Goal: Communication & Community: Answer question/provide support

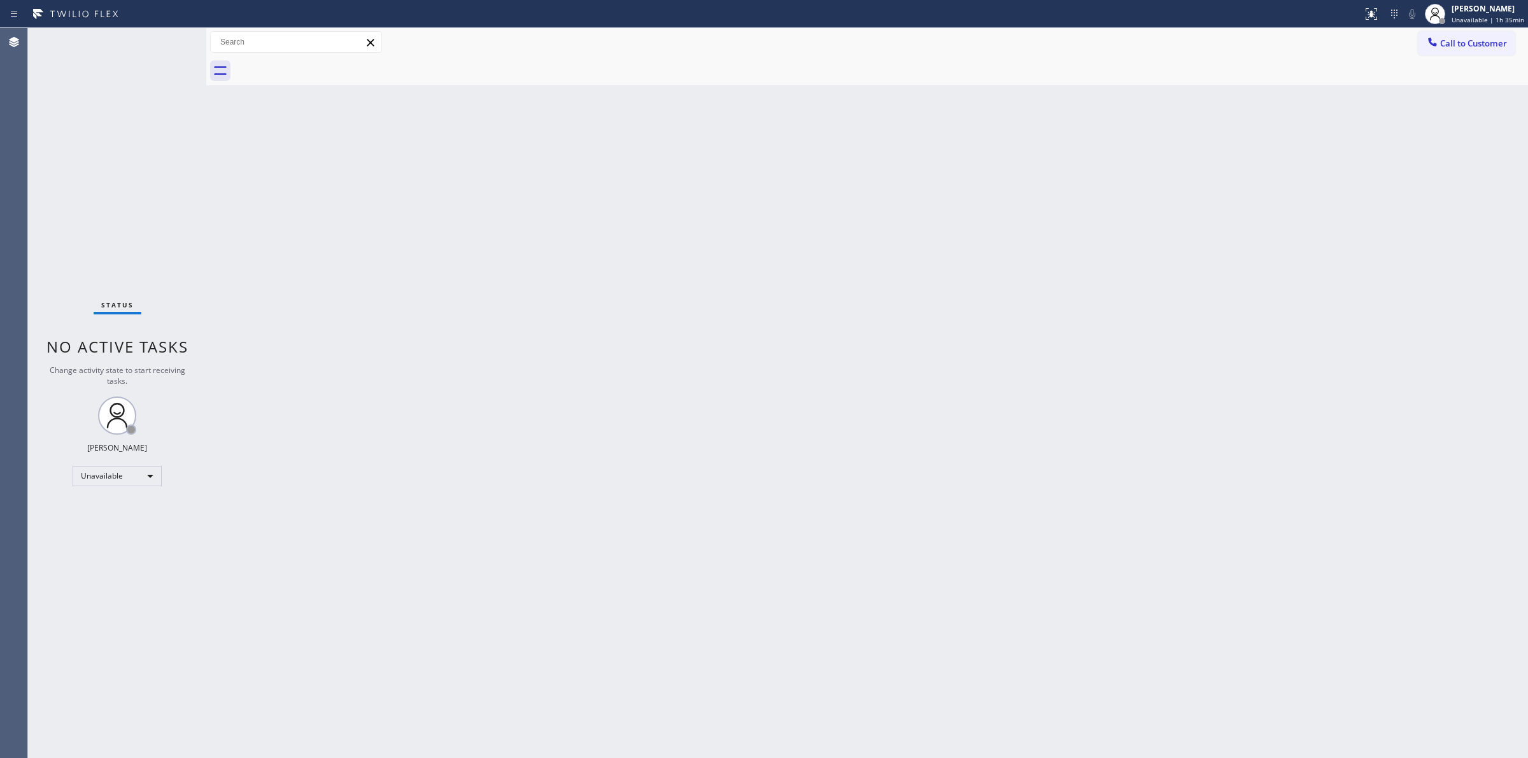
click at [1401, 118] on div "Back to Dashboard Change Sender ID Customers Technicians Select a contact Outbo…" at bounding box center [867, 393] width 1322 height 730
click at [1424, 45] on button "Call to Customer" at bounding box center [1466, 43] width 97 height 24
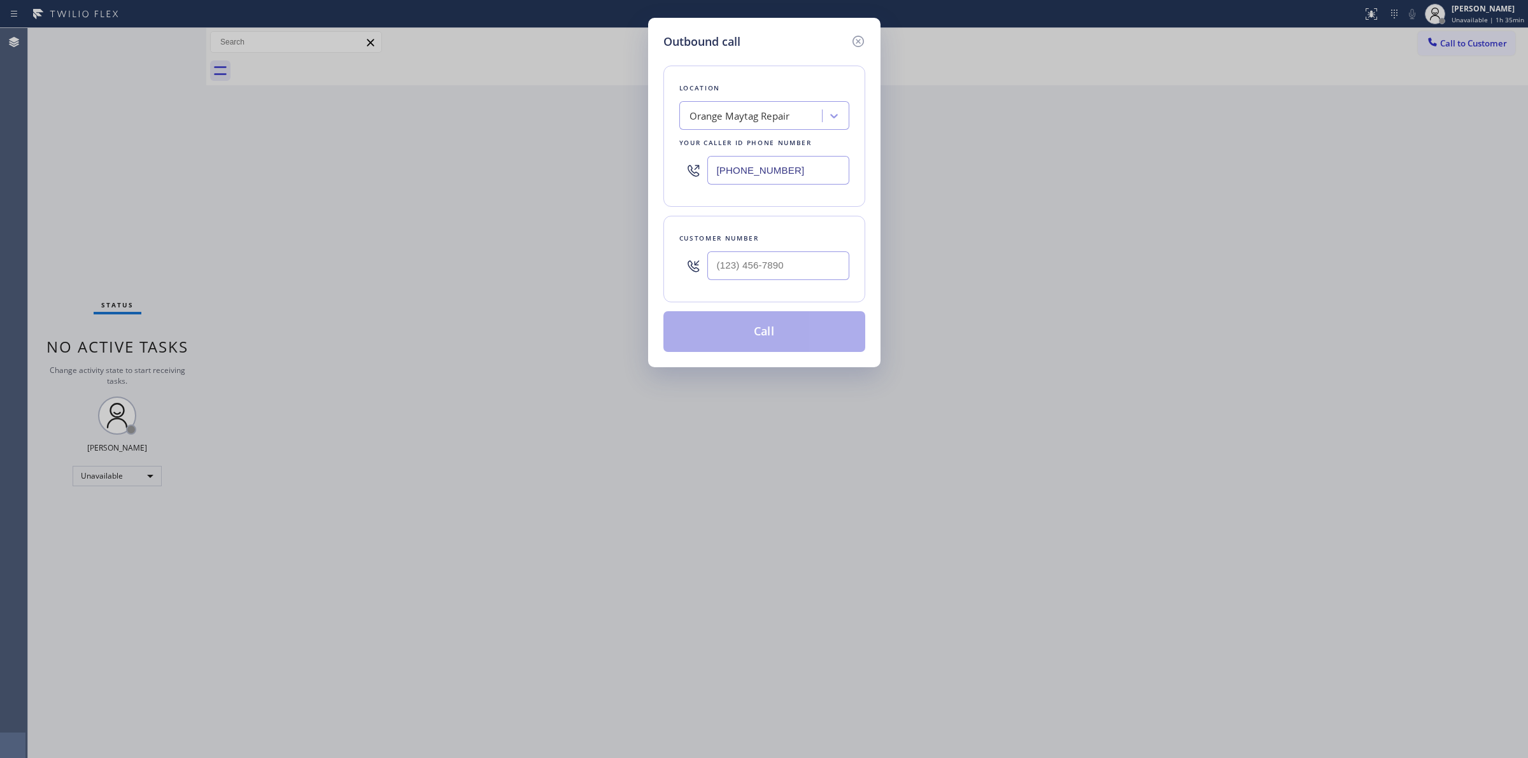
drag, startPoint x: 747, startPoint y: 282, endPoint x: 768, endPoint y: 204, distance: 80.5
click at [746, 281] on div at bounding box center [778, 265] width 142 height 41
click at [773, 263] on input "(___) ___-____" at bounding box center [778, 265] width 142 height 29
paste input "714) 528-8455"
type input "[PHONE_NUMBER]"
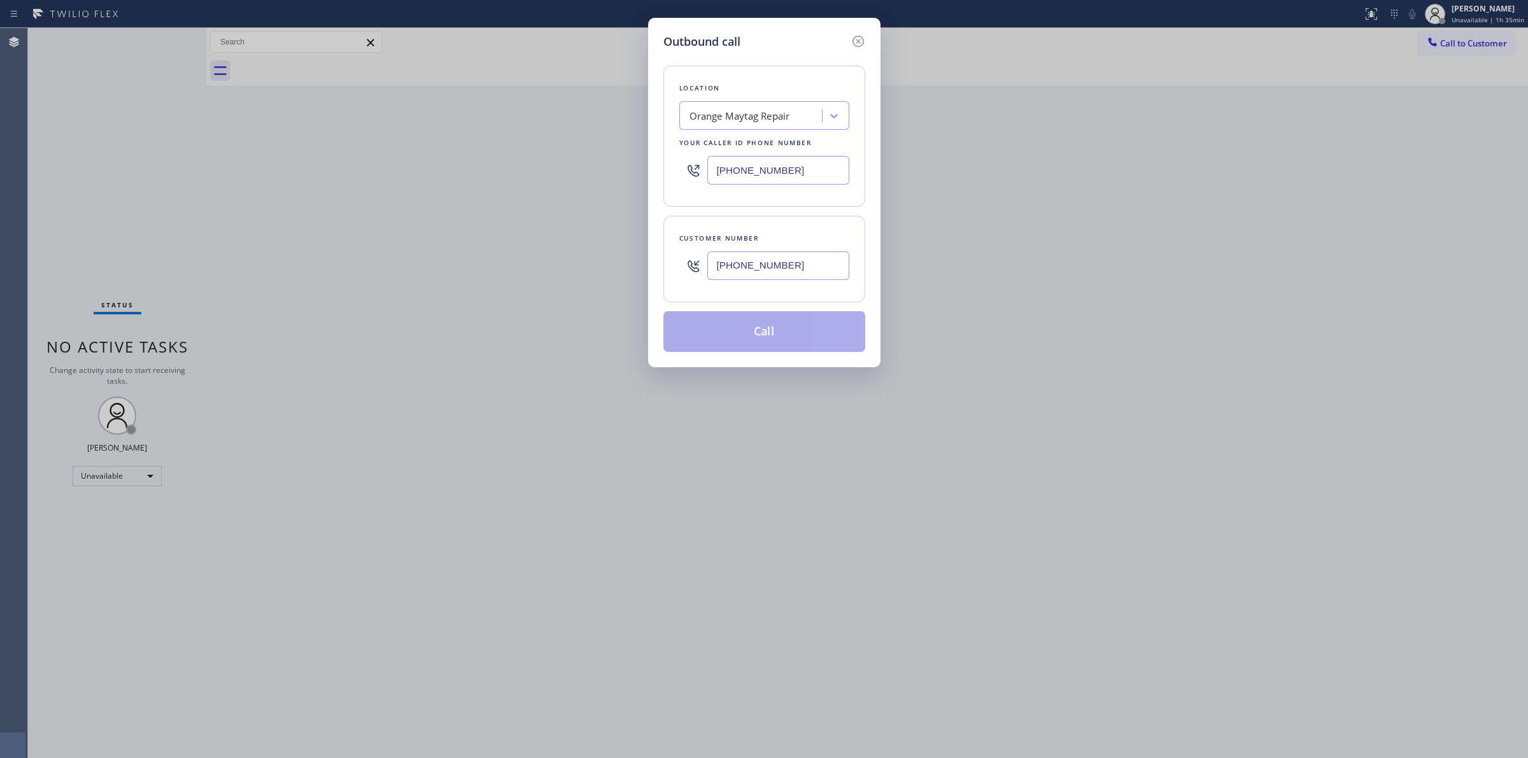
click at [778, 113] on div "Orange Maytag Repair" at bounding box center [739, 116] width 101 height 15
type input "best appl"
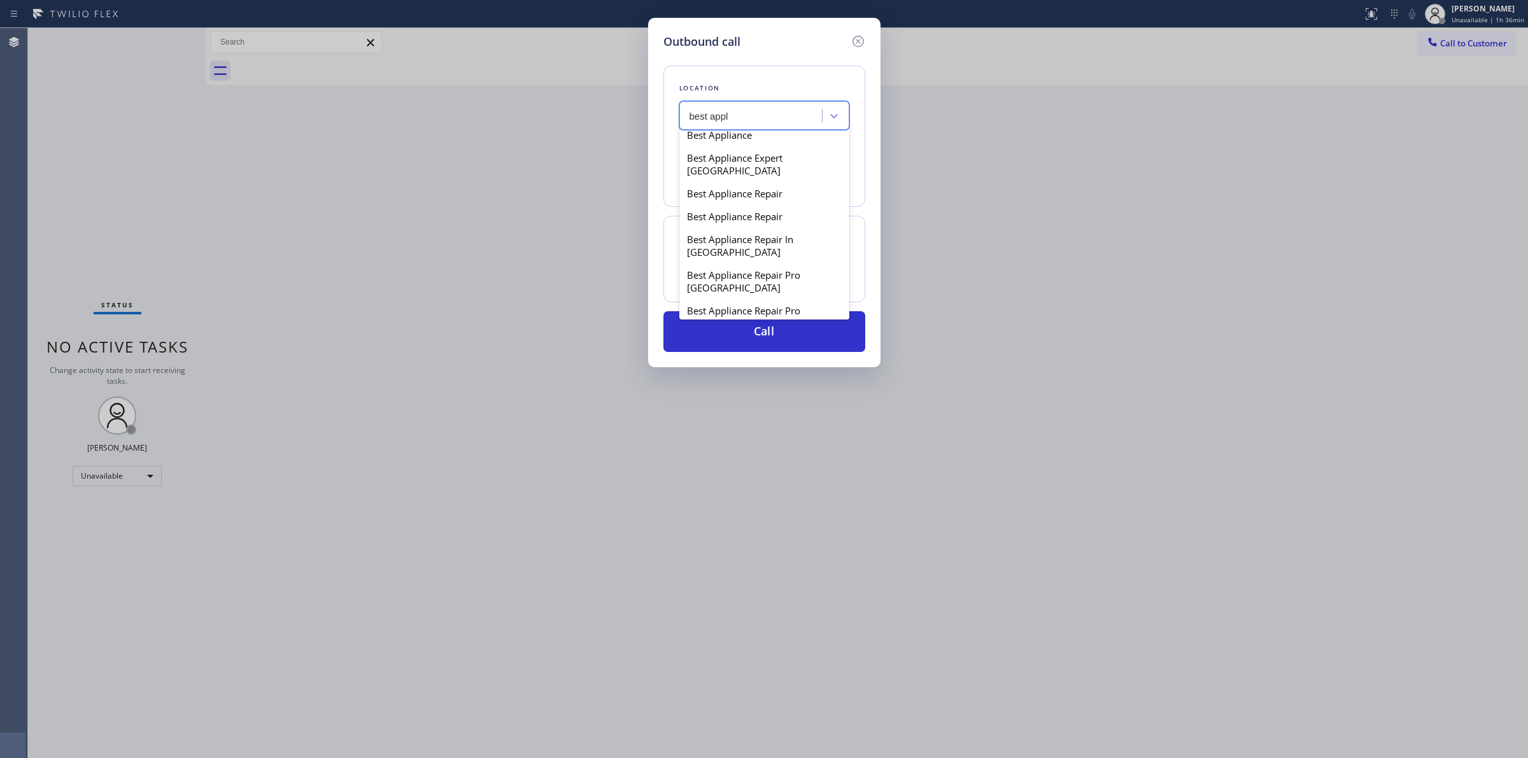
scroll to position [159, 0]
click at [719, 240] on div "Best Appliance Repair Pro [GEOGRAPHIC_DATA]" at bounding box center [764, 247] width 170 height 36
type input "[PHONE_NUMBER]"
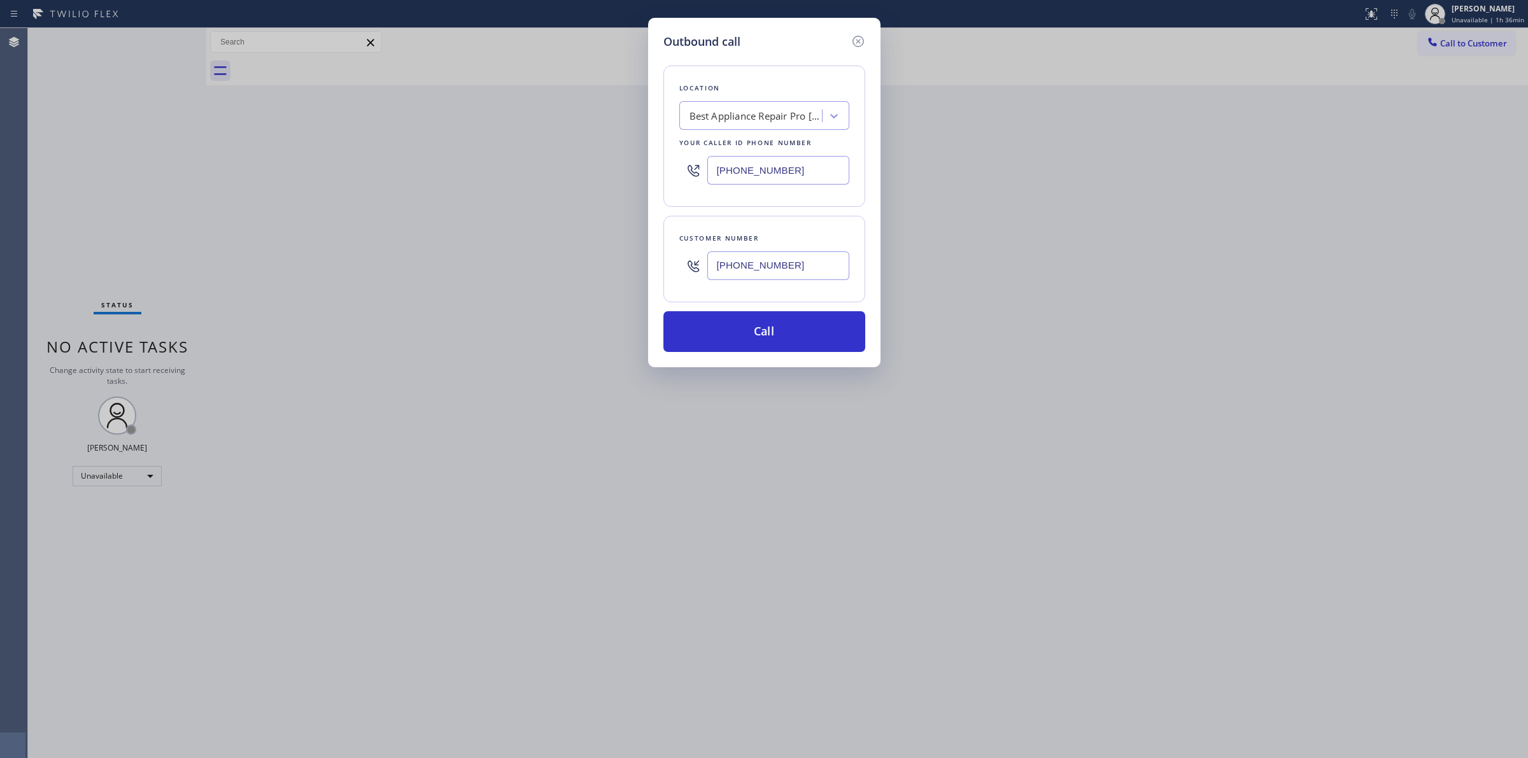
click at [766, 269] on input "[PHONE_NUMBER]" at bounding box center [778, 265] width 142 height 29
click at [772, 339] on button "Call" at bounding box center [764, 331] width 202 height 41
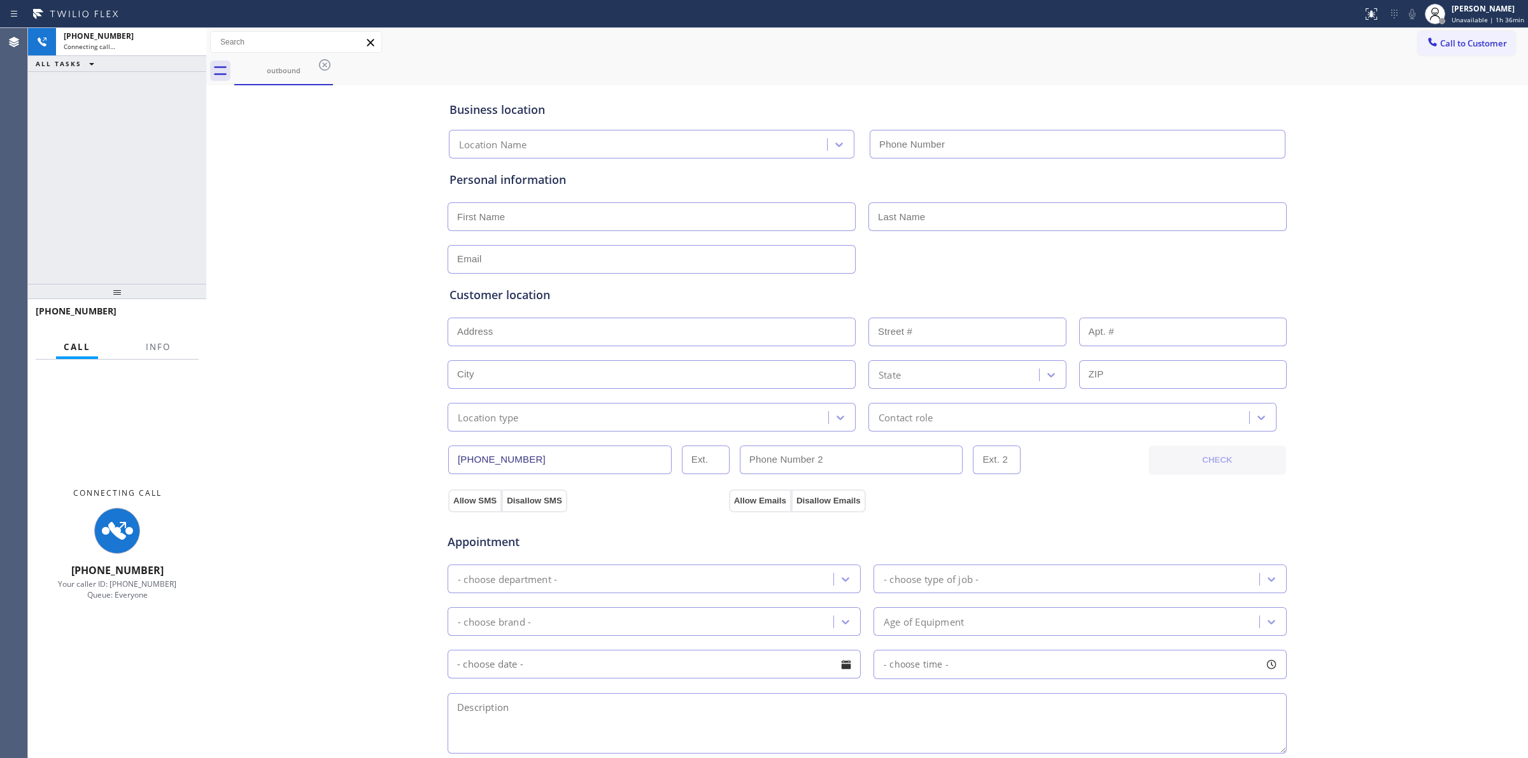
click at [1439, 119] on div "Business location Location Name Personal information Customer location >> ADD N…" at bounding box center [866, 523] width 1315 height 870
click at [1414, 15] on icon at bounding box center [1411, 13] width 15 height 15
type input "[PHONE_NUMBER]"
click at [1414, 15] on icon at bounding box center [1411, 13] width 15 height 15
type input "[PHONE_NUMBER]"
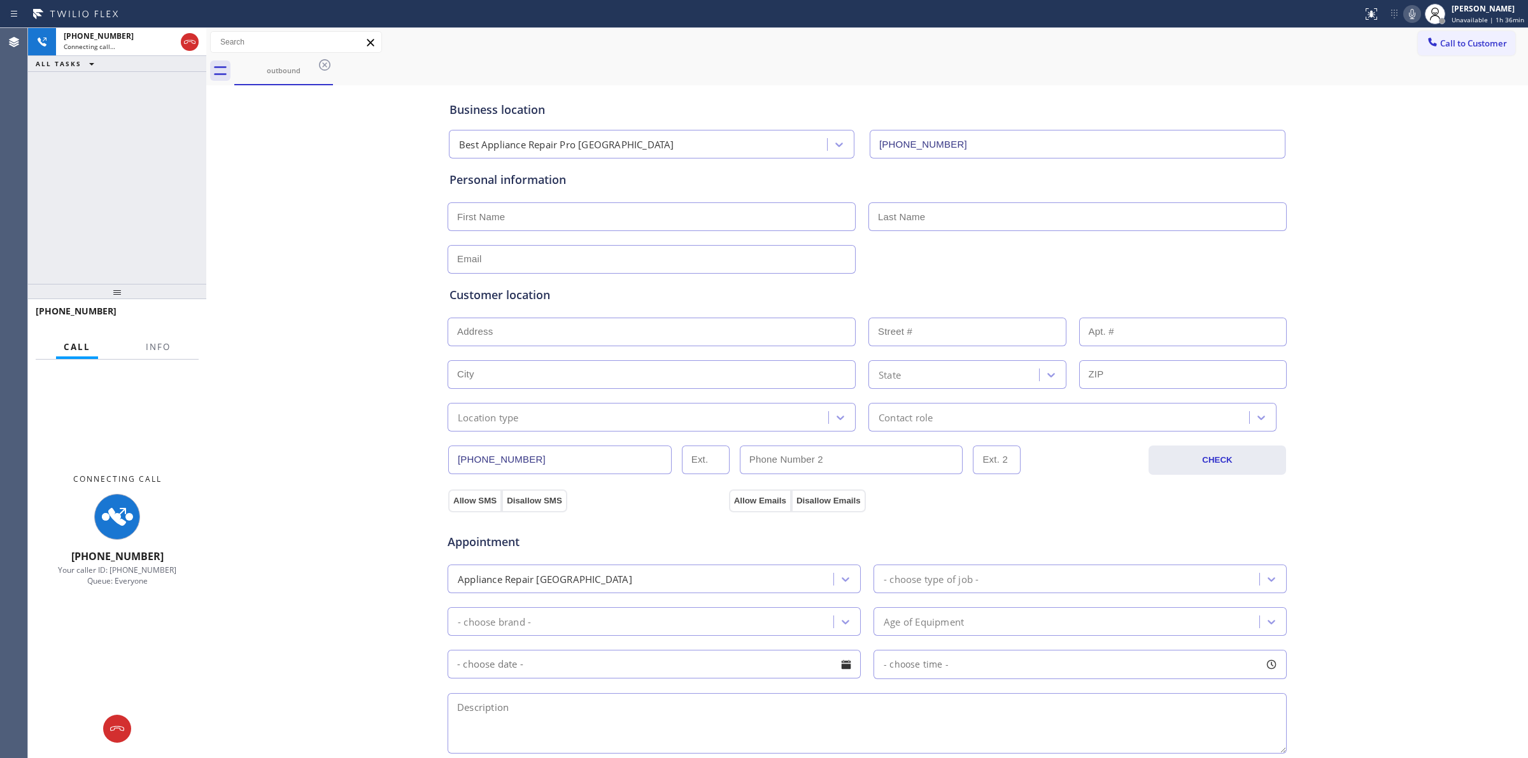
click at [1414, 11] on icon at bounding box center [1412, 14] width 6 height 10
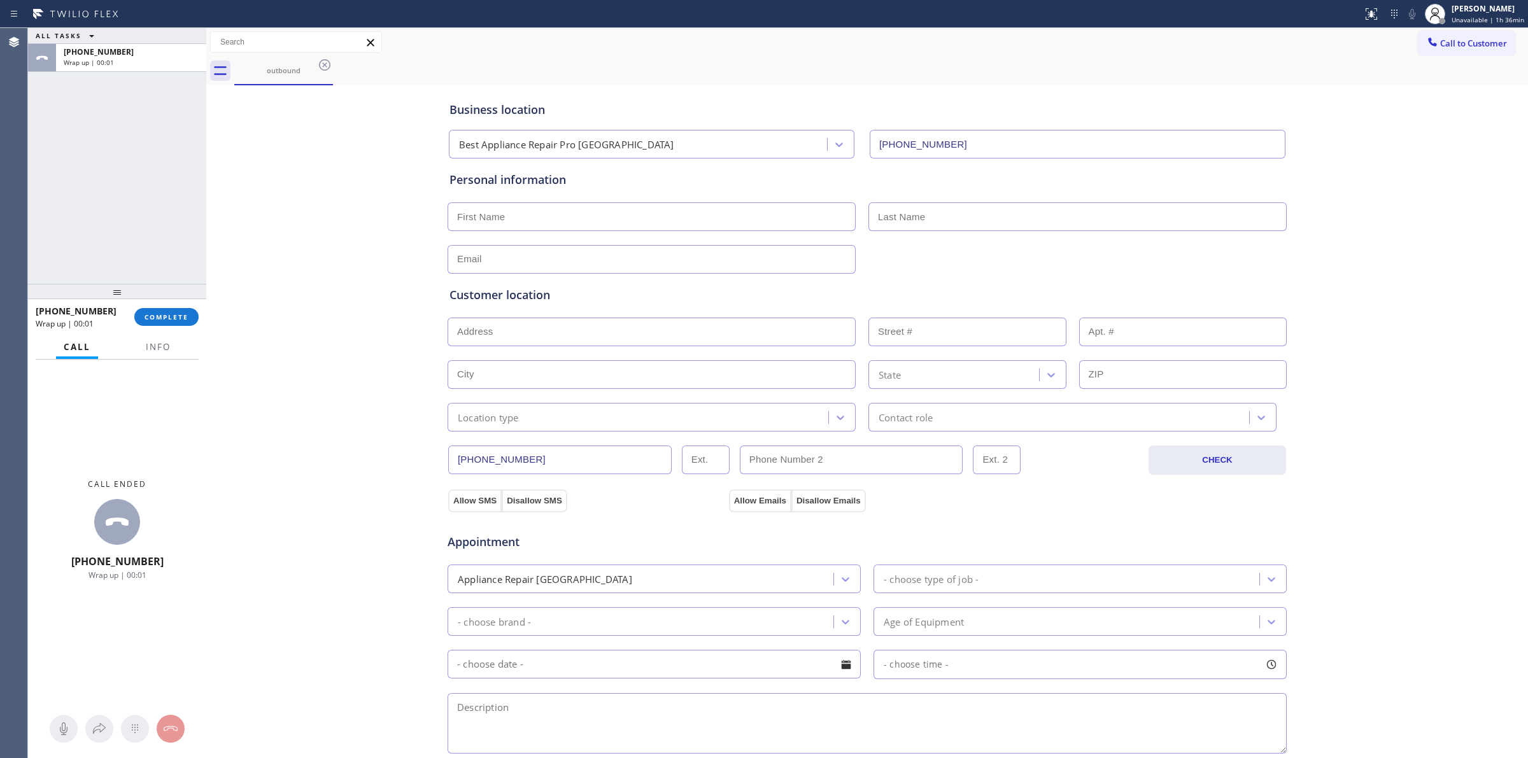
drag, startPoint x: 1458, startPoint y: 36, endPoint x: 1386, endPoint y: 95, distance: 93.6
click at [1456, 37] on button "Call to Customer" at bounding box center [1466, 43] width 97 height 24
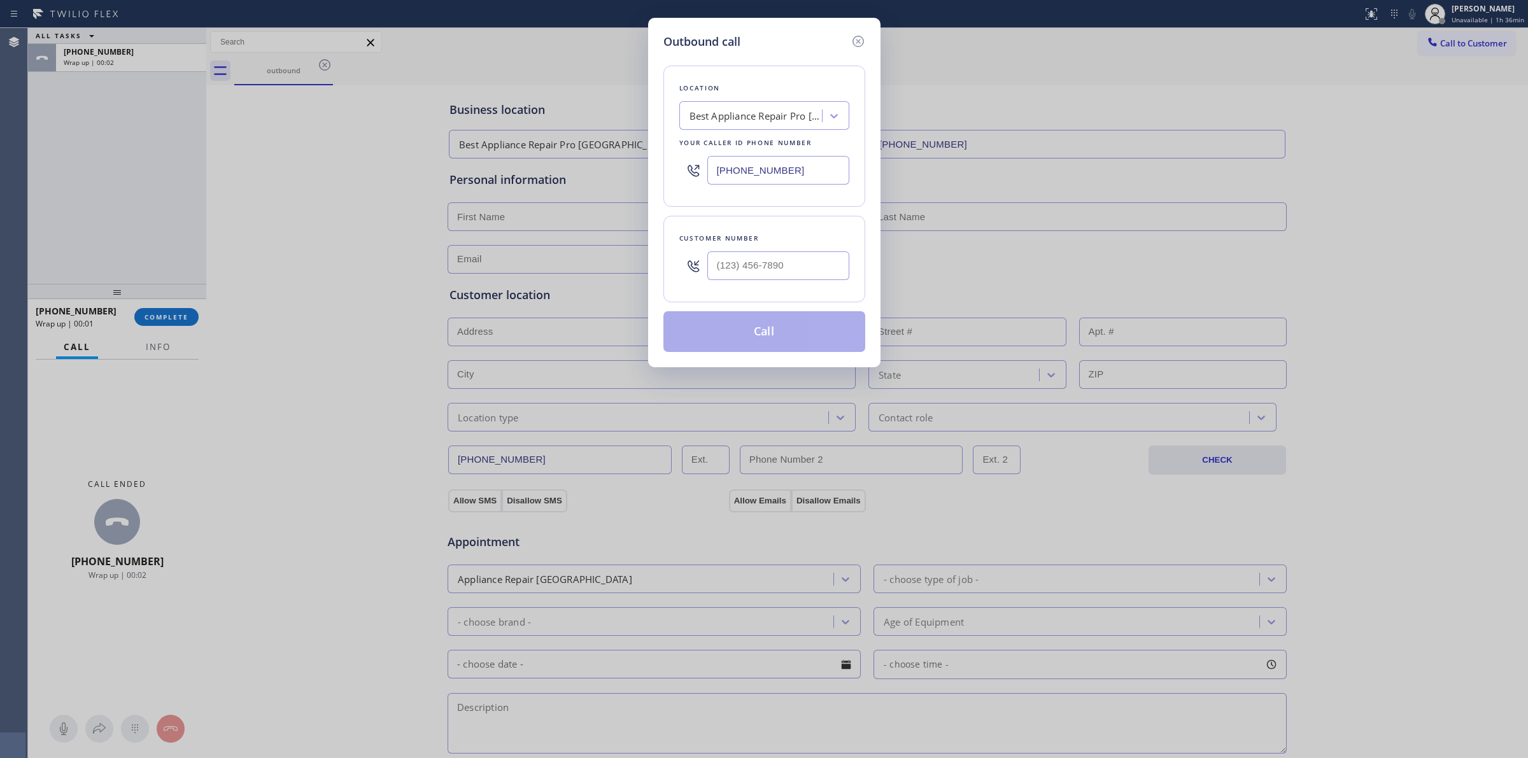
click at [749, 246] on div at bounding box center [778, 265] width 142 height 41
paste input "7-1452"
click at [752, 262] on input "(___) __7-1452" at bounding box center [778, 265] width 142 height 29
drag, startPoint x: 809, startPoint y: 280, endPoint x: 616, endPoint y: 258, distance: 194.7
click at [616, 258] on div "Outbound call Location Best Appliance Repair Pro [GEOGRAPHIC_DATA] Your caller …" at bounding box center [764, 379] width 1528 height 758
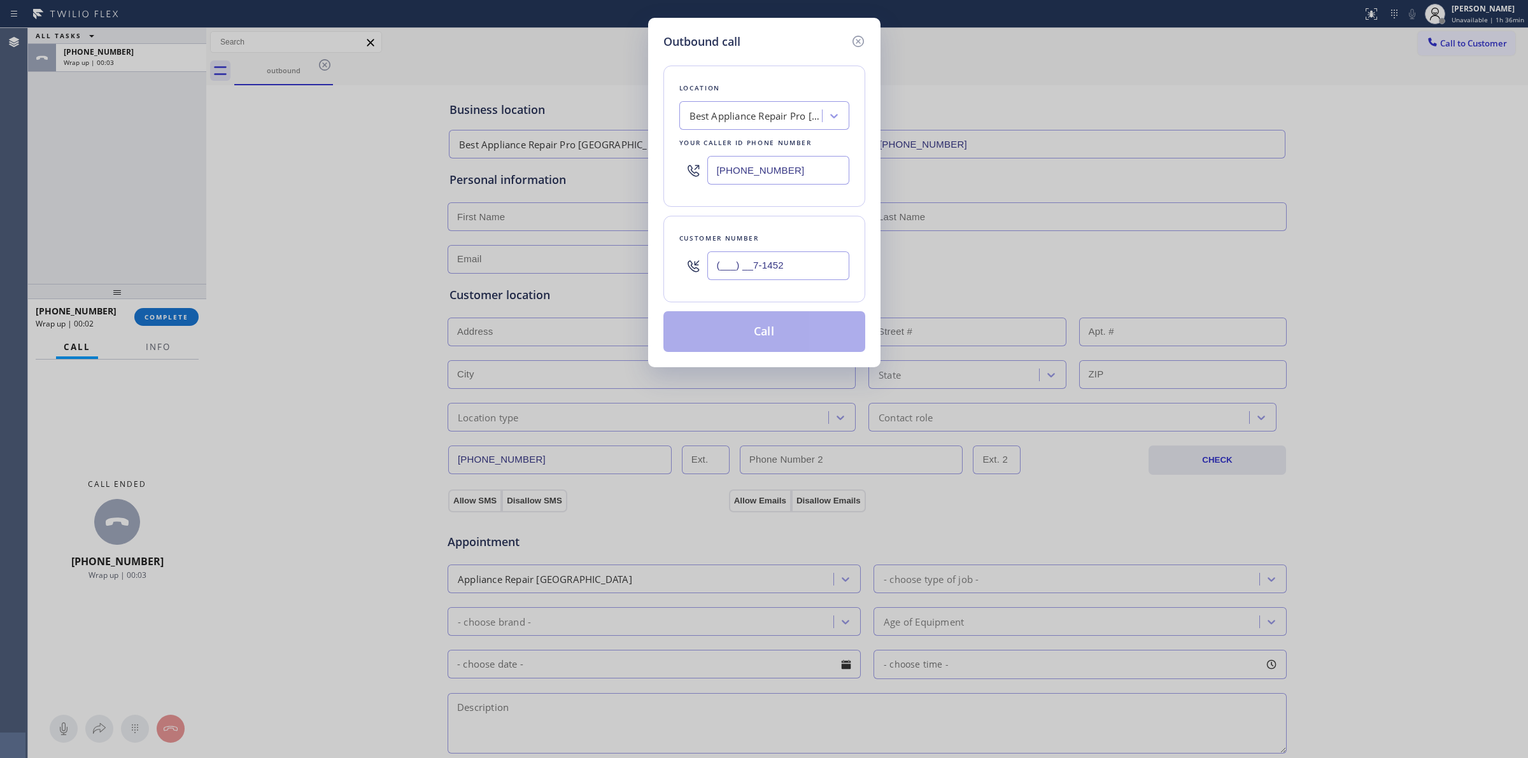
paste input "714) 528-8455"
type input "[PHONE_NUMBER]"
click at [748, 315] on button "Call" at bounding box center [764, 331] width 202 height 41
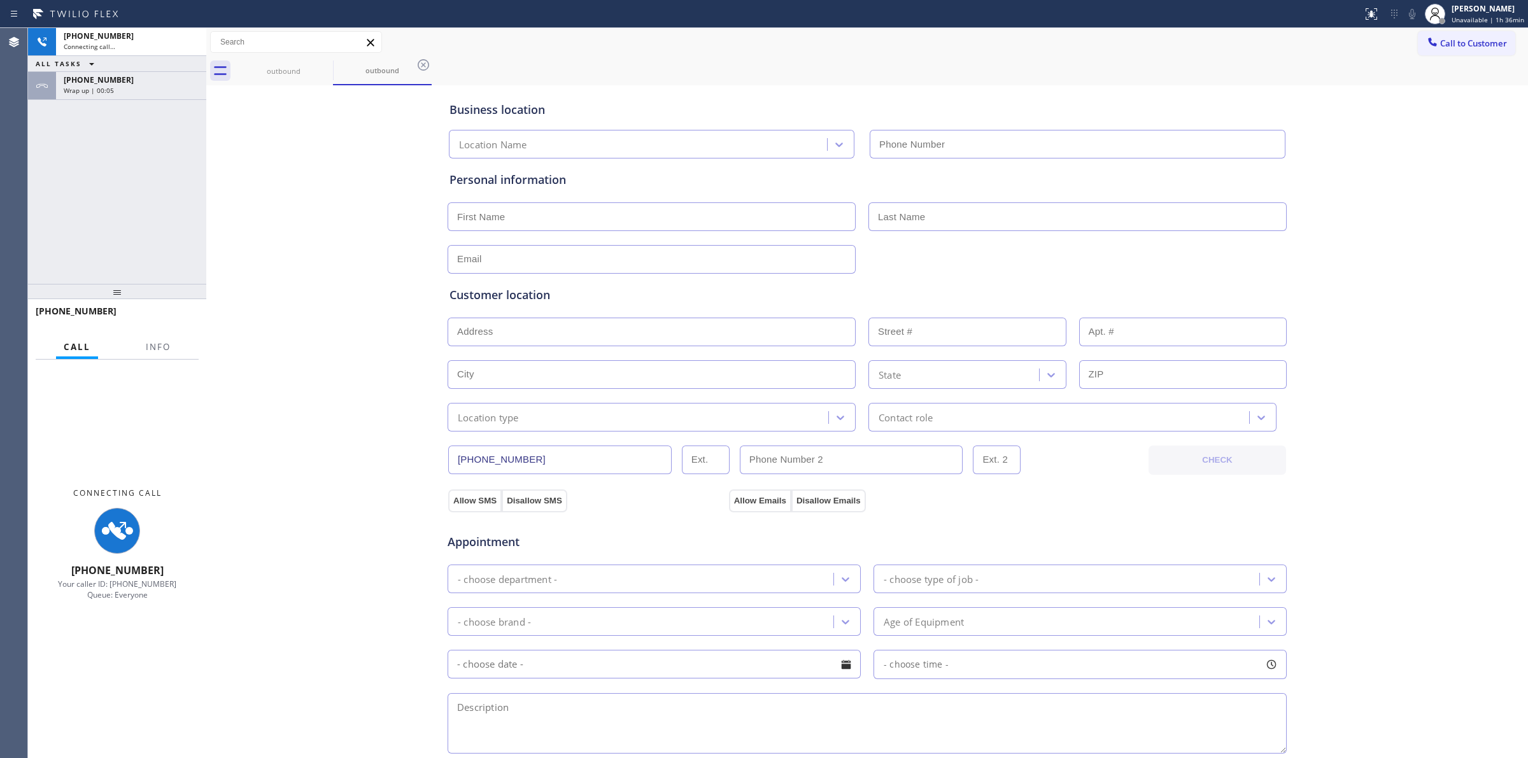
type input "[PHONE_NUMBER]"
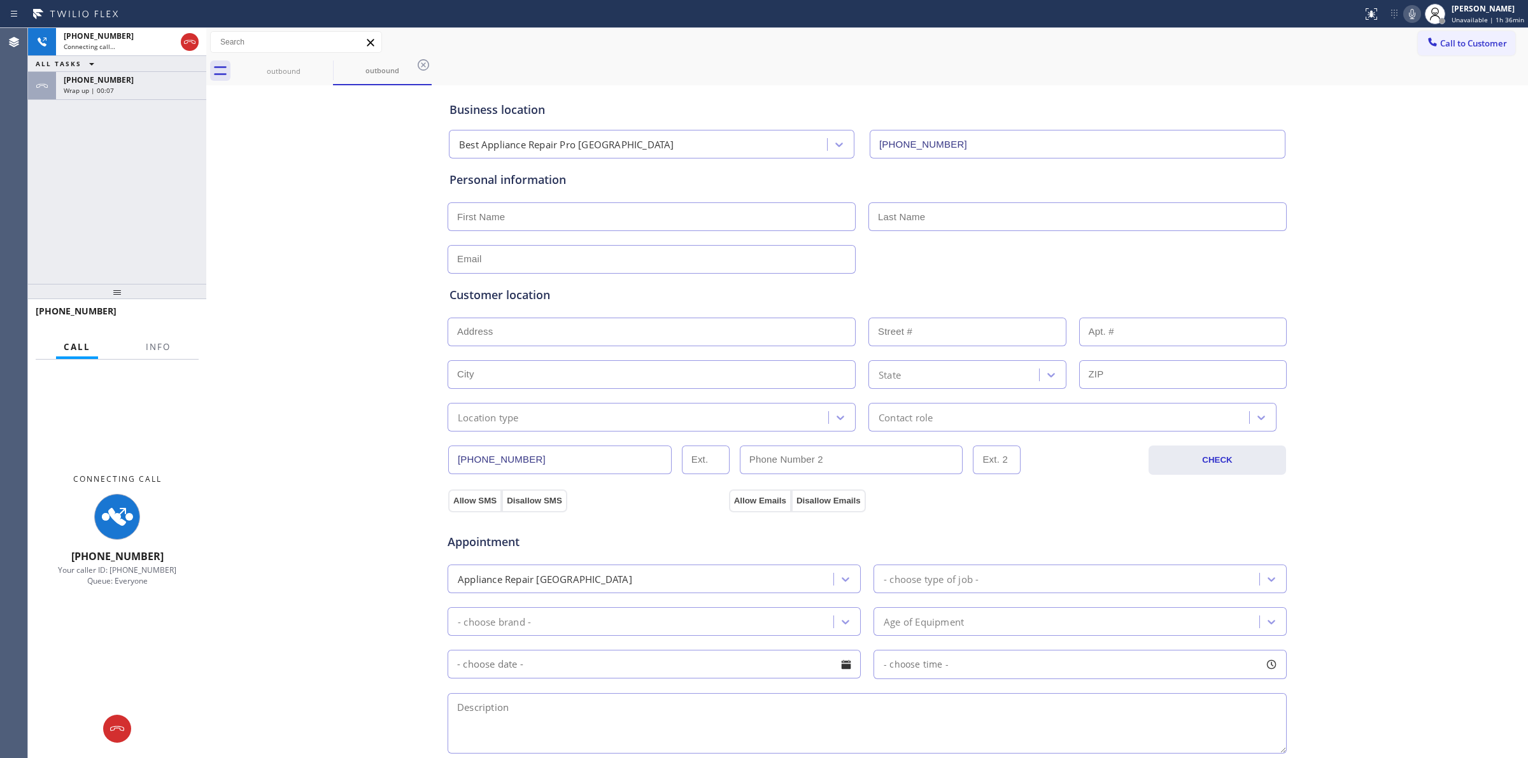
drag, startPoint x: 153, startPoint y: 96, endPoint x: 152, endPoint y: 106, distance: 9.6
click at [153, 96] on div "[PHONE_NUMBER] Wrap up | 00:07" at bounding box center [128, 86] width 145 height 28
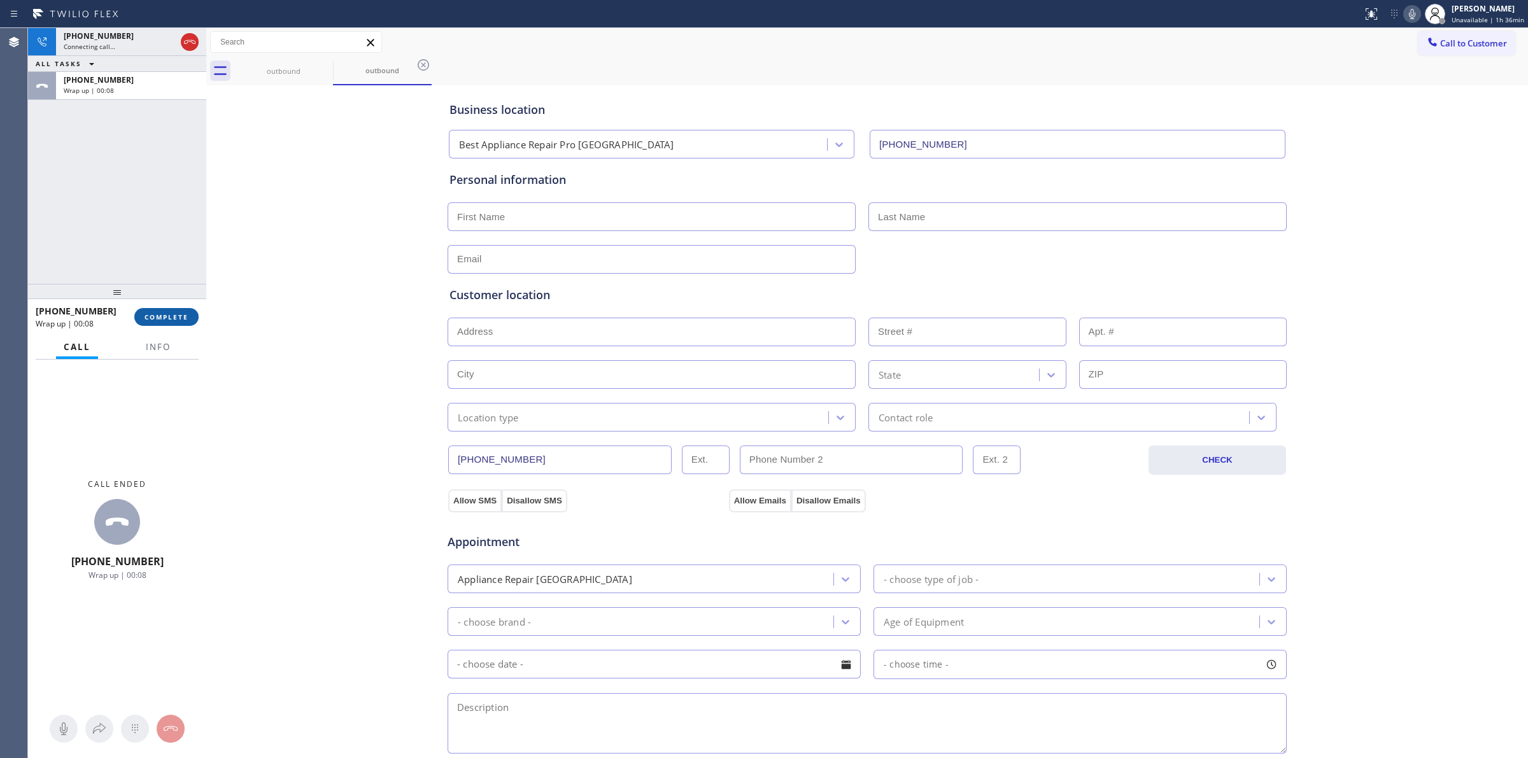
click at [173, 323] on button "COMPLETE" at bounding box center [166, 317] width 64 height 18
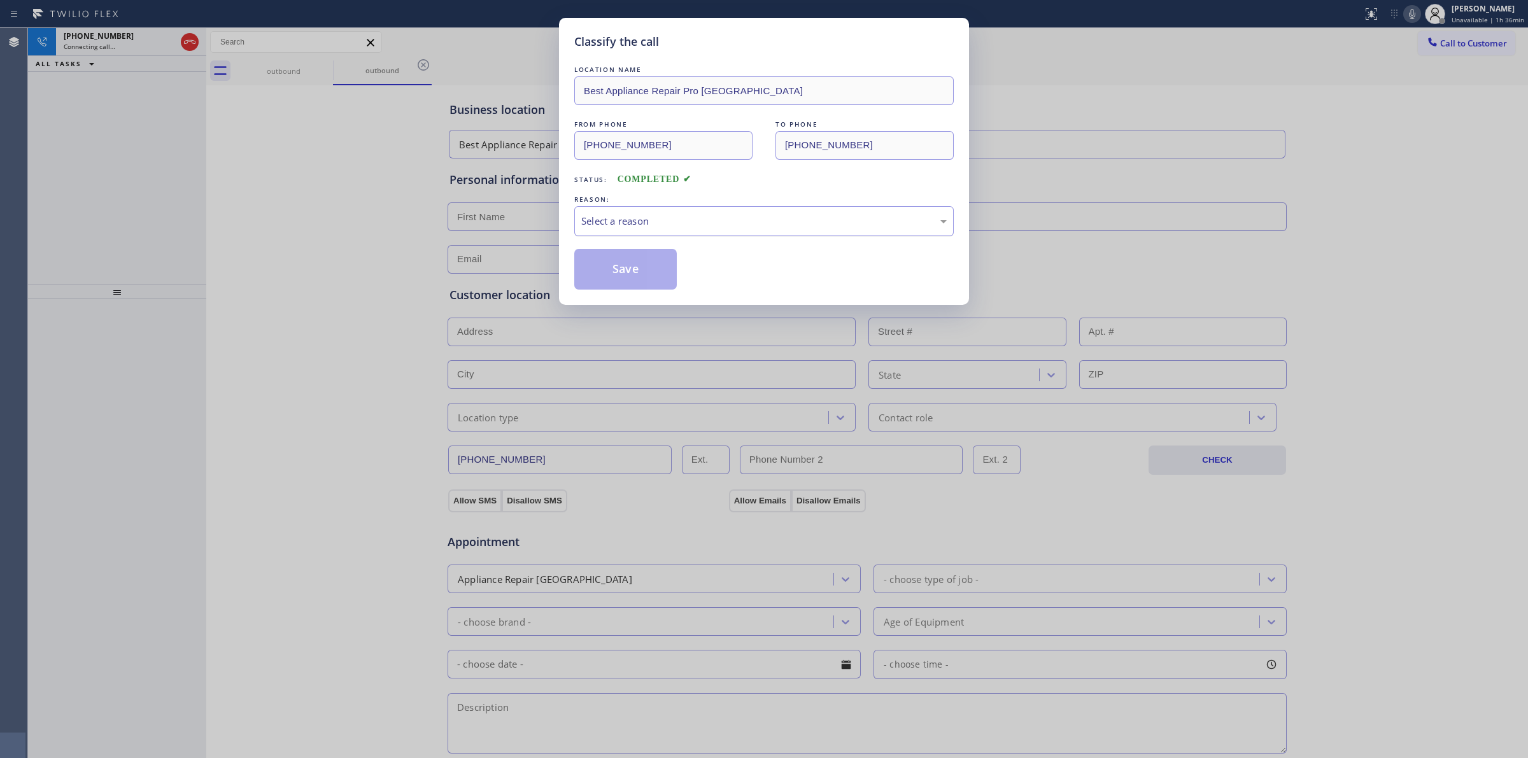
click at [675, 218] on div "Select a reason" at bounding box center [763, 221] width 365 height 15
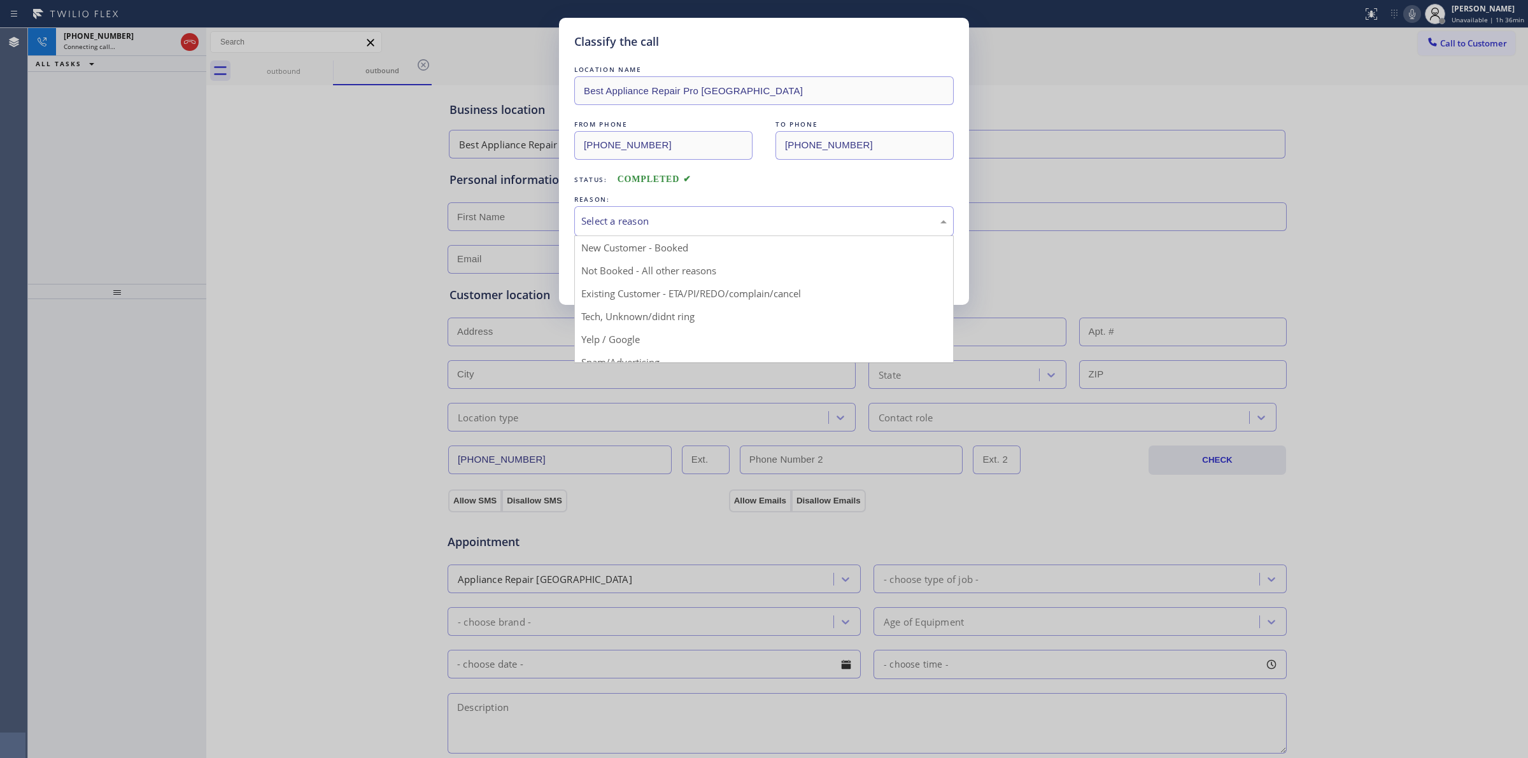
drag, startPoint x: 672, startPoint y: 323, endPoint x: 653, endPoint y: 283, distance: 43.8
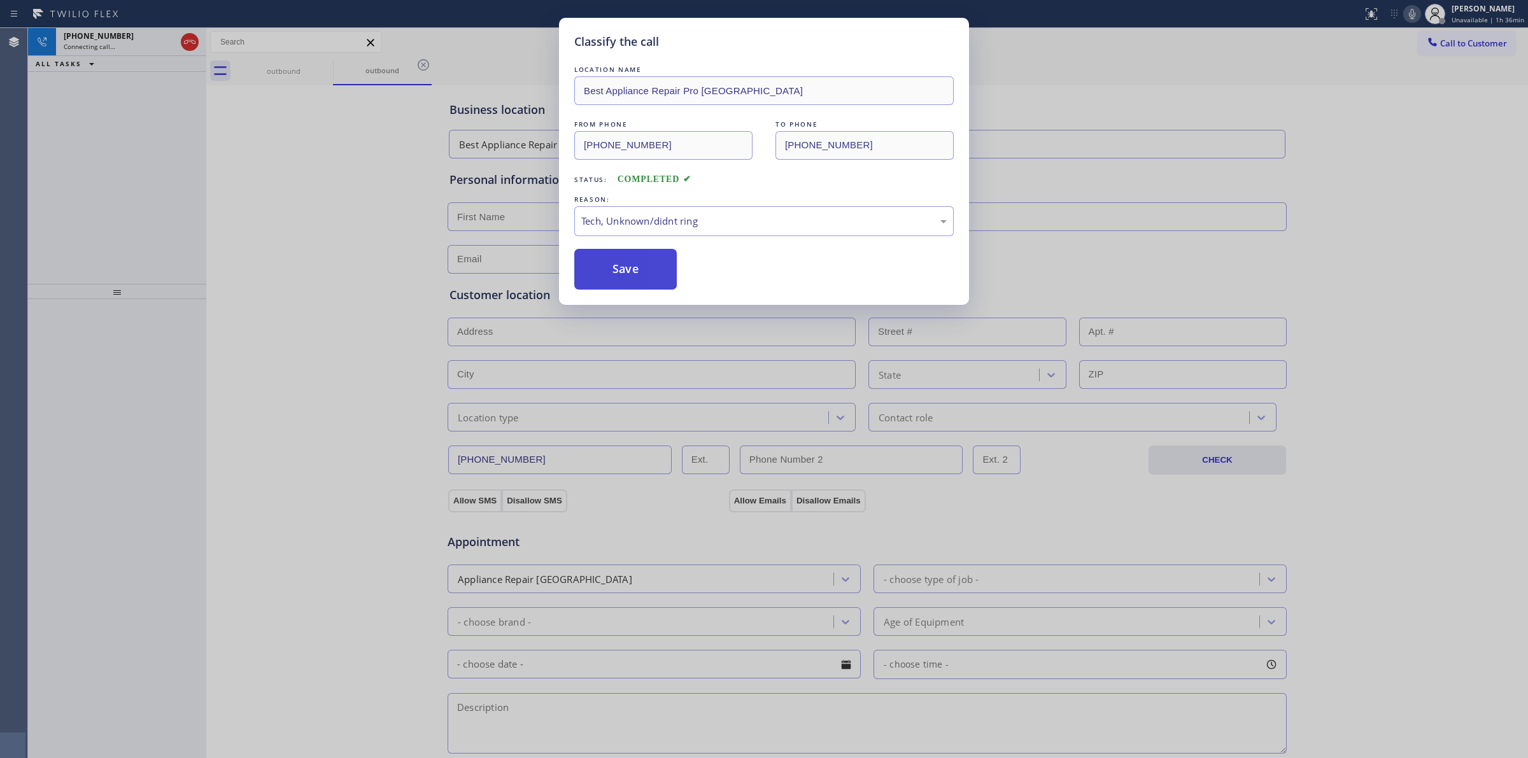
click at [653, 283] on button "Save" at bounding box center [625, 269] width 102 height 41
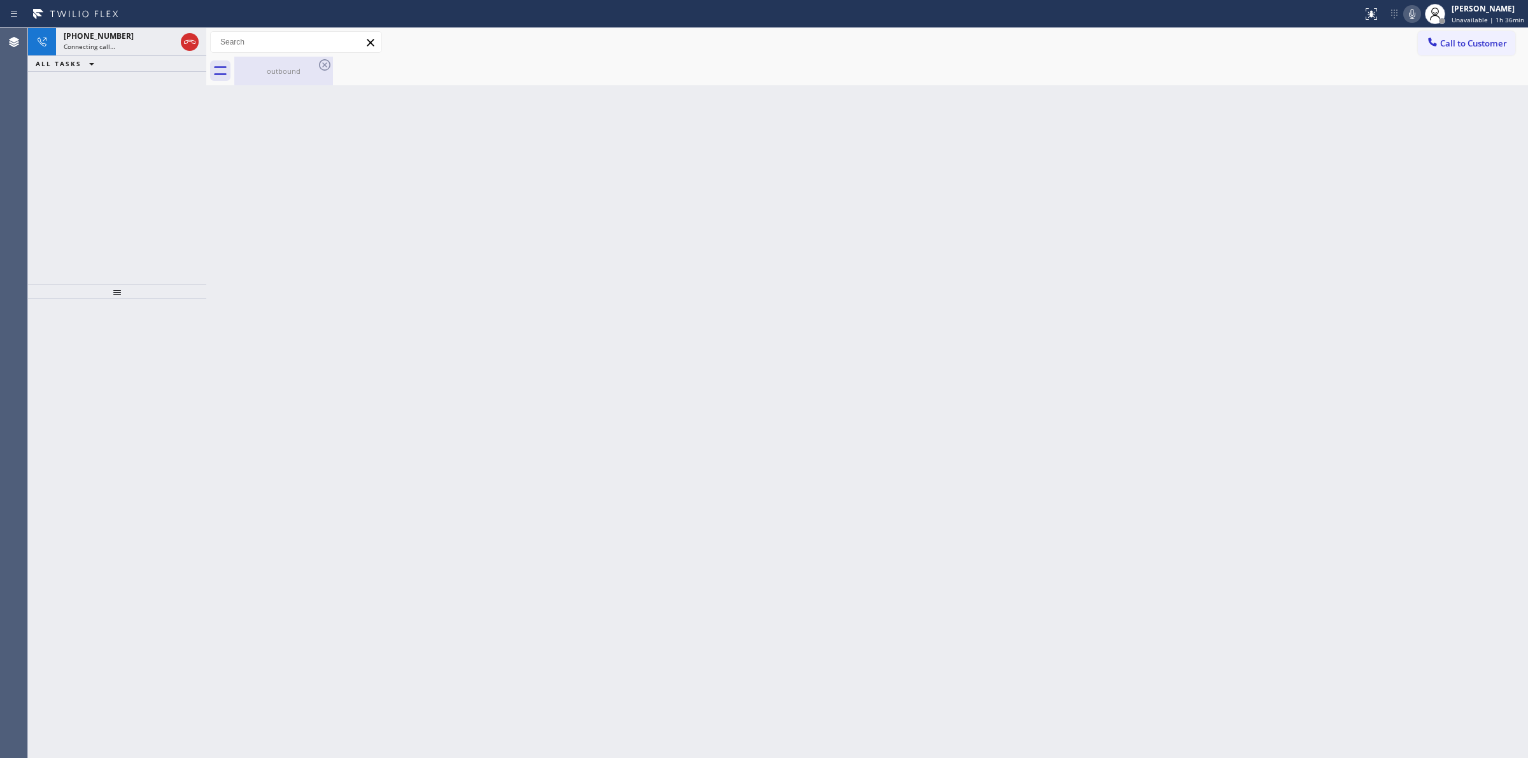
click at [306, 61] on div "outbound" at bounding box center [284, 71] width 96 height 29
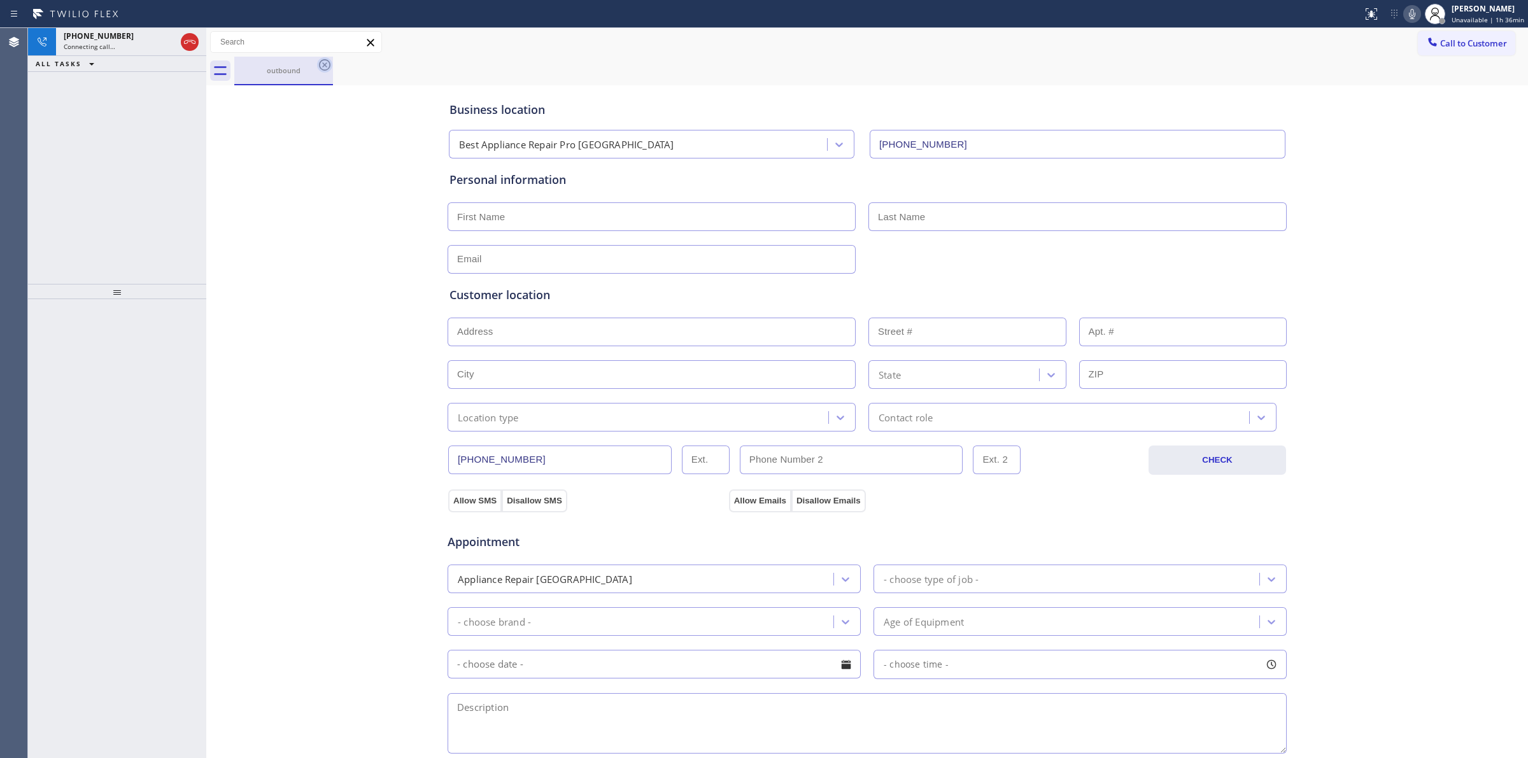
click at [317, 62] on icon at bounding box center [324, 64] width 15 height 15
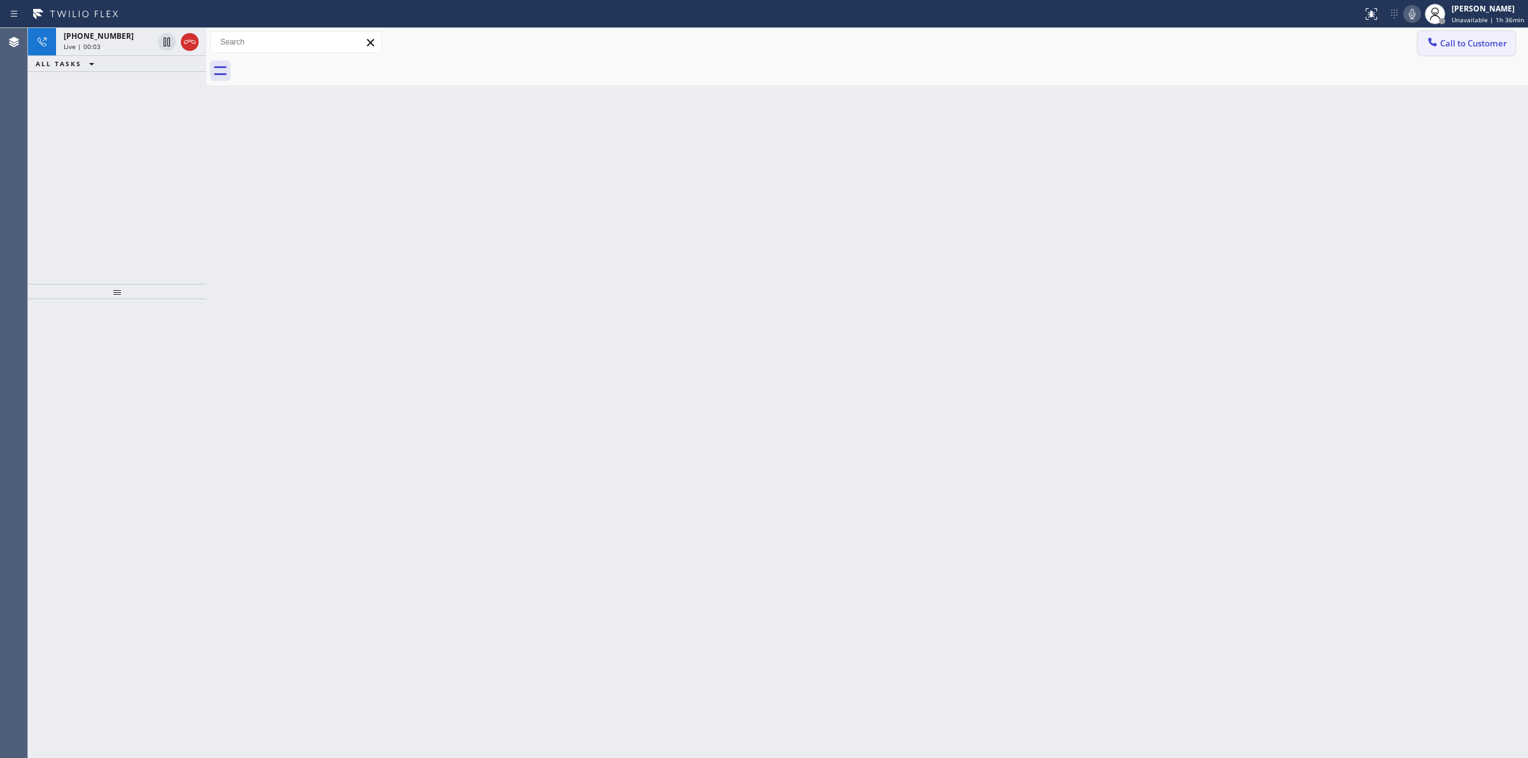
click at [1446, 36] on button "Call to Customer" at bounding box center [1466, 43] width 97 height 24
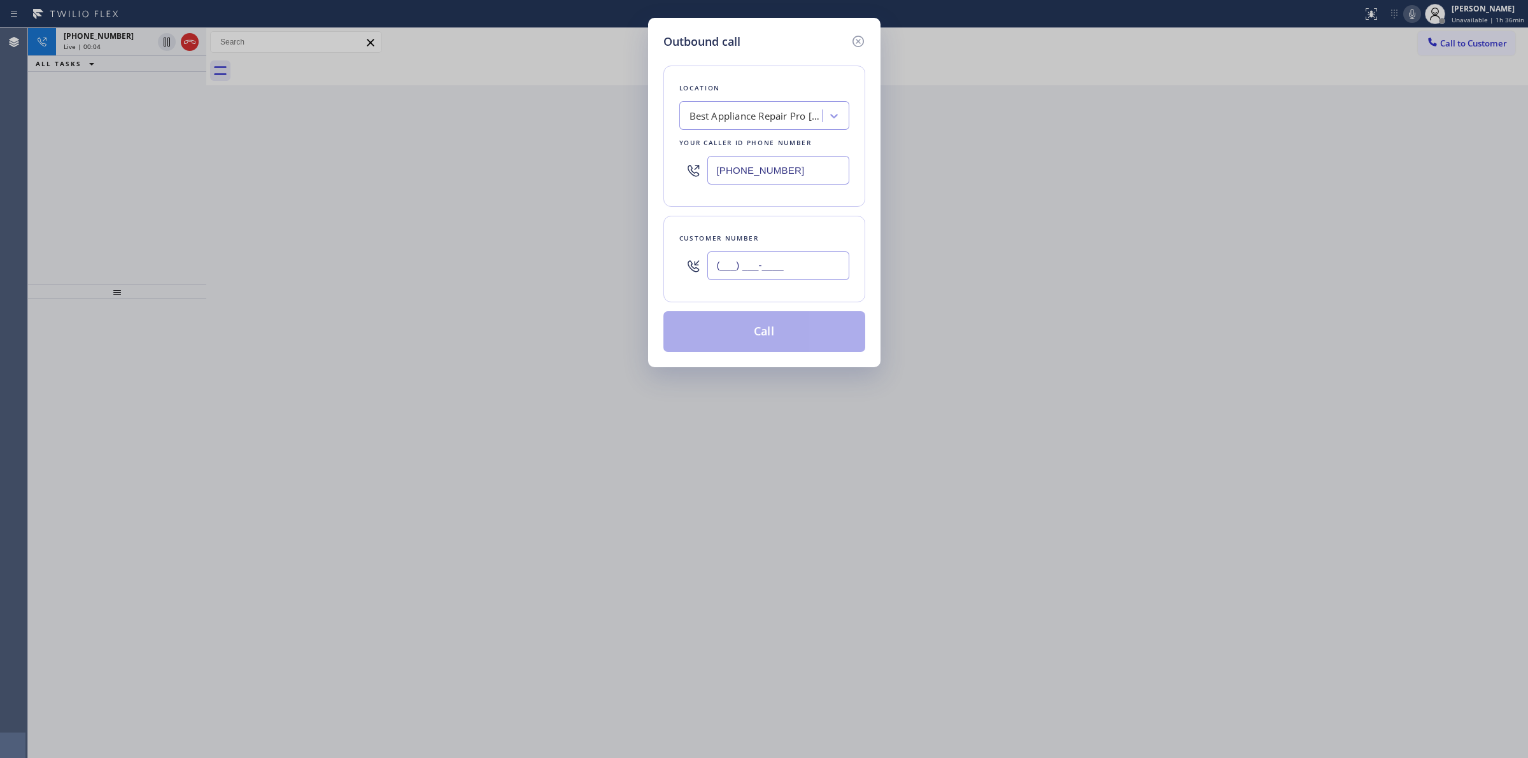
paste input "text"
drag, startPoint x: 830, startPoint y: 278, endPoint x: 813, endPoint y: 265, distance: 20.5
click at [826, 278] on input "(___) ___-____" at bounding box center [778, 265] width 142 height 29
paste input "text"
click at [813, 265] on input "(___) ___-____" at bounding box center [778, 265] width 142 height 29
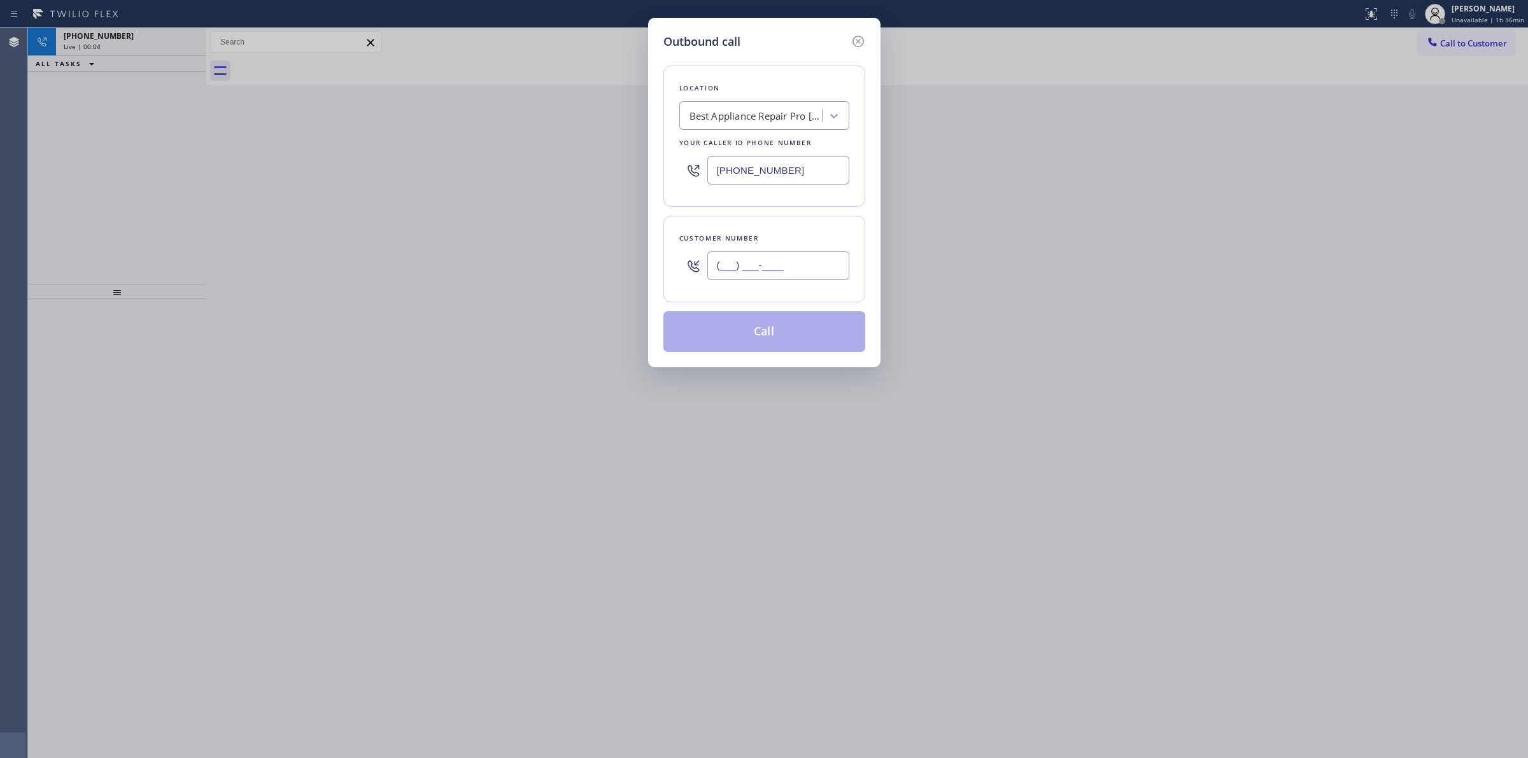
paste input "text"
drag, startPoint x: 828, startPoint y: 275, endPoint x: 600, endPoint y: 278, distance: 227.9
click at [602, 277] on div "Outbound call Location Best Appliance Repair Pro [GEOGRAPHIC_DATA] Your caller …" at bounding box center [764, 379] width 1528 height 758
paste input "714) 528-8455"
type input "[PHONE_NUMBER]"
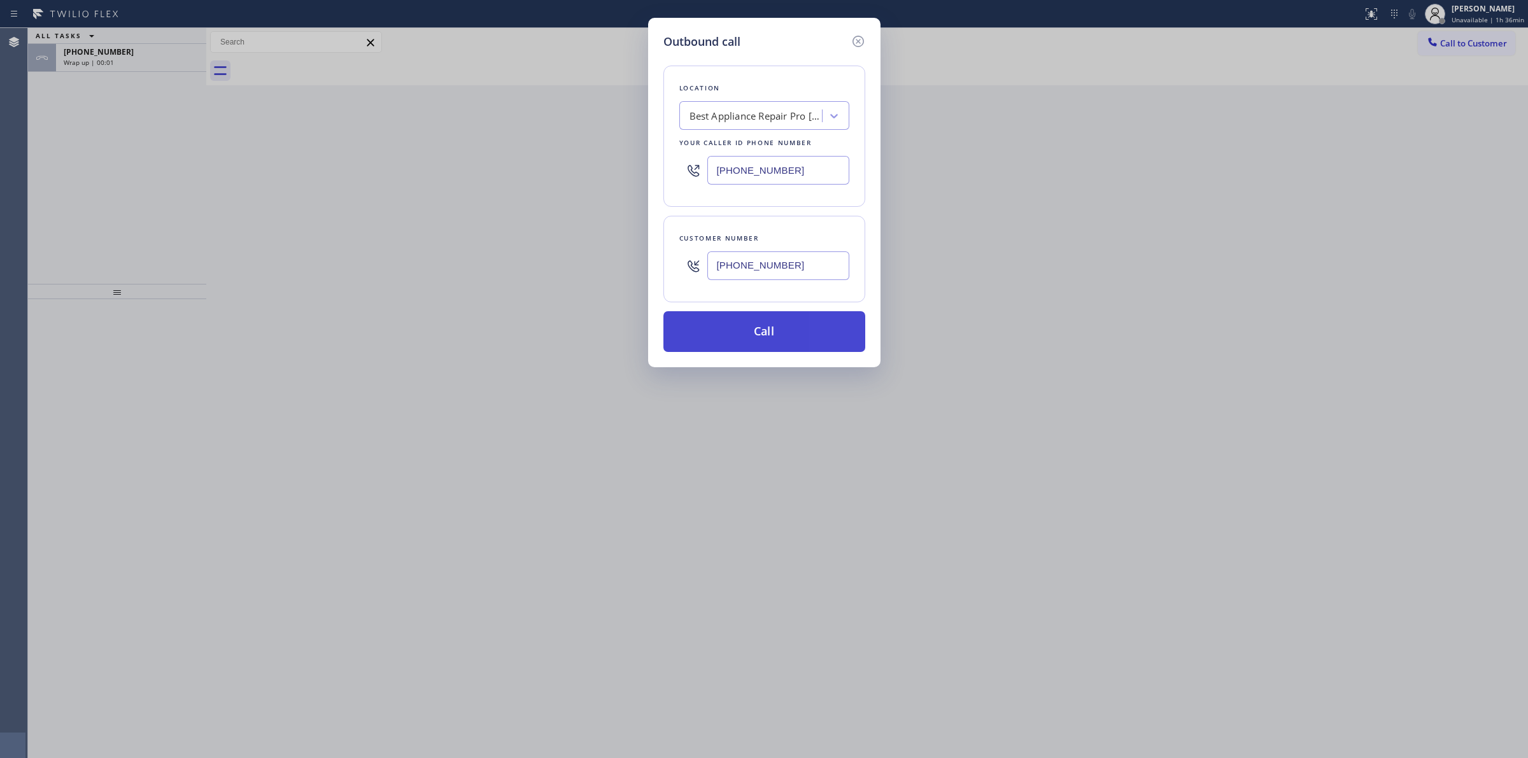
drag, startPoint x: 726, startPoint y: 343, endPoint x: 726, endPoint y: 350, distance: 7.7
click at [726, 350] on button "Call" at bounding box center [764, 331] width 202 height 41
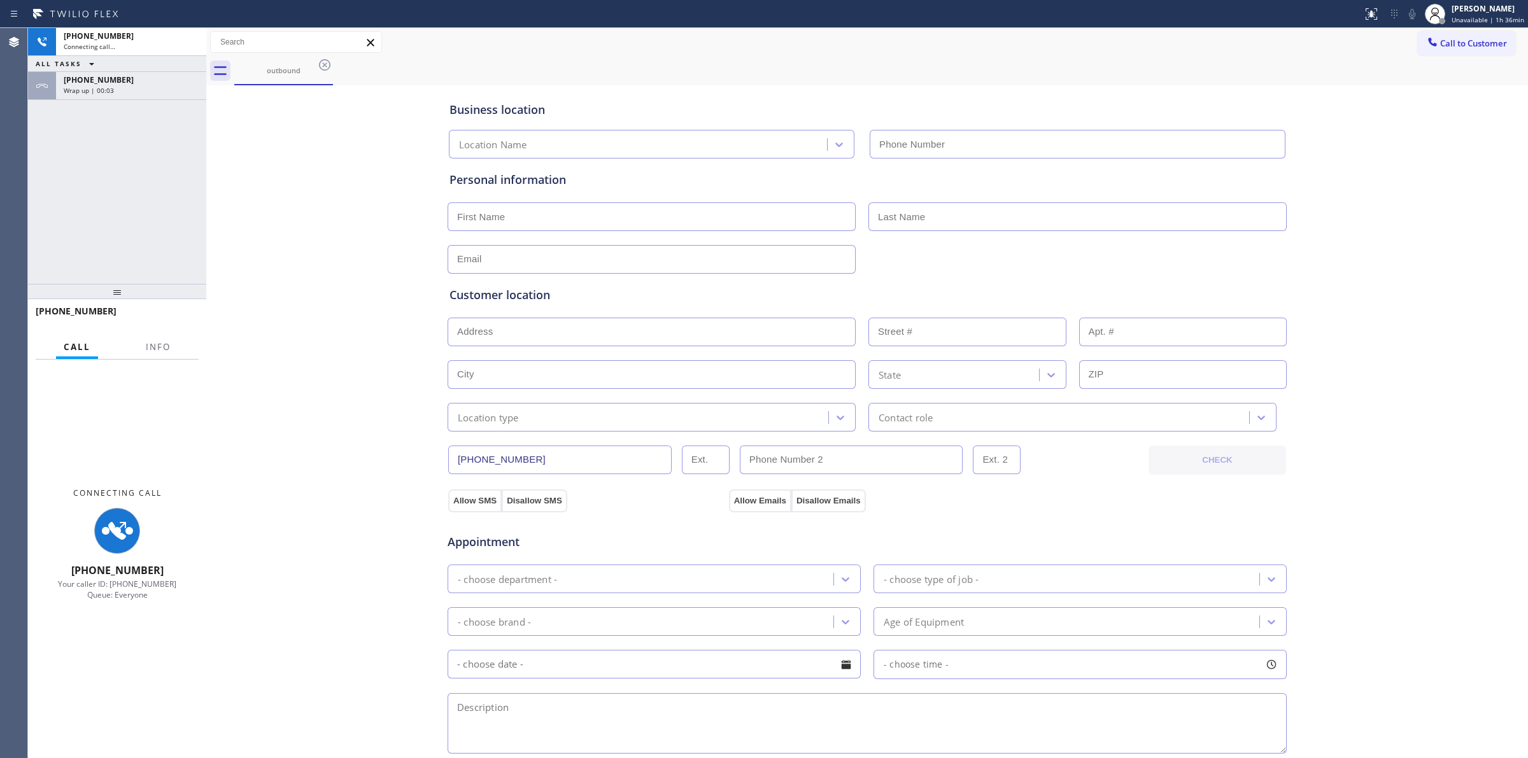
type input "[PHONE_NUMBER]"
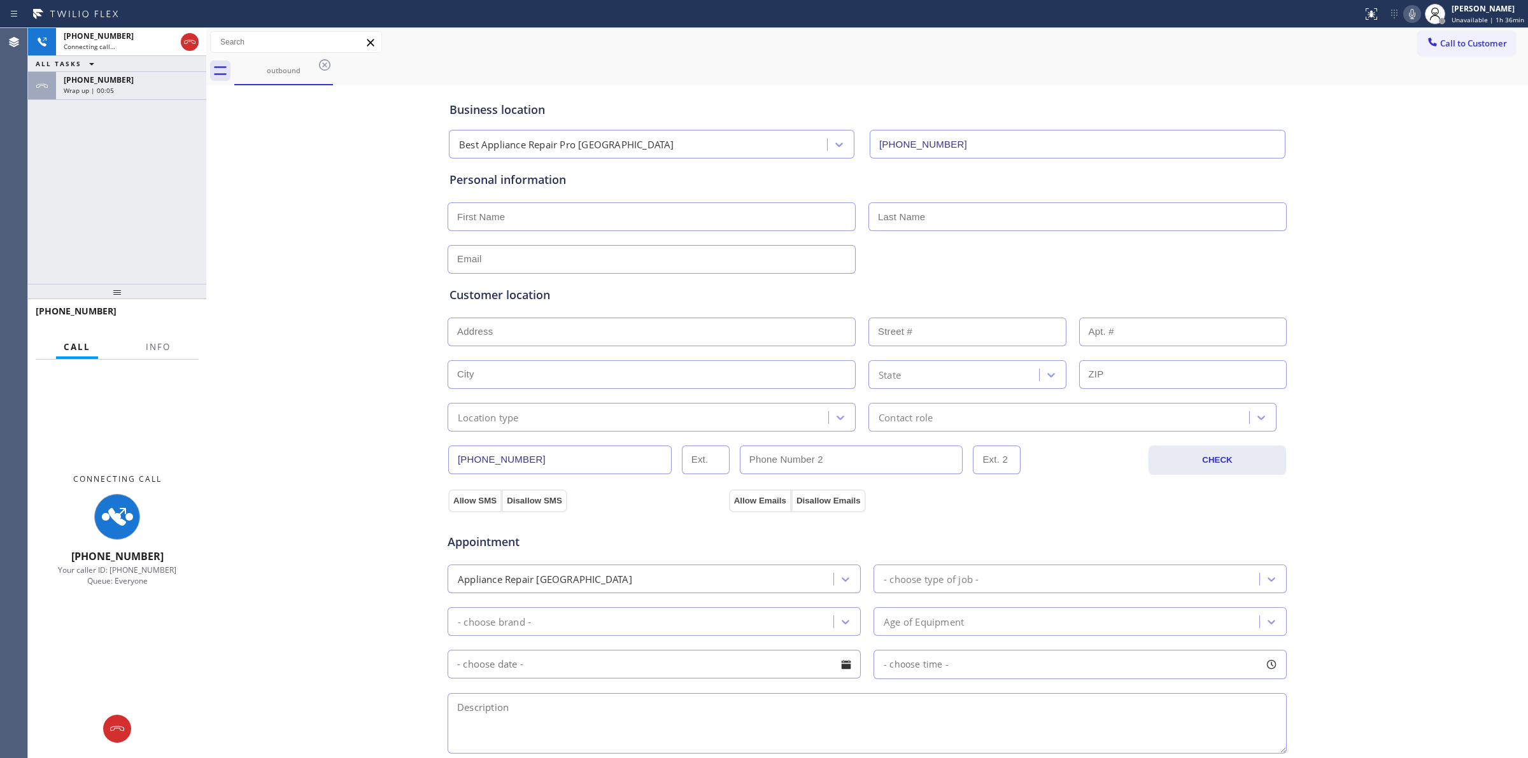
drag, startPoint x: 847, startPoint y: 62, endPoint x: 702, endPoint y: 62, distance: 145.1
click at [763, 62] on div "outbound" at bounding box center [881, 71] width 1294 height 29
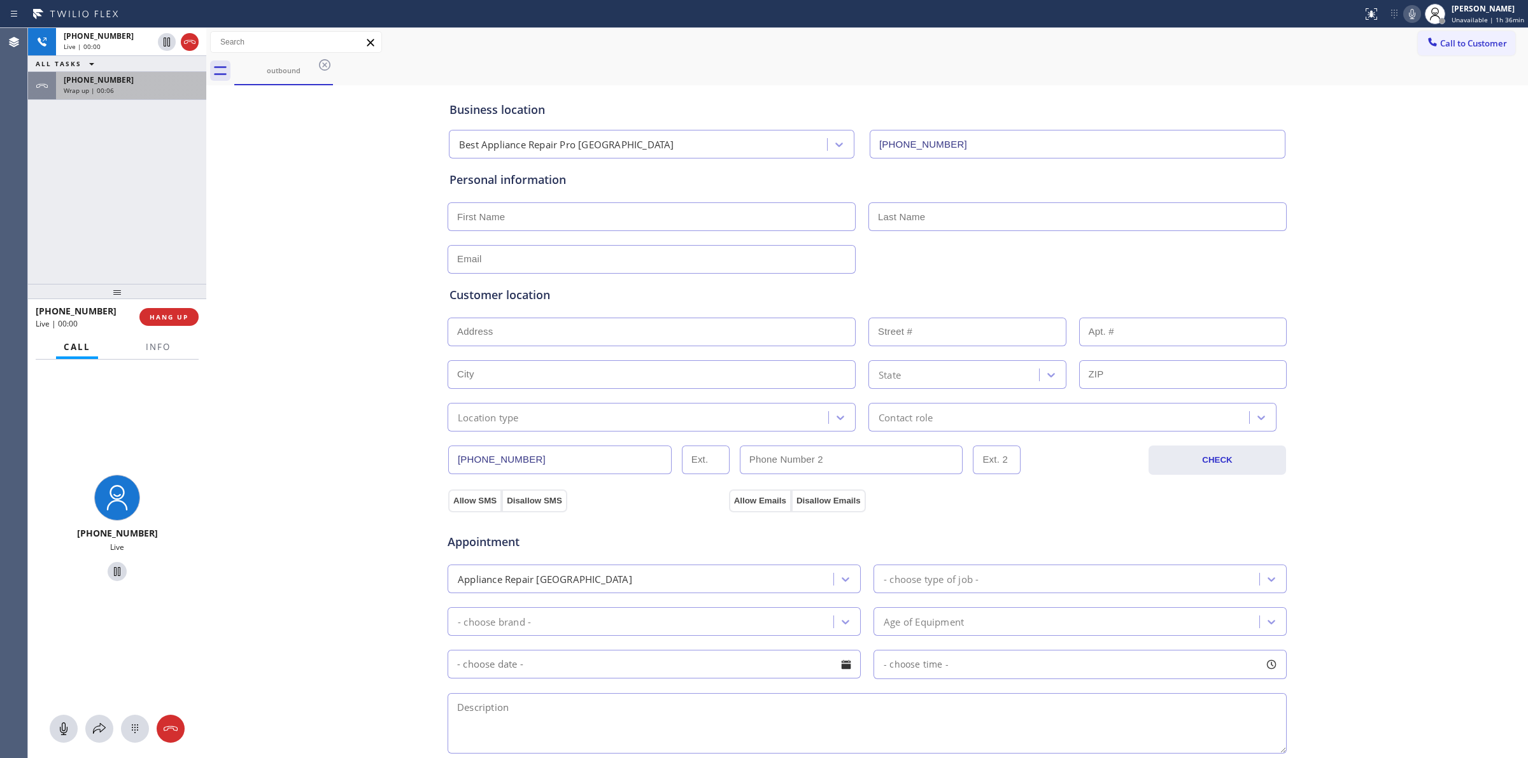
click at [164, 78] on div "[PHONE_NUMBER]" at bounding box center [131, 79] width 135 height 11
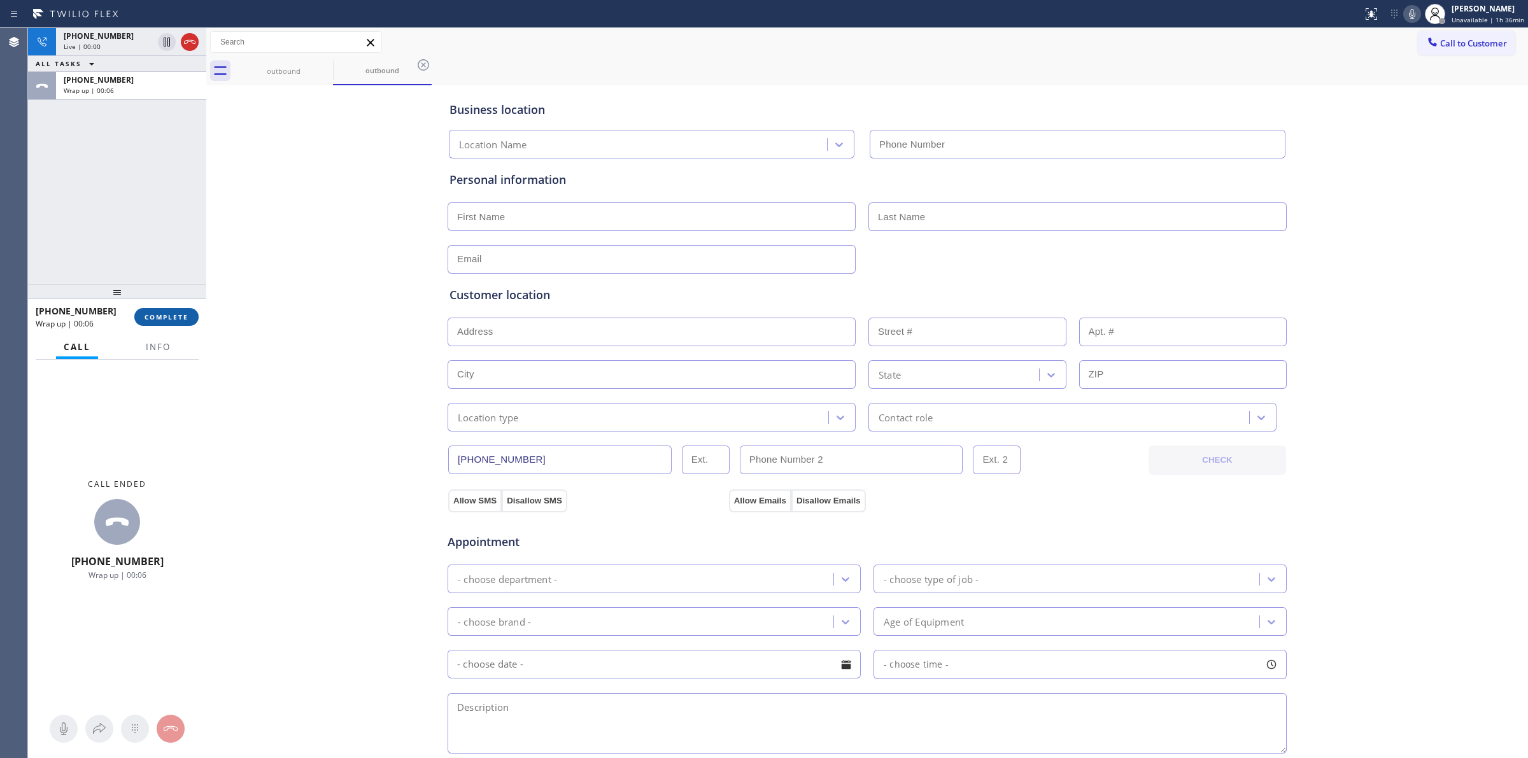
click at [161, 320] on span "COMPLETE" at bounding box center [167, 317] width 44 height 9
type input "[PHONE_NUMBER]"
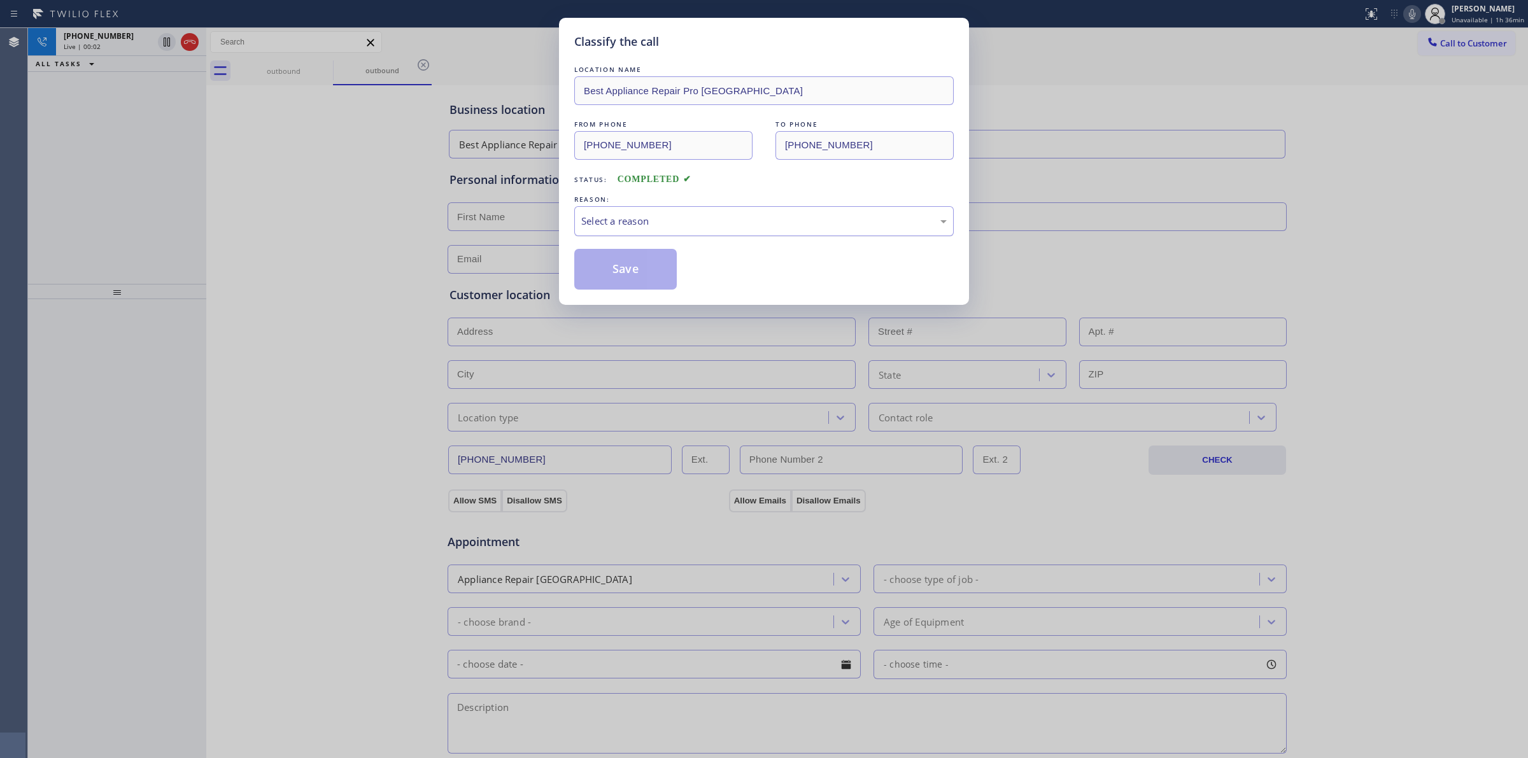
drag, startPoint x: 704, startPoint y: 215, endPoint x: 705, endPoint y: 226, distance: 10.8
click at [705, 217] on div "Select a reason" at bounding box center [763, 221] width 365 height 15
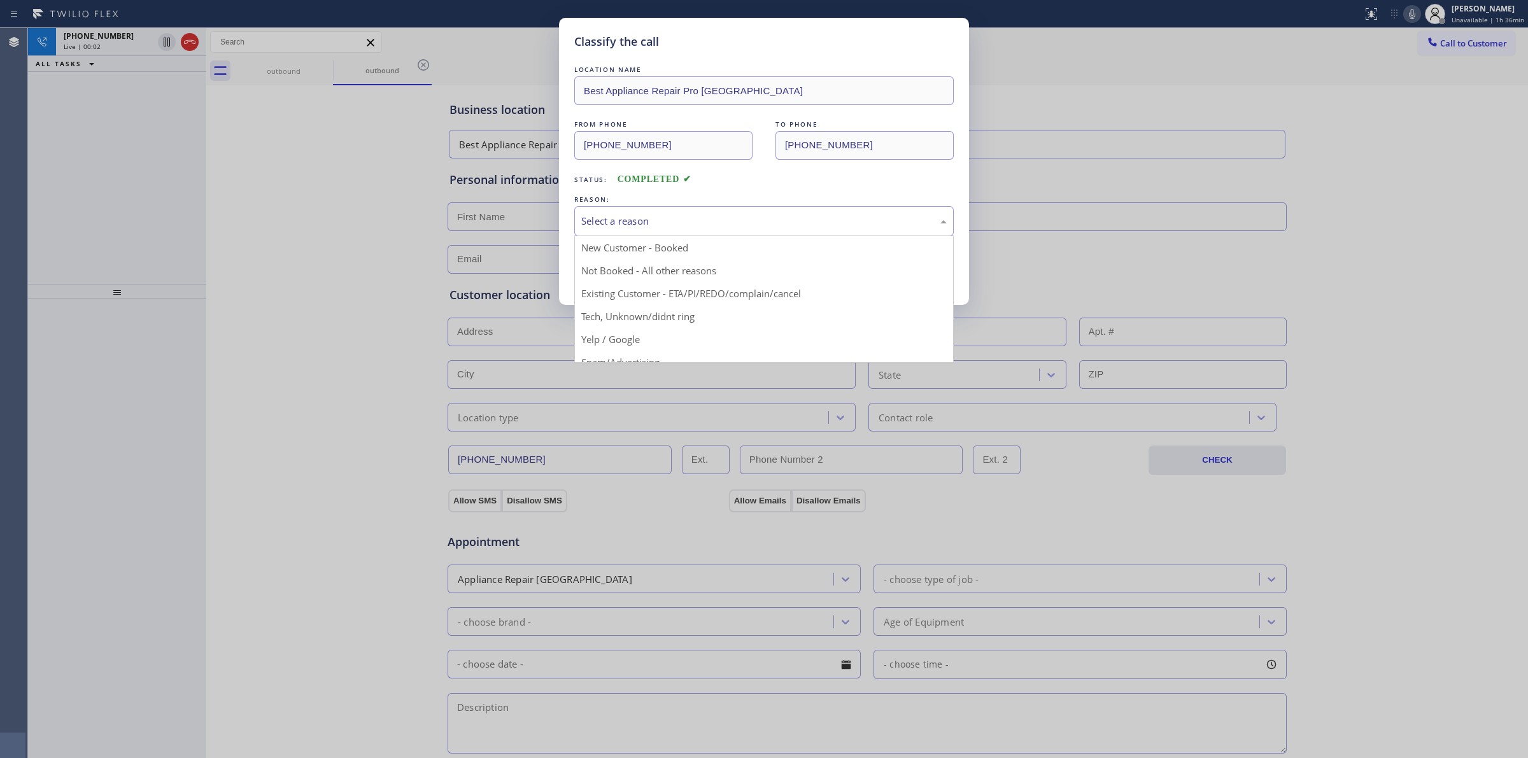
drag, startPoint x: 673, startPoint y: 320, endPoint x: 650, endPoint y: 283, distance: 42.9
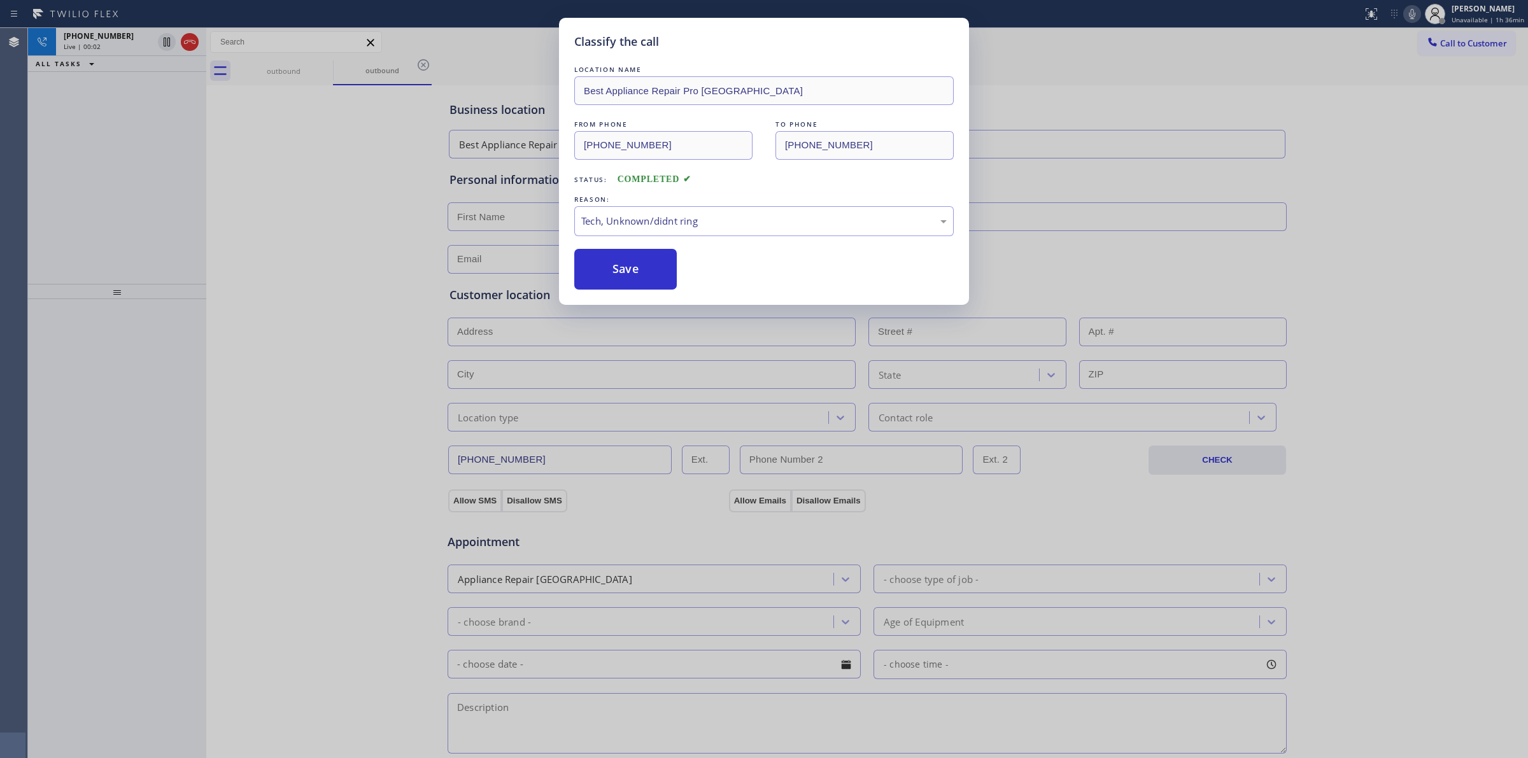
drag, startPoint x: 650, startPoint y: 283, endPoint x: 1413, endPoint y: 58, distance: 795.9
click at [662, 278] on button "Save" at bounding box center [625, 269] width 102 height 41
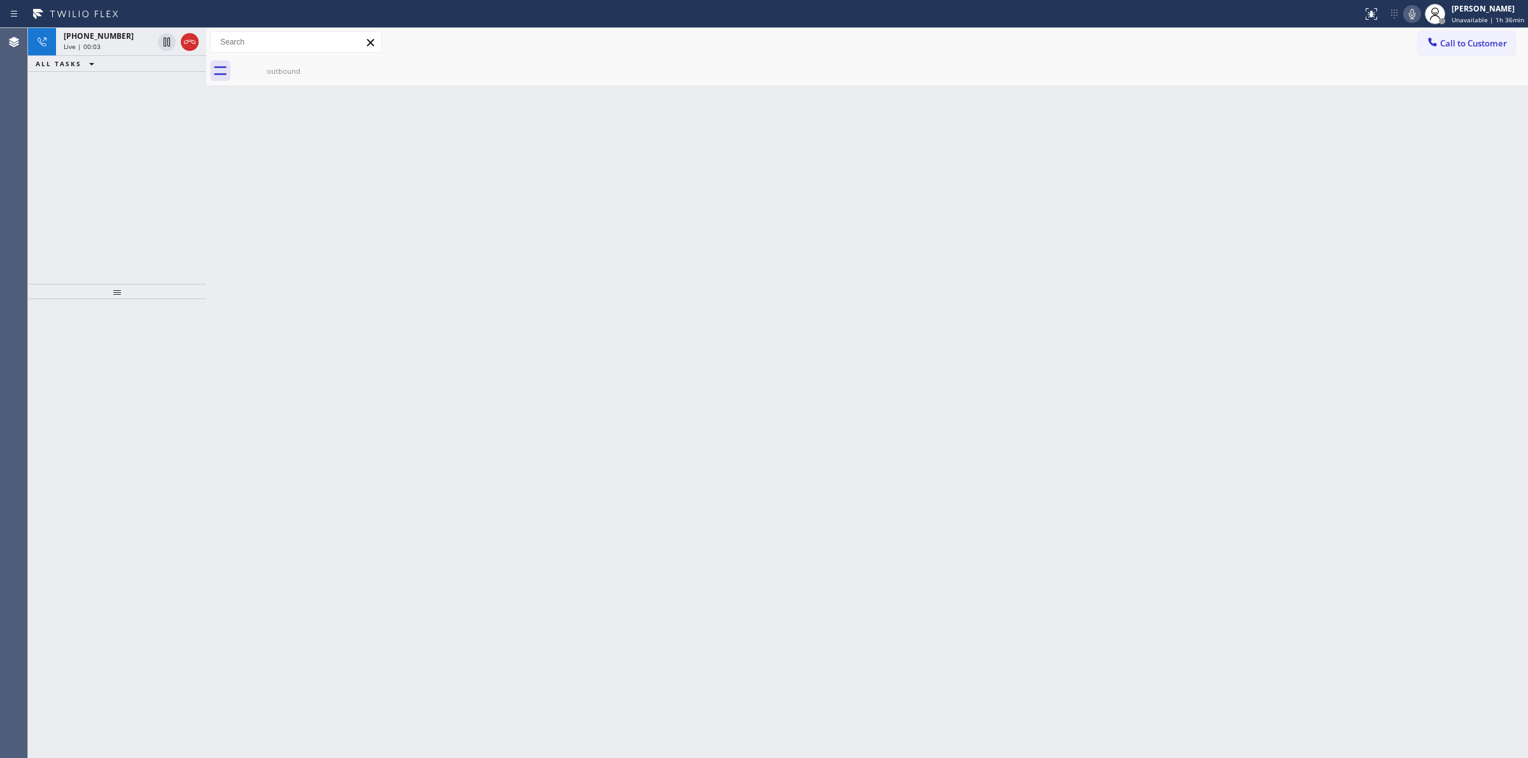
click at [1416, 37] on div "Call to Customer Outbound call Location Best Appliance Repair Pro [GEOGRAPHIC_D…" at bounding box center [867, 42] width 1322 height 22
click at [1451, 41] on span "Call to Customer" at bounding box center [1473, 43] width 67 height 11
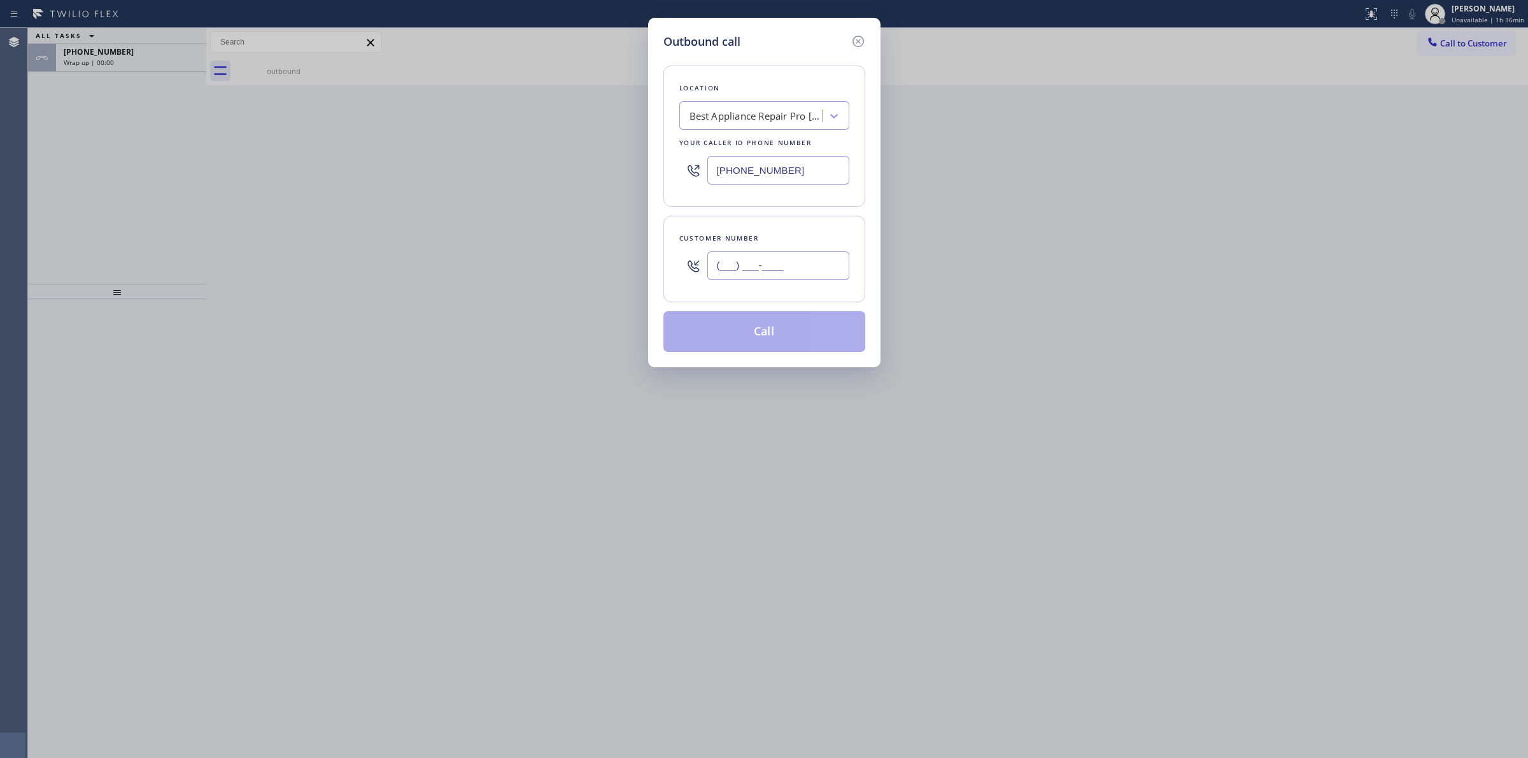
click at [834, 255] on input "(___) ___-____" at bounding box center [778, 265] width 142 height 29
paste input "626) 623-5086"
type input "[PHONE_NUMBER]"
click at [769, 150] on div "[PHONE_NUMBER]" at bounding box center [764, 170] width 170 height 41
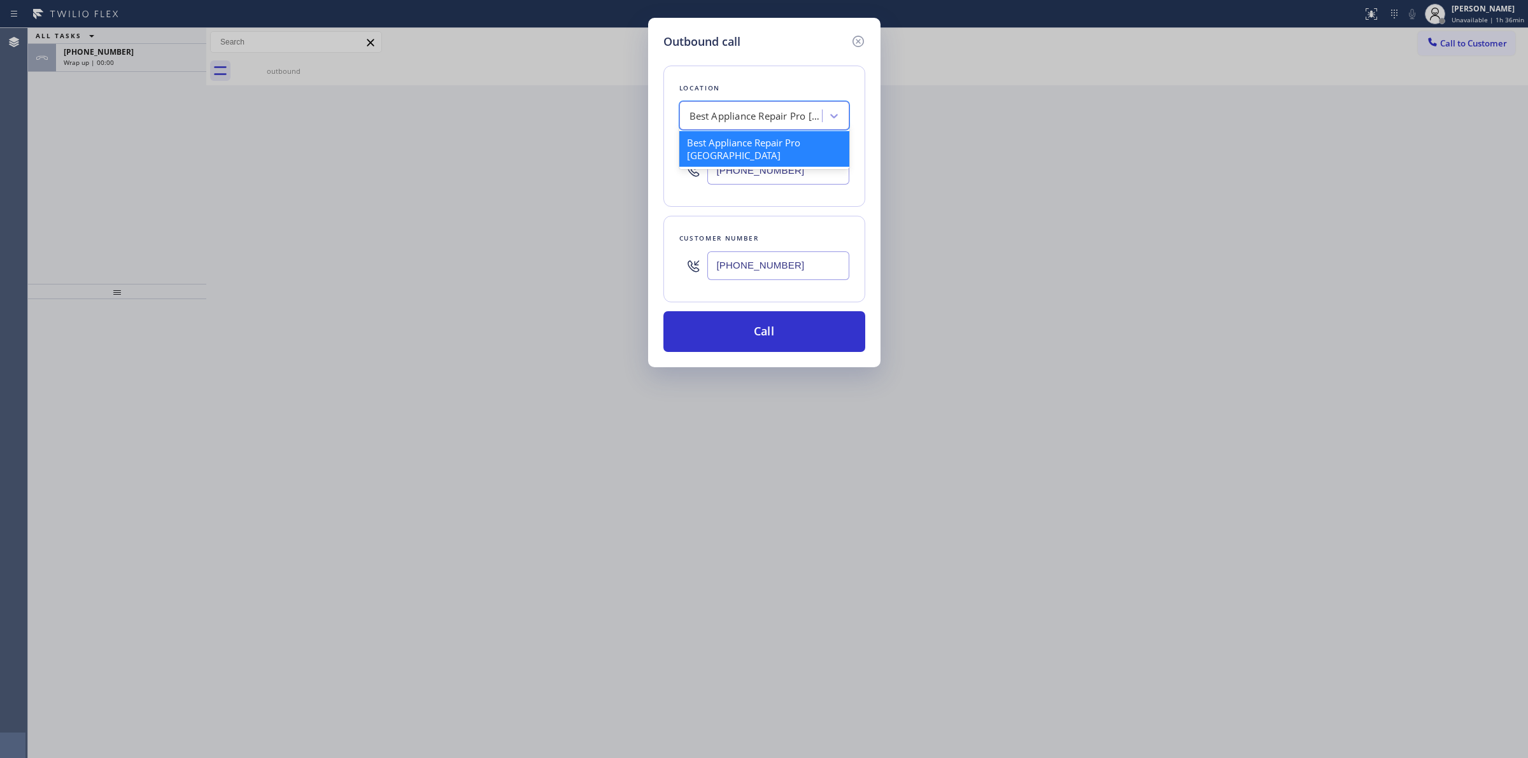
click at [772, 125] on div "Best Appliance Repair Pro [GEOGRAPHIC_DATA]" at bounding box center [752, 116] width 139 height 22
drag, startPoint x: 812, startPoint y: 271, endPoint x: 584, endPoint y: 247, distance: 228.5
click at [584, 247] on div "Outbound call Location Best Appliance Repair Pro [GEOGRAPHIC_DATA] Your caller …" at bounding box center [764, 379] width 1528 height 758
drag, startPoint x: 777, startPoint y: 320, endPoint x: 816, endPoint y: 309, distance: 40.5
click at [777, 321] on button "Call" at bounding box center [764, 331] width 202 height 41
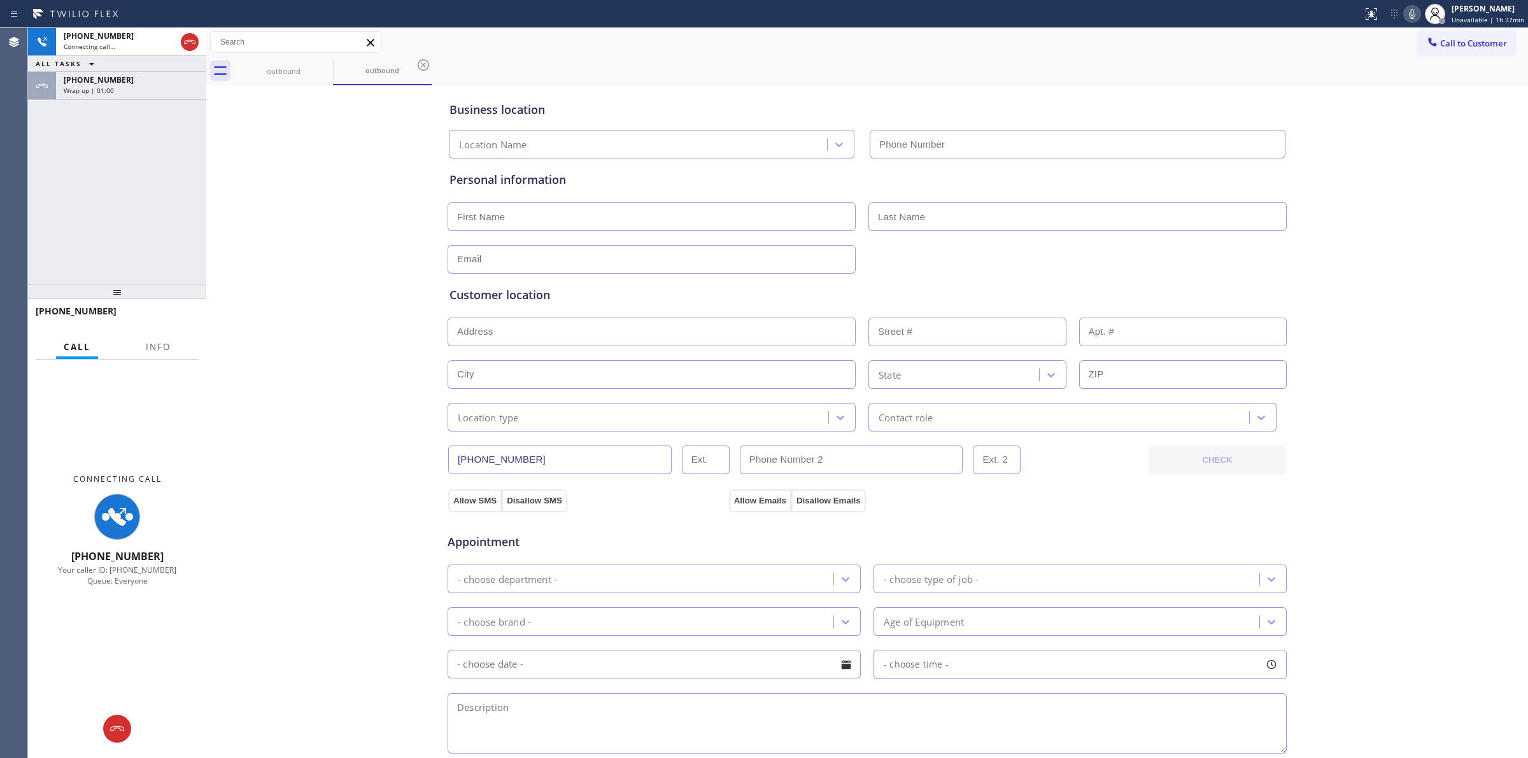
type input "[PHONE_NUMBER]"
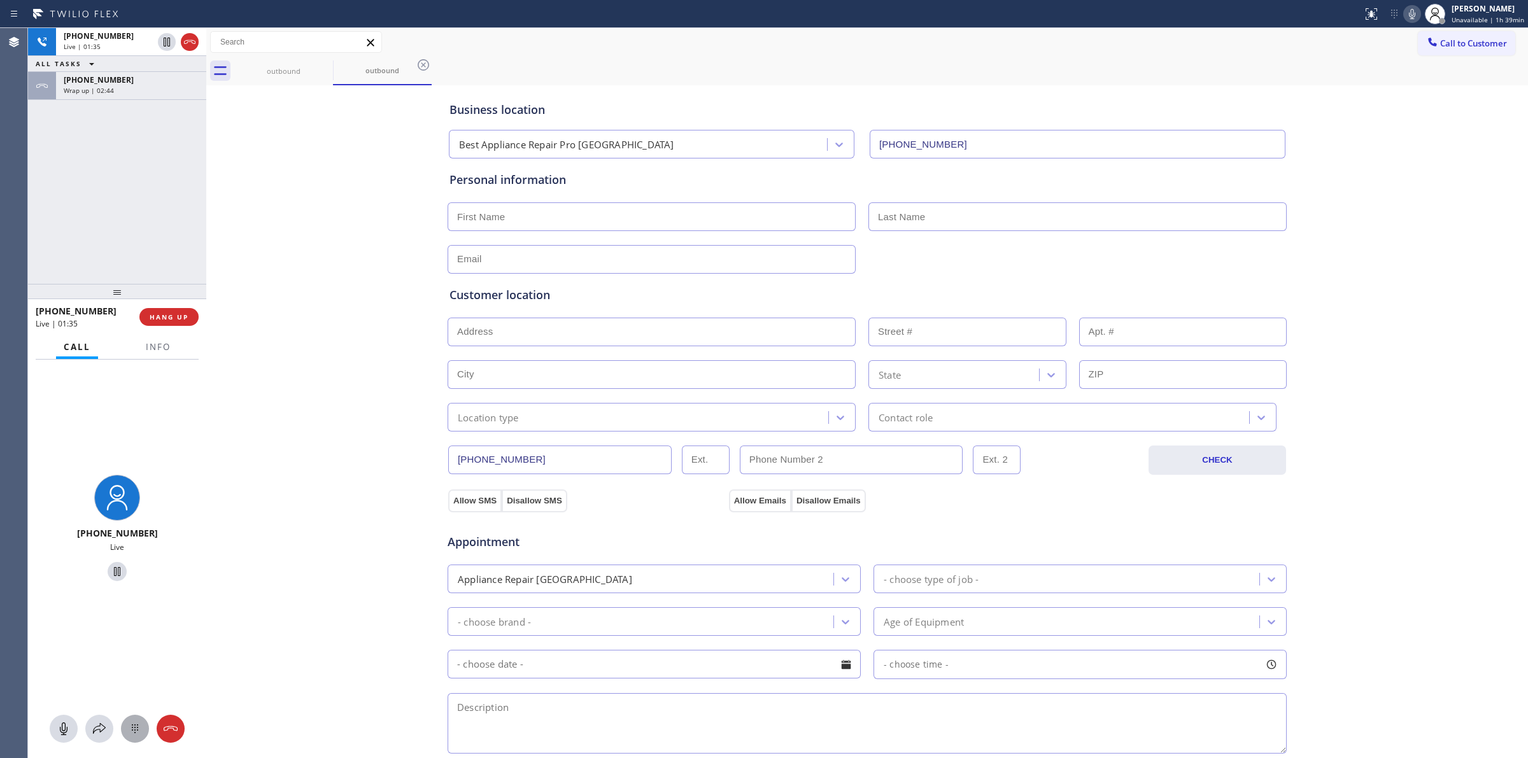
click at [127, 735] on icon at bounding box center [134, 728] width 15 height 15
click at [134, 99] on div "[PHONE_NUMBER] Wrap up | 02:45" at bounding box center [128, 86] width 145 height 28
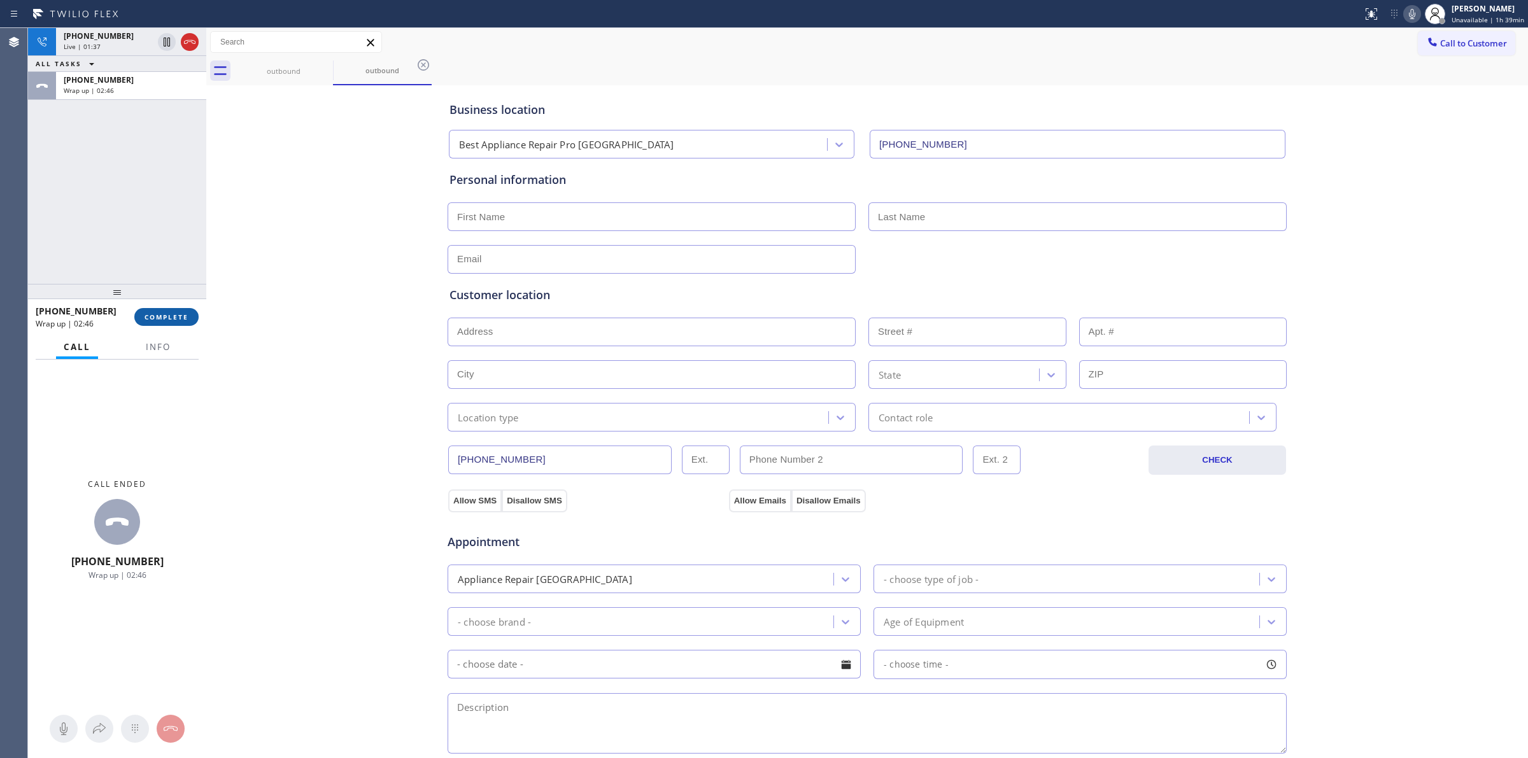
click at [160, 319] on span "COMPLETE" at bounding box center [167, 317] width 44 height 9
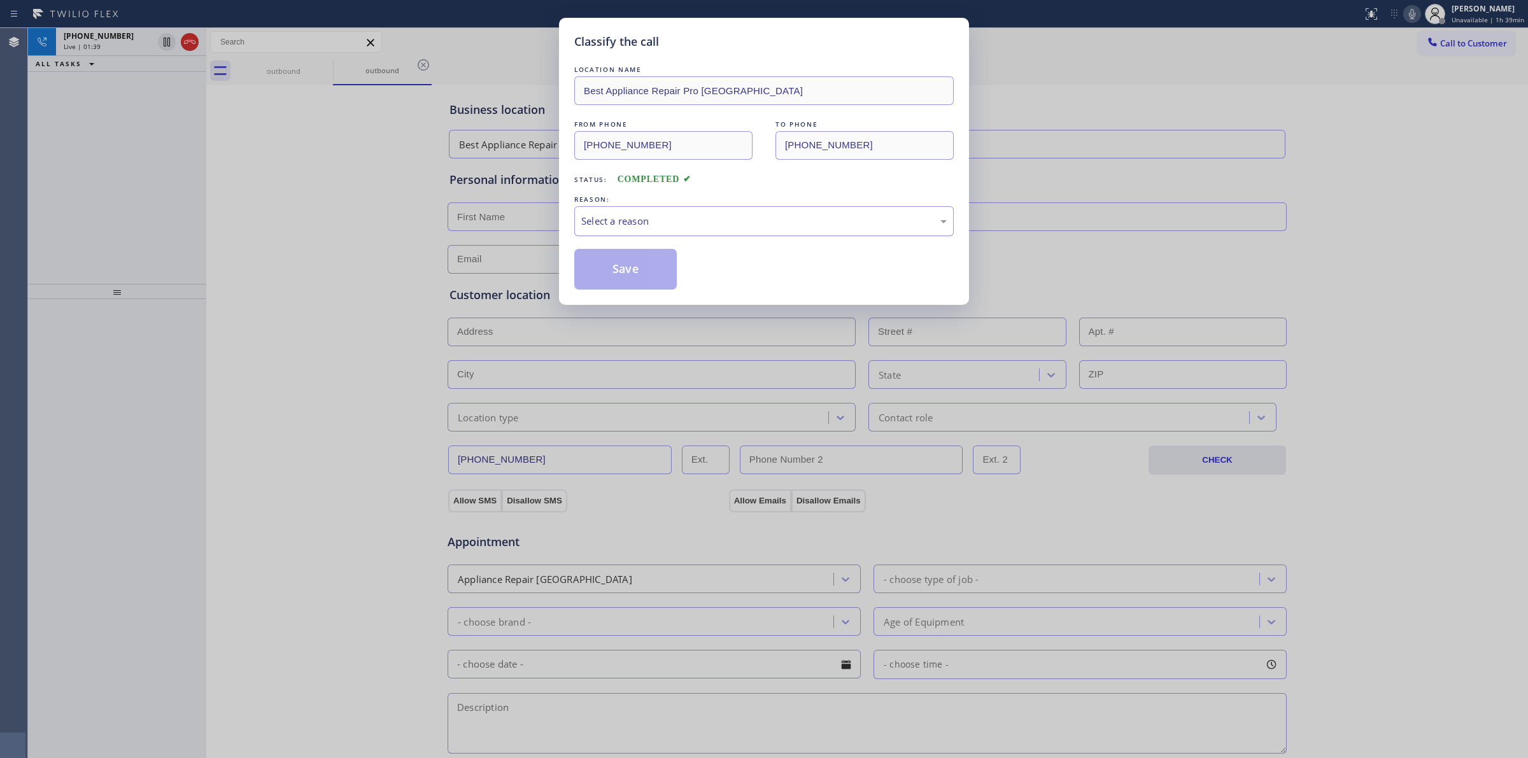
click at [790, 221] on div "Select a reason" at bounding box center [763, 221] width 365 height 15
click at [651, 247] on div "LOCATION NAME Best Appliance Repair Pro Midtown FROM PHONE [PHONE_NUMBER] TO PH…" at bounding box center [763, 176] width 379 height 227
click at [648, 264] on button "Save" at bounding box center [625, 269] width 102 height 41
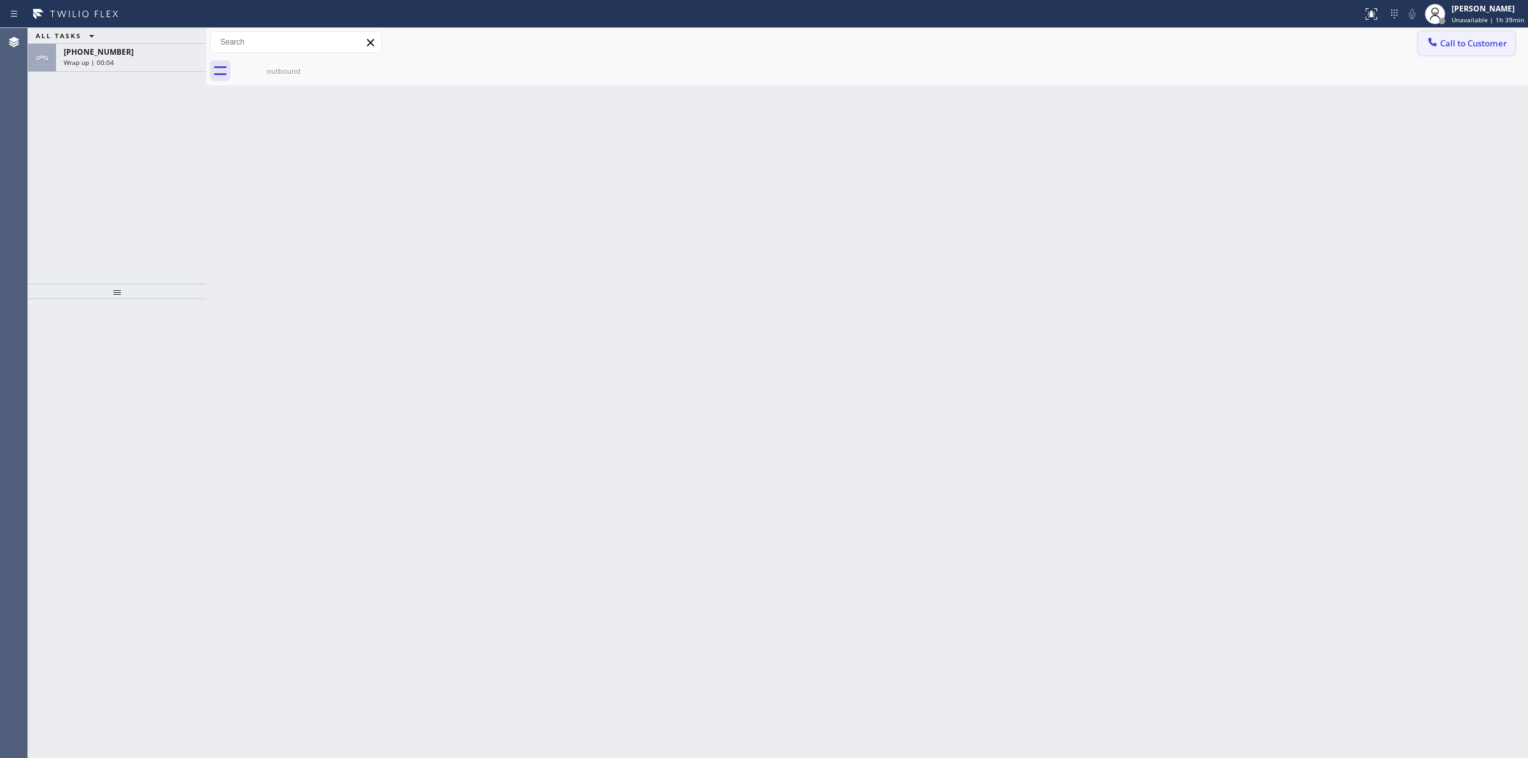
click at [1472, 38] on span "Call to Customer" at bounding box center [1473, 43] width 67 height 11
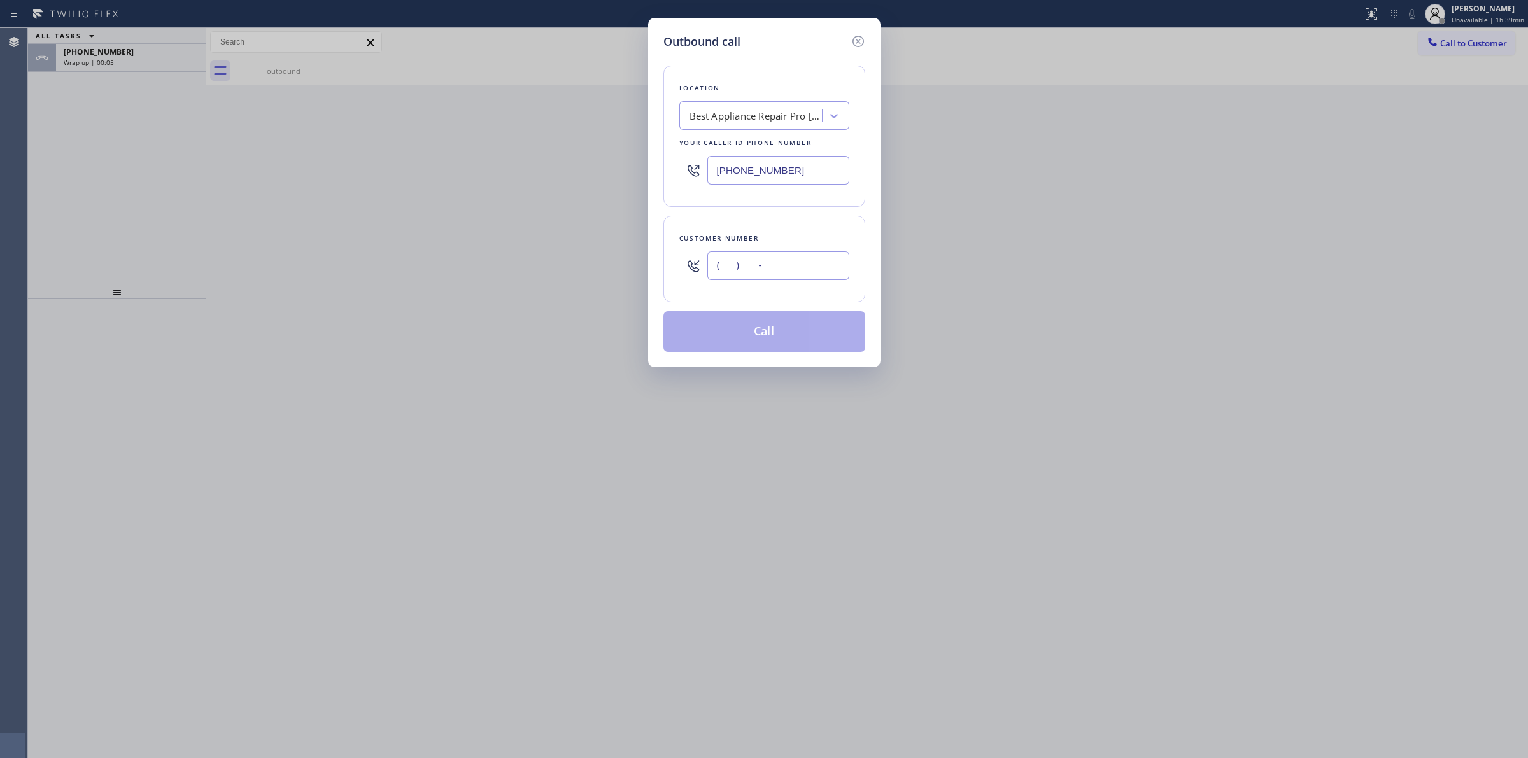
click at [758, 275] on input "(___) ___-____" at bounding box center [778, 265] width 142 height 29
paste input "626) 623-5086"
type input "[PHONE_NUMBER]"
click at [784, 328] on button "Call" at bounding box center [764, 331] width 202 height 41
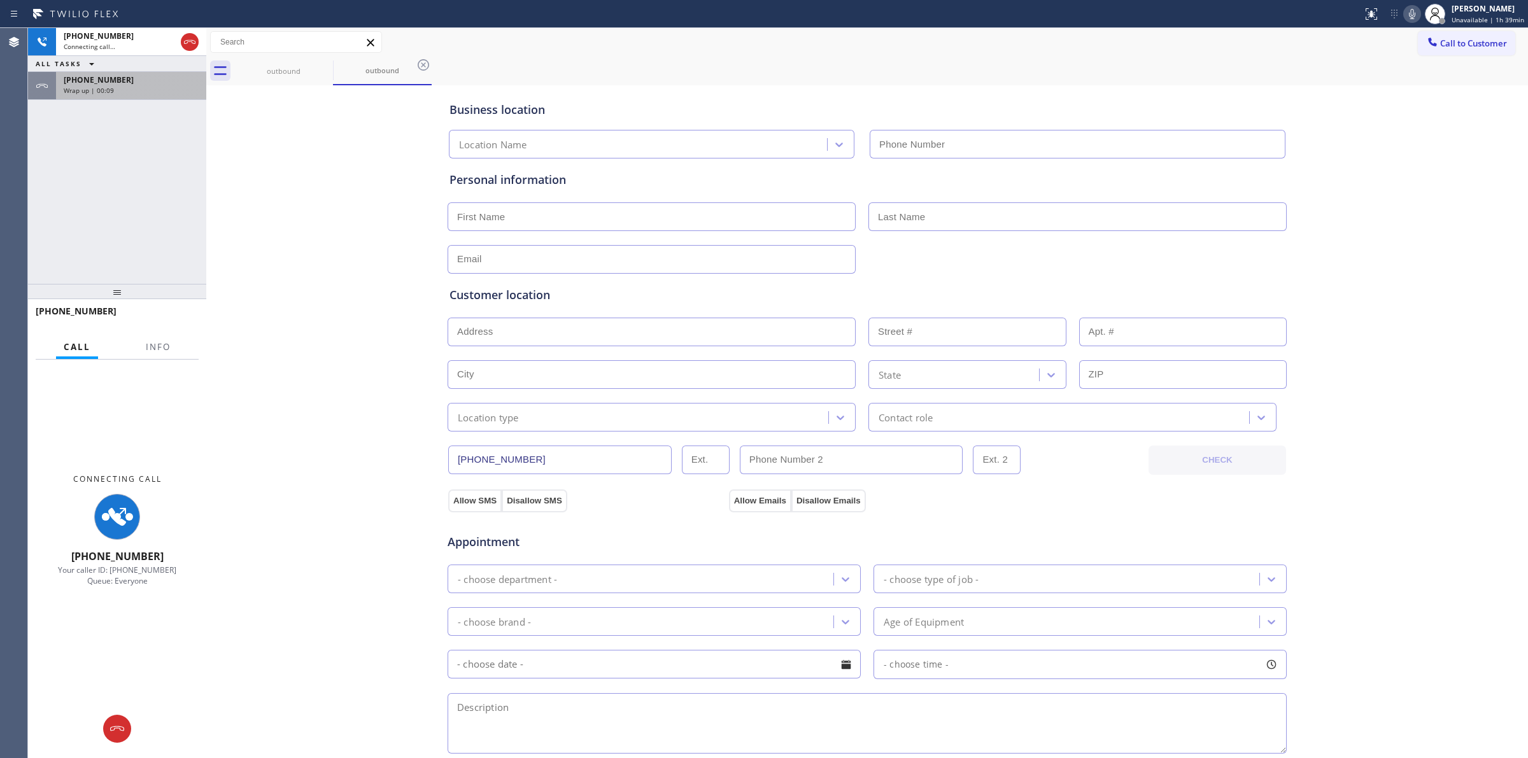
type input "[PHONE_NUMBER]"
click at [125, 93] on div "Wrap up | 00:09" at bounding box center [131, 90] width 135 height 9
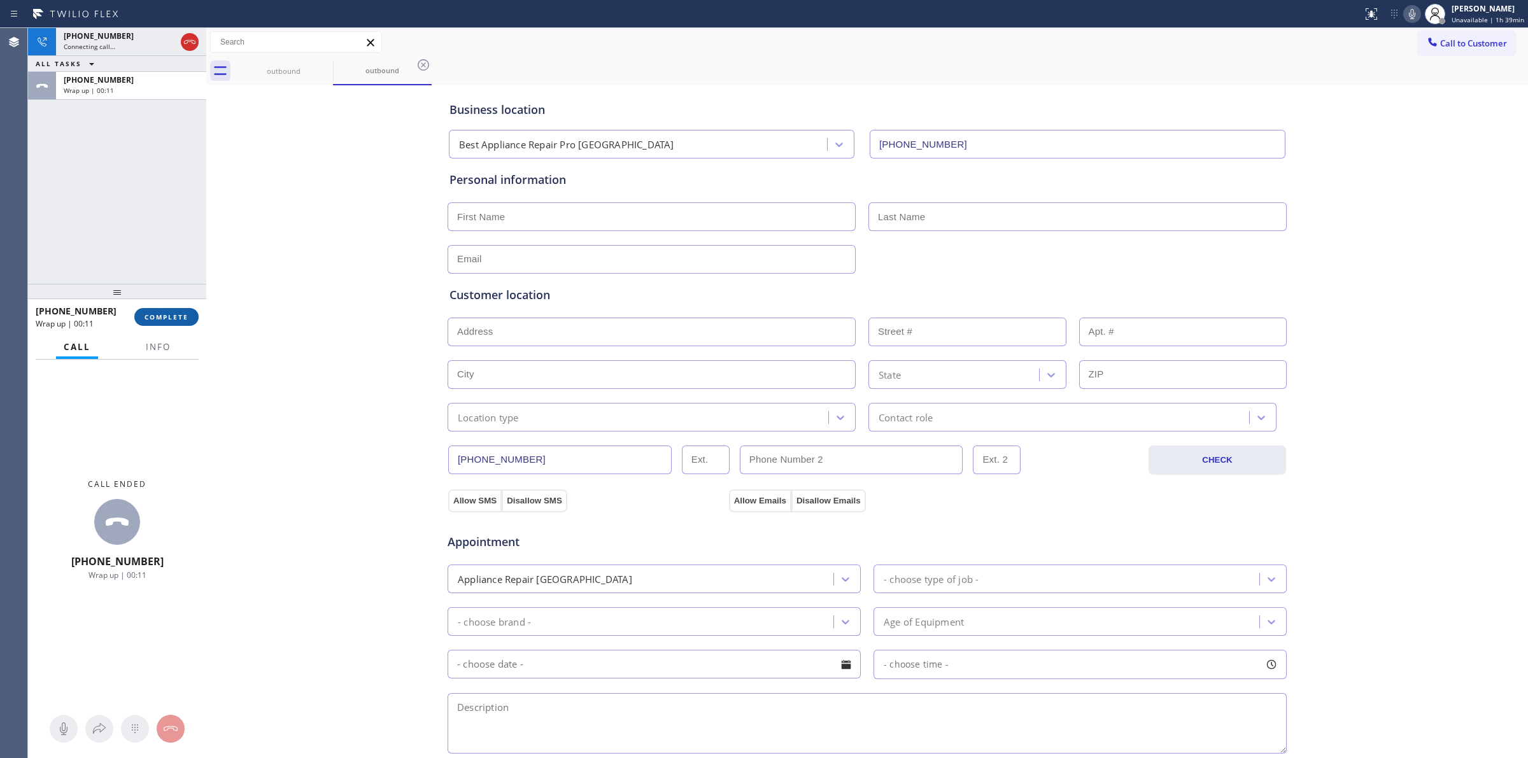
click at [176, 322] on button "COMPLETE" at bounding box center [166, 317] width 64 height 18
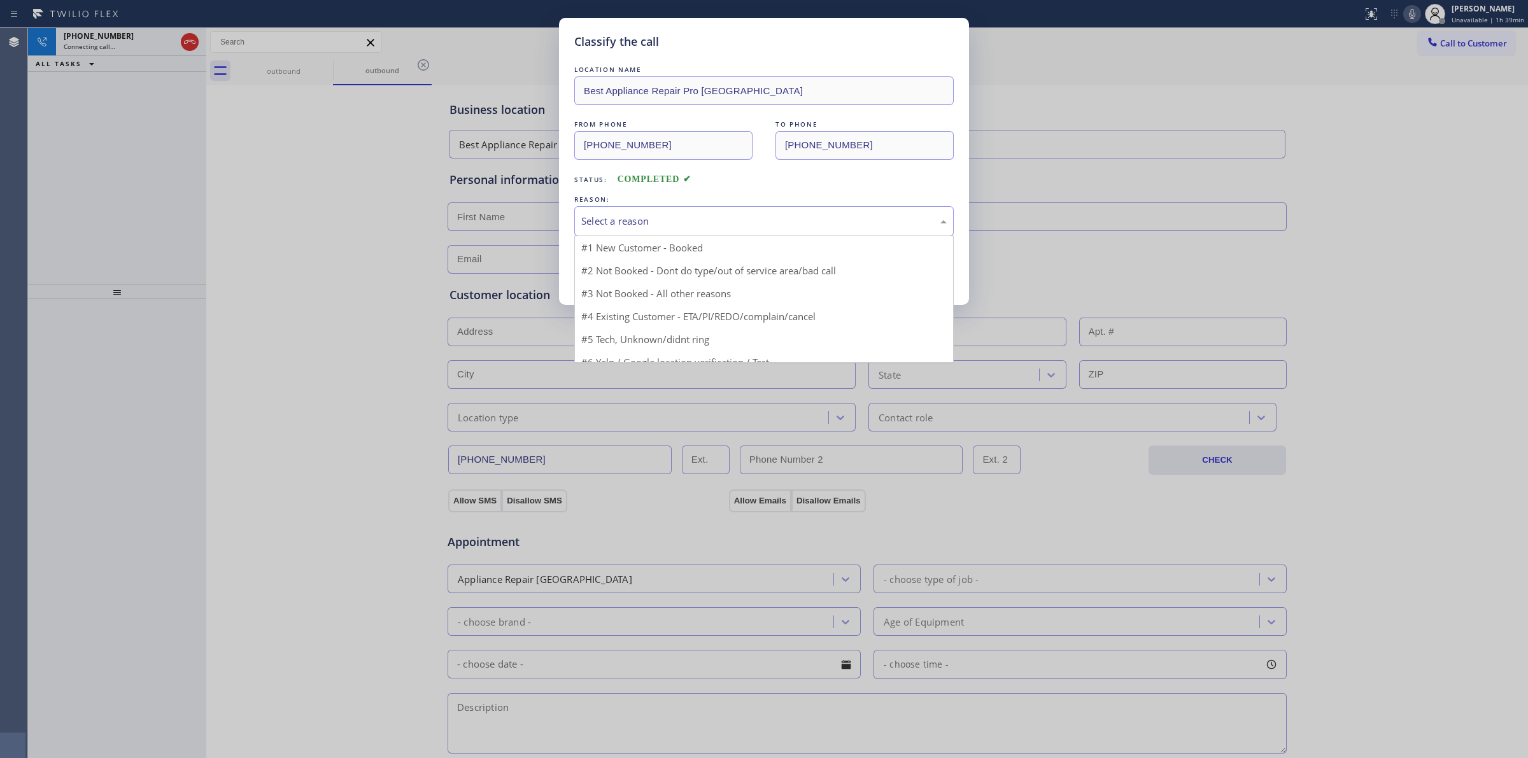
click at [737, 215] on div "Select a reason" at bounding box center [763, 221] width 365 height 15
drag, startPoint x: 683, startPoint y: 315, endPoint x: 659, endPoint y: 295, distance: 31.6
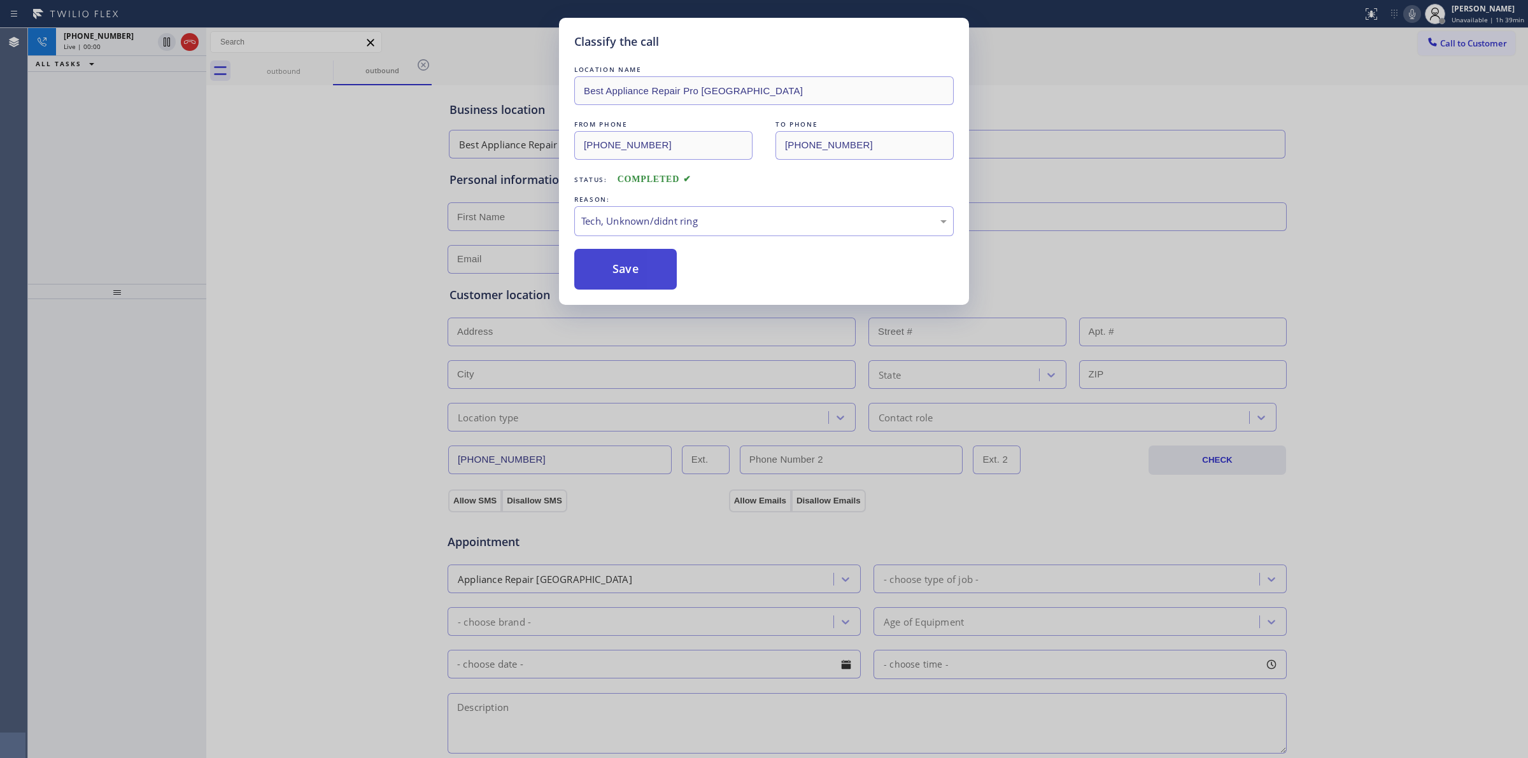
click at [625, 278] on button "Save" at bounding box center [625, 269] width 102 height 41
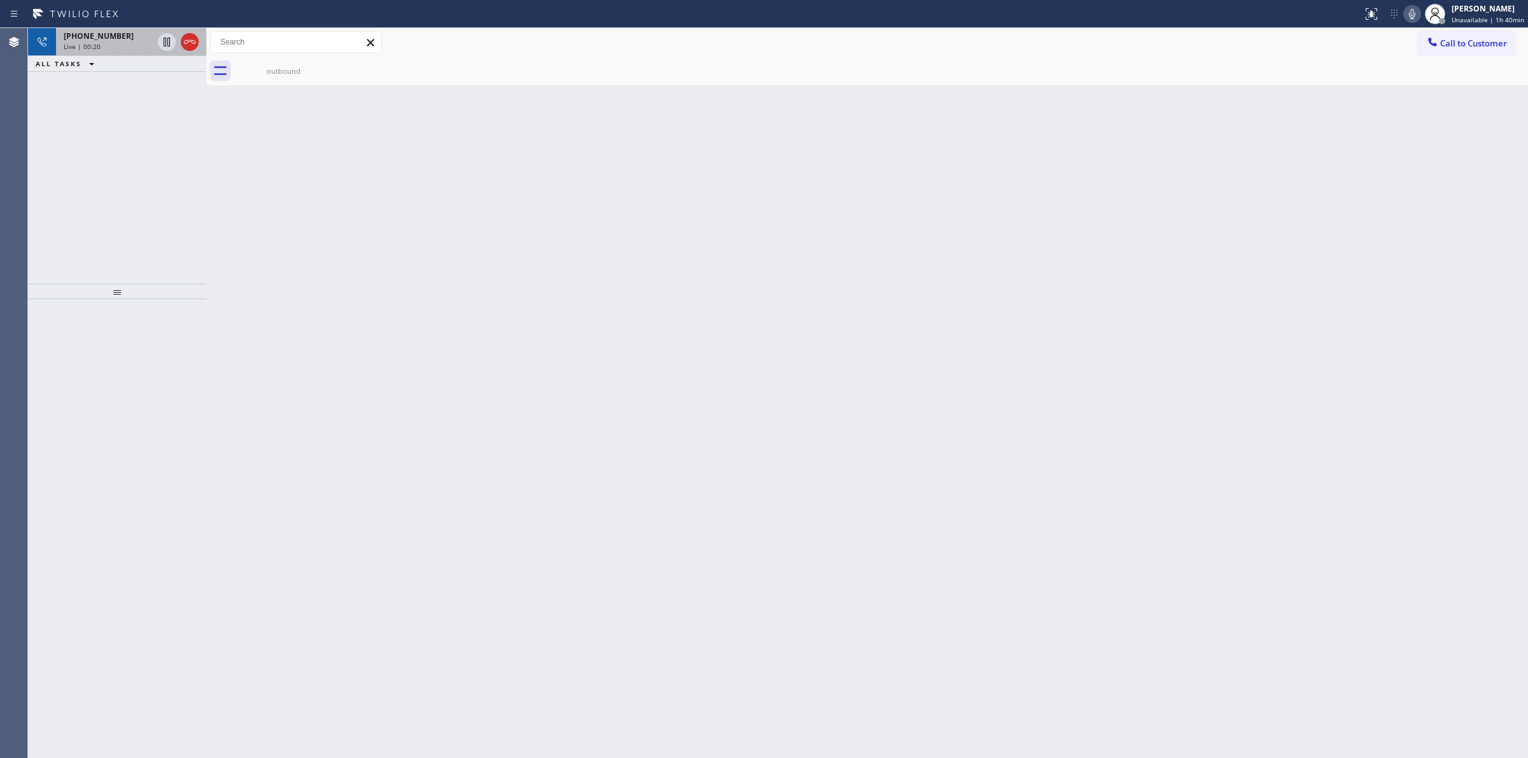
click at [104, 36] on span "[PHONE_NUMBER]" at bounding box center [99, 36] width 70 height 11
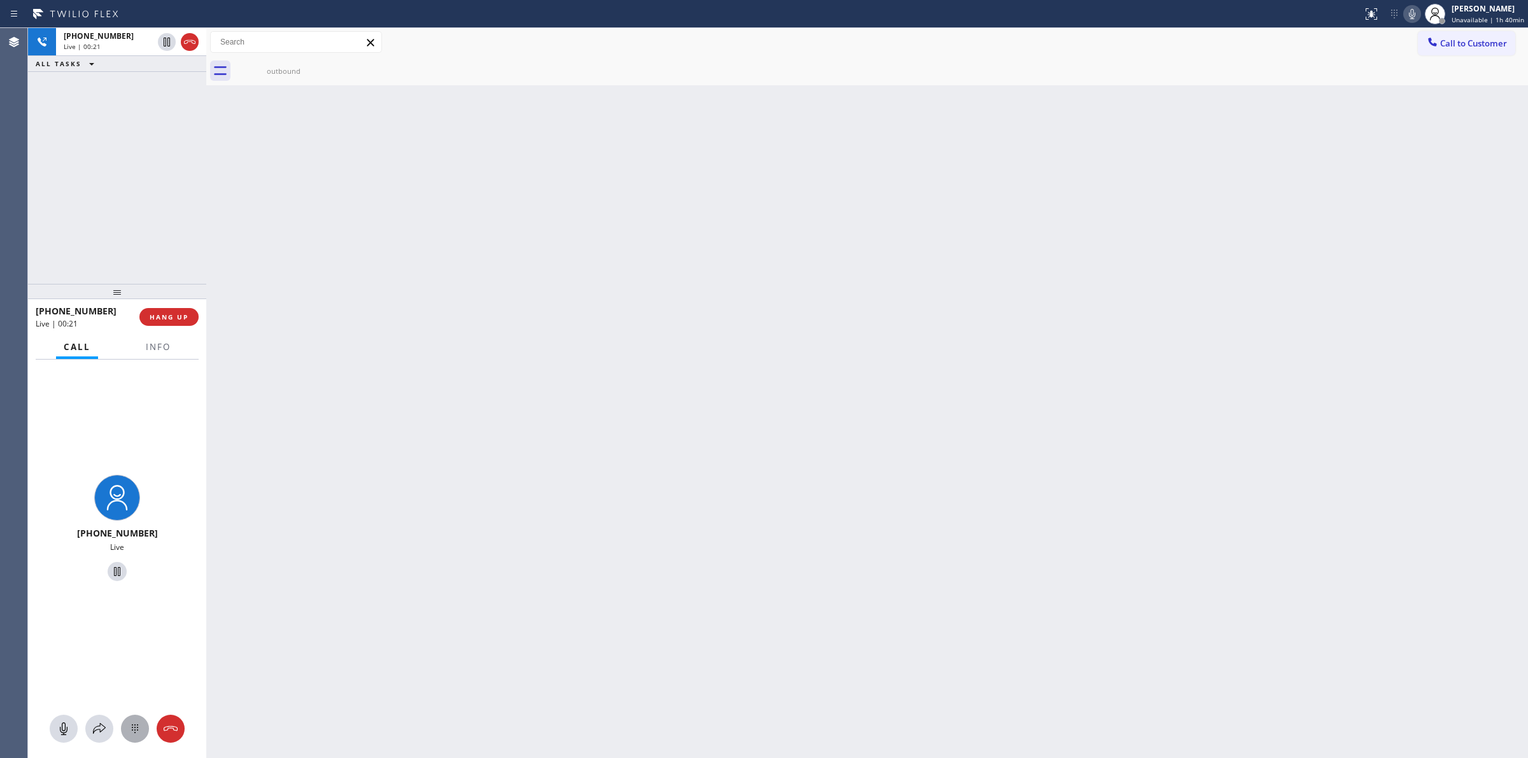
click at [123, 728] on div at bounding box center [135, 728] width 28 height 15
drag, startPoint x: 1481, startPoint y: 43, endPoint x: 1393, endPoint y: 75, distance: 94.0
click at [1474, 43] on span "Call to Customer" at bounding box center [1473, 43] width 67 height 11
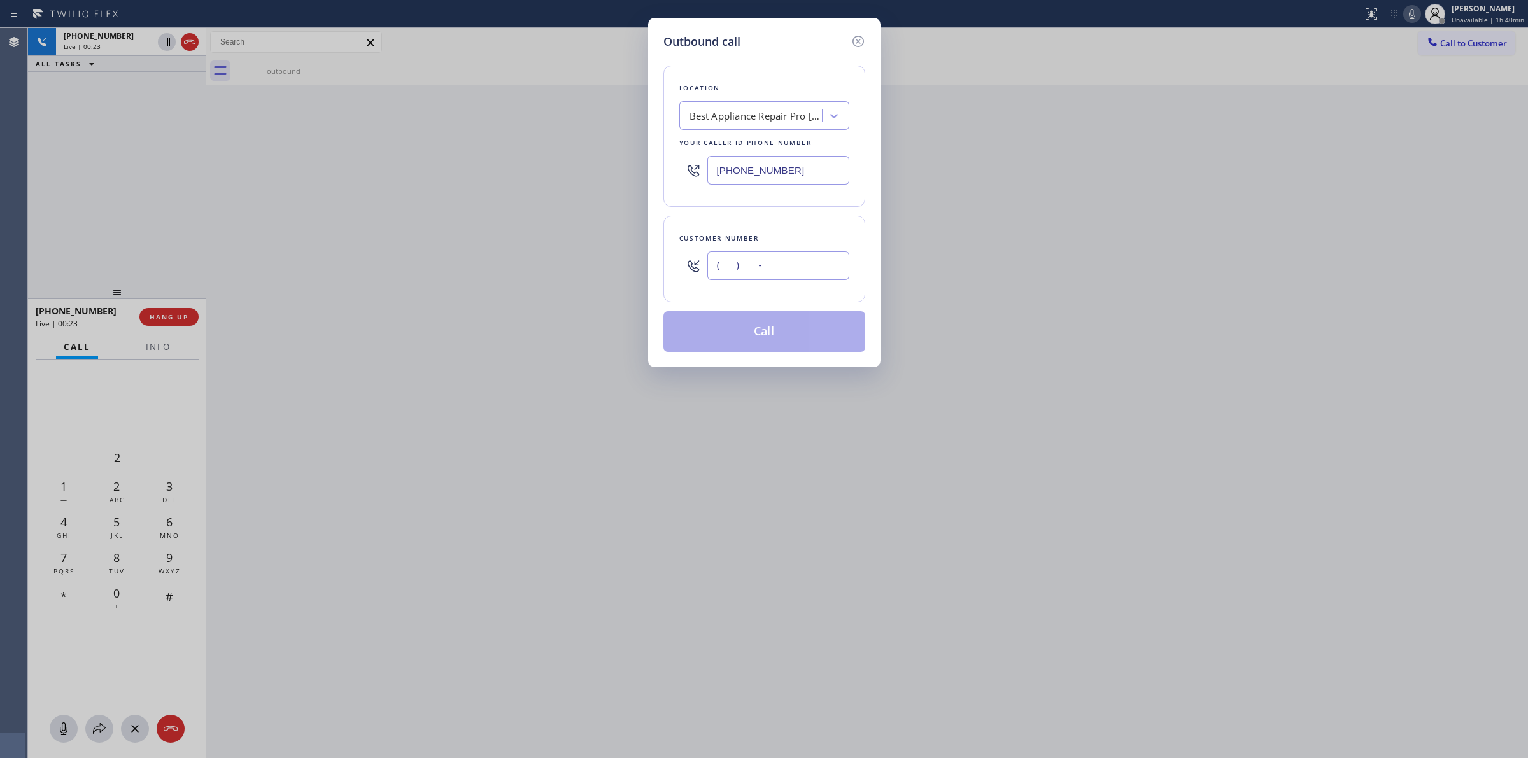
click at [845, 267] on input "(___) ___-____" at bounding box center [778, 265] width 142 height 29
paste input "626) 623-5086"
type input "[PHONE_NUMBER]"
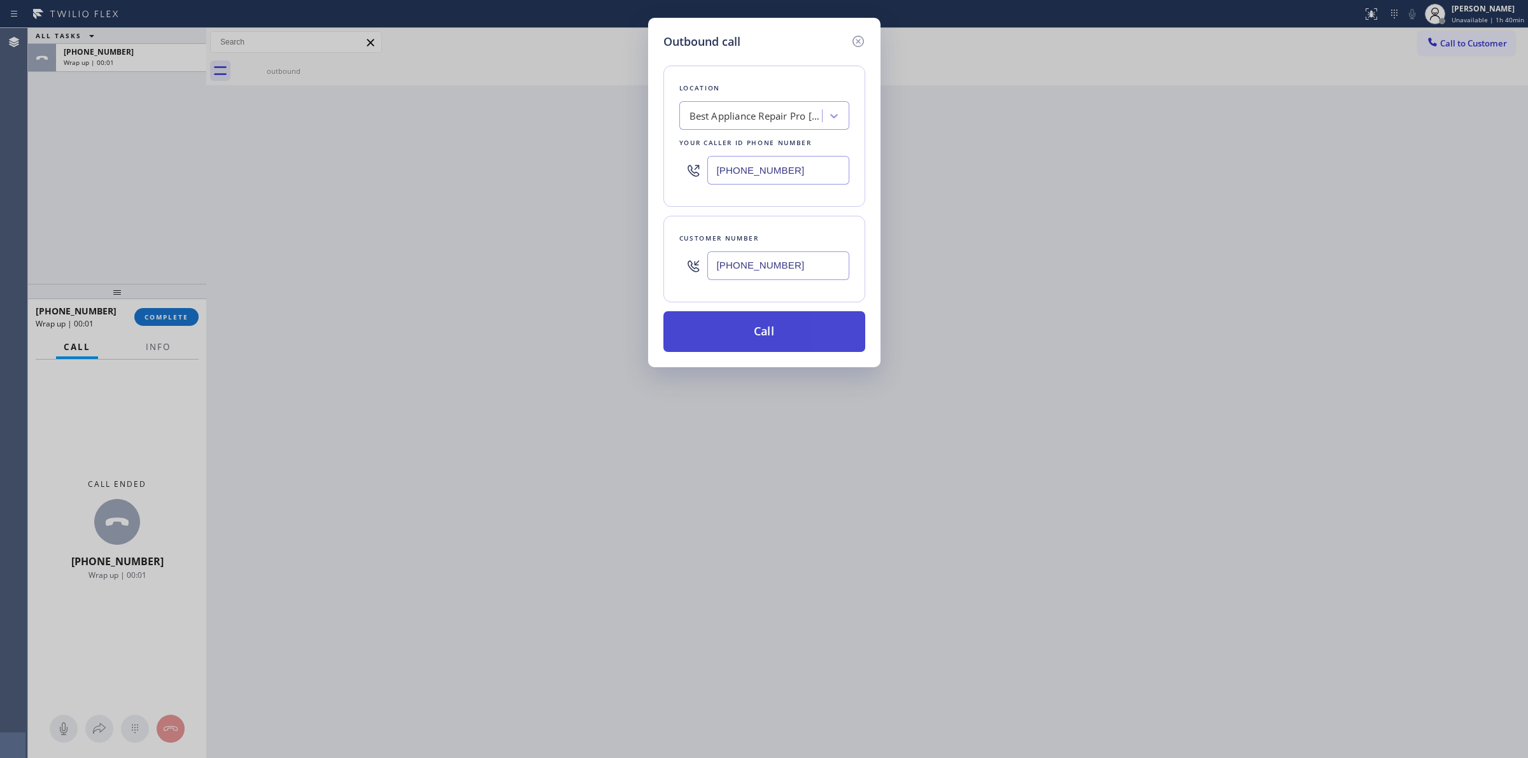
click at [804, 332] on button "Call" at bounding box center [764, 331] width 202 height 41
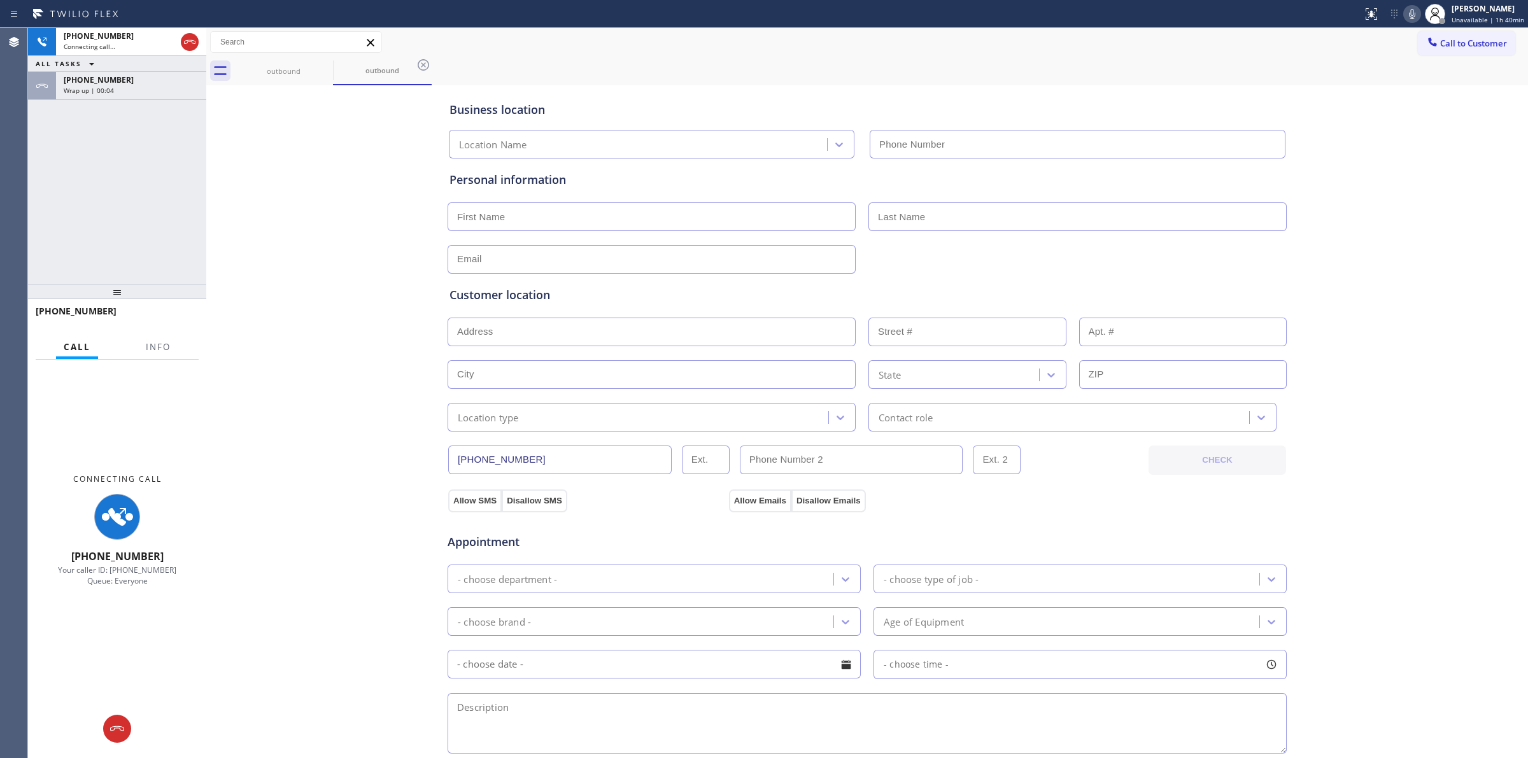
click at [888, 66] on div "outbound outbound" at bounding box center [881, 71] width 1294 height 29
type input "[PHONE_NUMBER]"
drag, startPoint x: 1412, startPoint y: 11, endPoint x: 1334, endPoint y: 36, distance: 82.1
click at [1412, 11] on icon at bounding box center [1411, 13] width 15 height 15
click at [329, 69] on icon at bounding box center [324, 64] width 15 height 15
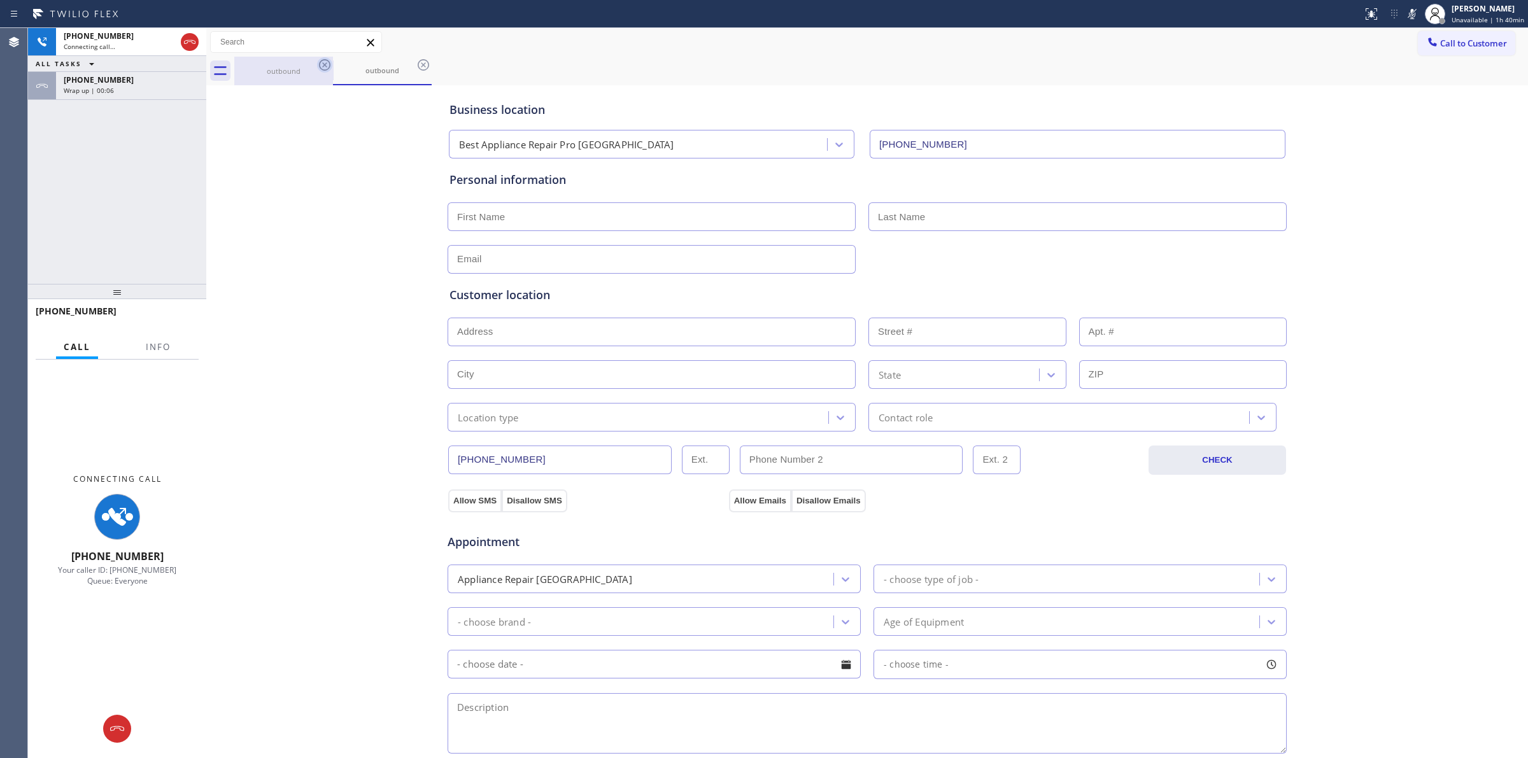
click at [329, 68] on icon at bounding box center [324, 64] width 15 height 15
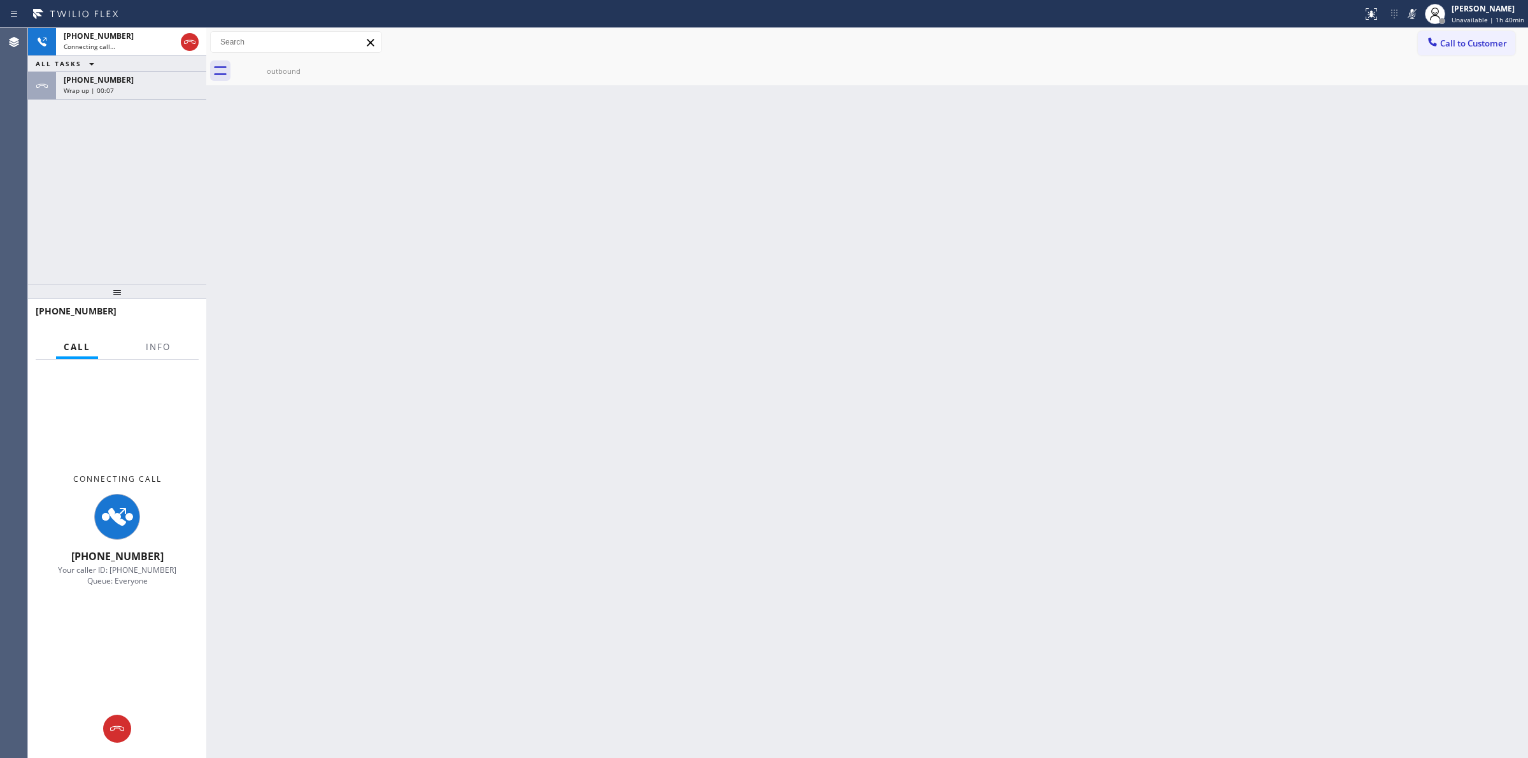
click at [0, 0] on icon at bounding box center [0, 0] width 0 height 0
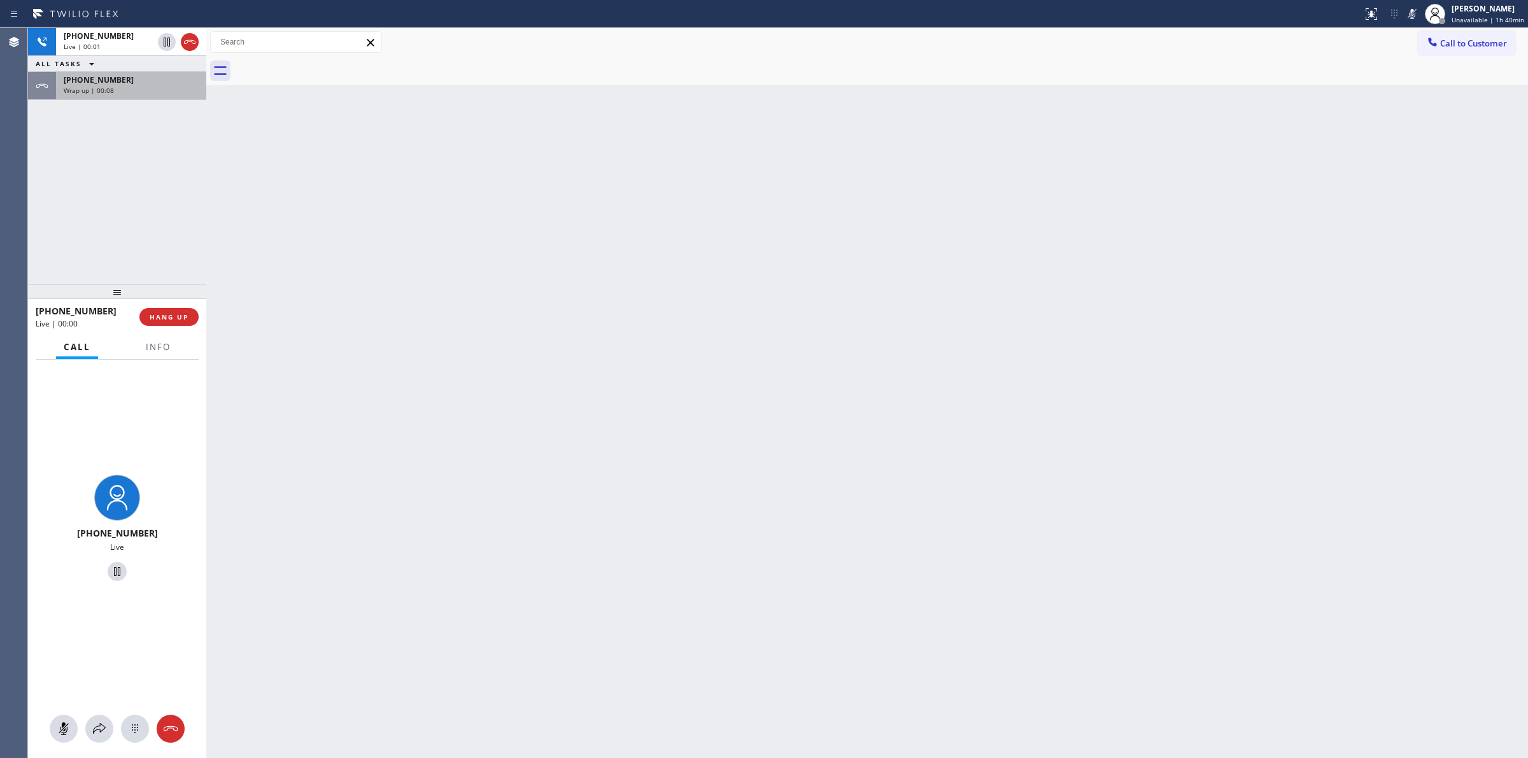
click at [109, 88] on span "Wrap up | 00:08" at bounding box center [89, 90] width 50 height 9
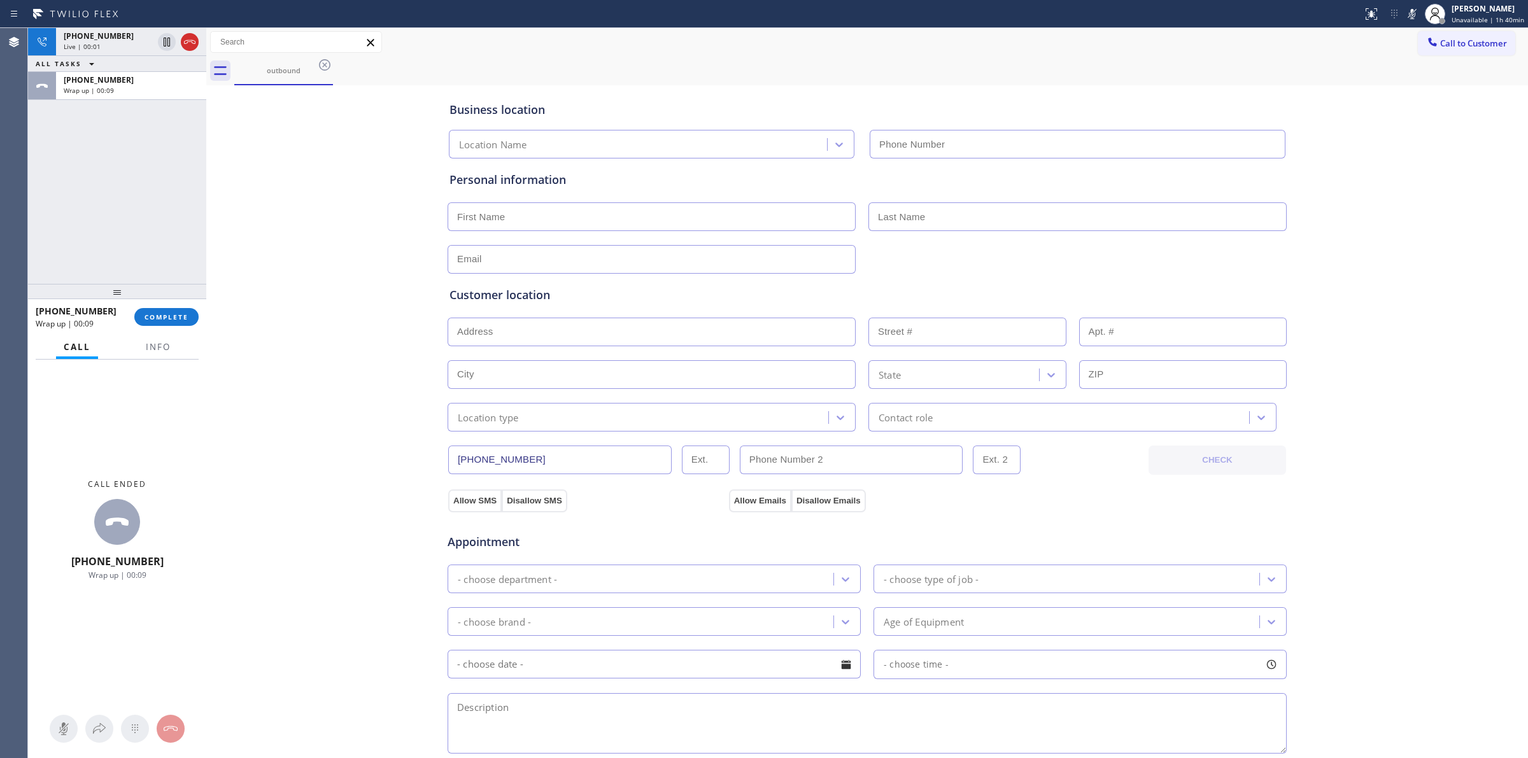
type input "[PHONE_NUMBER]"
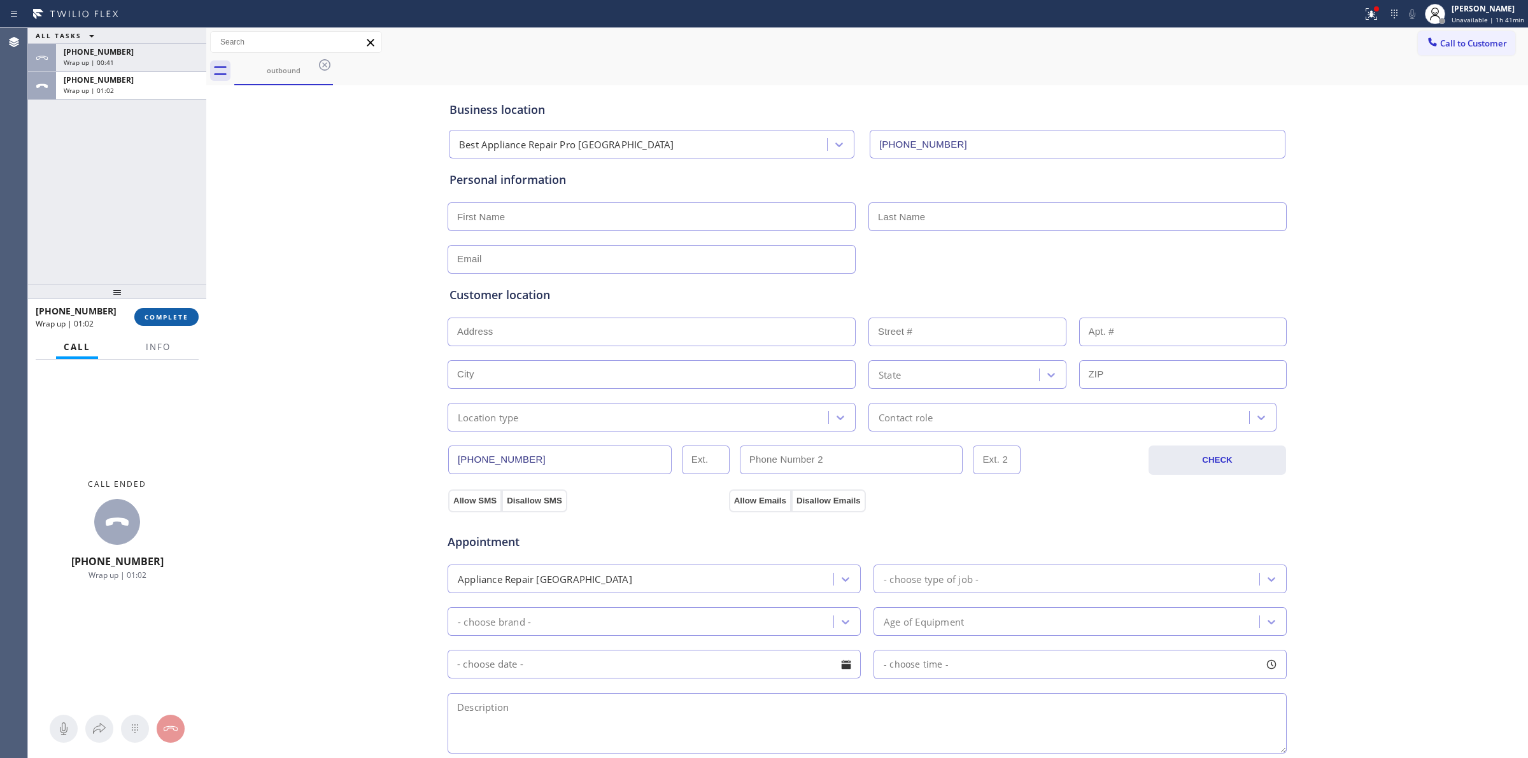
click at [177, 321] on button "COMPLETE" at bounding box center [166, 317] width 64 height 18
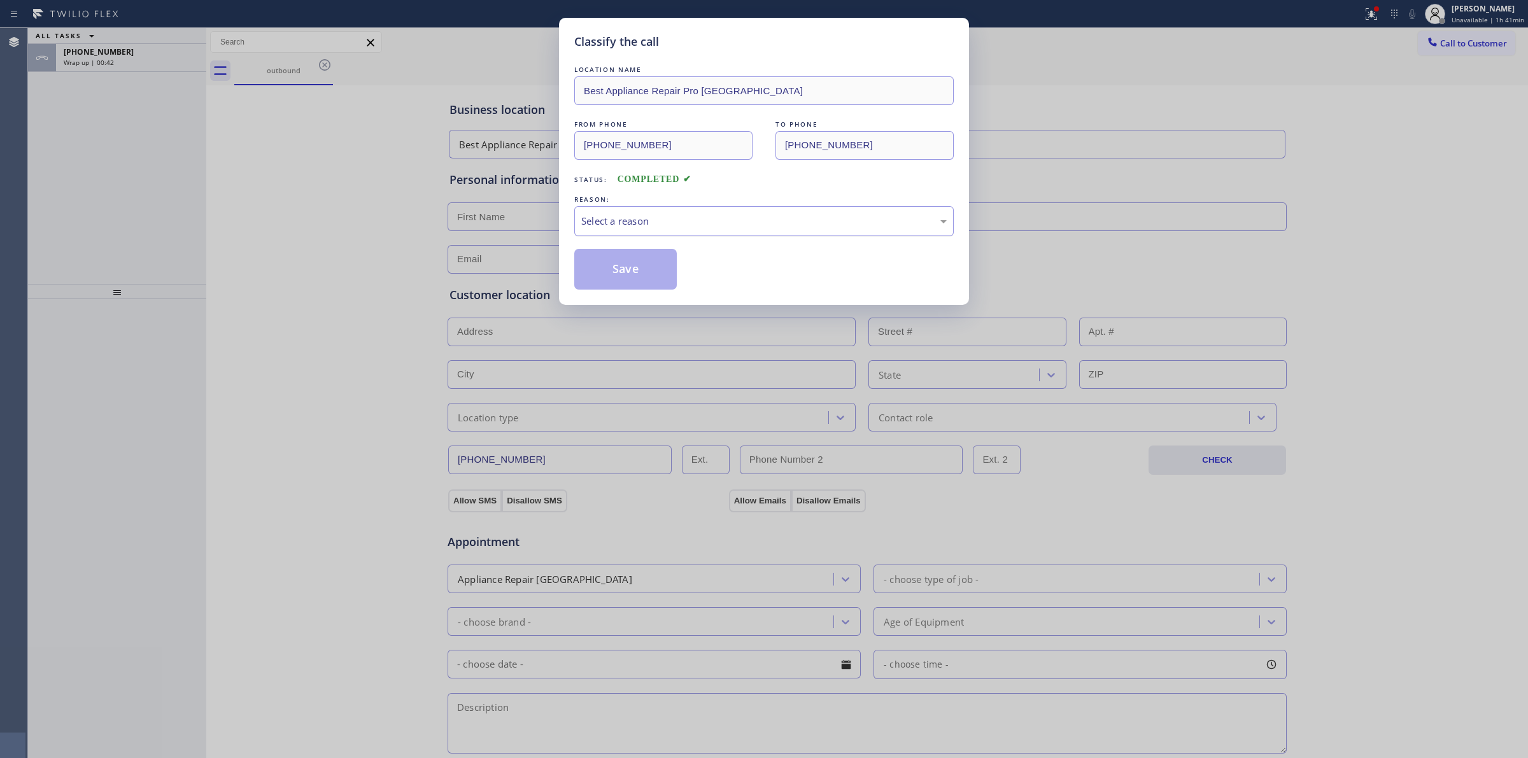
click at [746, 231] on div "Select a reason" at bounding box center [763, 221] width 379 height 30
drag, startPoint x: 664, startPoint y: 320, endPoint x: 627, endPoint y: 255, distance: 74.1
click at [627, 255] on button "Save" at bounding box center [625, 269] width 102 height 41
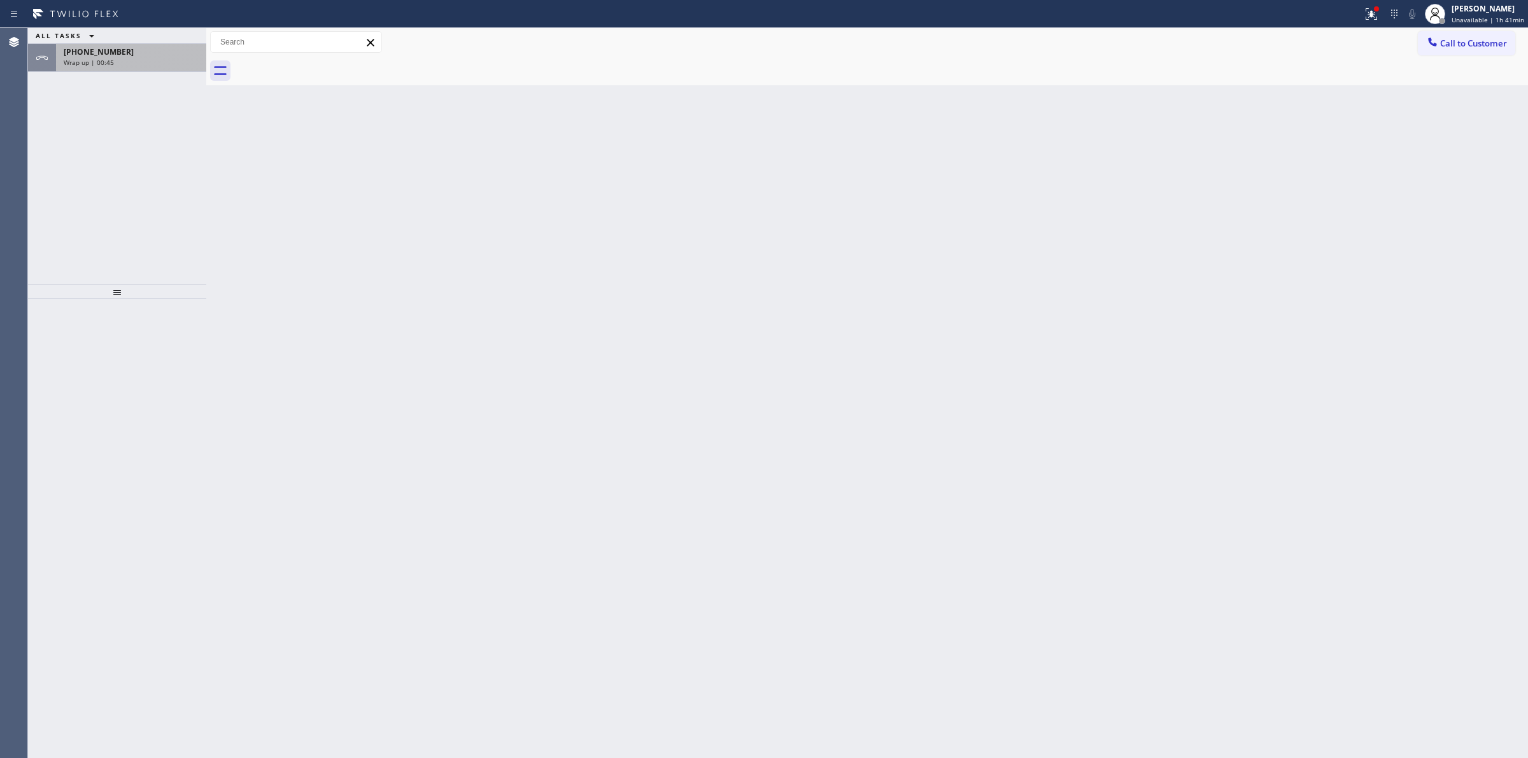
click at [117, 59] on div "Wrap up | 00:45" at bounding box center [131, 62] width 135 height 9
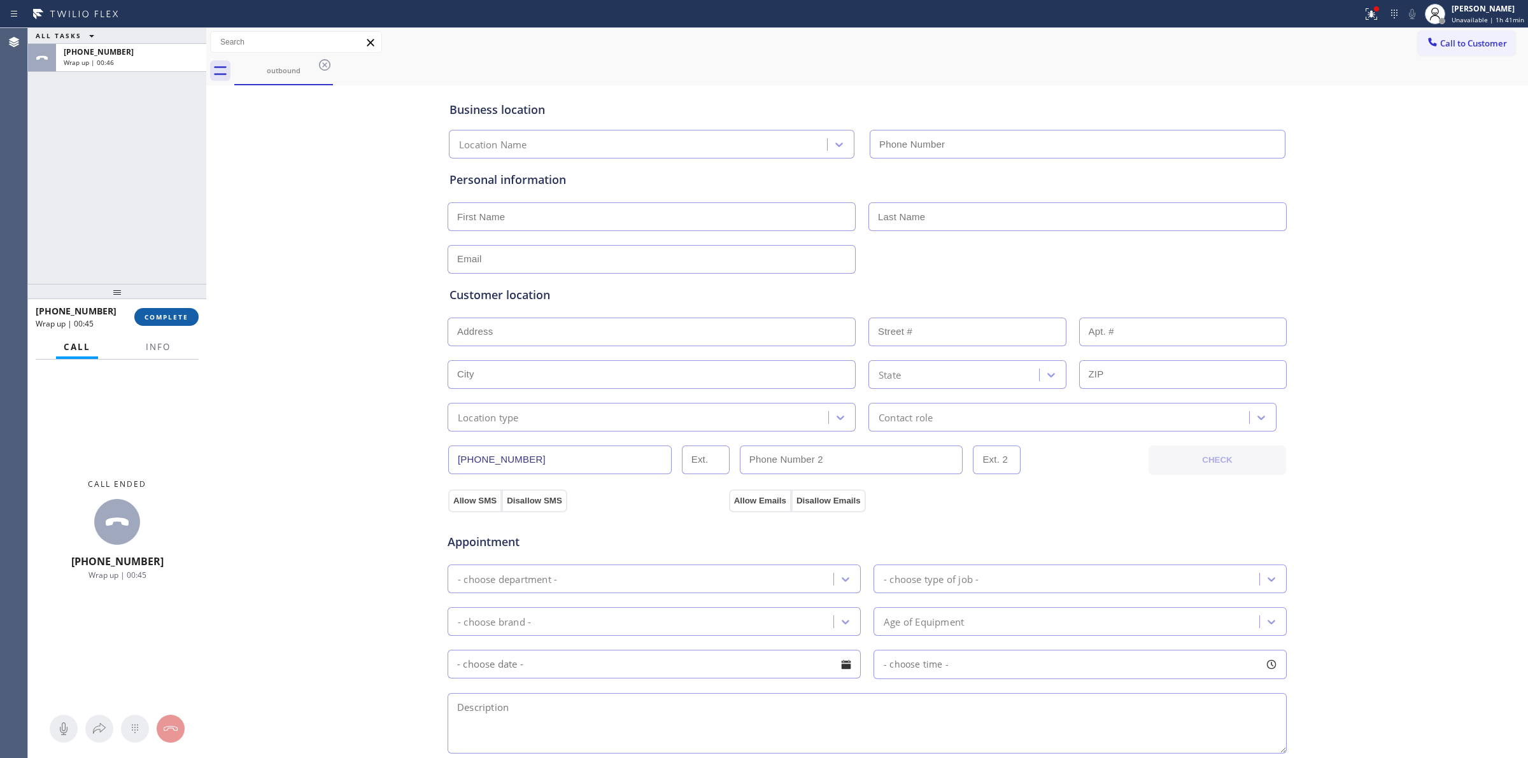
click at [183, 323] on button "COMPLETE" at bounding box center [166, 317] width 64 height 18
type input "[PHONE_NUMBER]"
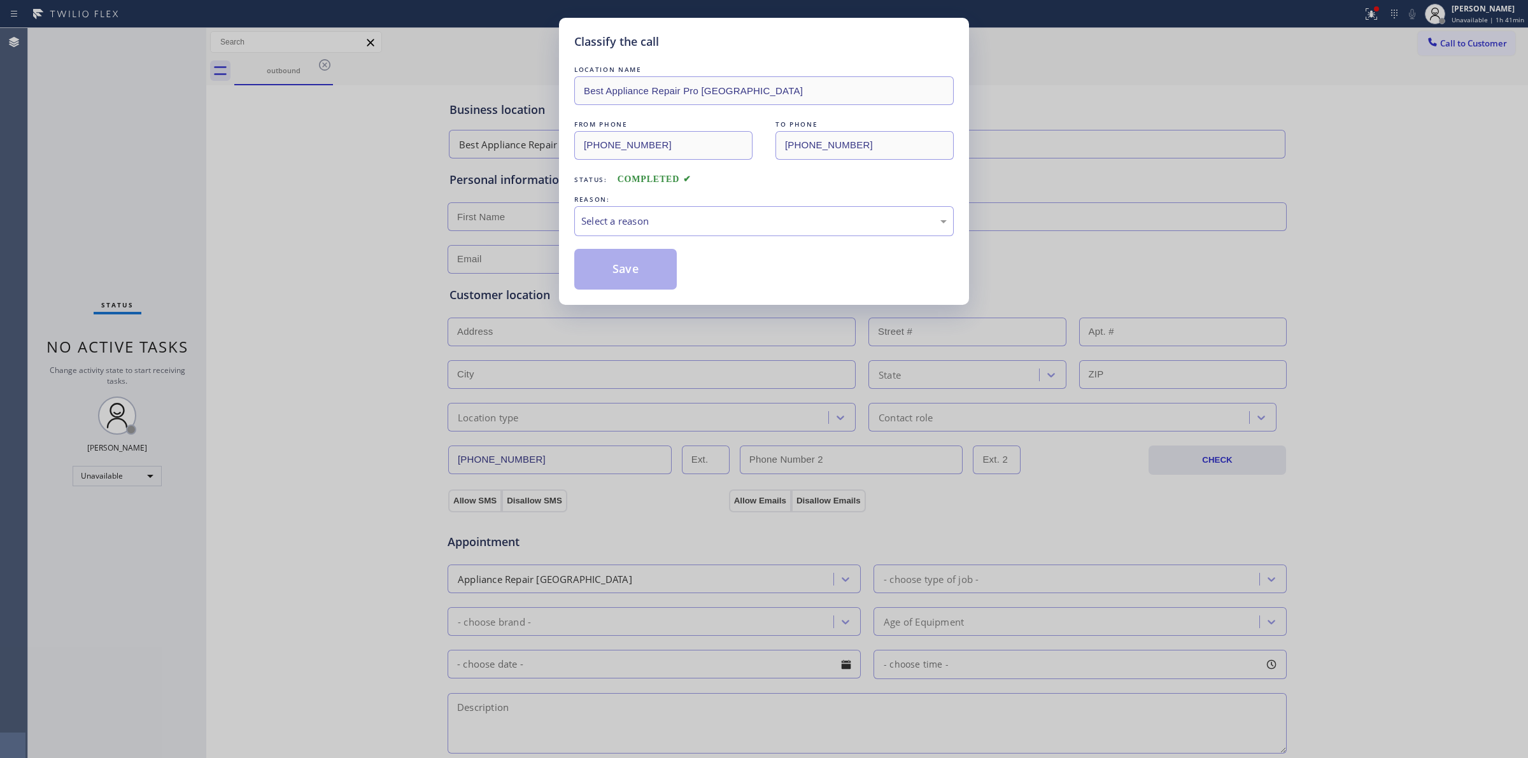
click at [726, 240] on div "LOCATION NAME Best Appliance Repair Pro Midtown FROM PHONE [PHONE_NUMBER] TO PH…" at bounding box center [763, 176] width 379 height 227
click at [705, 226] on div "Select a reason" at bounding box center [763, 221] width 365 height 15
click at [644, 271] on button "Save" at bounding box center [625, 269] width 102 height 41
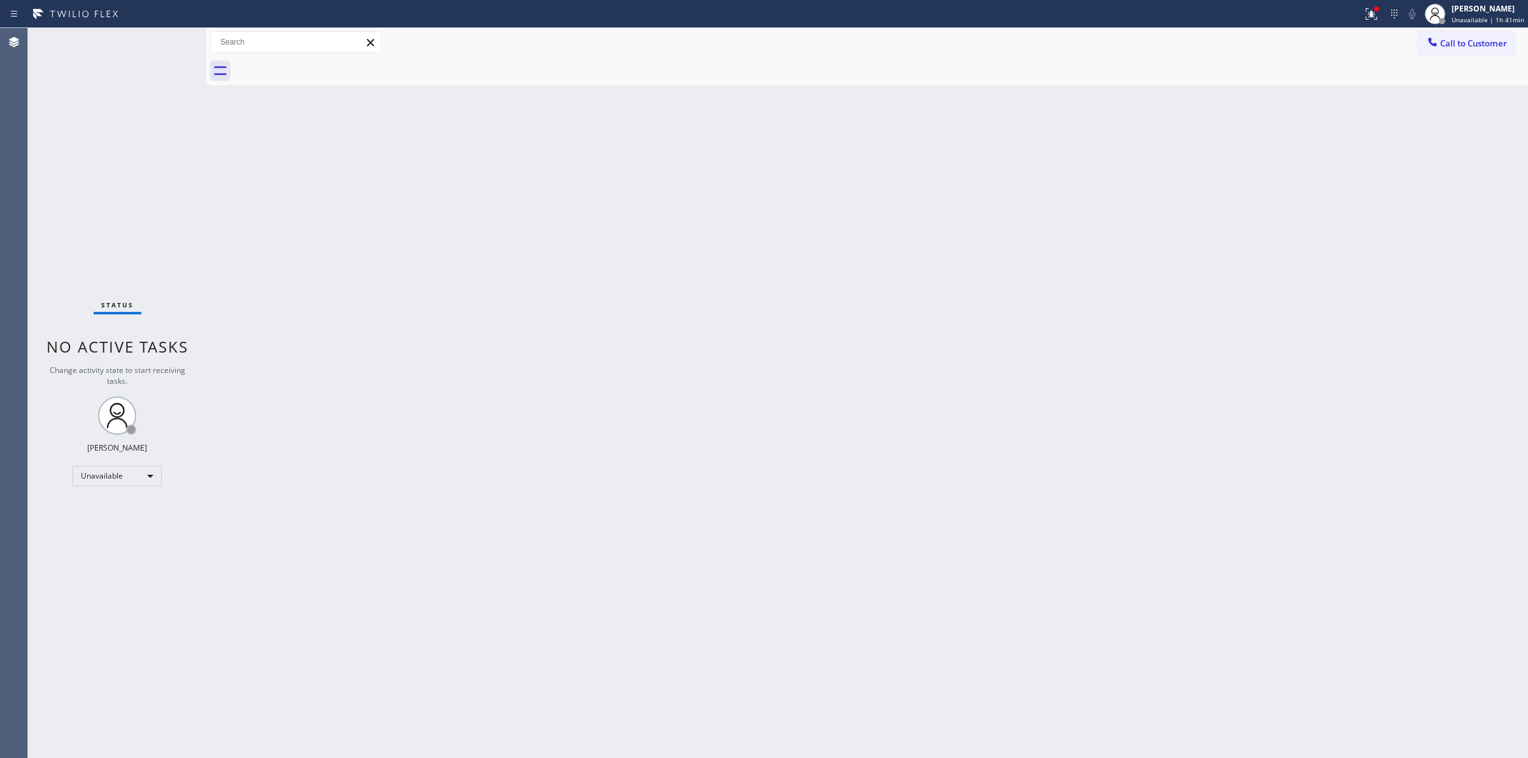
drag, startPoint x: 829, startPoint y: 166, endPoint x: 1063, endPoint y: 116, distance: 239.6
click at [887, 150] on div "Back to Dashboard Change Sender ID Customers Technicians Select a contact Outbo…" at bounding box center [867, 393] width 1322 height 730
click at [1451, 45] on span "Call to Customer" at bounding box center [1473, 43] width 67 height 11
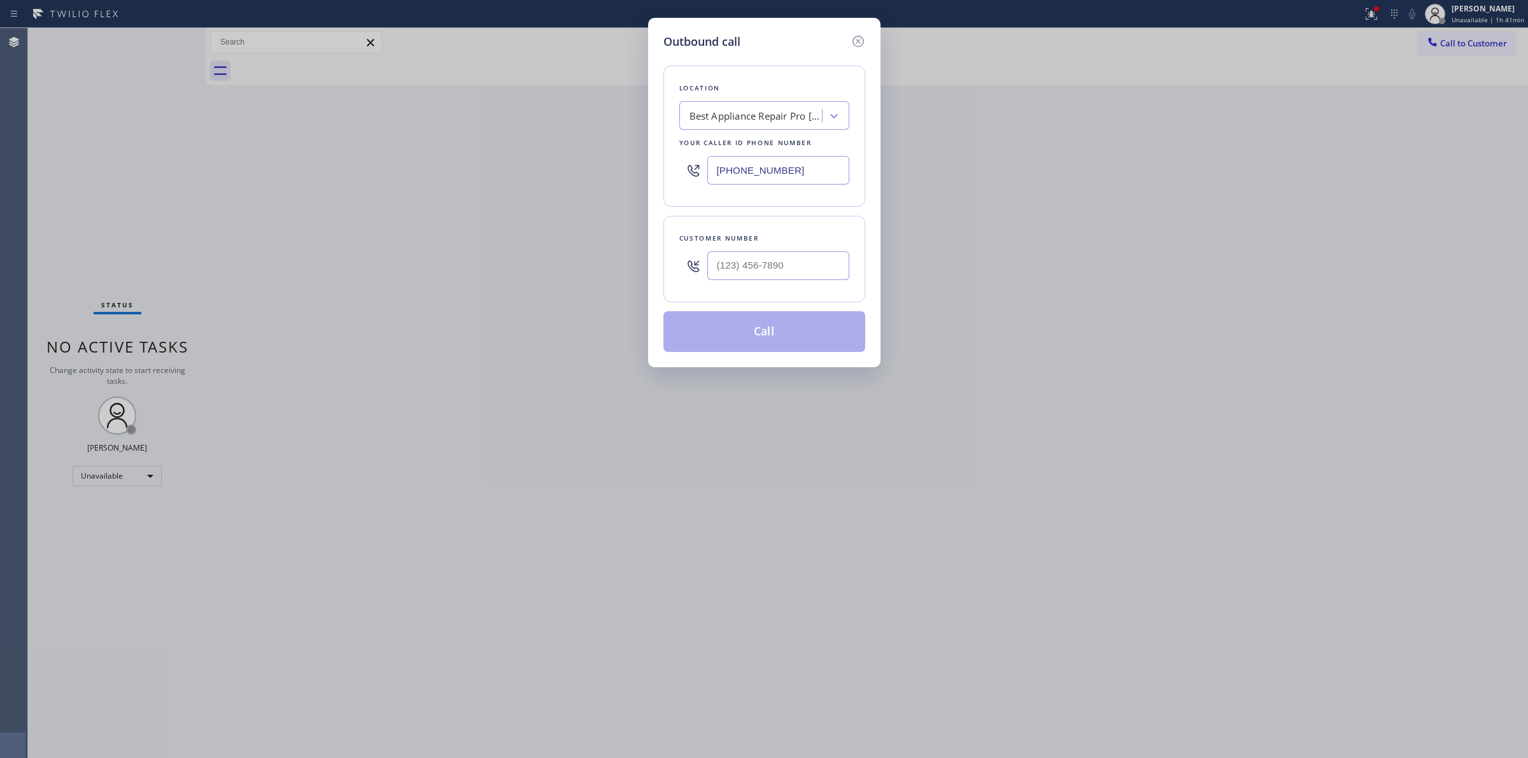
click at [777, 247] on div at bounding box center [778, 265] width 142 height 41
paste input "628) 226-2194"
click at [775, 261] on input "(___) ___-____" at bounding box center [778, 265] width 142 height 29
type input "[PHONE_NUMBER]"
click at [782, 123] on div "Best Appliance Repair Pro [GEOGRAPHIC_DATA]" at bounding box center [756, 116] width 134 height 15
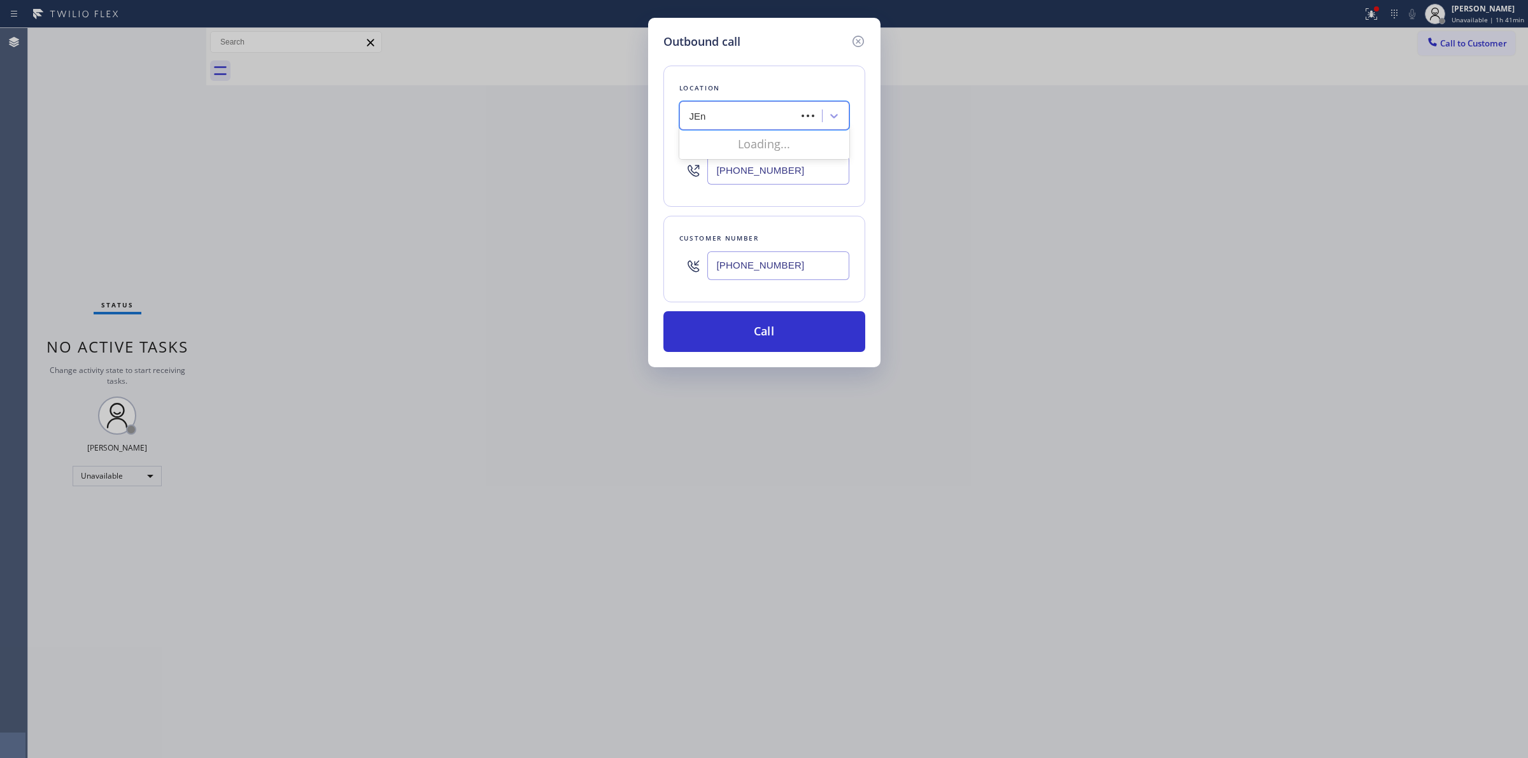
type input "JEnn"
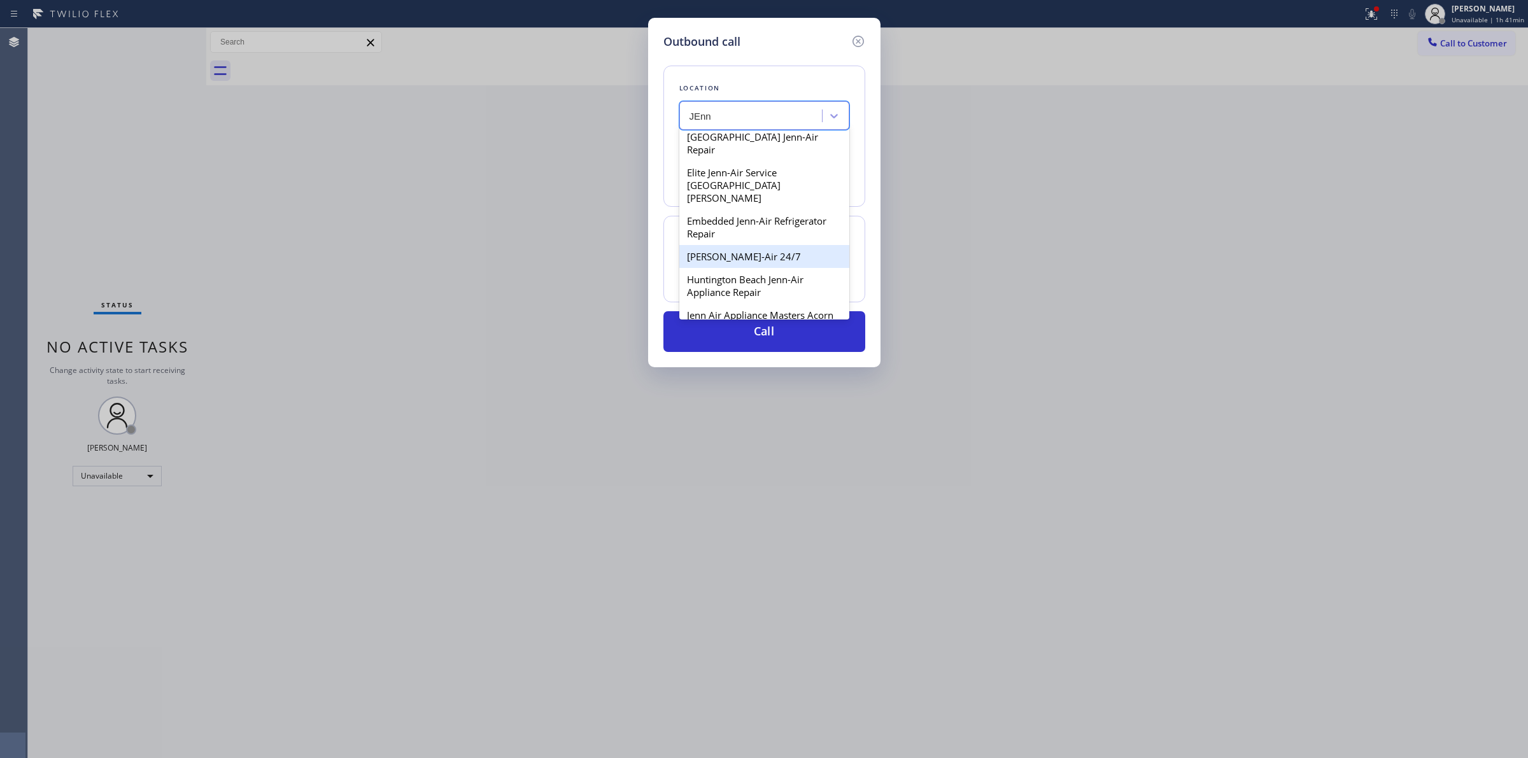
scroll to position [318, 0]
click at [739, 253] on div "Jenn Air Appliance Masters Acorn [GEOGRAPHIC_DATA]" at bounding box center [764, 269] width 170 height 36
type input "[PHONE_NUMBER]"
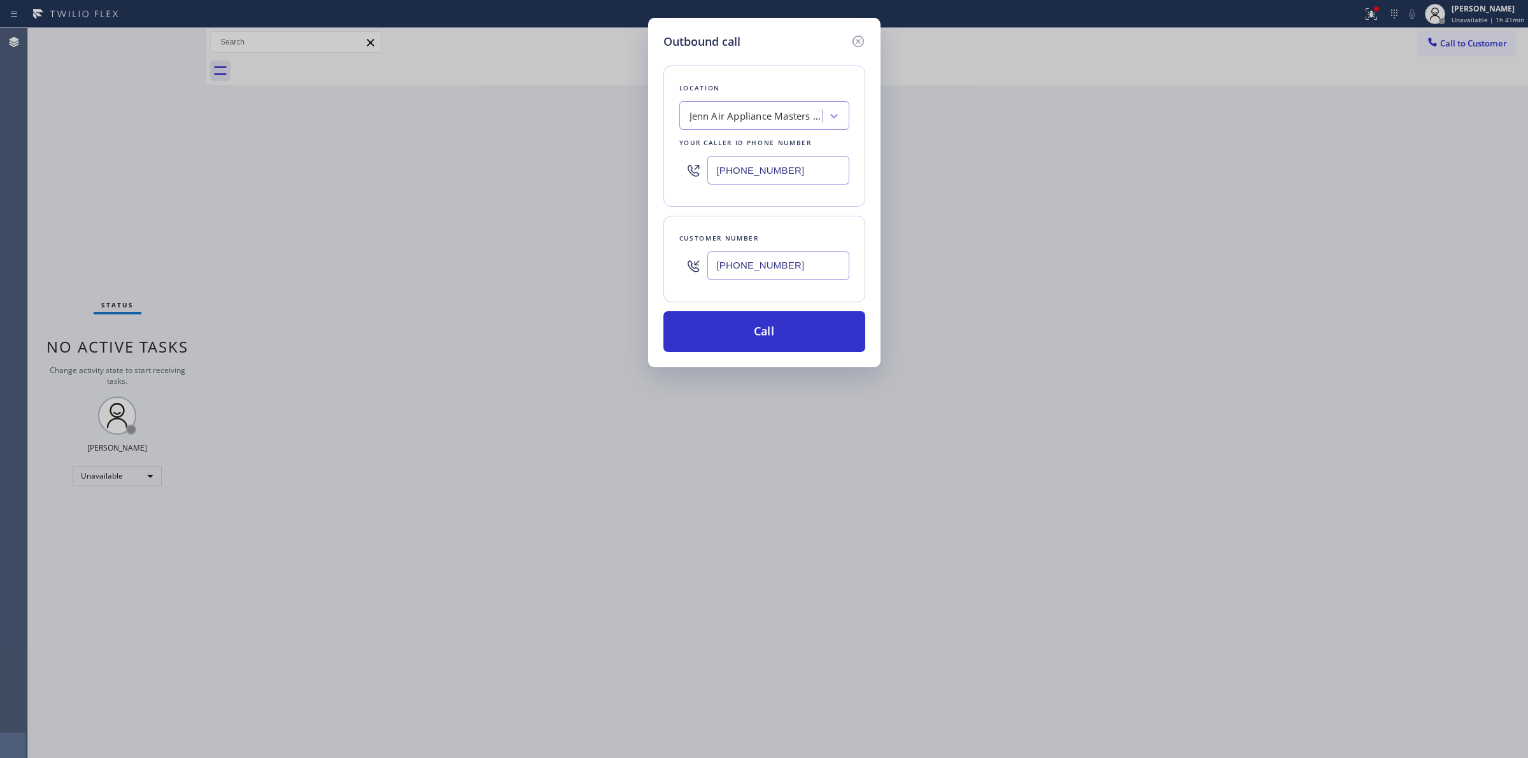
click at [756, 280] on input "[PHONE_NUMBER]" at bounding box center [778, 265] width 142 height 29
click at [756, 339] on button "Call" at bounding box center [764, 331] width 202 height 41
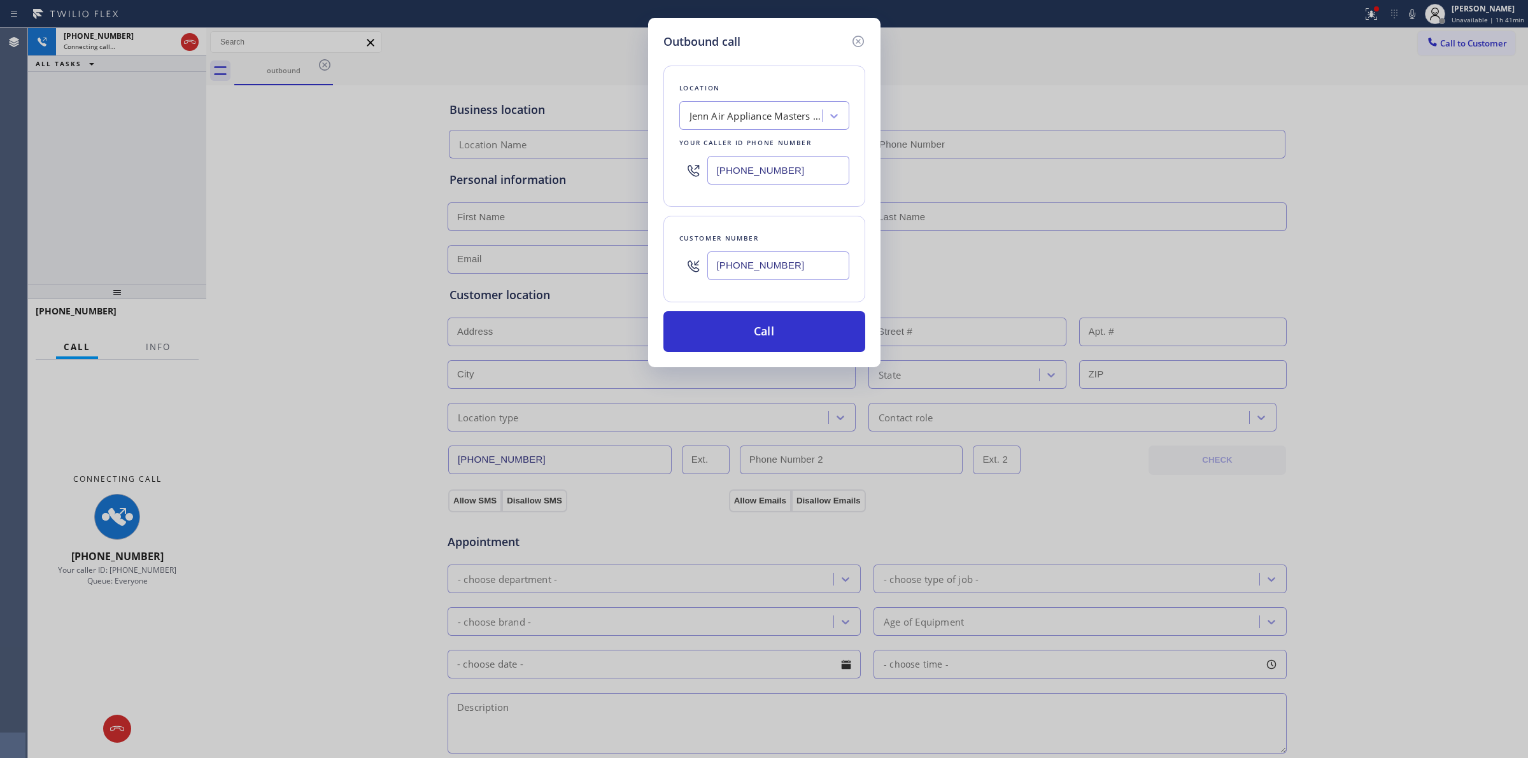
type input "[PHONE_NUMBER]"
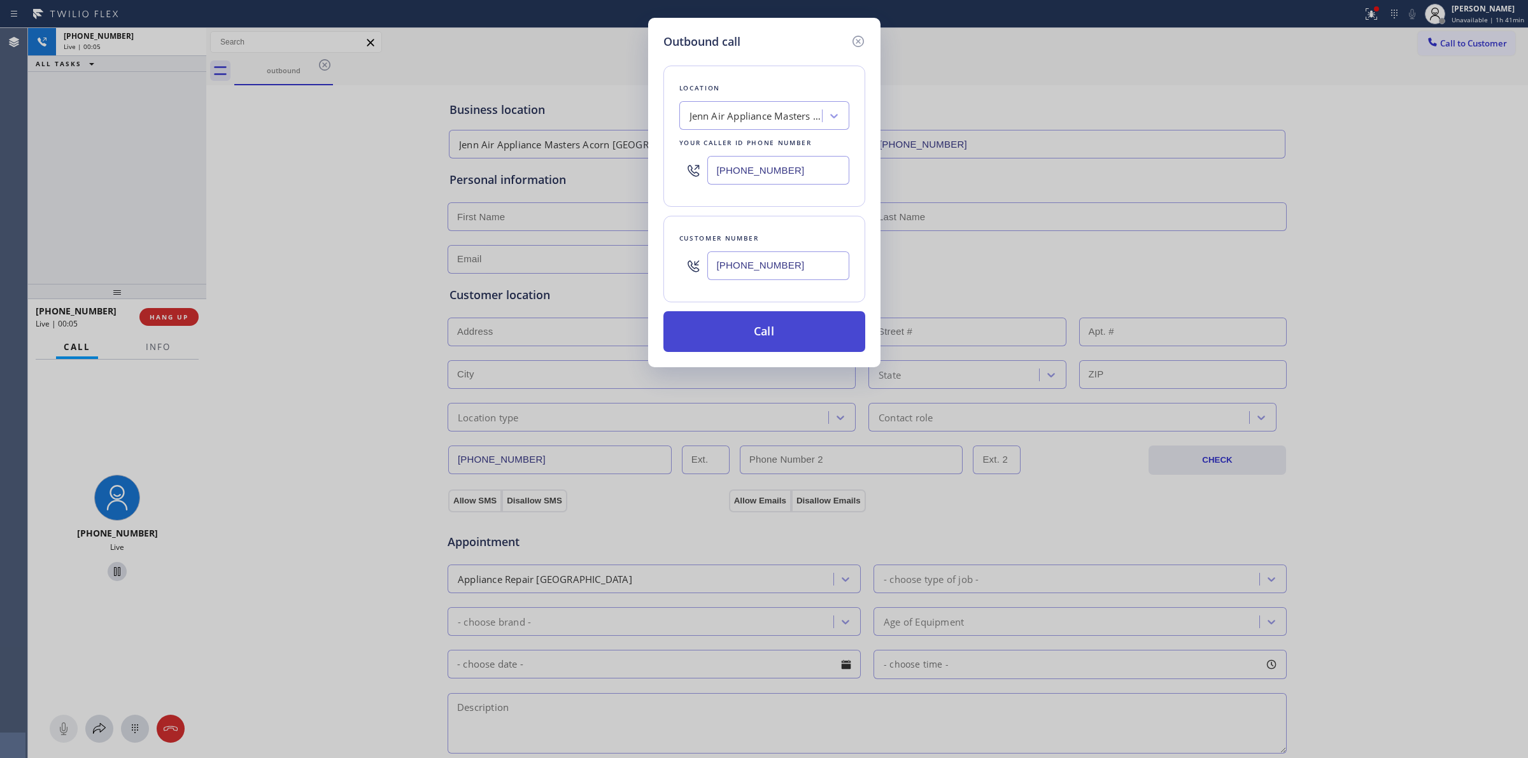
click at [762, 336] on button "Call" at bounding box center [764, 331] width 202 height 41
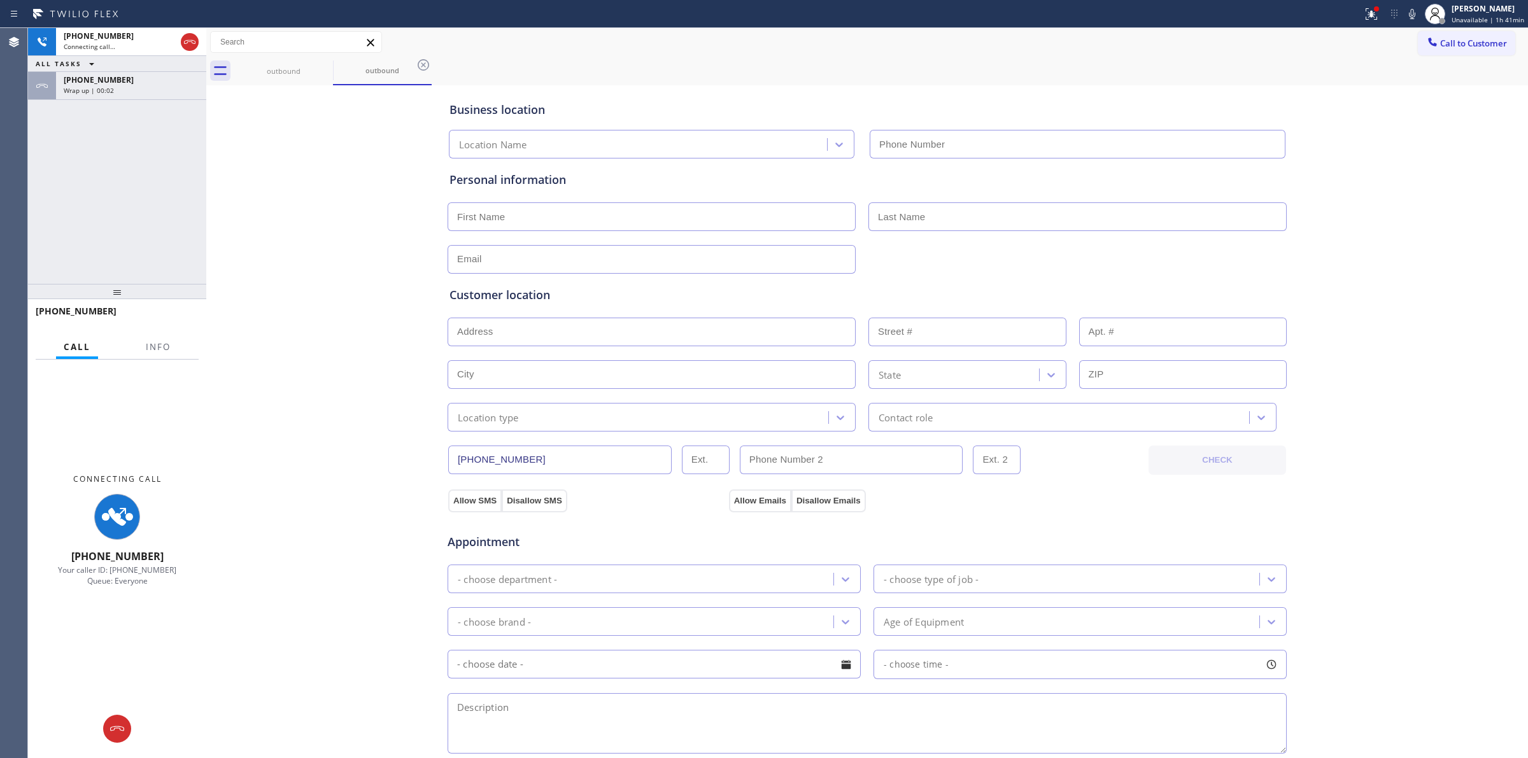
click at [109, 78] on span "[PHONE_NUMBER]" at bounding box center [99, 79] width 70 height 11
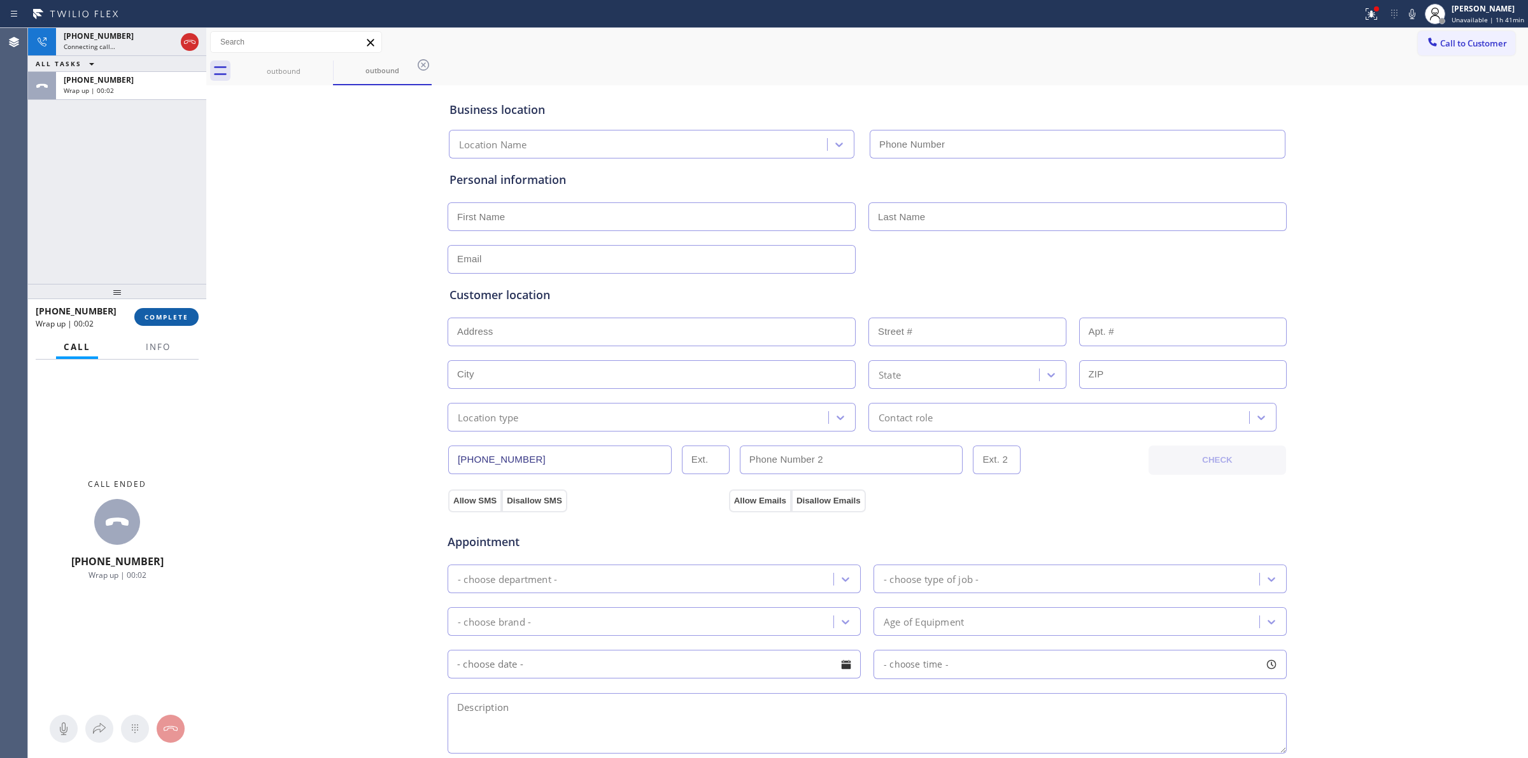
click at [174, 313] on span "COMPLETE" at bounding box center [167, 317] width 44 height 9
type input "[PHONE_NUMBER]"
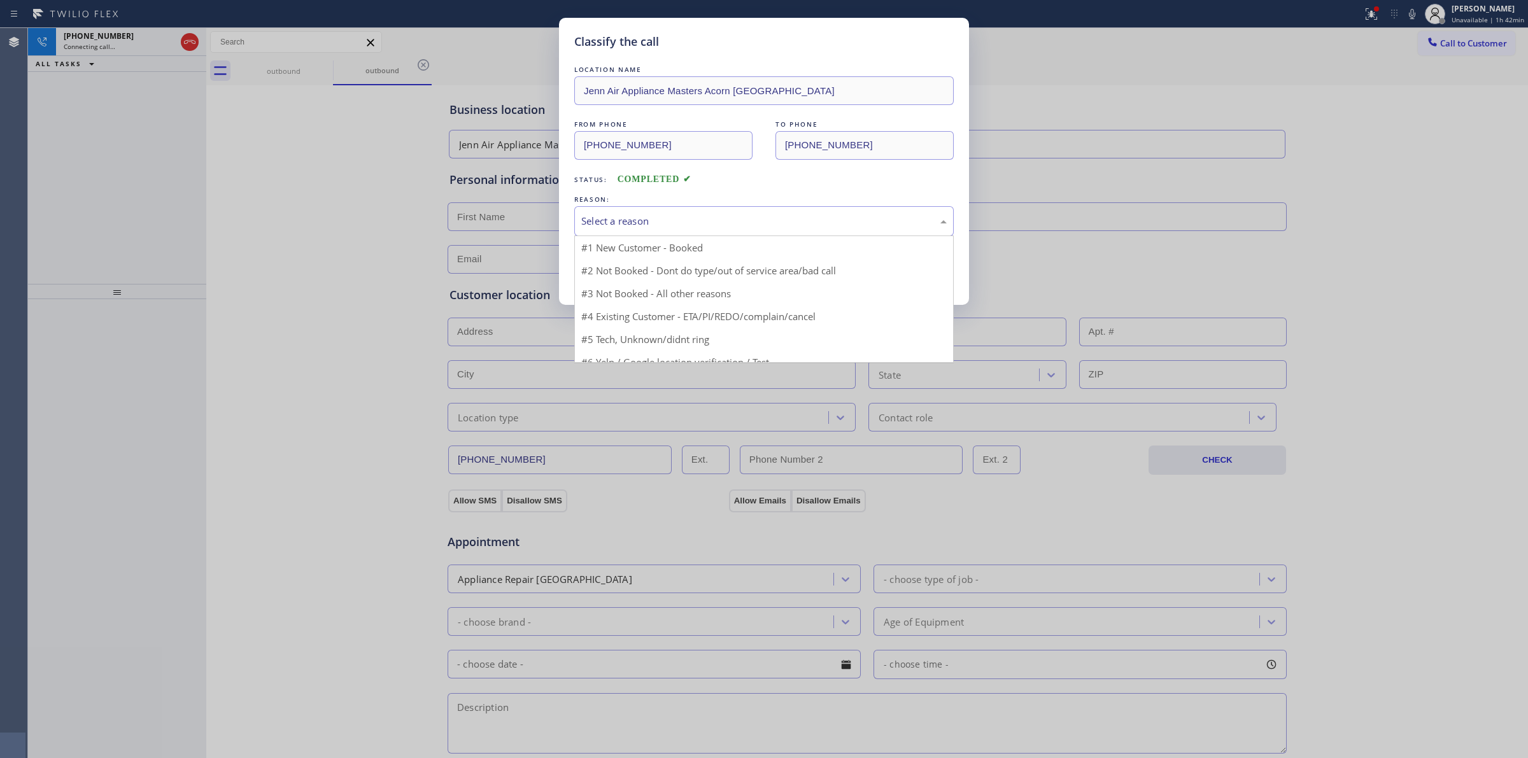
click at [695, 223] on div "Select a reason" at bounding box center [763, 221] width 365 height 15
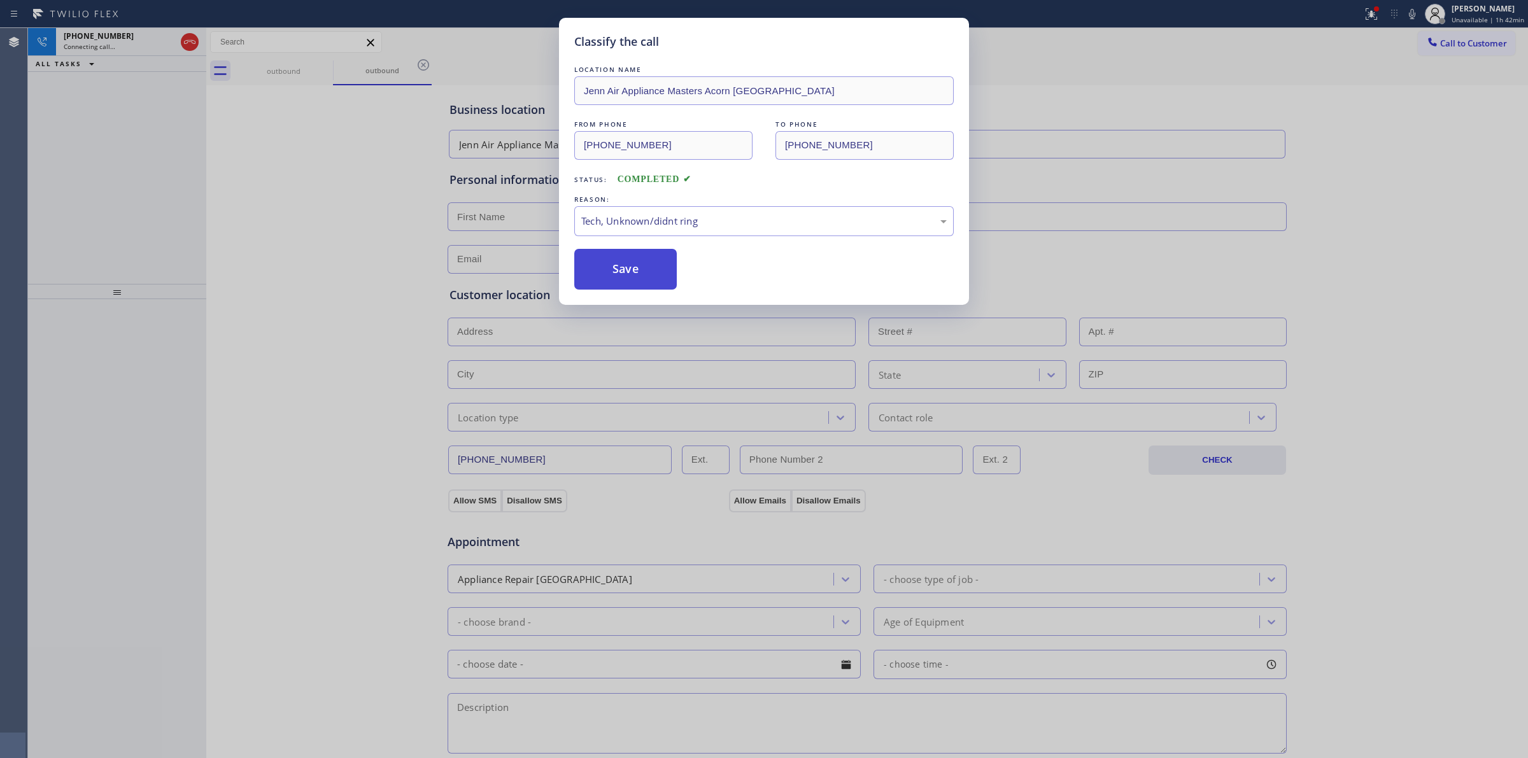
click at [638, 265] on button "Save" at bounding box center [625, 269] width 102 height 41
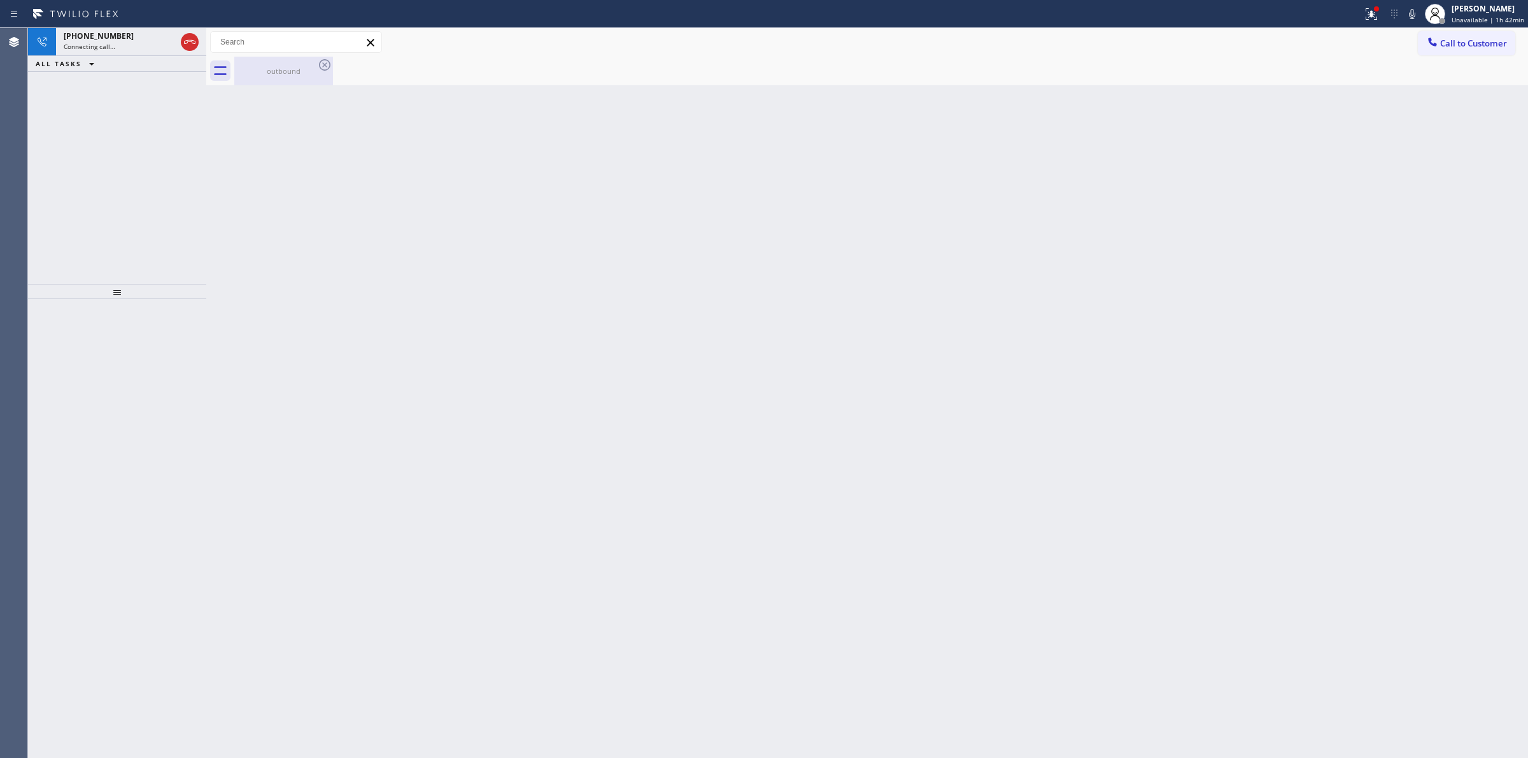
drag, startPoint x: 291, startPoint y: 64, endPoint x: 325, endPoint y: 64, distance: 33.7
click at [292, 64] on div "outbound" at bounding box center [284, 71] width 96 height 29
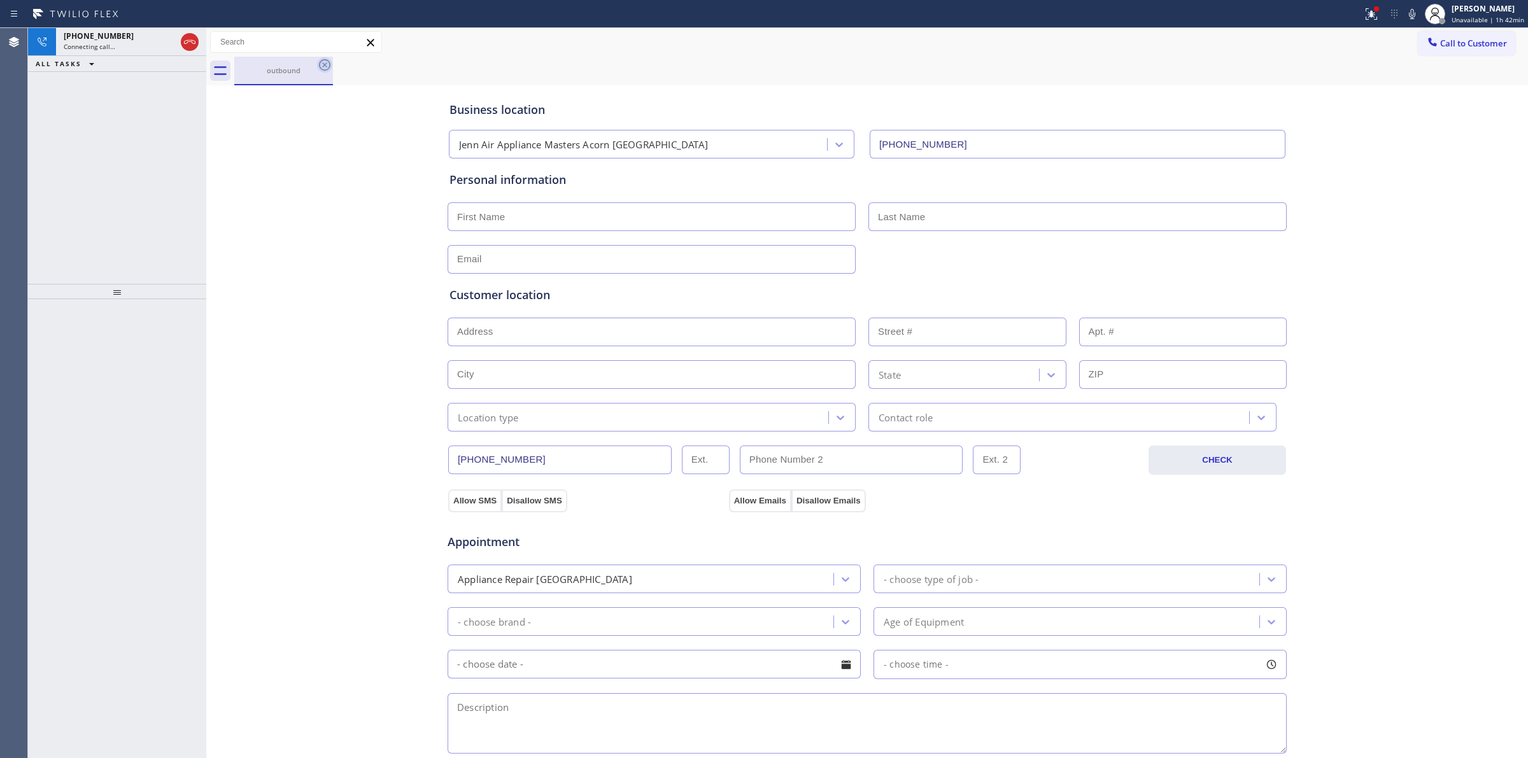
click at [325, 64] on icon at bounding box center [324, 64] width 11 height 11
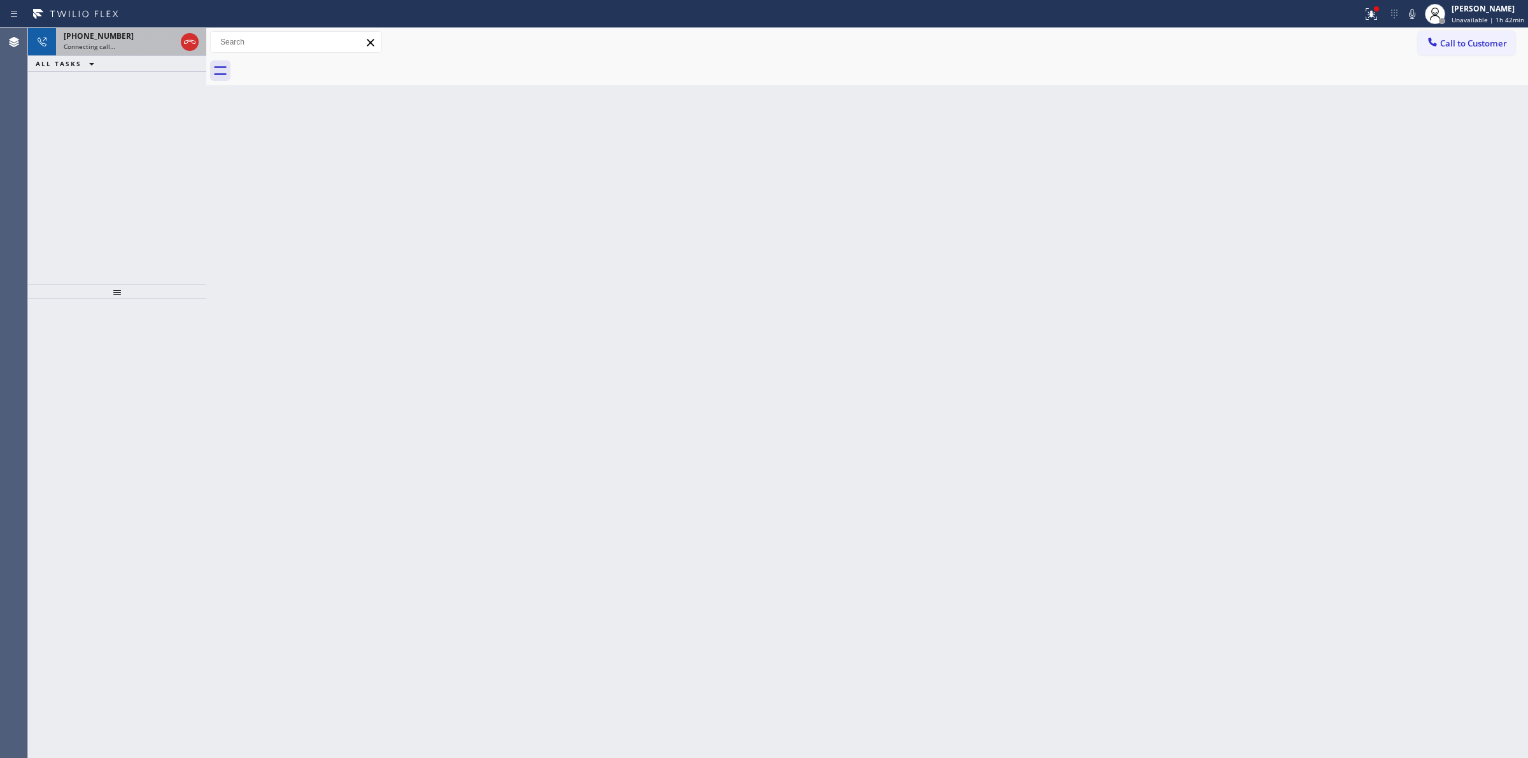
click at [59, 35] on div "[PHONE_NUMBER] Connecting call…" at bounding box center [117, 42] width 122 height 28
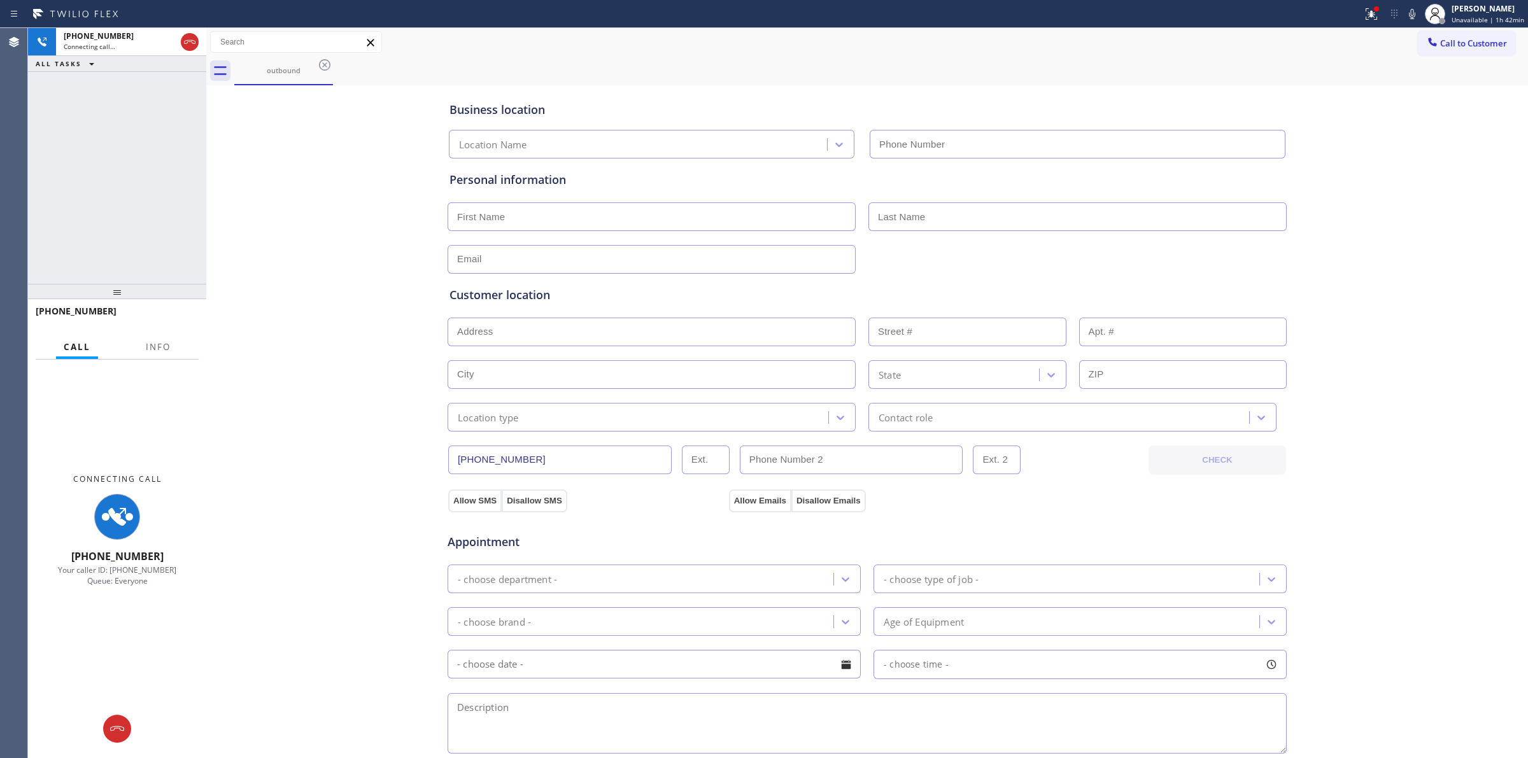
type input "[PHONE_NUMBER]"
click at [1411, 8] on icon at bounding box center [1411, 13] width 15 height 15
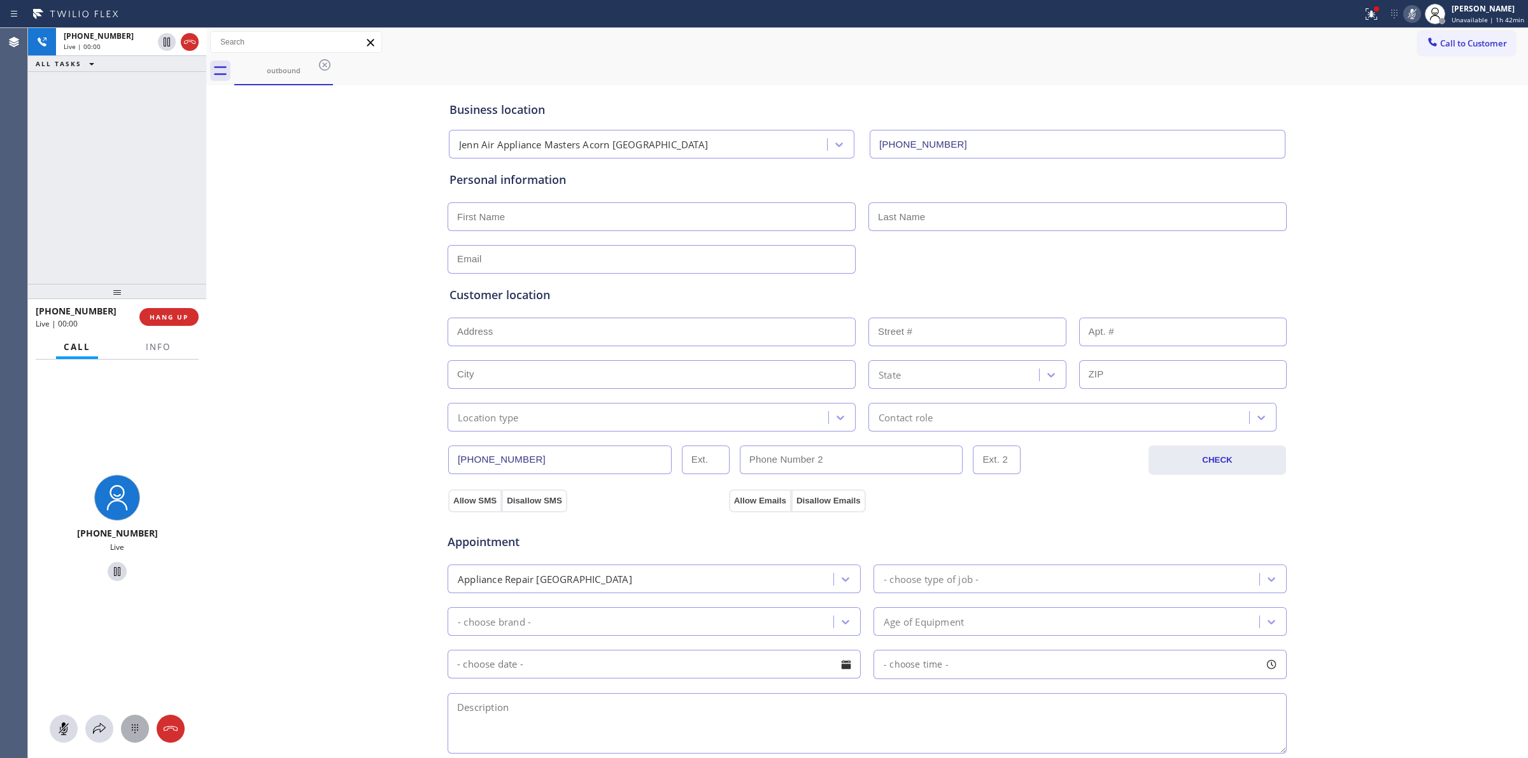
click at [129, 726] on icon at bounding box center [134, 728] width 15 height 15
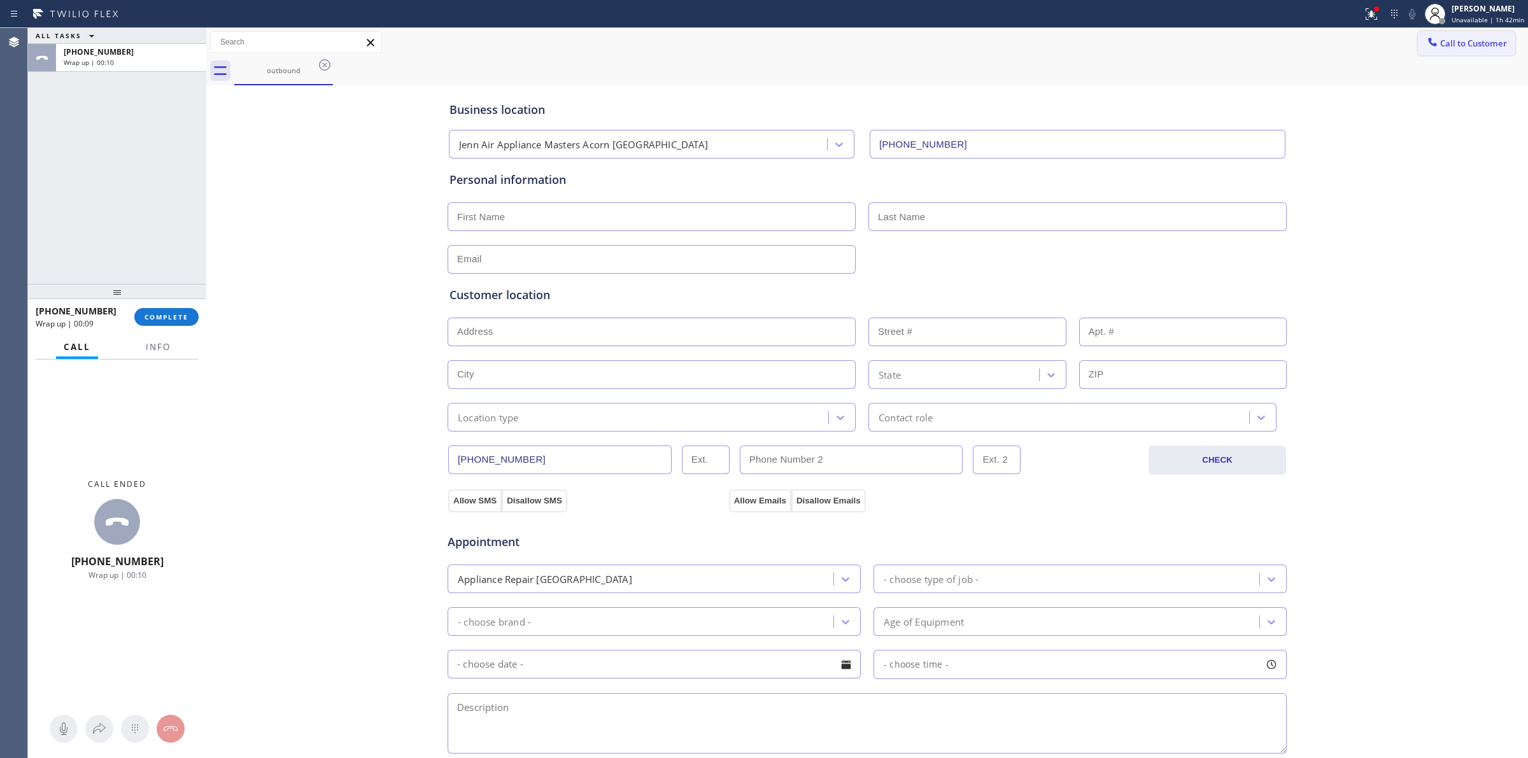
click at [1440, 39] on span "Call to Customer" at bounding box center [1473, 43] width 67 height 11
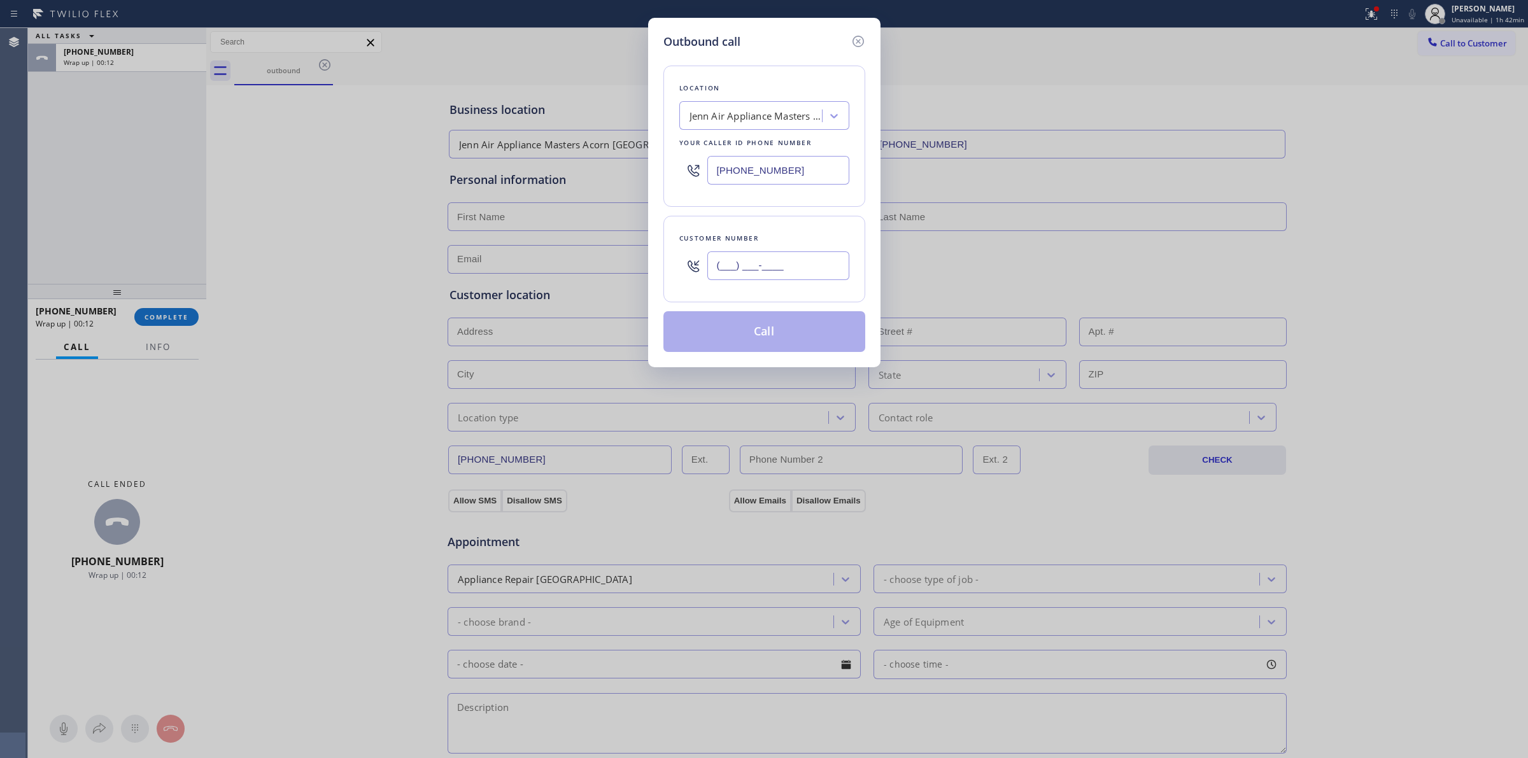
paste input "564) 201-6330"
click at [769, 258] on input "(___) ___-____" at bounding box center [778, 265] width 142 height 29
type input "[PHONE_NUMBER]"
click at [750, 113] on div "Jenn Air Appliance Masters Acorn [GEOGRAPHIC_DATA]" at bounding box center [756, 116] width 134 height 15
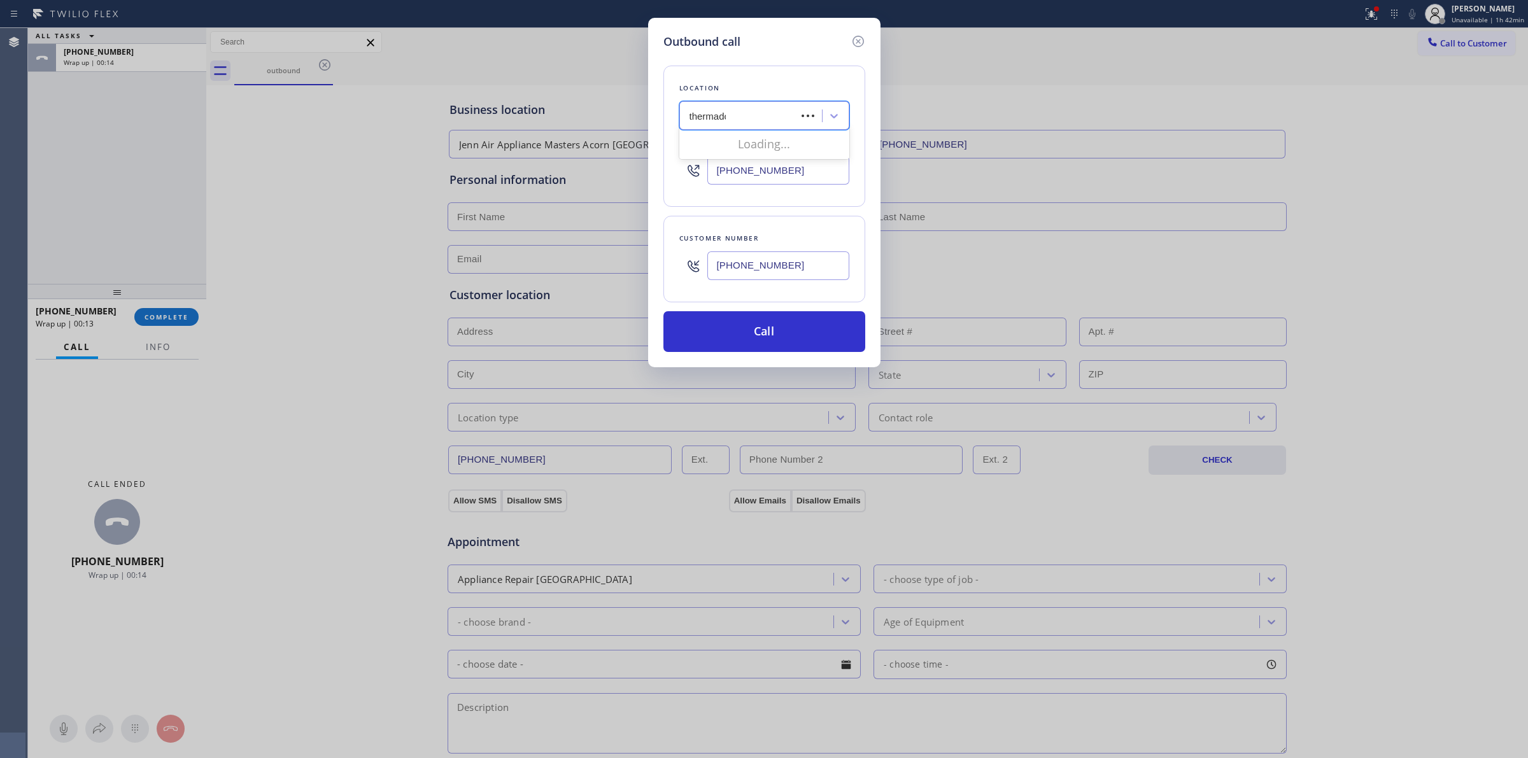
type input "thermador"
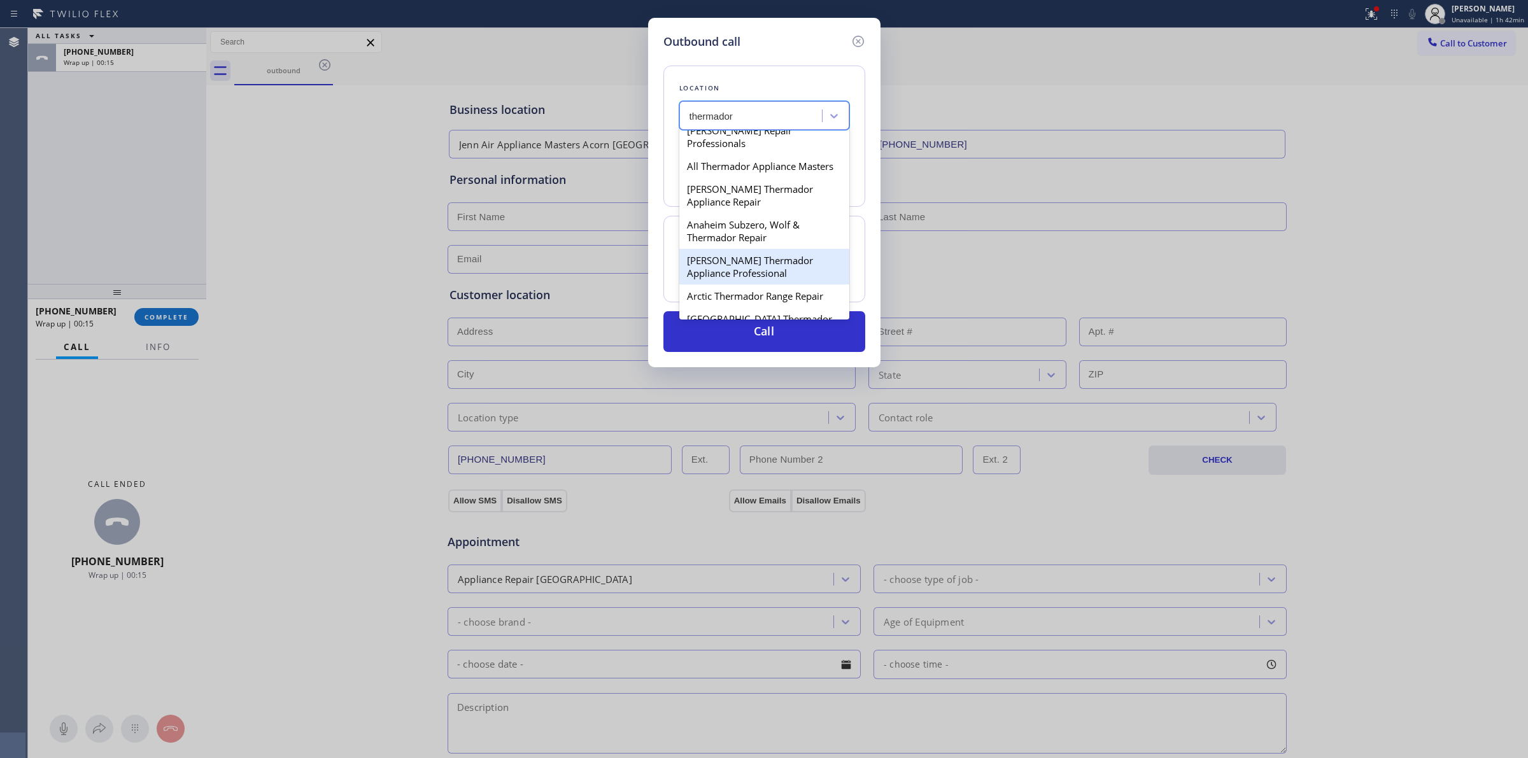
scroll to position [239, 0]
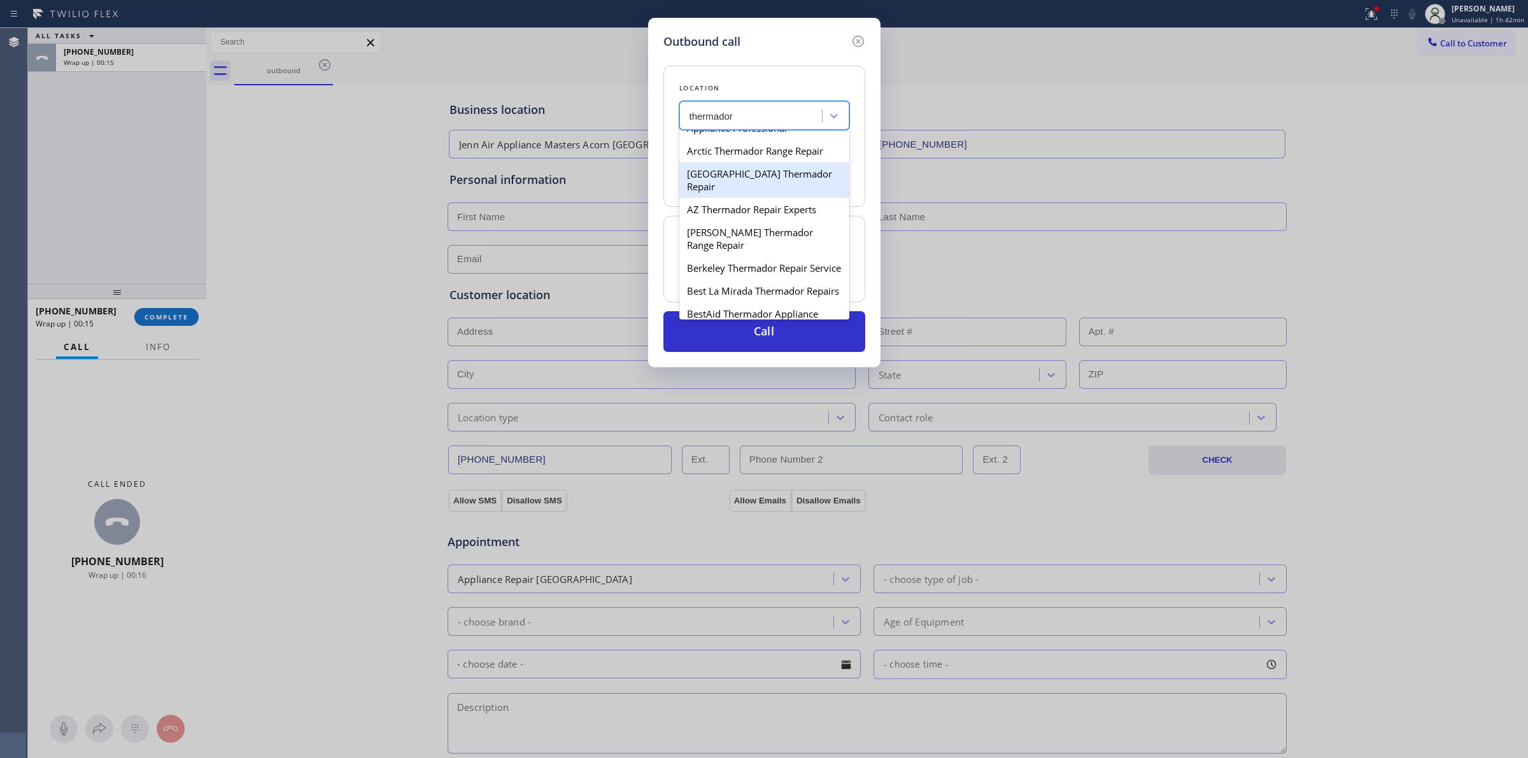
click at [731, 198] on div "[GEOGRAPHIC_DATA] Thermador Repair" at bounding box center [764, 180] width 170 height 36
type input "[PHONE_NUMBER]"
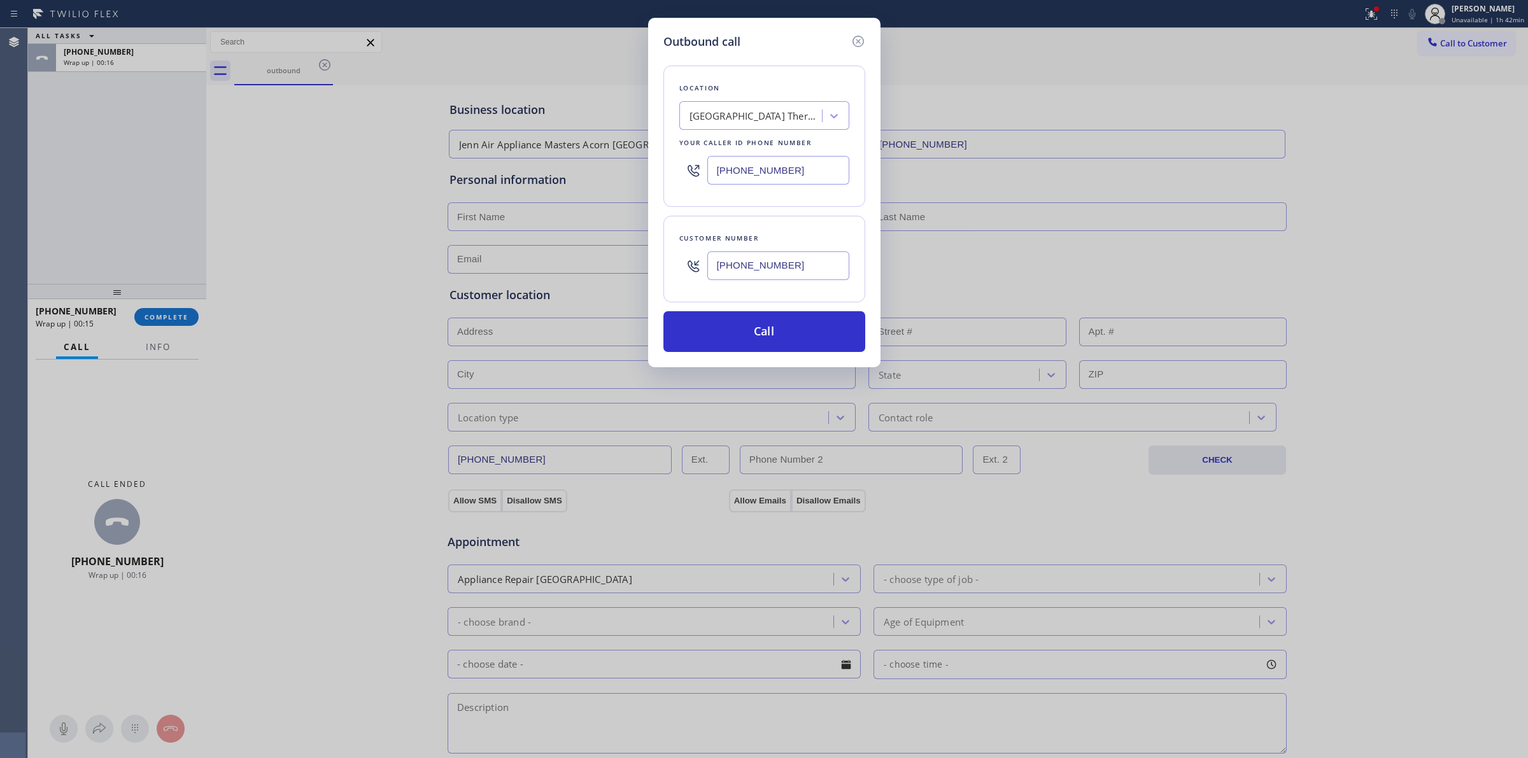
click at [729, 253] on input "[PHONE_NUMBER]" at bounding box center [778, 265] width 142 height 29
click at [761, 329] on button "Call" at bounding box center [764, 331] width 202 height 41
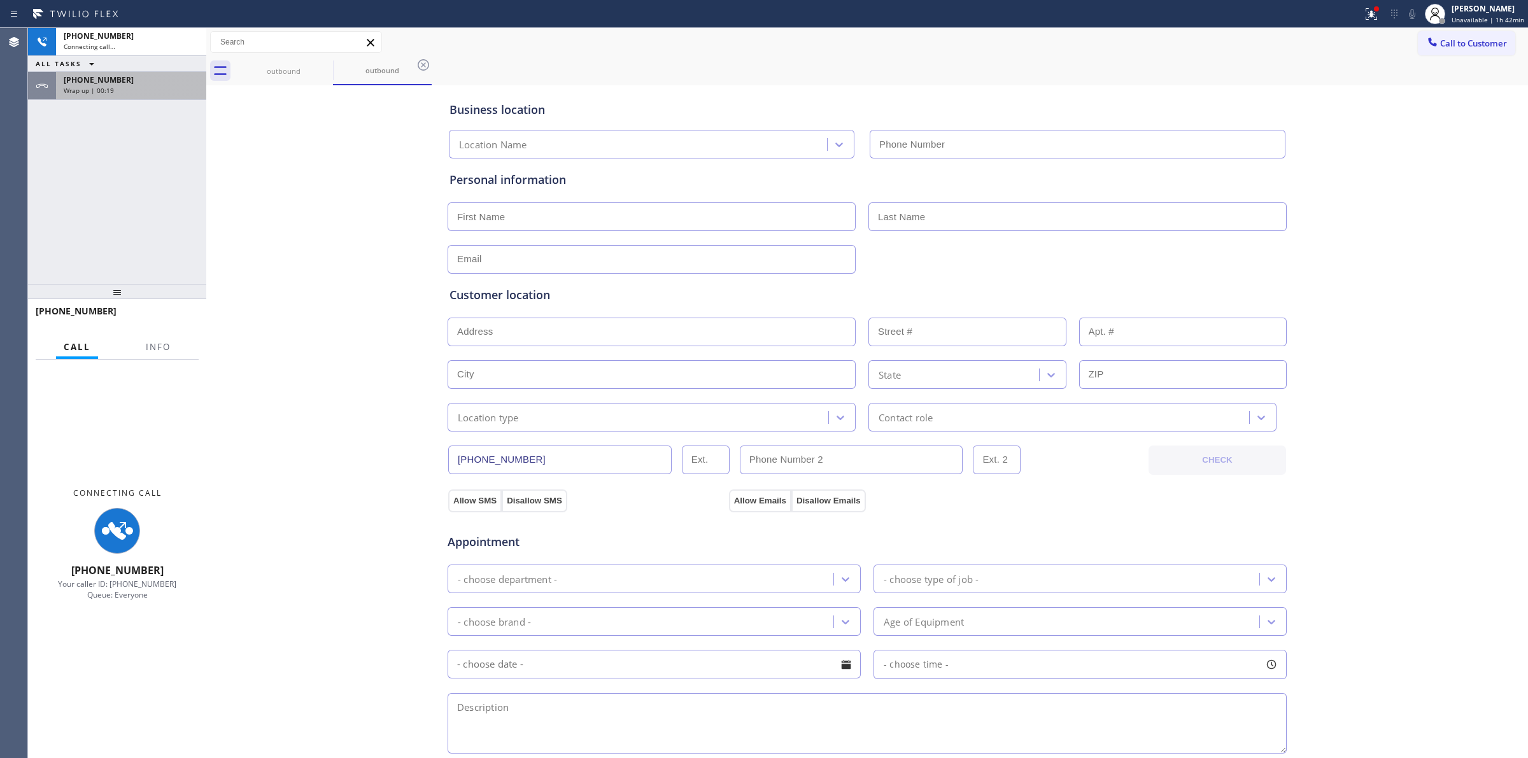
type input "[PHONE_NUMBER]"
click at [106, 87] on span "Wrap up | 00:19" at bounding box center [89, 90] width 50 height 9
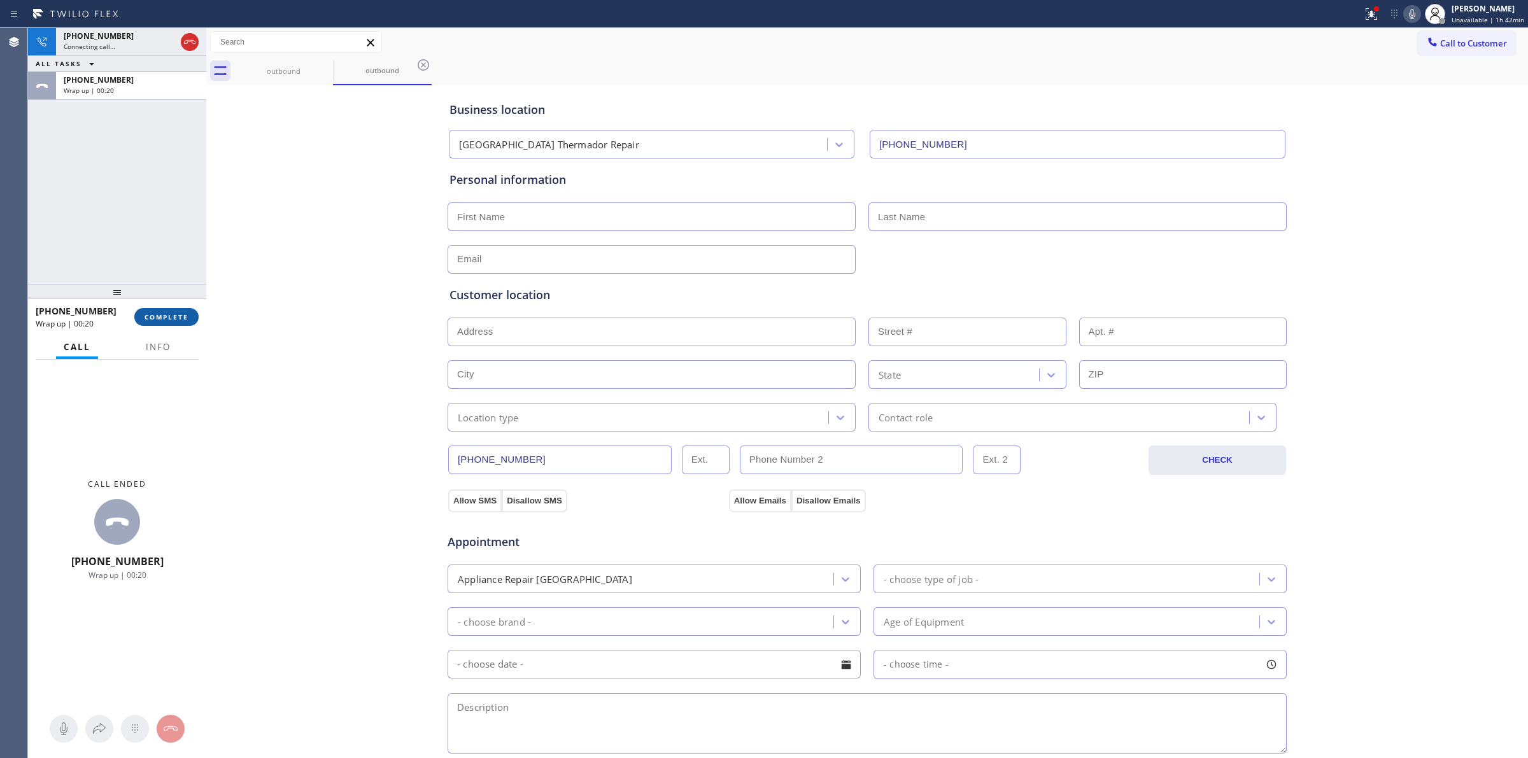
click at [154, 322] on button "COMPLETE" at bounding box center [166, 317] width 64 height 18
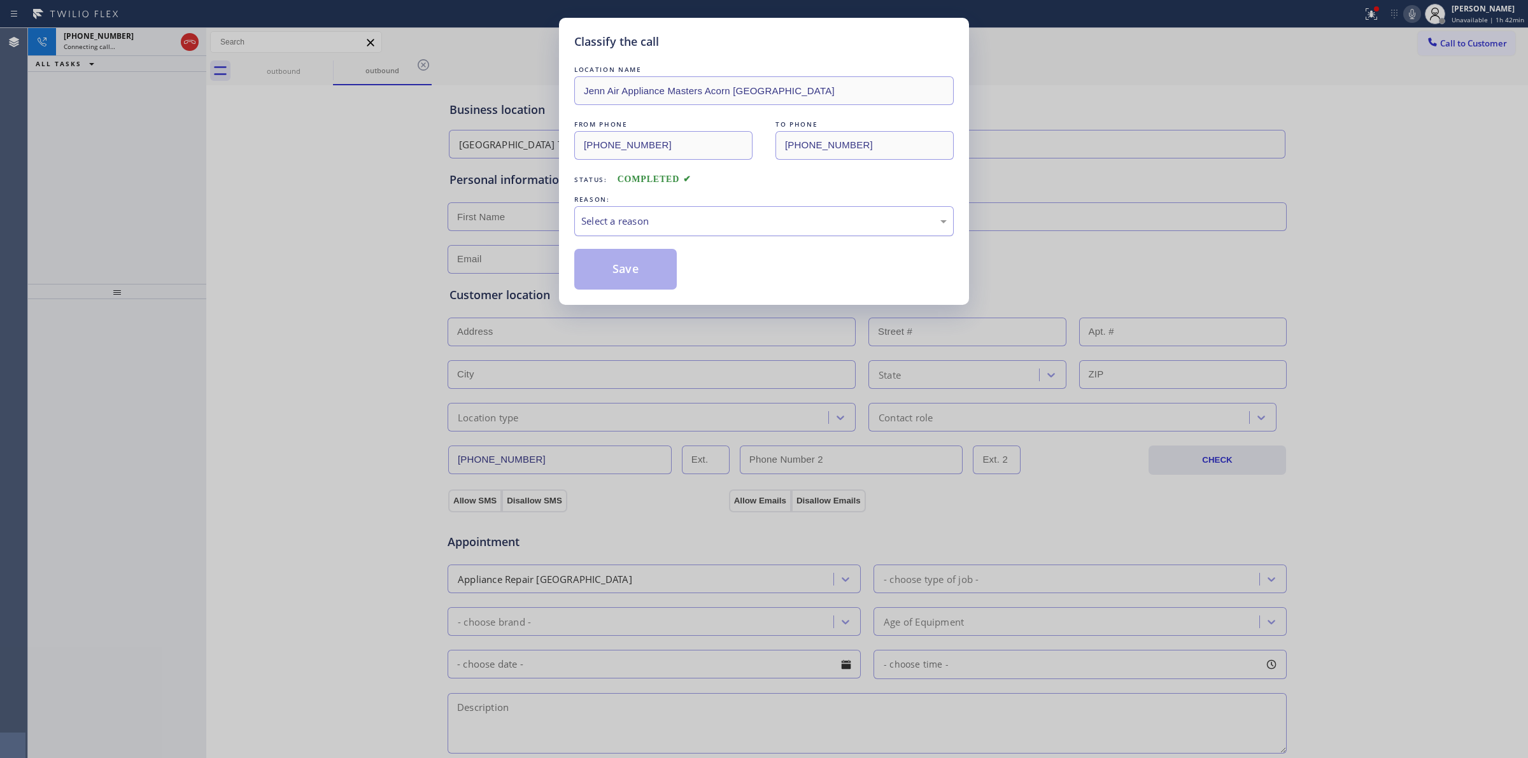
click at [762, 217] on div "Select a reason" at bounding box center [763, 221] width 365 height 15
click at [623, 272] on button "Save" at bounding box center [625, 269] width 102 height 41
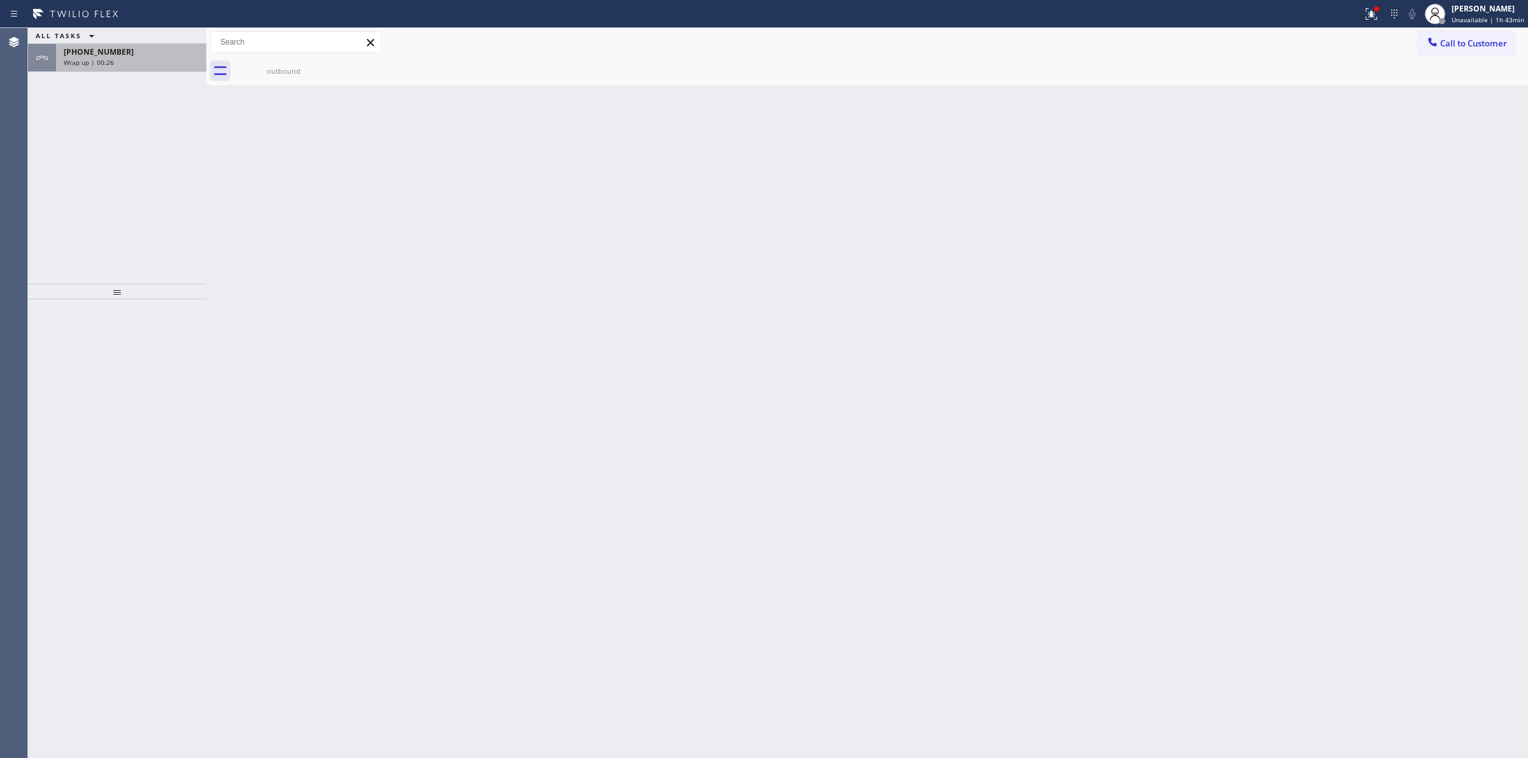
click at [117, 55] on div "[PHONE_NUMBER]" at bounding box center [131, 51] width 135 height 11
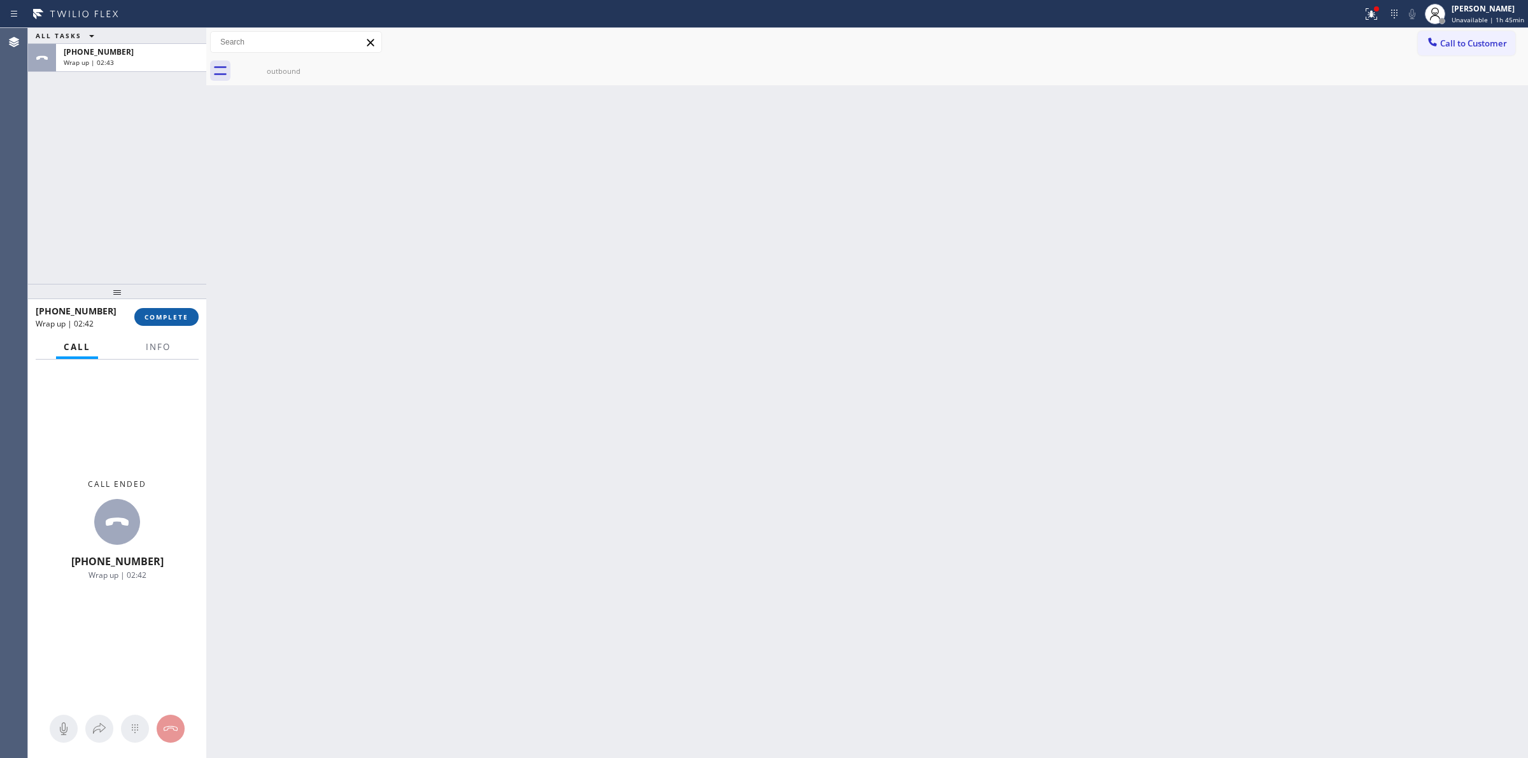
click at [167, 318] on span "COMPLETE" at bounding box center [167, 317] width 44 height 9
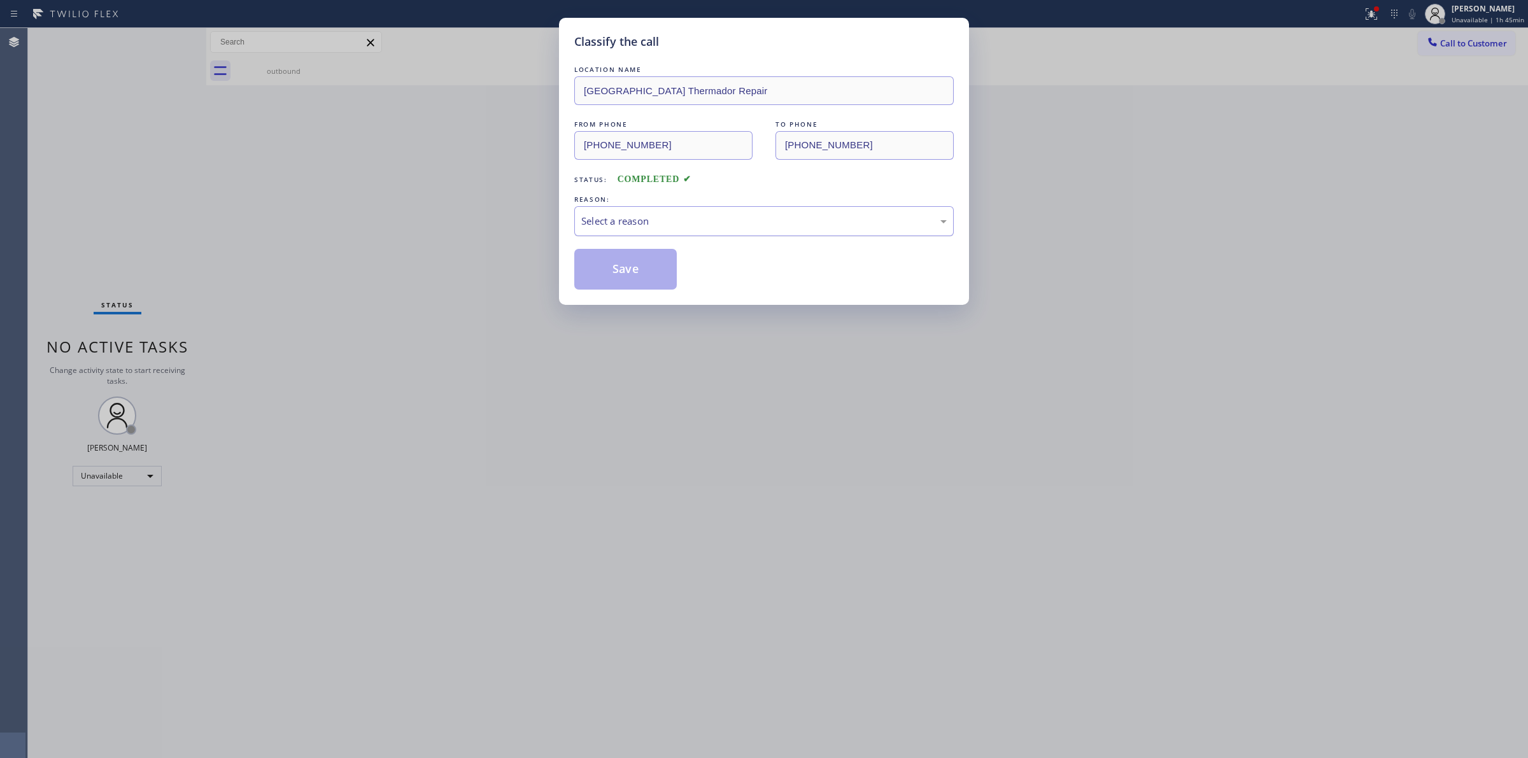
click at [799, 217] on div "Select a reason" at bounding box center [763, 221] width 365 height 15
click at [635, 262] on button "Save" at bounding box center [625, 269] width 102 height 41
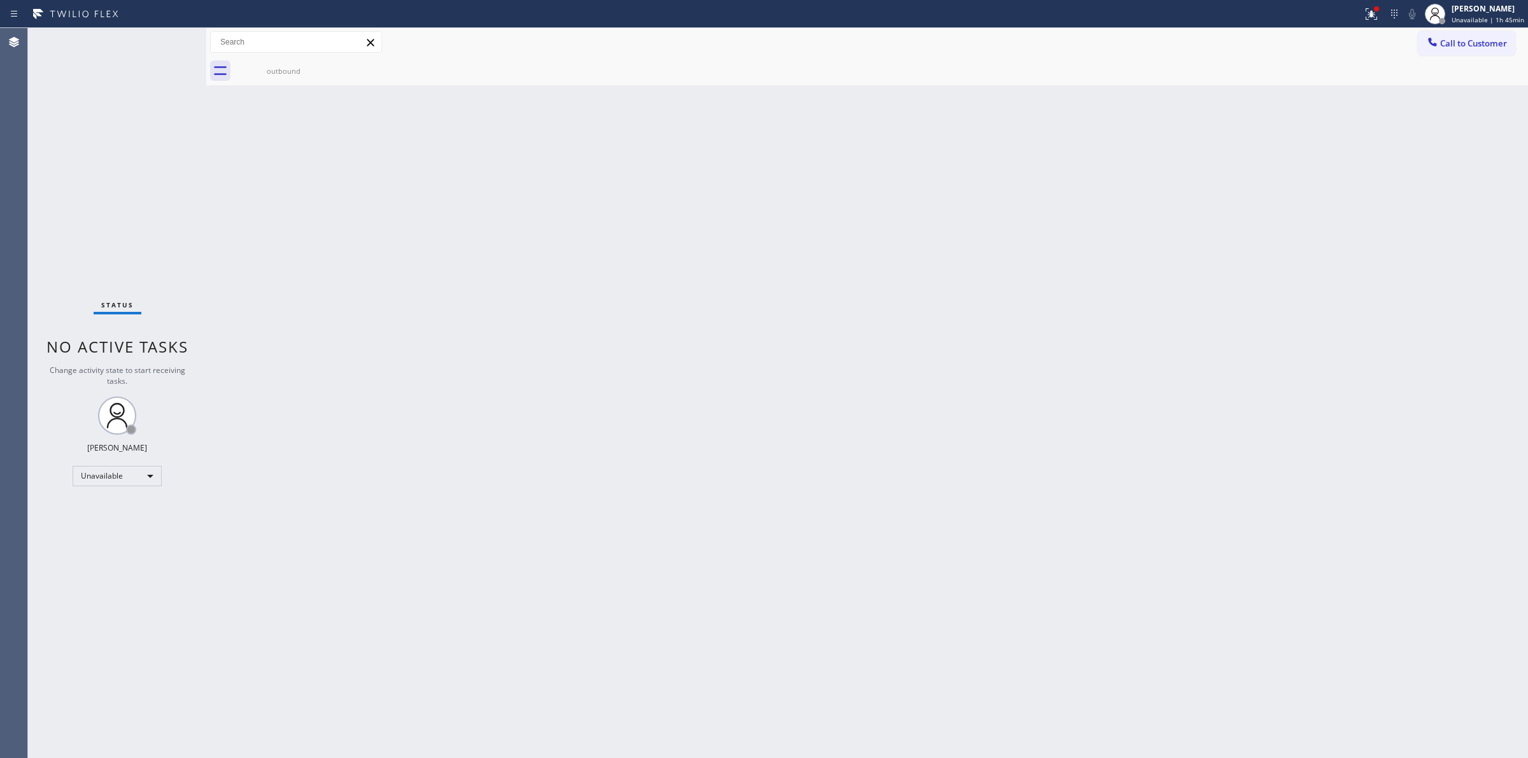
drag, startPoint x: 315, startPoint y: 71, endPoint x: 323, endPoint y: 66, distance: 9.2
click at [319, 67] on div "outbound" at bounding box center [283, 71] width 99 height 29
click at [323, 66] on div at bounding box center [881, 71] width 1294 height 29
drag, startPoint x: 921, startPoint y: 132, endPoint x: 1089, endPoint y: 83, distance: 175.1
click at [944, 121] on div "Back to Dashboard Change Sender ID Customers Technicians Select a contact Outbo…" at bounding box center [867, 393] width 1322 height 730
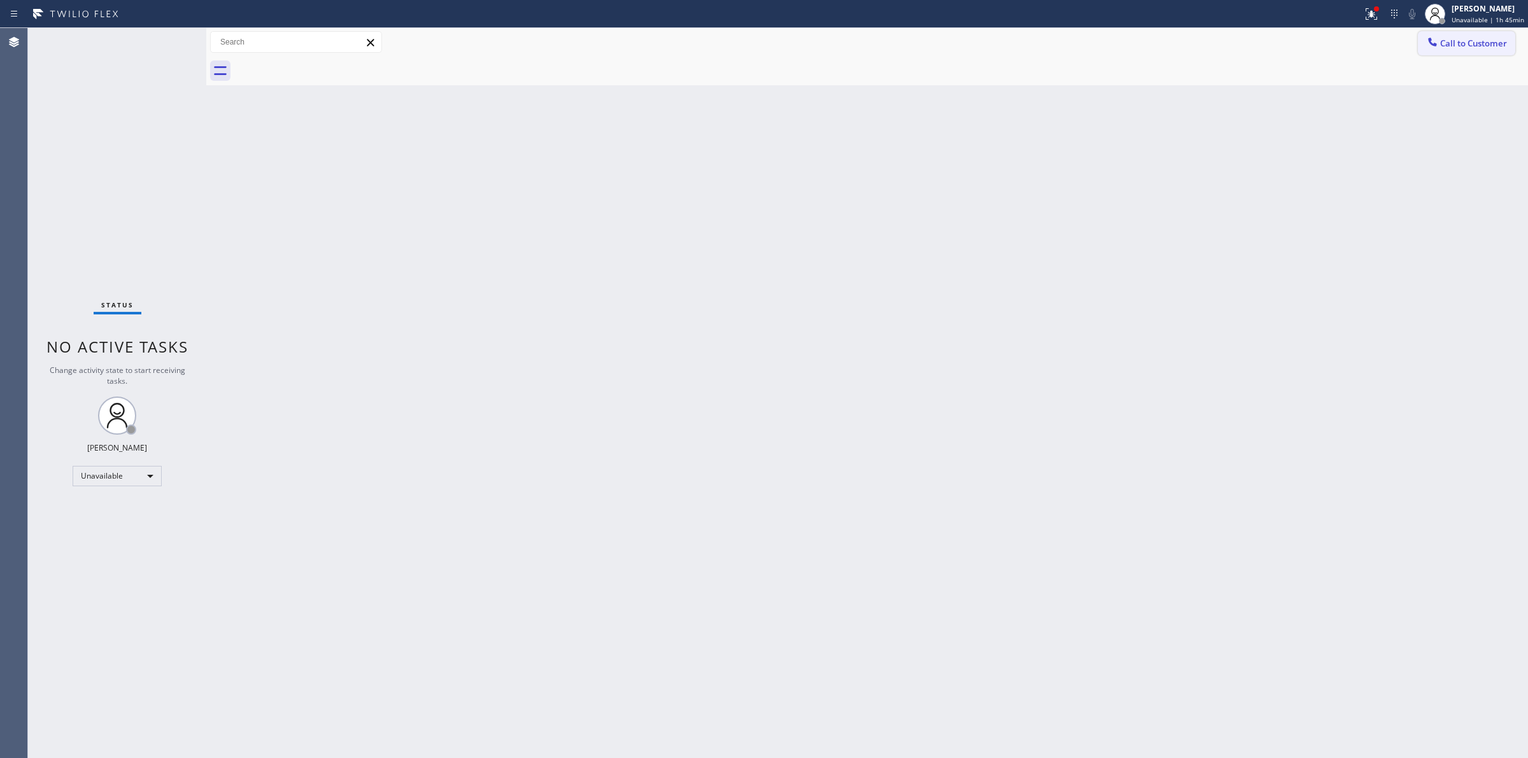
click at [1485, 33] on button "Call to Customer" at bounding box center [1466, 43] width 97 height 24
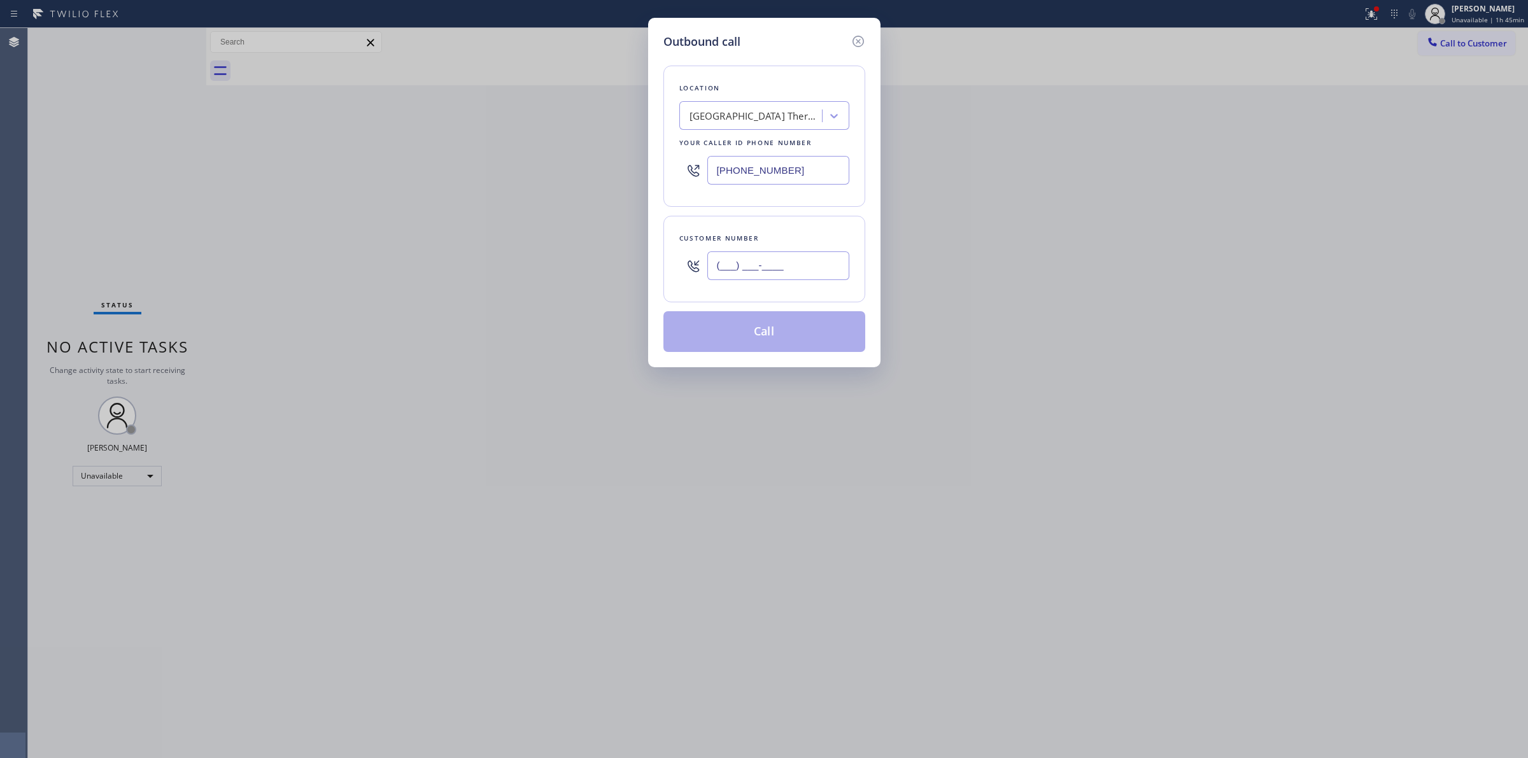
paste input "979) 921-7766"
click at [750, 277] on input "[PHONE_NUMBER]" at bounding box center [778, 265] width 142 height 29
type input "[PHONE_NUMBER]"
click at [818, 94] on div "Location" at bounding box center [764, 87] width 170 height 13
click at [796, 109] on div "[GEOGRAPHIC_DATA] Thermador Repair" at bounding box center [756, 116] width 134 height 15
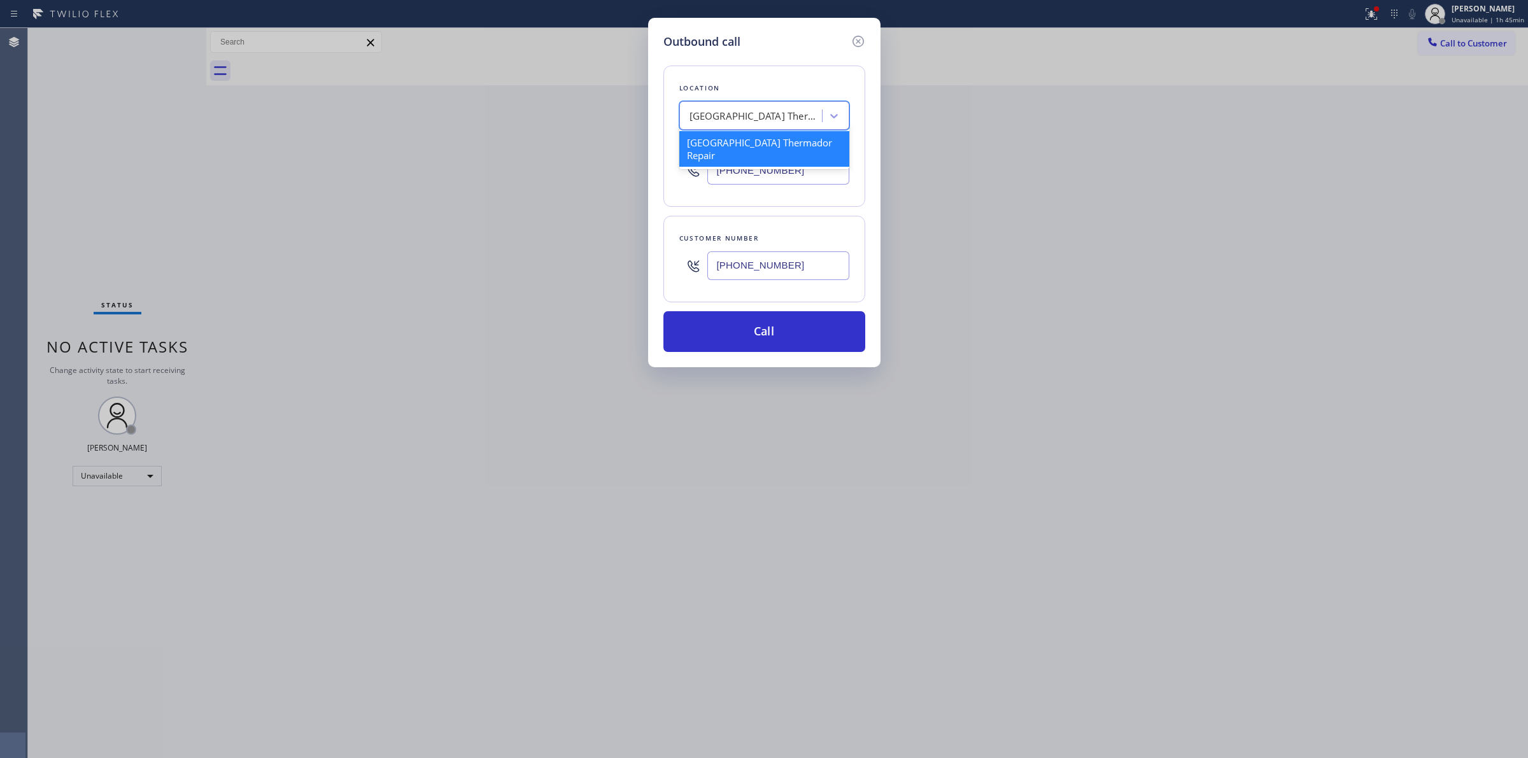
type input "k"
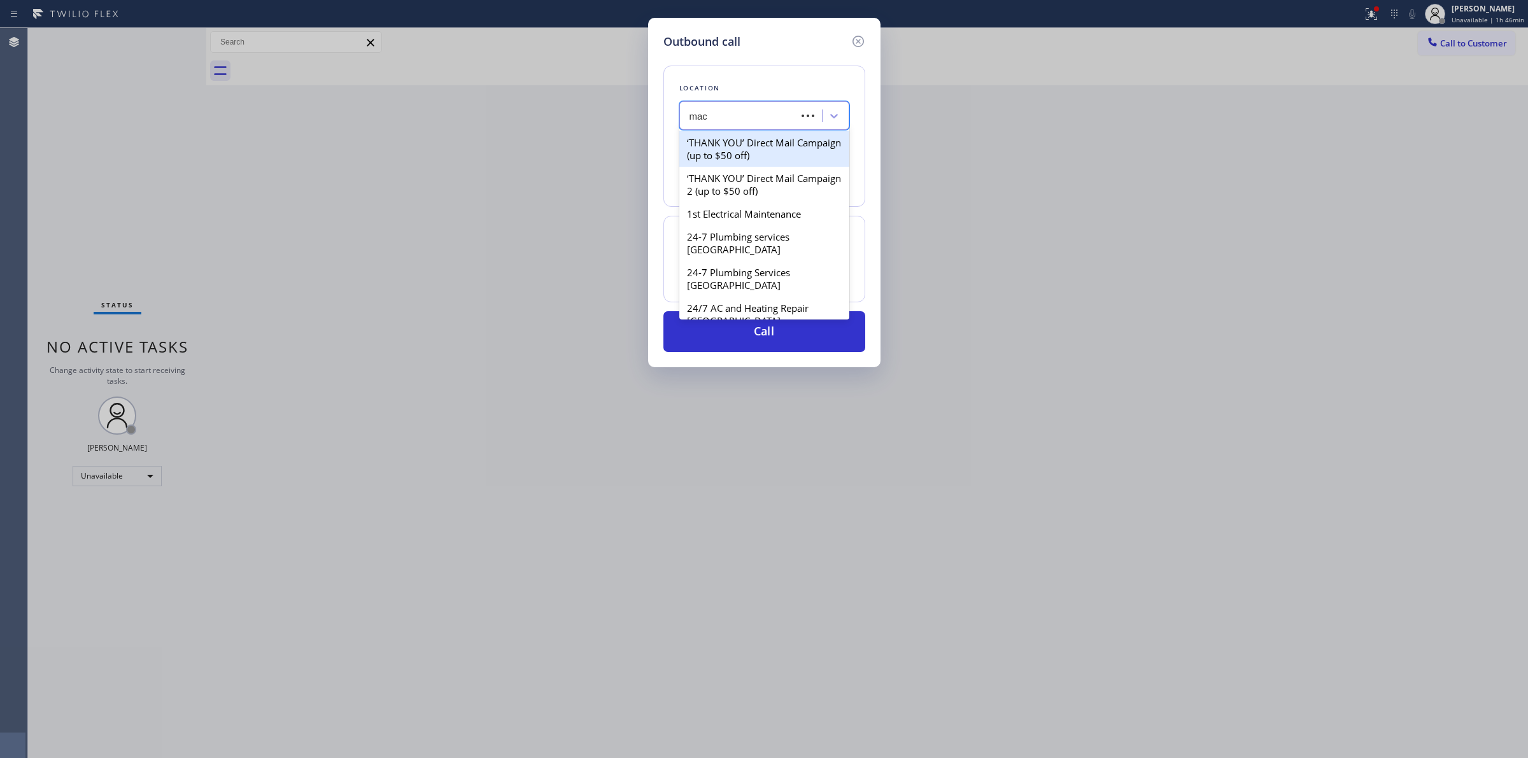
type input "mach"
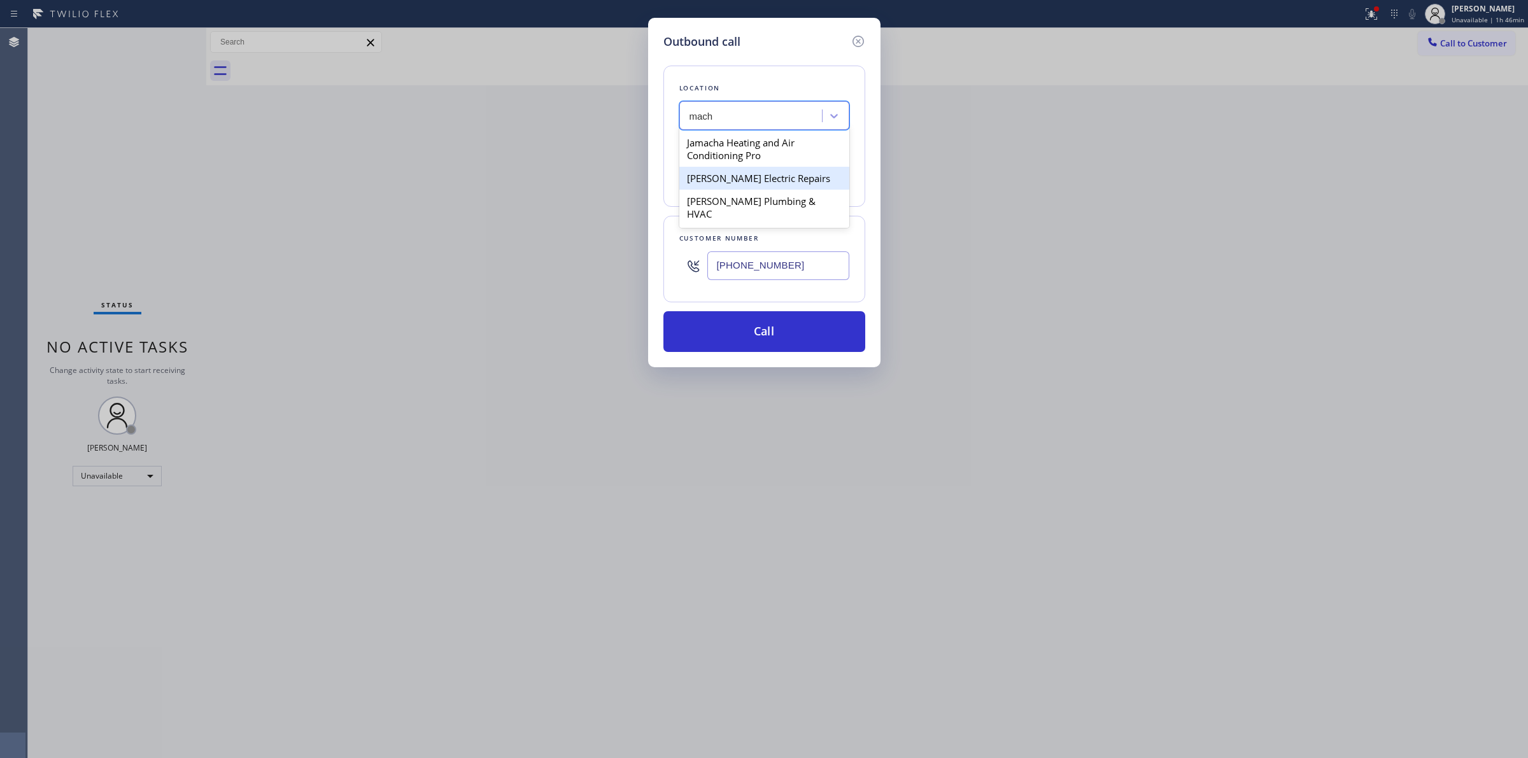
click at [746, 180] on div "[PERSON_NAME] Electric Repairs" at bounding box center [764, 178] width 170 height 23
click at [828, 272] on input "[PHONE_NUMBER]" at bounding box center [778, 265] width 142 height 29
paste input "text"
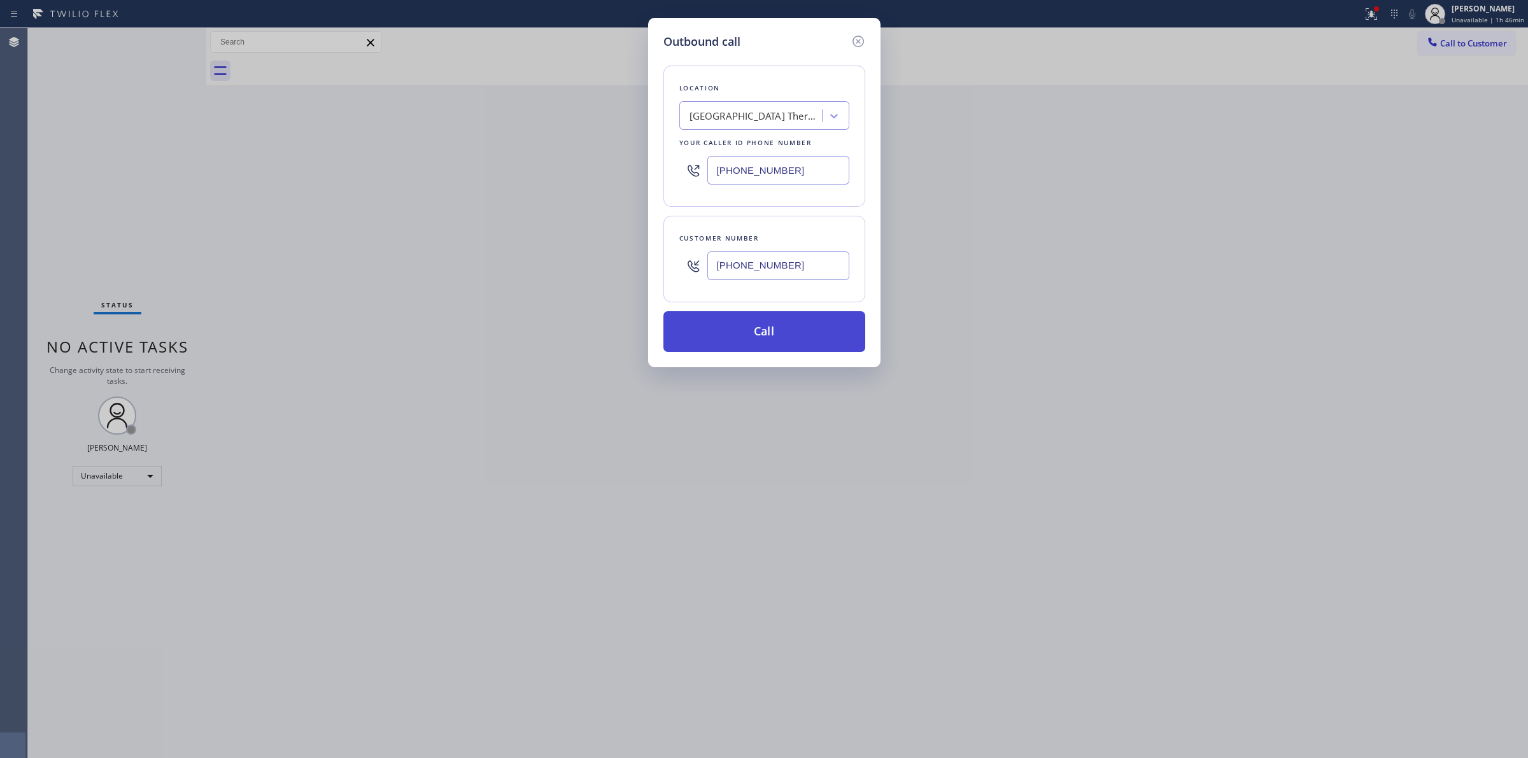
type input "[PHONE_NUMBER]"
click at [804, 325] on button "Call" at bounding box center [764, 331] width 202 height 41
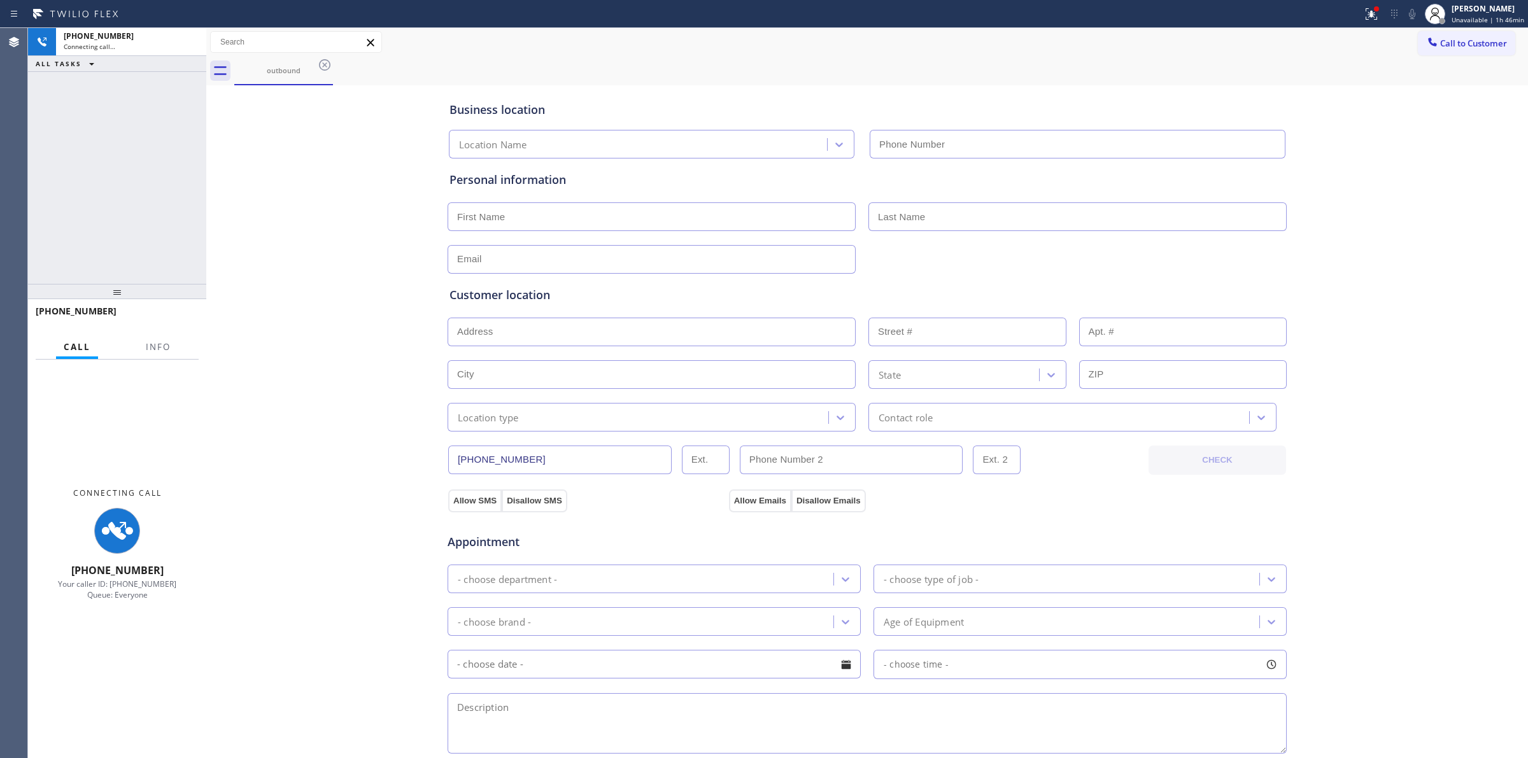
click at [1479, 97] on div "Business location Location Name Personal information Customer location >> ADD N…" at bounding box center [866, 523] width 1315 height 870
type input "[PHONE_NUMBER]"
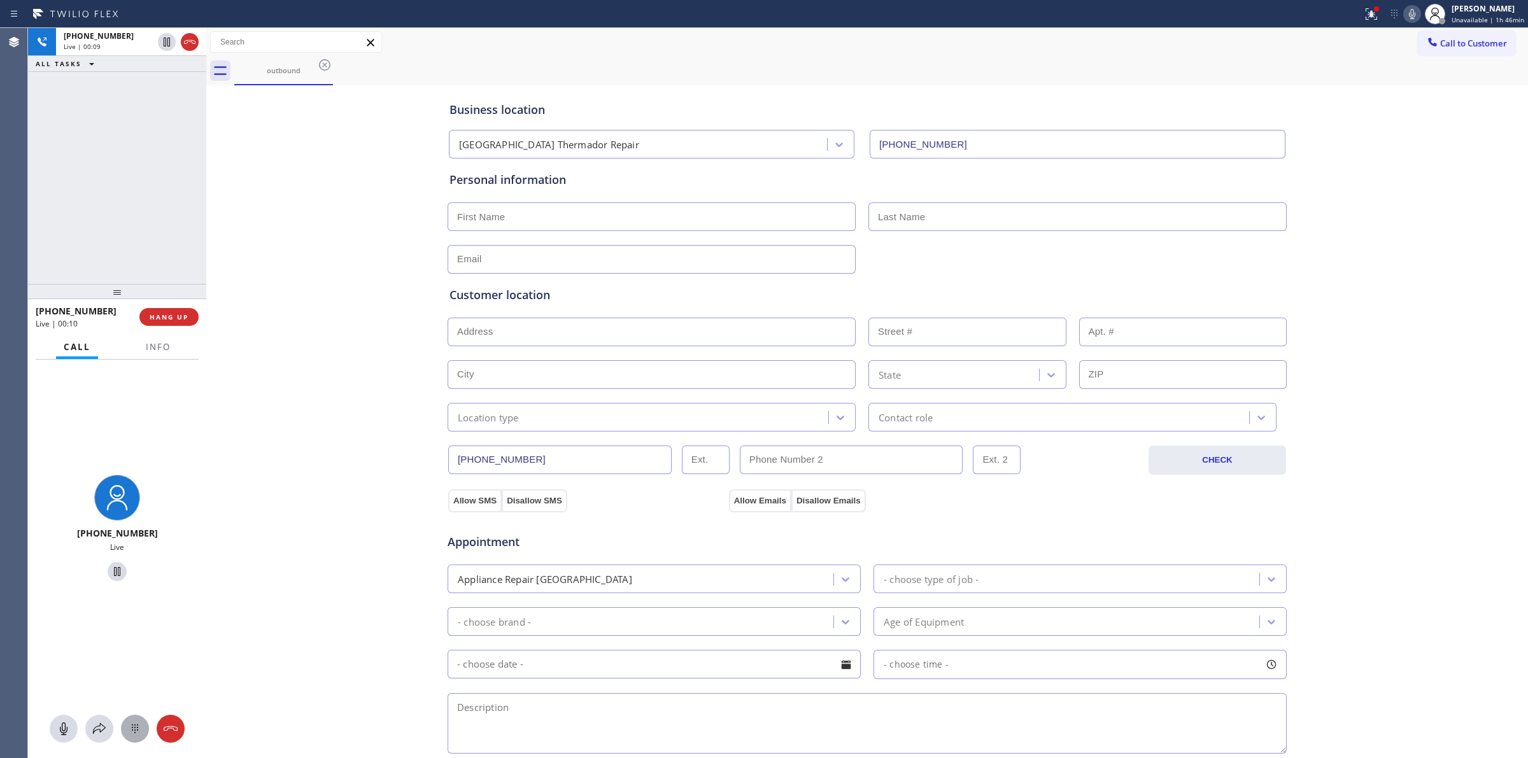
click at [132, 730] on icon at bounding box center [134, 728] width 15 height 15
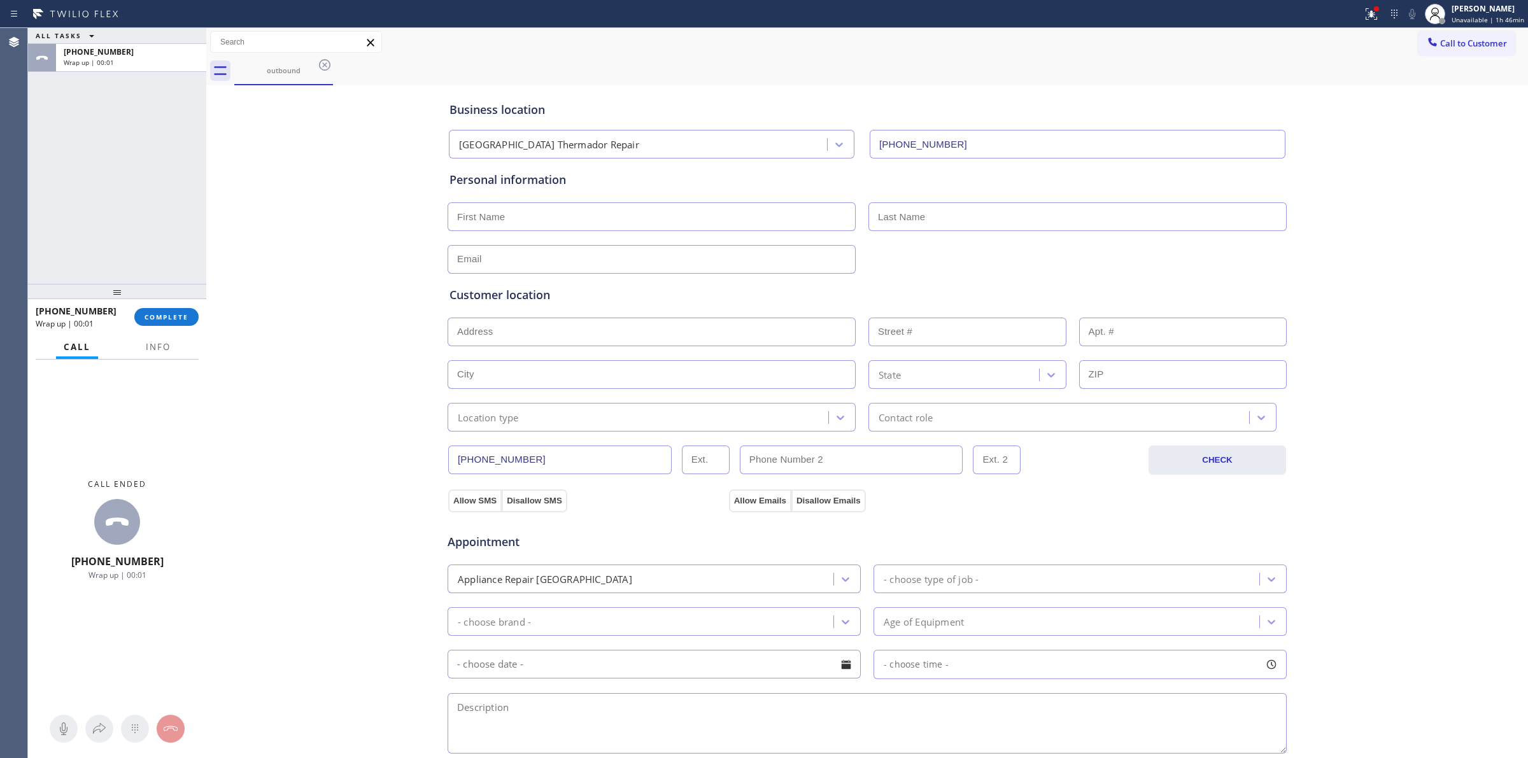
click at [1060, 234] on div "Personal information" at bounding box center [866, 222] width 835 height 102
drag, startPoint x: 144, startPoint y: 253, endPoint x: 167, endPoint y: 675, distance: 422.7
drag, startPoint x: 1373, startPoint y: 247, endPoint x: 1332, endPoint y: 290, distance: 59.4
click at [1373, 247] on div "Business location [GEOGRAPHIC_DATA] [GEOGRAPHIC_DATA] Repair [PHONE_NUMBER] Per…" at bounding box center [866, 523] width 1315 height 870
click at [1459, 87] on div "Business location [GEOGRAPHIC_DATA] [GEOGRAPHIC_DATA] Repair [PHONE_NUMBER] Per…" at bounding box center [867, 535] width 1322 height 901
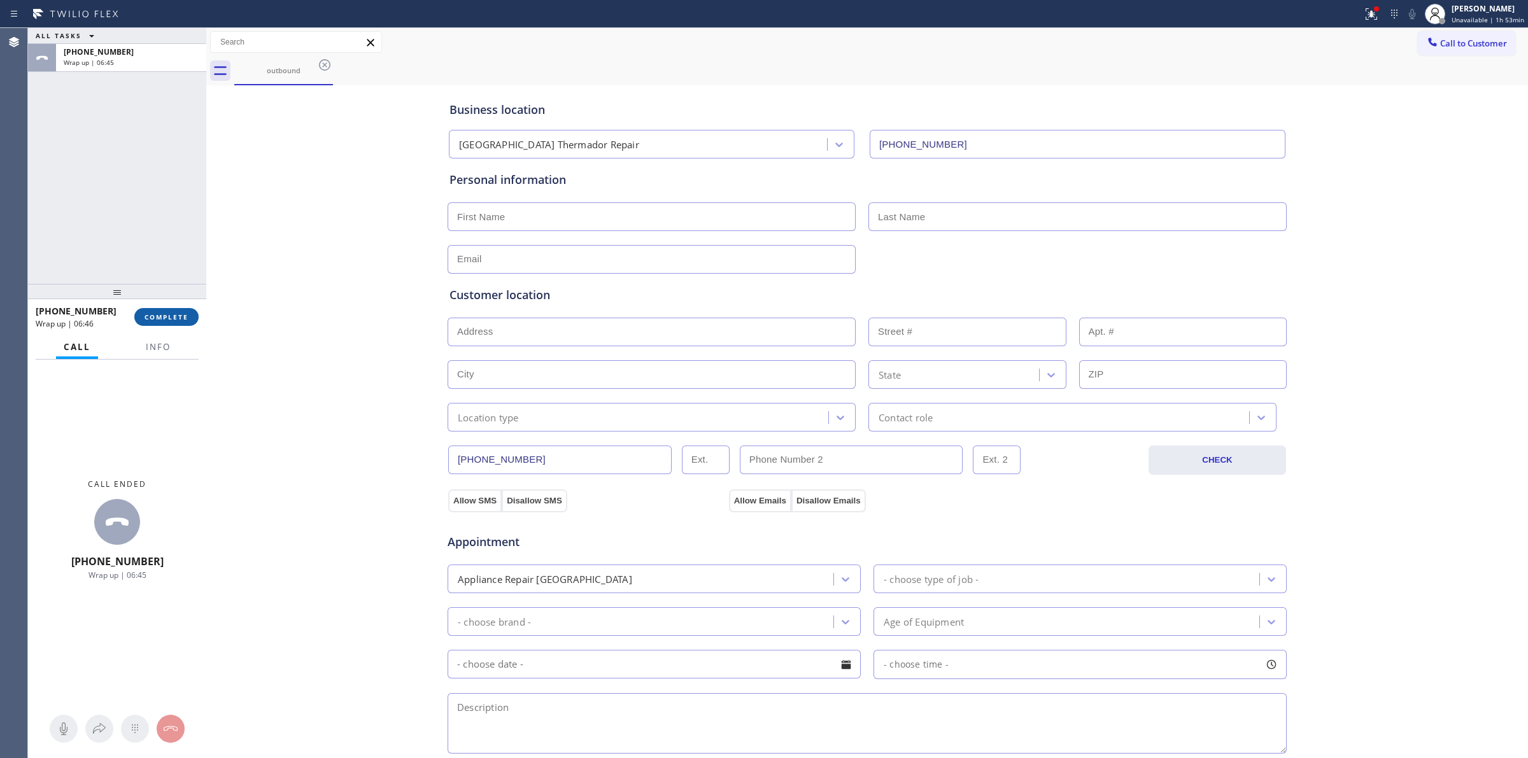
click at [162, 309] on button "COMPLETE" at bounding box center [166, 317] width 64 height 18
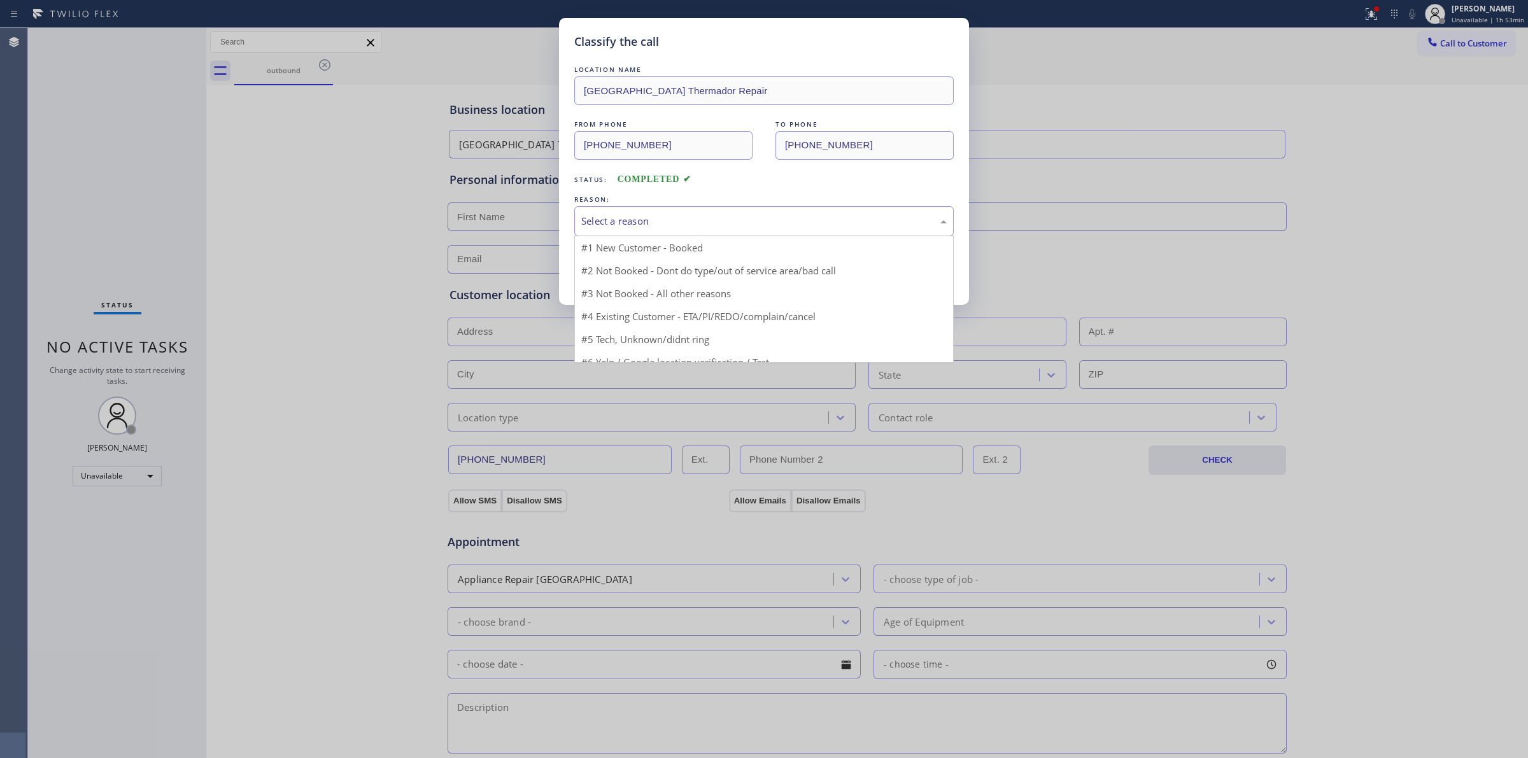
click at [737, 225] on div "Select a reason" at bounding box center [763, 221] width 365 height 15
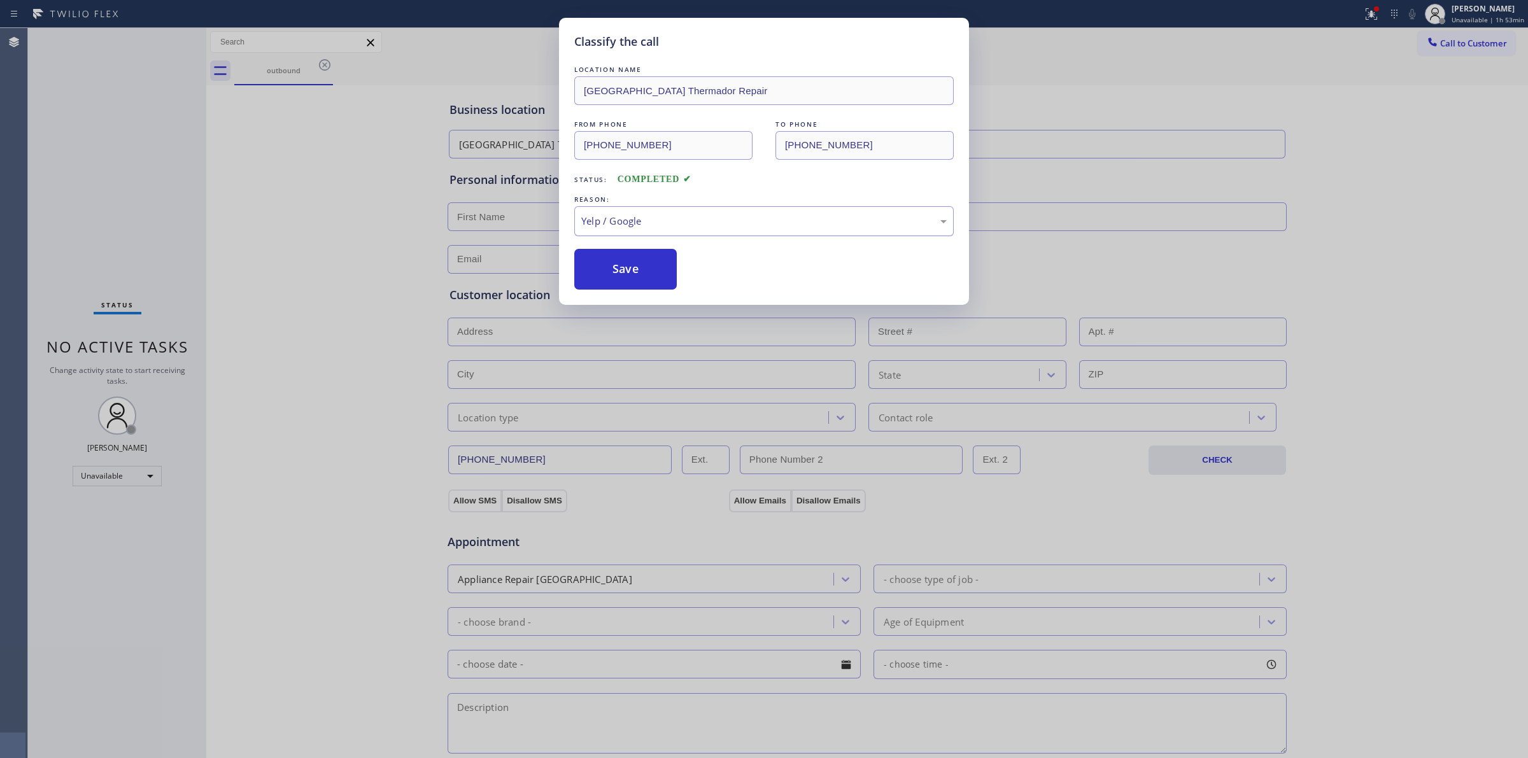
drag, startPoint x: 640, startPoint y: 257, endPoint x: 710, endPoint y: 218, distance: 80.3
click at [710, 218] on div "LOCATION NAME [GEOGRAPHIC_DATA] Thermador Repair FROM PHONE [PHONE_NUMBER] TO P…" at bounding box center [763, 176] width 379 height 227
click at [710, 218] on div "Yelp / Google" at bounding box center [763, 221] width 365 height 15
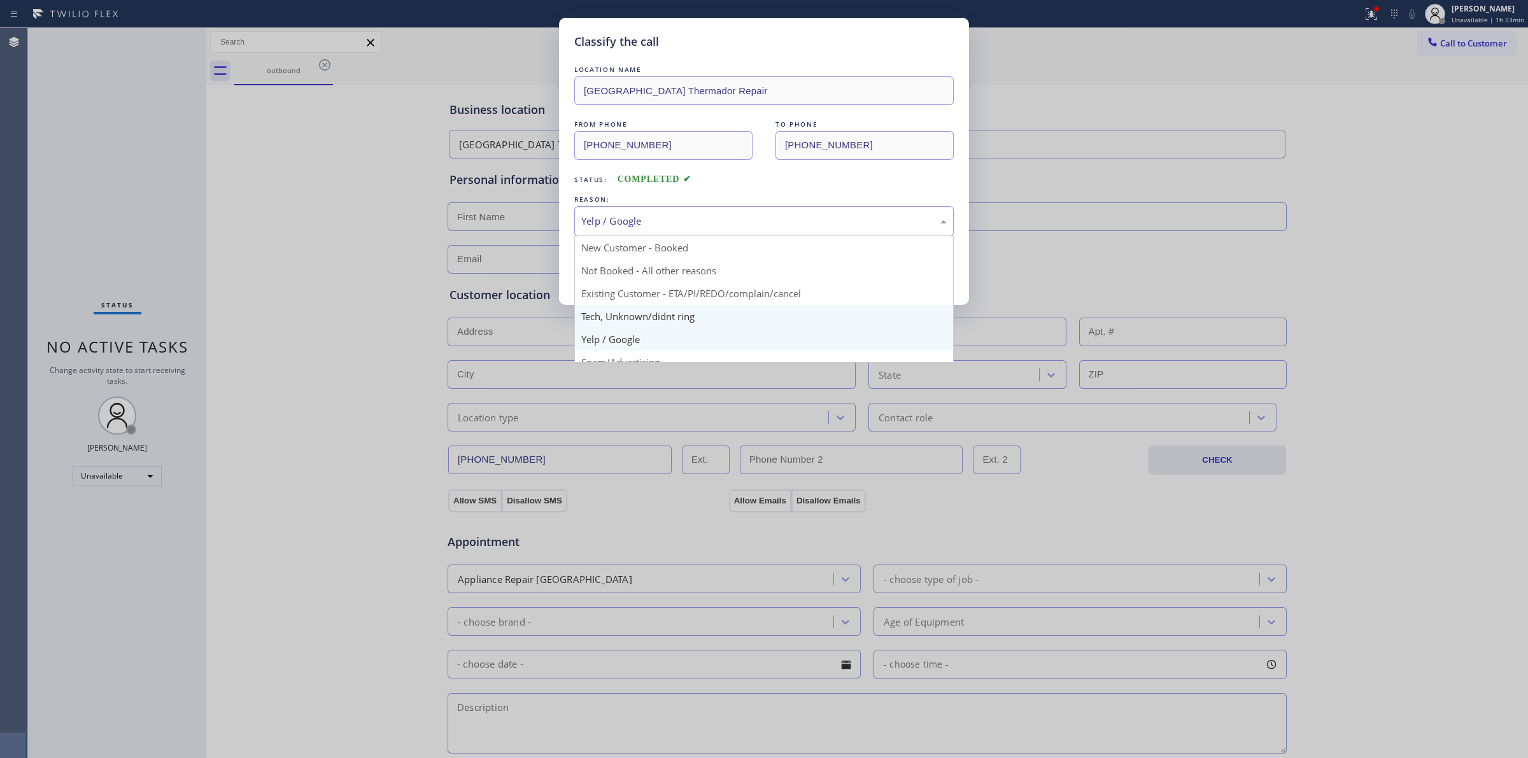
drag, startPoint x: 654, startPoint y: 328, endPoint x: 632, endPoint y: 269, distance: 63.6
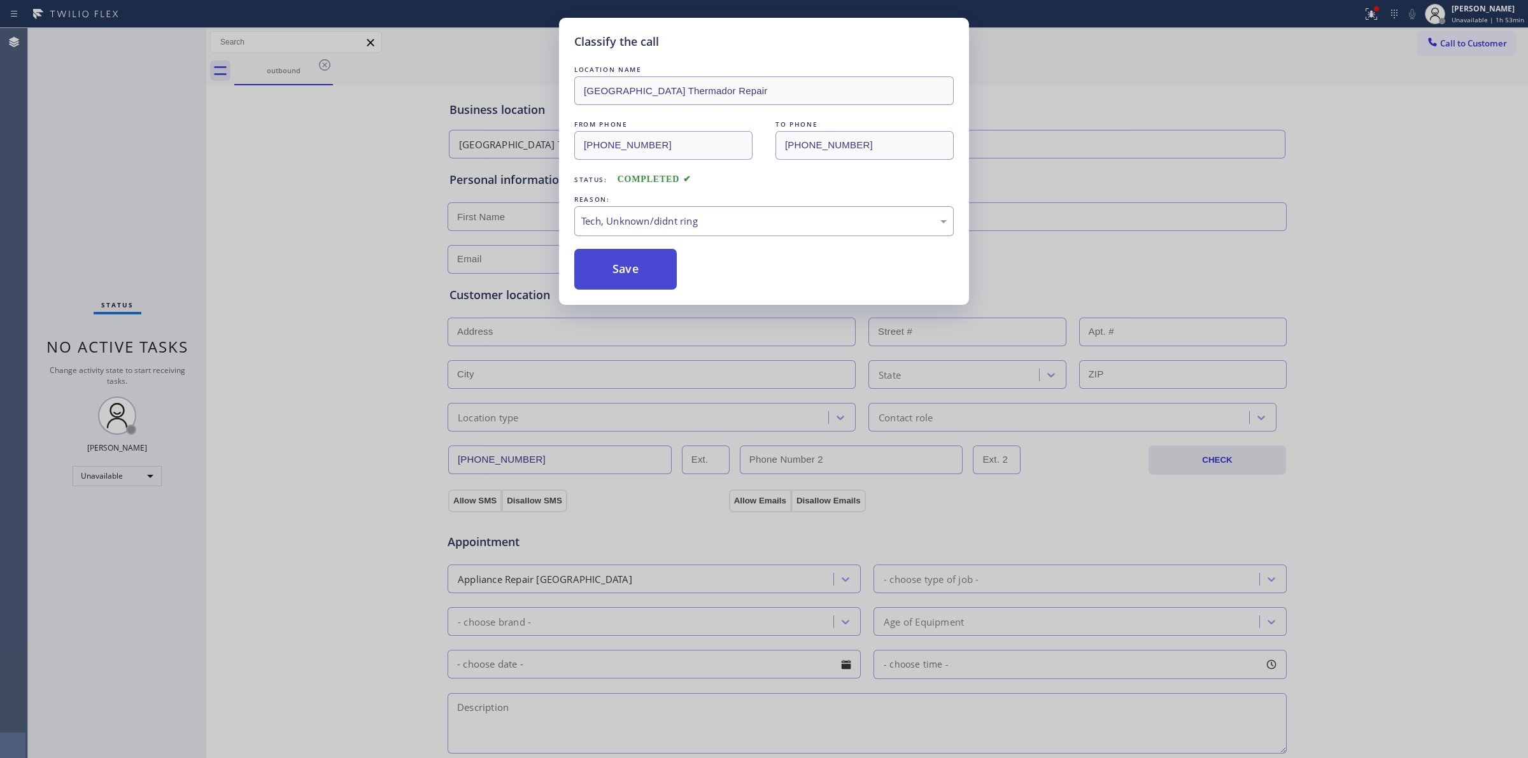
click at [632, 268] on button "Save" at bounding box center [625, 269] width 102 height 41
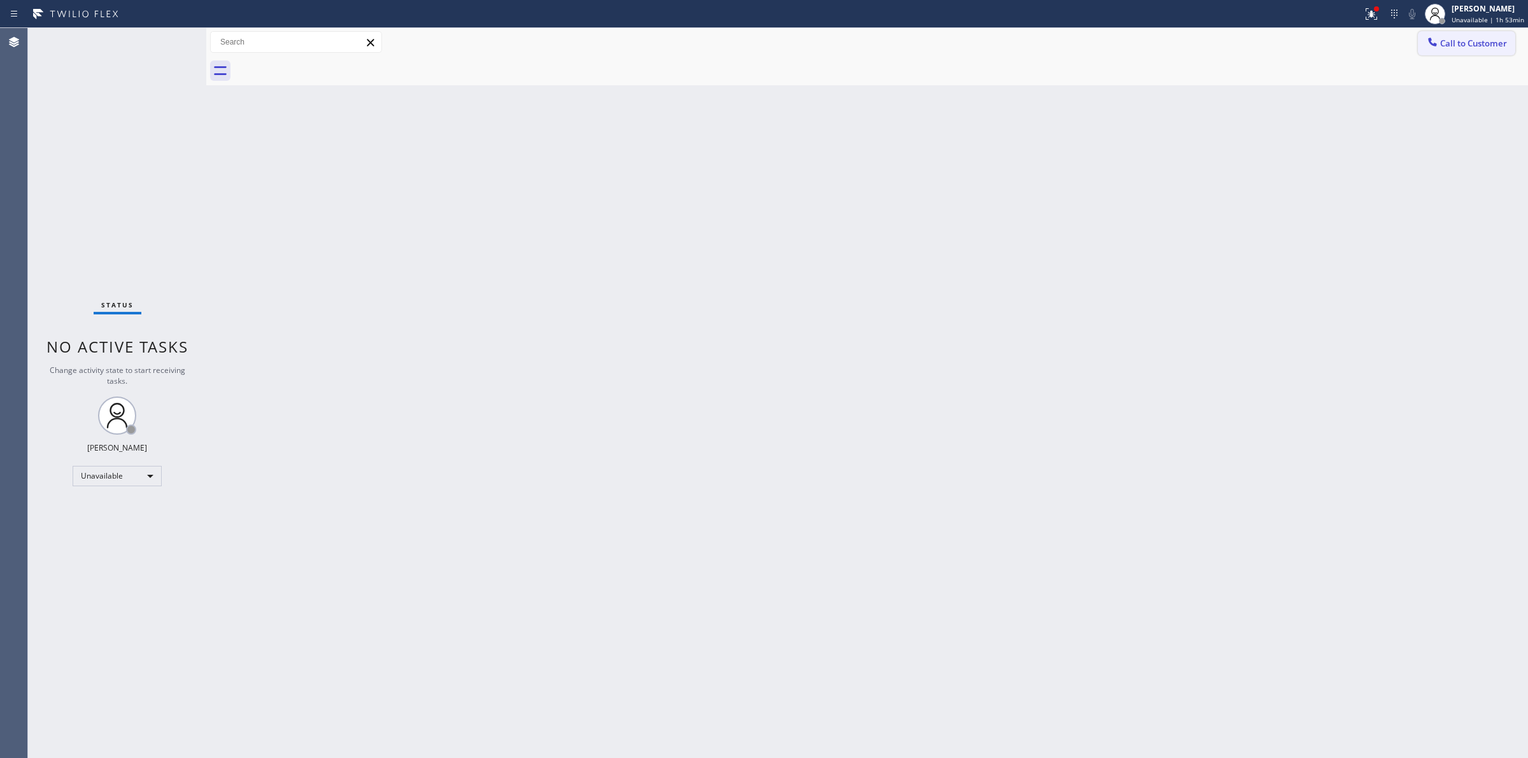
click at [1464, 39] on span "Call to Customer" at bounding box center [1473, 43] width 67 height 11
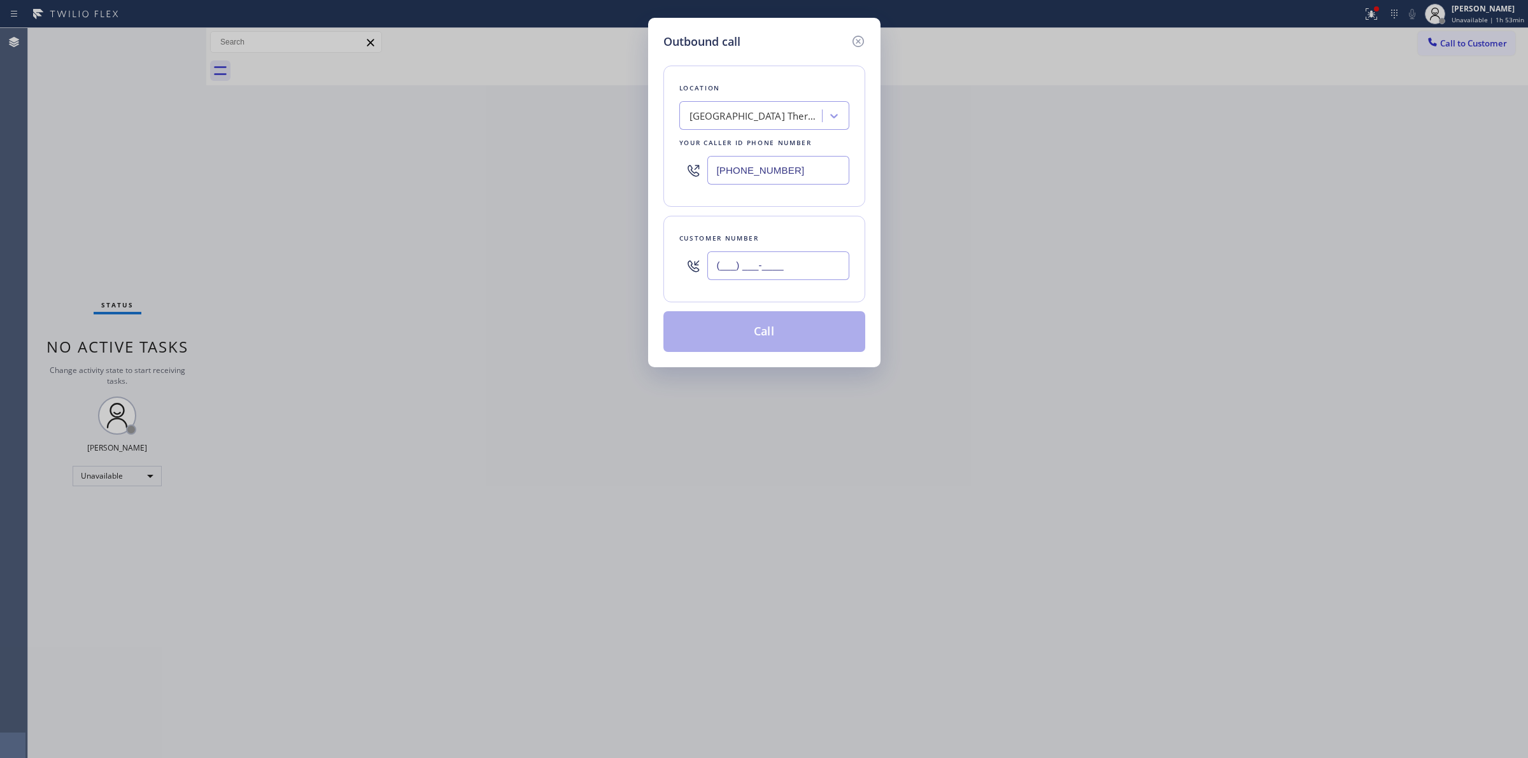
click at [772, 274] on input "(___) ___-____" at bounding box center [778, 265] width 142 height 29
paste input "817) 417-0326"
type input "[PHONE_NUMBER]"
click at [772, 123] on div "[GEOGRAPHIC_DATA] Thermador Repair" at bounding box center [756, 116] width 134 height 15
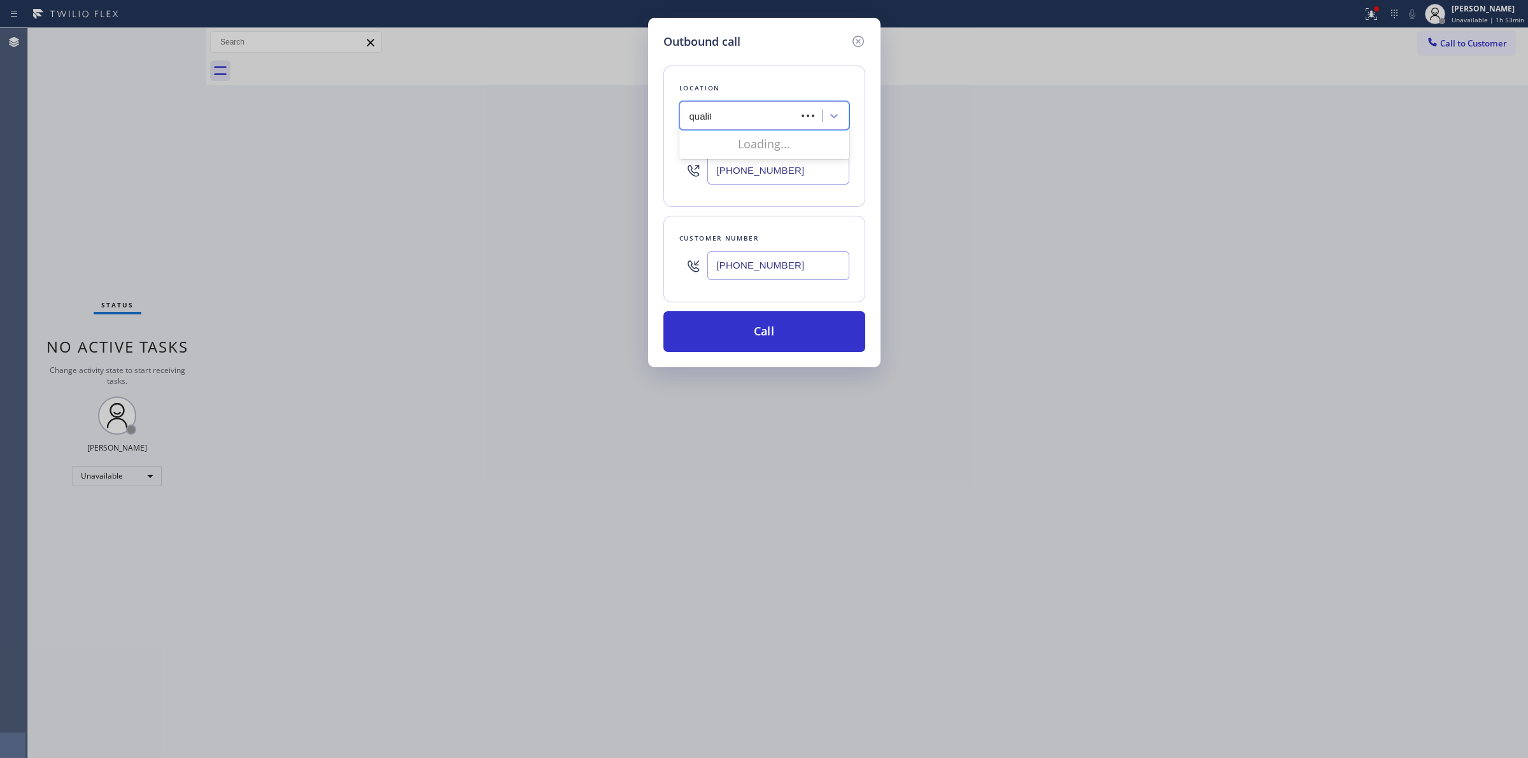
type input "quality"
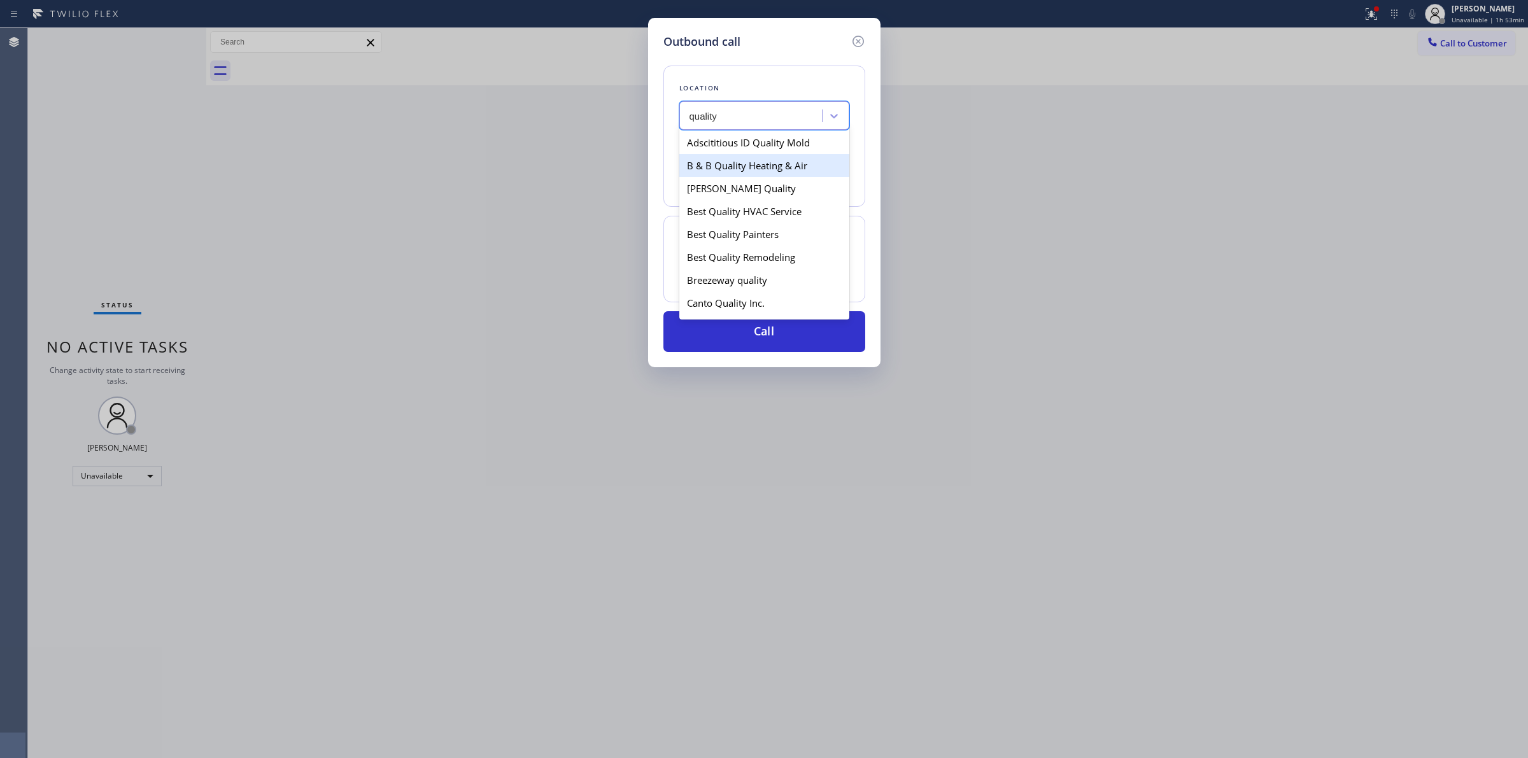
click at [742, 173] on div "B & B Quality Heating & Air" at bounding box center [764, 165] width 170 height 23
type input "[PHONE_NUMBER]"
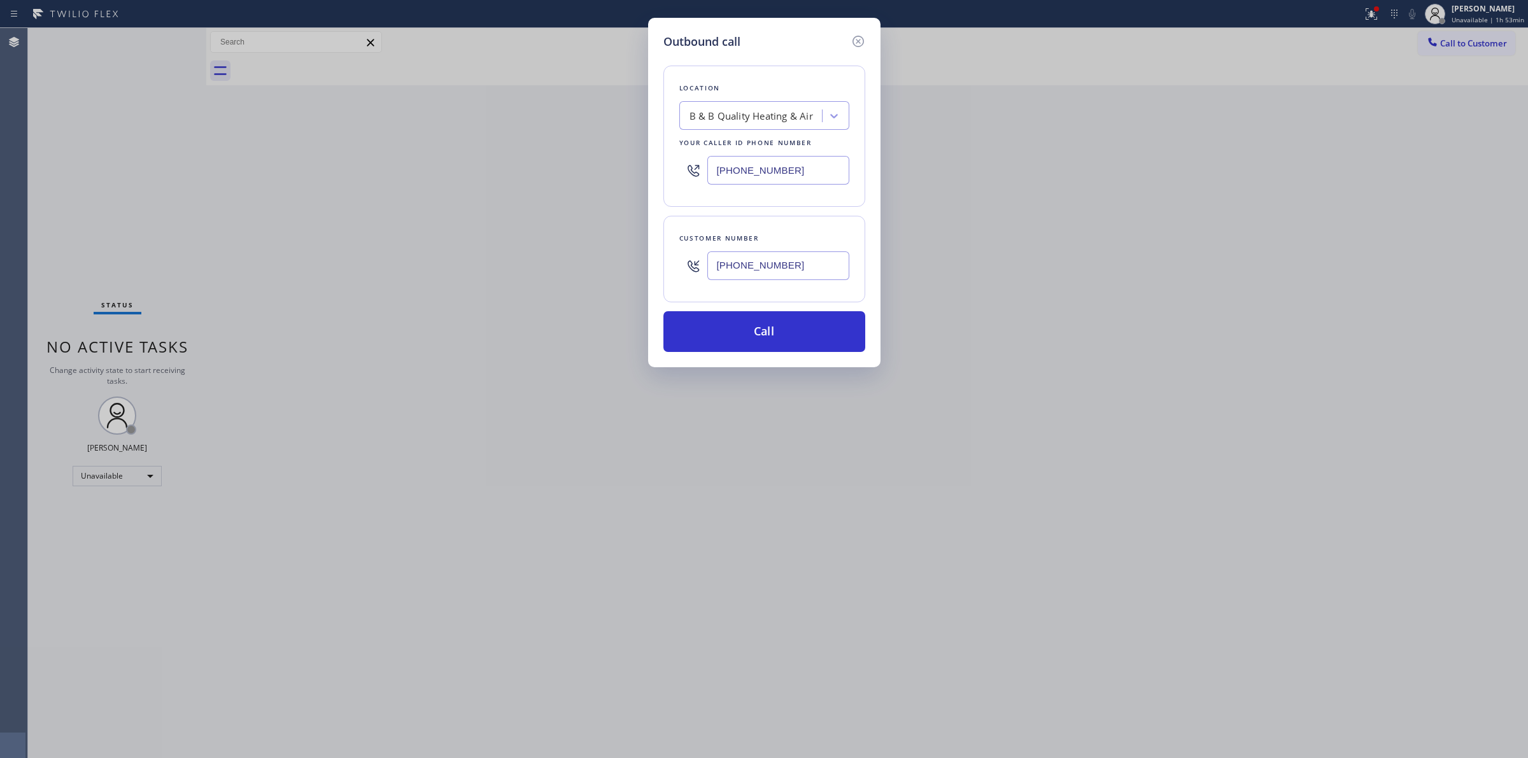
click at [758, 268] on input "[PHONE_NUMBER]" at bounding box center [778, 265] width 142 height 29
click at [759, 325] on button "Call" at bounding box center [764, 331] width 202 height 41
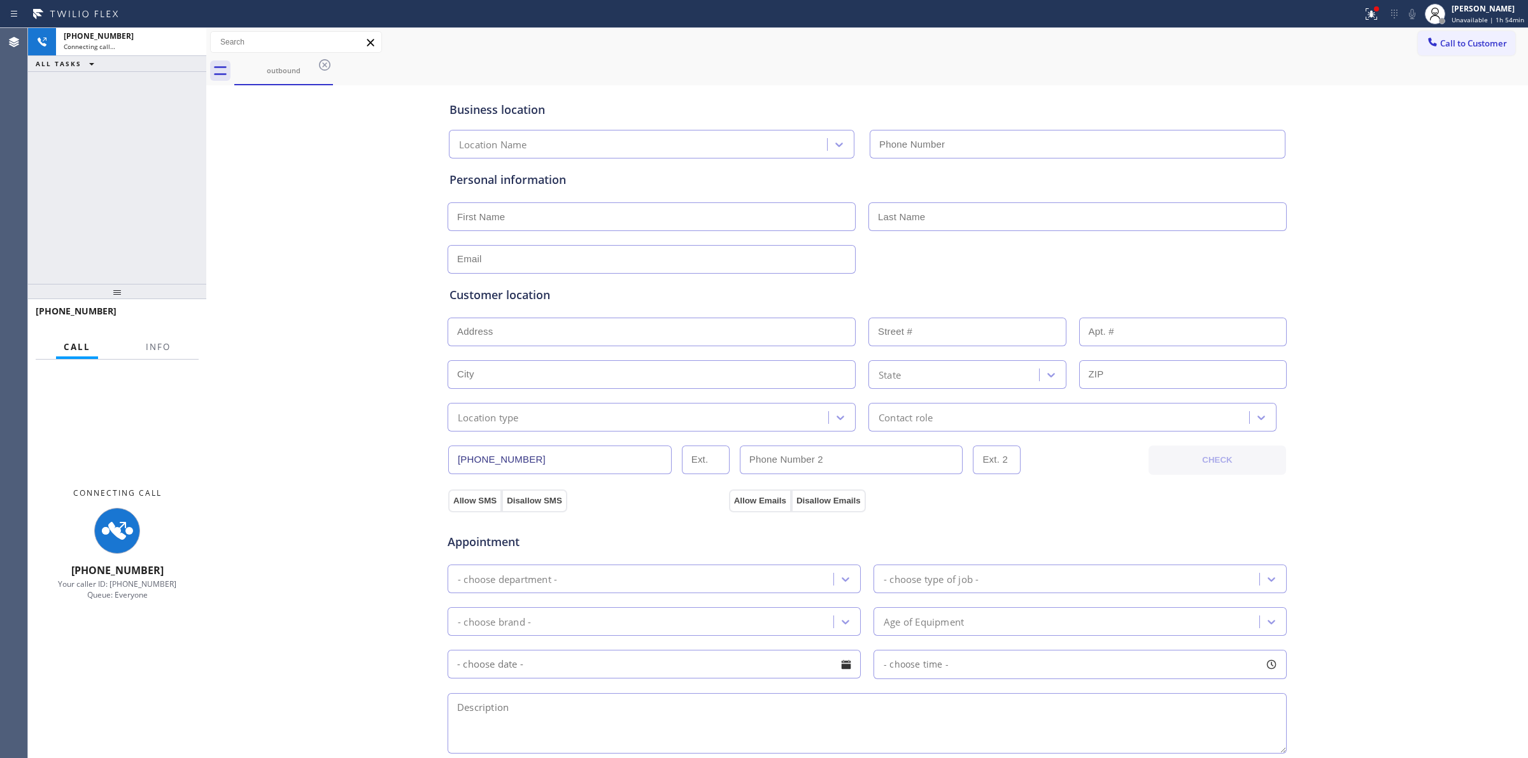
type input "[PHONE_NUMBER]"
drag, startPoint x: 914, startPoint y: 74, endPoint x: 939, endPoint y: 60, distance: 28.8
click at [914, 73] on div "outbound" at bounding box center [881, 71] width 1294 height 29
click at [318, 65] on icon at bounding box center [324, 64] width 15 height 15
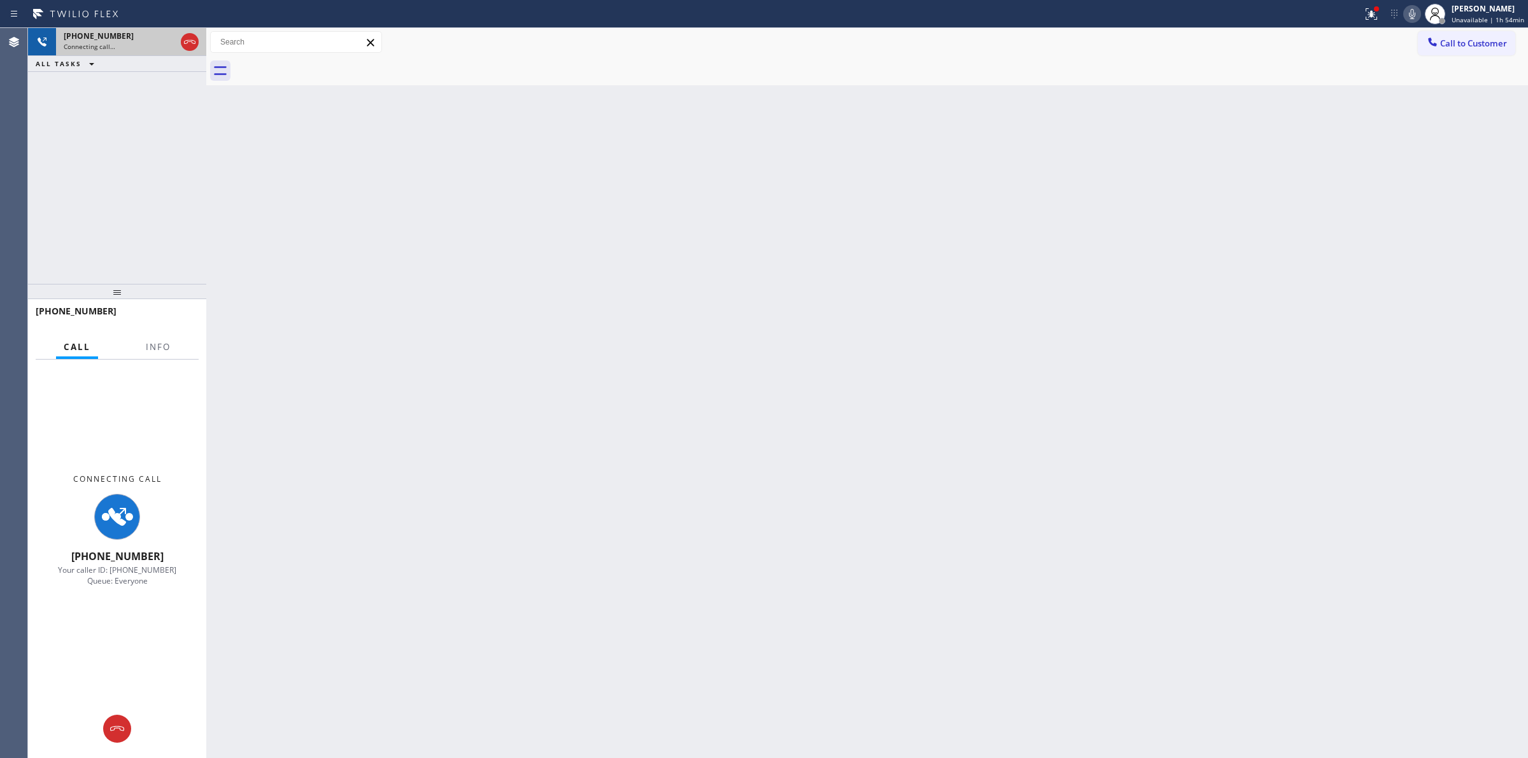
click at [109, 43] on span "Connecting call…" at bounding box center [90, 46] width 52 height 9
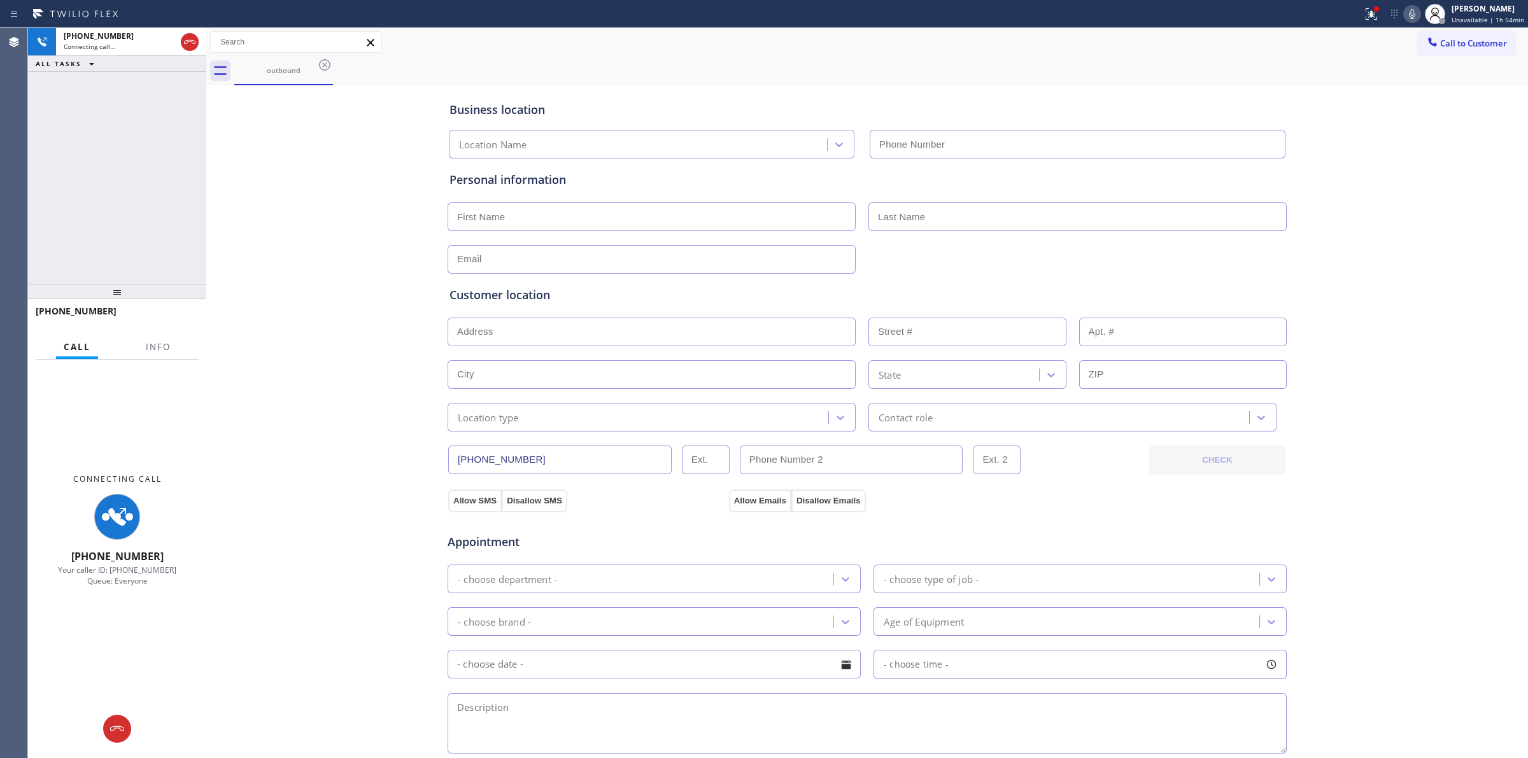
type input "[PHONE_NUMBER]"
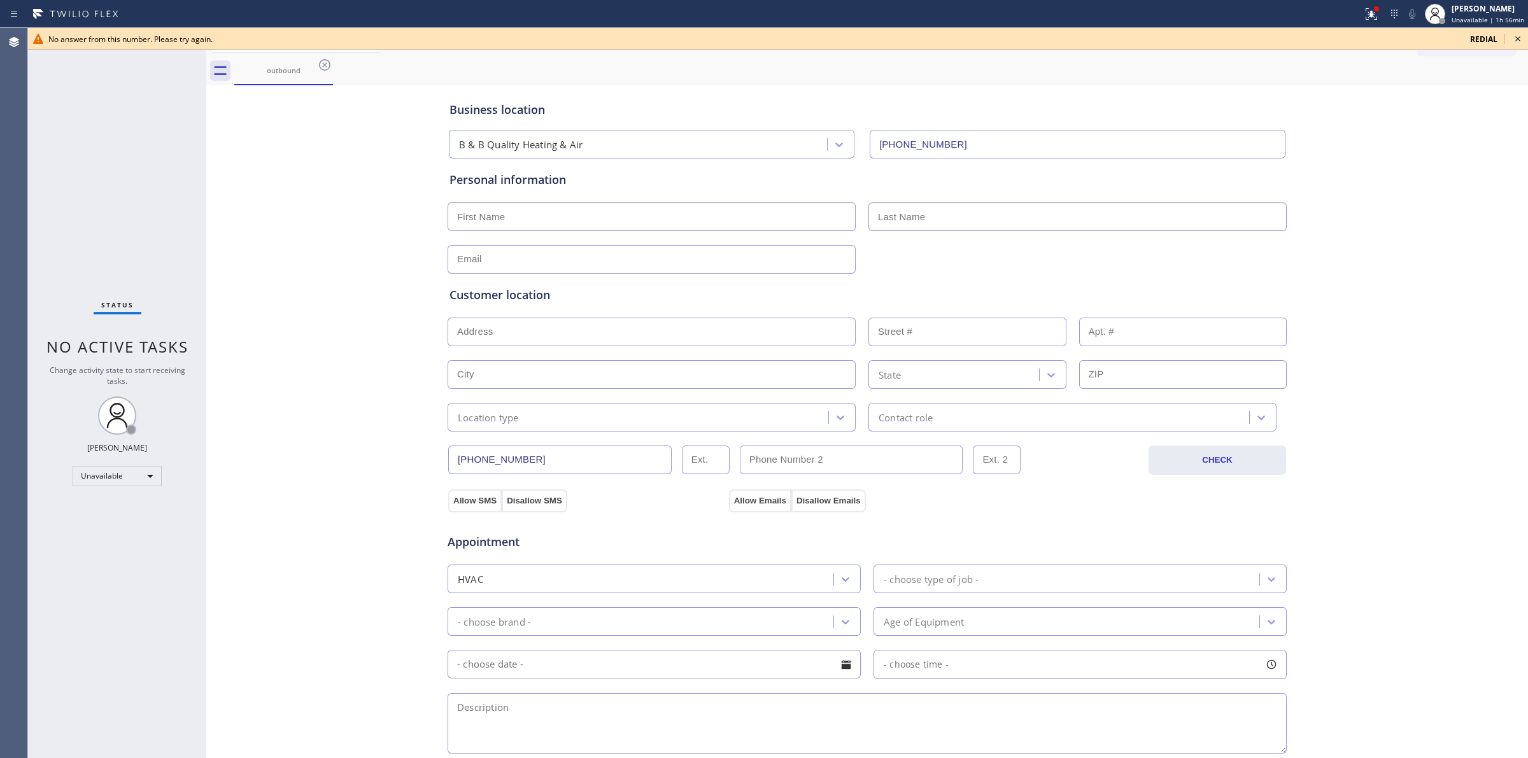
drag, startPoint x: 0, startPoint y: 528, endPoint x: 118, endPoint y: 450, distance: 141.4
drag, startPoint x: 118, startPoint y: 450, endPoint x: 1518, endPoint y: 37, distance: 1460.2
click at [1518, 37] on icon at bounding box center [1517, 38] width 15 height 15
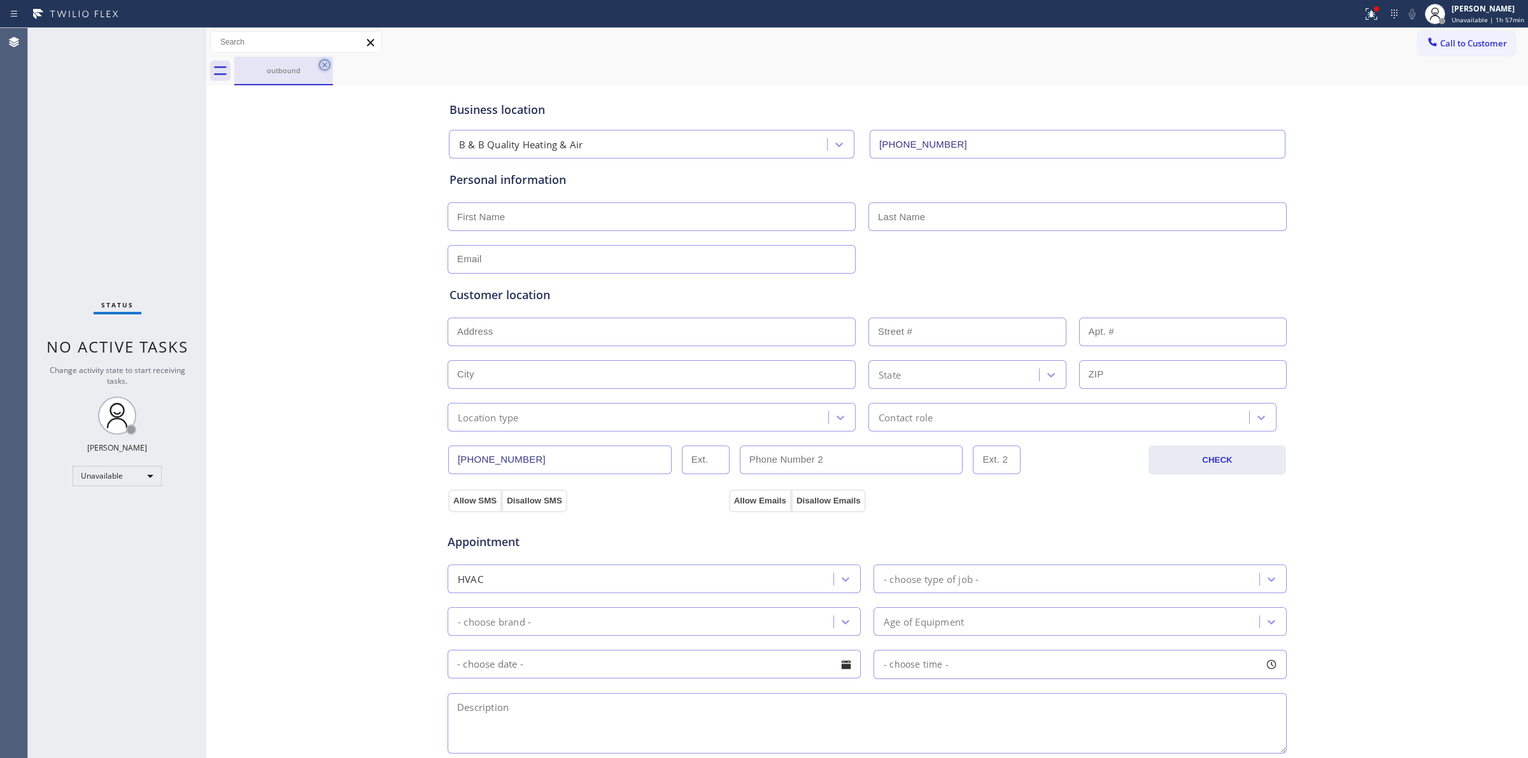
click at [328, 64] on icon at bounding box center [324, 64] width 15 height 15
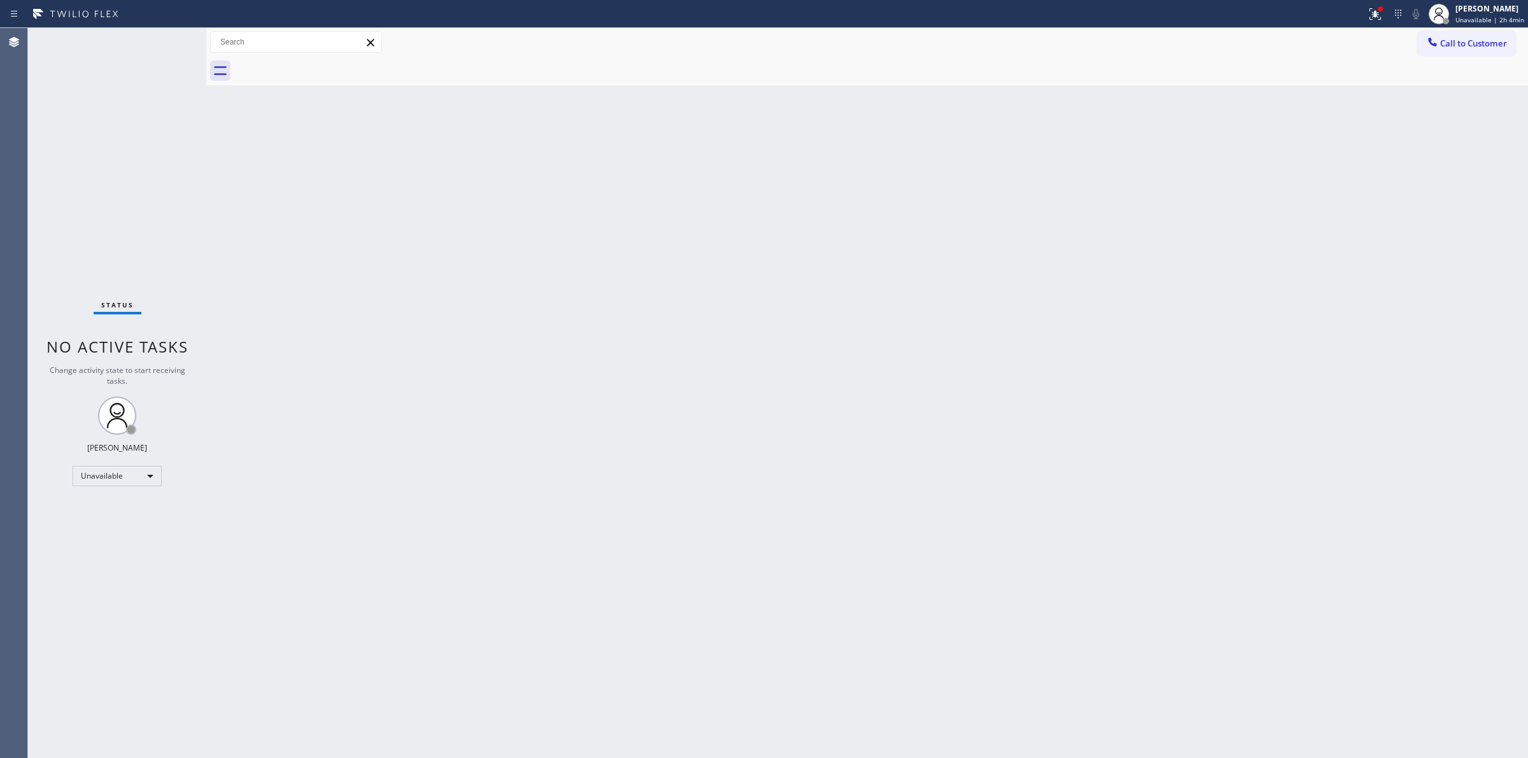
drag, startPoint x: 885, startPoint y: 428, endPoint x: 570, endPoint y: 574, distance: 346.9
click at [879, 433] on div "Back to Dashboard Change Sender ID Customers Technicians Select a contact Outbo…" at bounding box center [867, 393] width 1322 height 730
click at [802, 243] on div "Back to Dashboard Change Sender ID Customers Technicians Select a contact Outbo…" at bounding box center [867, 393] width 1322 height 730
click at [1009, 179] on div "Back to Dashboard Change Sender ID Customers Technicians Select a contact Outbo…" at bounding box center [867, 393] width 1322 height 730
drag, startPoint x: 1496, startPoint y: 36, endPoint x: 1494, endPoint y: 45, distance: 9.3
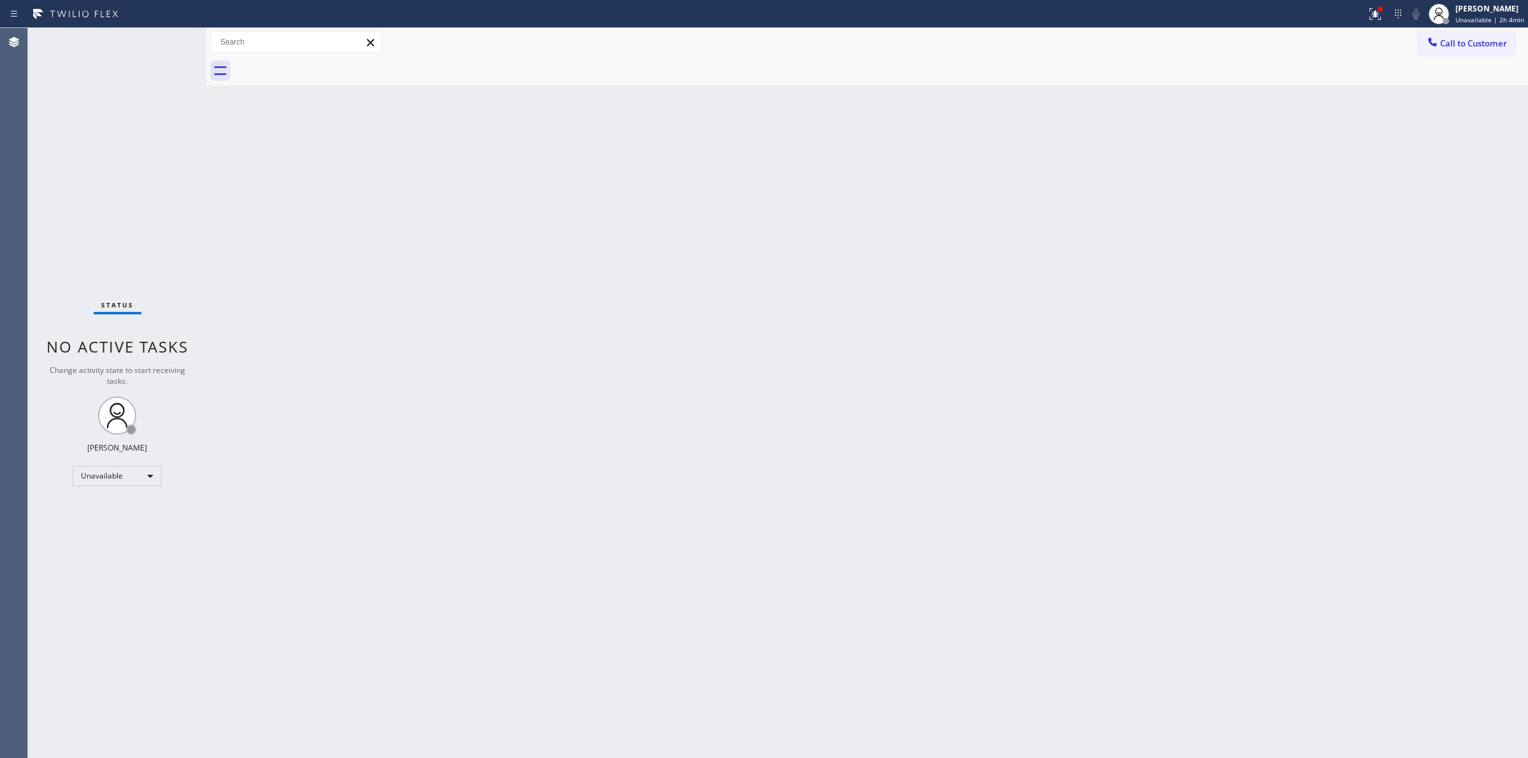
click at [1497, 37] on button "Call to Customer" at bounding box center [1466, 43] width 97 height 24
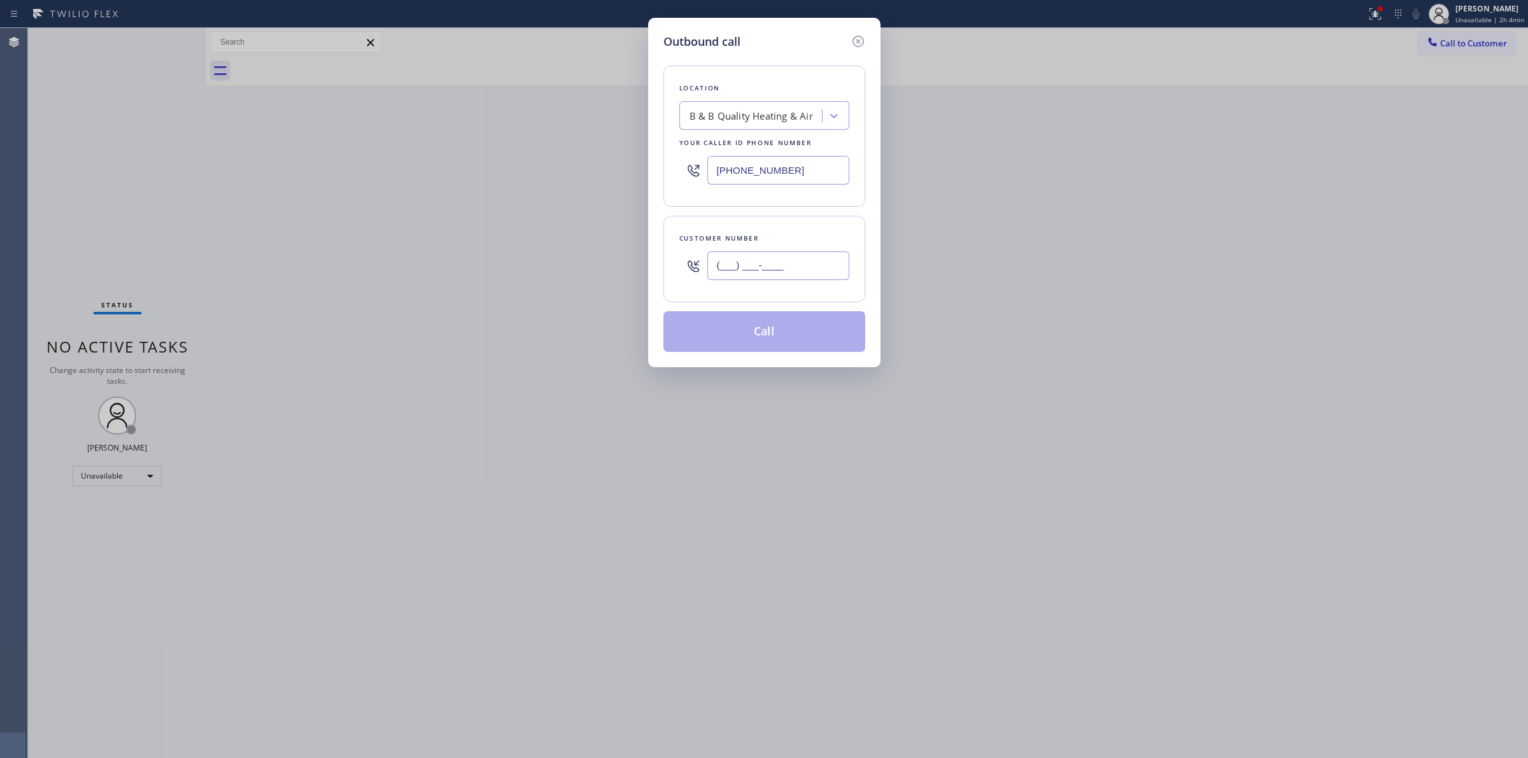
click at [780, 274] on input "(___) ___-____" at bounding box center [778, 265] width 142 height 29
paste input "707) 378-0148"
type input "[PHONE_NUMBER]"
click at [775, 94] on div "Location" at bounding box center [764, 87] width 170 height 13
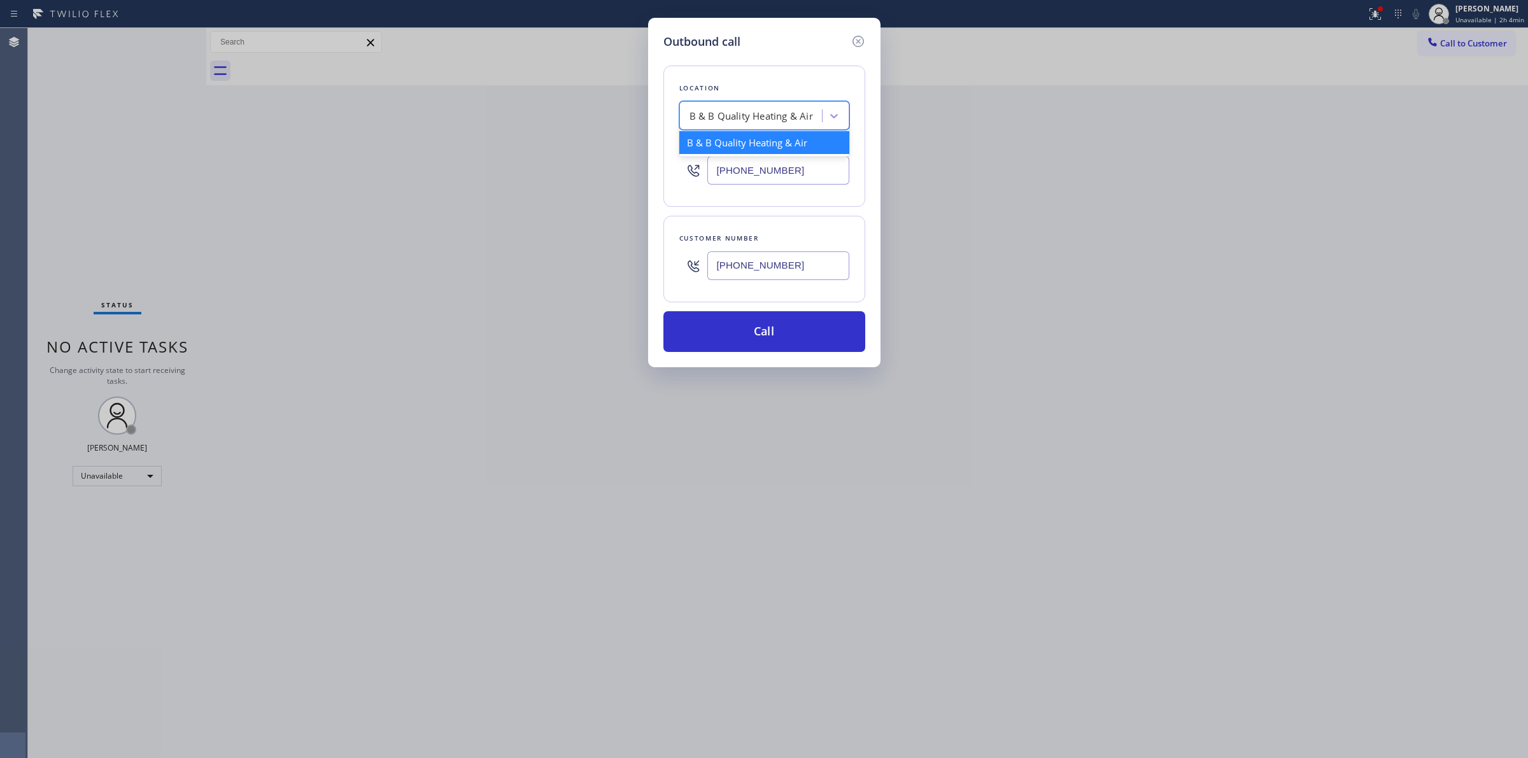
click at [775, 106] on div "B & B Quality Heating & Air" at bounding box center [752, 116] width 139 height 22
type input "Coach"
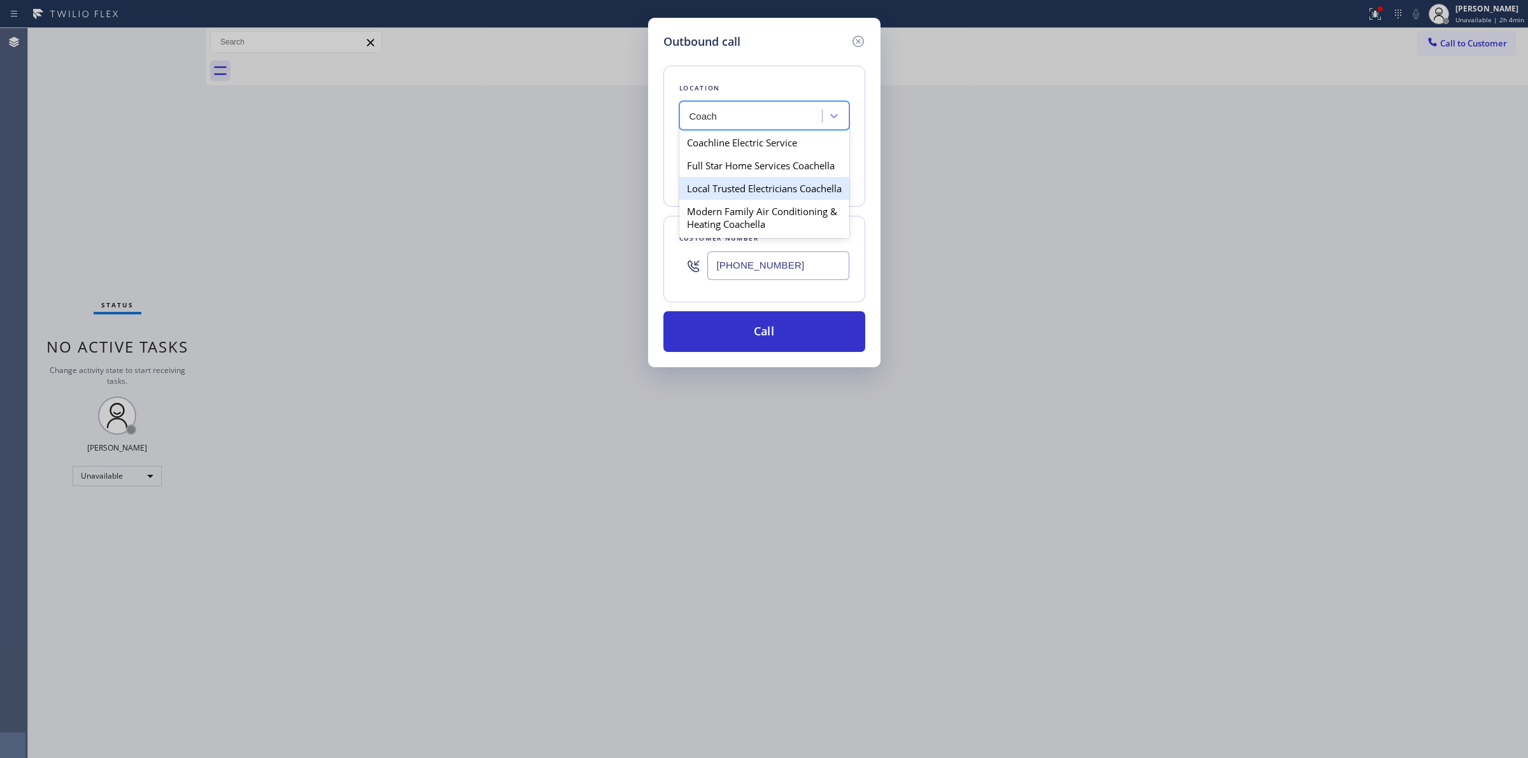
click at [720, 189] on div "Local Trusted Electricians Coachella" at bounding box center [764, 188] width 170 height 23
type input "[PHONE_NUMBER]"
click at [752, 236] on div "Customer number" at bounding box center [764, 238] width 170 height 13
click at [746, 282] on div "[PHONE_NUMBER]" at bounding box center [778, 265] width 142 height 41
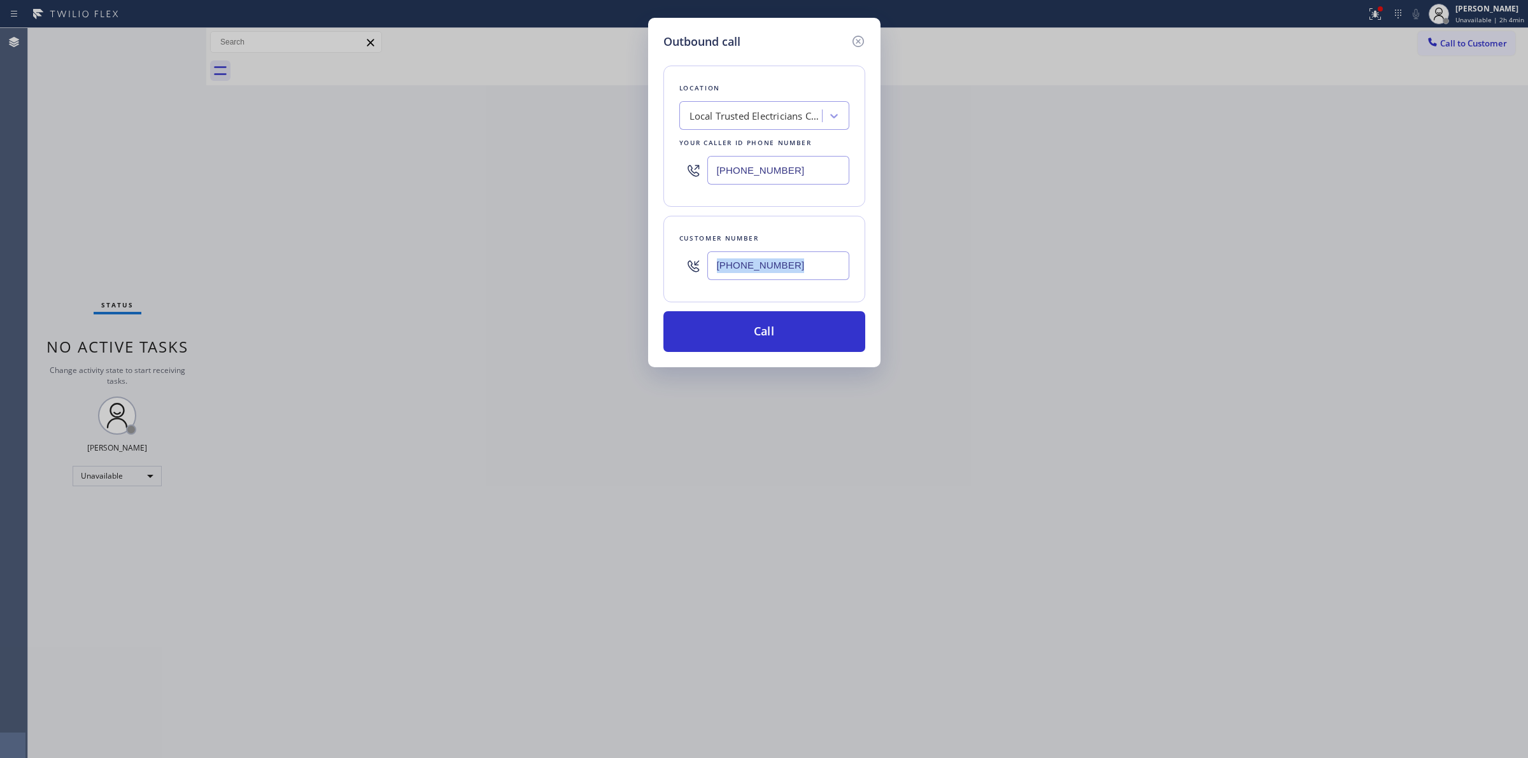
click at [746, 281] on div "[PHONE_NUMBER]" at bounding box center [778, 265] width 142 height 41
click at [748, 272] on input "[PHONE_NUMBER]" at bounding box center [778, 265] width 142 height 29
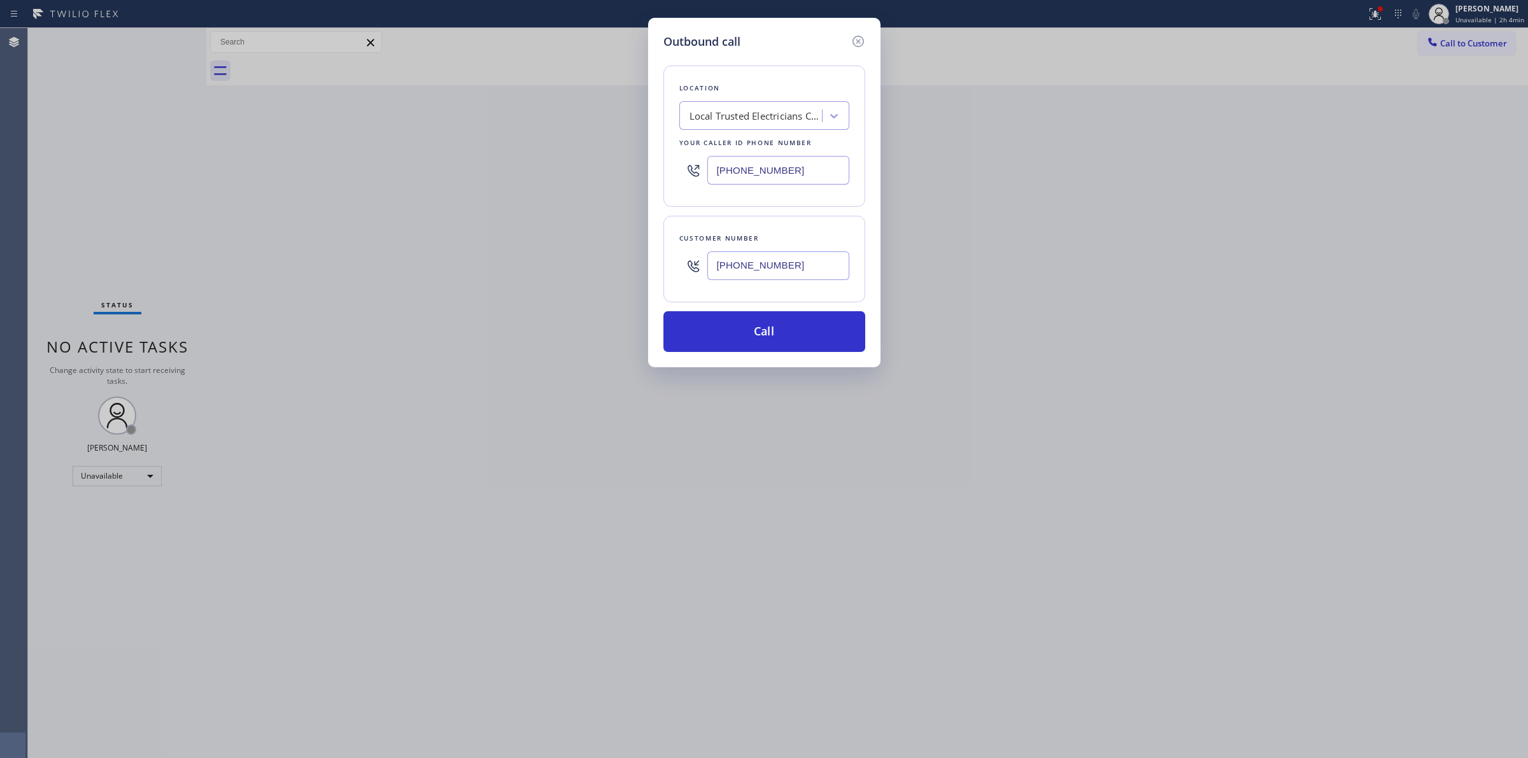
click at [748, 272] on input "[PHONE_NUMBER]" at bounding box center [778, 265] width 142 height 29
click at [748, 332] on button "Call" at bounding box center [764, 331] width 202 height 41
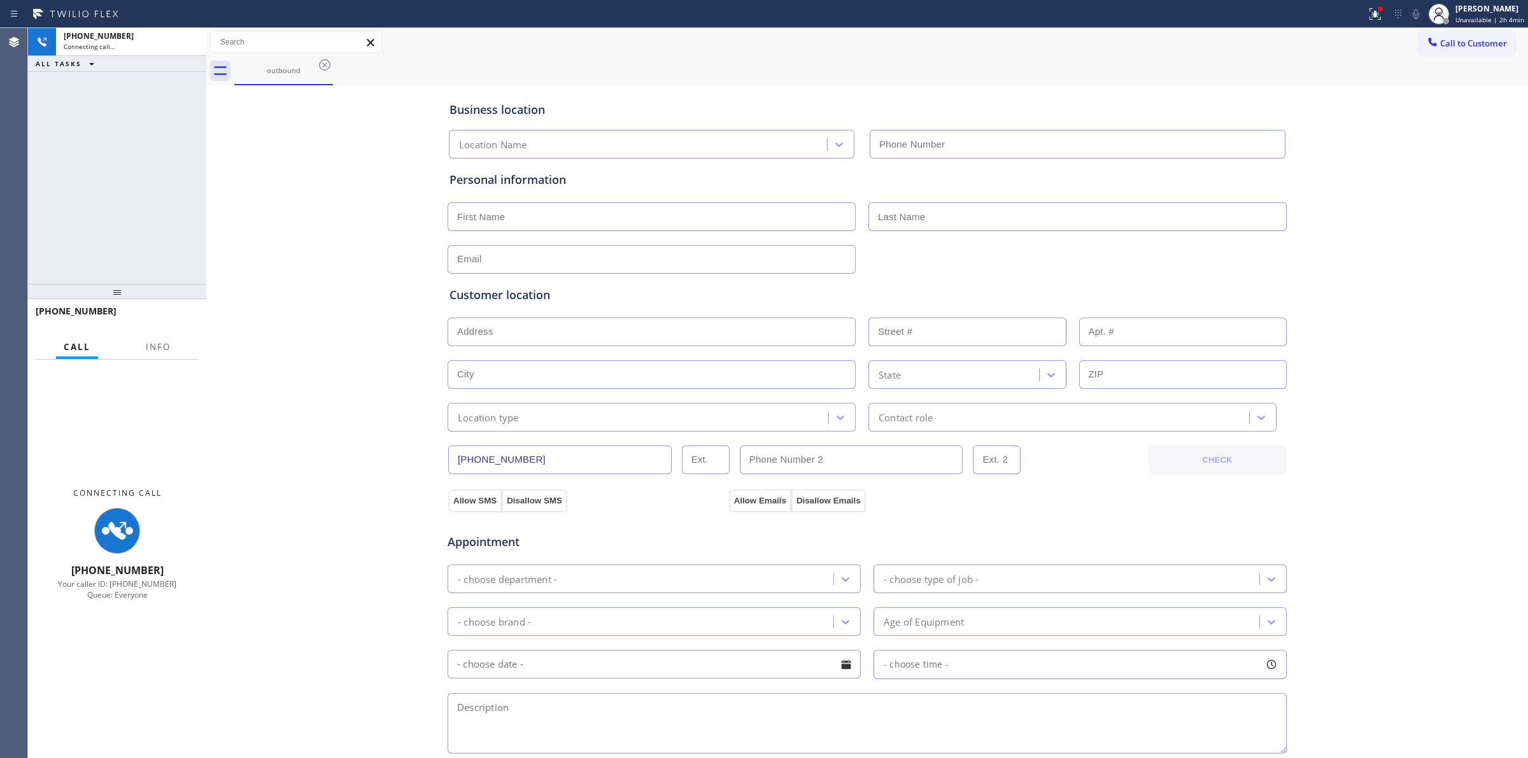
type input "[PHONE_NUMBER]"
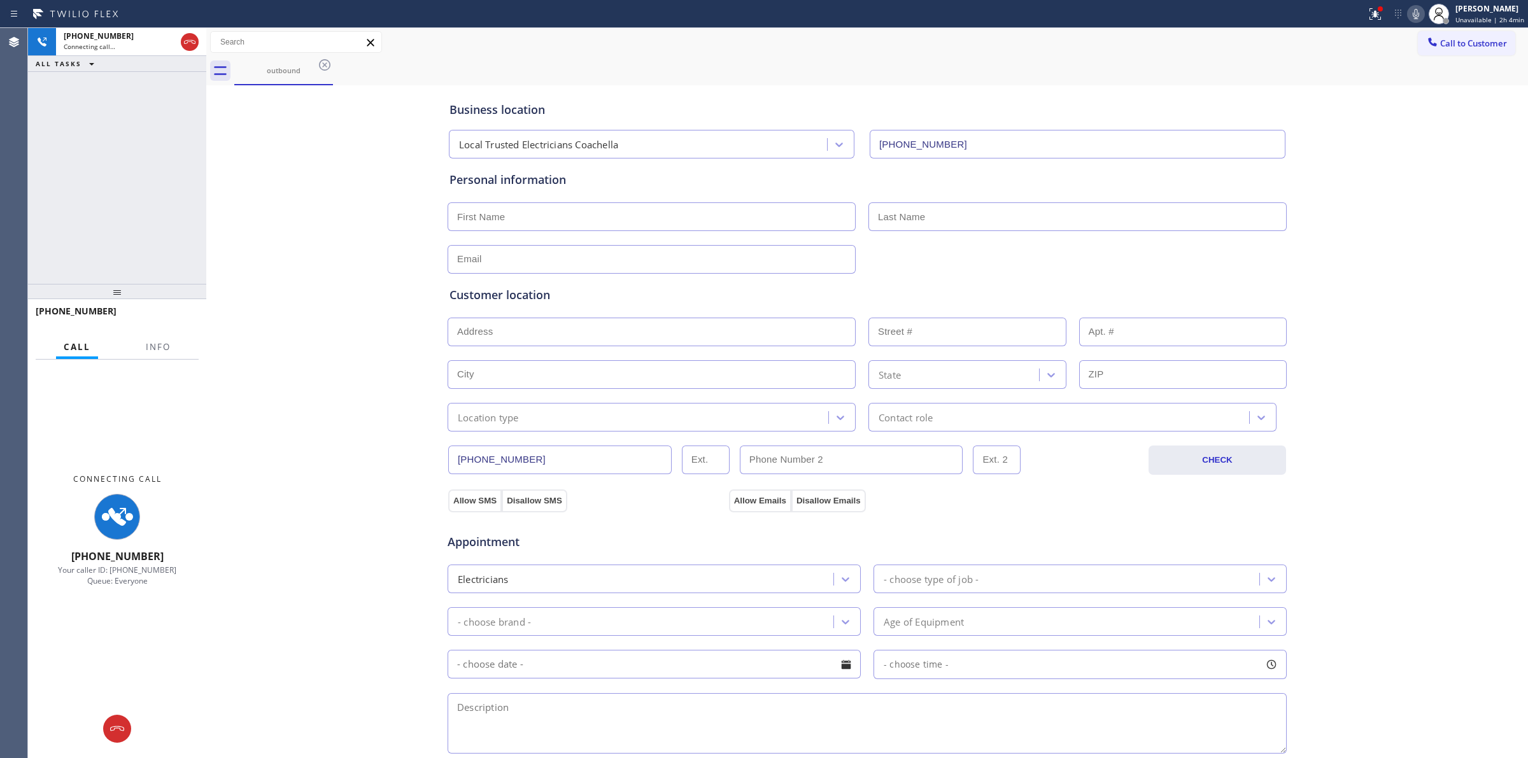
click at [1422, 17] on icon at bounding box center [1415, 13] width 15 height 15
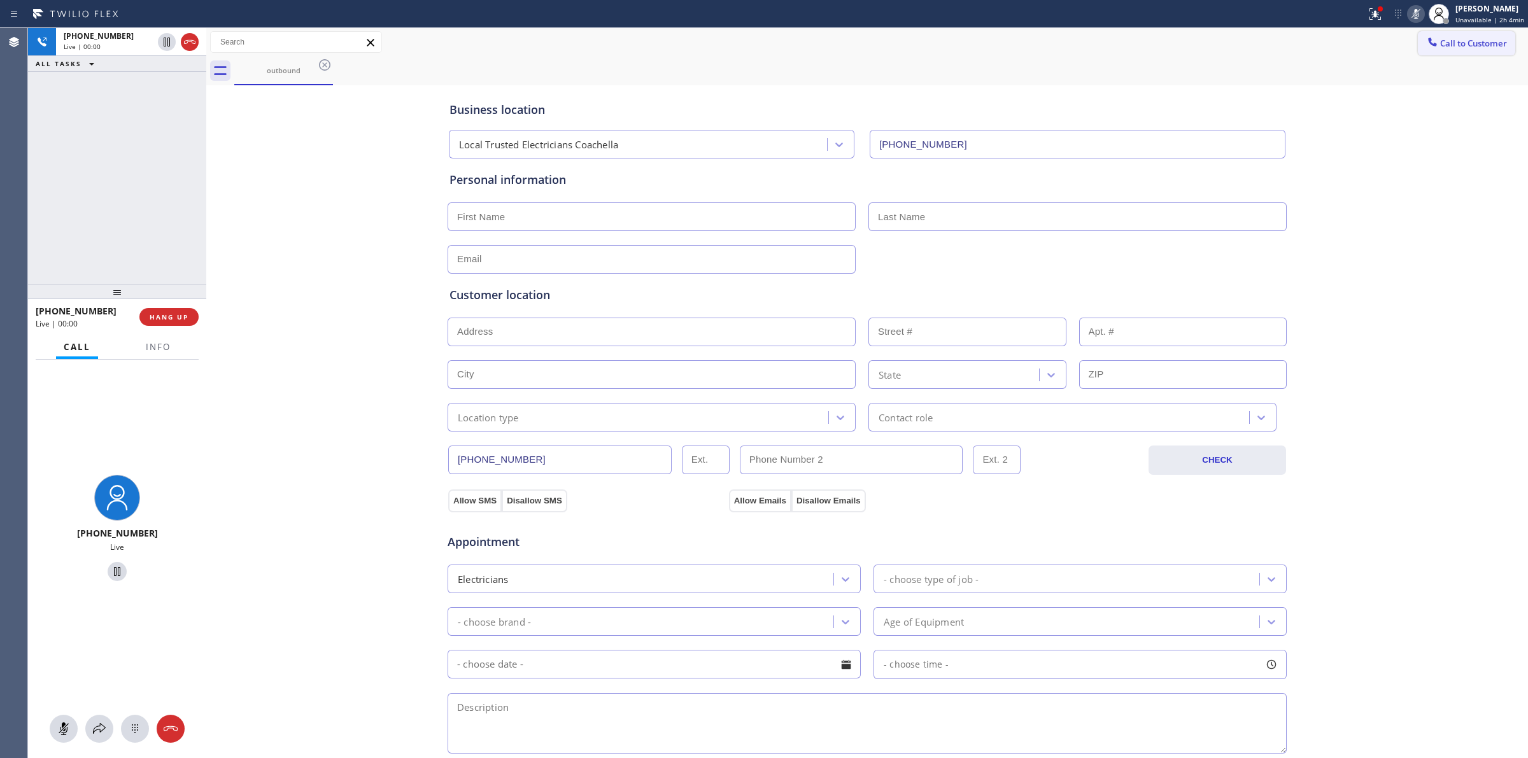
click at [1418, 55] on button "Call to Customer" at bounding box center [1466, 43] width 97 height 24
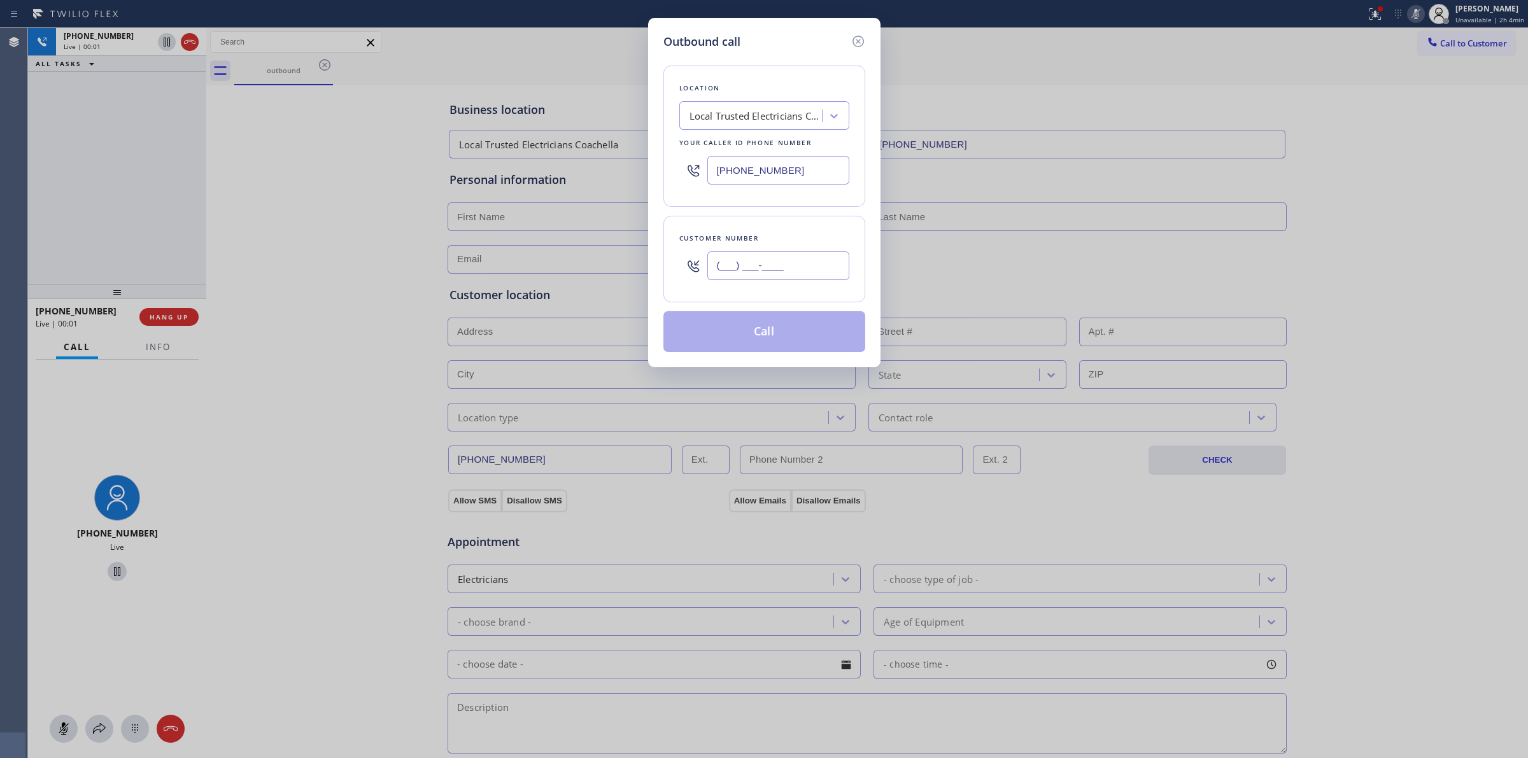
paste input "707) 378-0148"
click at [745, 262] on input "[PHONE_NUMBER]" at bounding box center [778, 265] width 142 height 29
type input "[PHONE_NUMBER]"
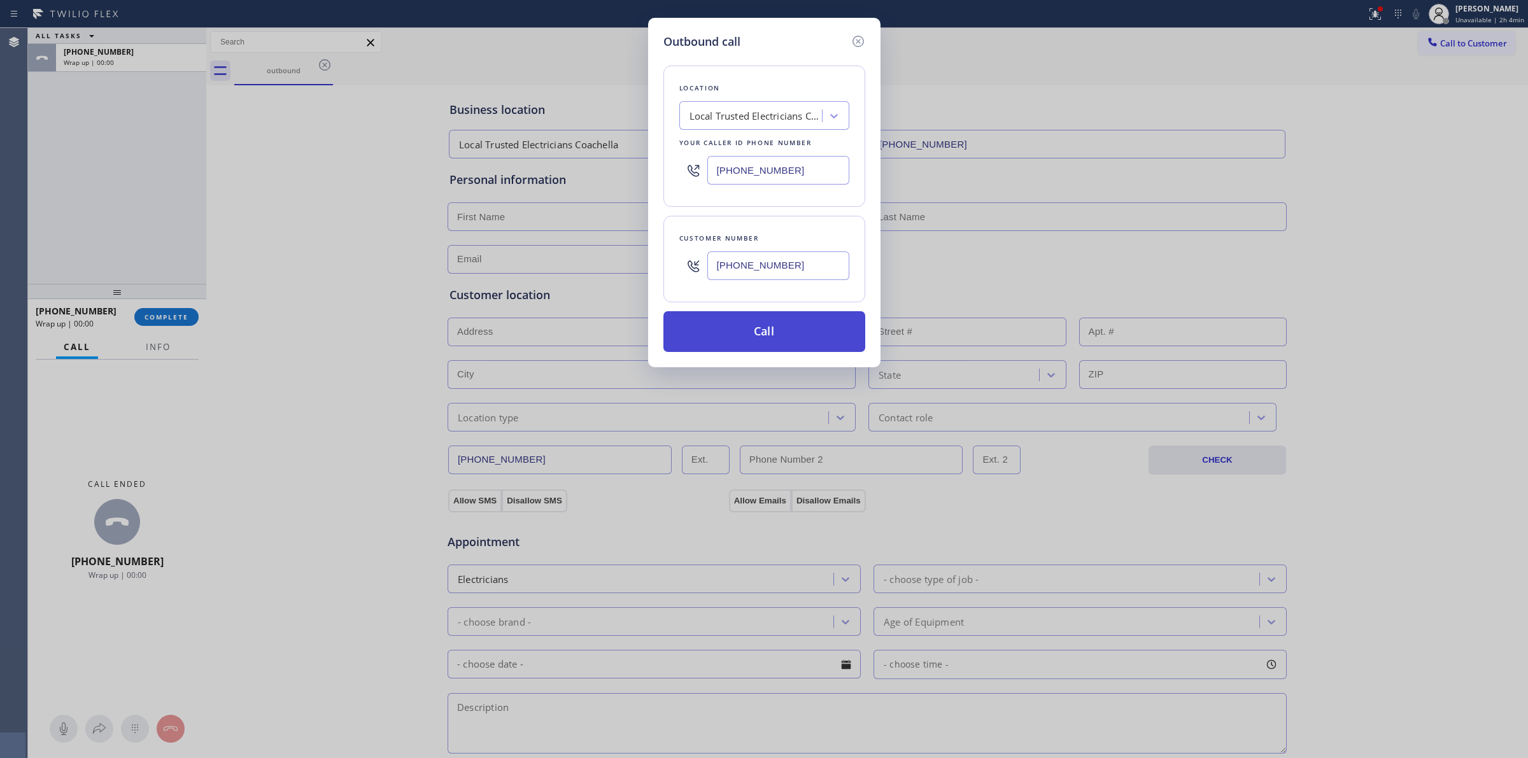
click at [734, 339] on button "Call" at bounding box center [764, 331] width 202 height 41
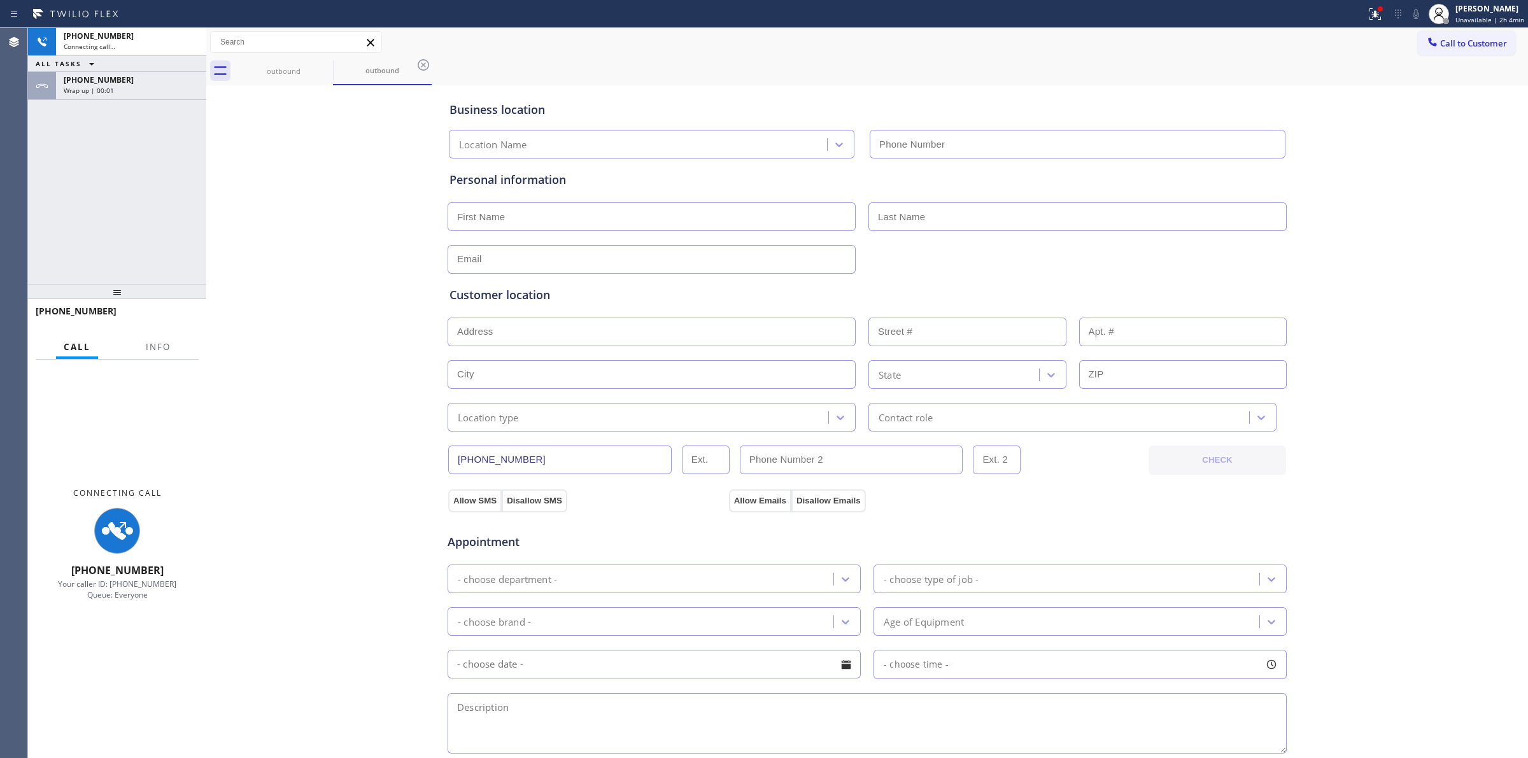
type input "[PHONE_NUMBER]"
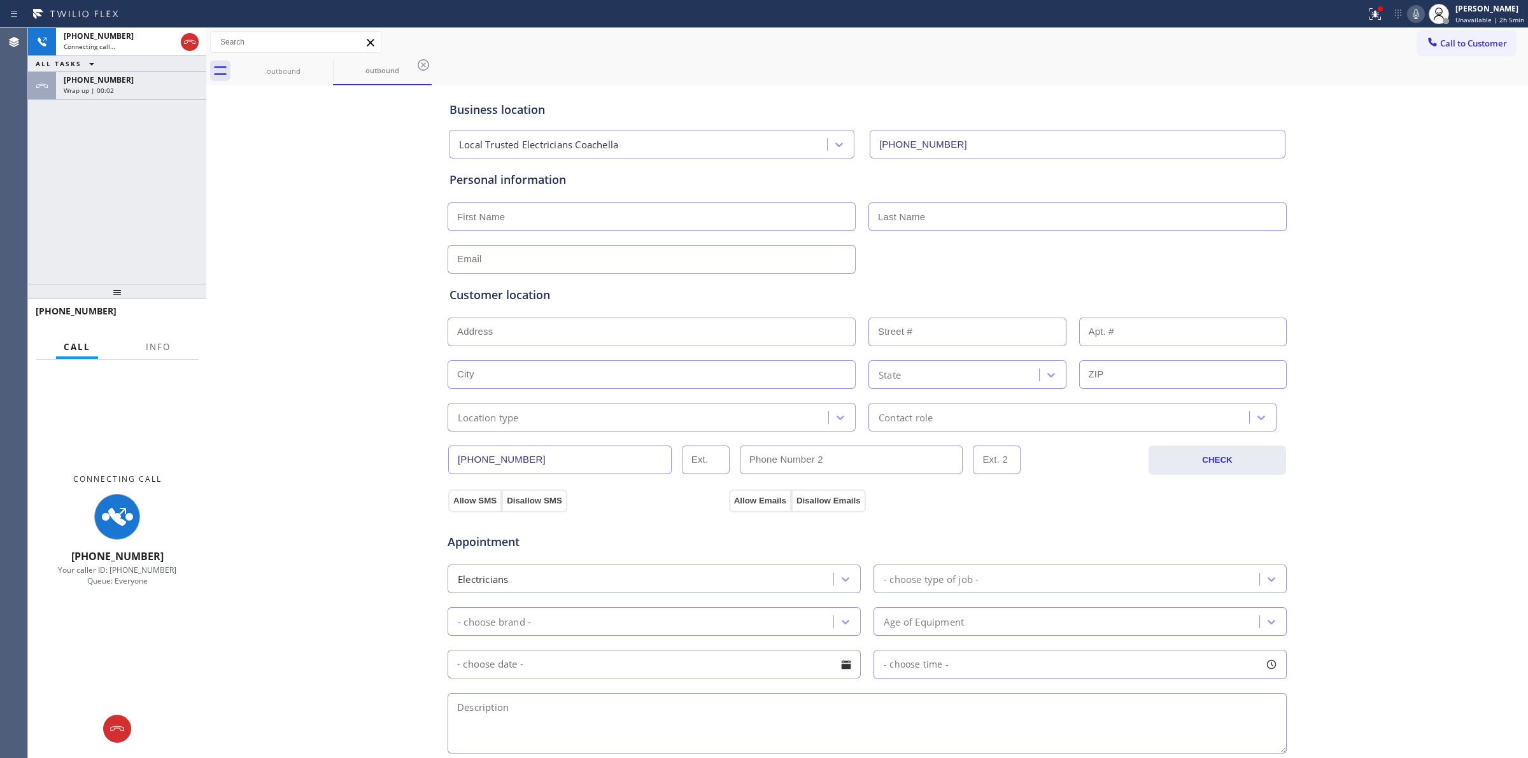
click at [150, 90] on div "Wrap up | 00:02" at bounding box center [131, 90] width 135 height 9
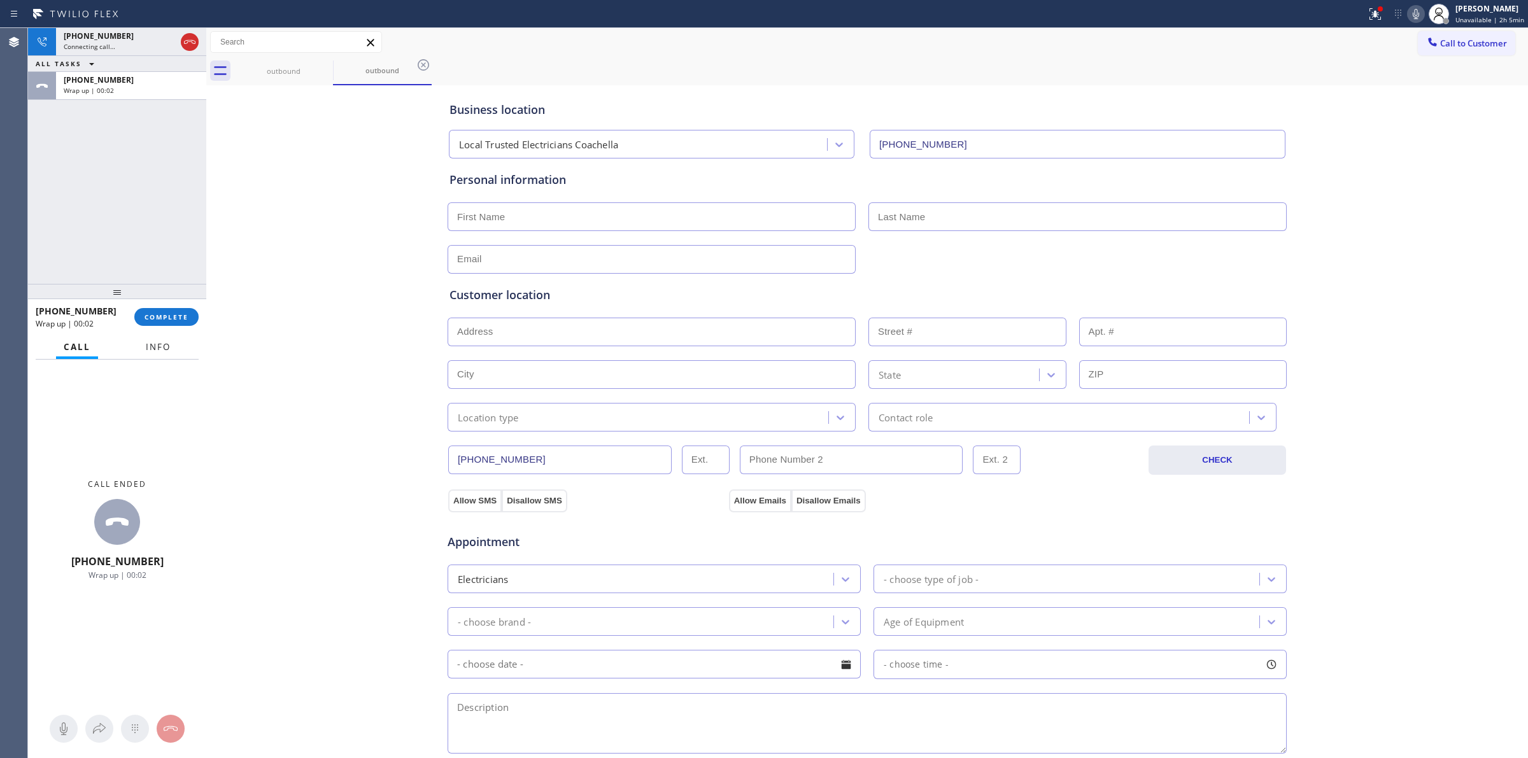
click at [172, 335] on button "Info" at bounding box center [158, 347] width 40 height 25
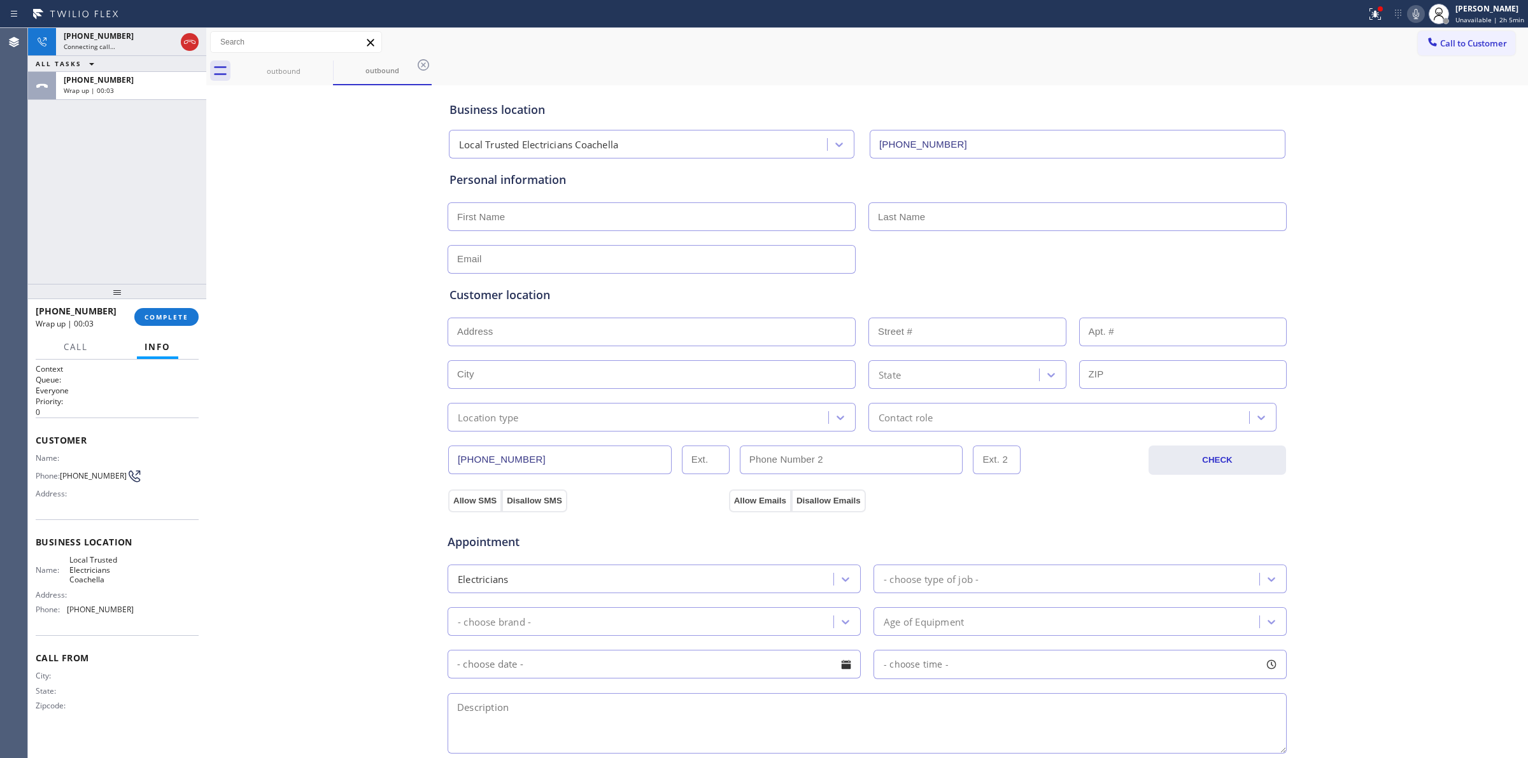
click at [180, 326] on div "[PHONE_NUMBER] Wrap up | 00:03 COMPLETE" at bounding box center [117, 316] width 163 height 33
click at [93, 348] on button "Call" at bounding box center [75, 347] width 39 height 25
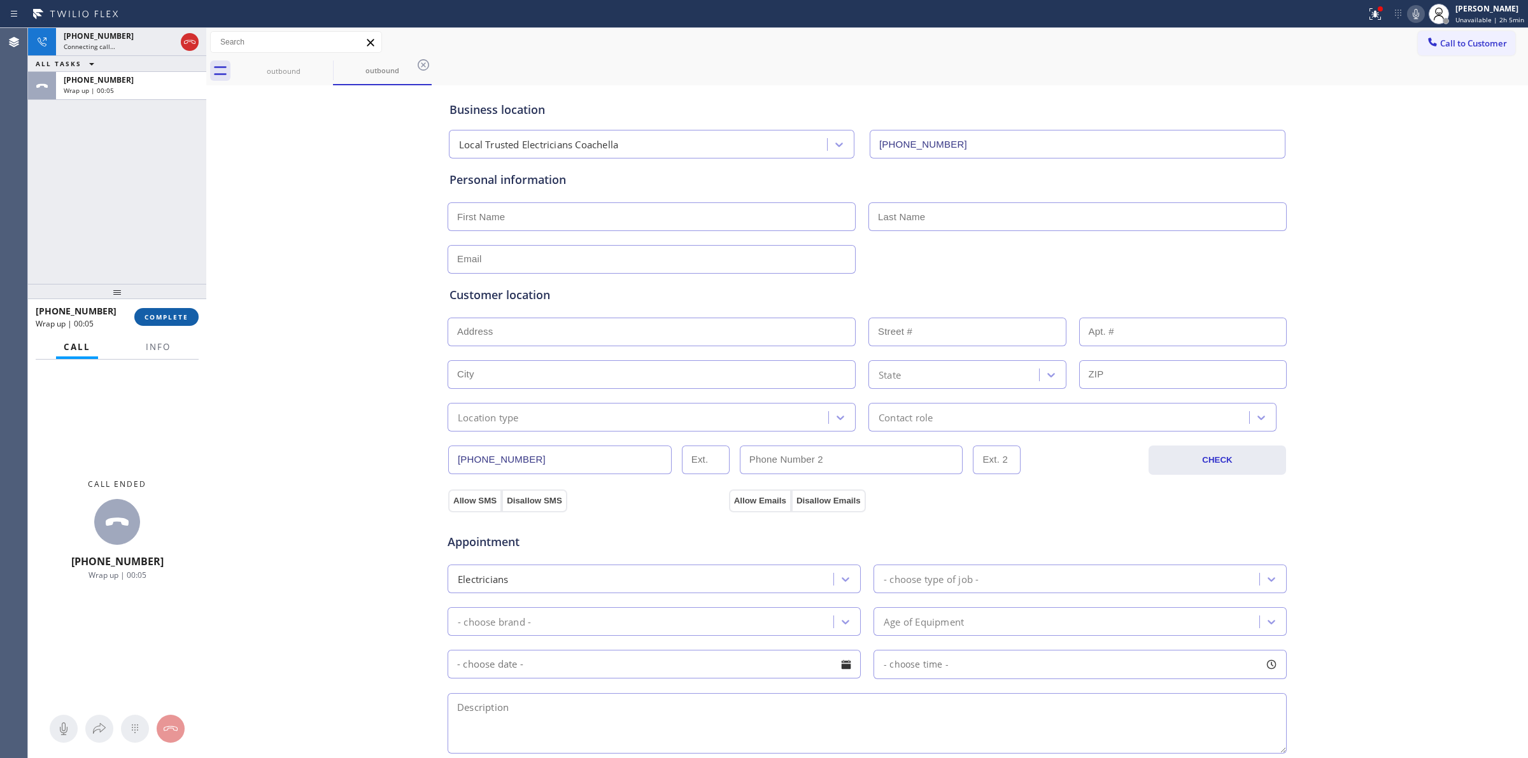
click at [194, 313] on button "COMPLETE" at bounding box center [166, 317] width 64 height 18
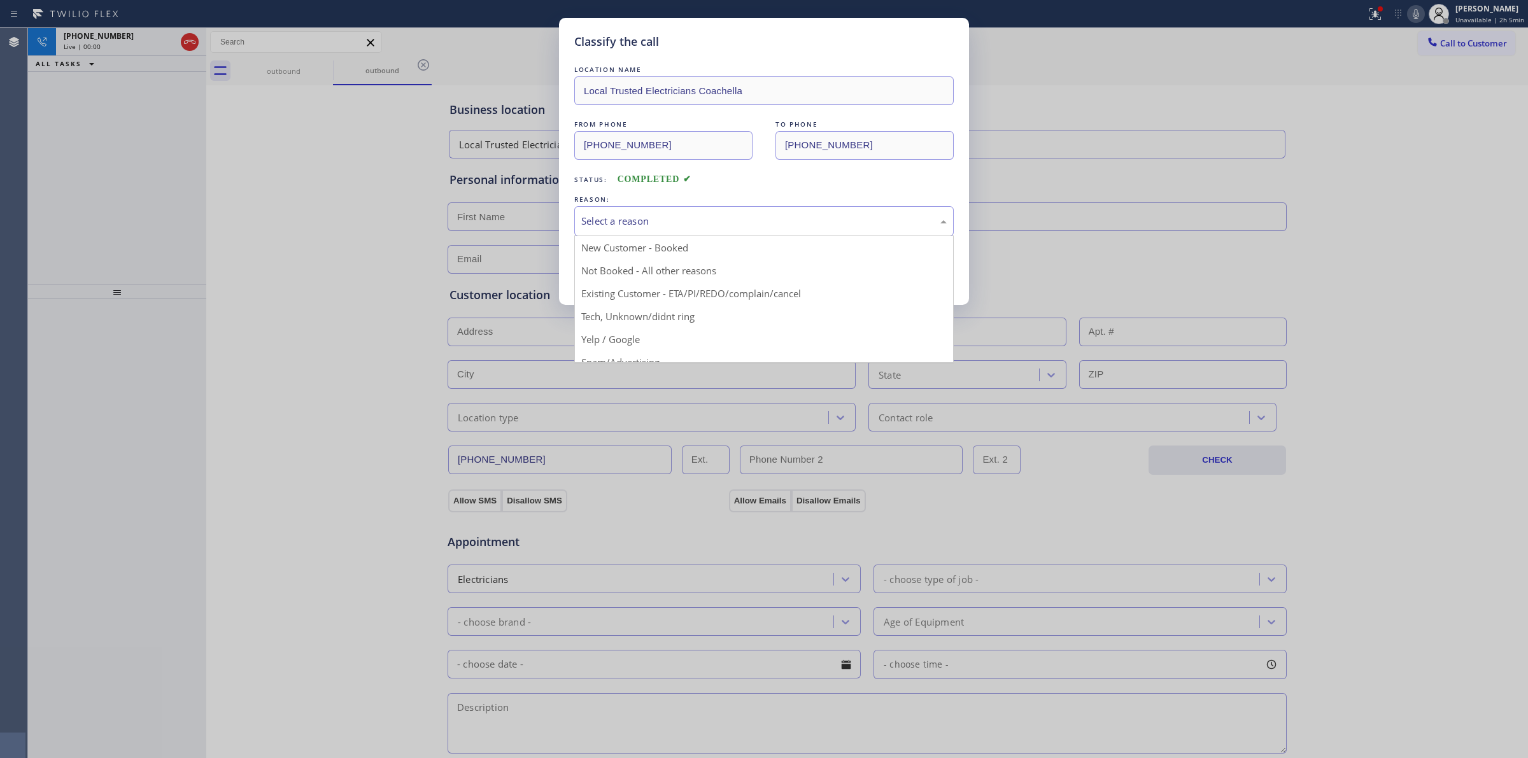
click at [778, 220] on div "Select a reason" at bounding box center [763, 221] width 365 height 15
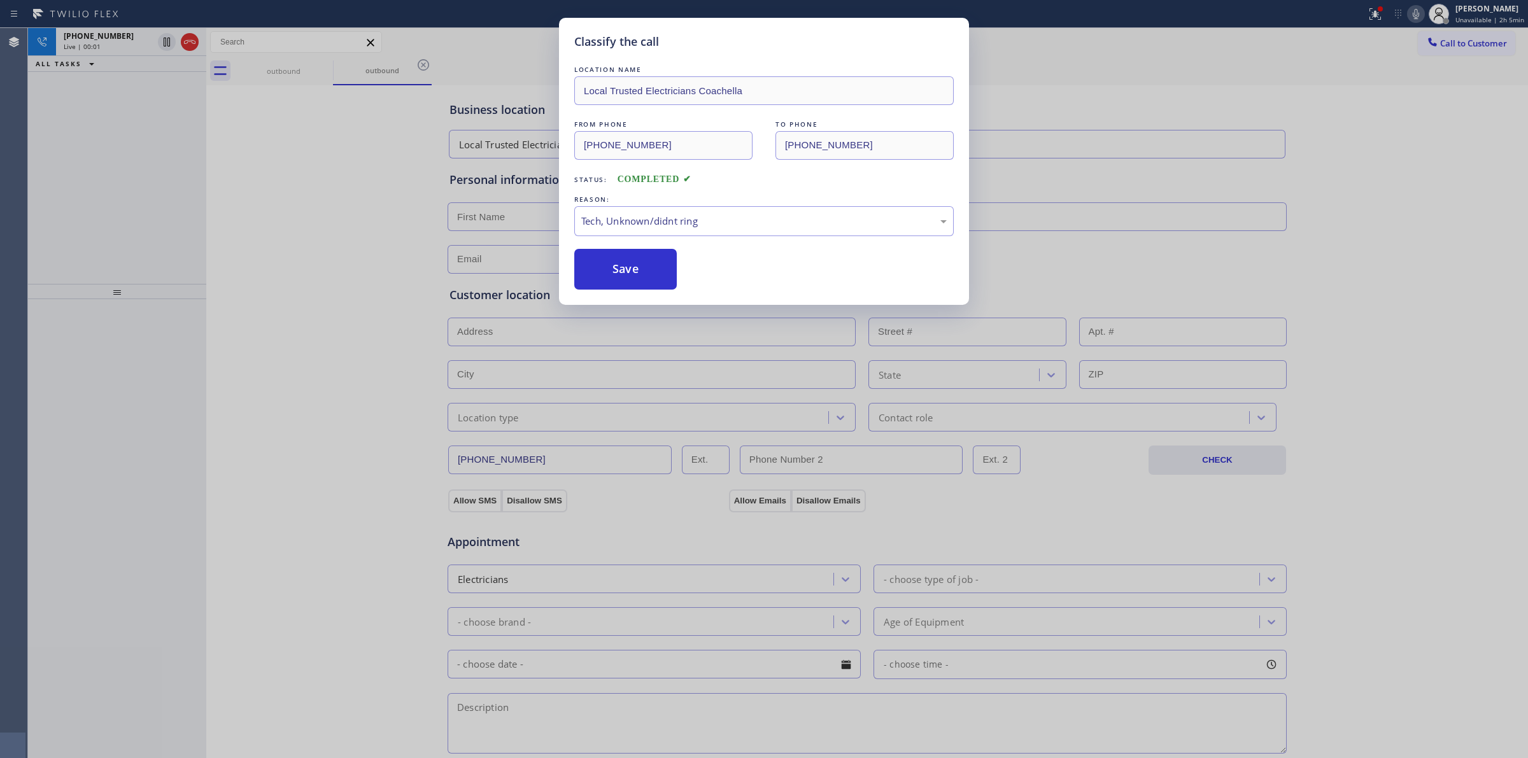
click at [645, 293] on div "Classify the call LOCATION NAME Local Trusted Electricians Coachella FROM PHONE…" at bounding box center [764, 161] width 410 height 287
click at [651, 269] on button "Save" at bounding box center [625, 269] width 102 height 41
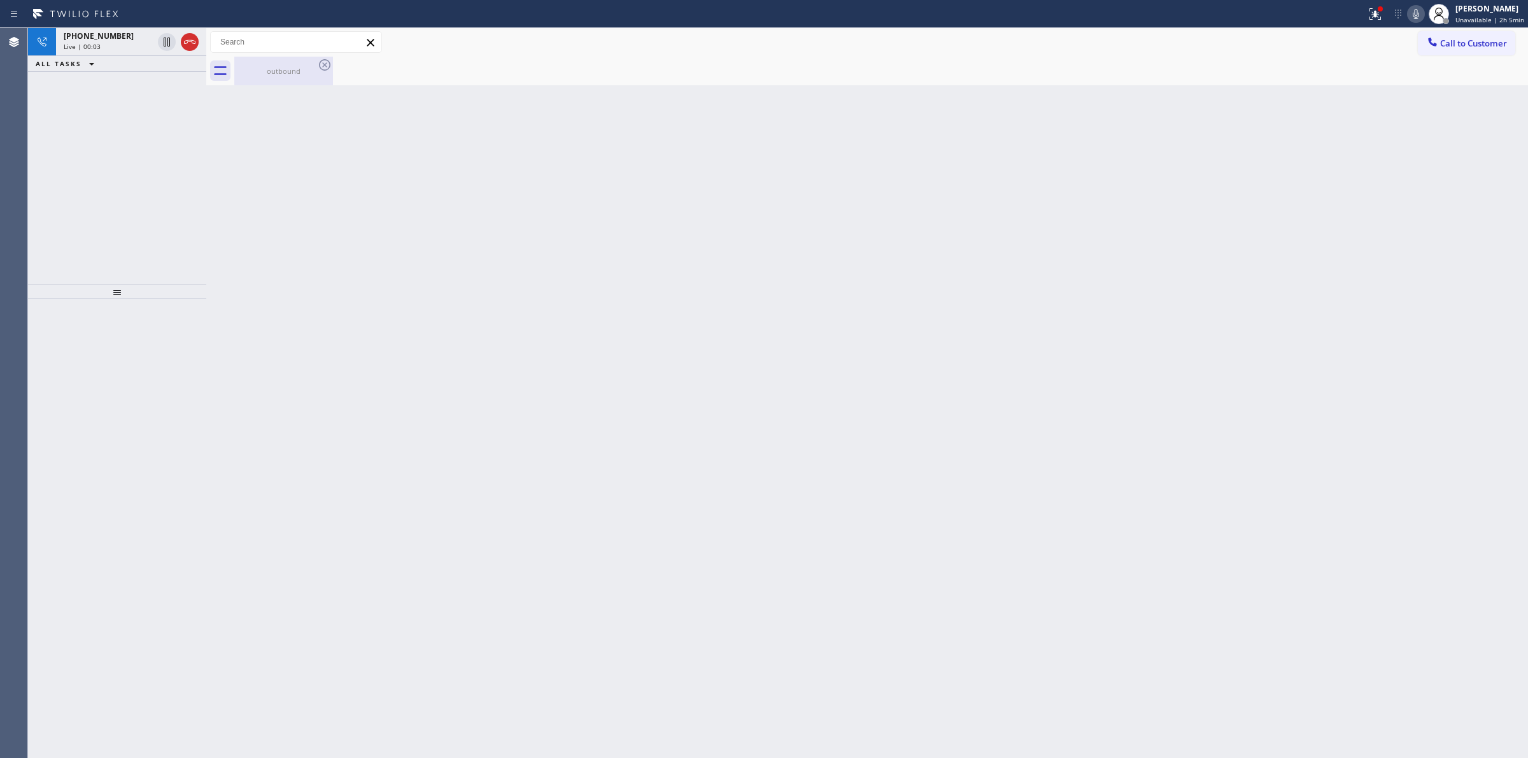
click at [314, 71] on div "outbound" at bounding box center [284, 71] width 96 height 10
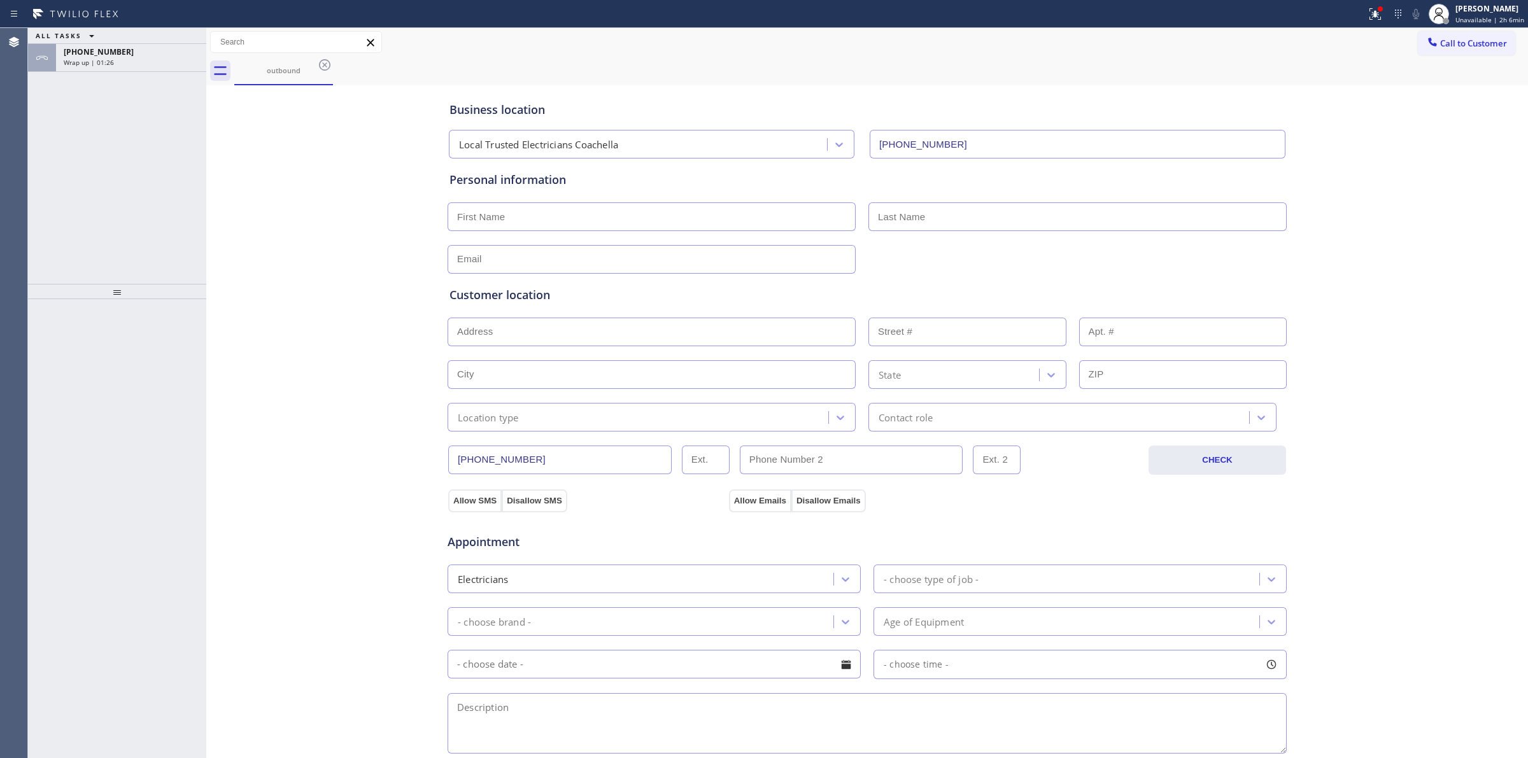
drag, startPoint x: 393, startPoint y: 318, endPoint x: 0, endPoint y: 65, distance: 467.4
drag, startPoint x: 0, startPoint y: 65, endPoint x: 330, endPoint y: 150, distance: 340.5
click at [330, 150] on div "Business location Local Trusted Electricians Coachella [PHONE_NUMBER] Personal …" at bounding box center [866, 523] width 1315 height 870
click at [109, 55] on span "[PHONE_NUMBER]" at bounding box center [99, 51] width 70 height 11
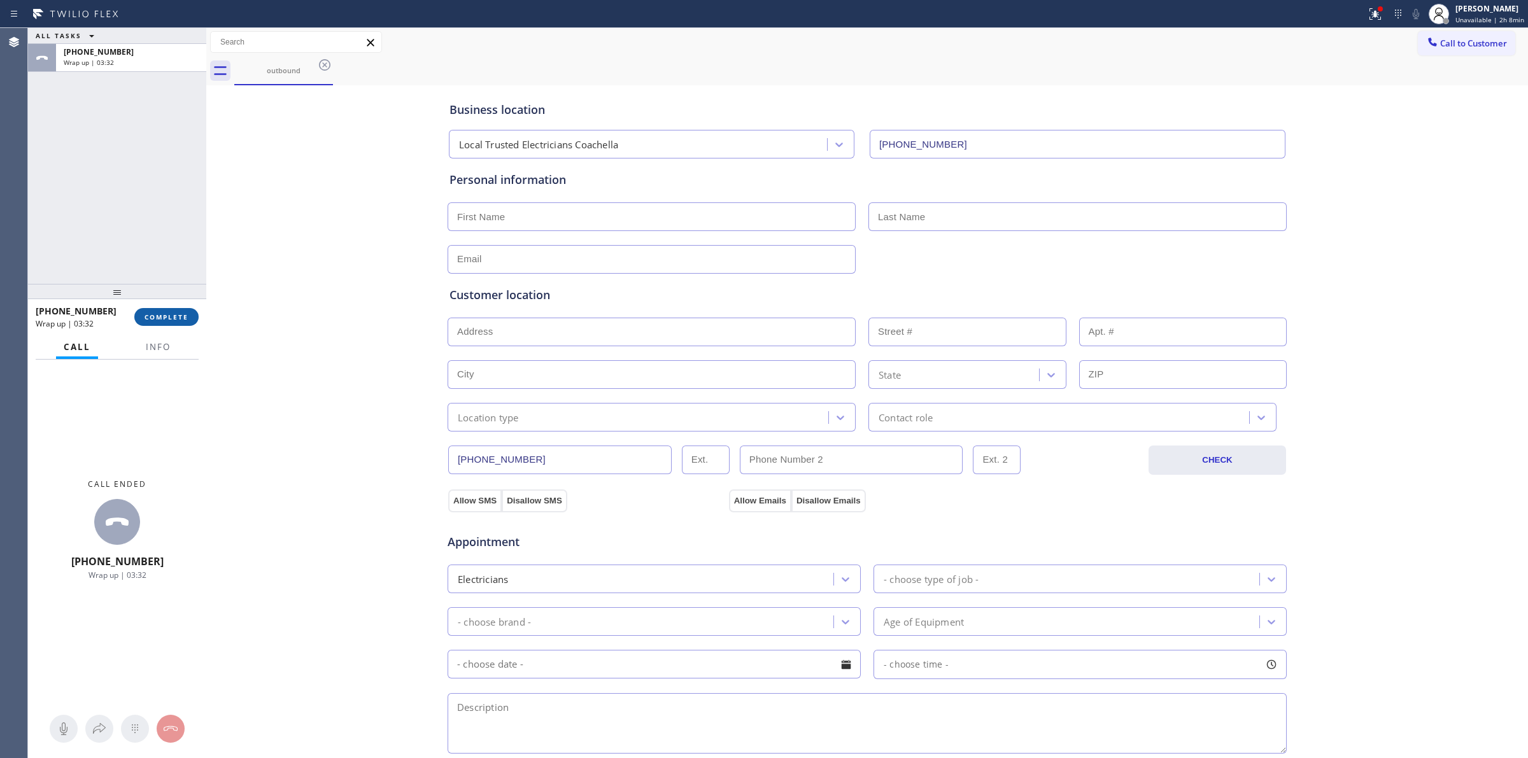
click at [172, 319] on span "COMPLETE" at bounding box center [167, 317] width 44 height 9
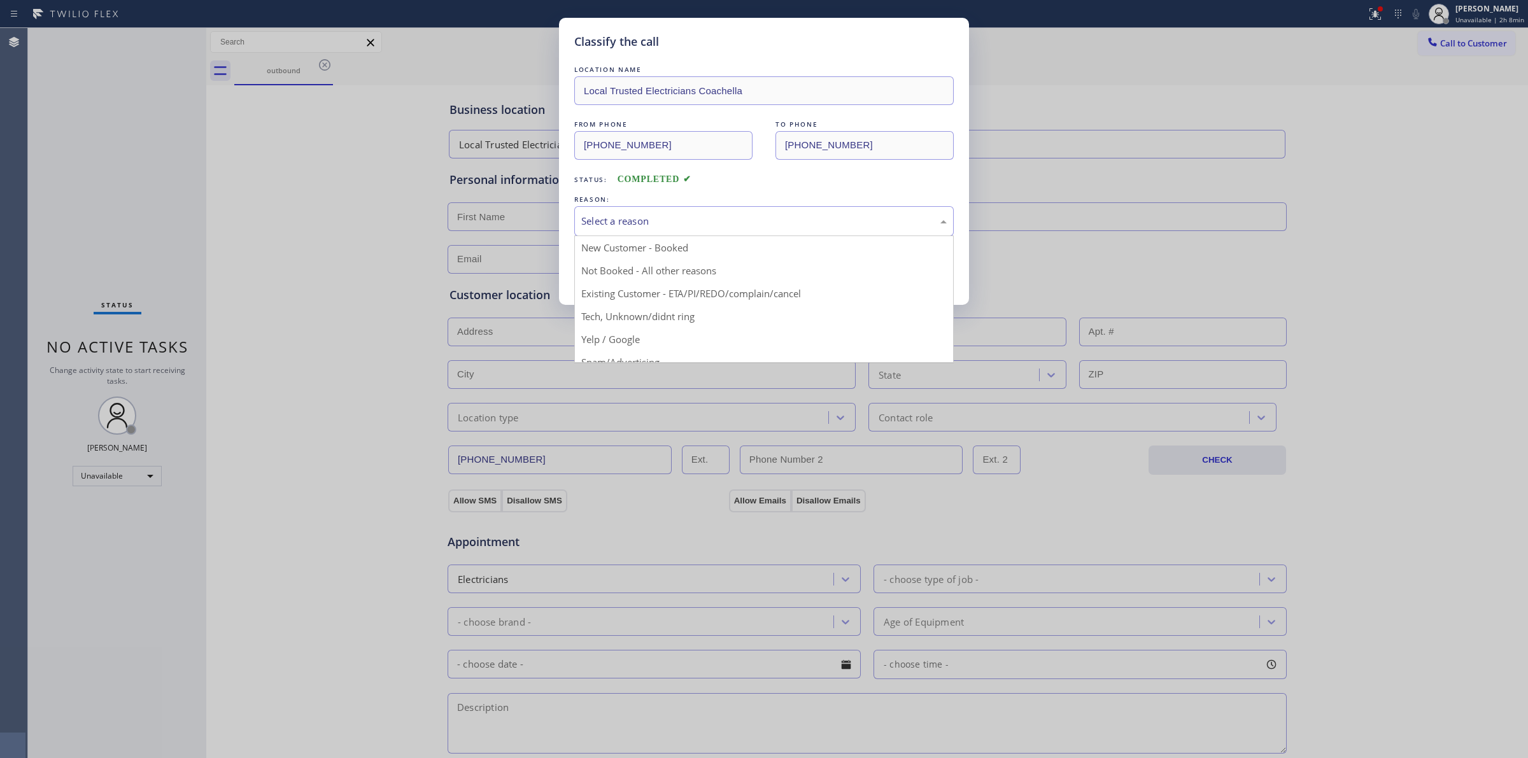
click at [779, 227] on div "Select a reason" at bounding box center [763, 221] width 365 height 15
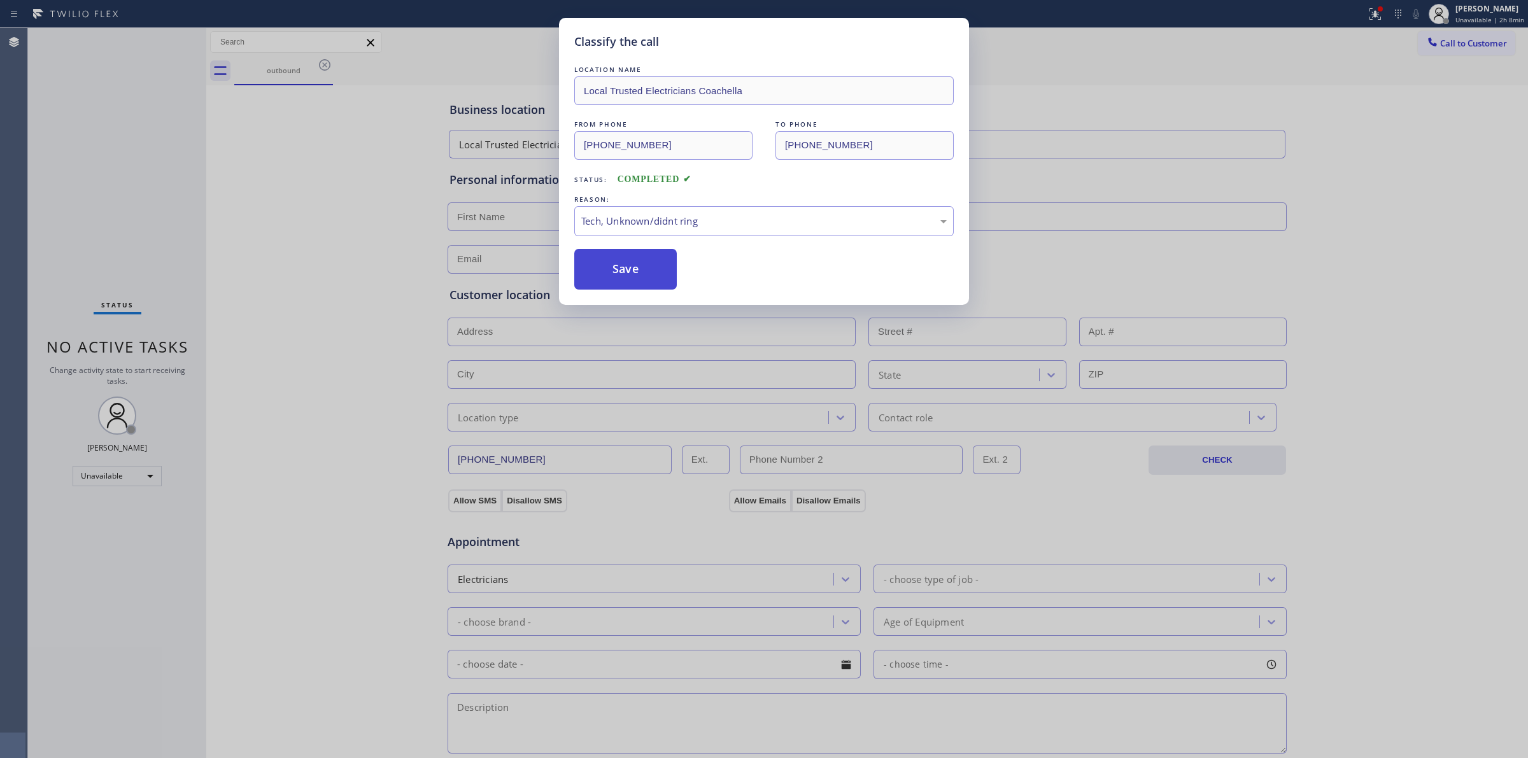
click at [618, 274] on button "Save" at bounding box center [625, 269] width 102 height 41
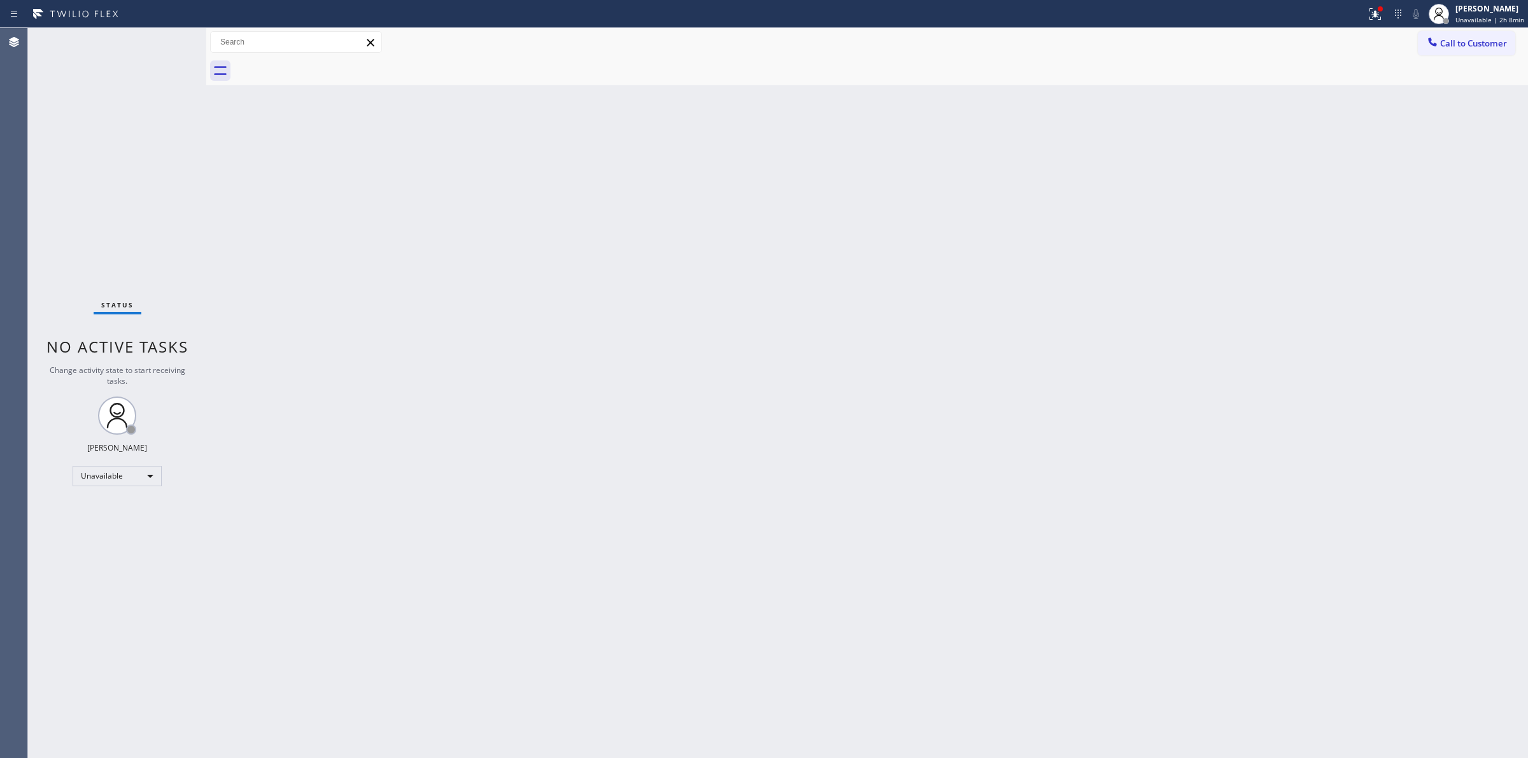
drag, startPoint x: 857, startPoint y: 172, endPoint x: 1275, endPoint y: 62, distance: 432.5
click at [874, 162] on div "Back to Dashboard Change Sender ID Customers Technicians Select a contact Outbo…" at bounding box center [867, 393] width 1322 height 730
click at [1481, 42] on span "Call to Customer" at bounding box center [1473, 43] width 67 height 11
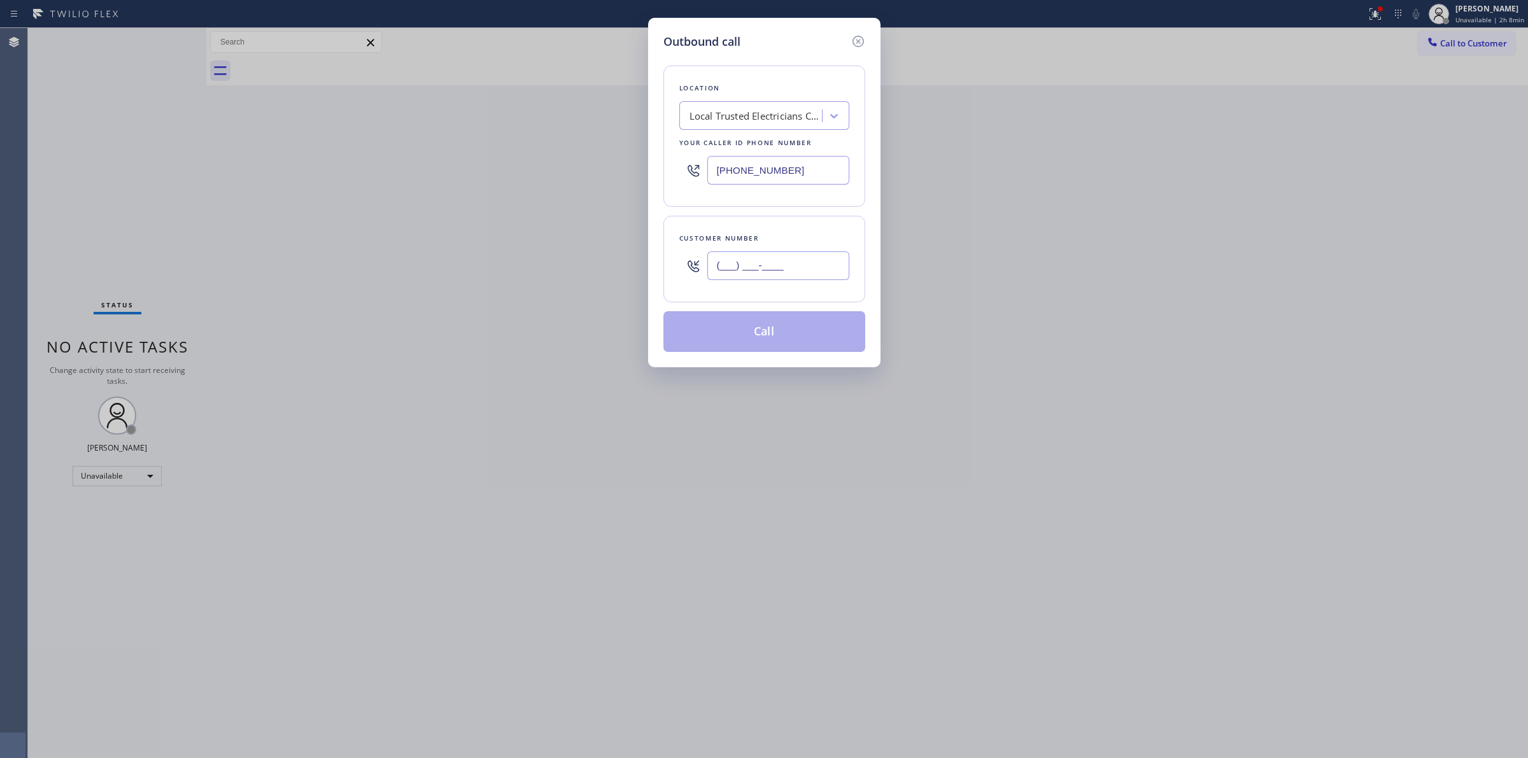
paste input "805) 327-0970"
click at [796, 257] on input "(___) ___-____" at bounding box center [778, 265] width 142 height 29
type input "[PHONE_NUMBER]"
click at [780, 323] on button "Call" at bounding box center [764, 331] width 202 height 41
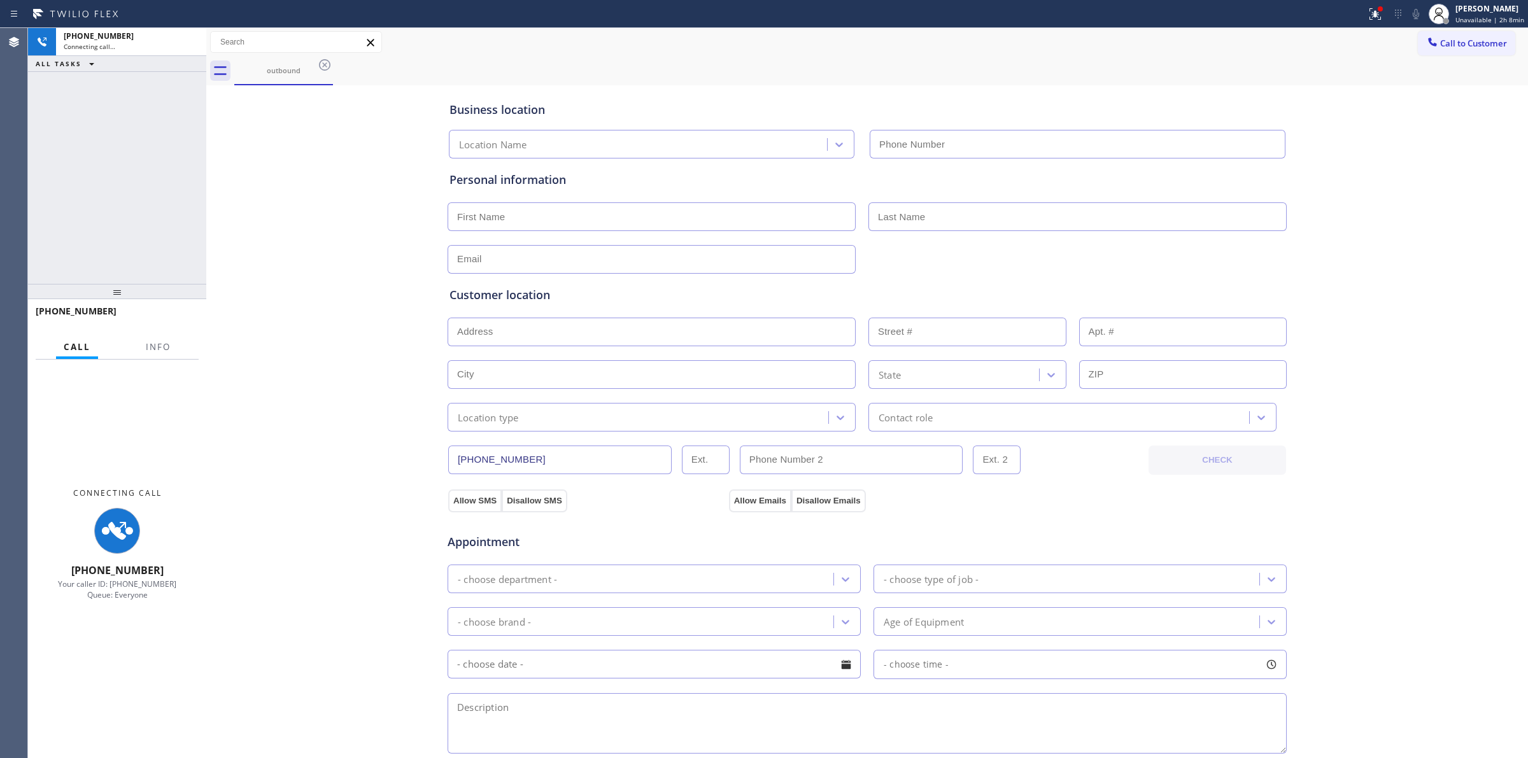
click at [879, 60] on div "outbound" at bounding box center [881, 71] width 1294 height 29
type input "[PHONE_NUMBER]"
drag, startPoint x: 789, startPoint y: 124, endPoint x: 781, endPoint y: 121, distance: 8.9
click at [789, 125] on div "Local Trusted Electricians Coachella [PHONE_NUMBER]" at bounding box center [867, 142] width 842 height 34
click at [269, 64] on div "outbound" at bounding box center [284, 70] width 96 height 27
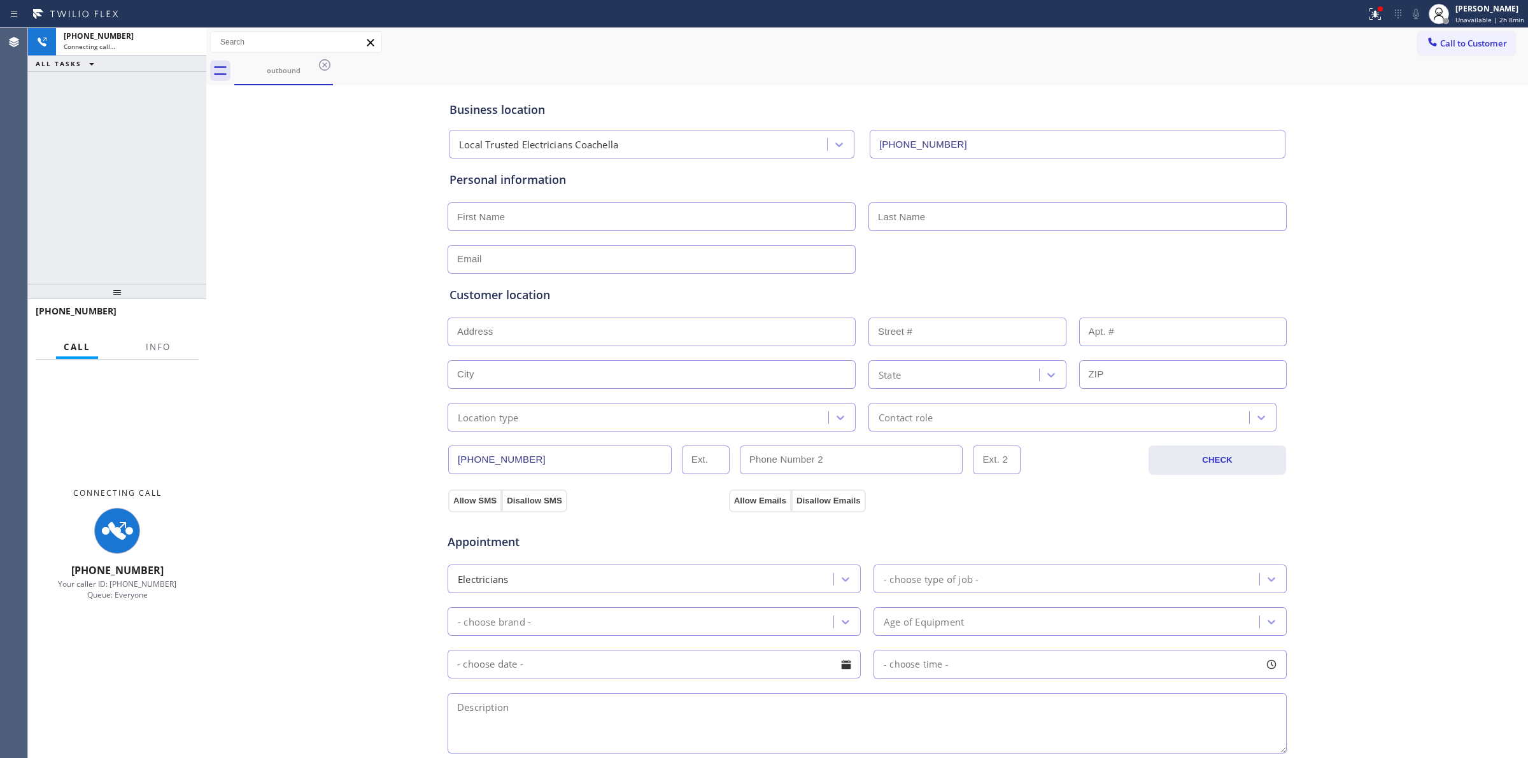
click at [326, 67] on icon at bounding box center [324, 64] width 15 height 15
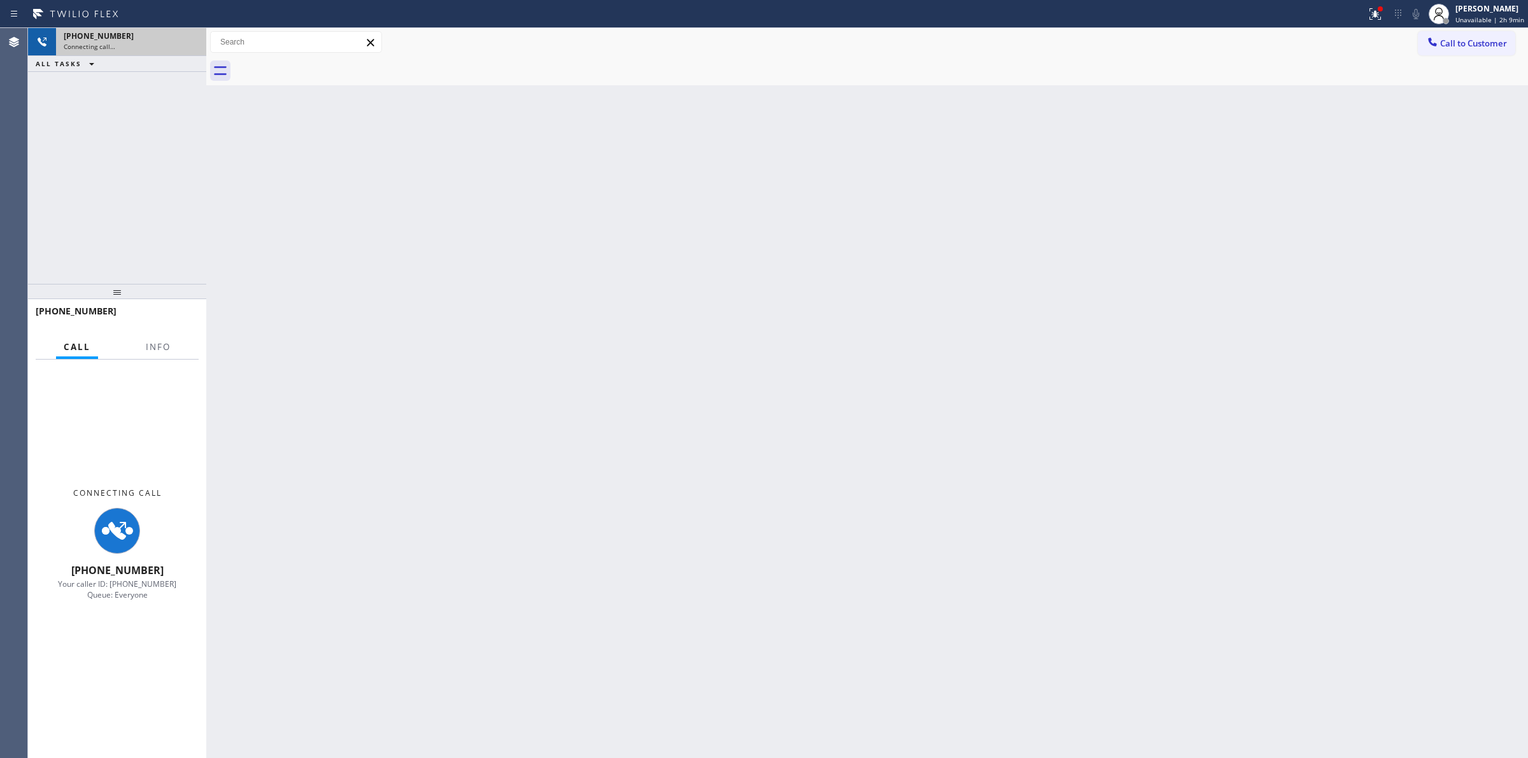
click at [97, 38] on span "[PHONE_NUMBER]" at bounding box center [99, 36] width 70 height 11
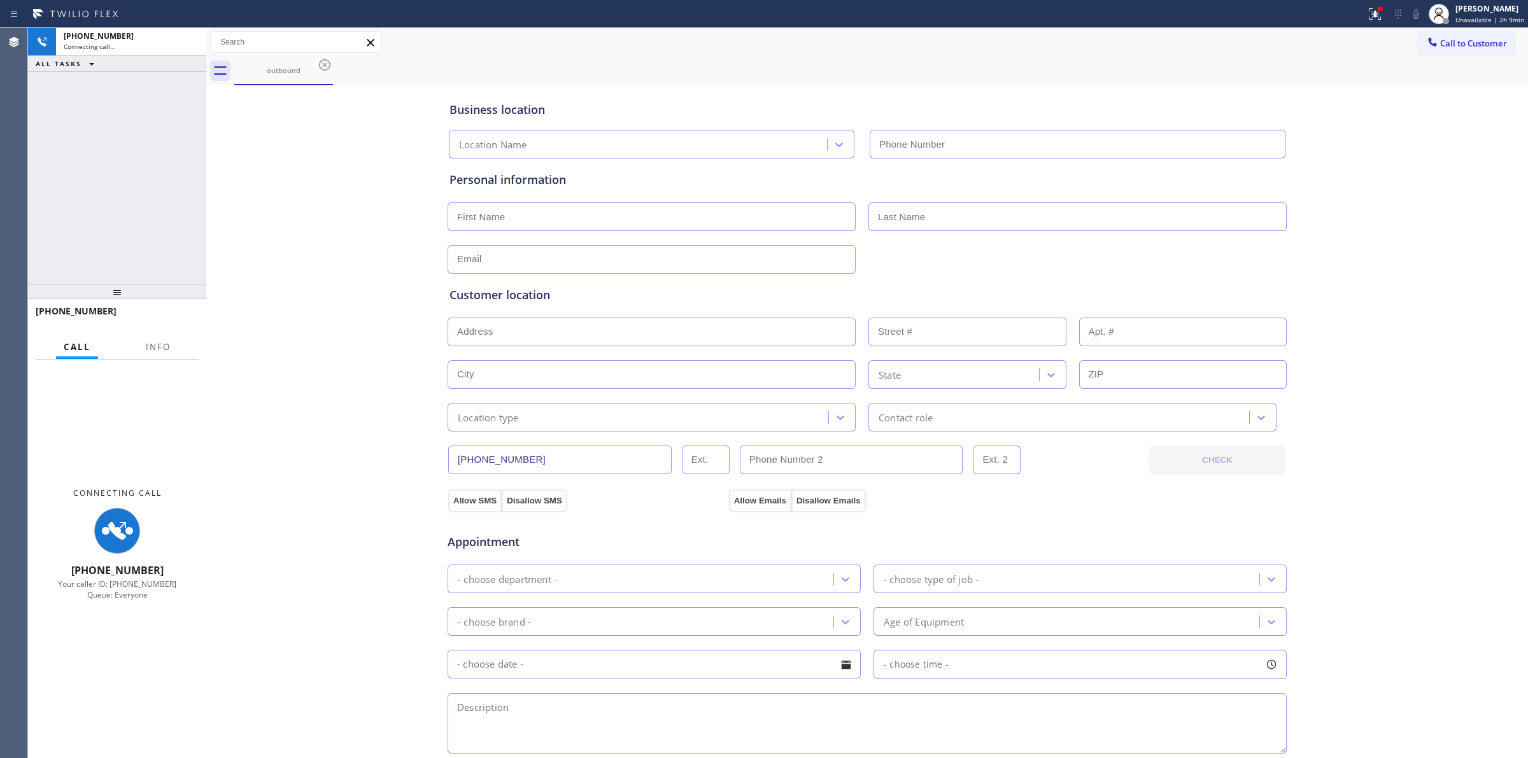
type input "[PHONE_NUMBER]"
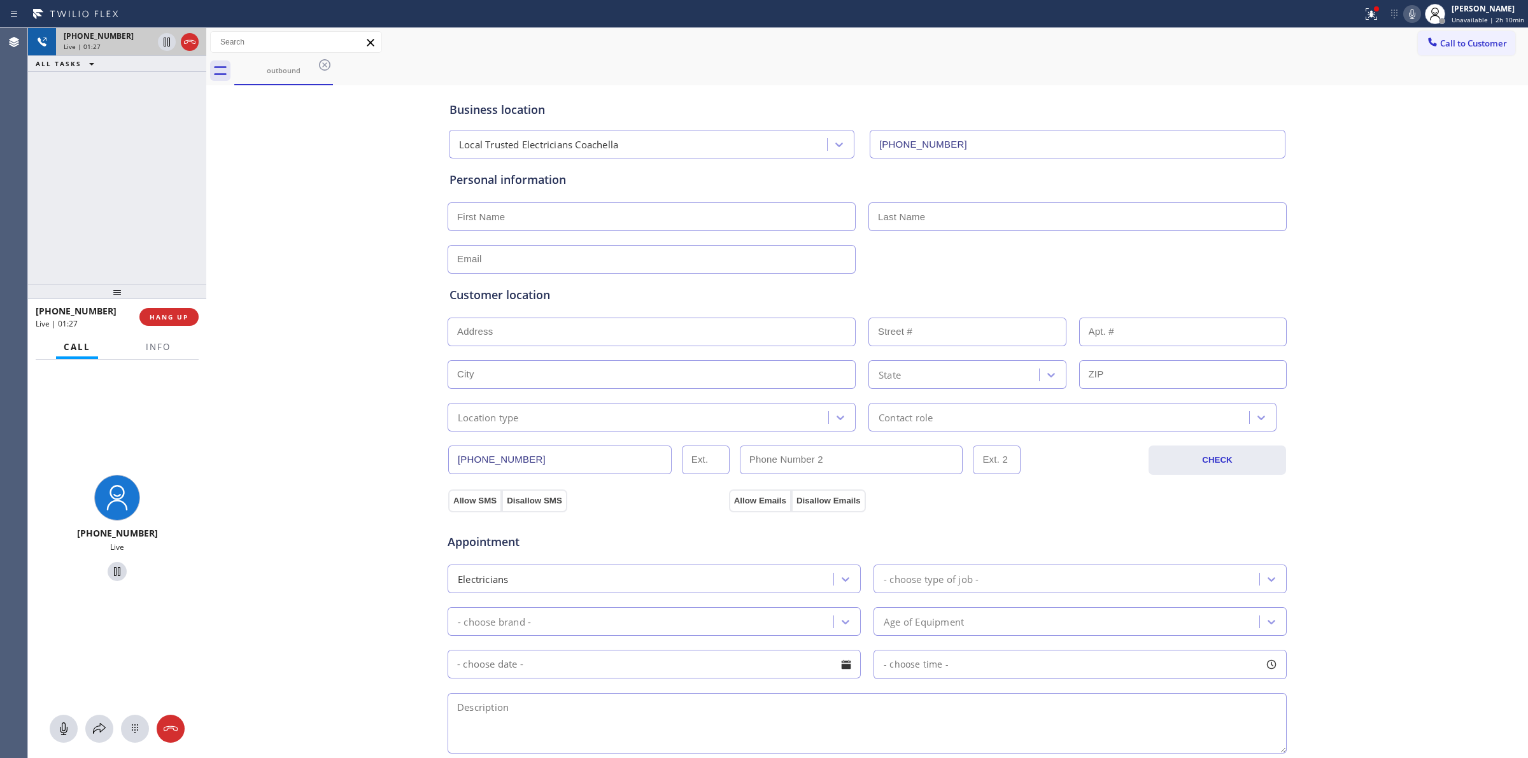
click at [100, 39] on span "[PHONE_NUMBER]" at bounding box center [99, 36] width 70 height 11
click at [134, 737] on button at bounding box center [135, 729] width 28 height 28
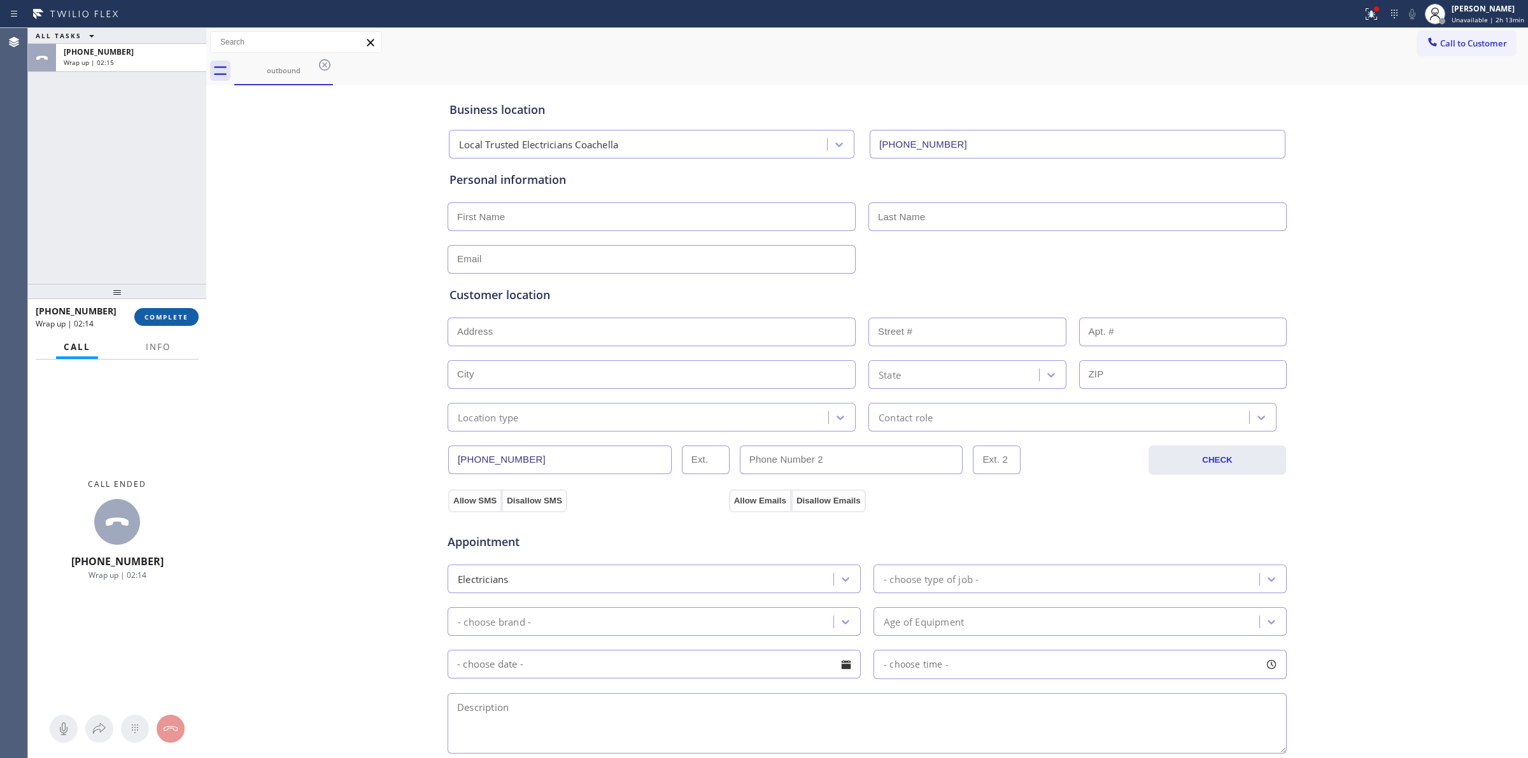
click at [166, 315] on span "COMPLETE" at bounding box center [167, 317] width 44 height 9
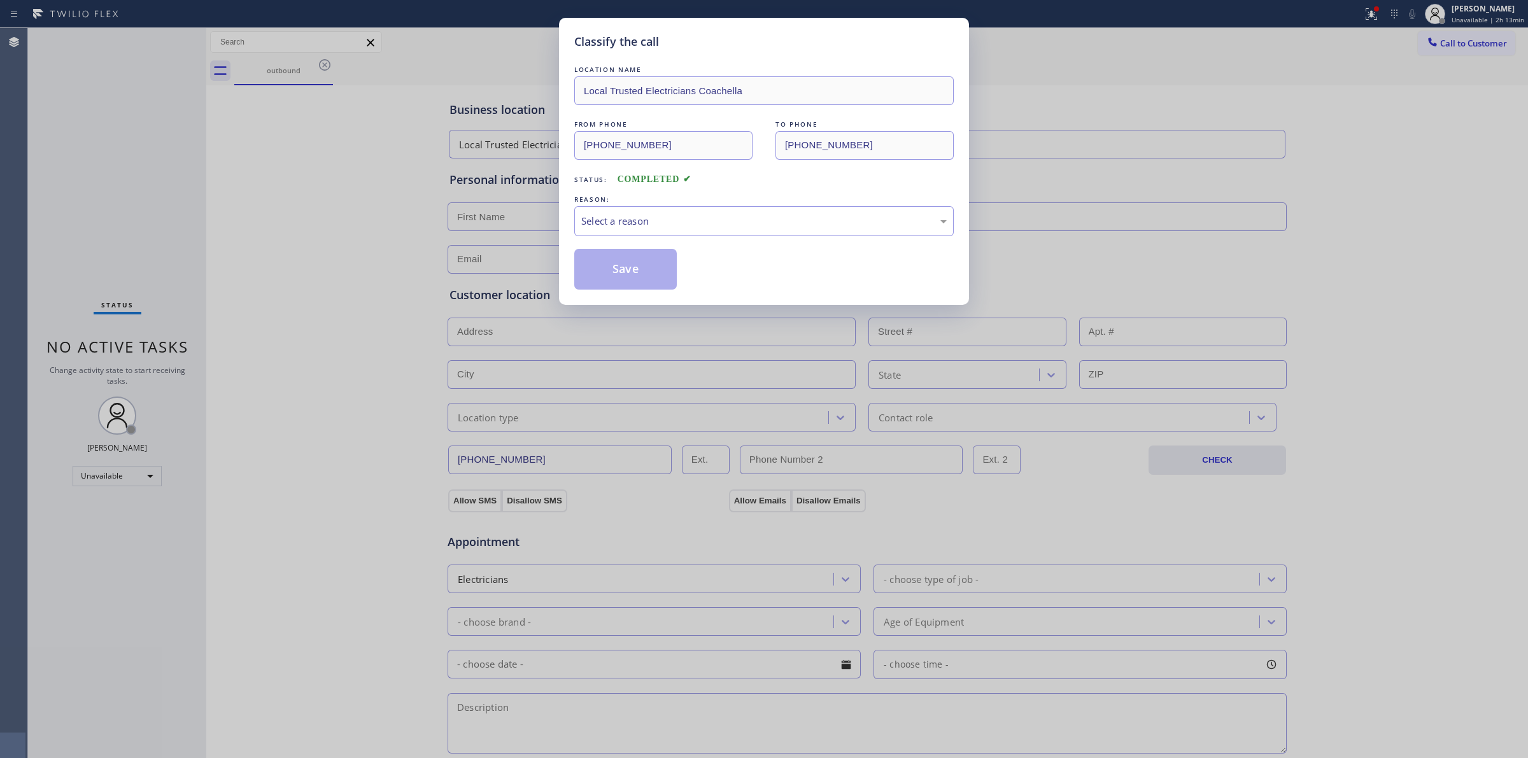
click at [759, 202] on div "REASON:" at bounding box center [763, 199] width 379 height 13
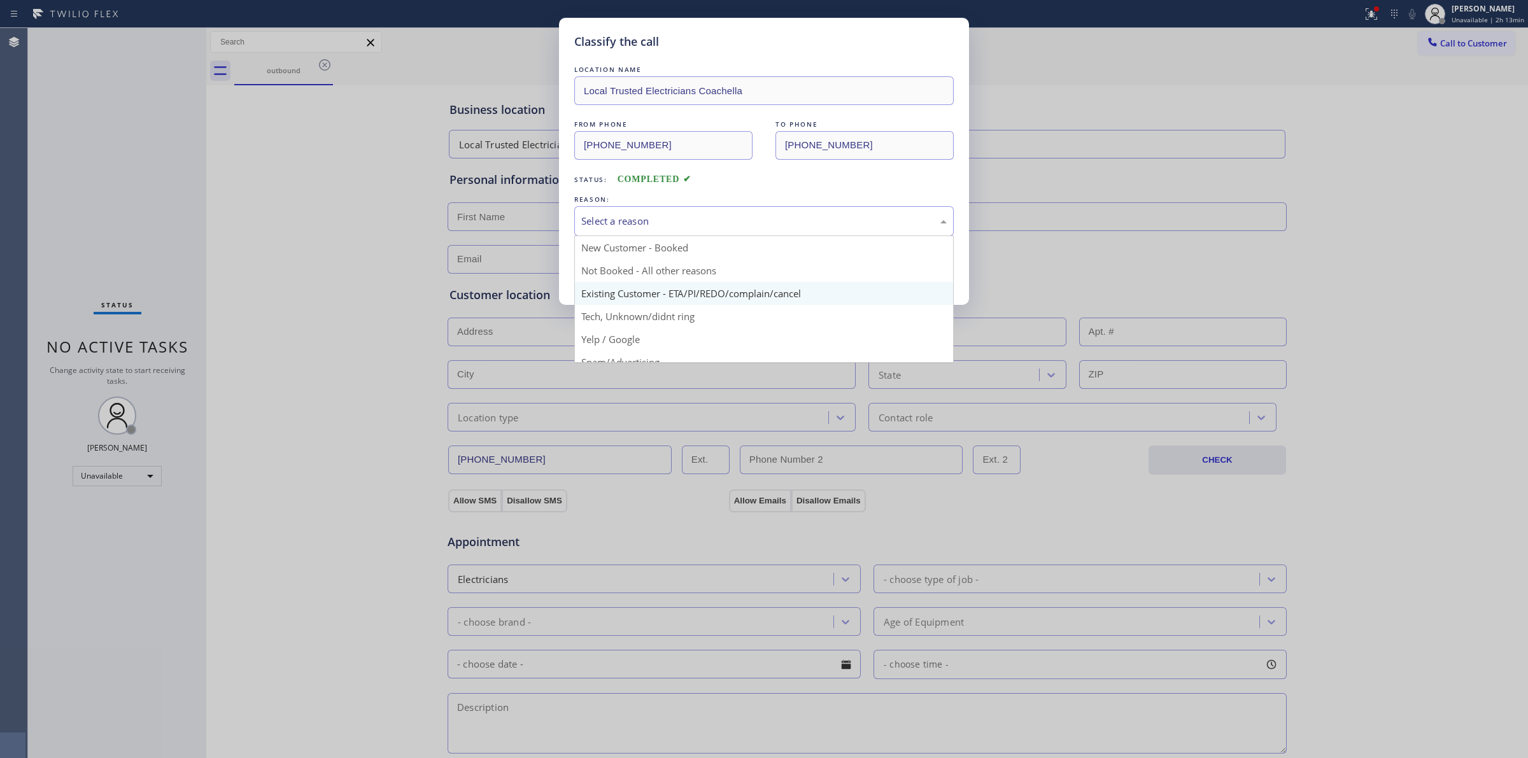
drag, startPoint x: 756, startPoint y: 215, endPoint x: 688, endPoint y: 284, distance: 96.8
click at [746, 229] on div "Select a reason" at bounding box center [763, 221] width 365 height 15
drag, startPoint x: 647, startPoint y: 316, endPoint x: 623, endPoint y: 269, distance: 53.3
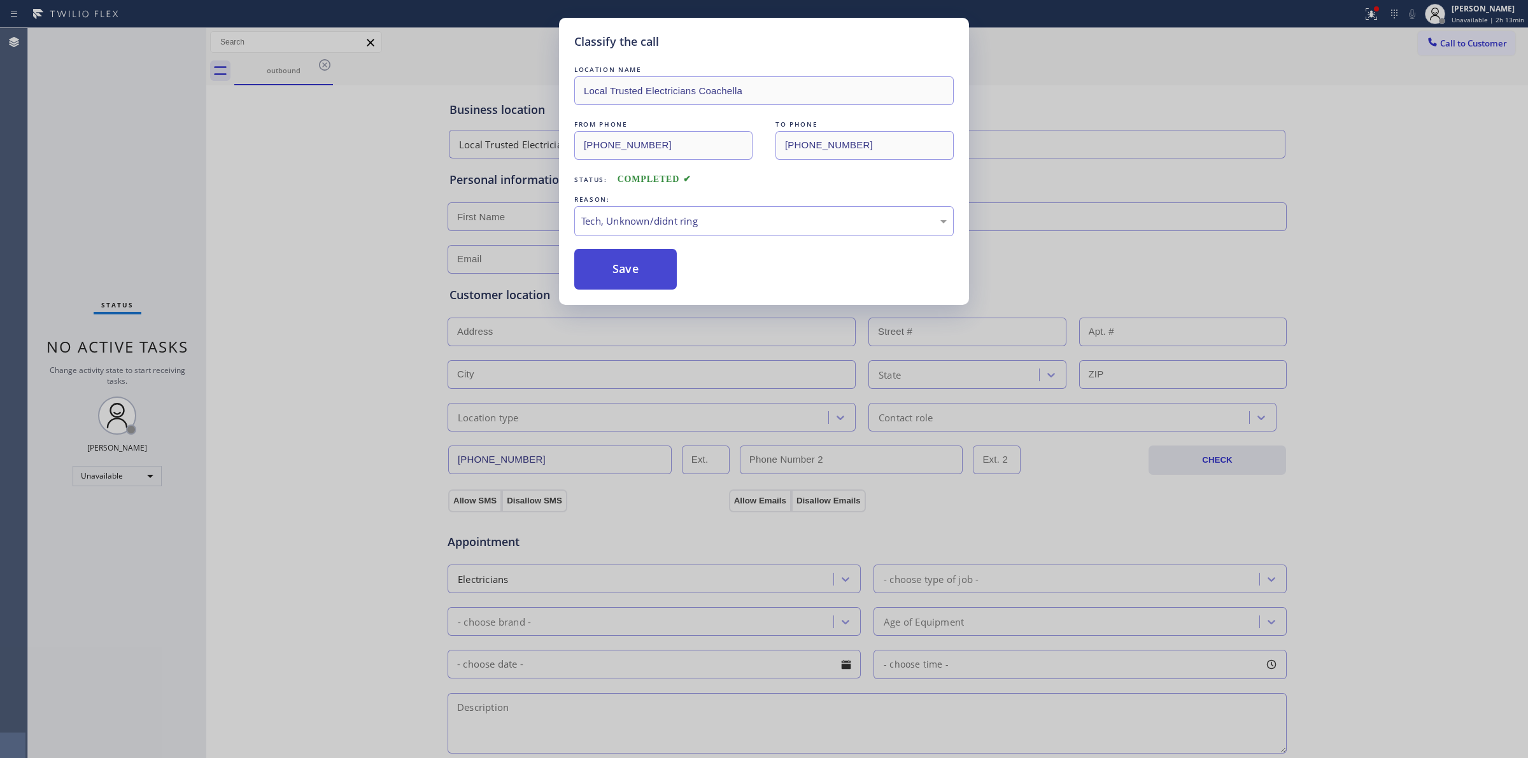
click at [623, 269] on button "Save" at bounding box center [625, 269] width 102 height 41
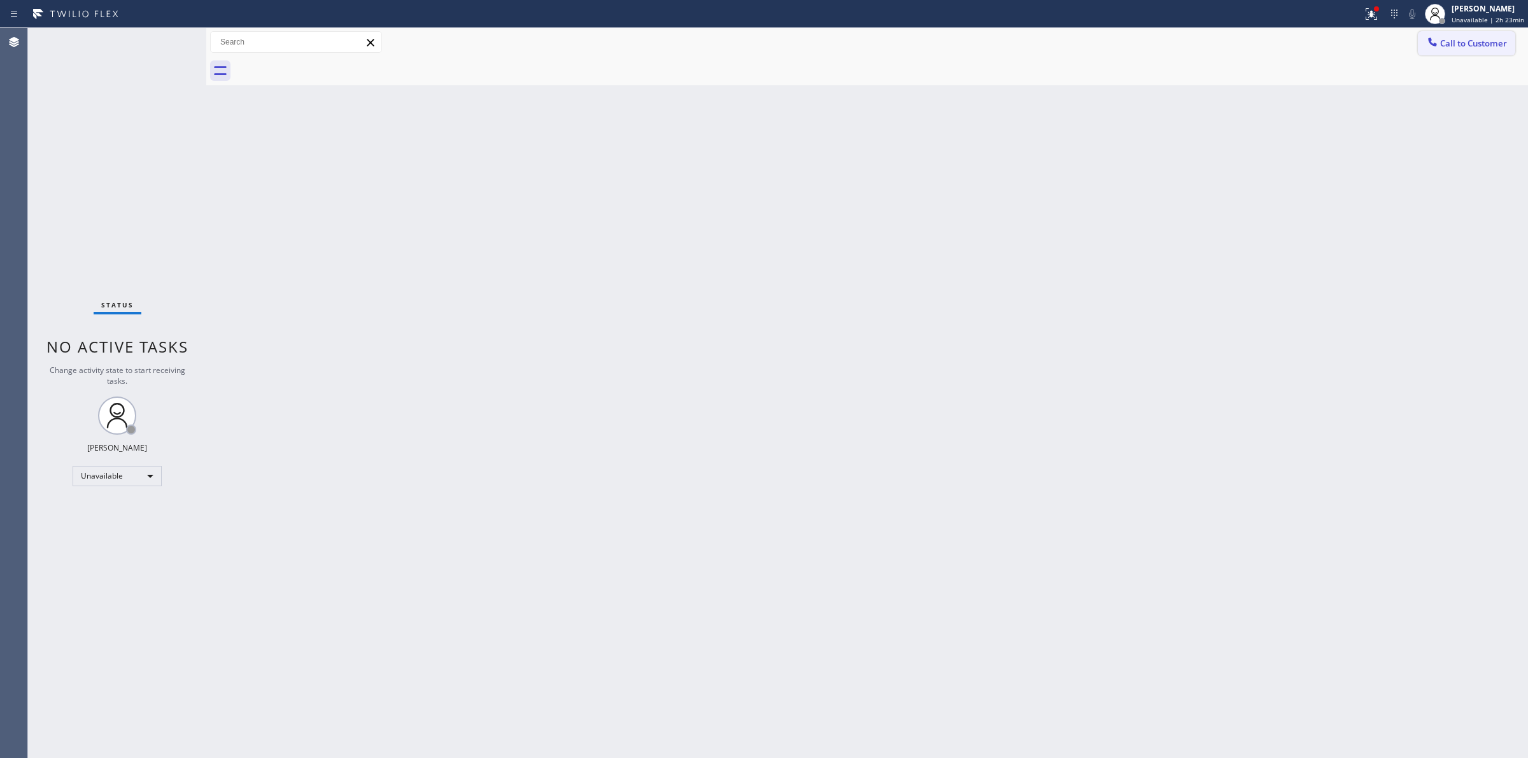
click at [1480, 32] on button "Call to Customer" at bounding box center [1466, 43] width 97 height 24
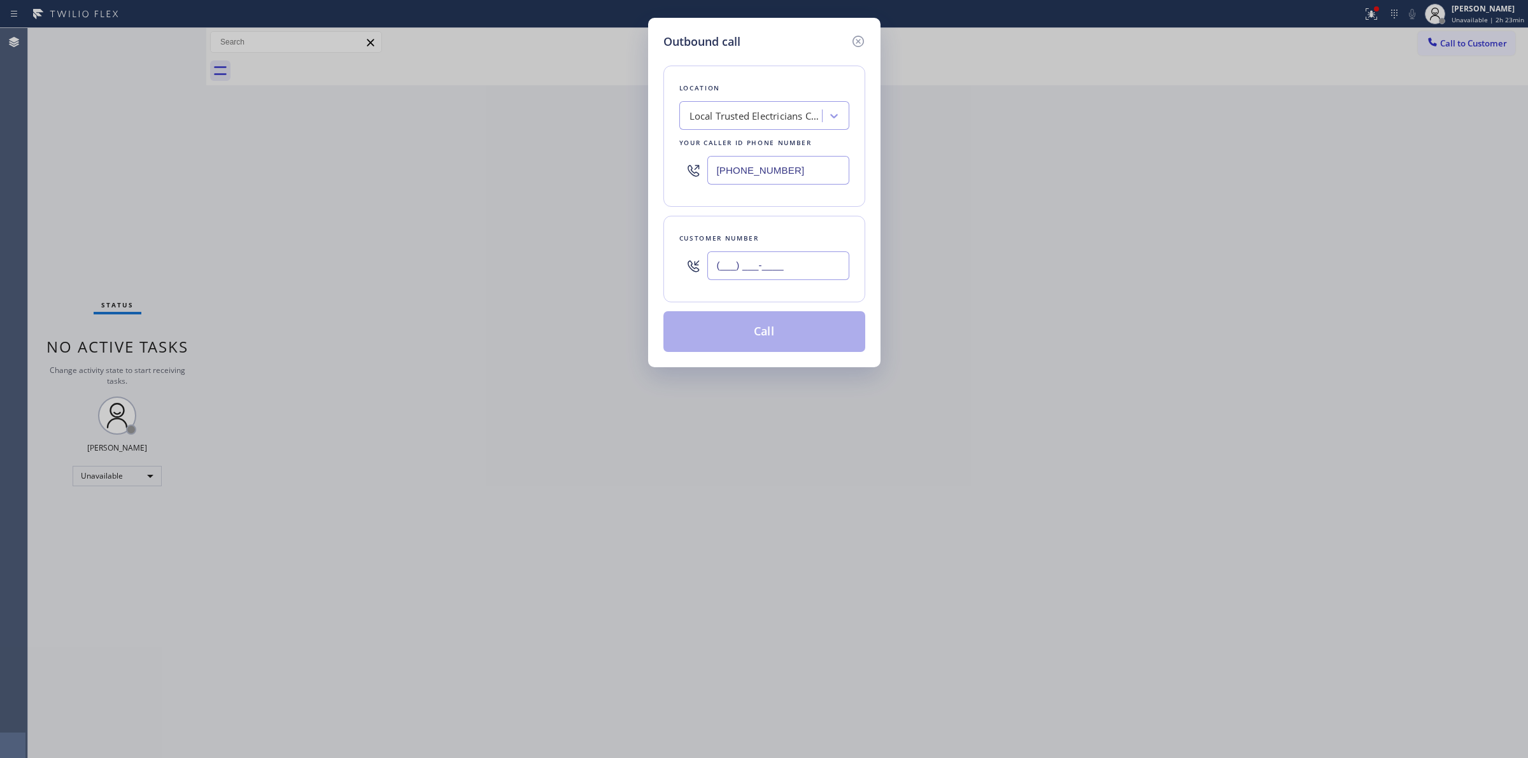
paste input "206) 336-3824"
click at [745, 262] on input "(___) ___-____" at bounding box center [778, 265] width 142 height 29
type input "[PHONE_NUMBER]"
click at [788, 100] on div "Location Local Trusted Electricians Coachella Your caller id phone number [PHON…" at bounding box center [764, 136] width 202 height 141
click at [788, 117] on div "Local Trusted Electricians Coachella" at bounding box center [756, 116] width 134 height 15
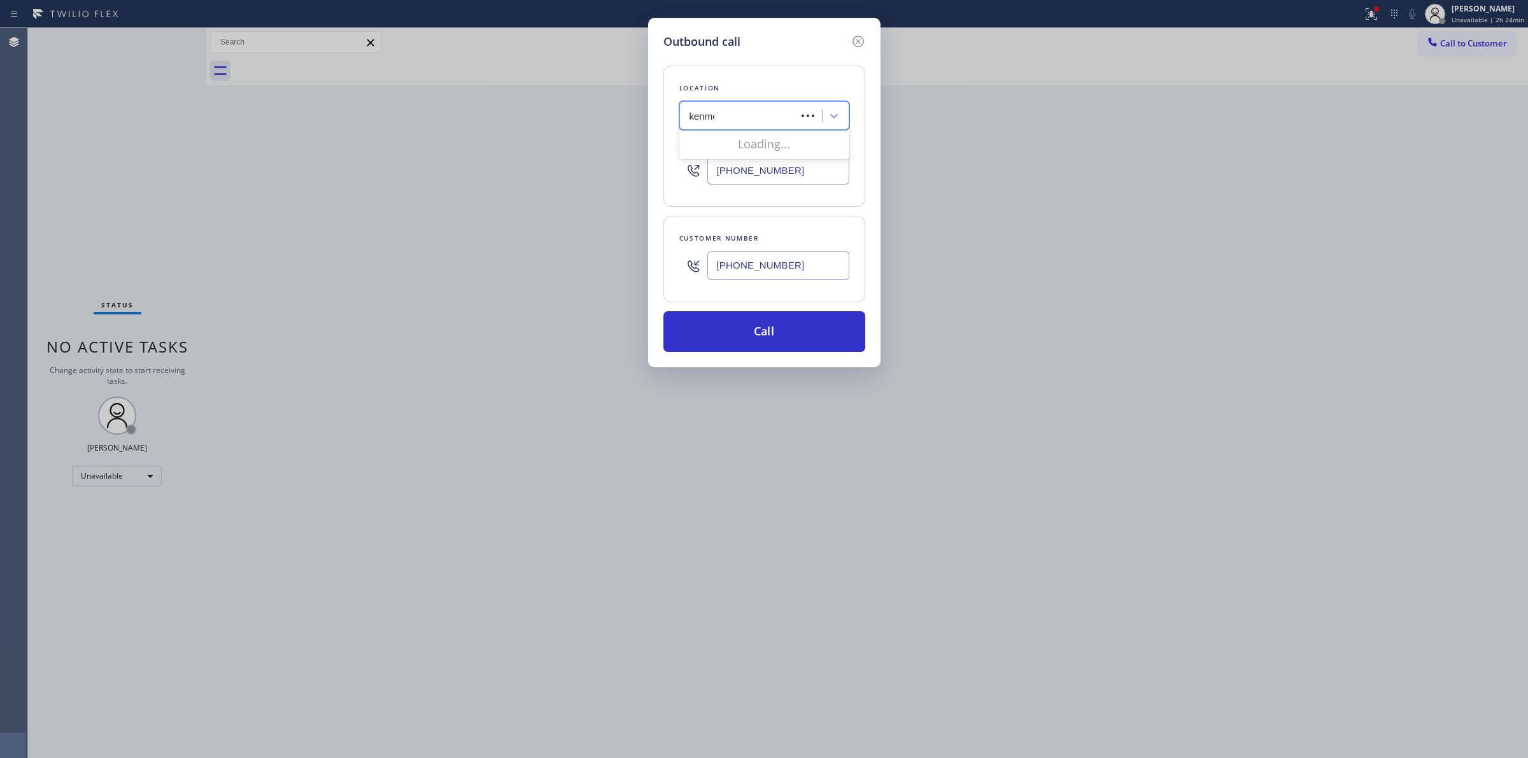
type input "kenmore"
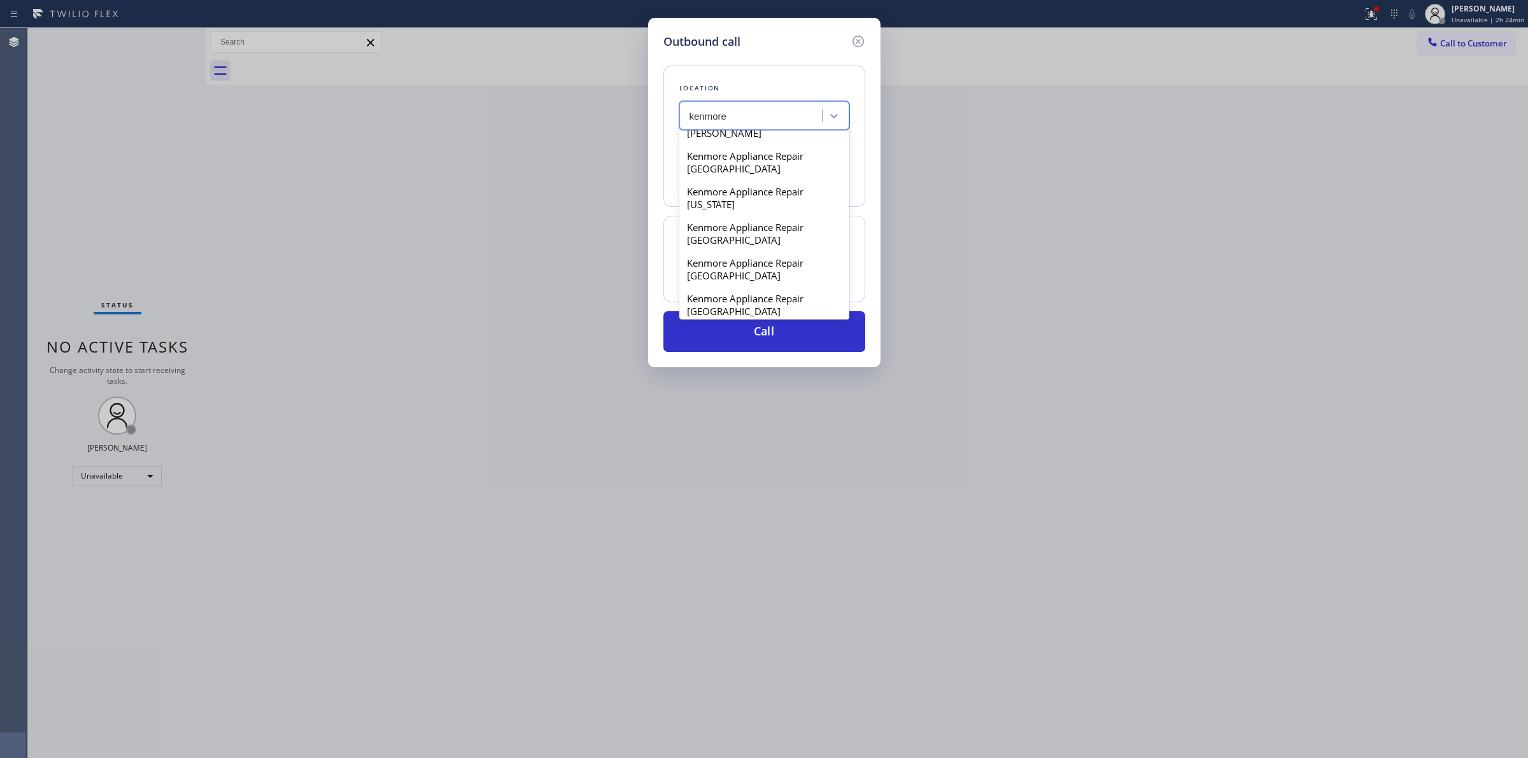
scroll to position [318, 0]
click at [752, 261] on div "Kenmore Appliance Repair [GEOGRAPHIC_DATA]" at bounding box center [764, 243] width 170 height 36
type input "[PHONE_NUMBER]"
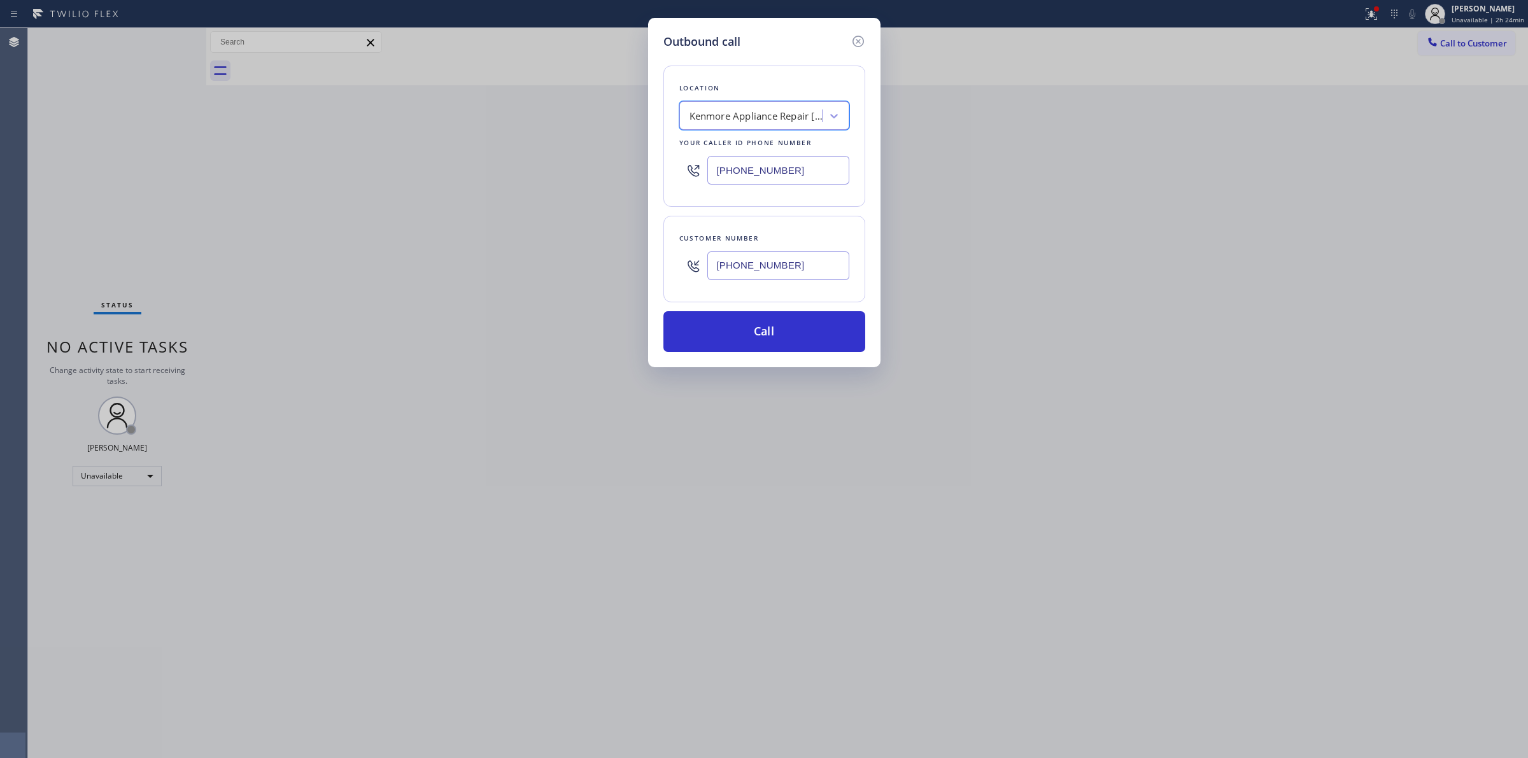
click at [755, 275] on input "[PHONE_NUMBER]" at bounding box center [778, 265] width 142 height 29
click at [743, 329] on button "Call" at bounding box center [764, 331] width 202 height 41
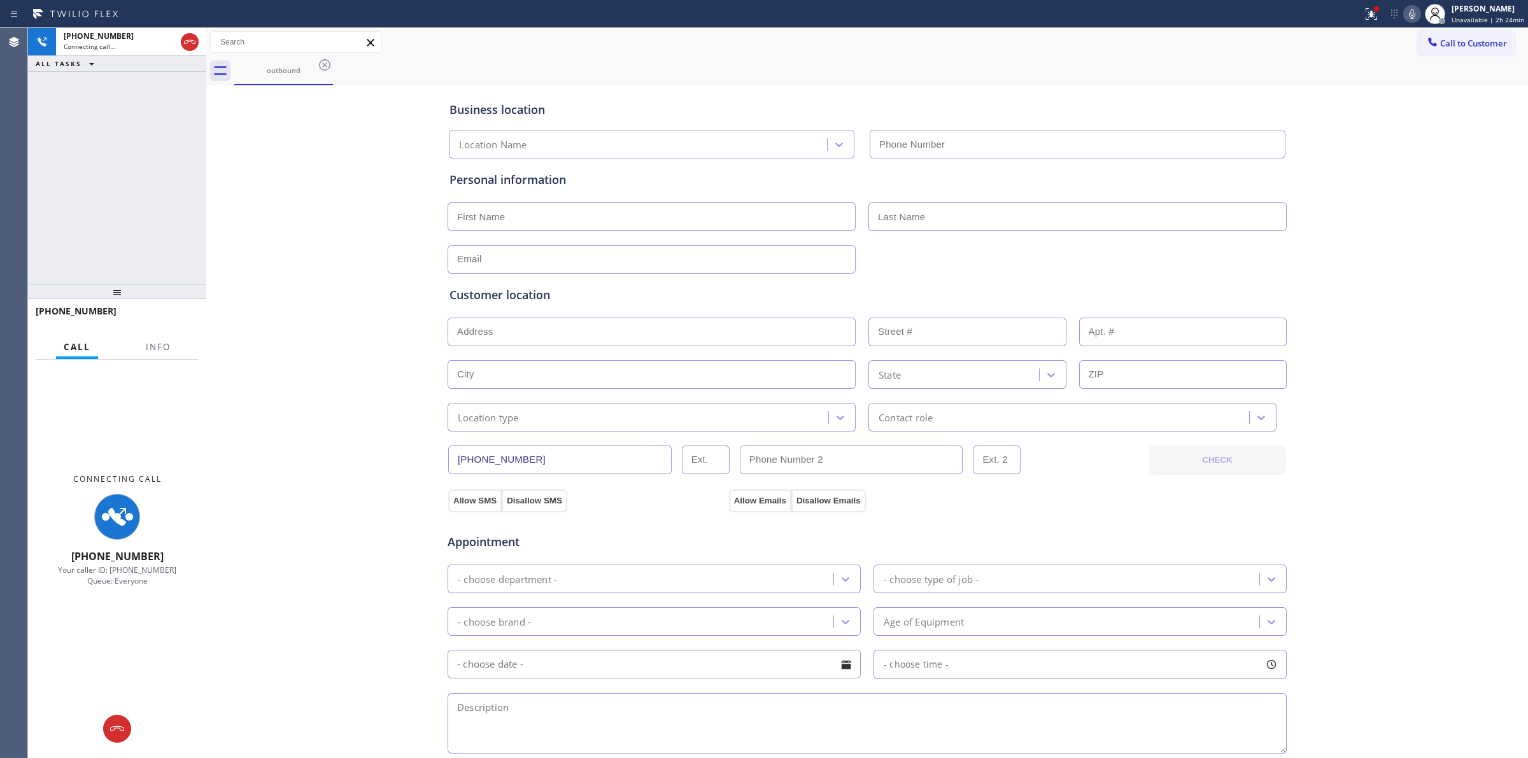
type input "[PHONE_NUMBER]"
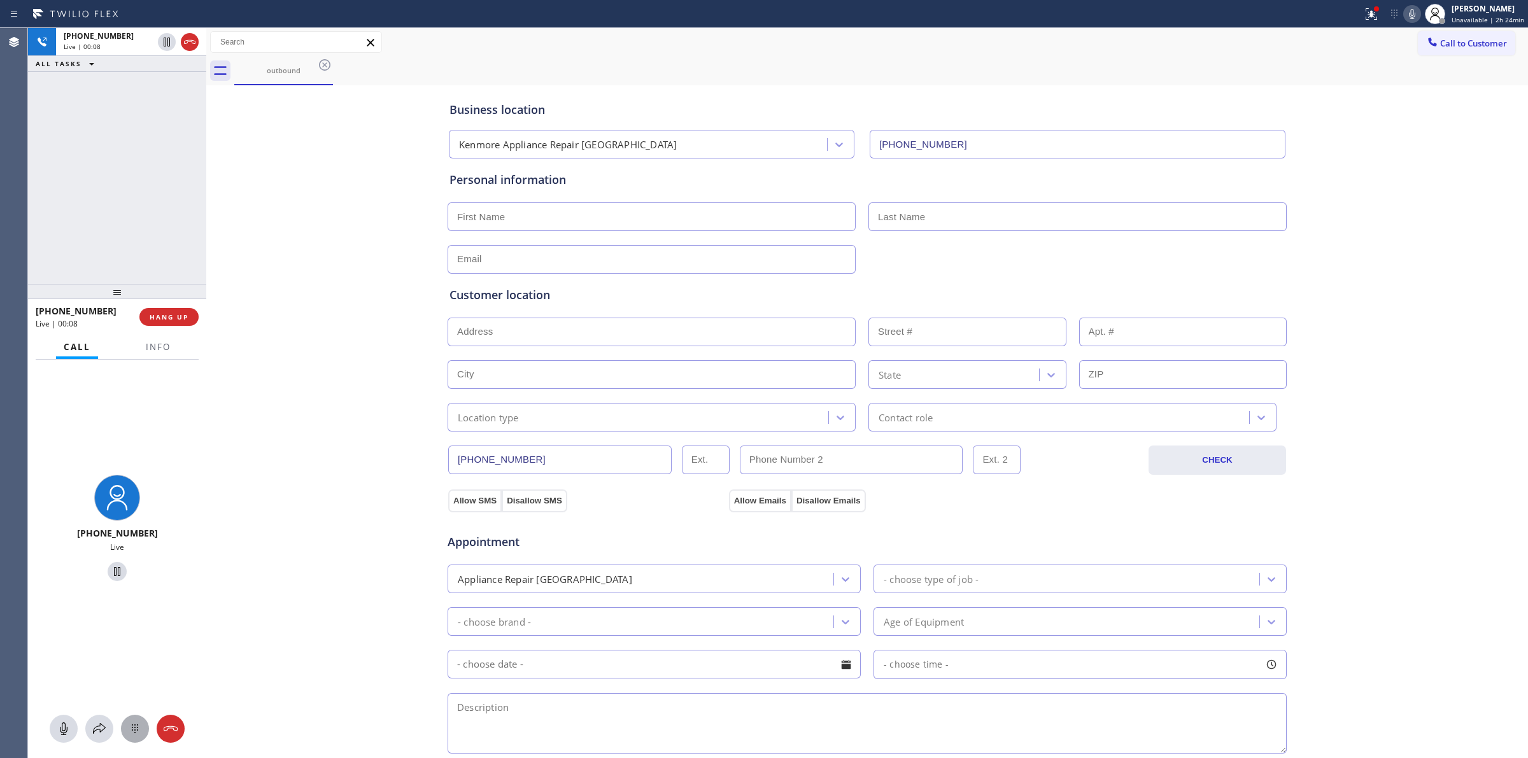
click at [129, 721] on icon at bounding box center [134, 728] width 15 height 15
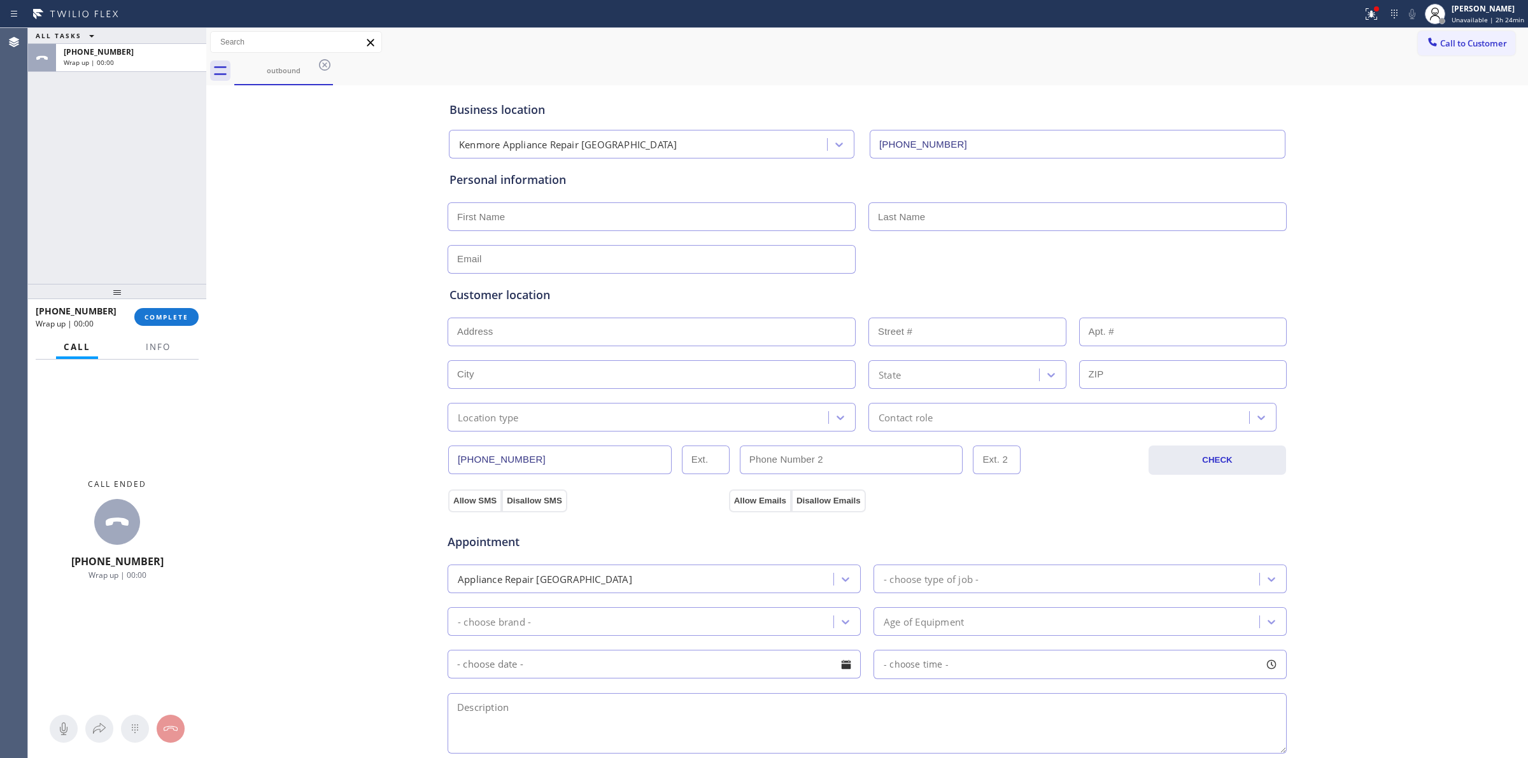
drag, startPoint x: 1478, startPoint y: 45, endPoint x: 1456, endPoint y: 46, distance: 21.7
click at [1477, 45] on span "Call to Customer" at bounding box center [1473, 43] width 67 height 11
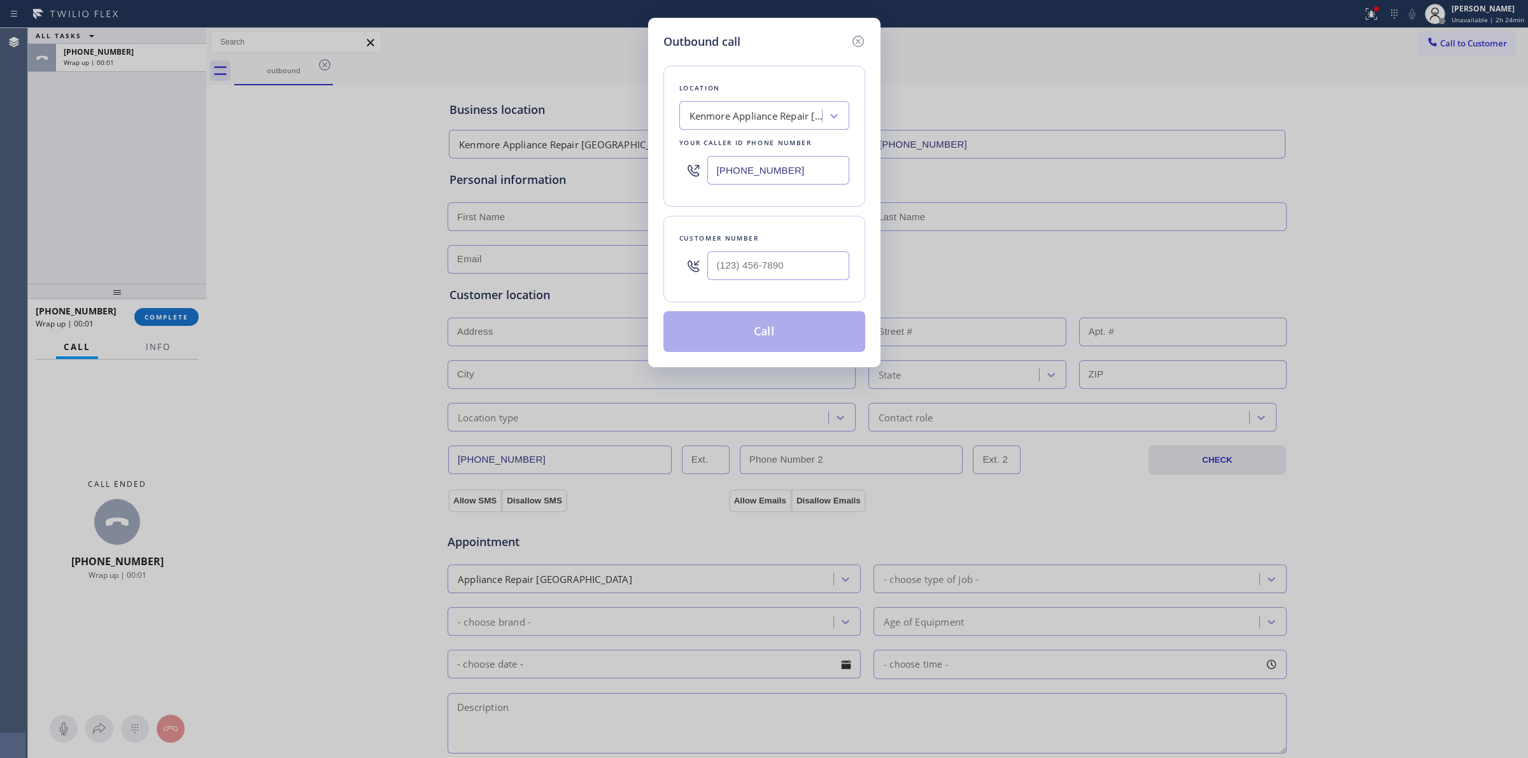
drag, startPoint x: 786, startPoint y: 239, endPoint x: 765, endPoint y: 266, distance: 34.5
click at [773, 255] on div "Customer number" at bounding box center [764, 259] width 202 height 87
paste input "206) 336-3824"
click at [765, 266] on input "[PHONE_NUMBER]" at bounding box center [778, 265] width 142 height 29
type input "[PHONE_NUMBER]"
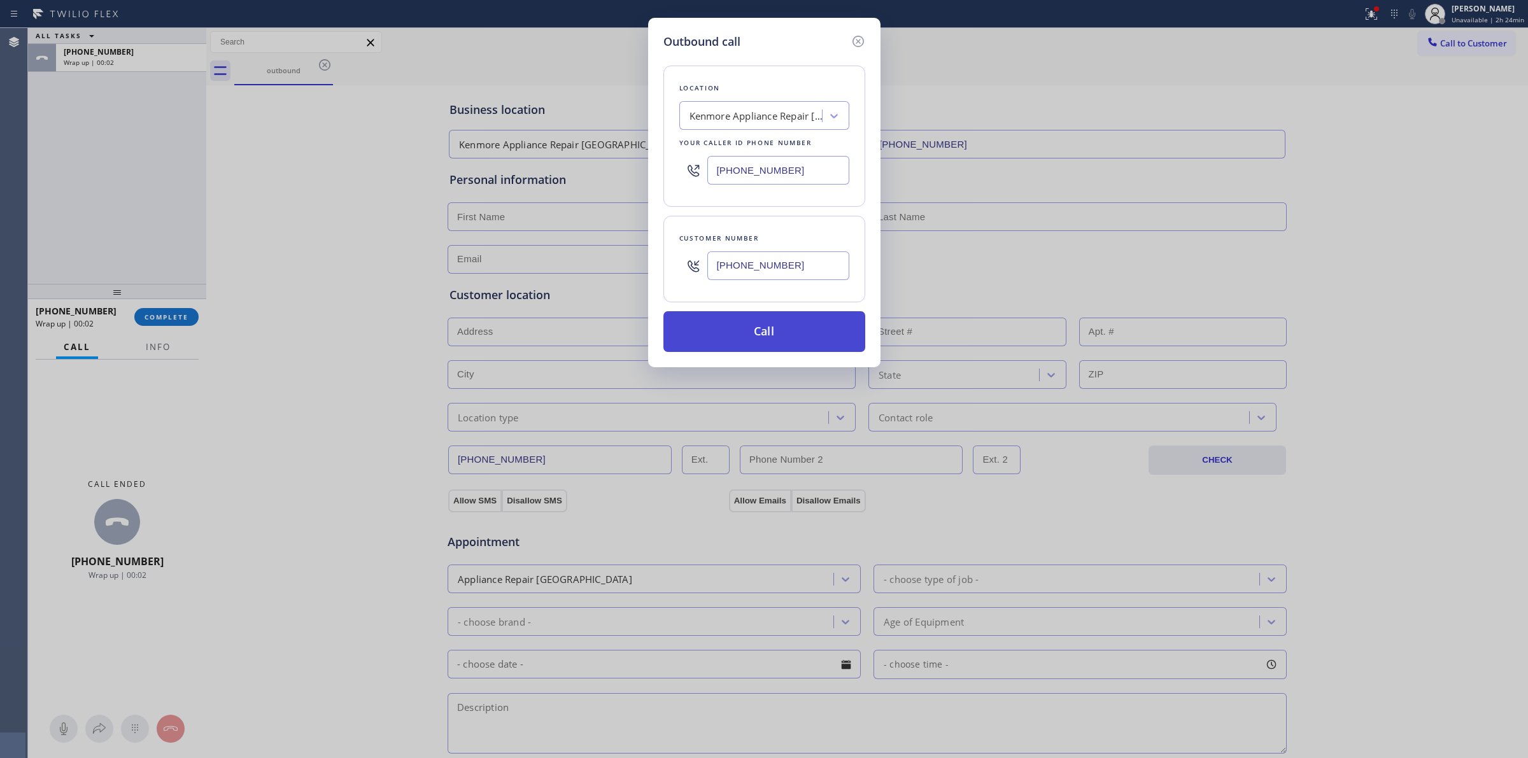
click at [772, 341] on button "Call" at bounding box center [764, 331] width 202 height 41
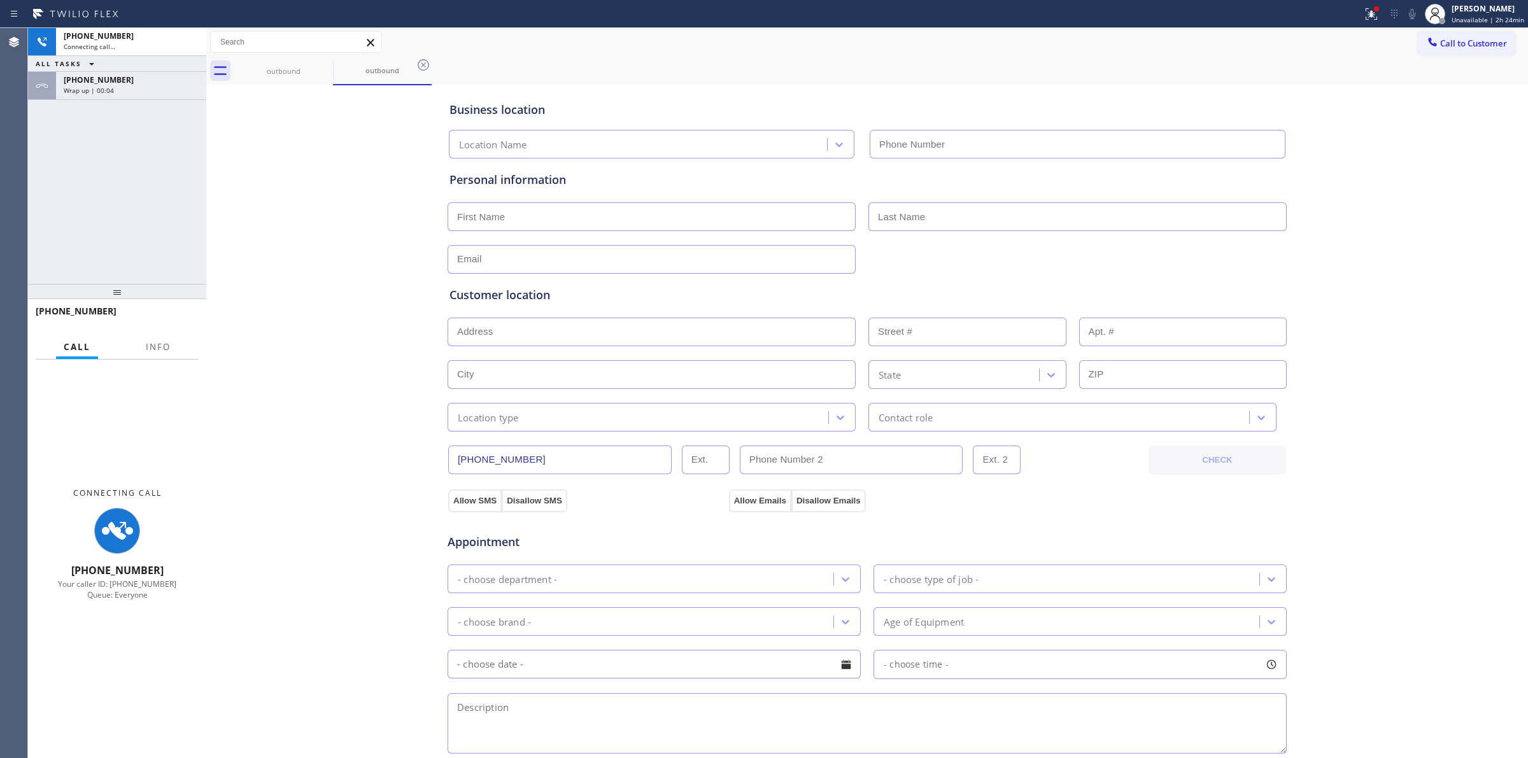
type input "[PHONE_NUMBER]"
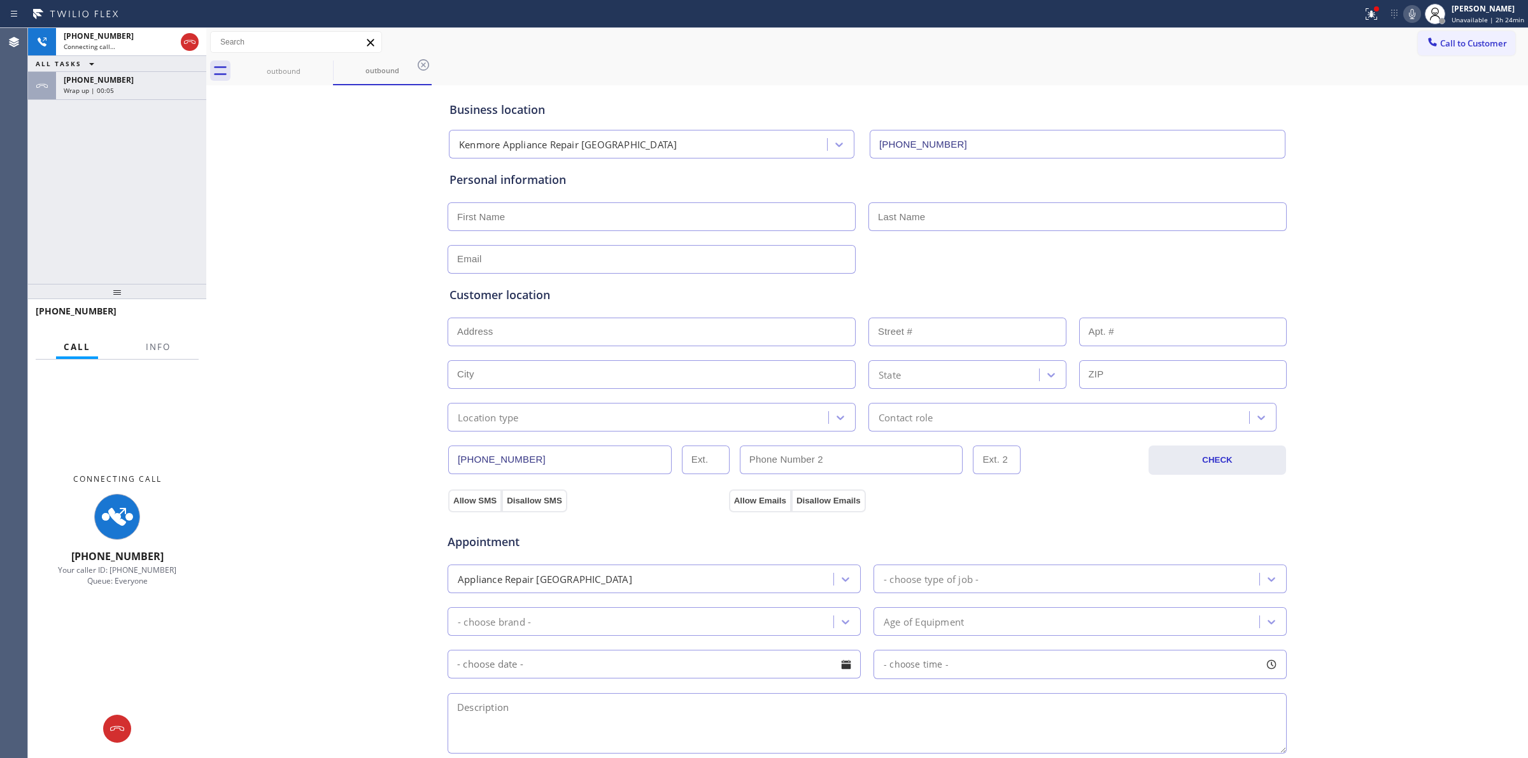
click at [119, 69] on div "ALL TASKS ALL TASKS ACTIVE TASKS TASKS IN WRAP UP" at bounding box center [117, 64] width 178 height 16
click at [118, 83] on div "[PHONE_NUMBER]" at bounding box center [131, 79] width 135 height 11
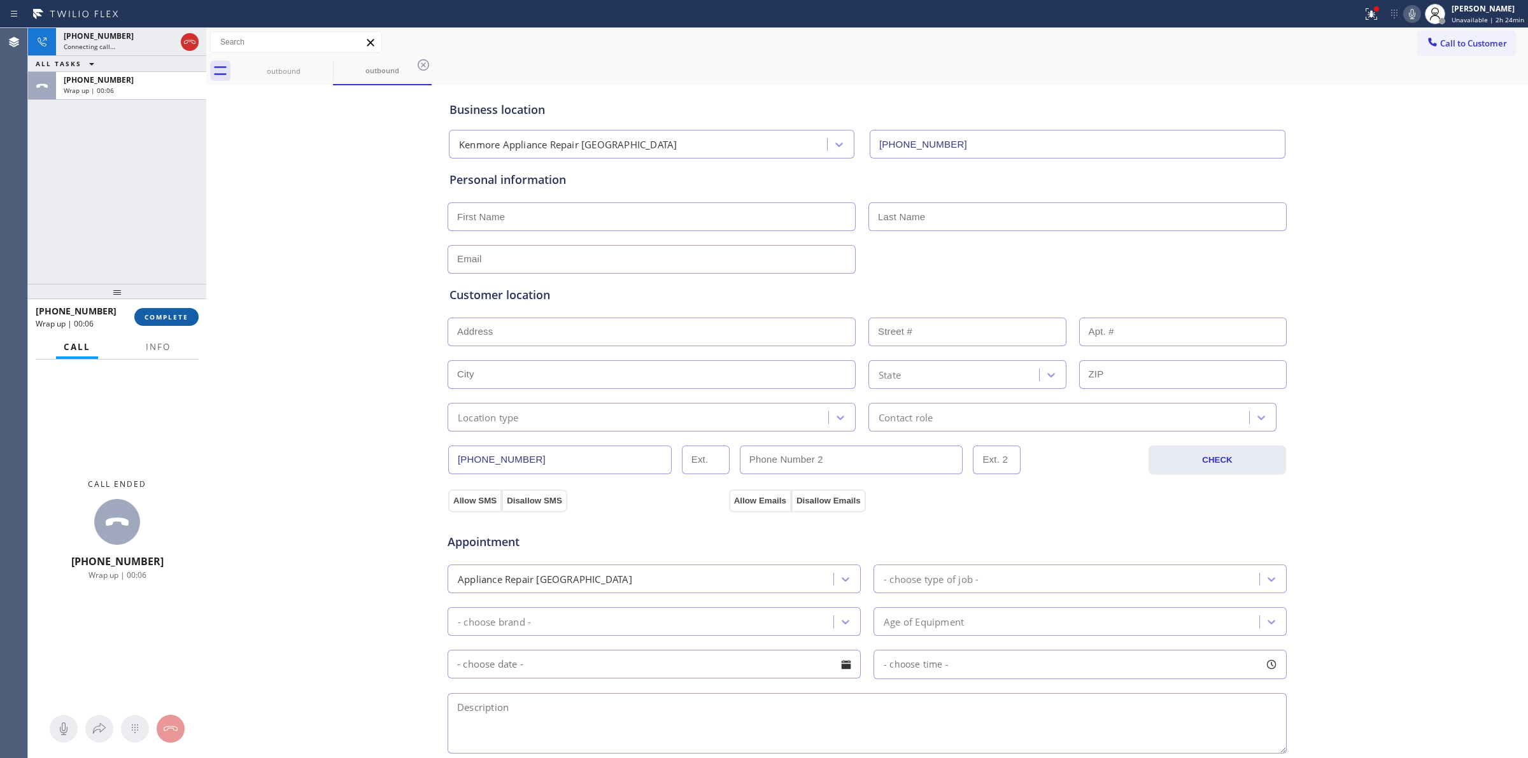
drag, startPoint x: 150, startPoint y: 323, endPoint x: 159, endPoint y: 323, distance: 8.9
click at [150, 323] on button "COMPLETE" at bounding box center [166, 317] width 64 height 18
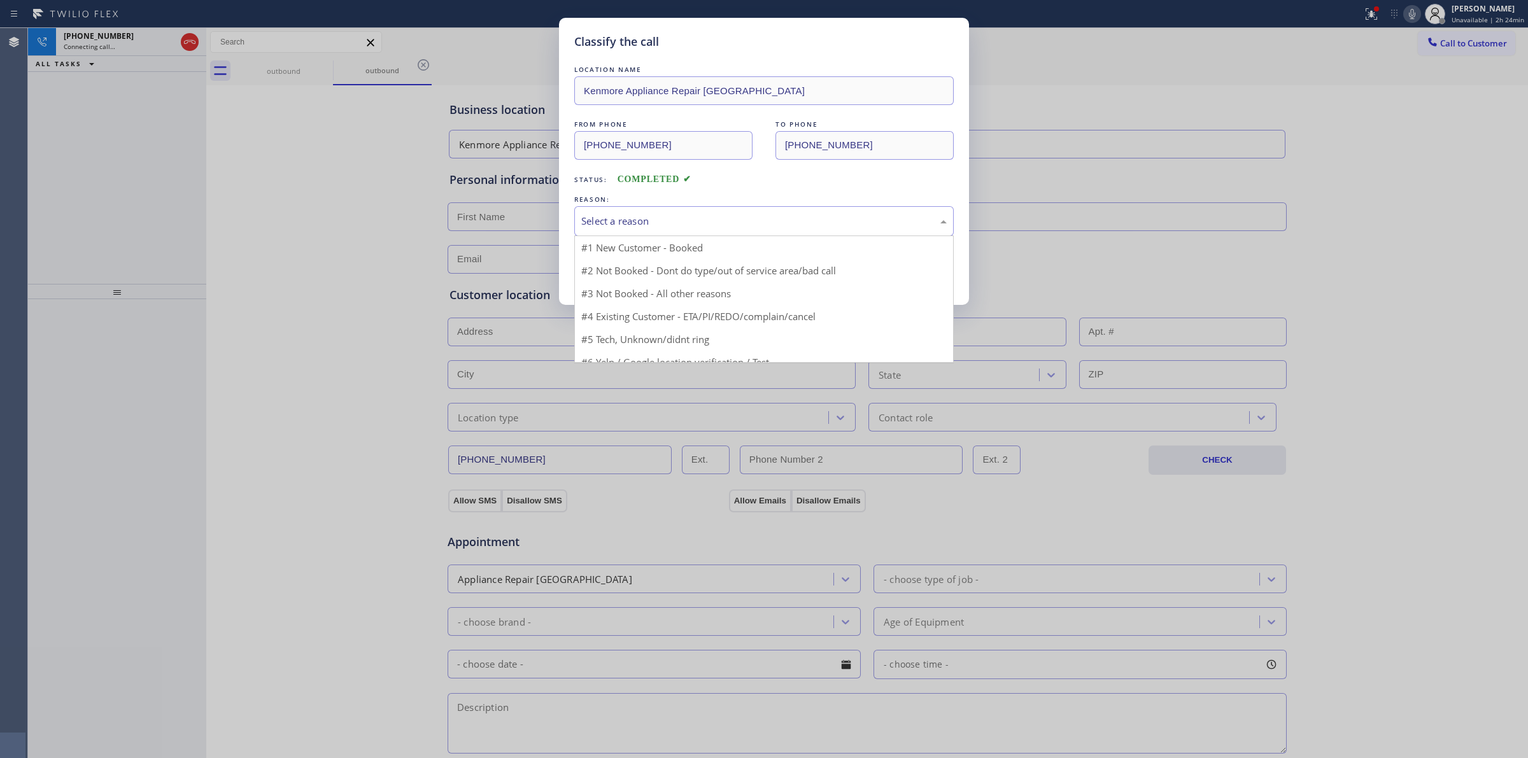
click at [726, 221] on div "Select a reason" at bounding box center [763, 221] width 365 height 15
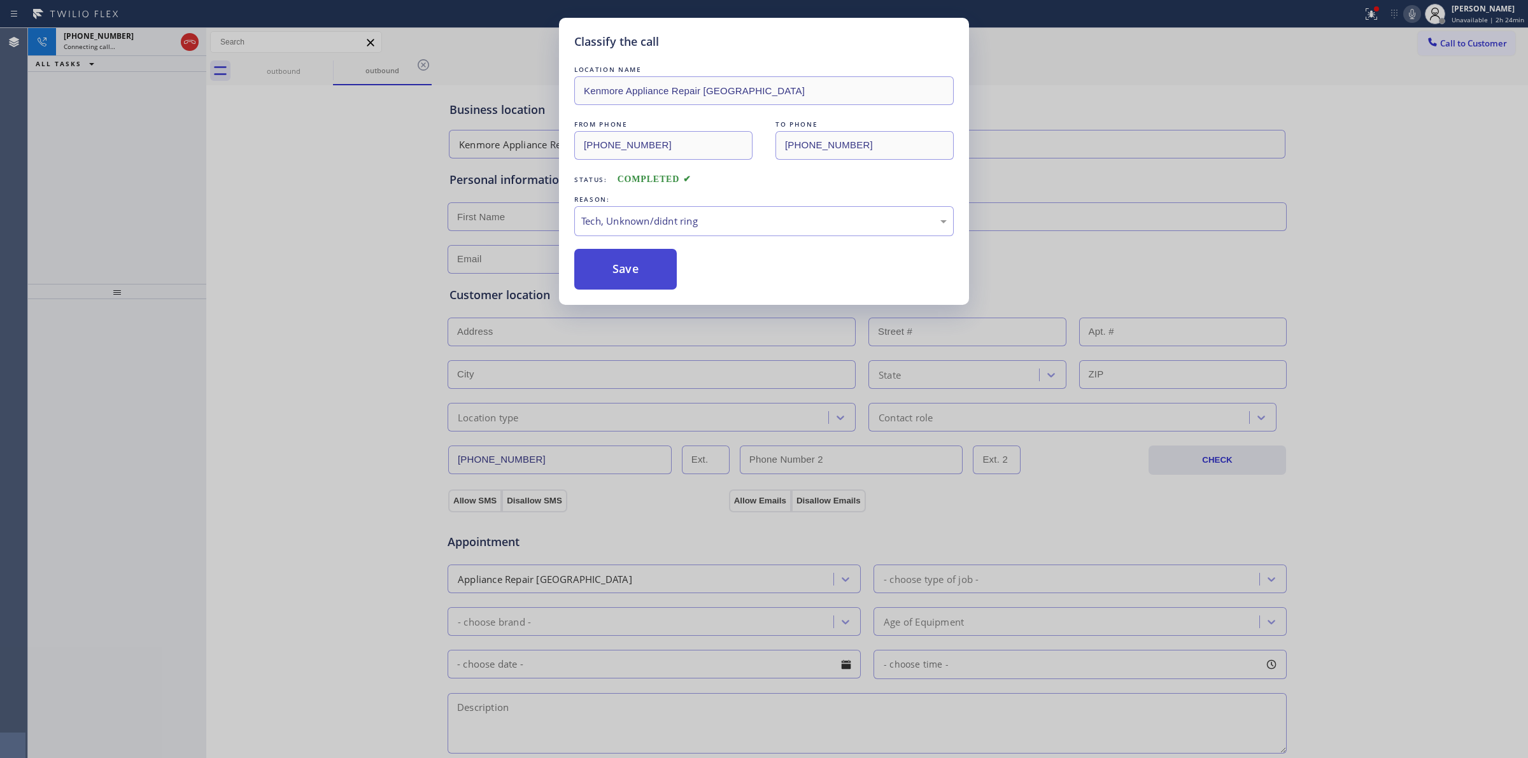
drag, startPoint x: 662, startPoint y: 316, endPoint x: 644, endPoint y: 276, distance: 44.7
click at [644, 276] on button "Save" at bounding box center [625, 269] width 102 height 41
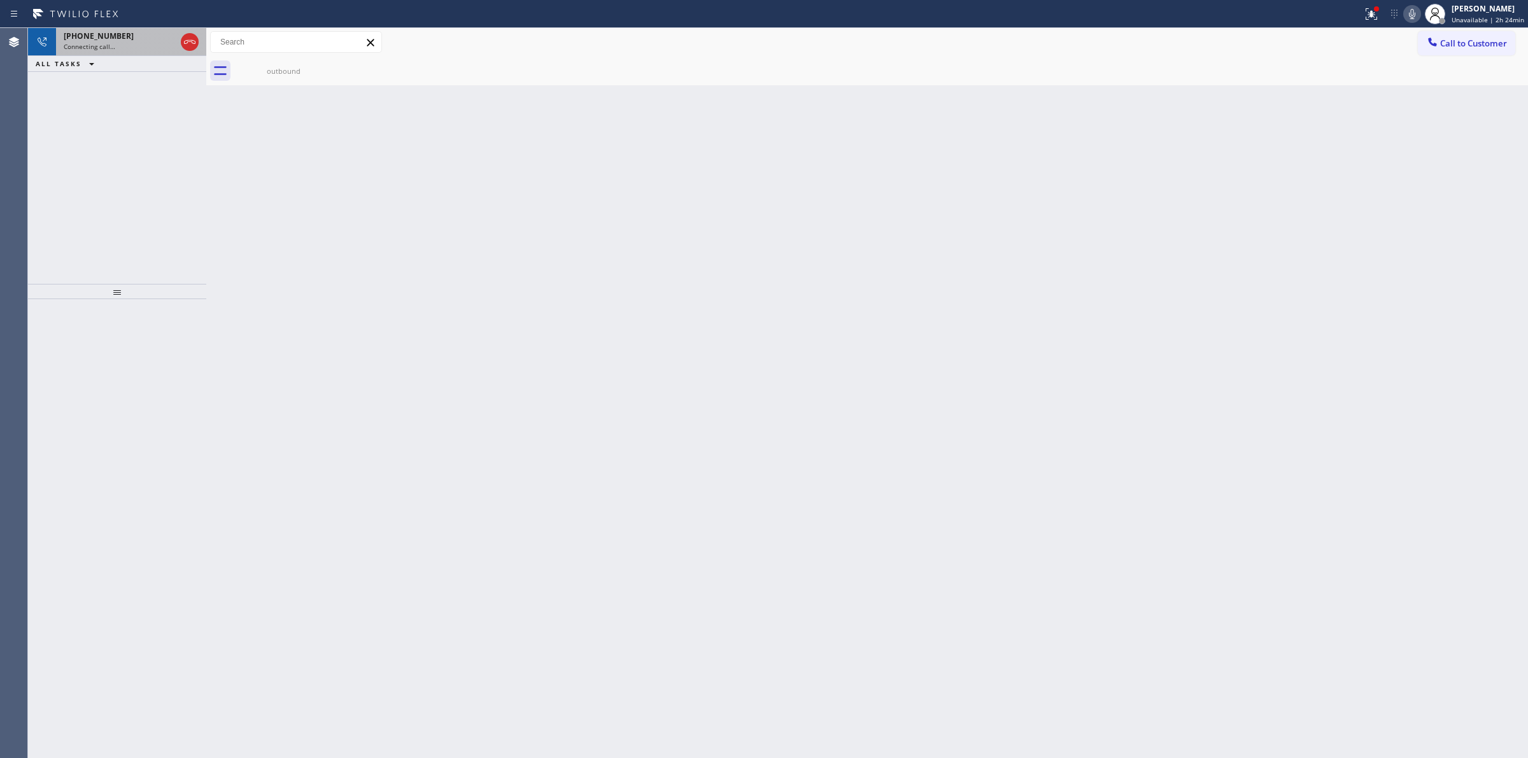
click at [115, 31] on span "[PHONE_NUMBER]" at bounding box center [99, 36] width 70 height 11
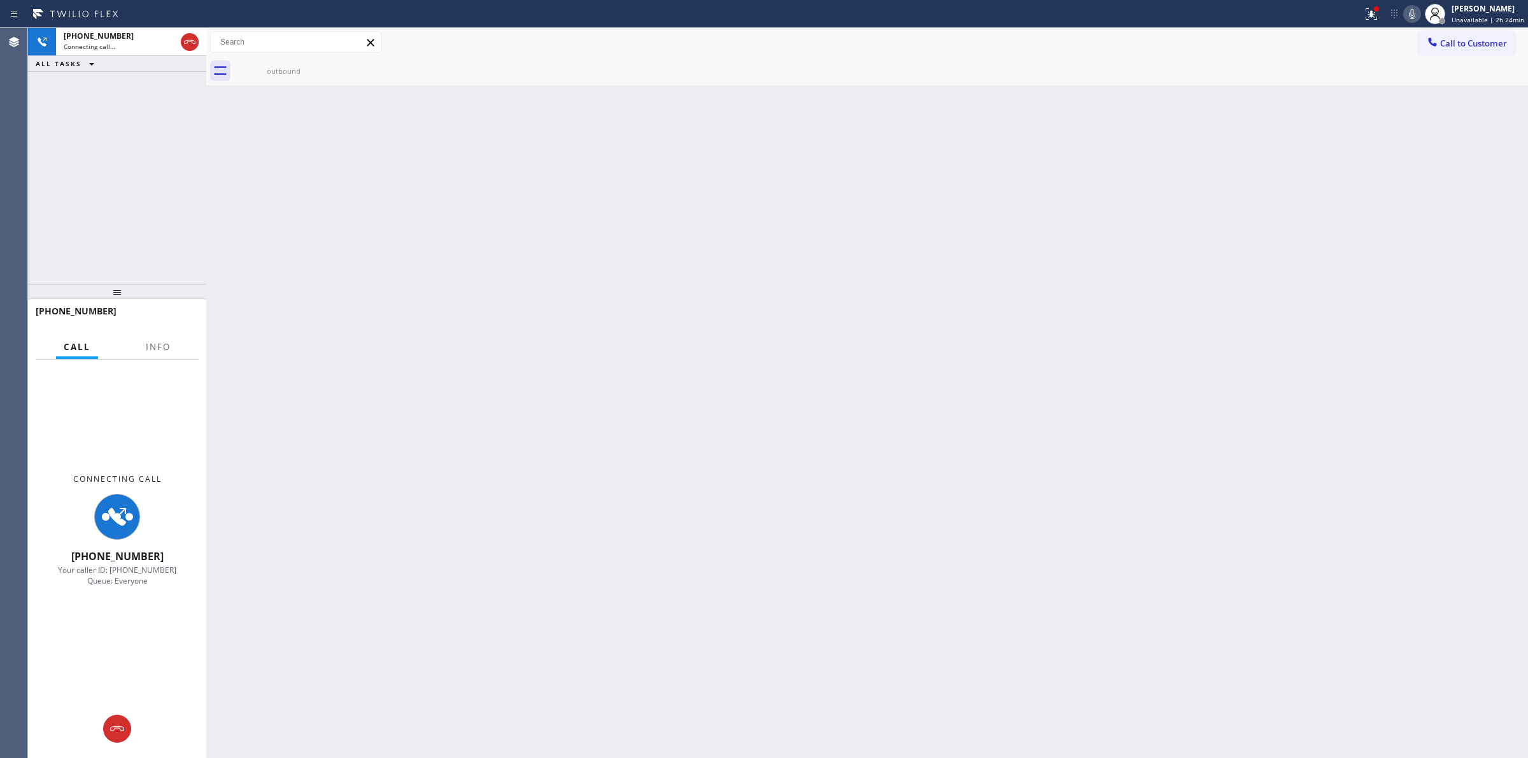
click at [1412, 13] on icon at bounding box center [1412, 14] width 6 height 10
click at [116, 45] on div "Connecting call…" at bounding box center [120, 46] width 112 height 9
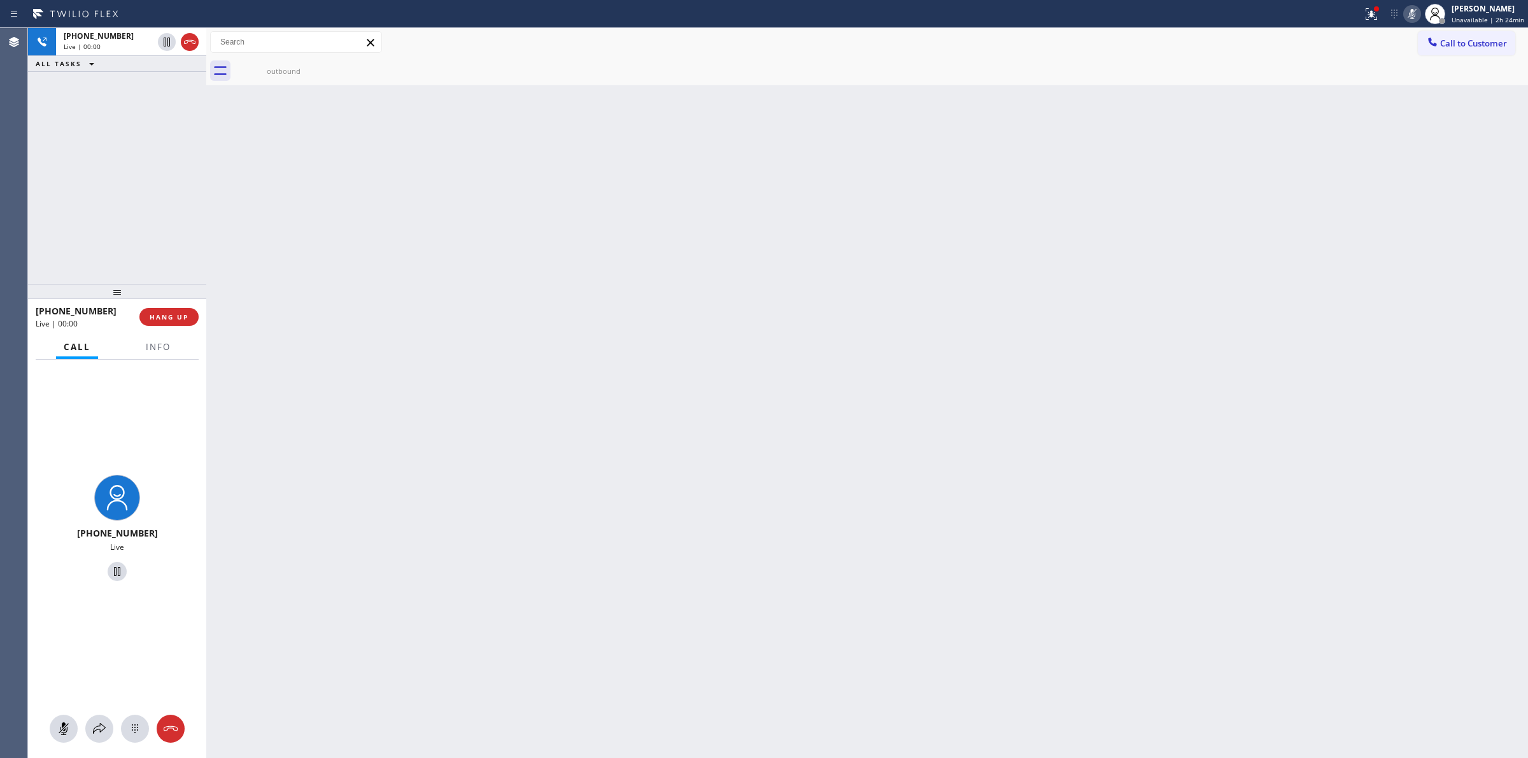
click at [143, 743] on div "[PHONE_NUMBER] Live" at bounding box center [117, 559] width 178 height 399
click at [136, 720] on button at bounding box center [135, 729] width 28 height 28
click at [1458, 38] on span "Call to Customer" at bounding box center [1473, 43] width 67 height 11
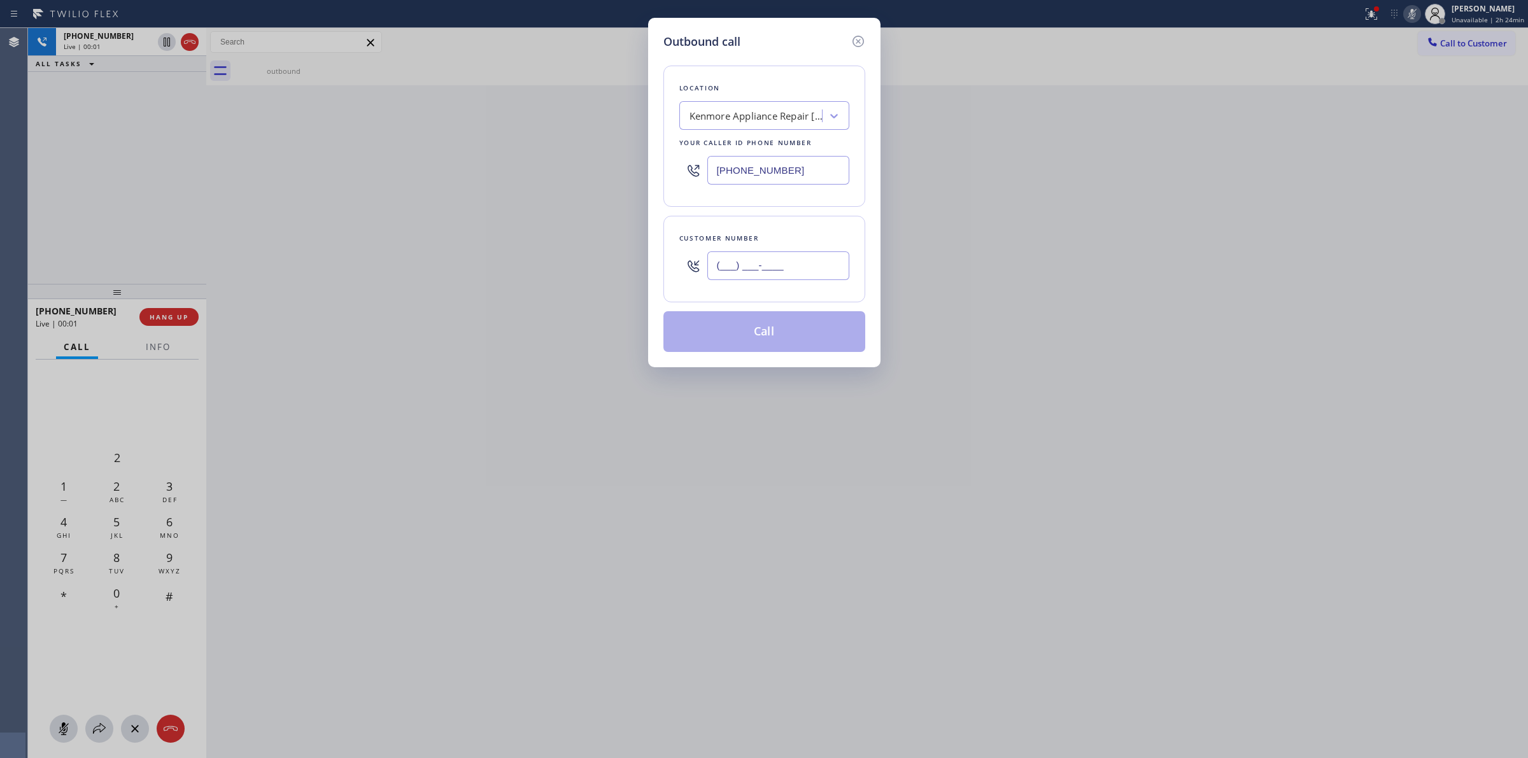
paste input "206) 336-3824"
click at [761, 256] on input "[PHONE_NUMBER]" at bounding box center [778, 265] width 142 height 29
type input "[PHONE_NUMBER]"
drag, startPoint x: 771, startPoint y: 59, endPoint x: 761, endPoint y: 135, distance: 77.1
click at [770, 60] on div "Location [GEOGRAPHIC_DATA] Appliance Repair [GEOGRAPHIC_DATA] Your caller id ph…" at bounding box center [764, 201] width 202 height 302
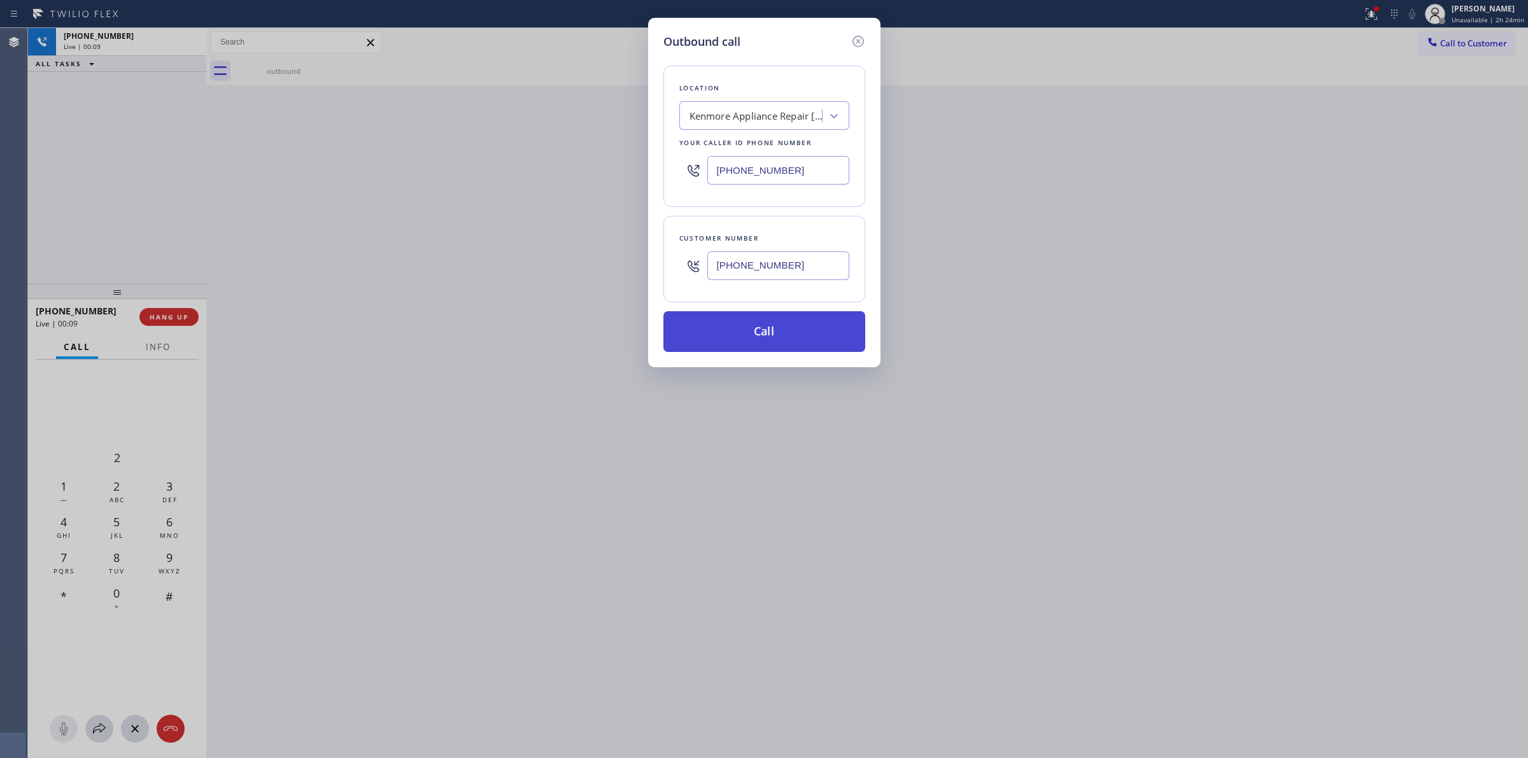
click at [740, 325] on button "Call" at bounding box center [764, 331] width 202 height 41
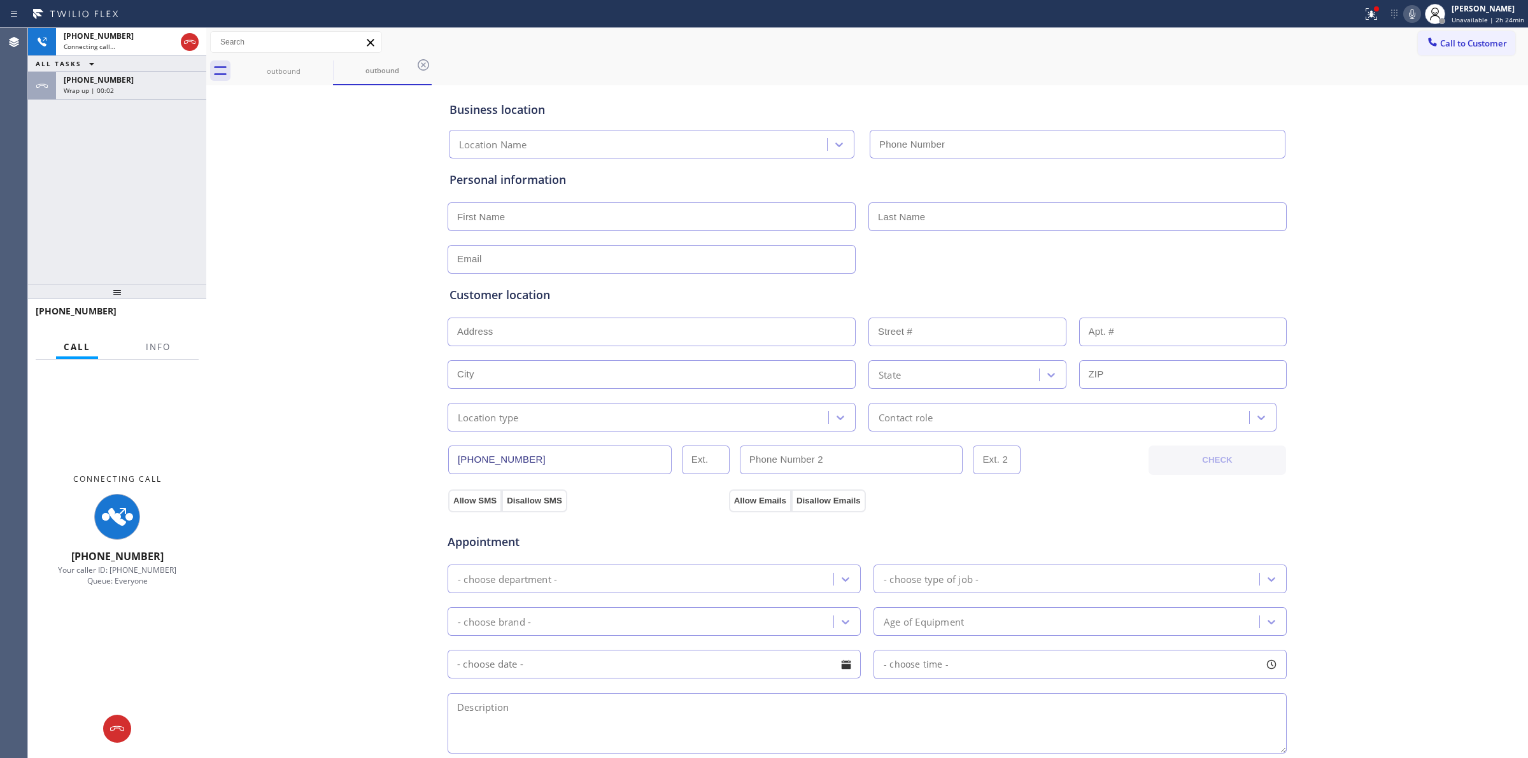
type input "[PHONE_NUMBER]"
drag, startPoint x: 313, startPoint y: 155, endPoint x: 118, endPoint y: 59, distance: 217.0
click at [307, 153] on div "Business location Kenmore Appliance Repair [GEOGRAPHIC_DATA] [PHONE_NUMBER] Per…" at bounding box center [866, 523] width 1315 height 870
drag, startPoint x: 109, startPoint y: 90, endPoint x: 139, endPoint y: 134, distance: 53.3
click at [110, 90] on span "Wrap up | 00:03" at bounding box center [89, 90] width 50 height 9
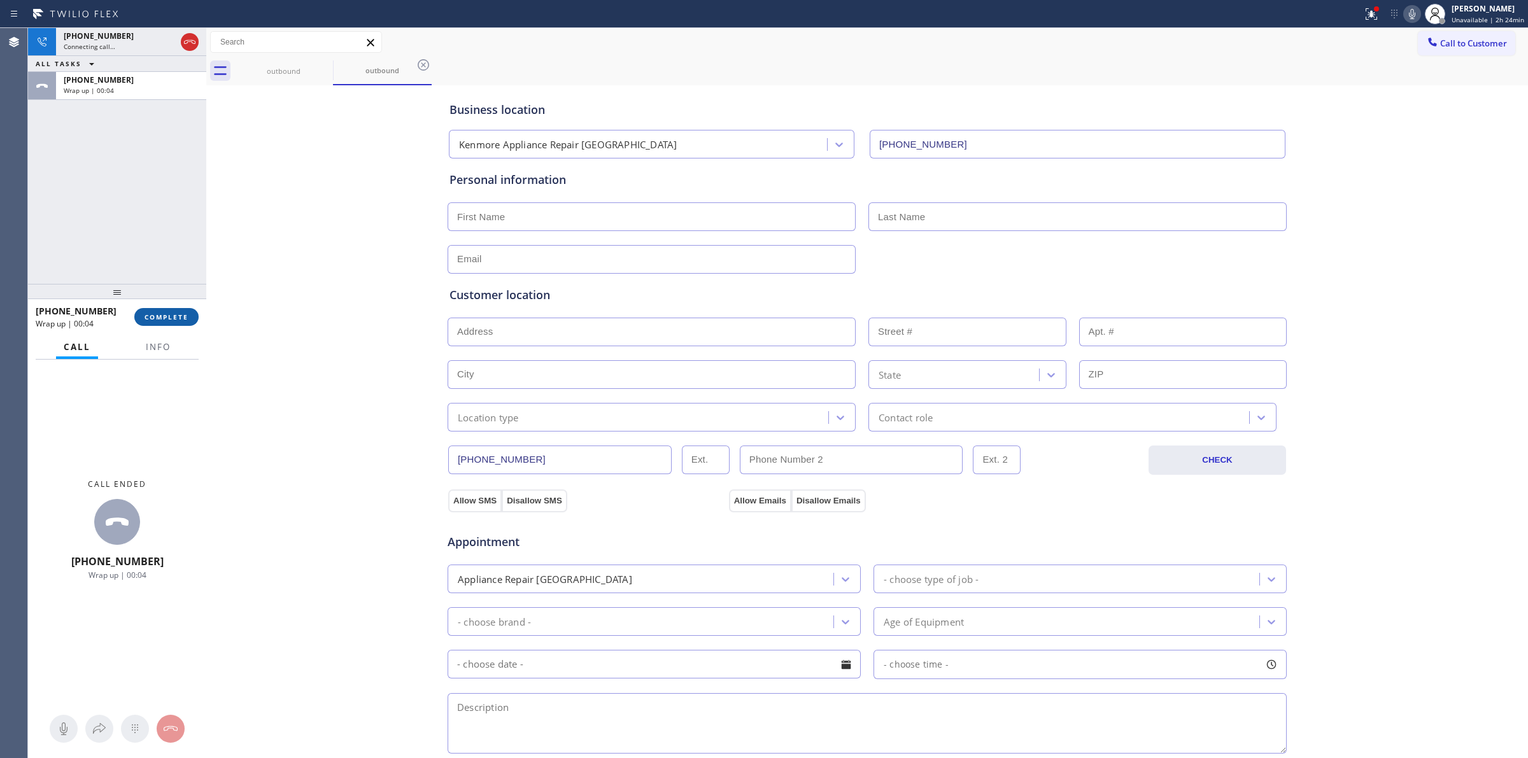
click at [163, 322] on button "COMPLETE" at bounding box center [166, 317] width 64 height 18
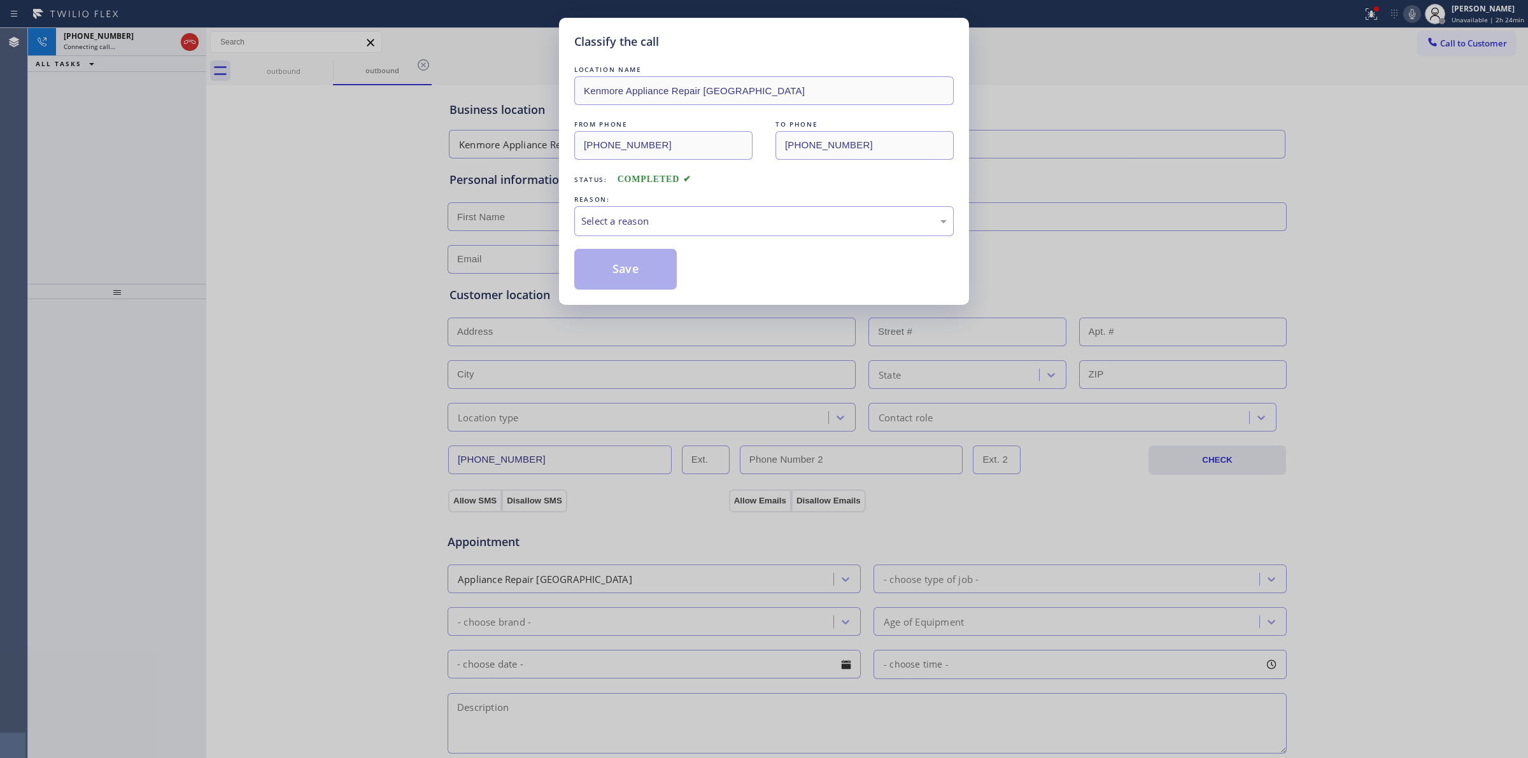
click at [640, 293] on div "Classify the call LOCATION NAME Kenmore Appliance Repair [GEOGRAPHIC_DATA] FROM…" at bounding box center [764, 161] width 410 height 287
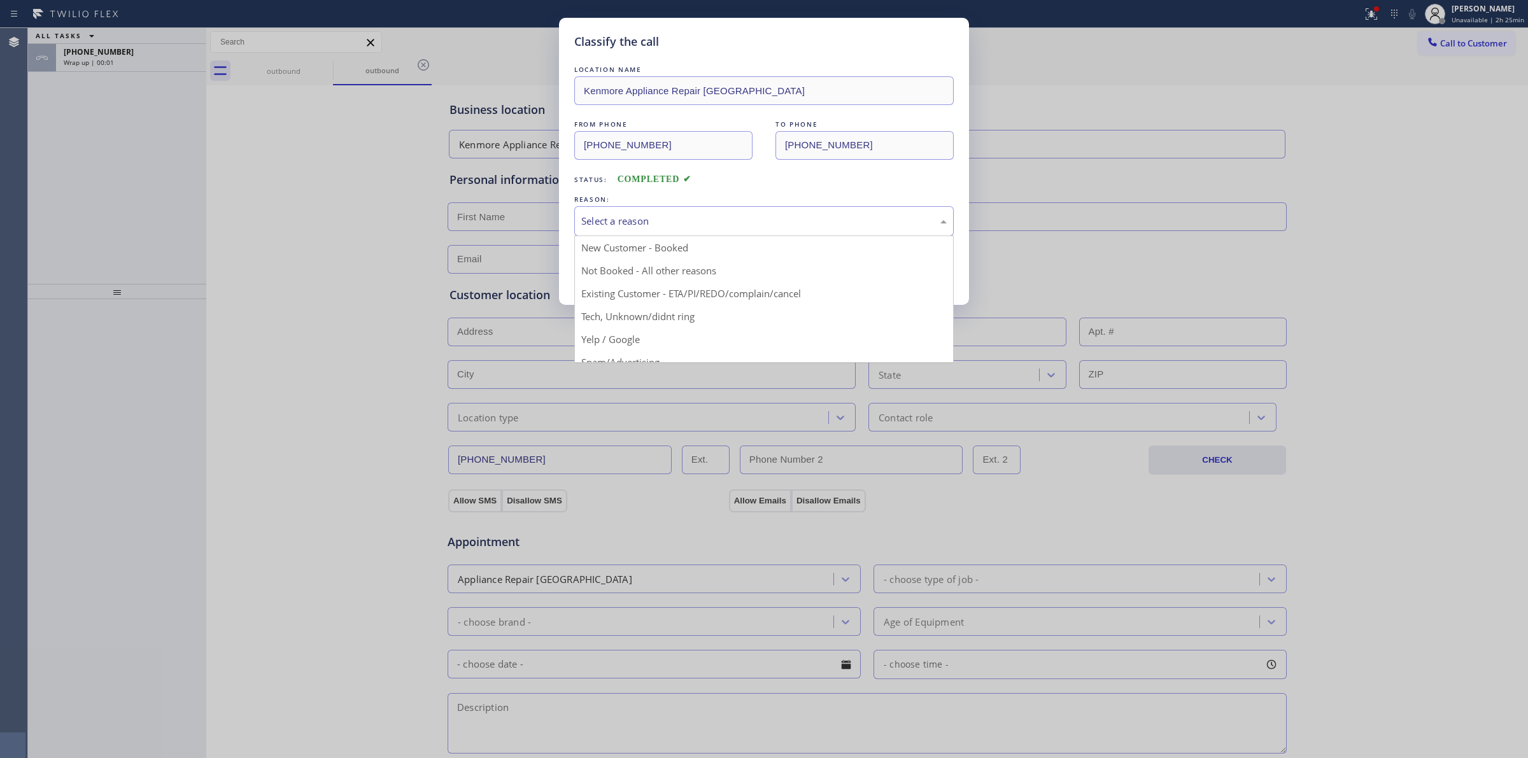
drag, startPoint x: 553, startPoint y: 229, endPoint x: 879, endPoint y: 215, distance: 326.2
click at [879, 215] on div "Select a reason" at bounding box center [763, 221] width 365 height 15
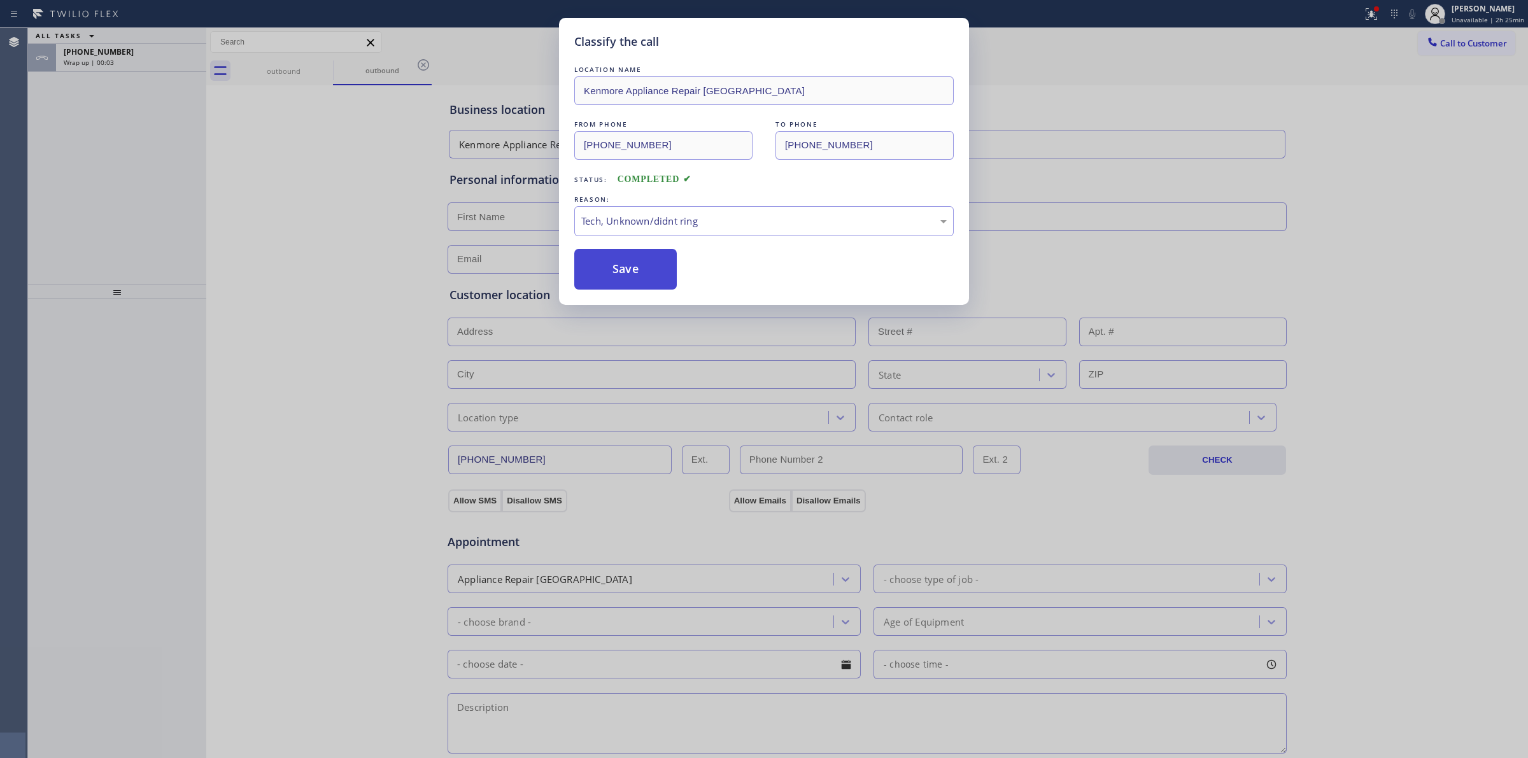
click at [626, 271] on button "Save" at bounding box center [625, 269] width 102 height 41
click at [1458, 41] on div "Classify the call LOCATION NAME Green Tree Heating & Cooling Brea FROM PHONE [P…" at bounding box center [778, 393] width 1500 height 730
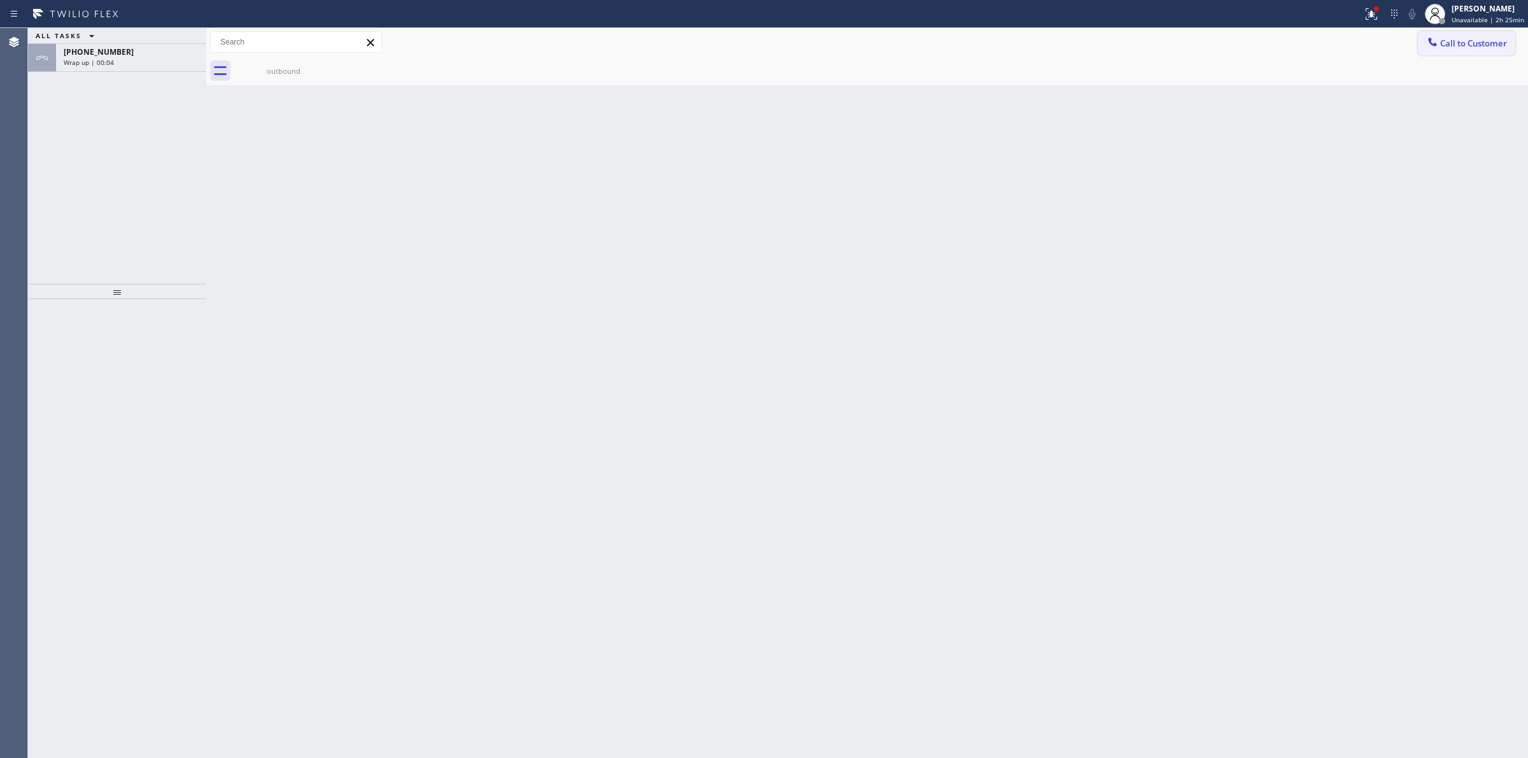
click at [1455, 41] on span "Call to Customer" at bounding box center [1473, 43] width 67 height 11
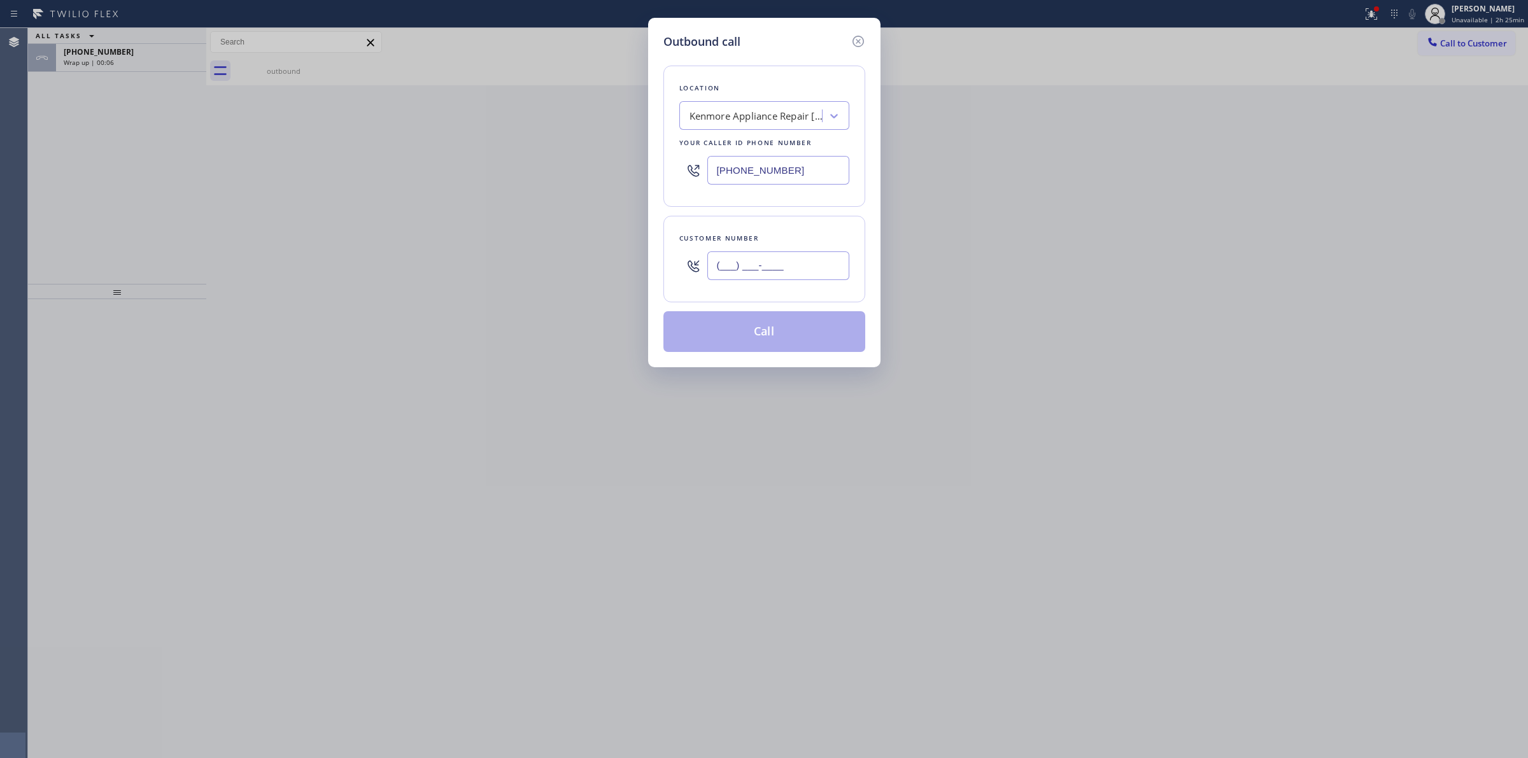
click at [797, 266] on input "(___) ___-____" at bounding box center [778, 265] width 142 height 29
paste input "626) 623-5086"
type input "[PHONE_NUMBER]"
click at [791, 118] on div "Kenmore Appliance Repair [GEOGRAPHIC_DATA]" at bounding box center [756, 116] width 134 height 15
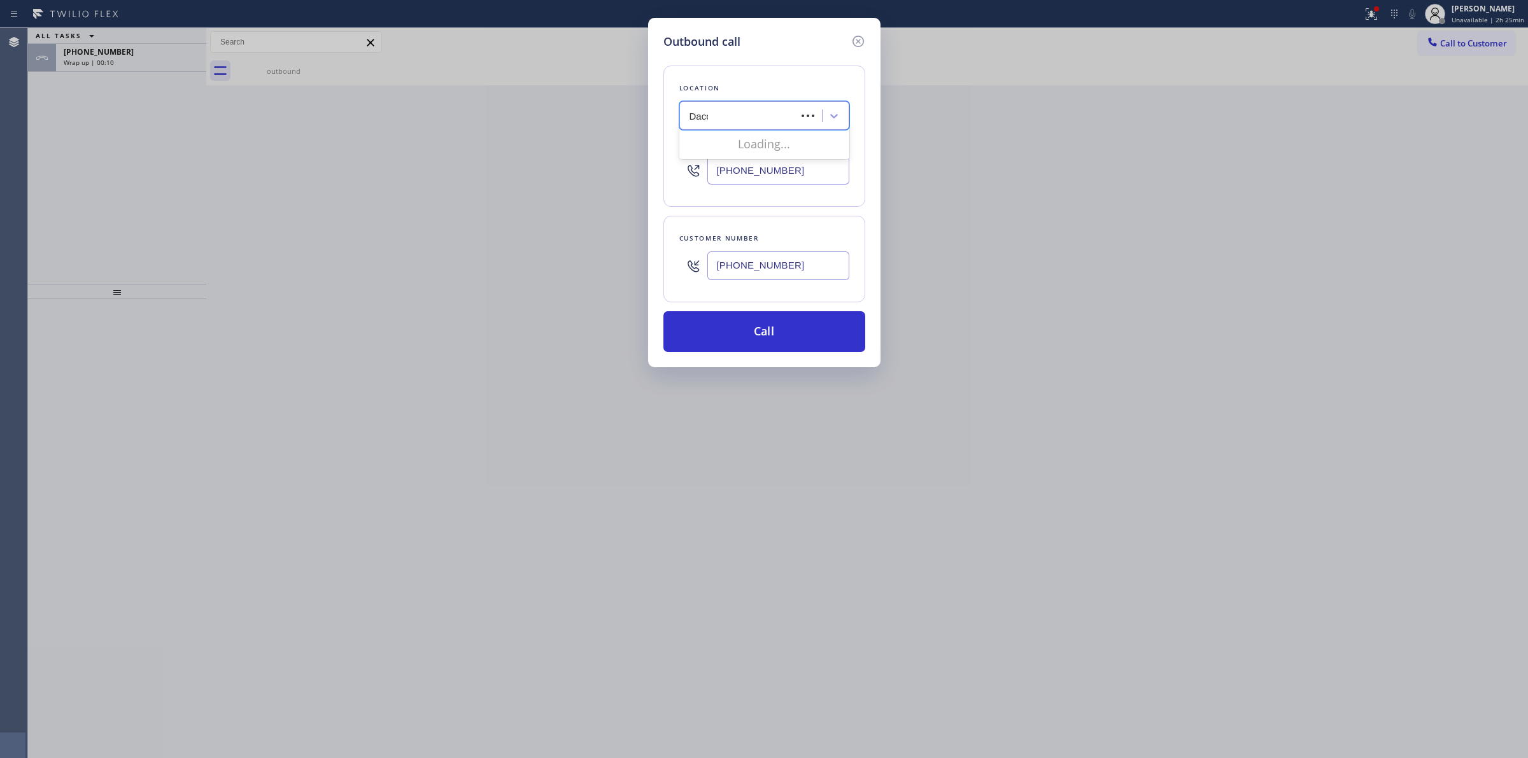
type input "Dacor"
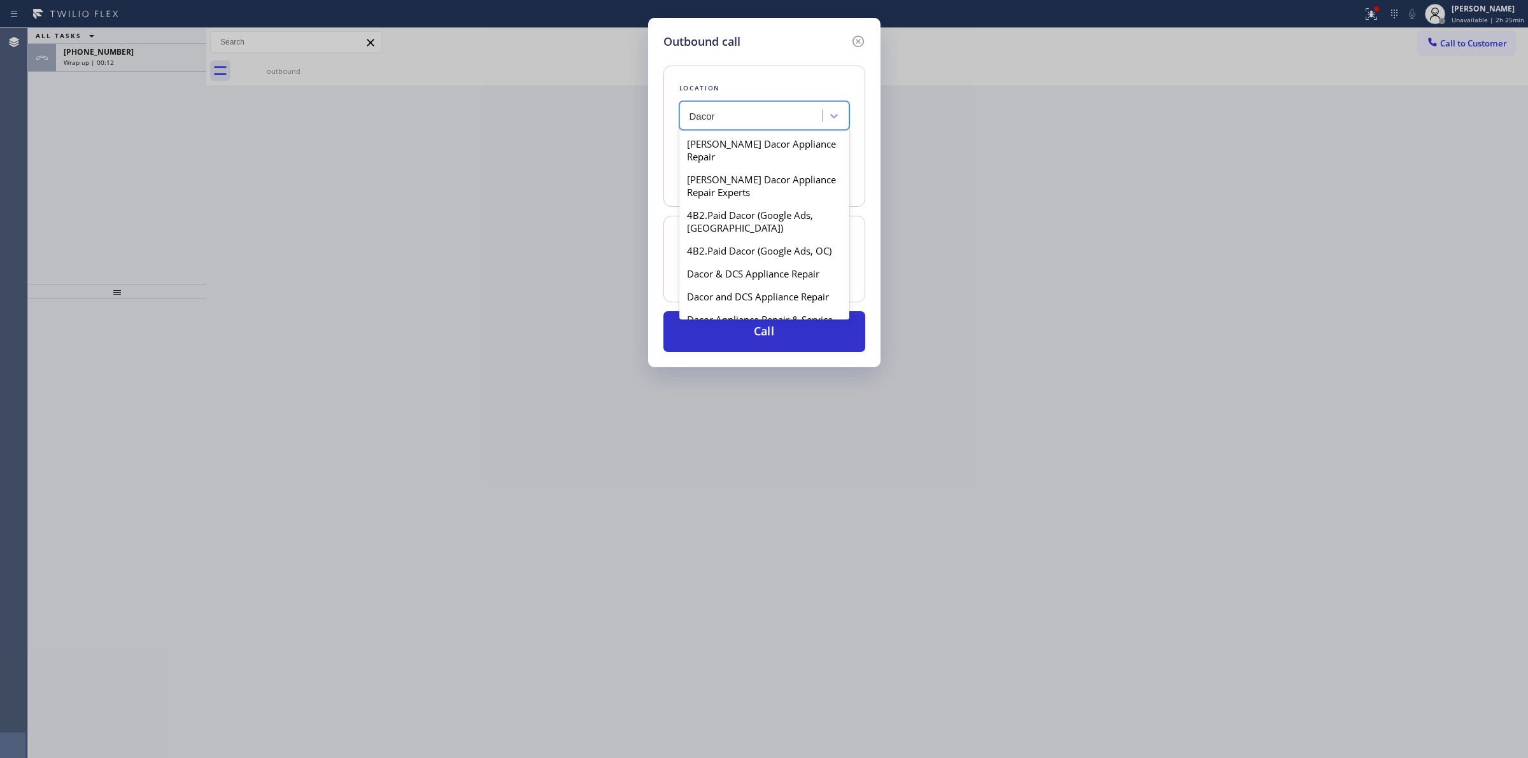
scroll to position [796, 0]
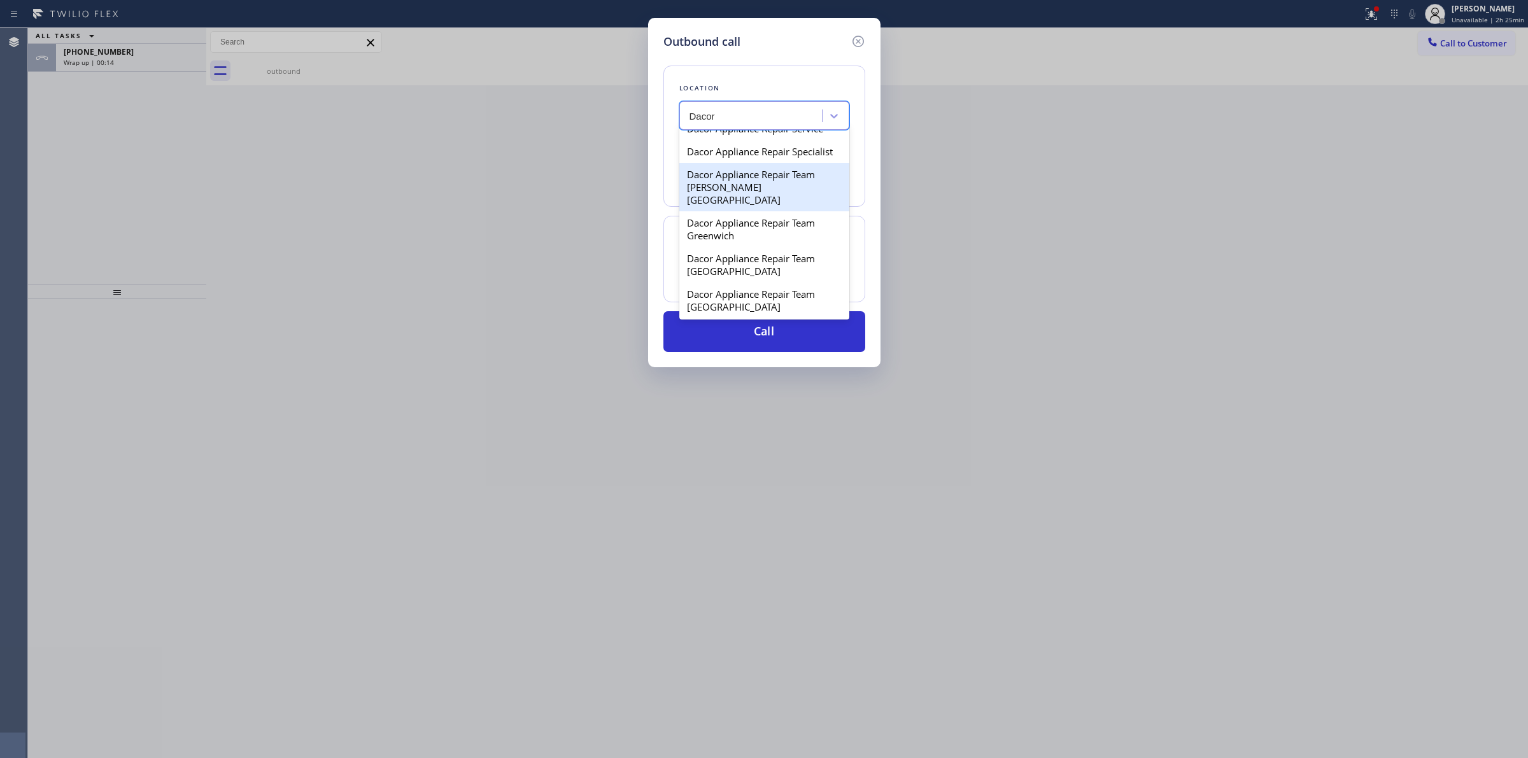
drag, startPoint x: 744, startPoint y: 240, endPoint x: 770, endPoint y: 253, distance: 29.6
click at [747, 211] on div "Dacor Appliance Repair Team [PERSON_NAME][GEOGRAPHIC_DATA]" at bounding box center [764, 187] width 170 height 48
type input "[PHONE_NUMBER]"
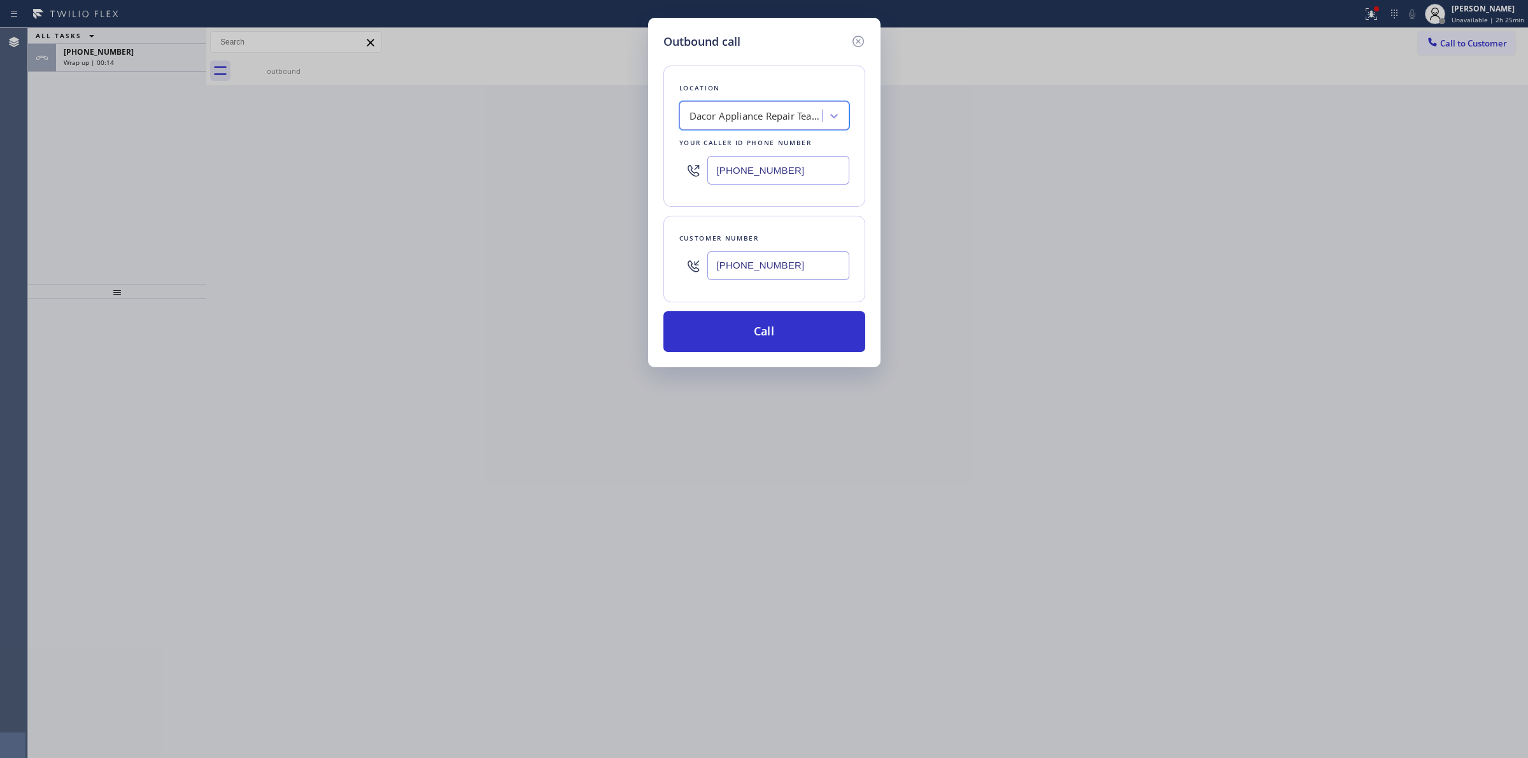
click at [737, 258] on input "[PHONE_NUMBER]" at bounding box center [778, 265] width 142 height 29
click at [746, 323] on button "Call" at bounding box center [764, 331] width 202 height 41
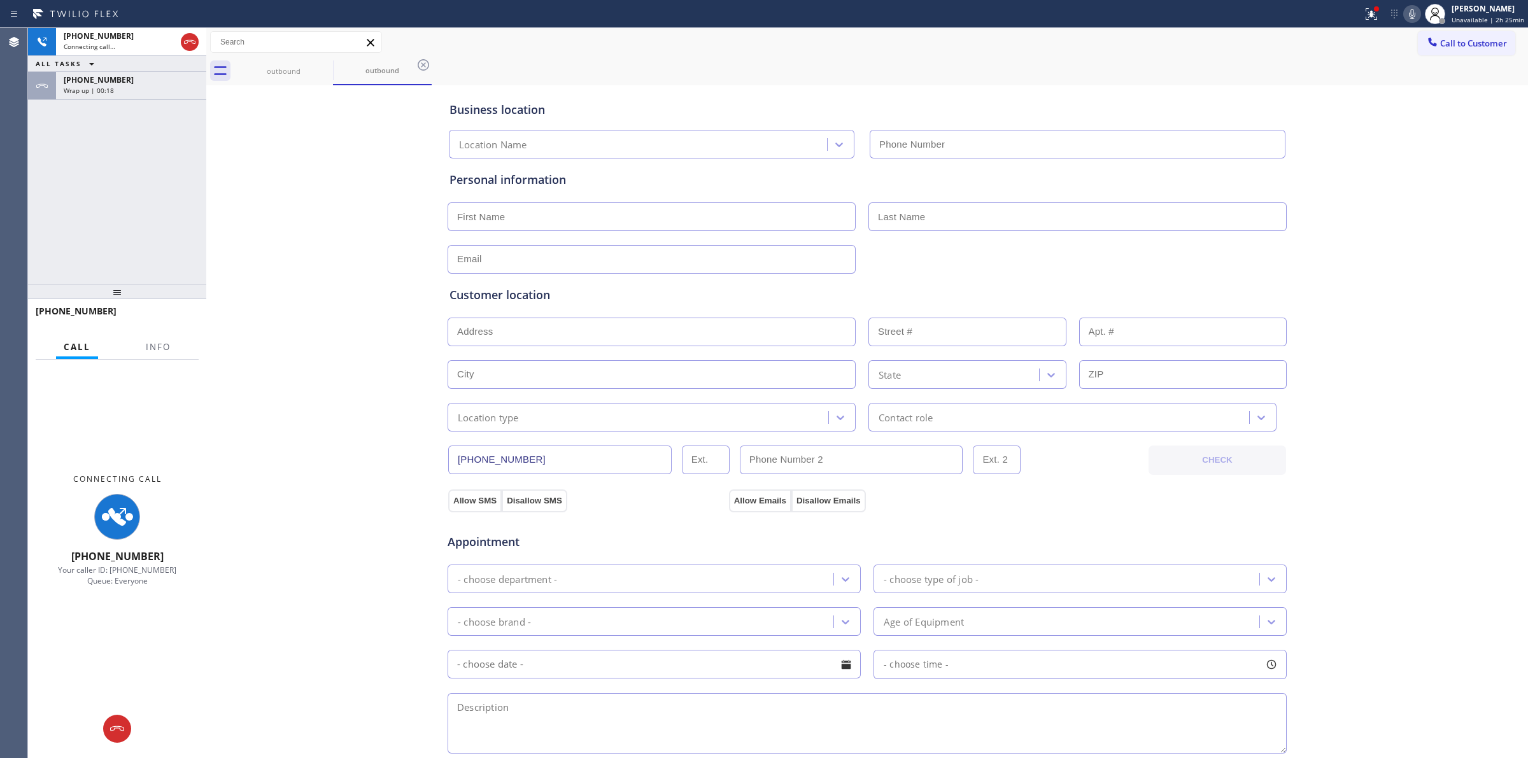
type input "[PHONE_NUMBER]"
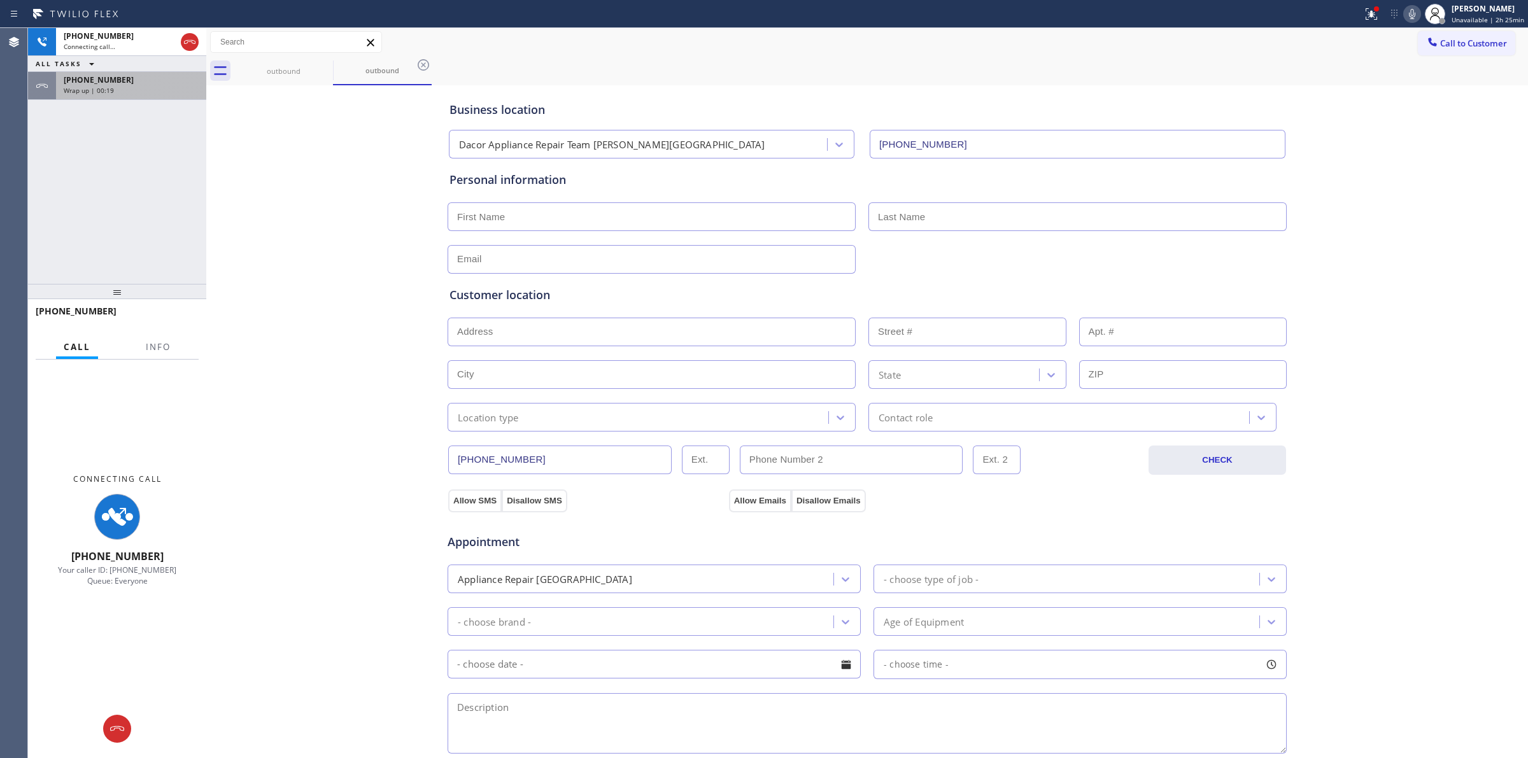
click at [127, 86] on div "Wrap up | 00:19" at bounding box center [131, 90] width 135 height 9
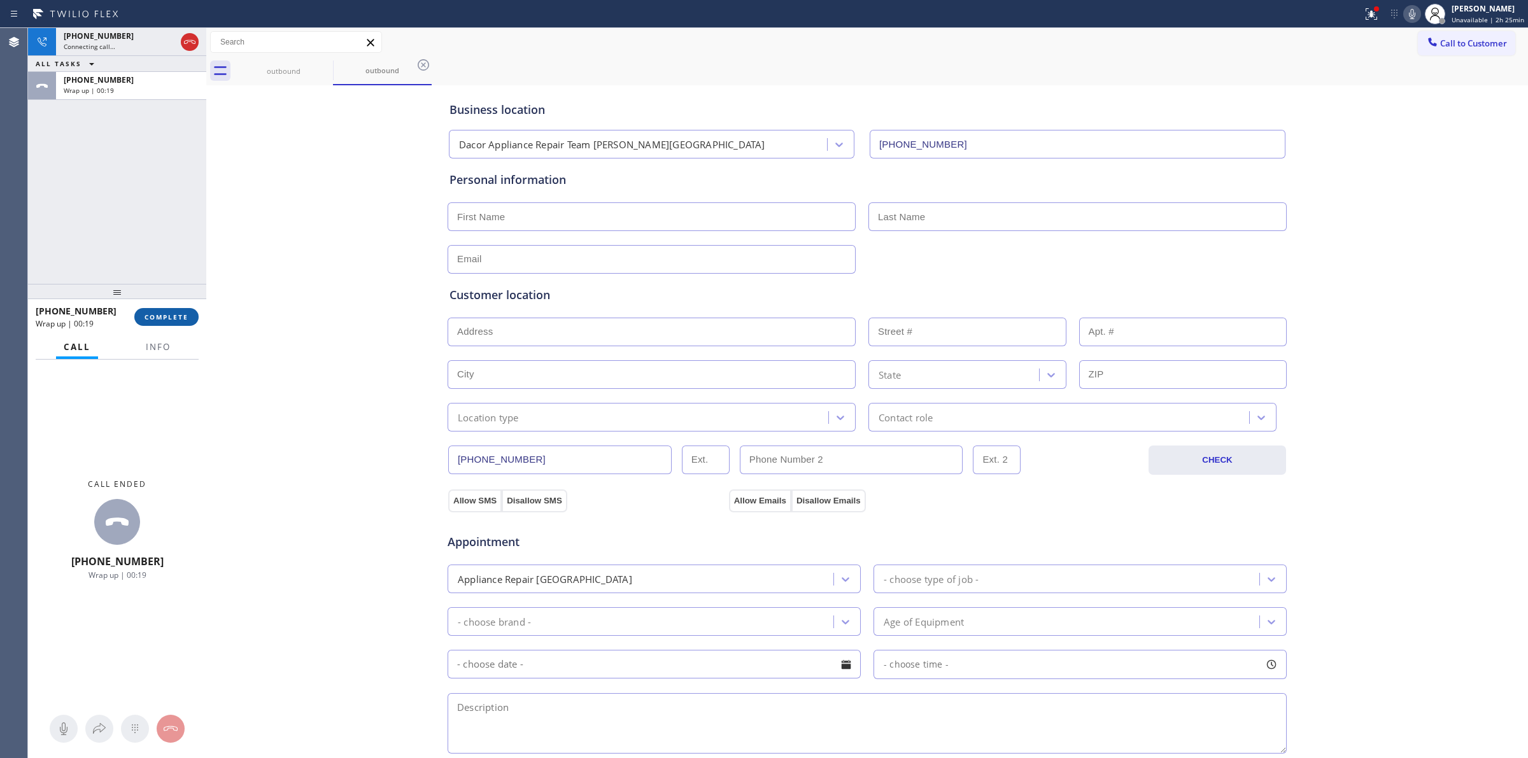
click at [155, 321] on button "COMPLETE" at bounding box center [166, 317] width 64 height 18
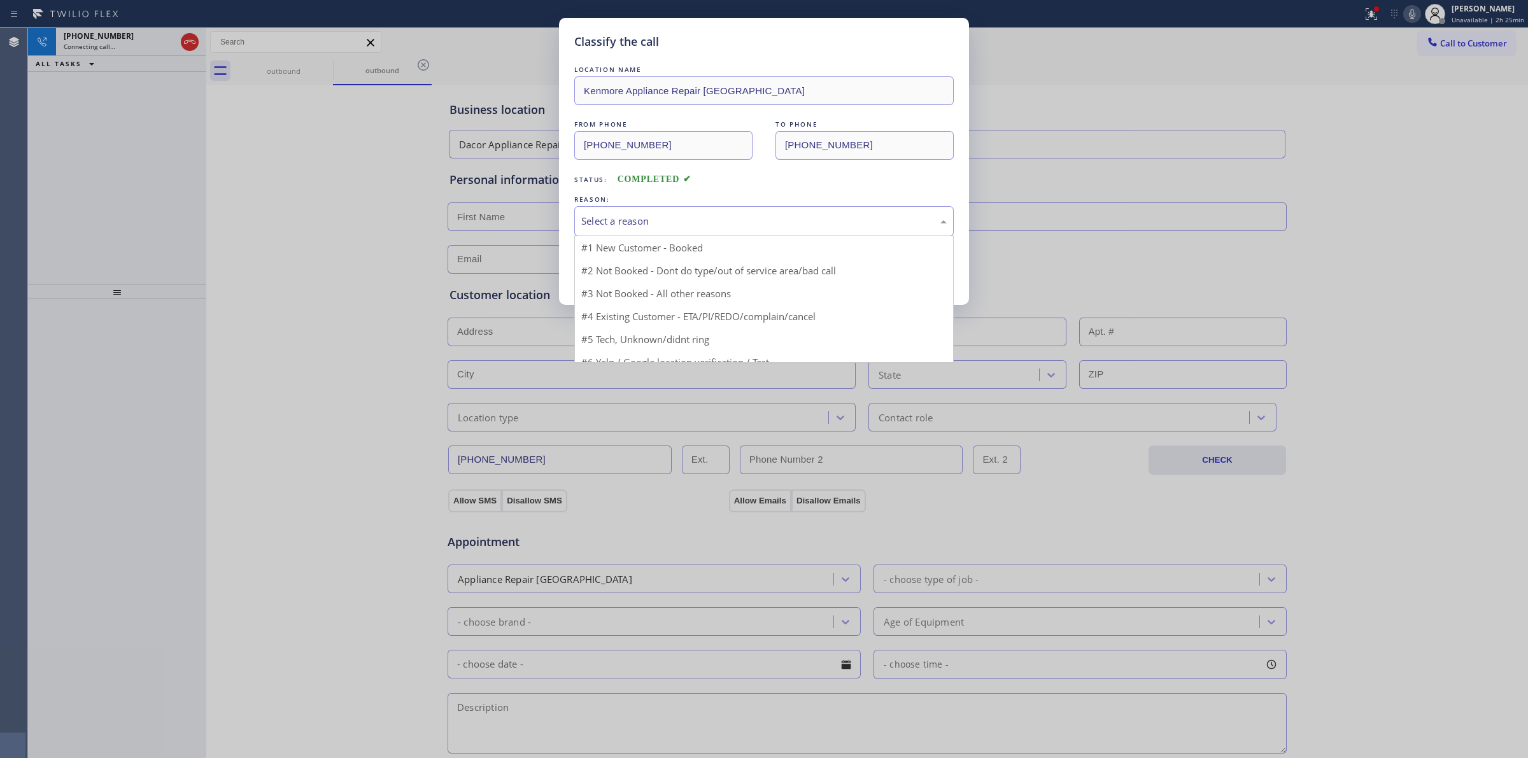
click at [682, 217] on div "Select a reason" at bounding box center [763, 221] width 365 height 15
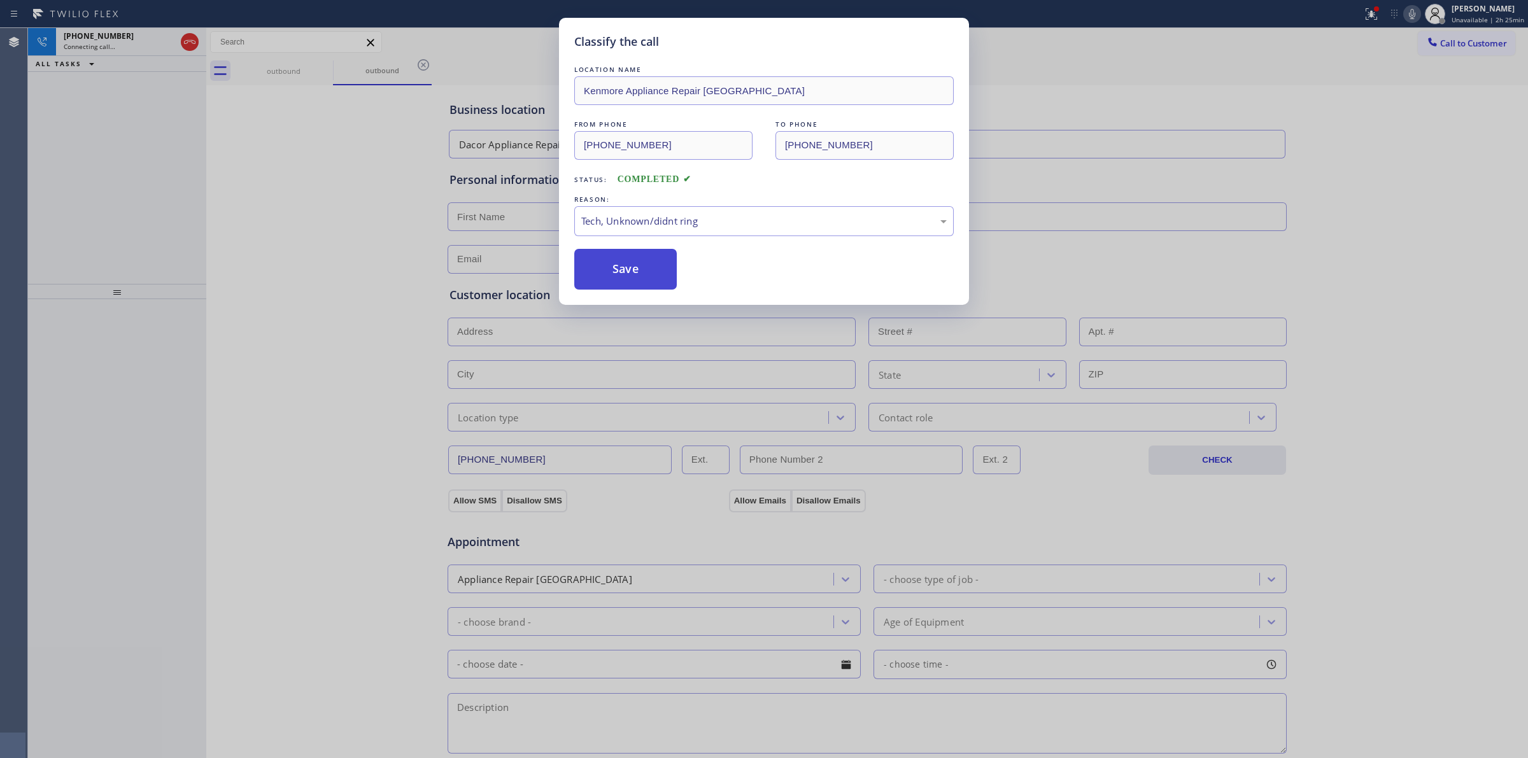
click at [644, 280] on button "Save" at bounding box center [625, 269] width 102 height 41
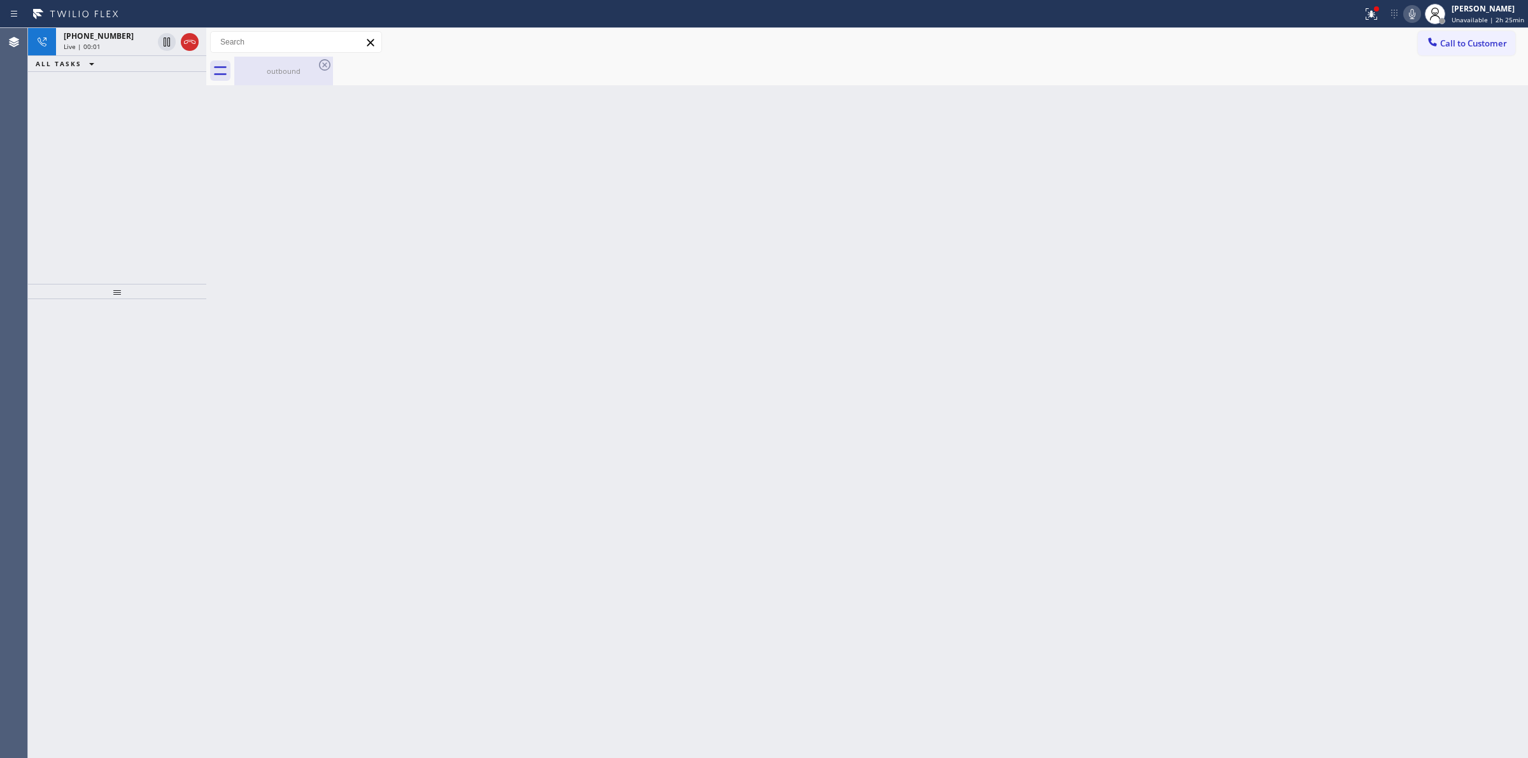
click at [314, 64] on div "outbound" at bounding box center [284, 71] width 96 height 29
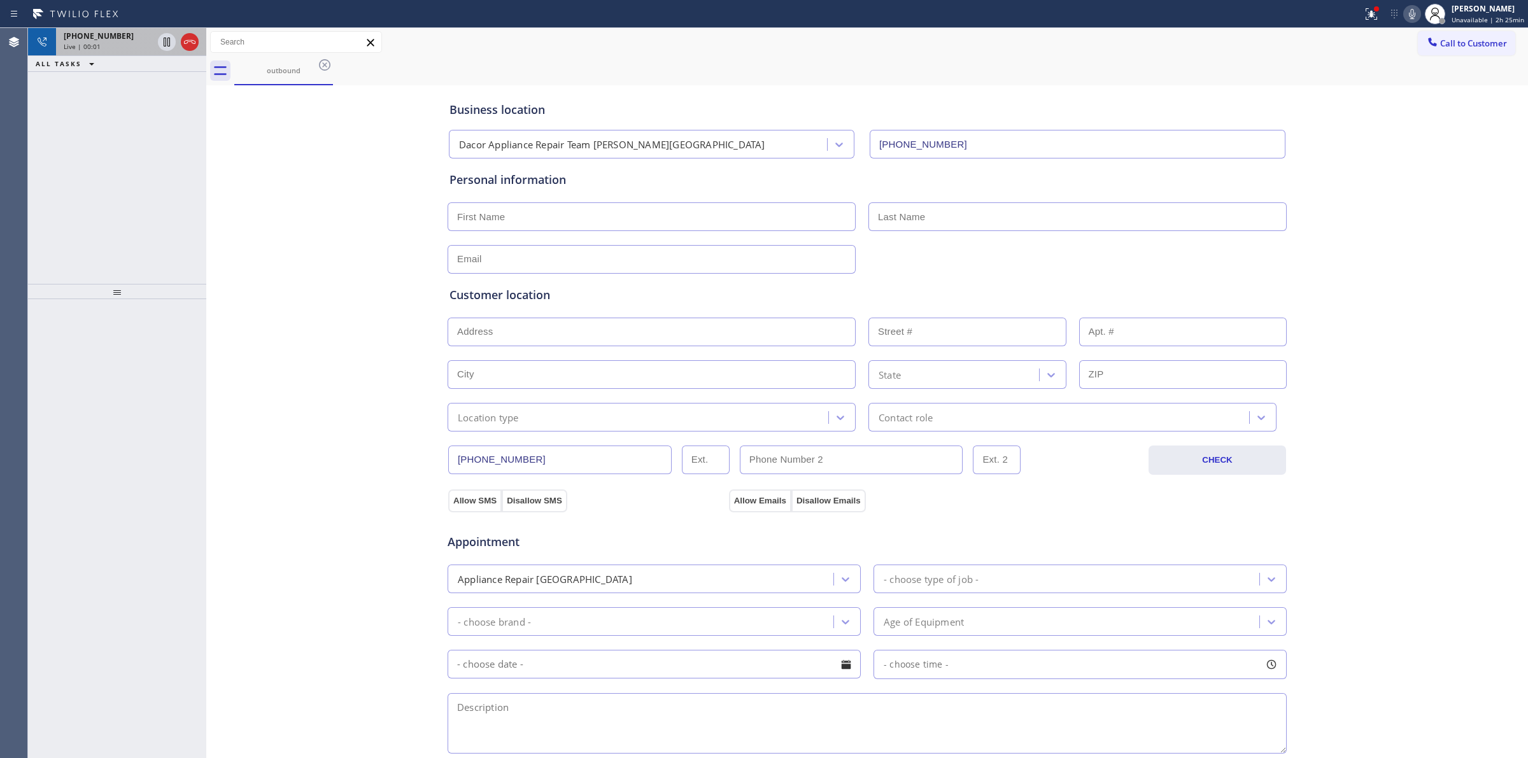
click at [119, 39] on div "[PHONE_NUMBER]" at bounding box center [108, 36] width 89 height 11
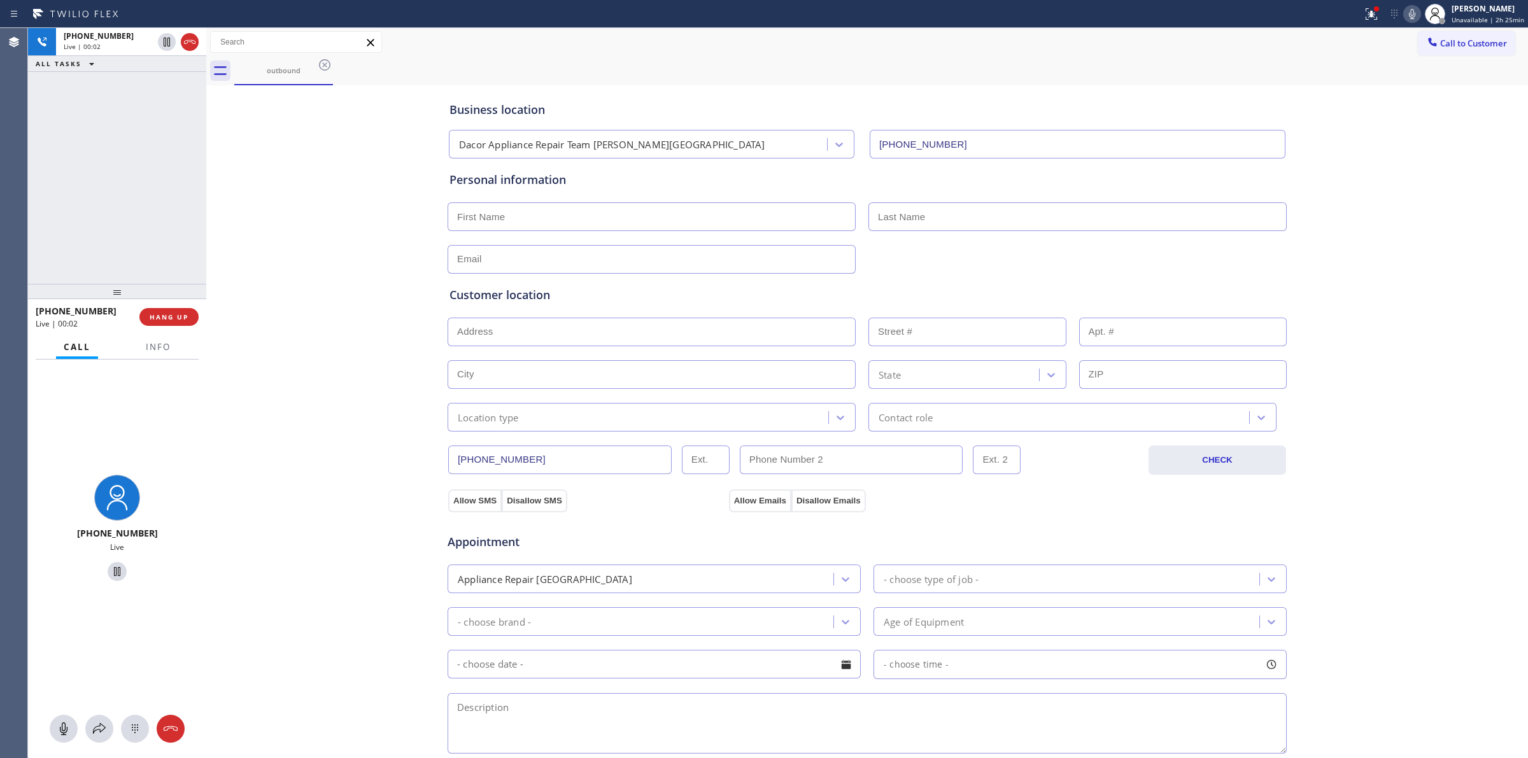
drag, startPoint x: 139, startPoint y: 727, endPoint x: 169, endPoint y: 714, distance: 32.8
click at [141, 726] on icon at bounding box center [134, 728] width 15 height 15
drag, startPoint x: 1430, startPoint y: 50, endPoint x: 1420, endPoint y: 52, distance: 11.1
click at [1430, 49] on button "Call to Customer" at bounding box center [1466, 43] width 97 height 24
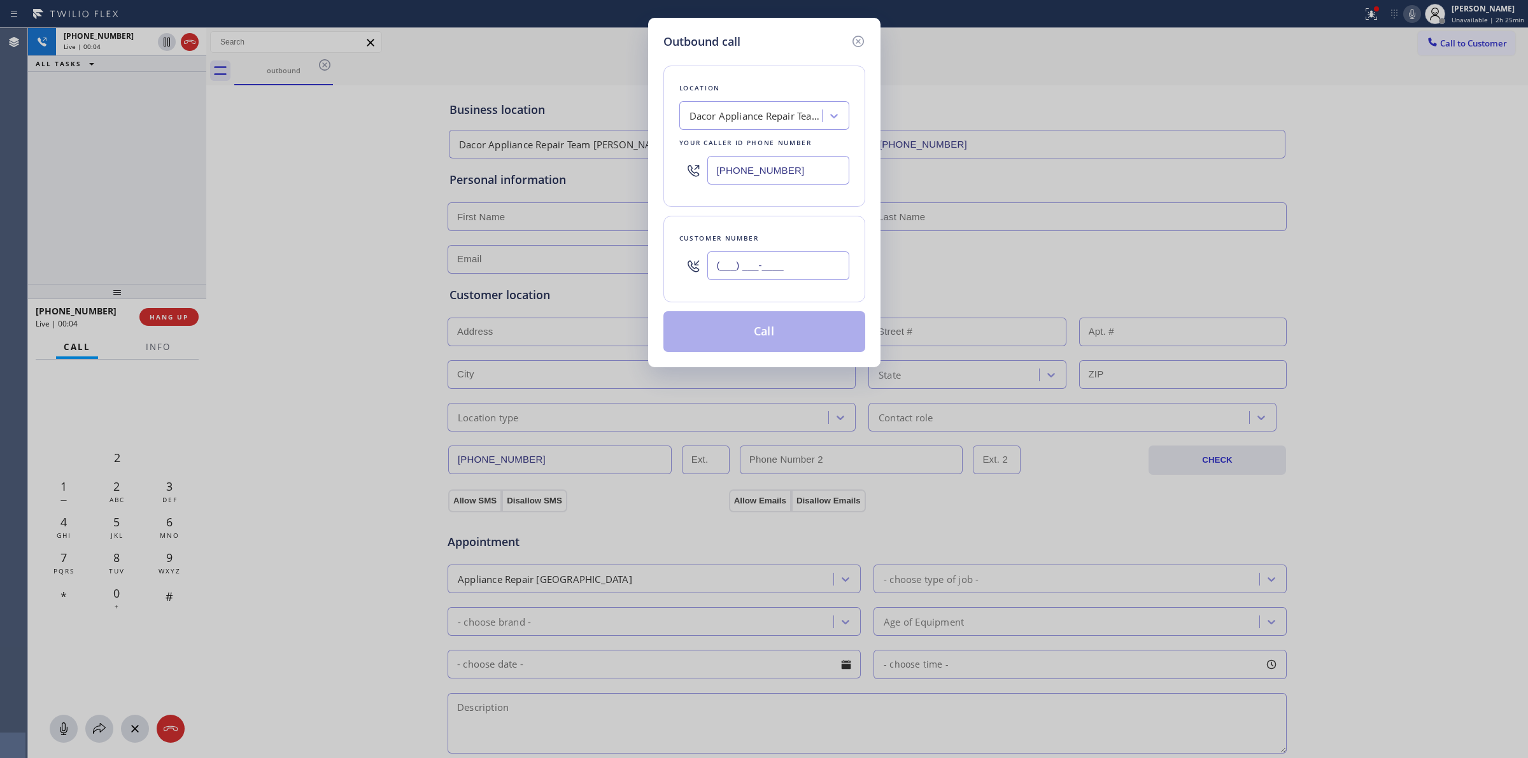
click at [762, 267] on input "(___) ___-____" at bounding box center [778, 265] width 142 height 29
paste input "626) 623-5086"
type input "[PHONE_NUMBER]"
click at [720, 67] on div "Location Dacor Appliance Repair Team [PERSON_NAME][GEOGRAPHIC_DATA] Your caller…" at bounding box center [764, 136] width 202 height 141
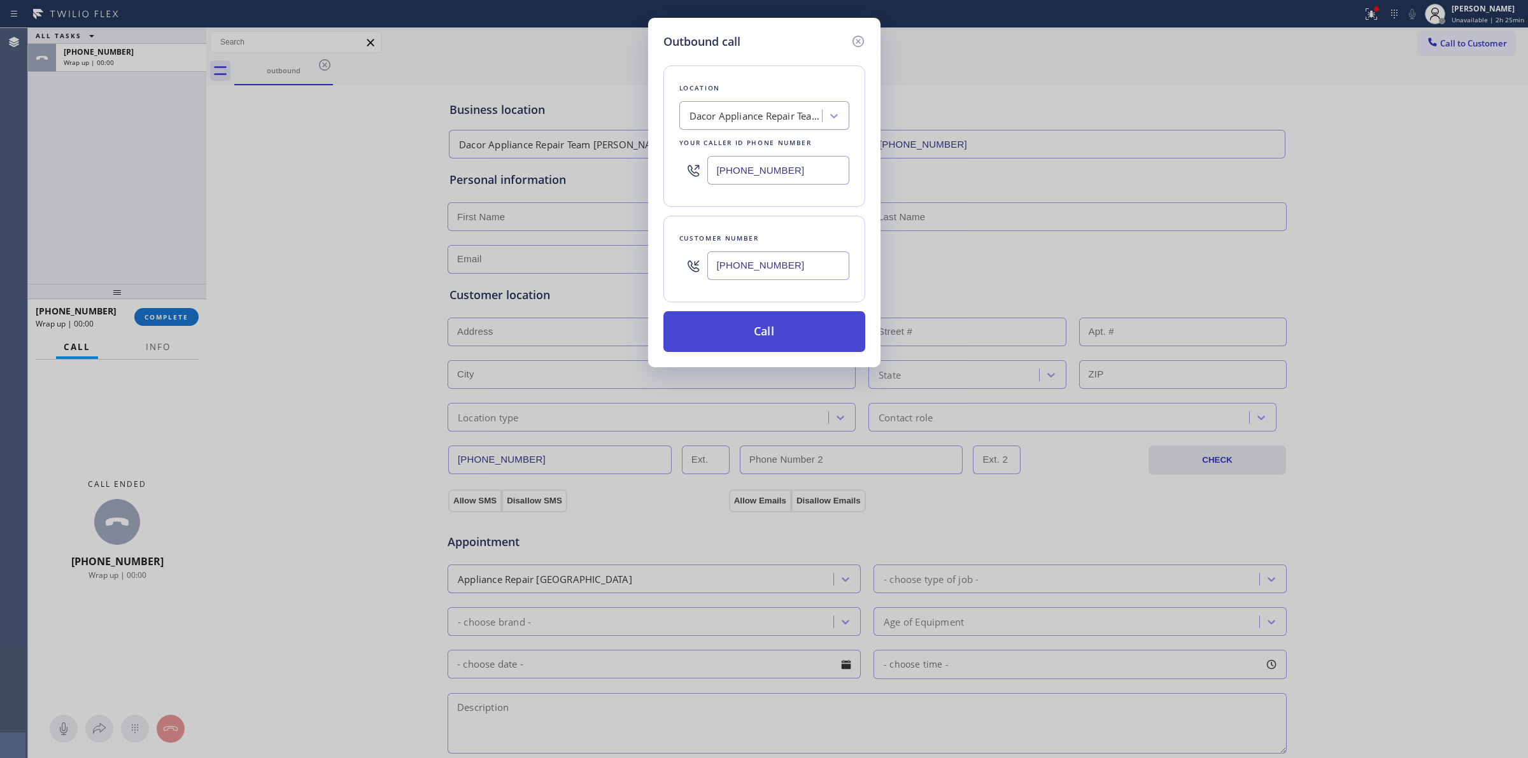
click at [786, 323] on button "Call" at bounding box center [764, 331] width 202 height 41
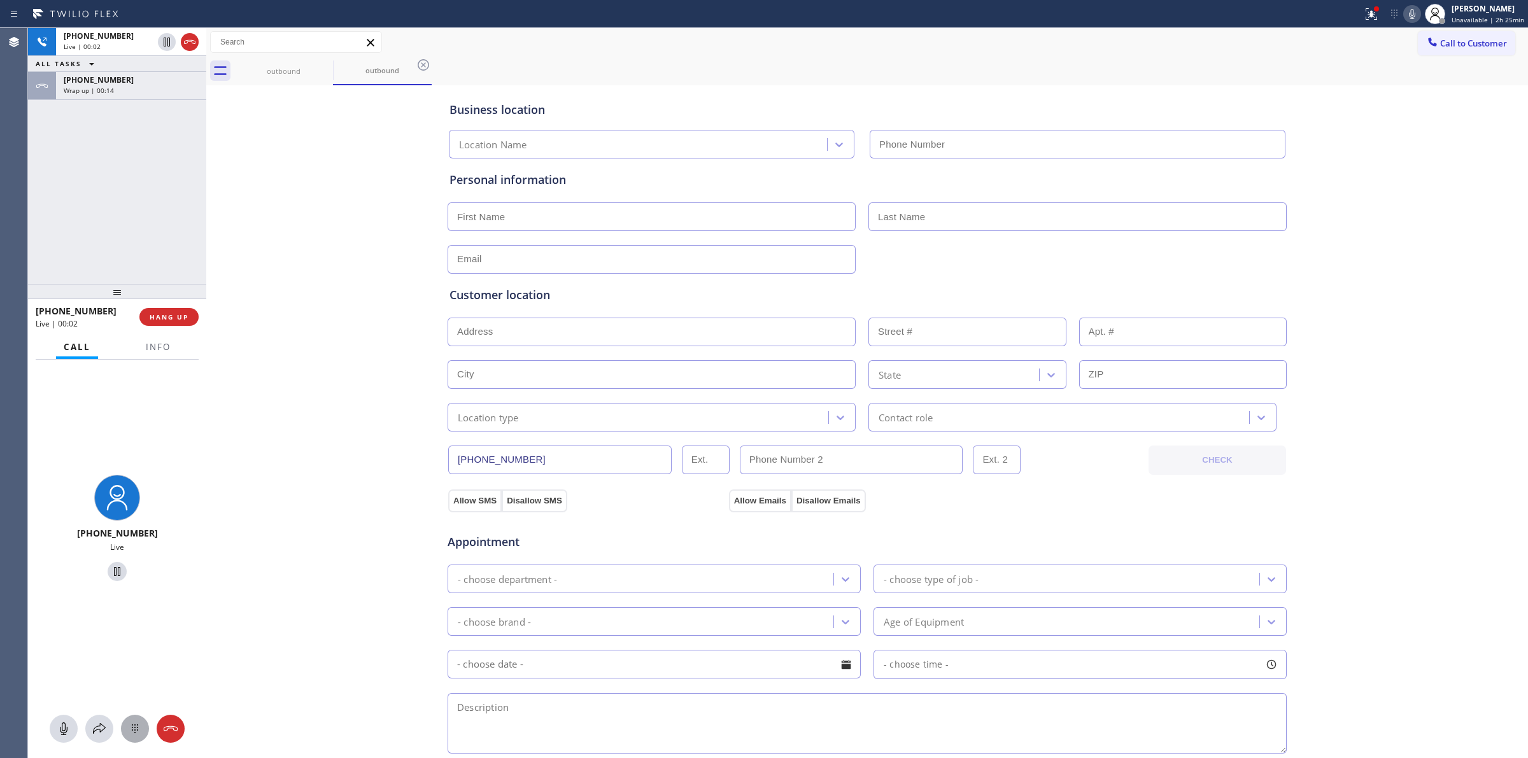
drag, startPoint x: 765, startPoint y: 316, endPoint x: 129, endPoint y: 724, distance: 755.6
click at [129, 724] on icon at bounding box center [134, 728] width 15 height 15
click at [1421, 30] on div "Call to Customer Outbound call Location Search location Your caller id phone nu…" at bounding box center [867, 42] width 1322 height 29
click at [1440, 48] on span "Call to Customer" at bounding box center [1473, 43] width 67 height 11
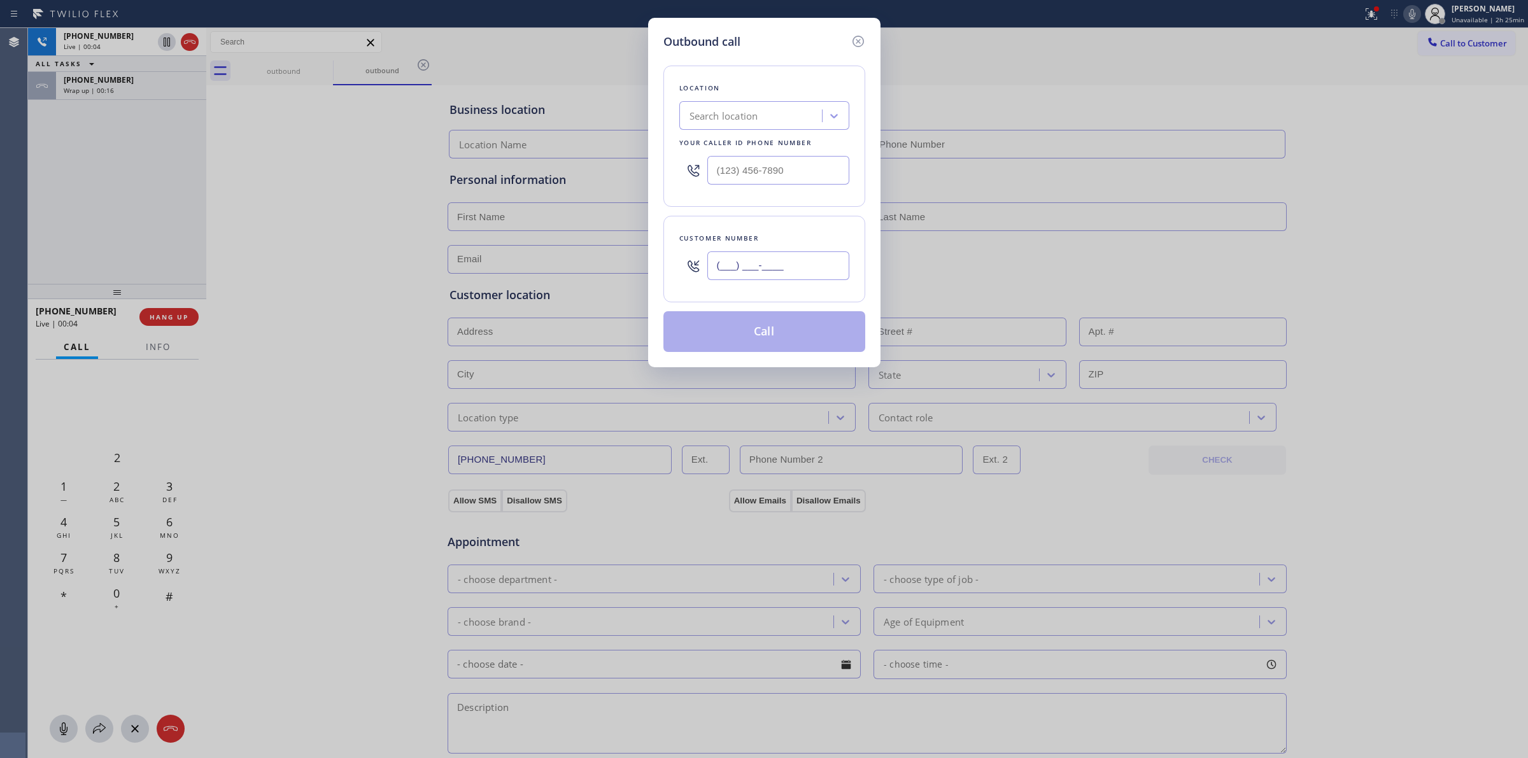
paste input "626) 623-5086"
click at [793, 266] on input "[PHONE_NUMBER]" at bounding box center [778, 265] width 142 height 29
type input "[PHONE_NUMBER]"
click at [325, 234] on div "Outbound call Location Search location Your caller id phone number Customer num…" at bounding box center [764, 379] width 1528 height 758
click at [134, 128] on div "Outbound call Location Search location Your caller id phone number Customer num…" at bounding box center [764, 379] width 1528 height 758
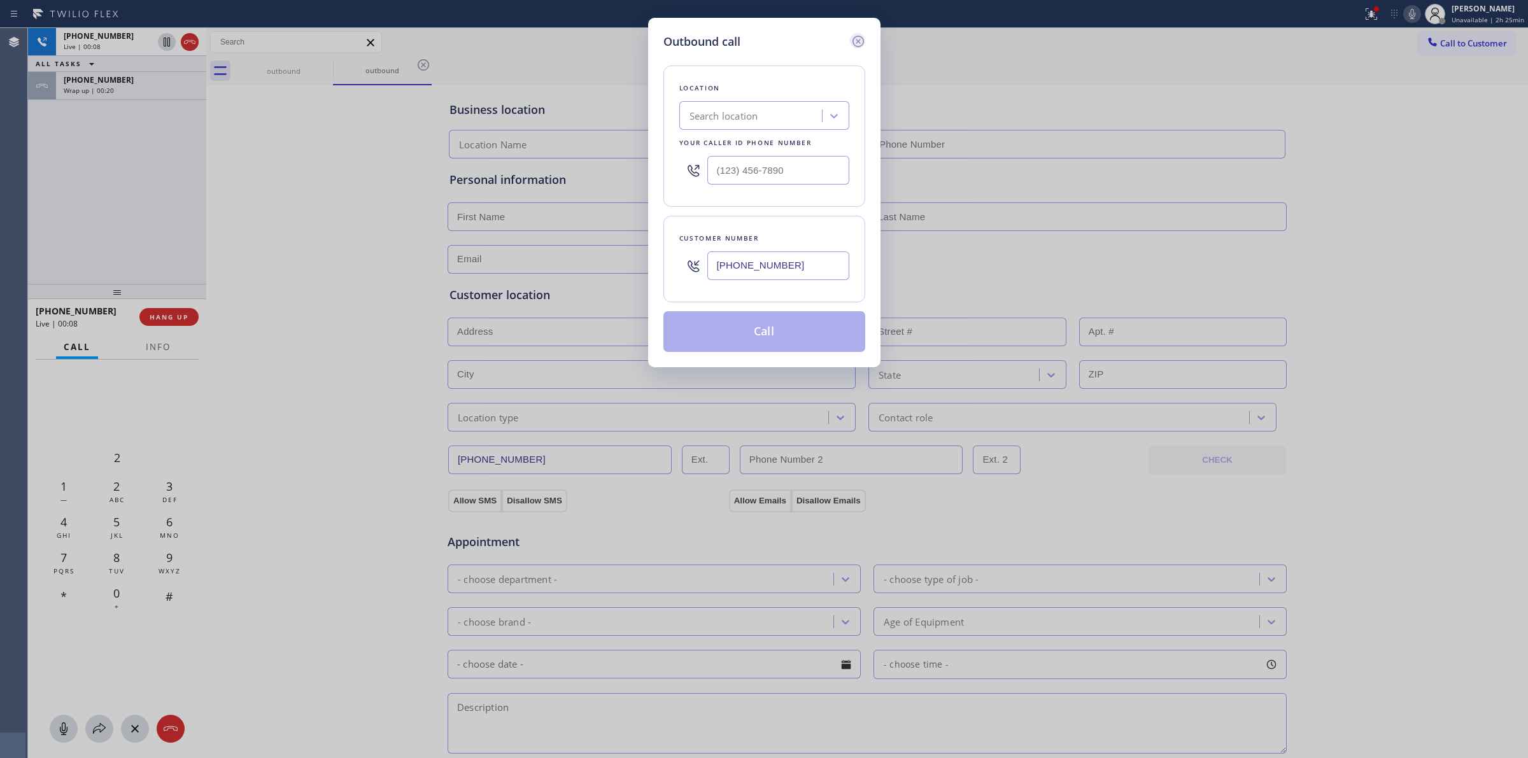
click at [859, 41] on icon at bounding box center [858, 41] width 15 height 15
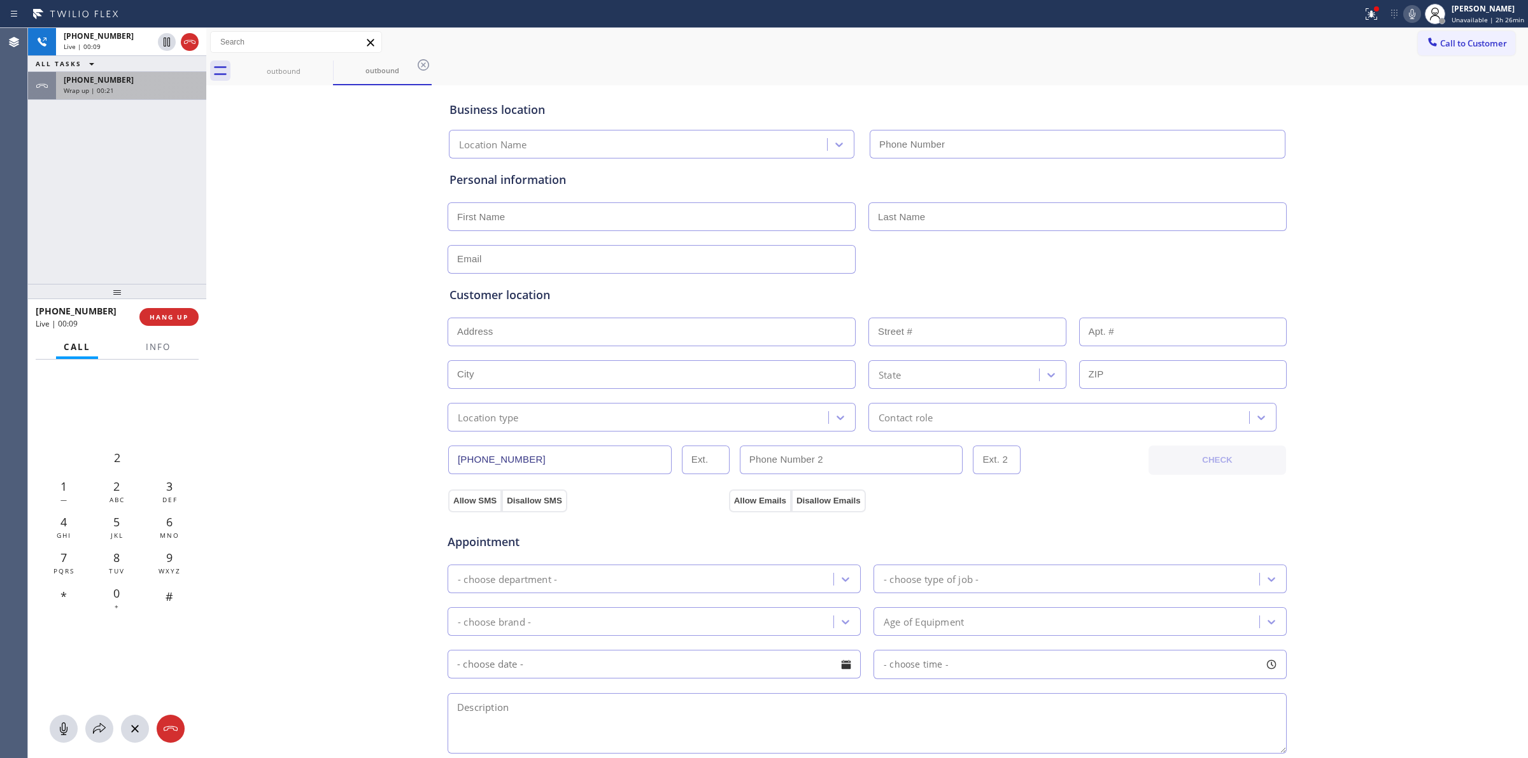
click at [105, 86] on span "Wrap up | 00:21" at bounding box center [89, 90] width 50 height 9
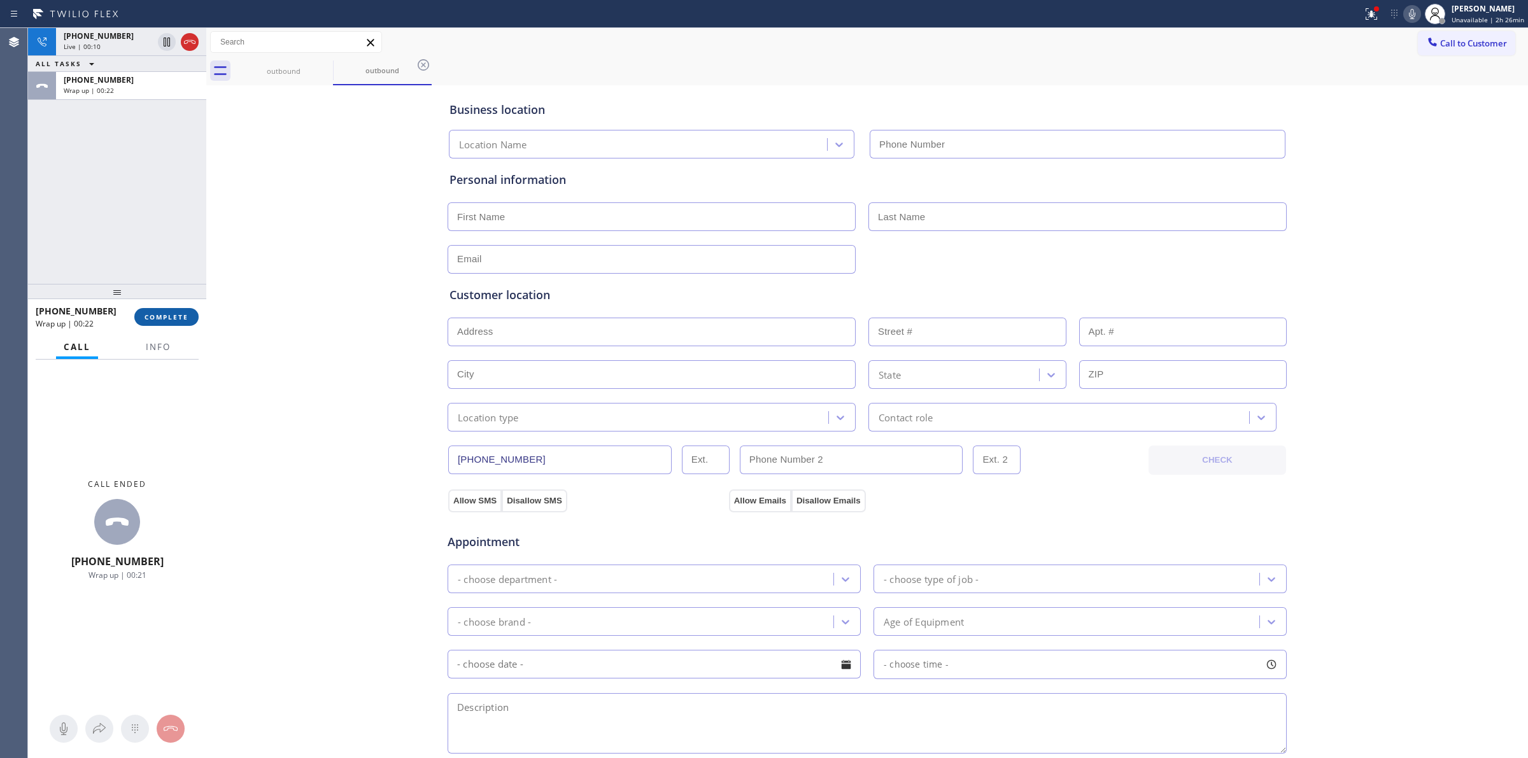
click at [169, 316] on span "COMPLETE" at bounding box center [167, 317] width 44 height 9
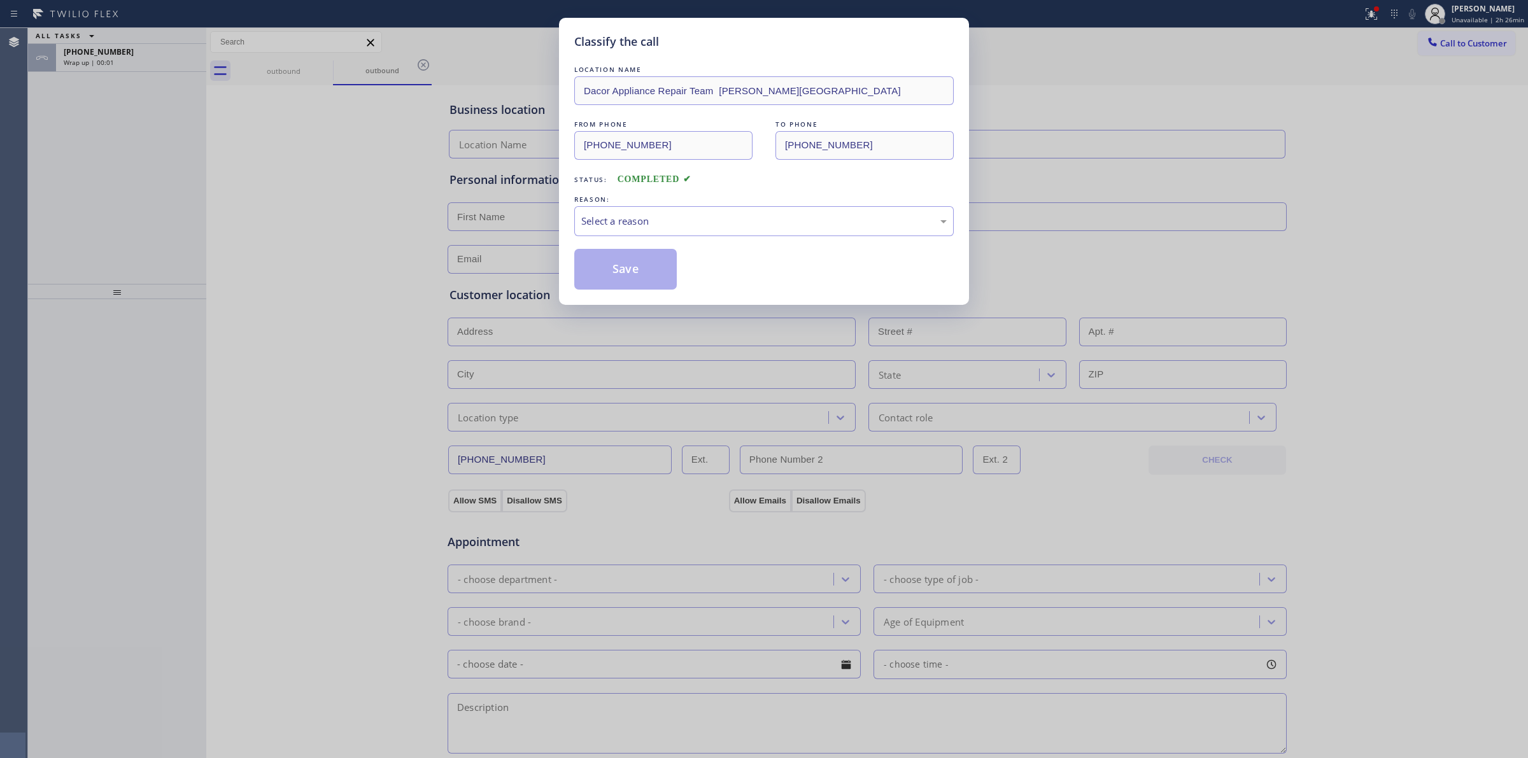
click at [689, 199] on div "REASON:" at bounding box center [763, 199] width 379 height 13
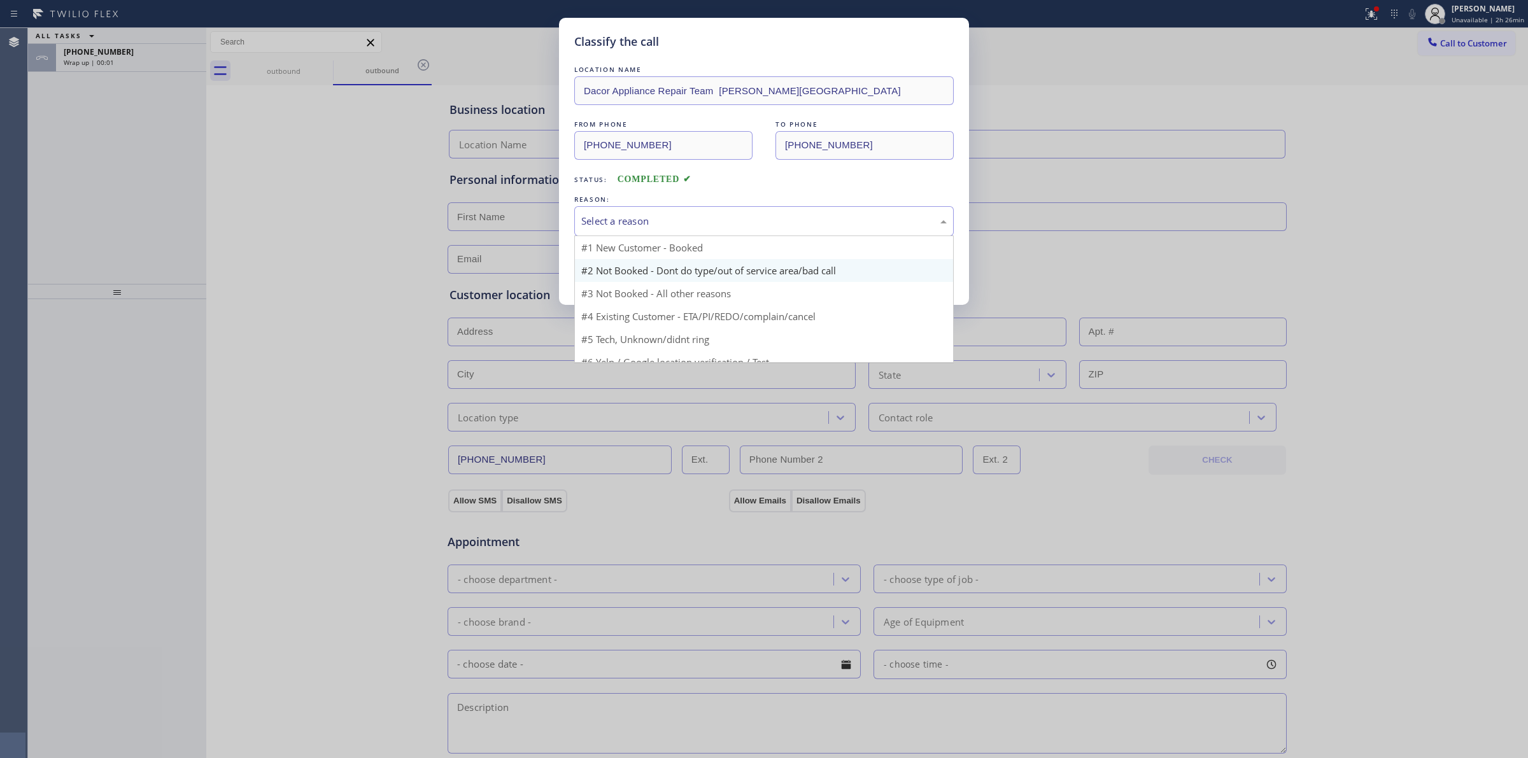
drag, startPoint x: 689, startPoint y: 222, endPoint x: 660, endPoint y: 272, distance: 58.2
click at [685, 236] on div "Select a reason" at bounding box center [763, 221] width 379 height 30
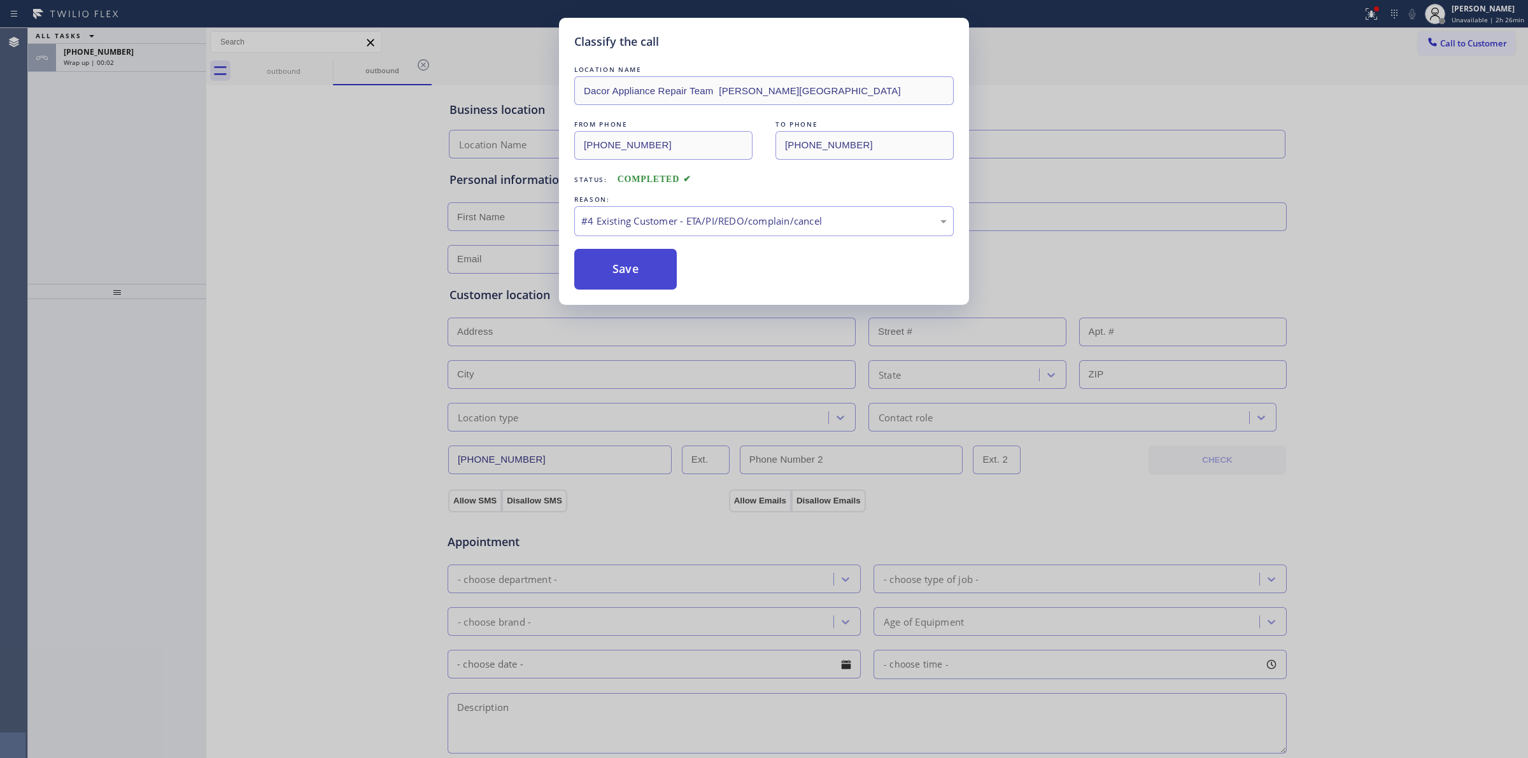
click at [618, 278] on button "Save" at bounding box center [625, 269] width 102 height 41
type input "[PHONE_NUMBER]"
click at [138, 64] on div "Classify the call LOCATION NAME Dacor Appliance Repair Team [PERSON_NAME][GEOGR…" at bounding box center [764, 379] width 1528 height 758
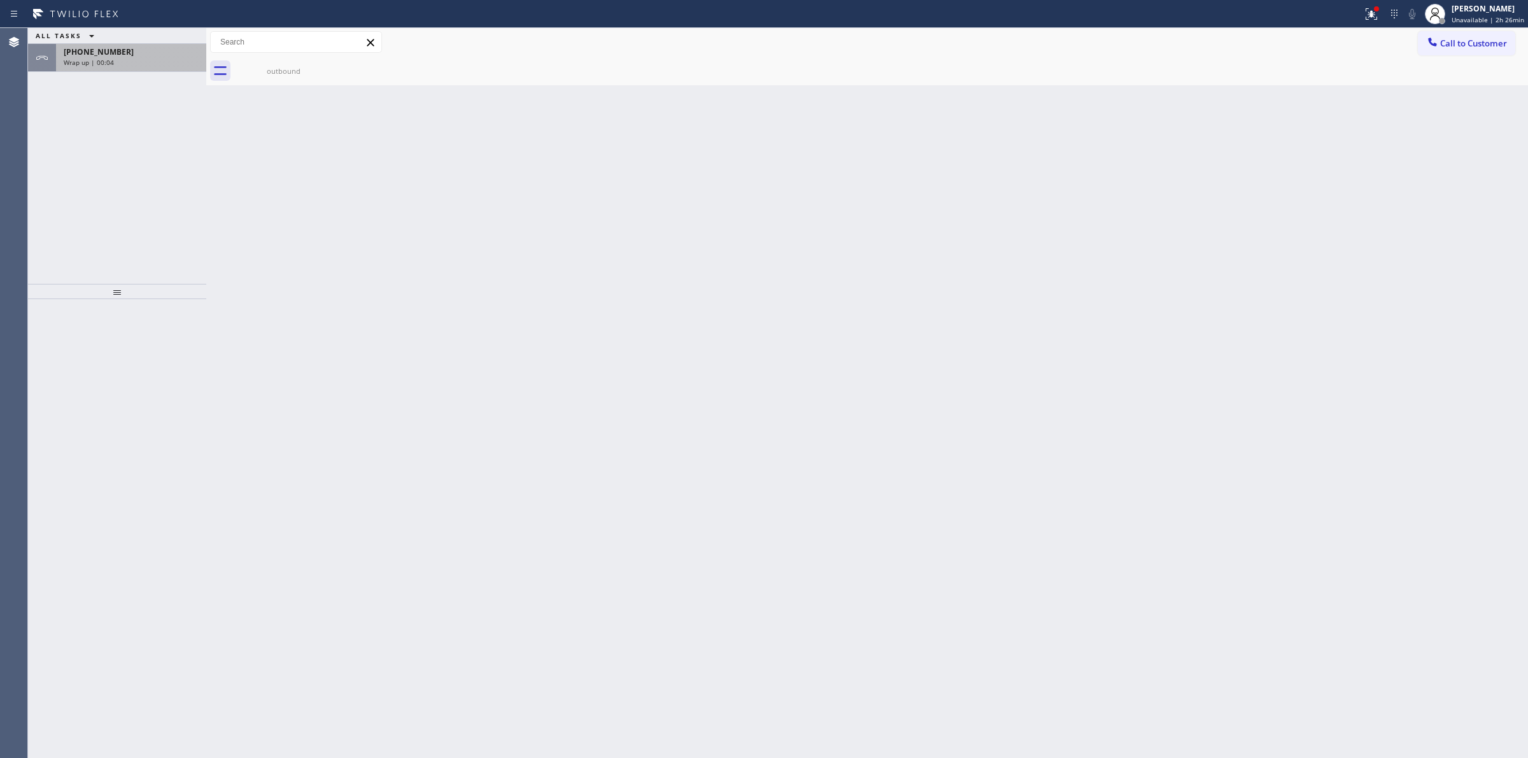
click at [151, 55] on div "[PHONE_NUMBER]" at bounding box center [131, 51] width 135 height 11
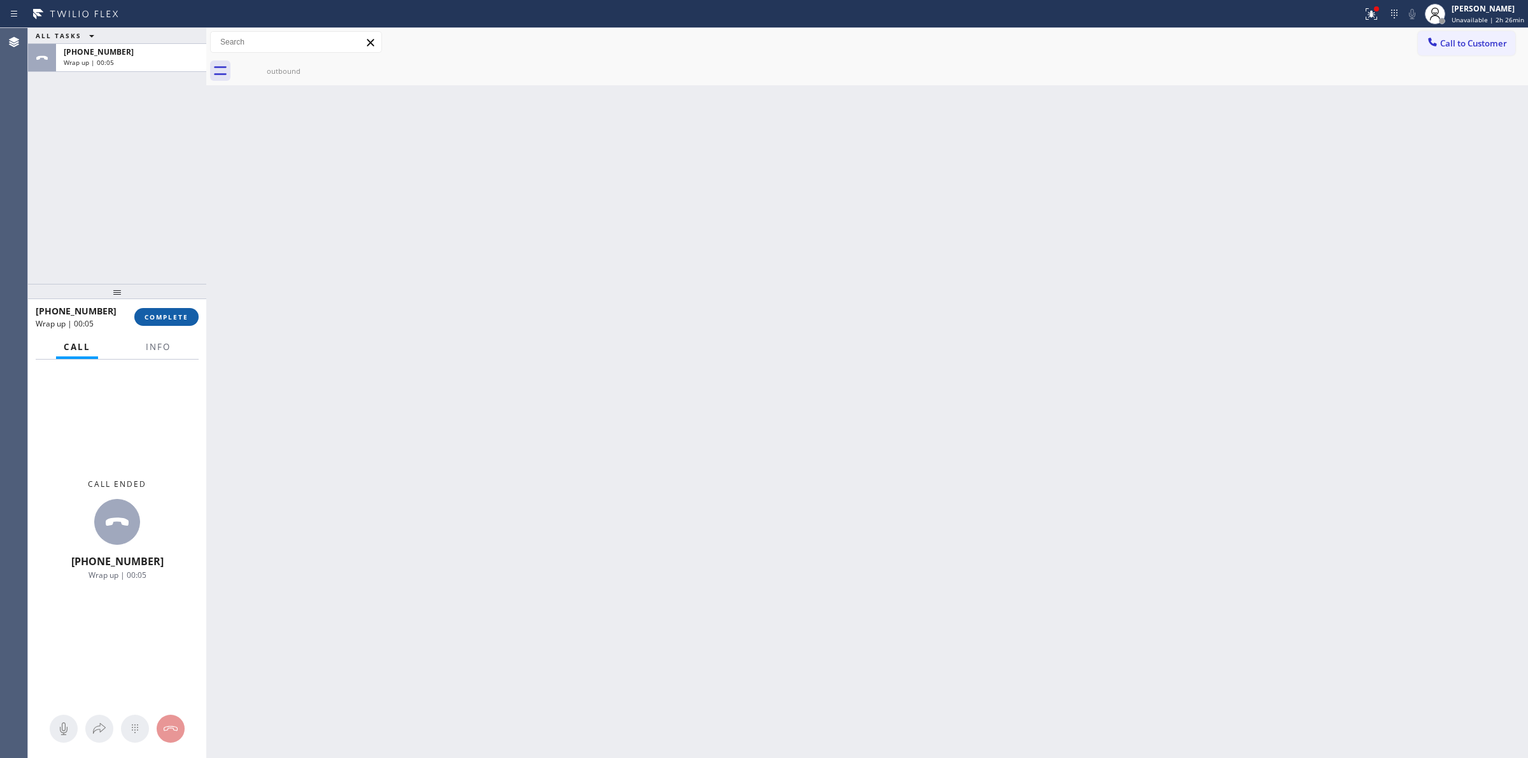
click at [162, 308] on button "COMPLETE" at bounding box center [166, 317] width 64 height 18
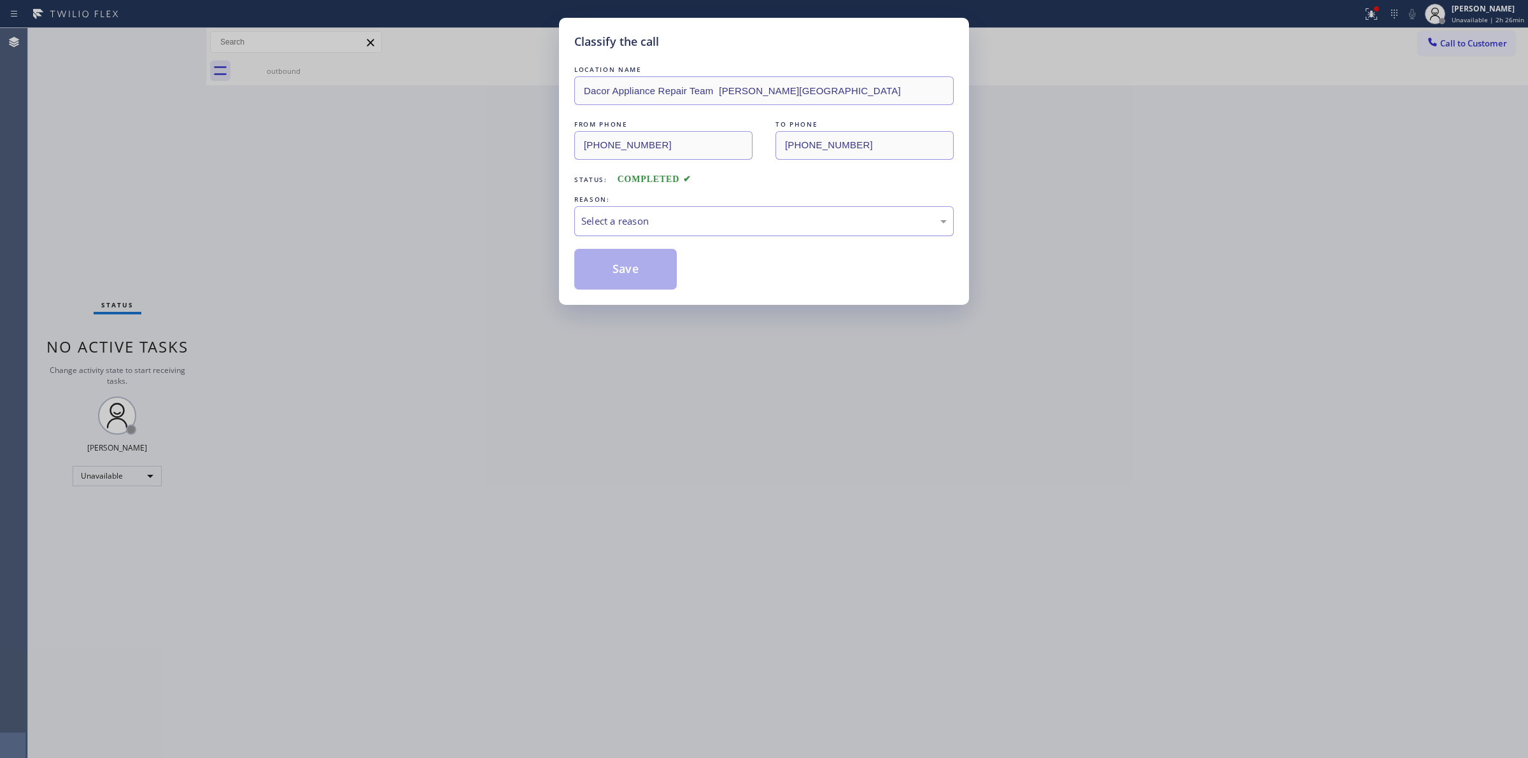
drag, startPoint x: 679, startPoint y: 220, endPoint x: 675, endPoint y: 226, distance: 6.6
click at [675, 226] on div "Select a reason" at bounding box center [763, 221] width 365 height 15
drag, startPoint x: 619, startPoint y: 272, endPoint x: 892, endPoint y: 209, distance: 280.3
click at [622, 269] on button "Save" at bounding box center [625, 269] width 102 height 41
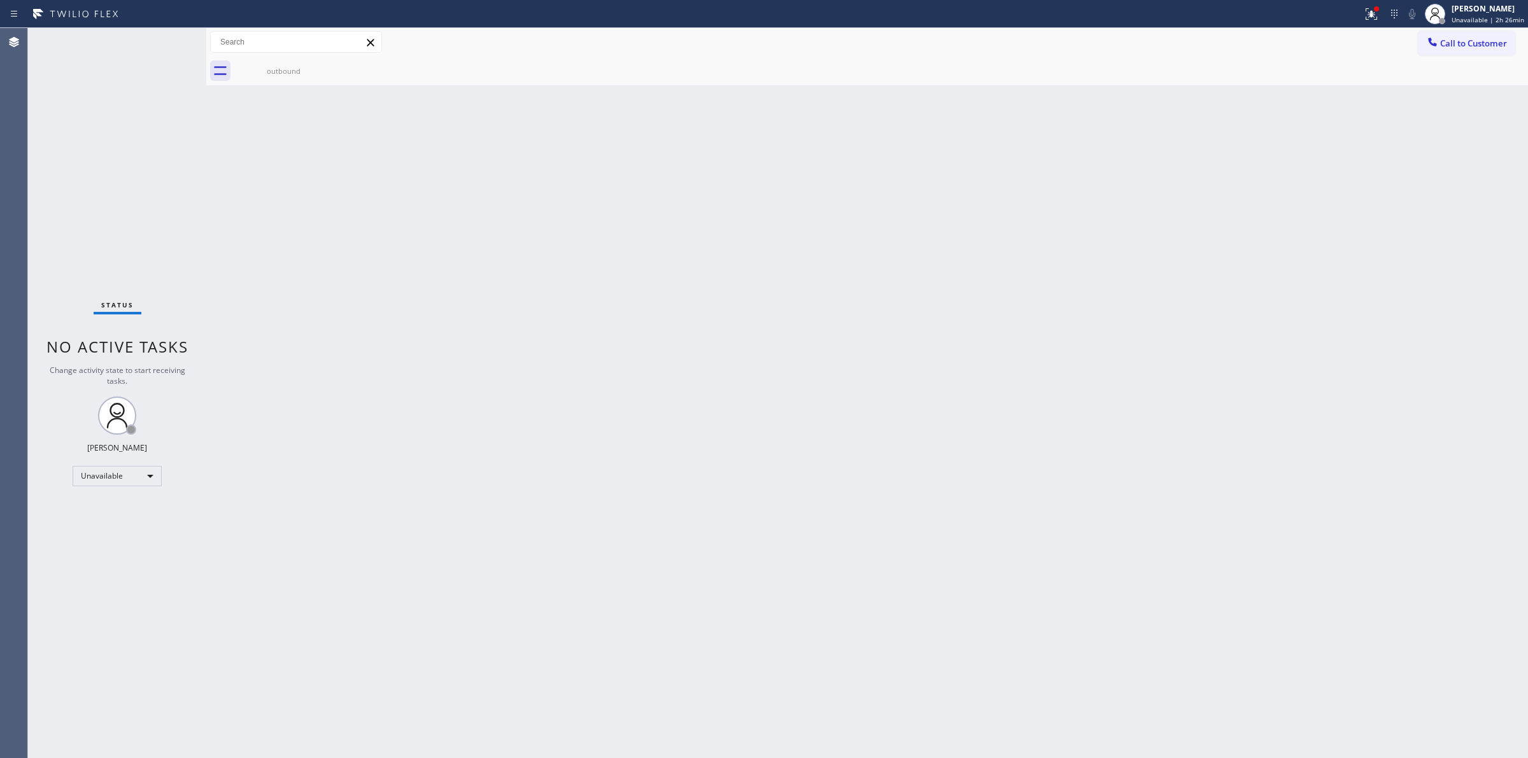
drag, startPoint x: 970, startPoint y: 248, endPoint x: 1471, endPoint y: 62, distance: 535.0
click at [993, 236] on div "Back to Dashboard Change Sender ID Customers Technicians Select a contact Outbo…" at bounding box center [867, 393] width 1322 height 730
drag, startPoint x: 1467, startPoint y: 36, endPoint x: 985, endPoint y: 158, distance: 497.6
click at [1464, 39] on button "Call to Customer" at bounding box center [1466, 43] width 97 height 24
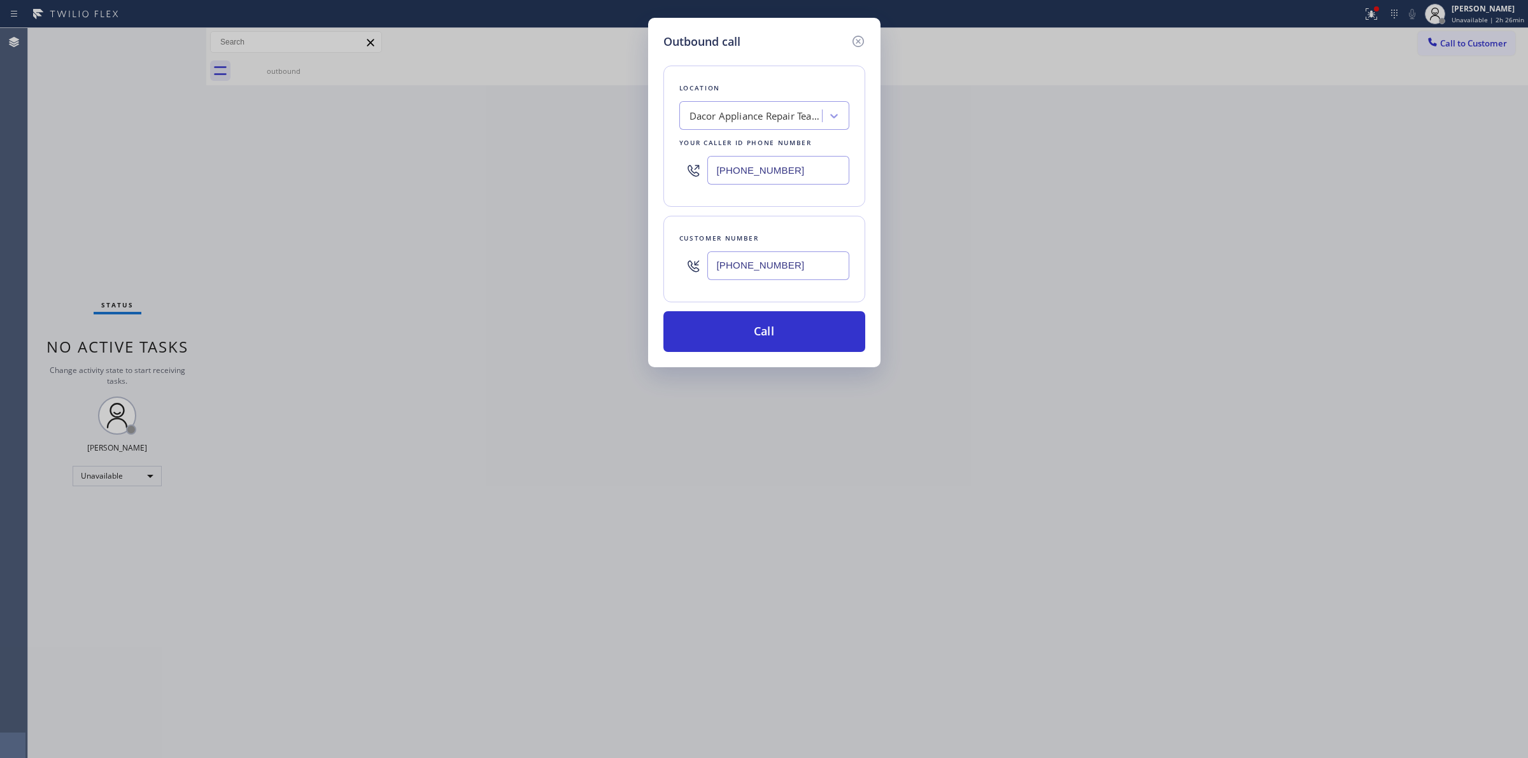
paste input "text"
click at [826, 269] on input "[PHONE_NUMBER]" at bounding box center [778, 265] width 142 height 29
drag, startPoint x: 803, startPoint y: 271, endPoint x: 583, endPoint y: 264, distance: 220.4
click at [579, 267] on div "Outbound call Location Dacor Appliance Repair Team [PERSON_NAME][GEOGRAPHIC_DAT…" at bounding box center [764, 379] width 1528 height 758
paste input "564) 201-6330"
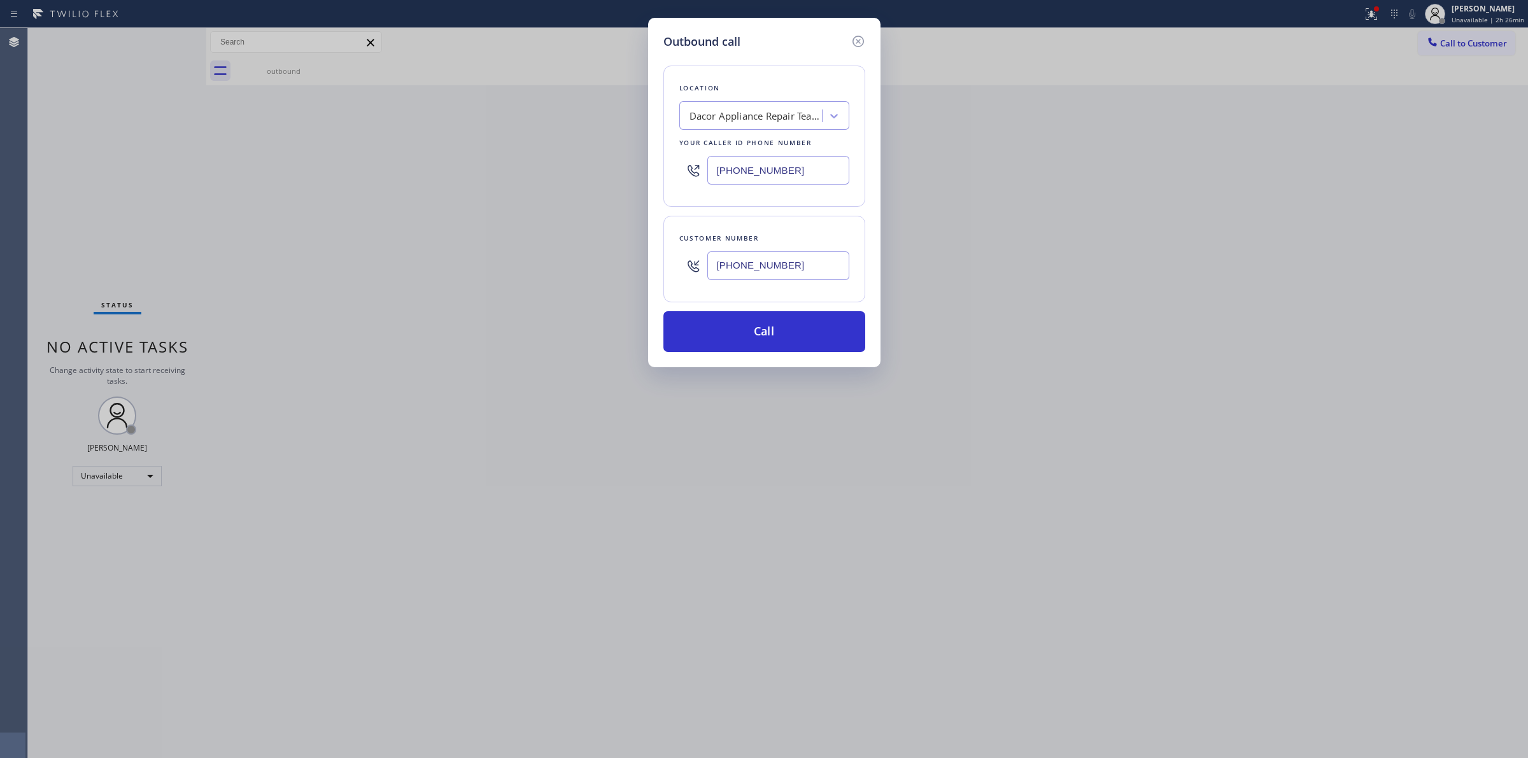
type input "[PHONE_NUMBER]"
click at [759, 122] on div "Dacor Appliance Repair Team [PERSON_NAME][GEOGRAPHIC_DATA]" at bounding box center [756, 116] width 134 height 15
type input "quality"
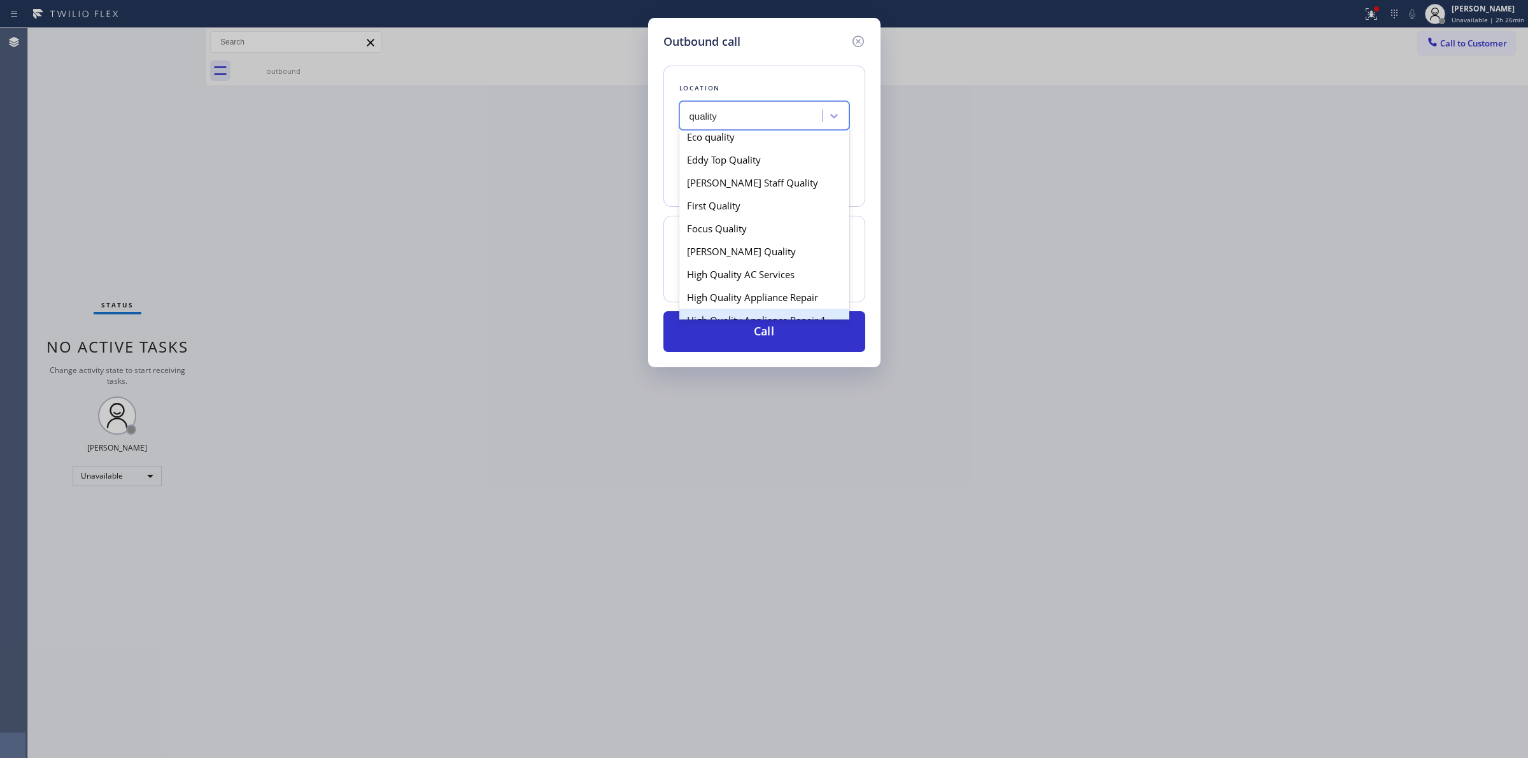
scroll to position [318, 0]
click at [734, 225] on div "High Quality AC Services" at bounding box center [764, 213] width 170 height 23
type input "[PHONE_NUMBER]"
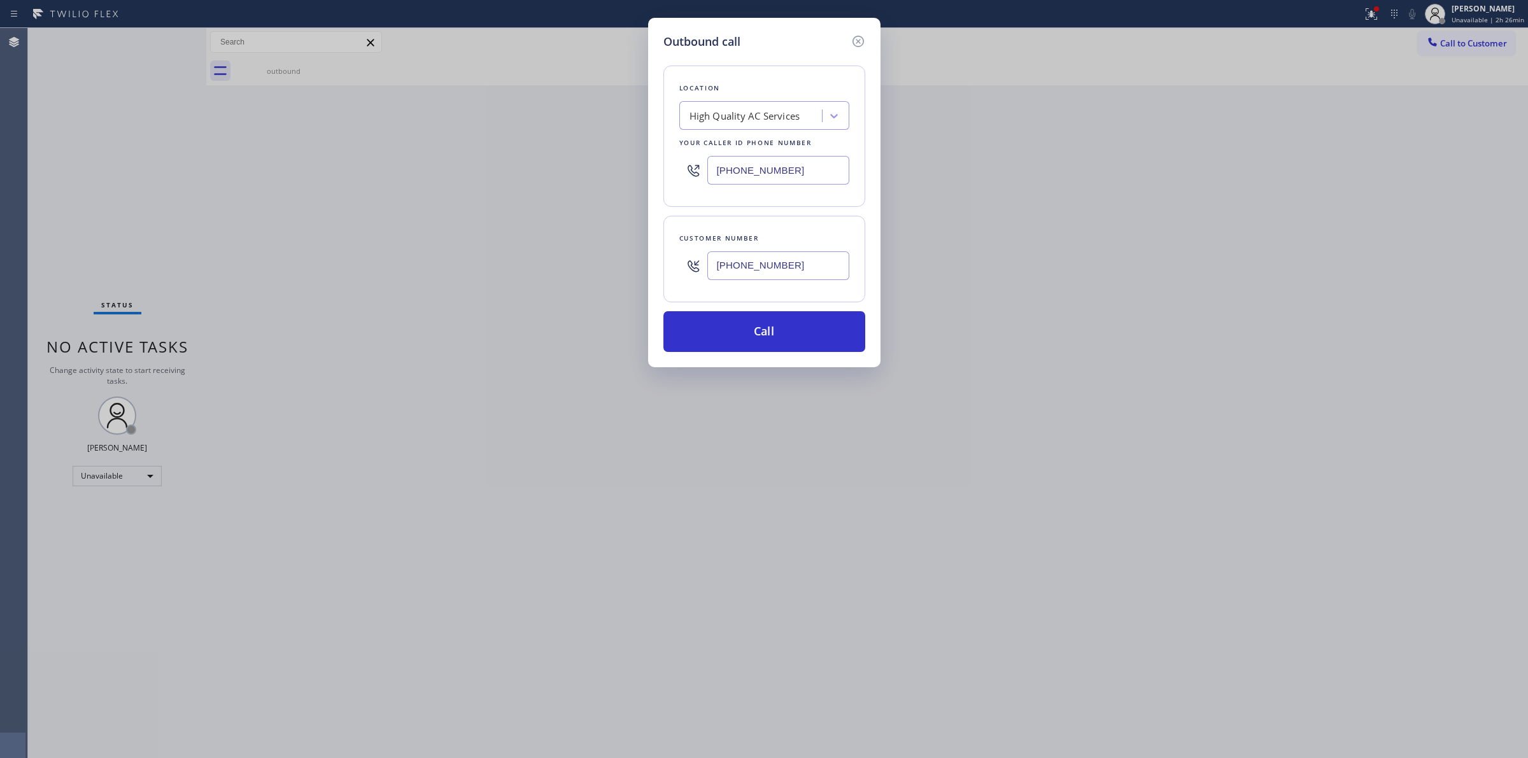
drag, startPoint x: 749, startPoint y: 230, endPoint x: 740, endPoint y: 208, distance: 24.2
click at [747, 325] on button "Call" at bounding box center [764, 331] width 202 height 41
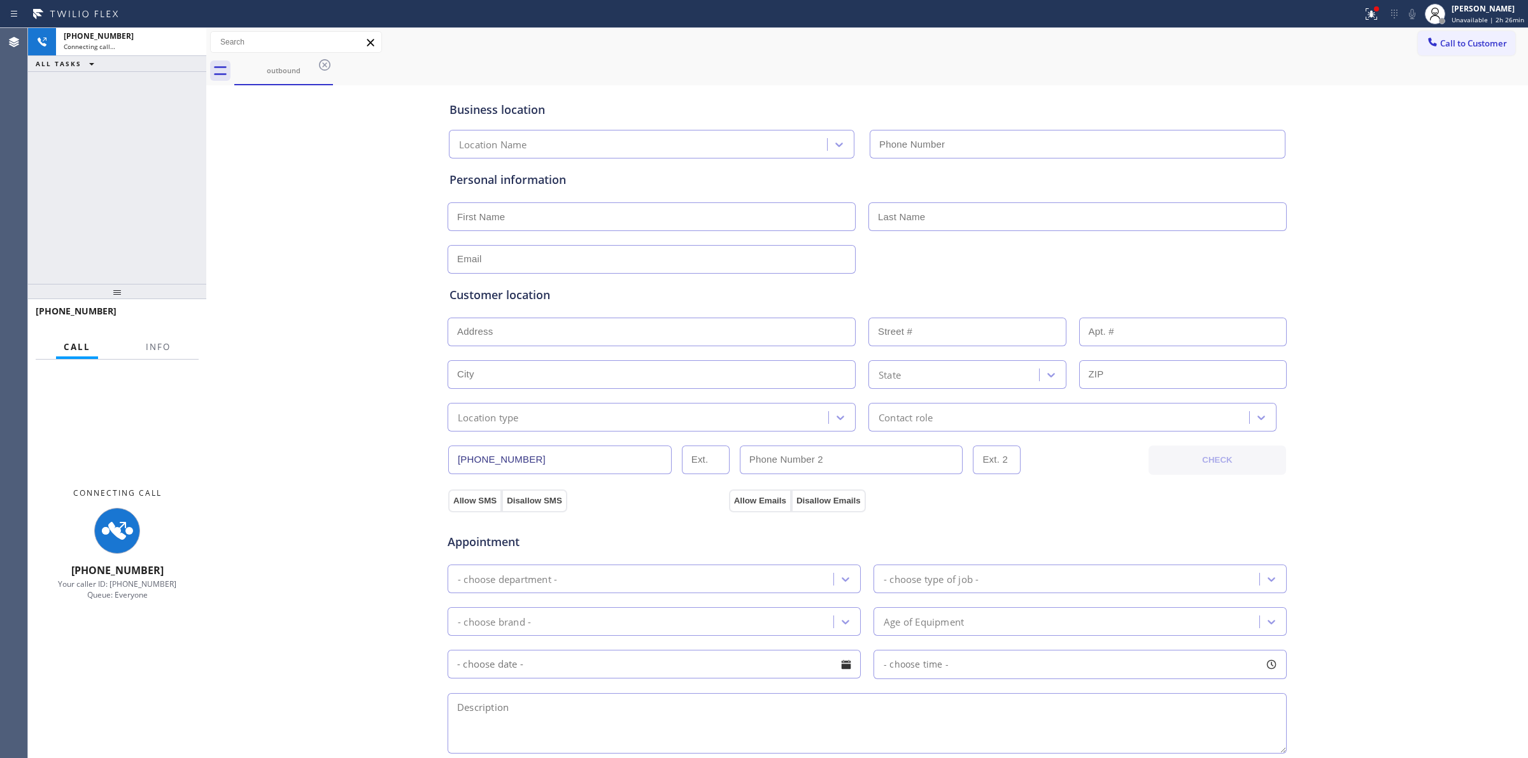
type input "[PHONE_NUMBER]"
click at [815, 100] on div "Business location High Quality AC Services [PHONE_NUMBER]" at bounding box center [867, 123] width 840 height 70
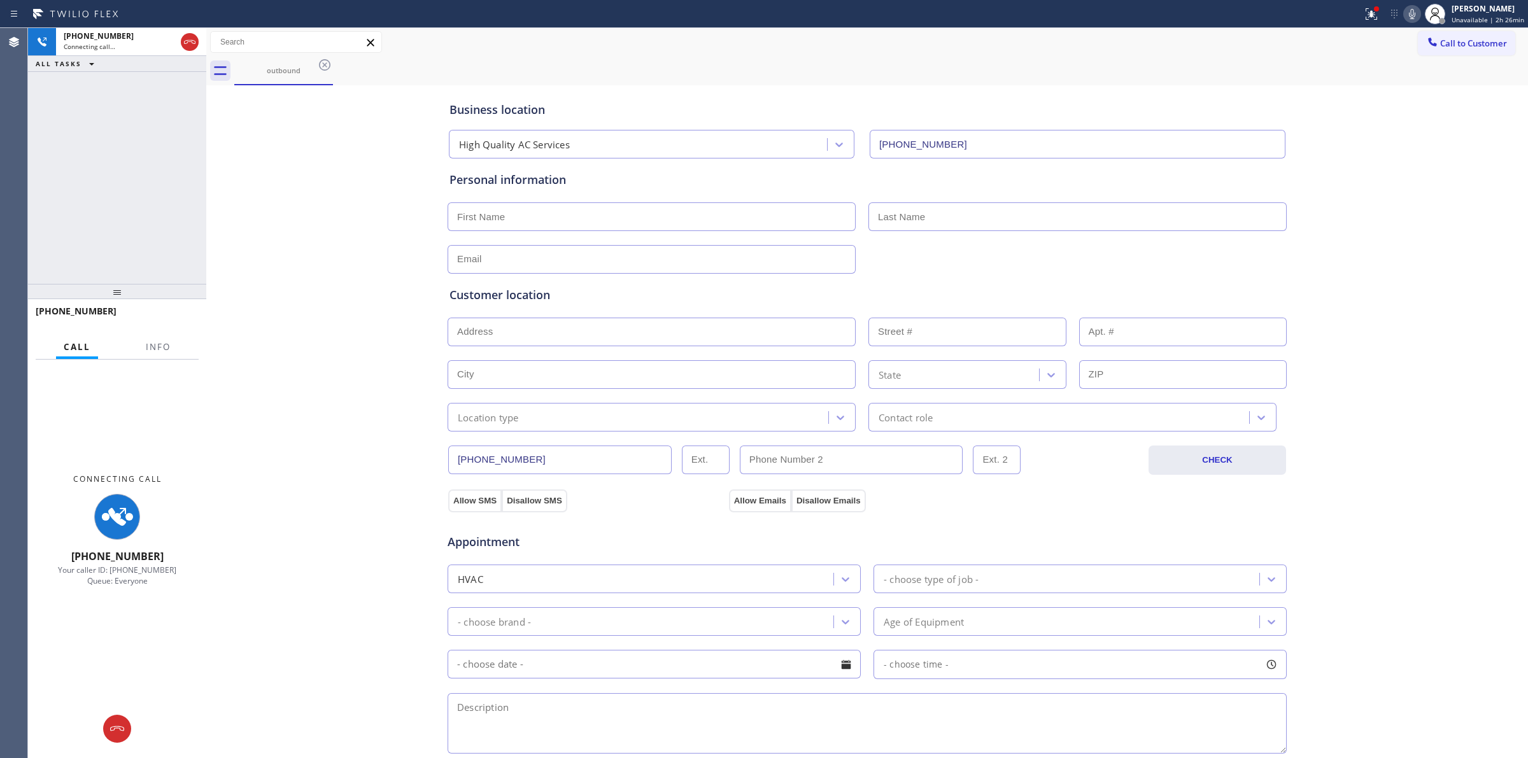
click at [903, 84] on div "Business location High Quality AC Services [PHONE_NUMBER]" at bounding box center [867, 120] width 840 height 75
click at [164, 45] on div "Connecting call…" at bounding box center [120, 46] width 112 height 9
click at [1415, 14] on icon at bounding box center [1411, 13] width 15 height 15
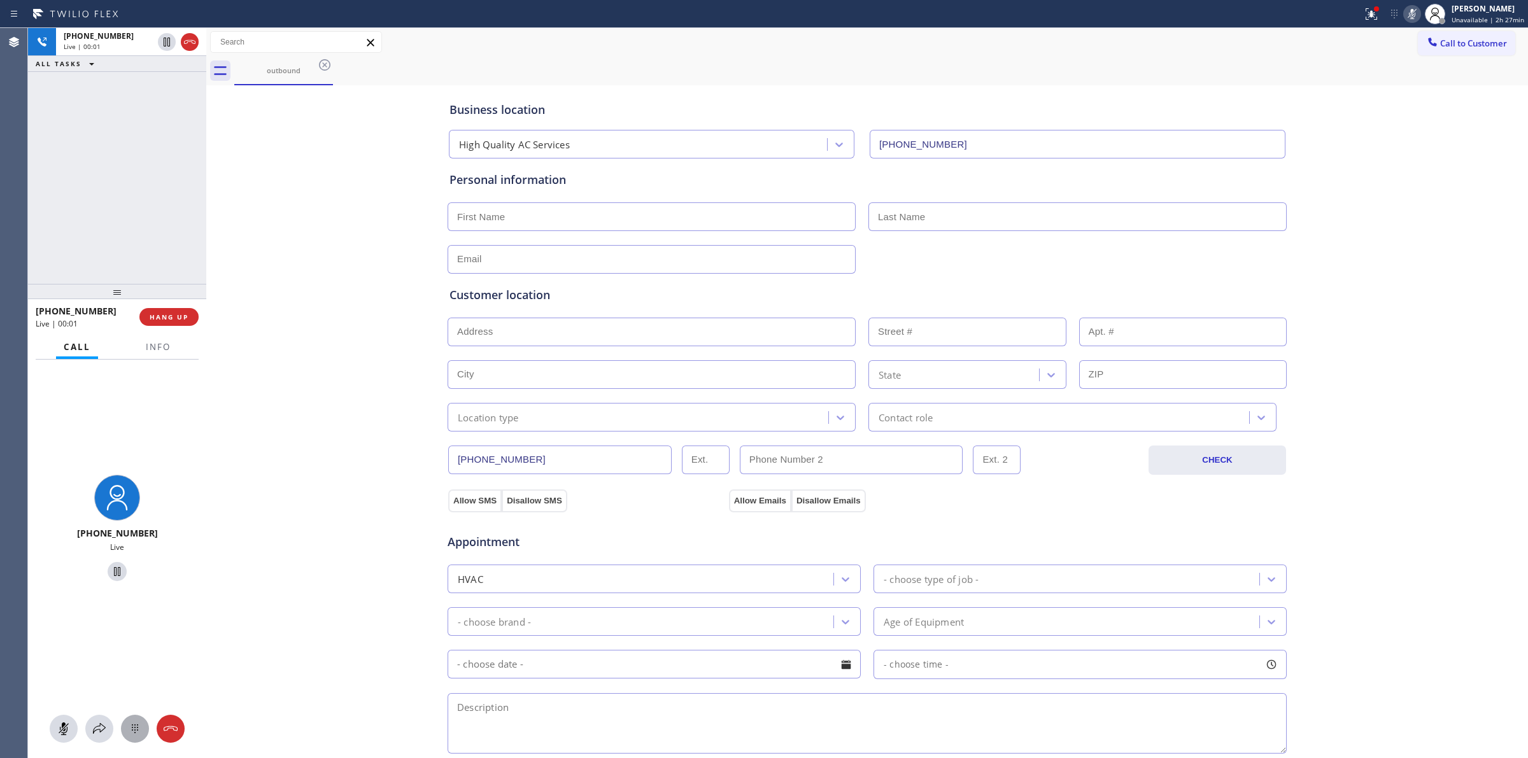
click at [131, 737] on button at bounding box center [135, 729] width 28 height 28
click at [1440, 43] on span "Call to Customer" at bounding box center [1473, 43] width 67 height 11
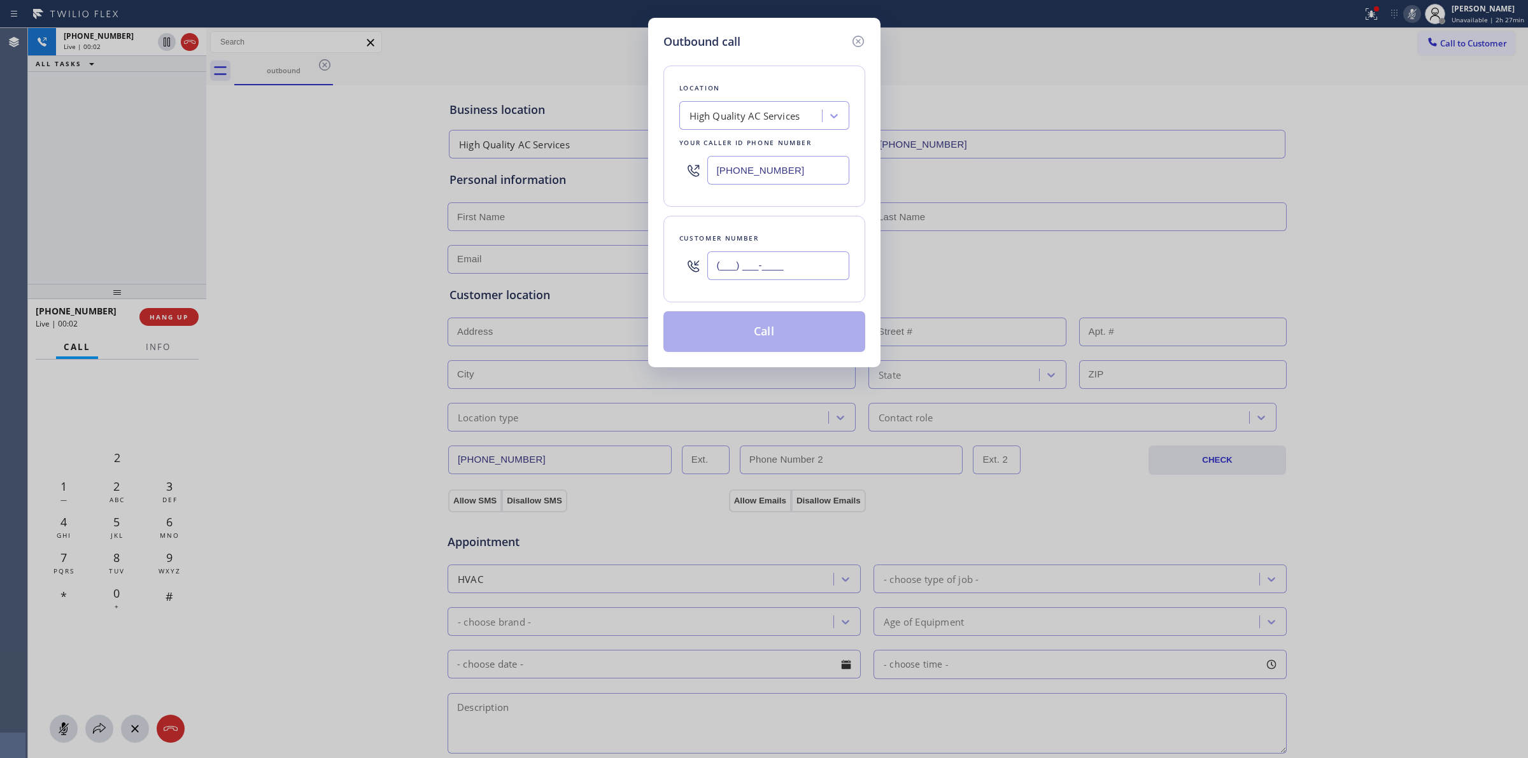
click at [740, 280] on input "(___) ___-____" at bounding box center [778, 265] width 142 height 29
paste input "350) 999-8678"
type input "[PHONE_NUMBER]"
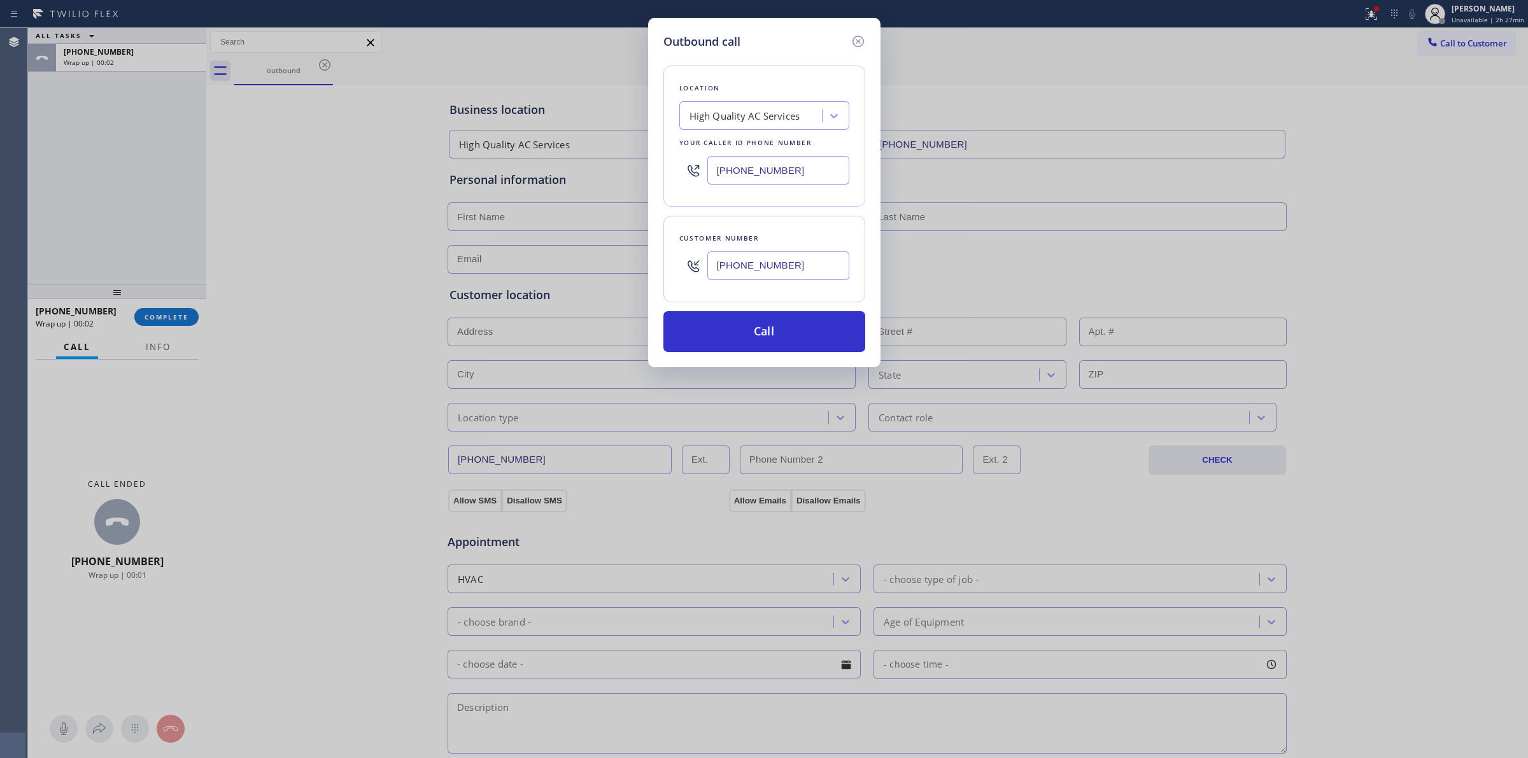
click at [791, 307] on div "Location High Quality AC Services Your caller id phone number [PHONE_NUMBER] Cu…" at bounding box center [764, 201] width 202 height 302
click at [785, 342] on button "Call" at bounding box center [764, 331] width 202 height 41
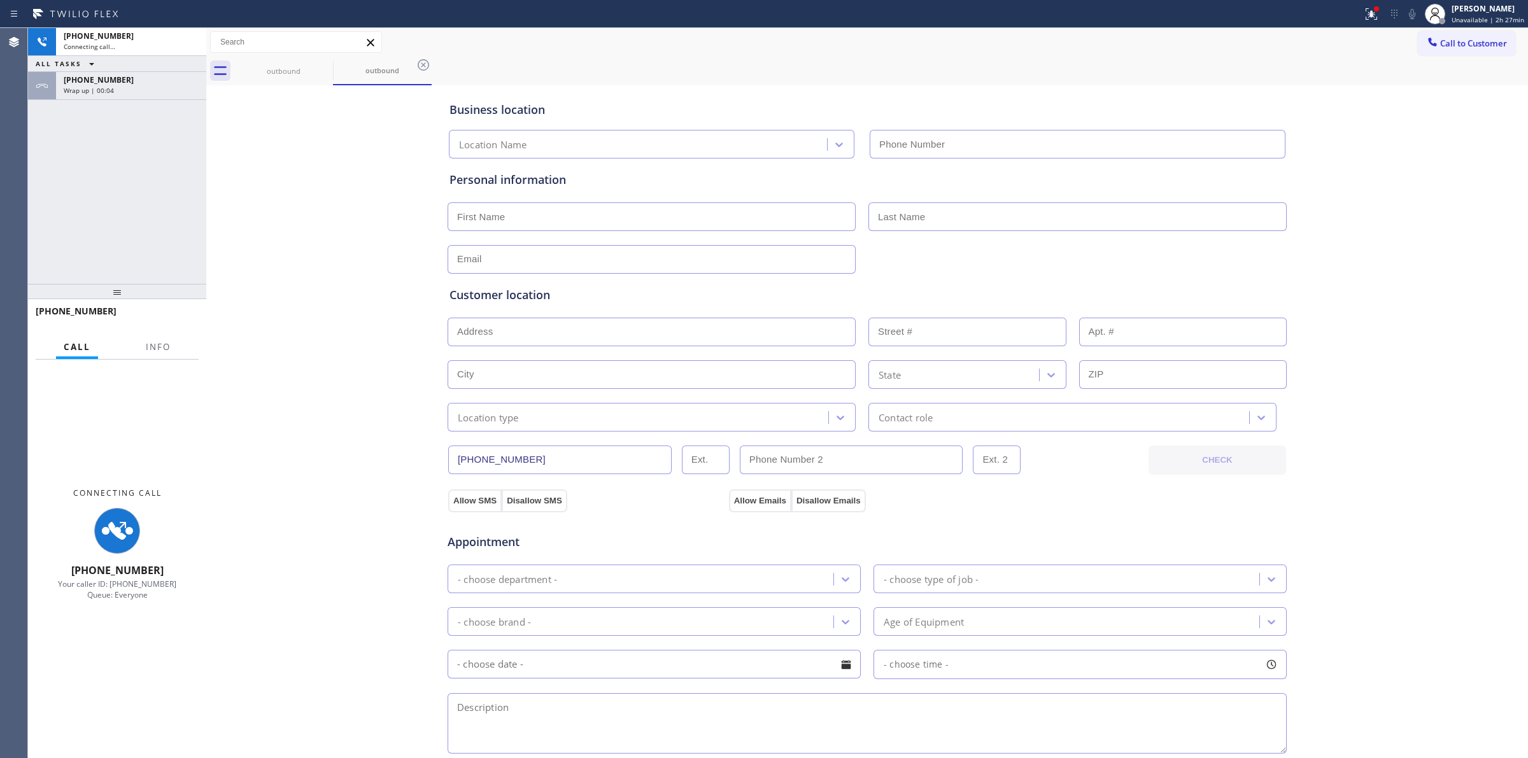
type input "[PHONE_NUMBER]"
click at [120, 58] on div "ALL TASKS ALL TASKS ACTIVE TASKS TASKS IN WRAP UP" at bounding box center [117, 64] width 178 height 16
click at [120, 86] on div "Wrap up | 00:04" at bounding box center [131, 90] width 135 height 9
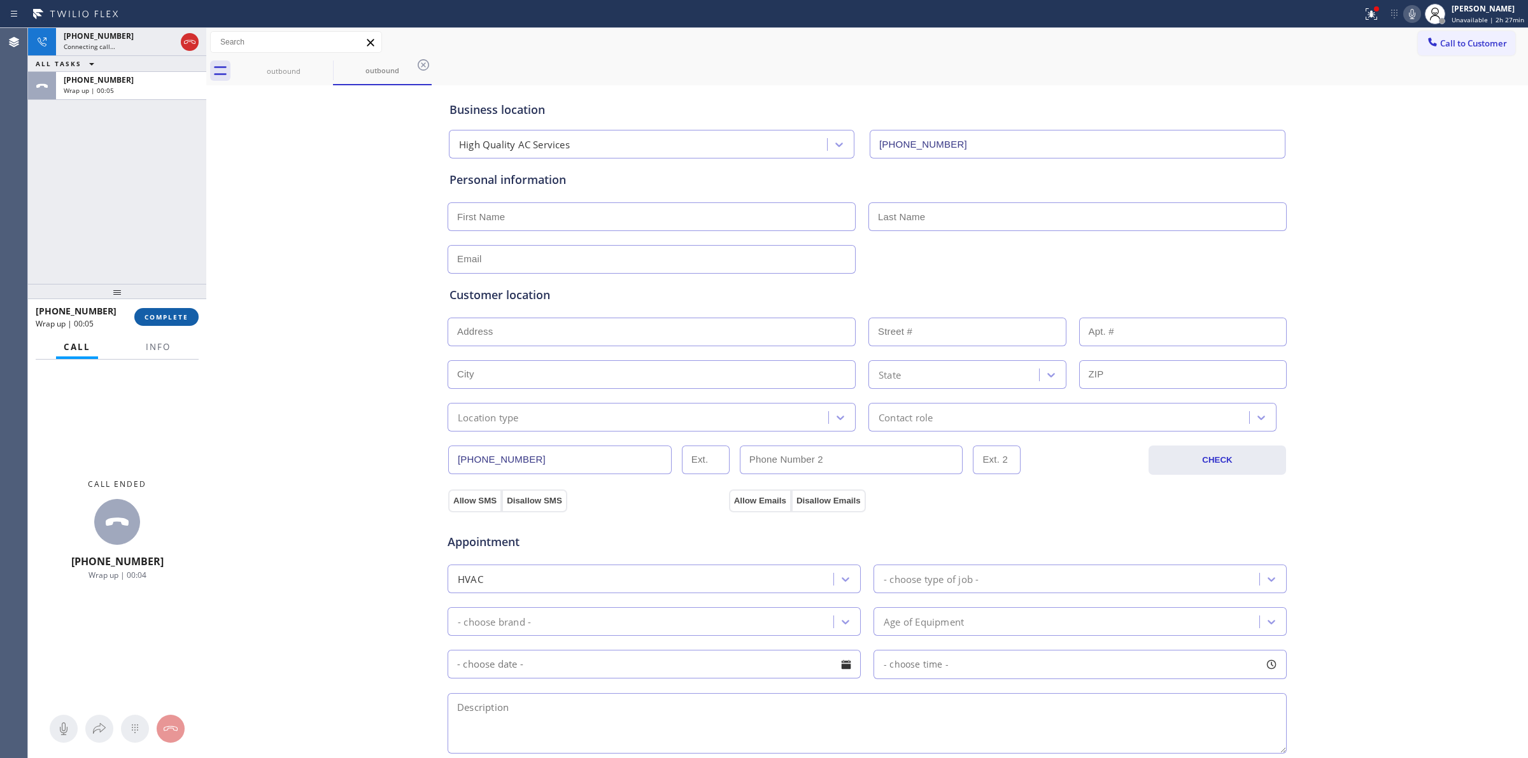
click at [169, 323] on button "COMPLETE" at bounding box center [166, 317] width 64 height 18
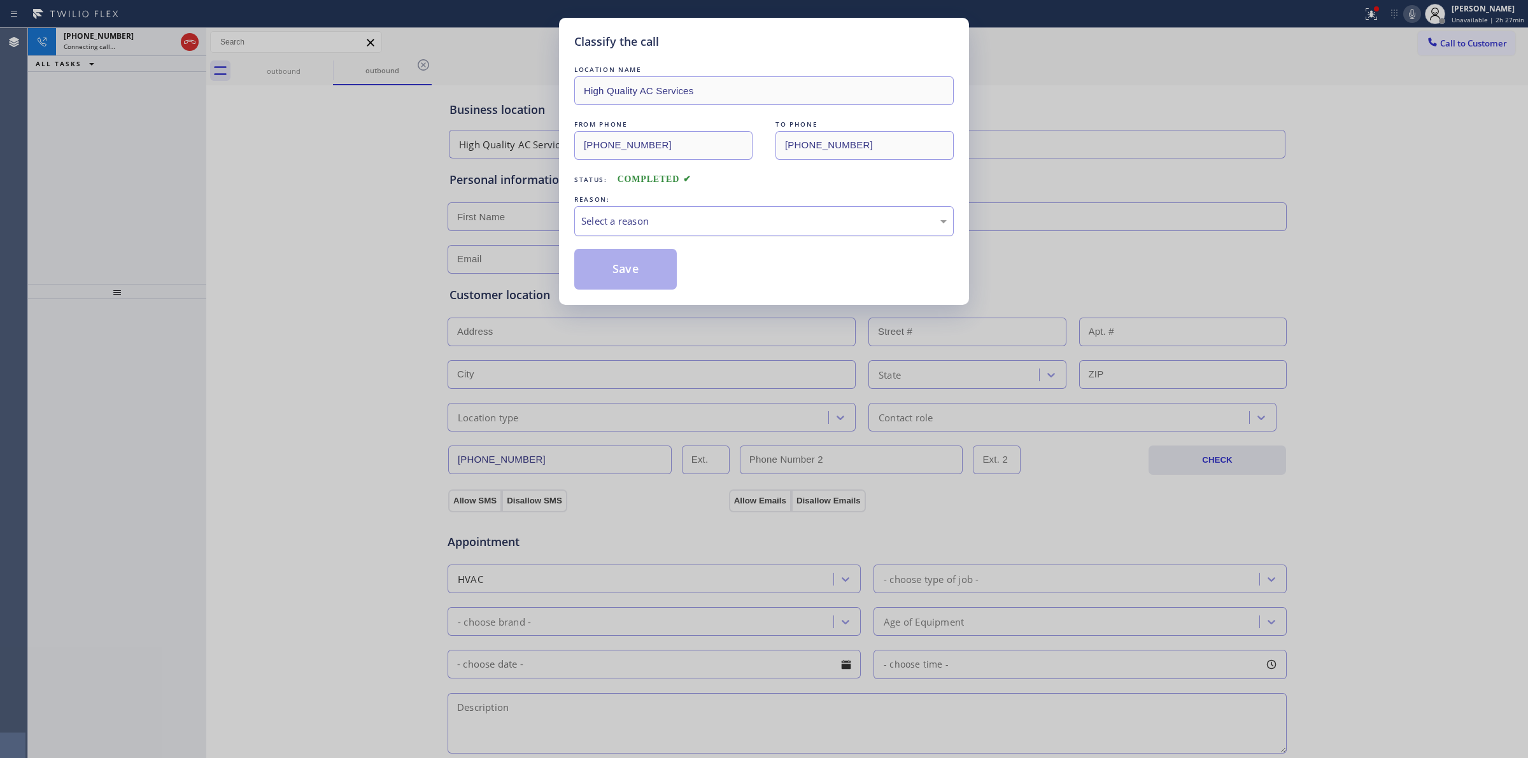
click at [675, 234] on div "Select a reason" at bounding box center [763, 221] width 379 height 30
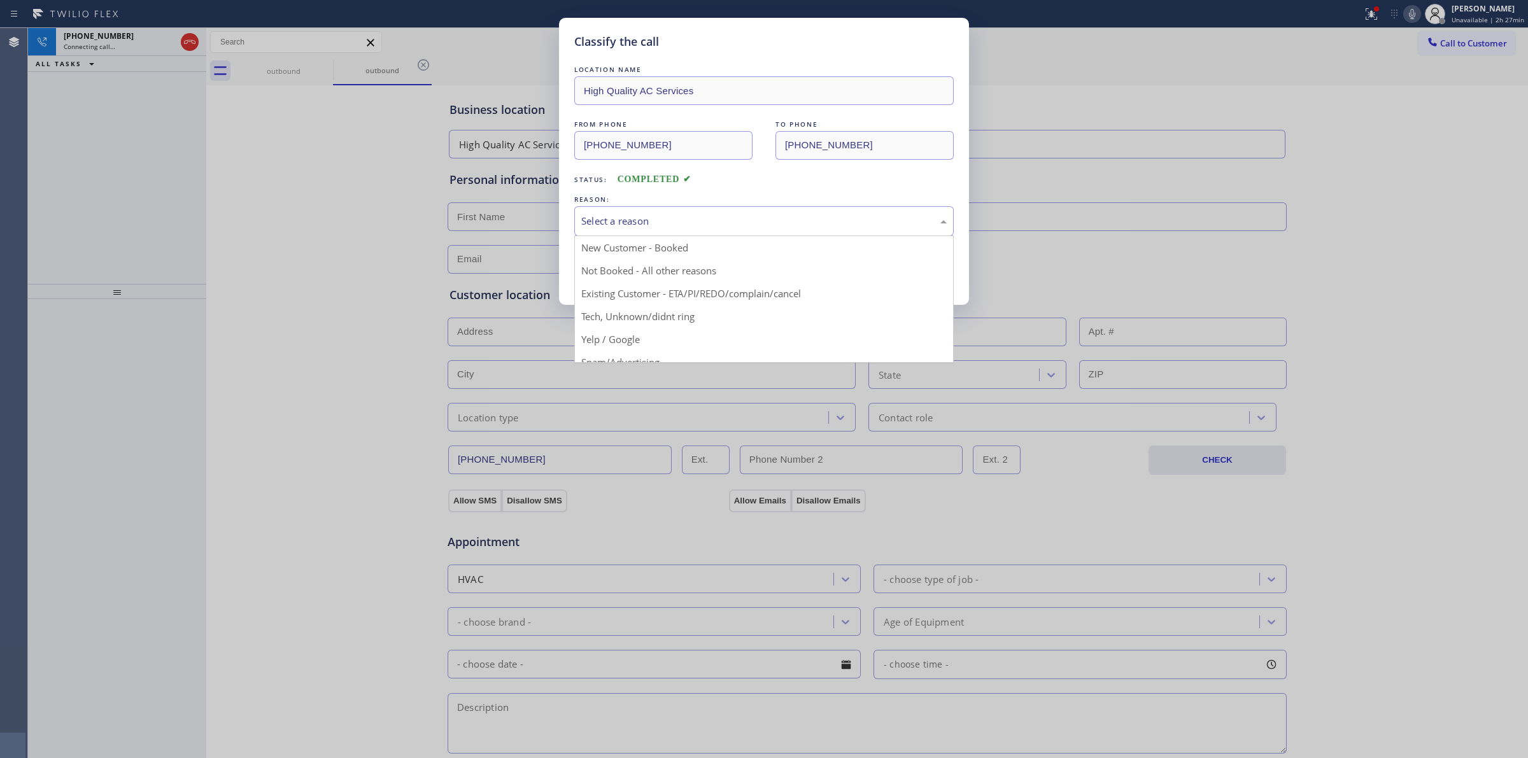
drag, startPoint x: 675, startPoint y: 315, endPoint x: 635, endPoint y: 271, distance: 59.5
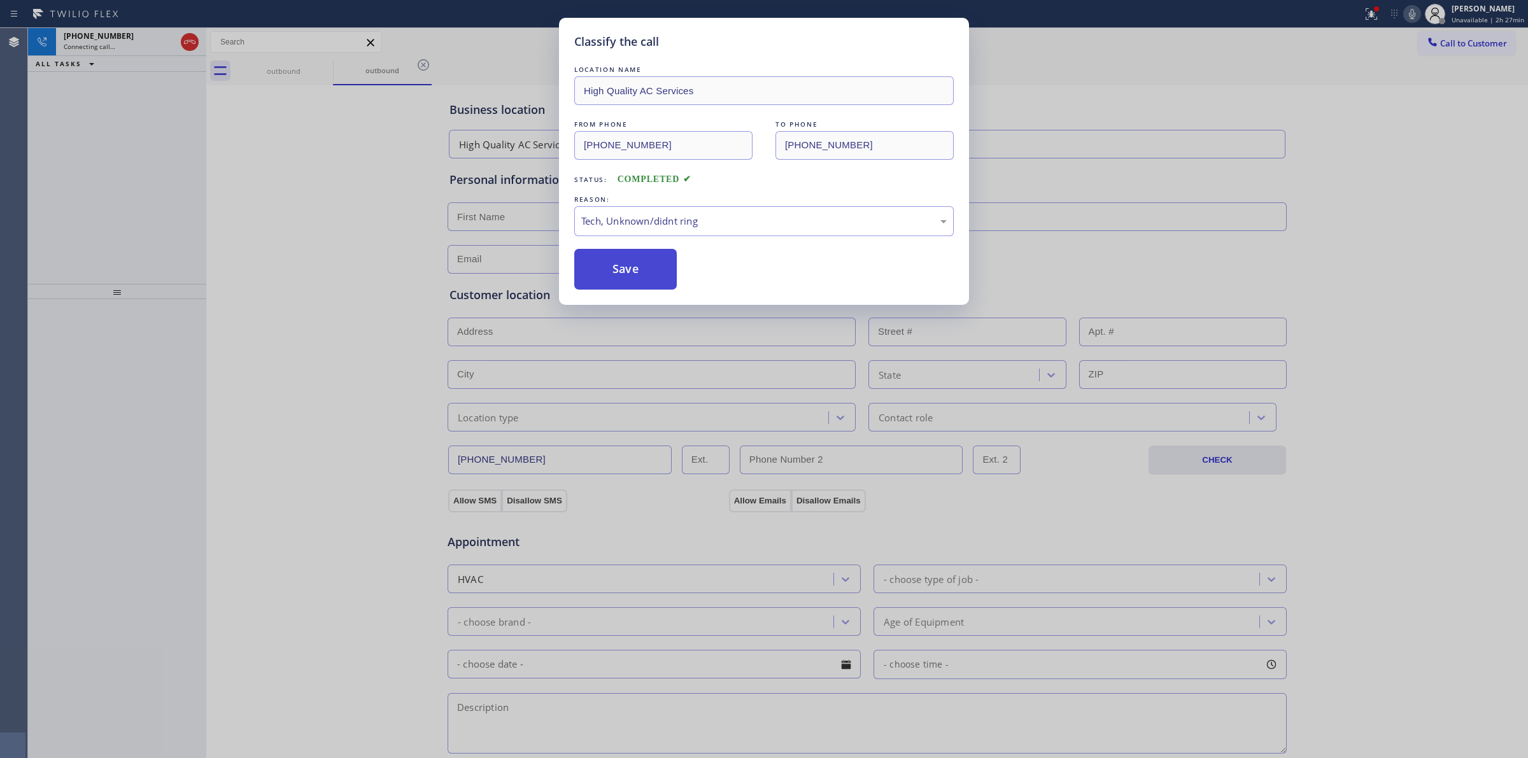
click at [634, 271] on button "Save" at bounding box center [625, 269] width 102 height 41
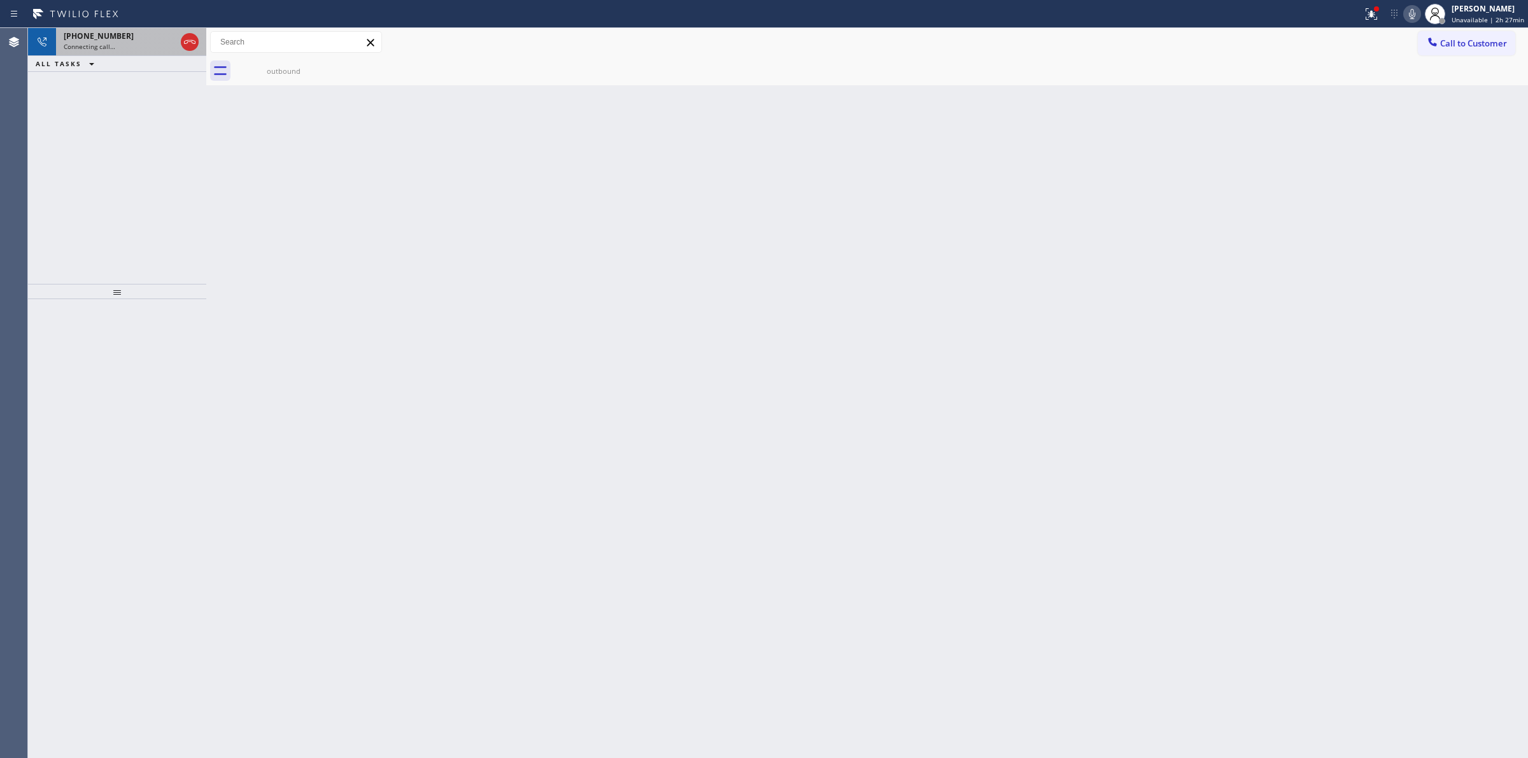
click at [113, 40] on span "[PHONE_NUMBER]" at bounding box center [99, 36] width 70 height 11
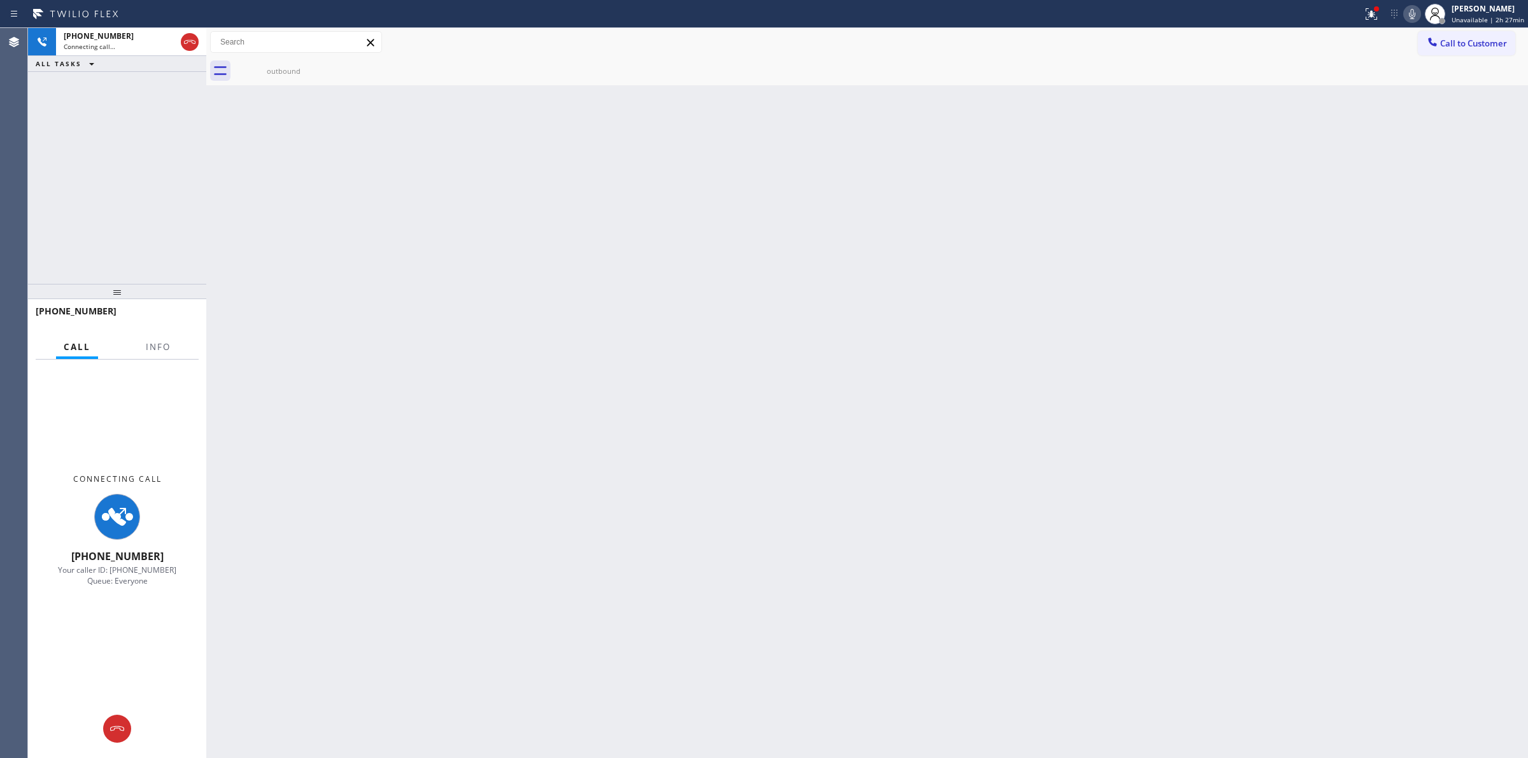
drag, startPoint x: 196, startPoint y: 45, endPoint x: 1176, endPoint y: 48, distance: 979.8
click at [859, 107] on div "[PHONE_NUMBER] Connecting call… ALL TASKS ALL TASKS ACTIVE TASKS TASKS IN WRAP …" at bounding box center [778, 393] width 1500 height 730
click at [1415, 13] on icon at bounding box center [1411, 13] width 15 height 15
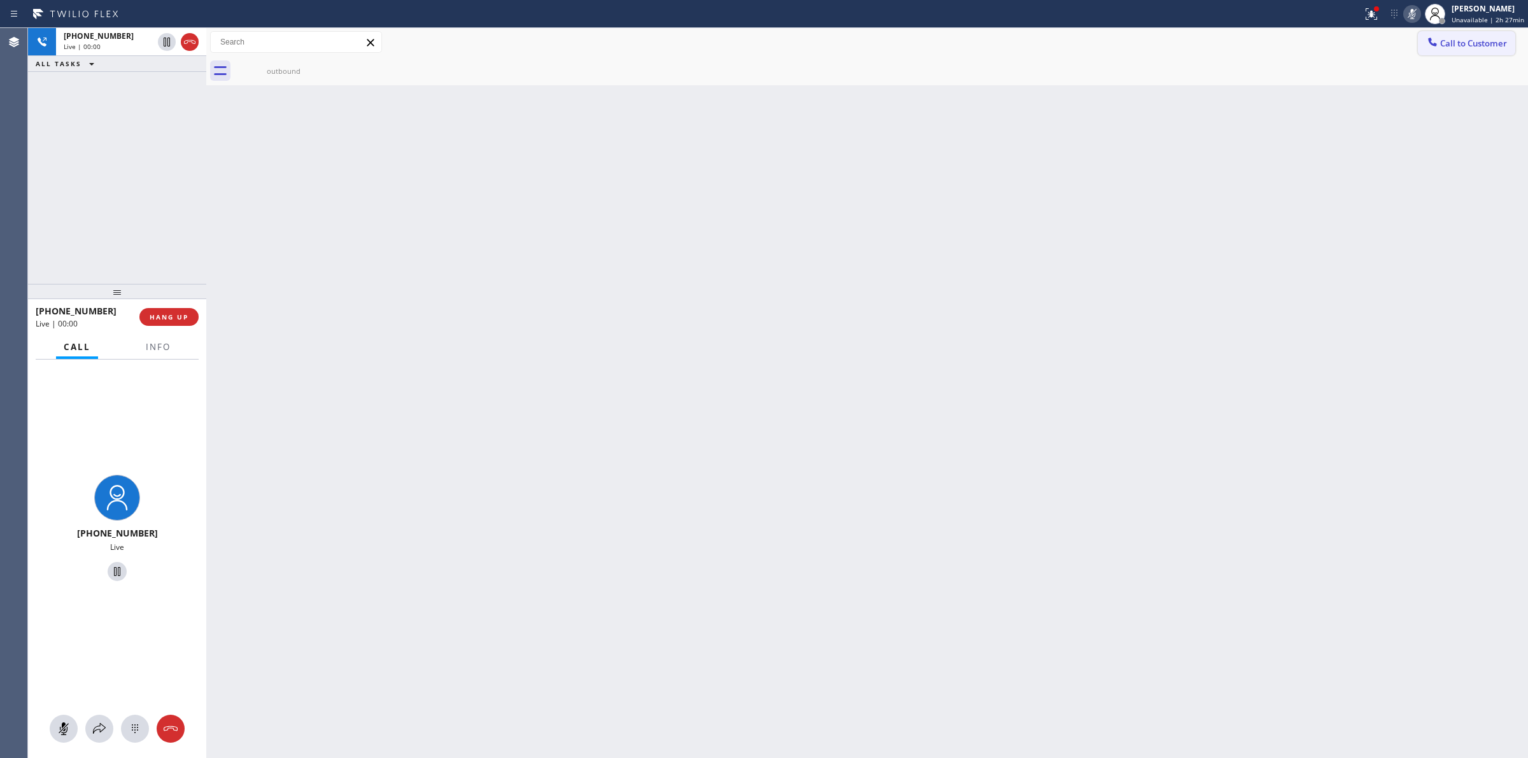
click at [1445, 40] on span "Call to Customer" at bounding box center [1473, 43] width 67 height 11
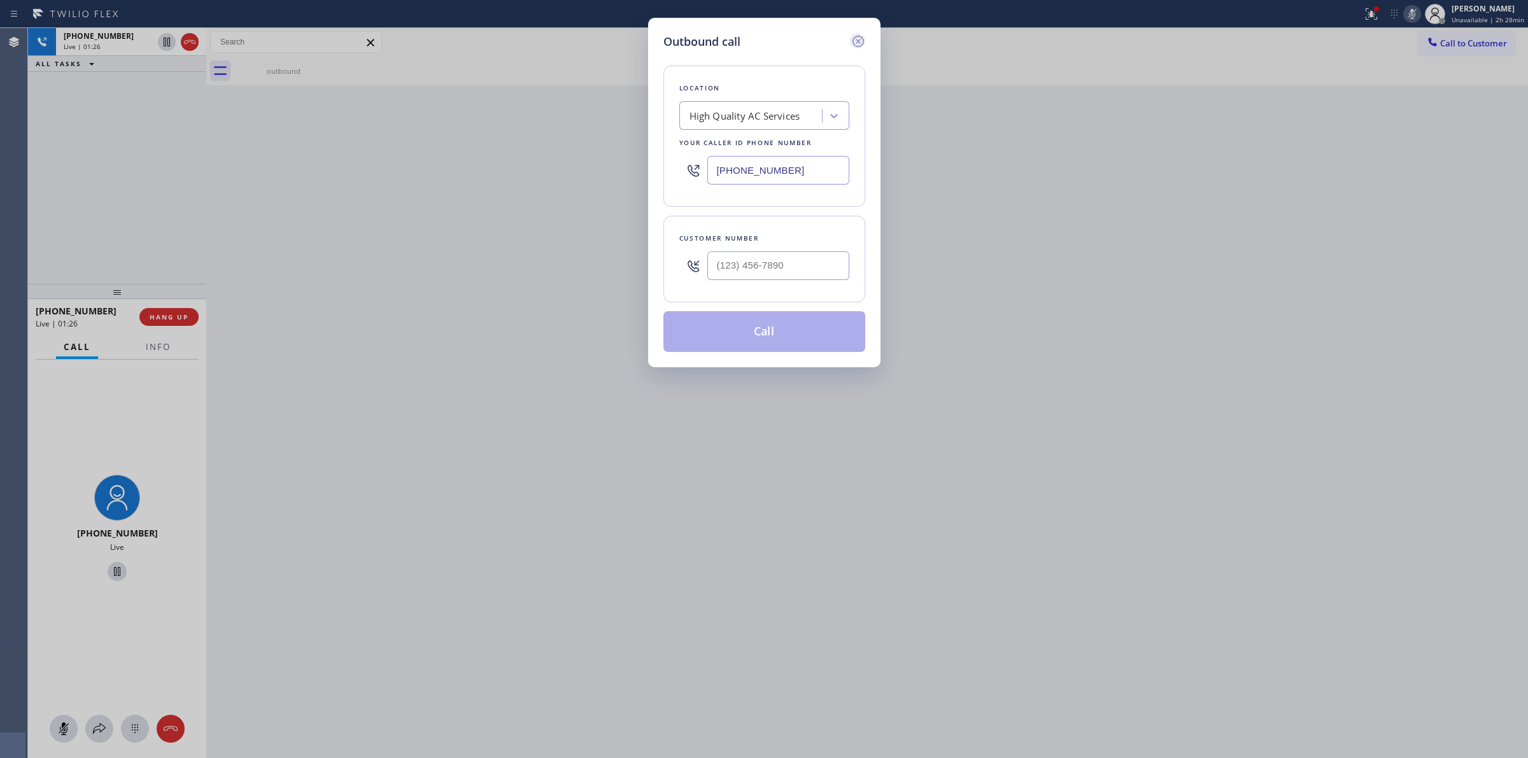
click at [861, 42] on icon at bounding box center [858, 41] width 15 height 15
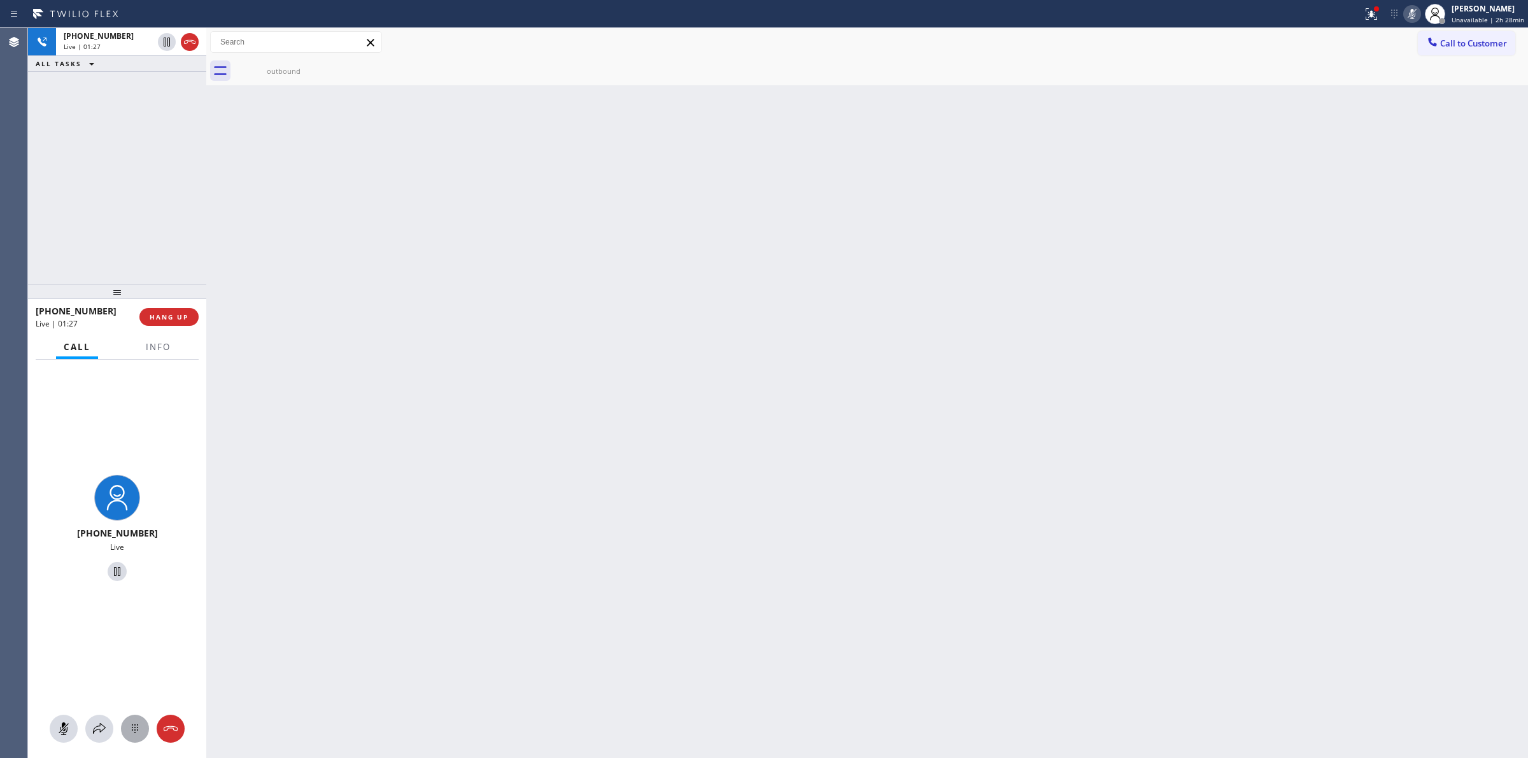
click at [145, 736] on div at bounding box center [135, 728] width 28 height 15
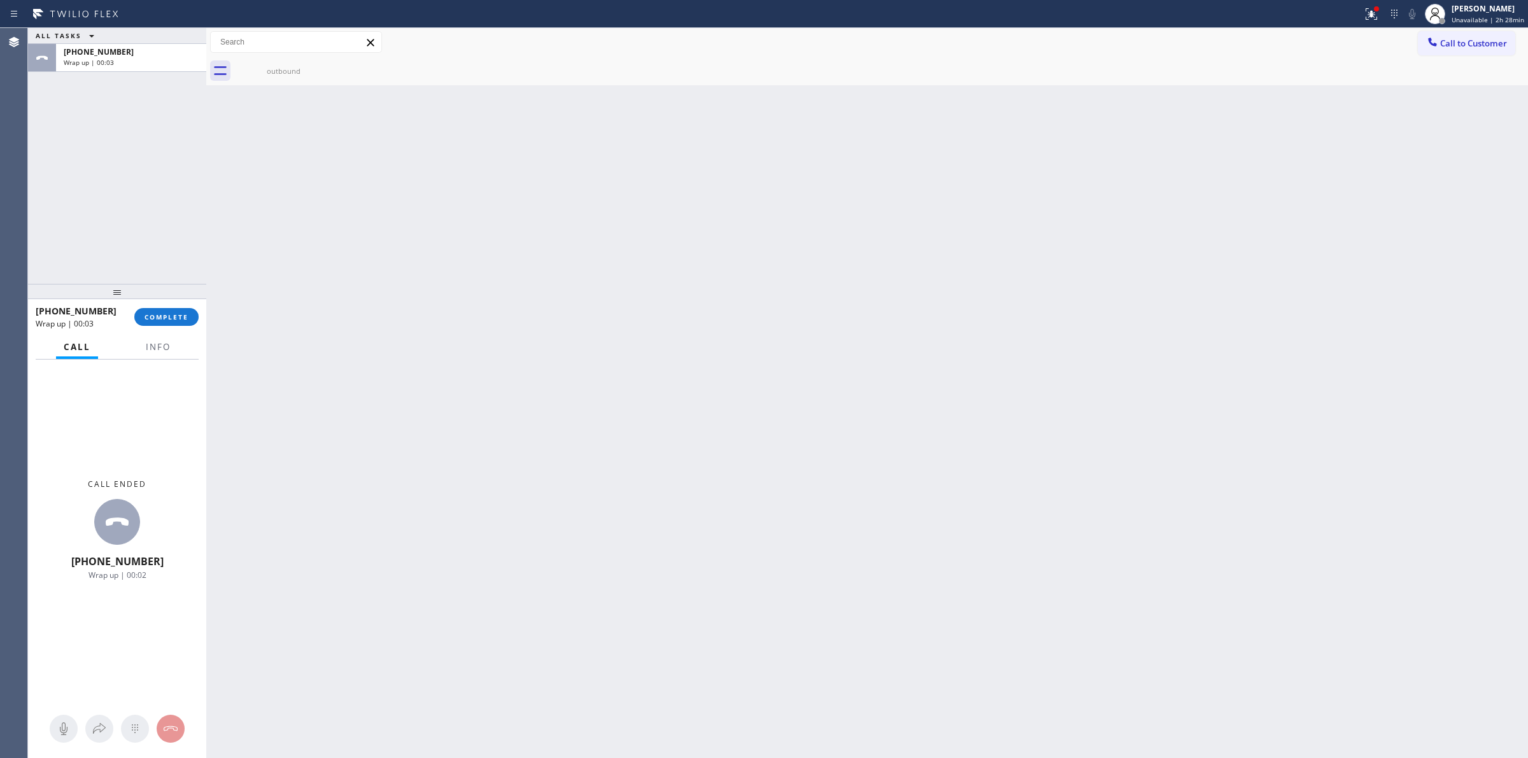
drag, startPoint x: 839, startPoint y: 221, endPoint x: 1118, endPoint y: 118, distance: 297.1
click at [911, 198] on div "Back to Dashboard Change Sender ID Customers Technicians Select a contact Outbo…" at bounding box center [867, 393] width 1322 height 730
click at [1453, 45] on span "Call to Customer" at bounding box center [1473, 43] width 67 height 11
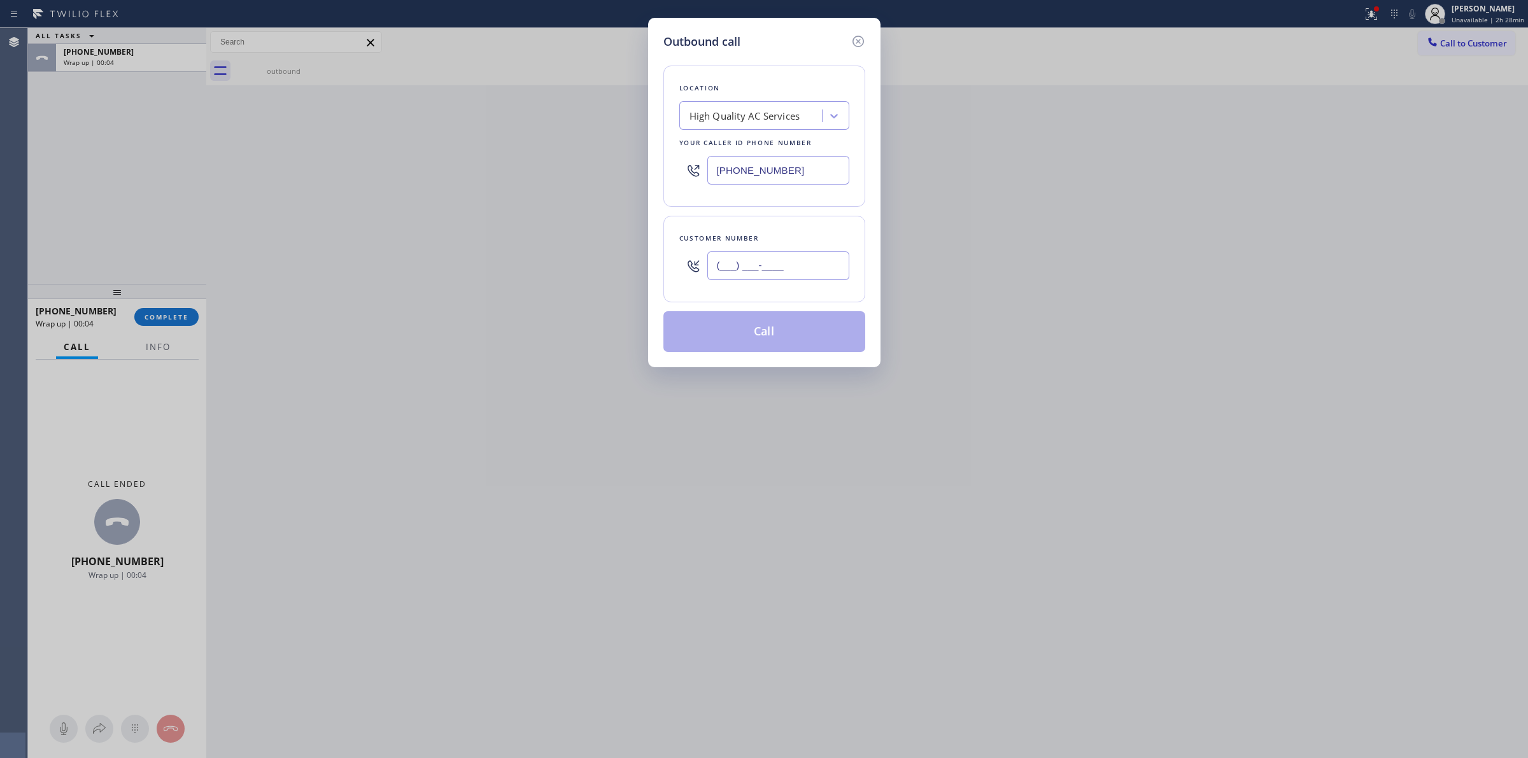
paste input "628) 266-6797"
click at [742, 280] on input "(___) ___-____" at bounding box center [778, 265] width 142 height 29
type input "[PHONE_NUMBER]"
click at [793, 135] on div "Location High Quality AC Services Your caller id phone number [PHONE_NUMBER]" at bounding box center [764, 136] width 202 height 141
click at [777, 118] on div "High Quality AC Services" at bounding box center [744, 116] width 111 height 15
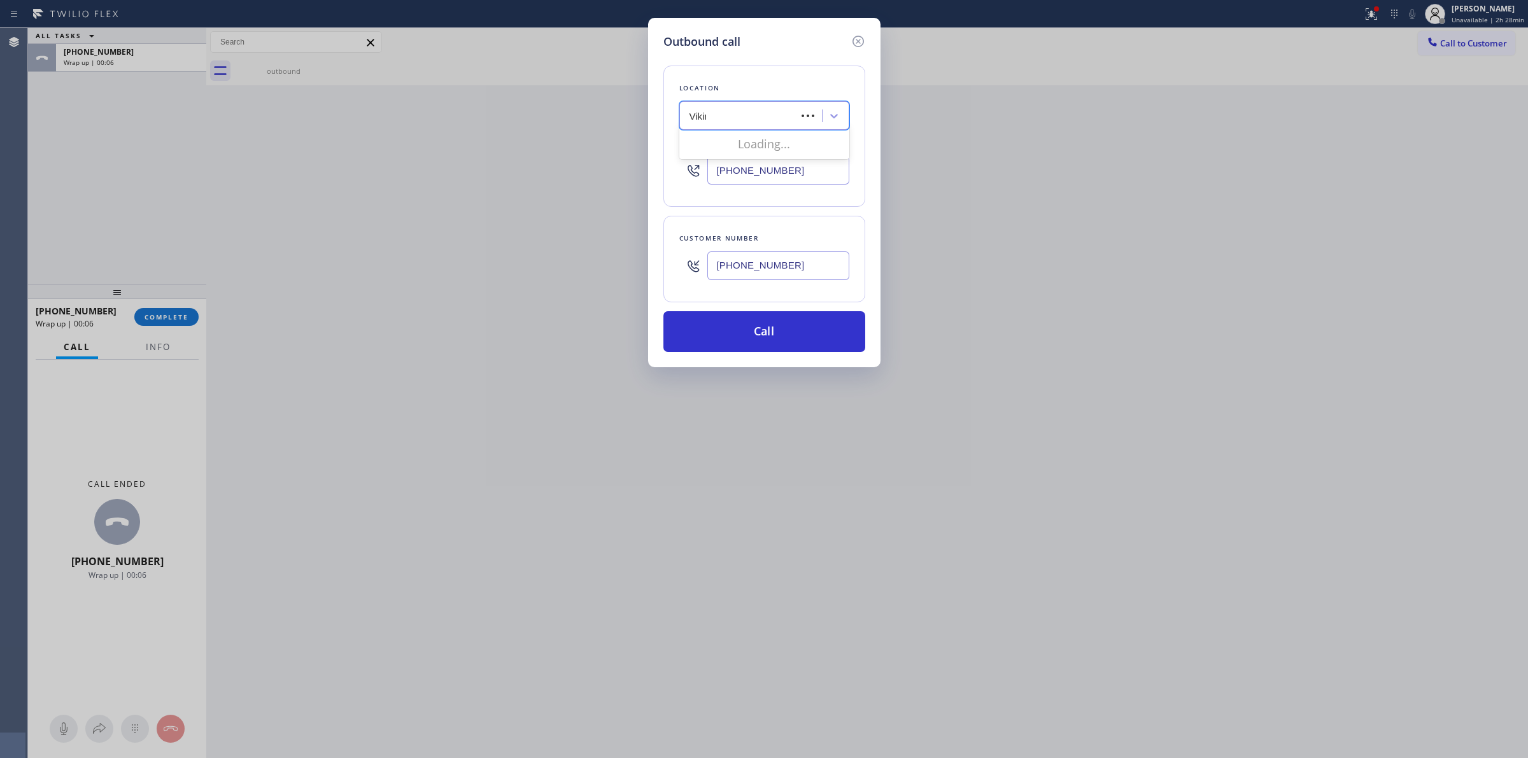
type input "Viking"
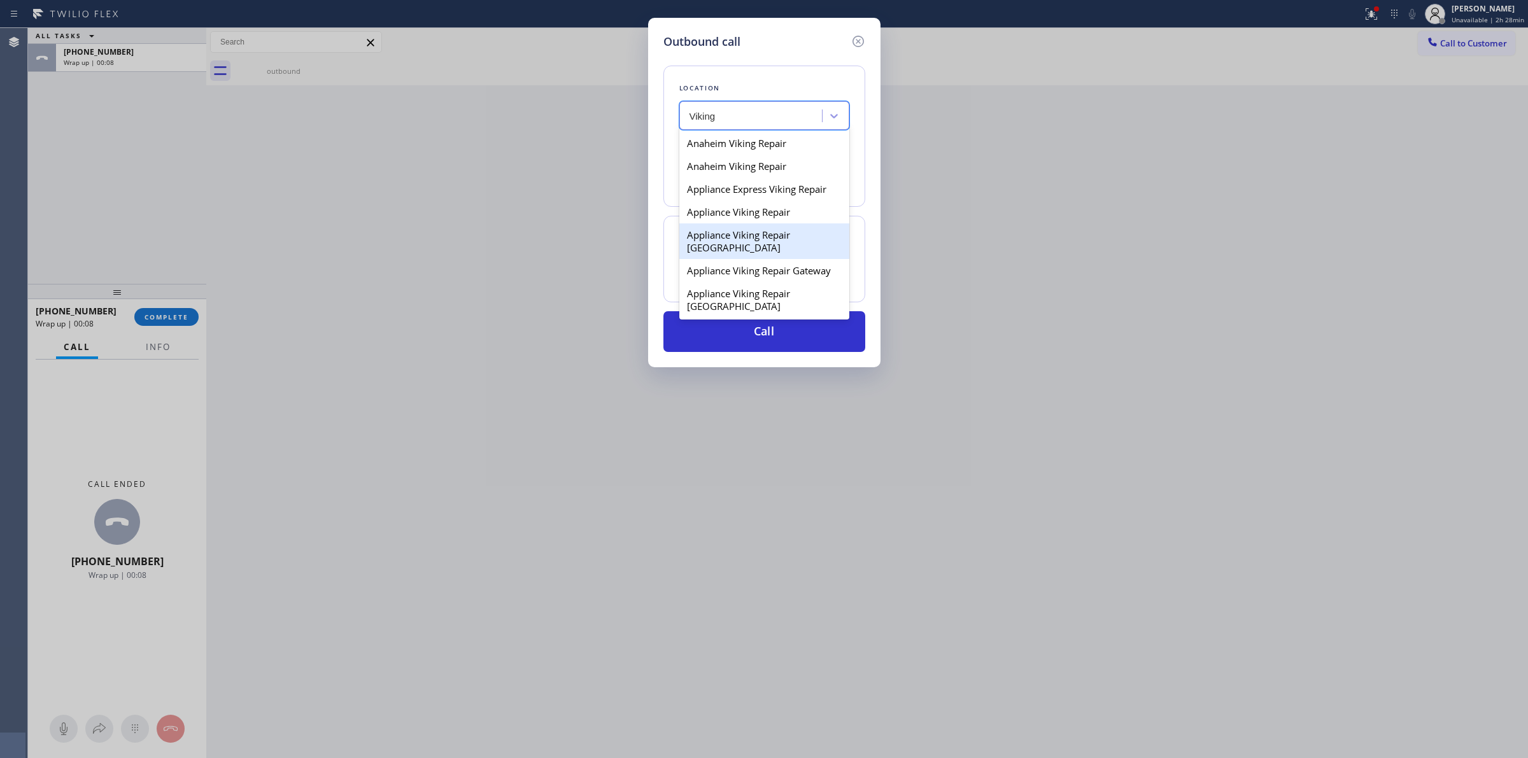
scroll to position [637, 0]
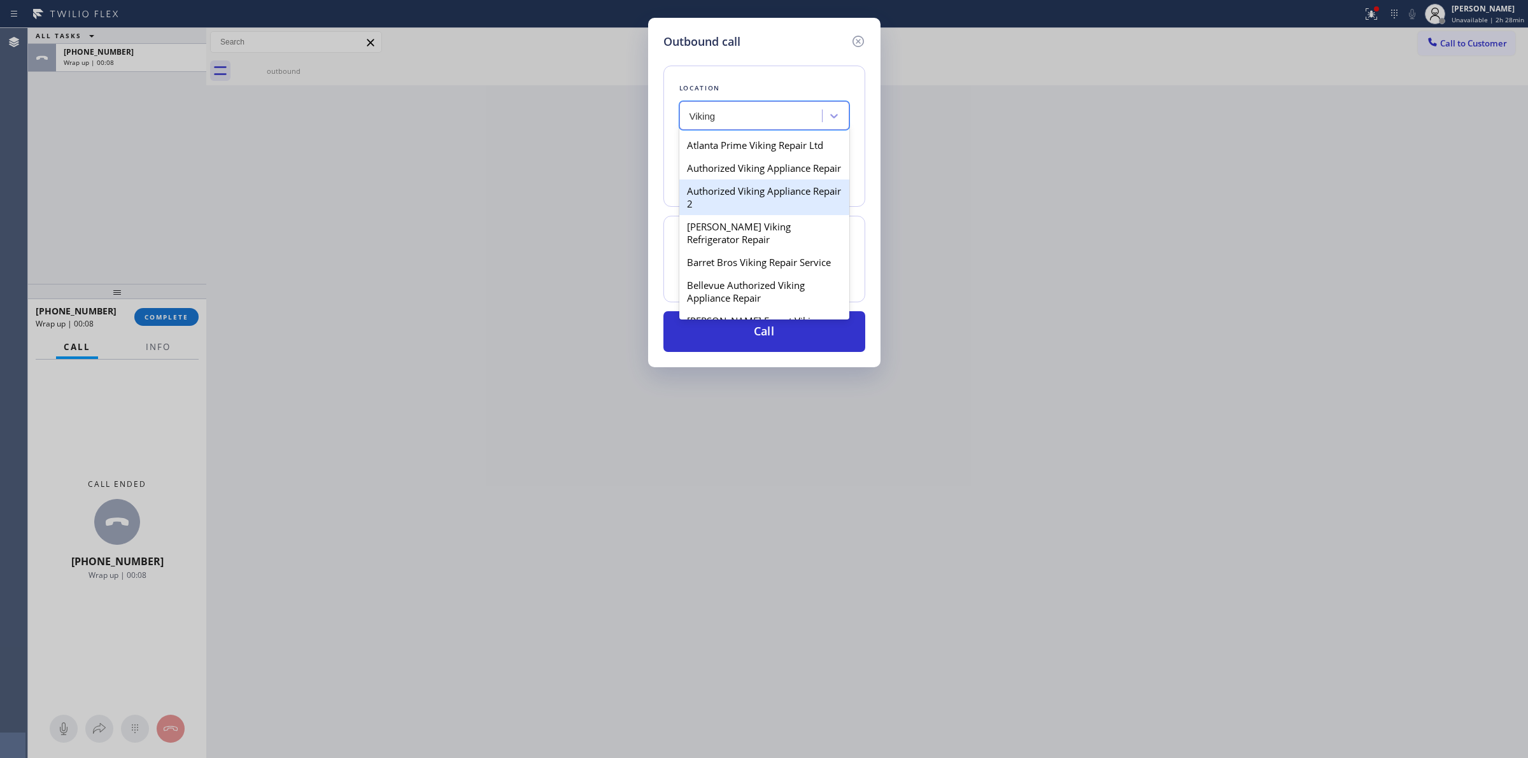
click at [750, 215] on div "Authorized Viking Appliance Repair 2" at bounding box center [764, 198] width 170 height 36
type input "[PHONE_NUMBER]"
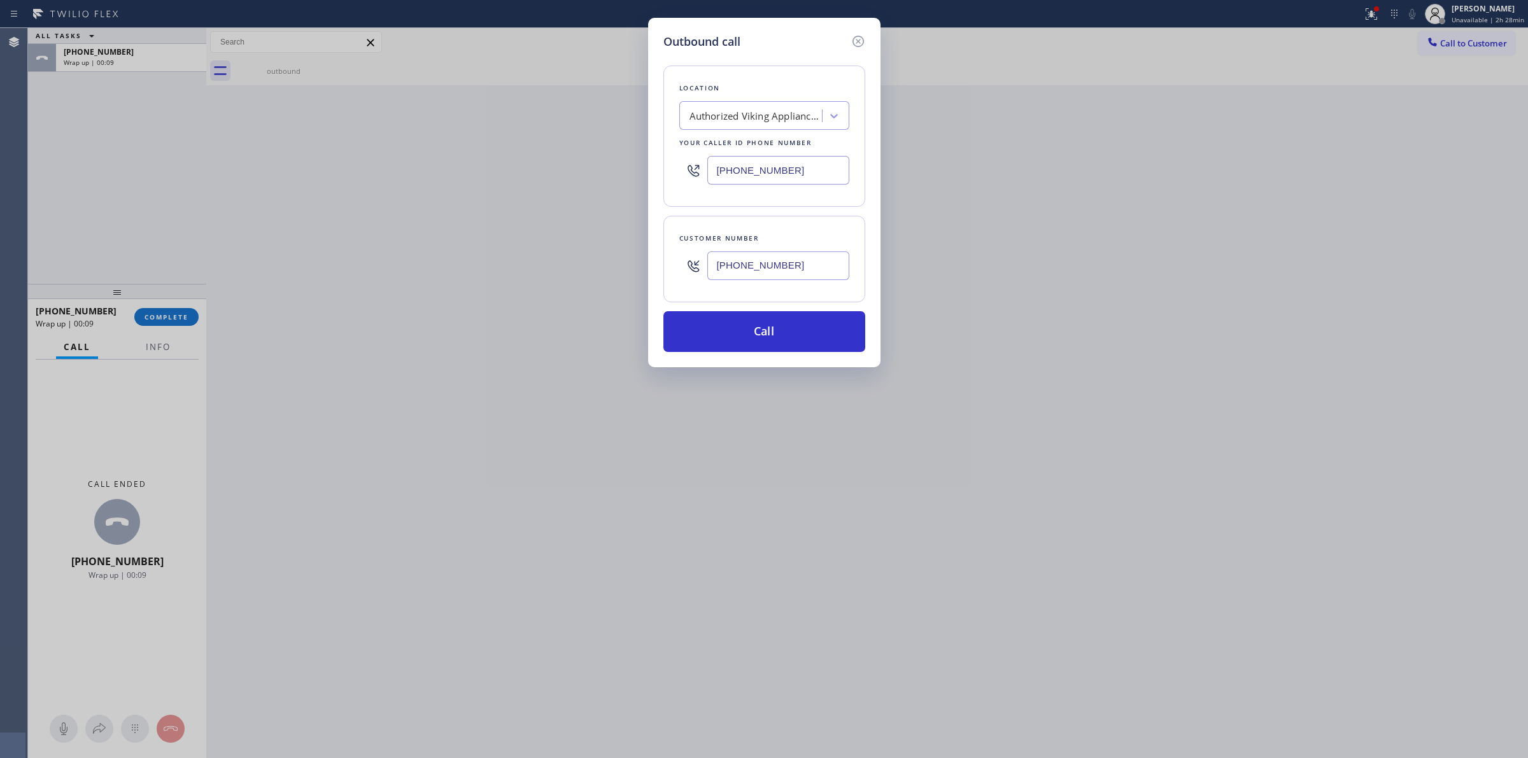
click at [755, 266] on input "[PHONE_NUMBER]" at bounding box center [778, 265] width 142 height 29
click at [756, 267] on input "[PHONE_NUMBER]" at bounding box center [778, 265] width 142 height 29
click at [774, 335] on button "Call" at bounding box center [764, 331] width 202 height 41
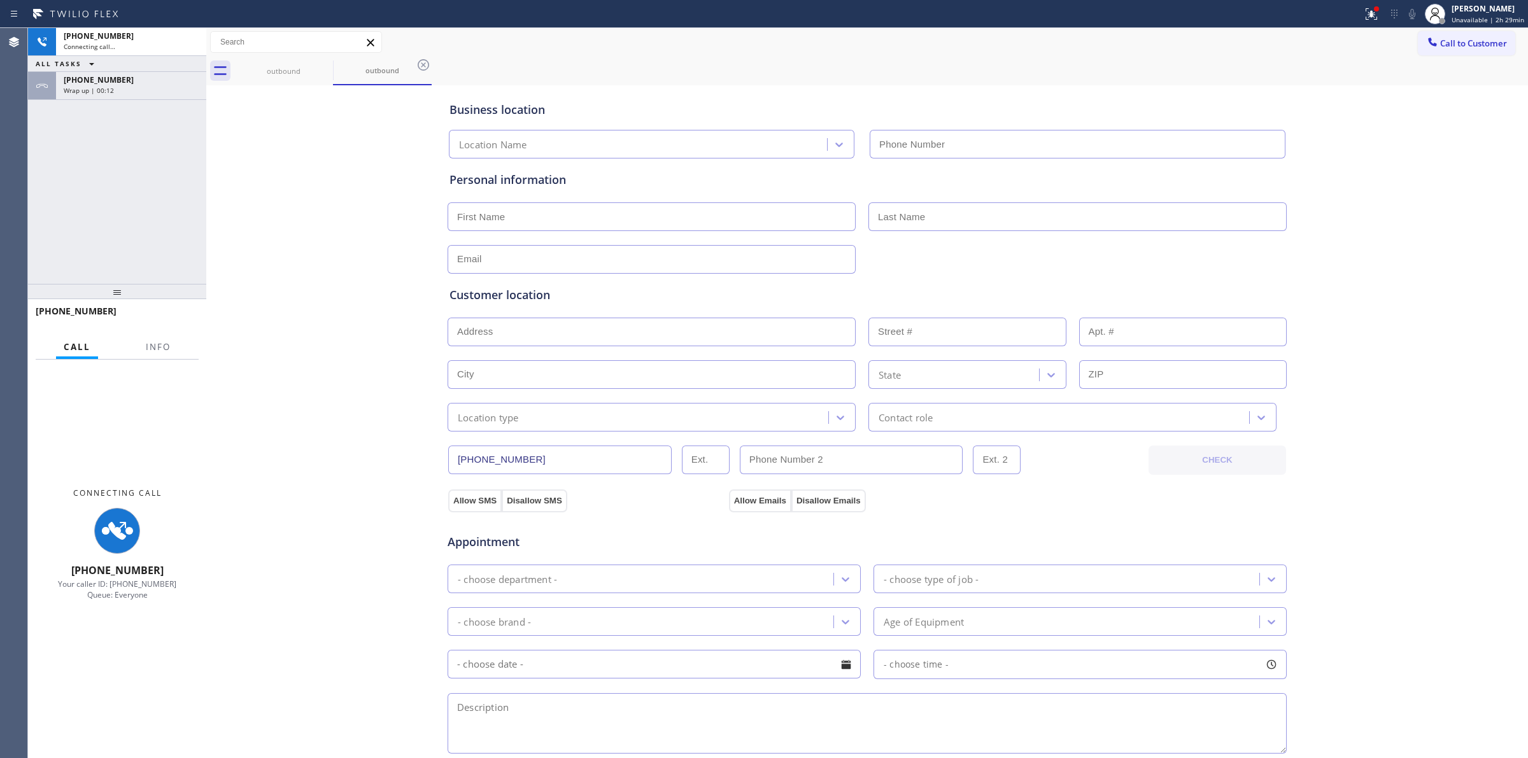
type input "[PHONE_NUMBER]"
click at [903, 38] on div "Call to Customer Outbound call Location Search location Your caller id phone nu…" at bounding box center [867, 42] width 1322 height 22
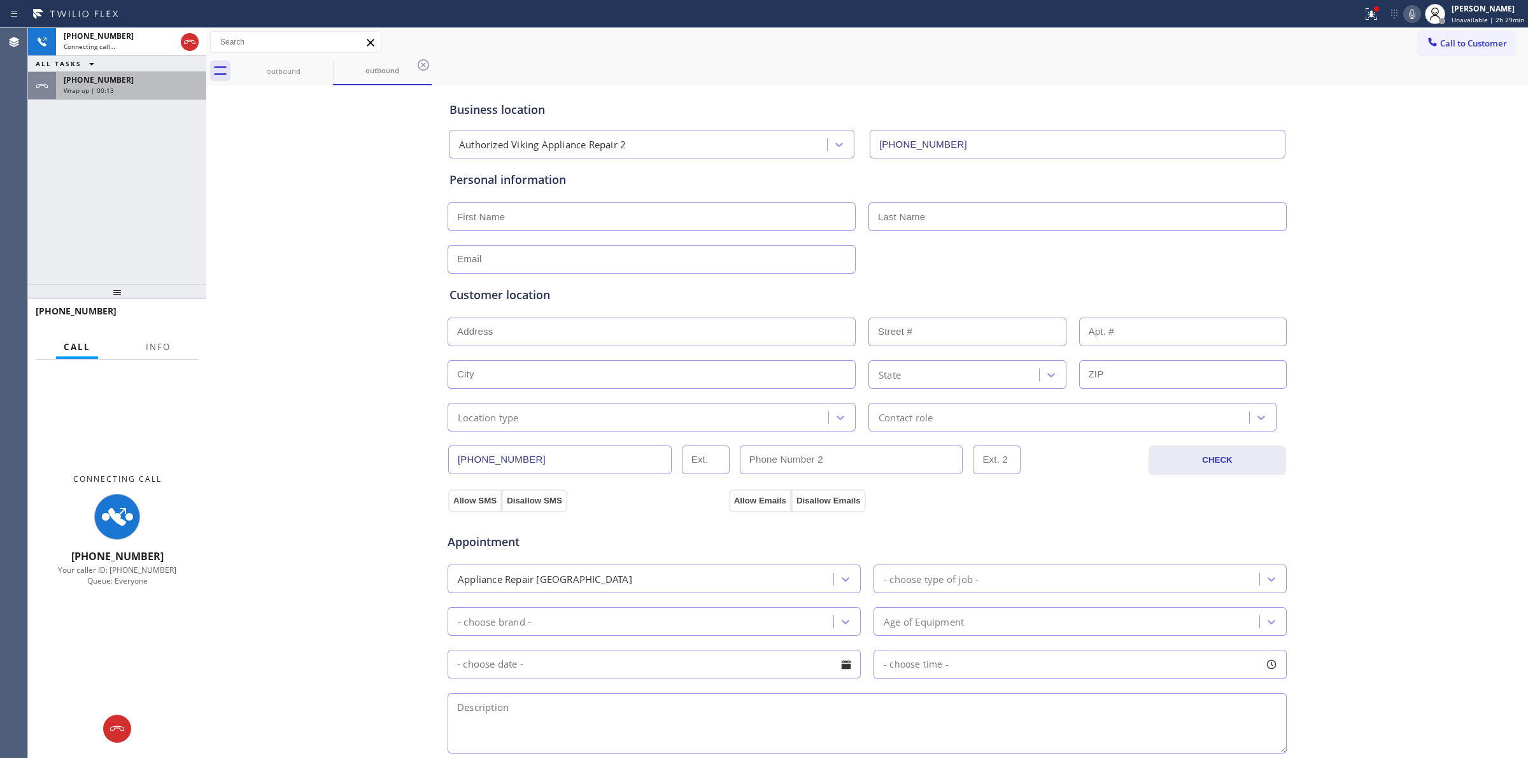
click at [163, 86] on div "Wrap up | 00:13" at bounding box center [131, 90] width 135 height 9
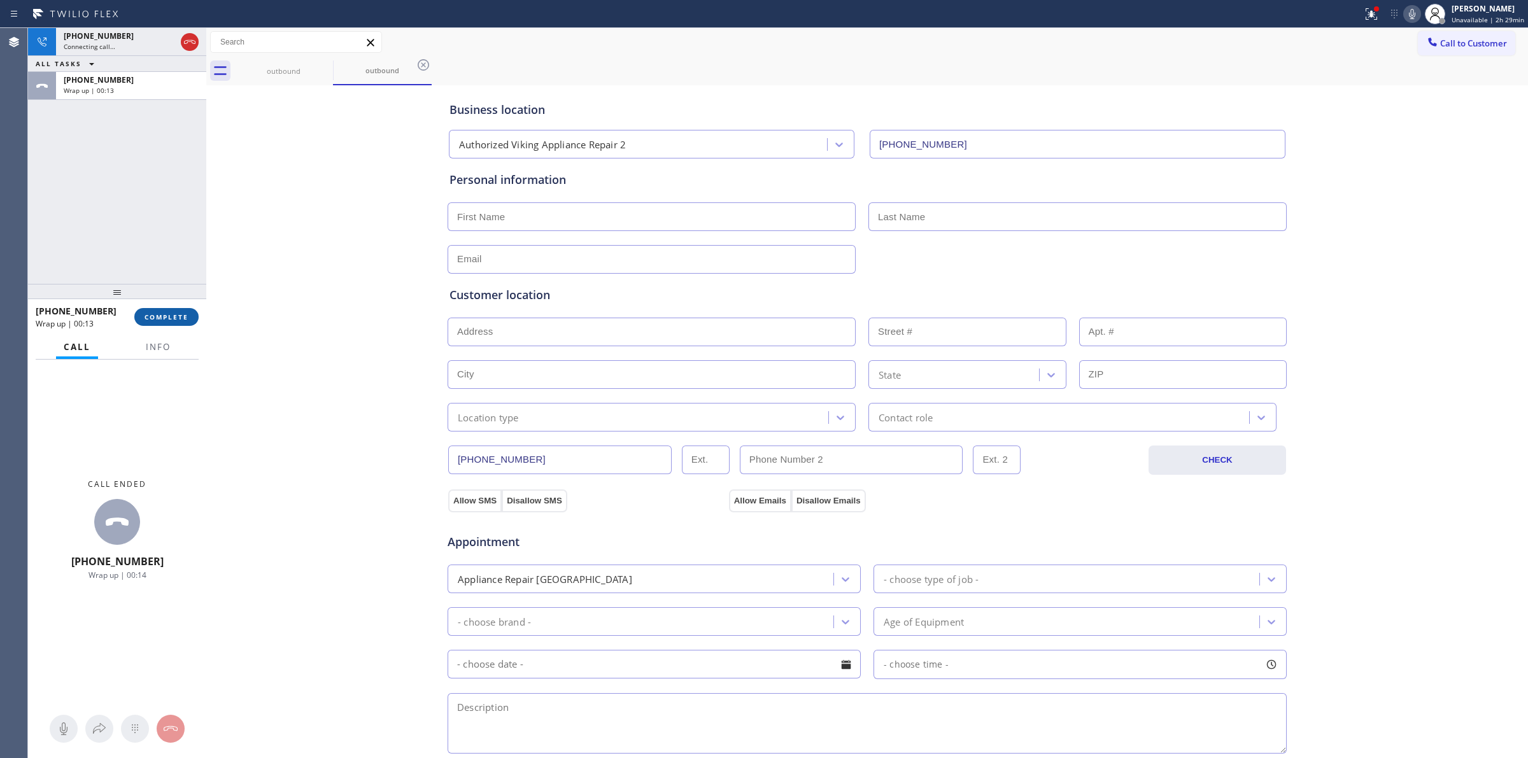
click at [156, 319] on span "COMPLETE" at bounding box center [167, 317] width 44 height 9
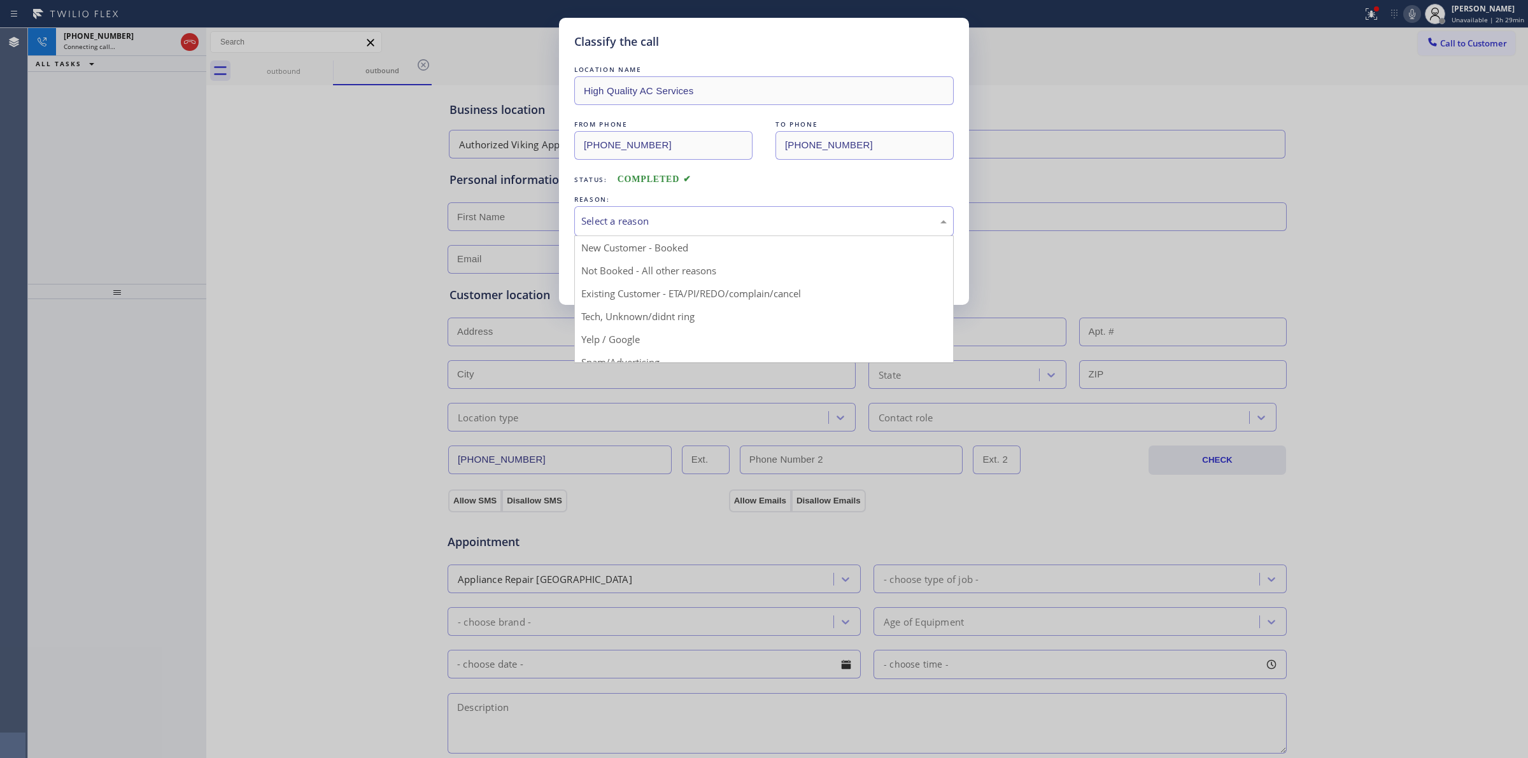
drag, startPoint x: 698, startPoint y: 213, endPoint x: 654, endPoint y: 281, distance: 80.5
click at [696, 214] on div "Select a reason" at bounding box center [763, 221] width 379 height 30
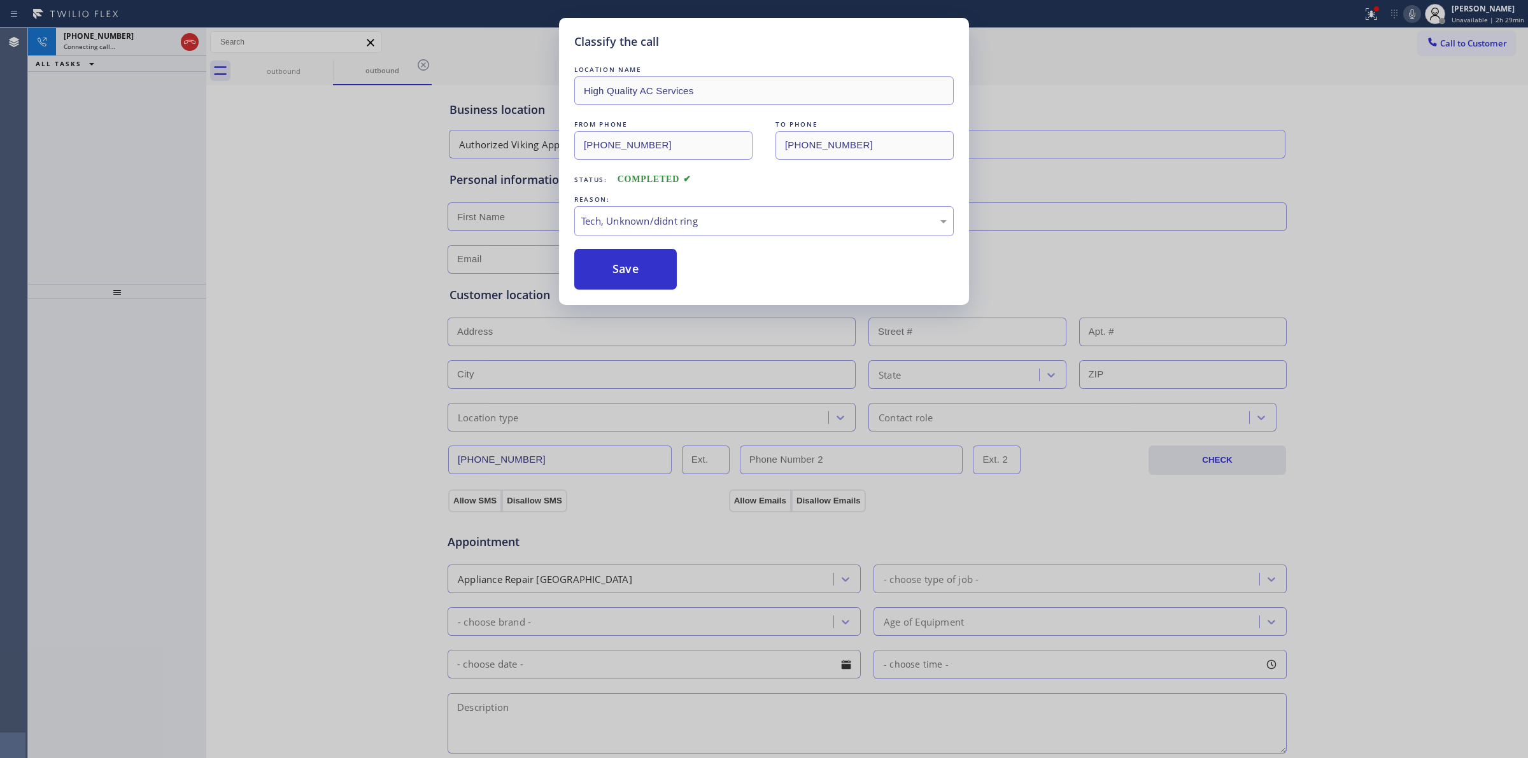
drag, startPoint x: 644, startPoint y: 321, endPoint x: 622, endPoint y: 249, distance: 75.9
click at [623, 249] on div "LOCATION NAME High Quality AC Services FROM PHONE [PHONE_NUMBER] TO PHONE [PHON…" at bounding box center [763, 176] width 379 height 227
click at [614, 269] on button "Save" at bounding box center [625, 269] width 102 height 41
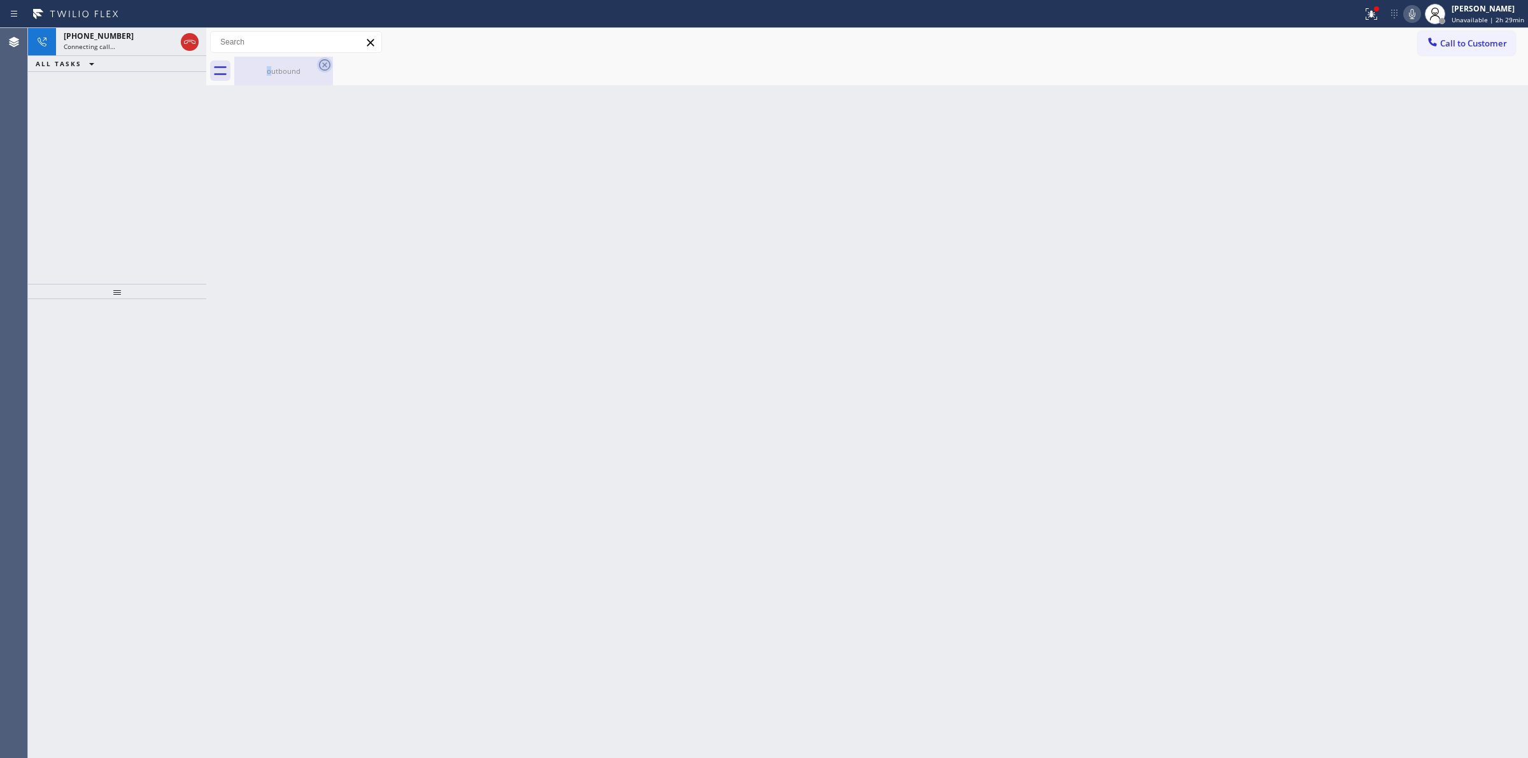
drag, startPoint x: 262, startPoint y: 68, endPoint x: 320, endPoint y: 59, distance: 58.6
click at [274, 68] on div "outbound" at bounding box center [284, 71] width 96 height 10
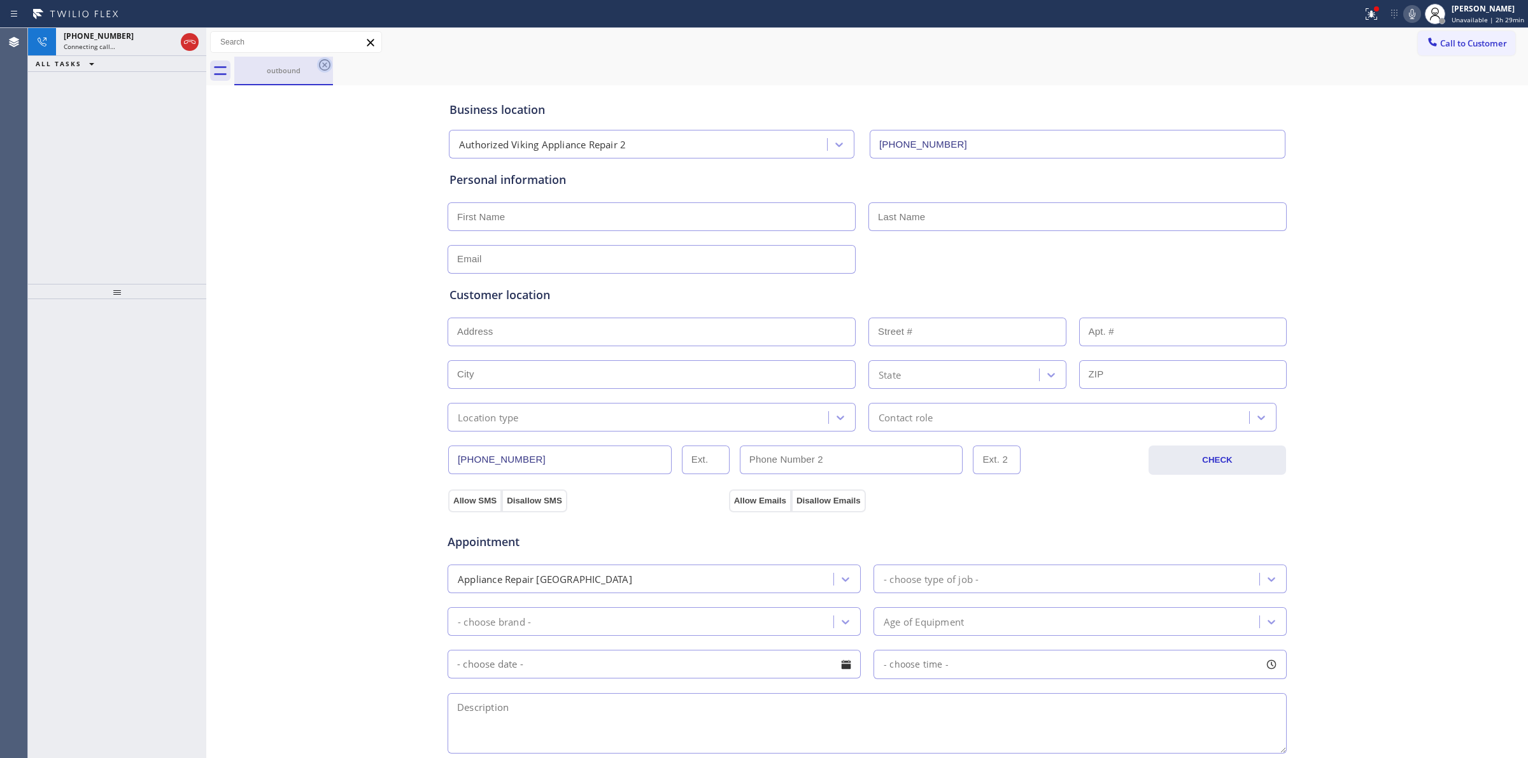
click at [336, 59] on div "outbound" at bounding box center [881, 71] width 1294 height 29
click at [323, 61] on icon at bounding box center [324, 64] width 15 height 15
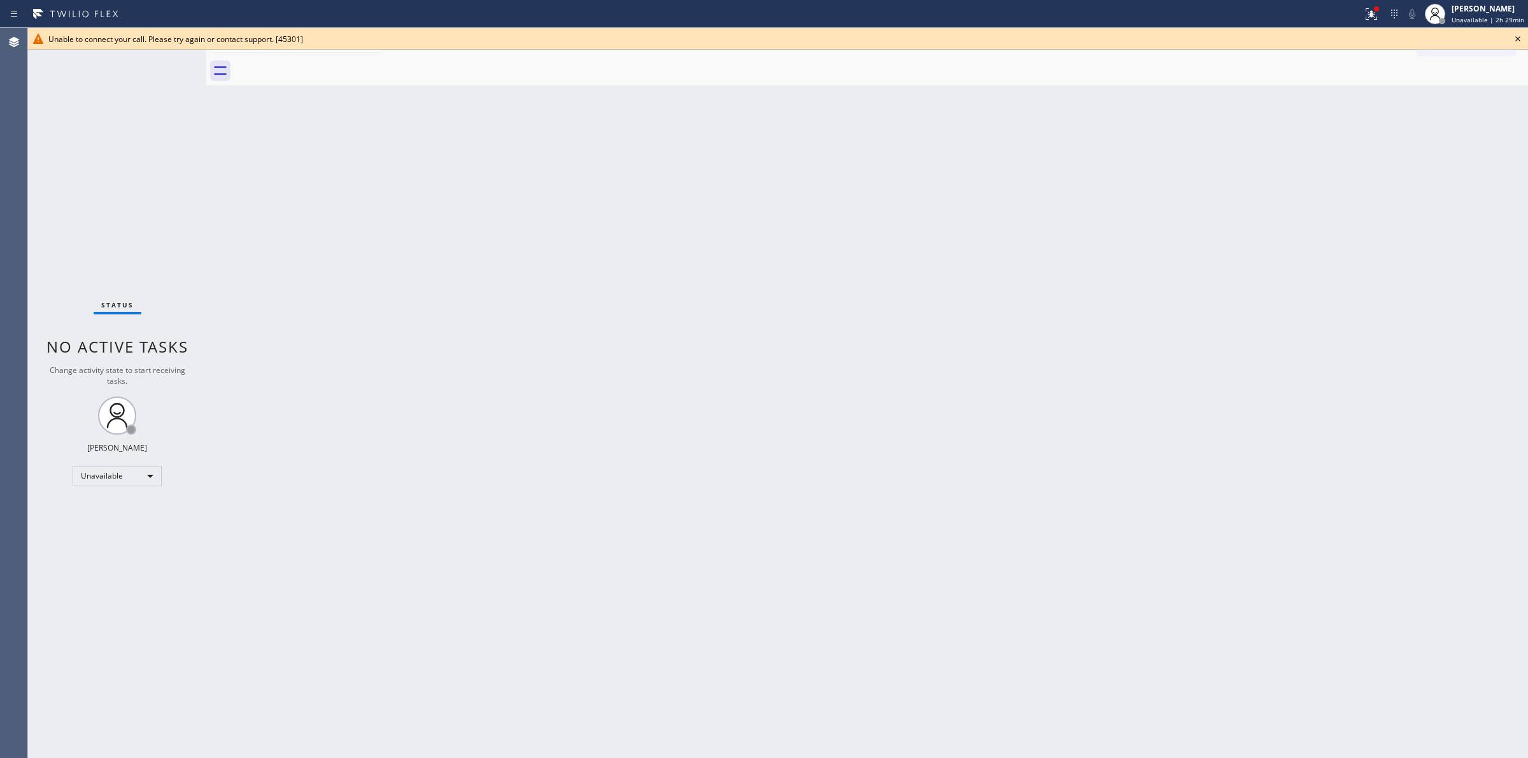
click at [1517, 33] on icon at bounding box center [1517, 38] width 15 height 15
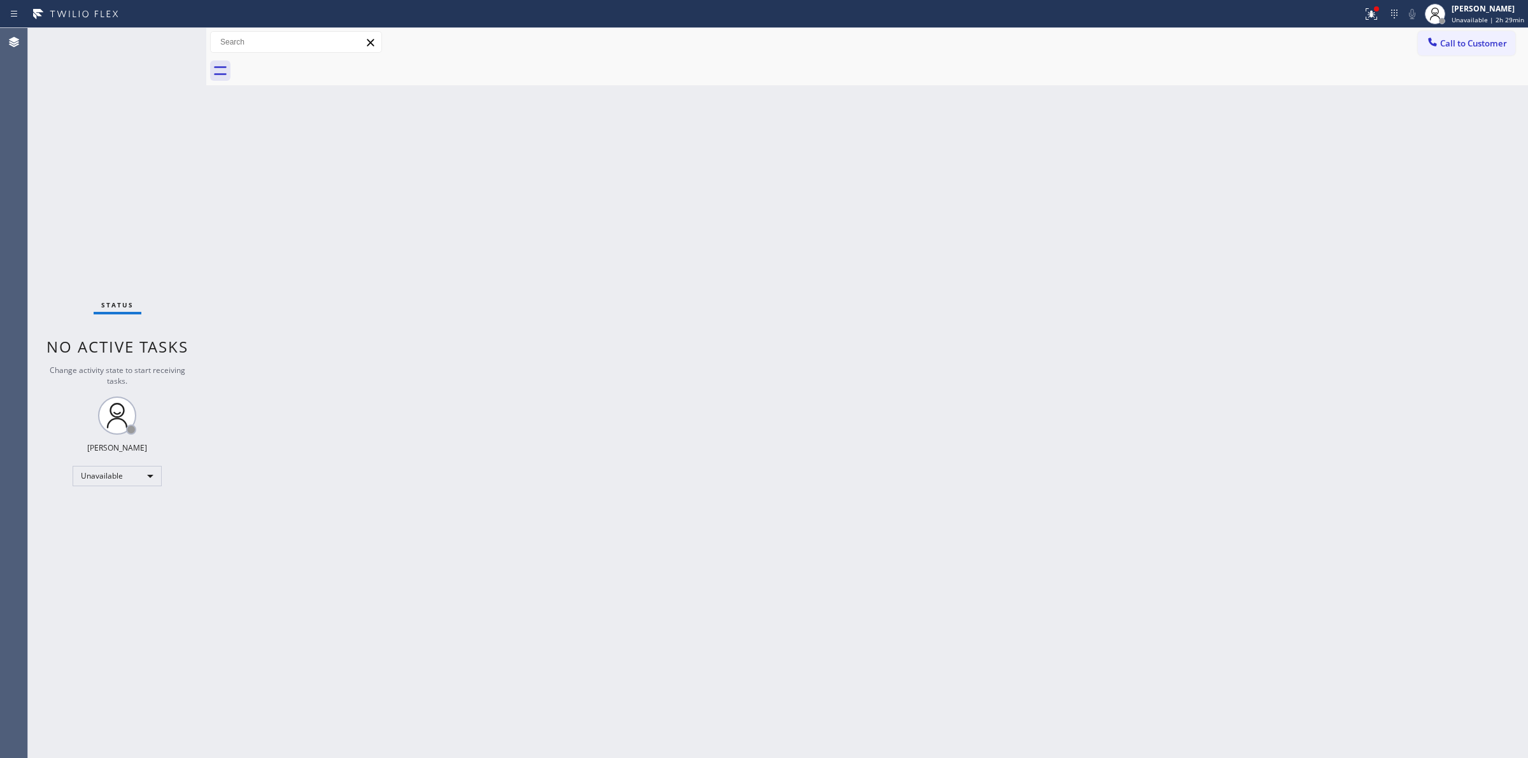
click at [954, 278] on div "Back to Dashboard Change Sender ID Customers Technicians Select a contact Outbo…" at bounding box center [867, 393] width 1322 height 730
drag, startPoint x: 1460, startPoint y: 45, endPoint x: 1307, endPoint y: 95, distance: 160.9
click at [1459, 46] on span "Call to Customer" at bounding box center [1473, 43] width 67 height 11
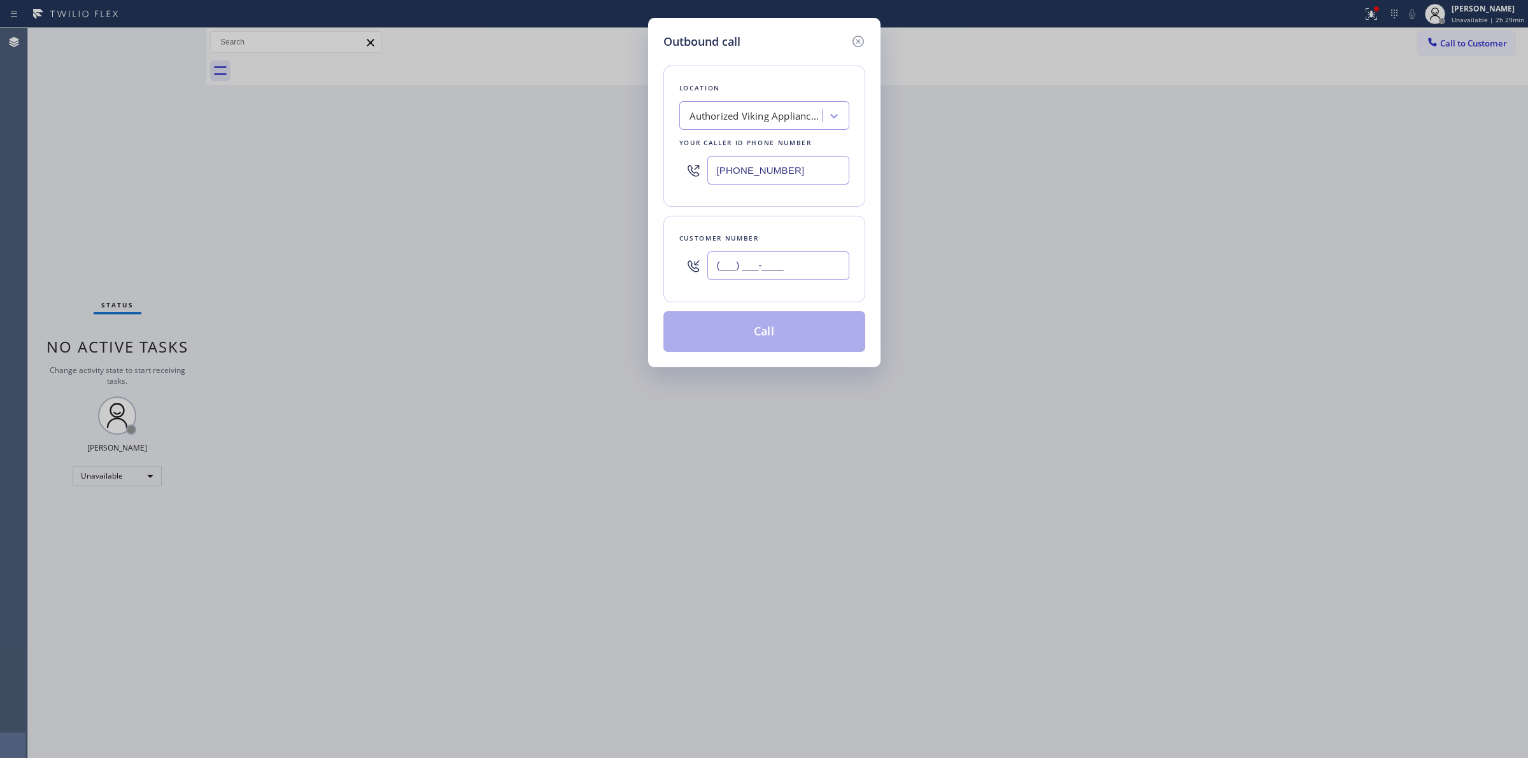
click at [787, 272] on input "(___) ___-____" at bounding box center [778, 265] width 142 height 29
paste input "640) 239-1477"
type input "[PHONE_NUMBER]"
click at [758, 338] on button "Call" at bounding box center [764, 331] width 202 height 41
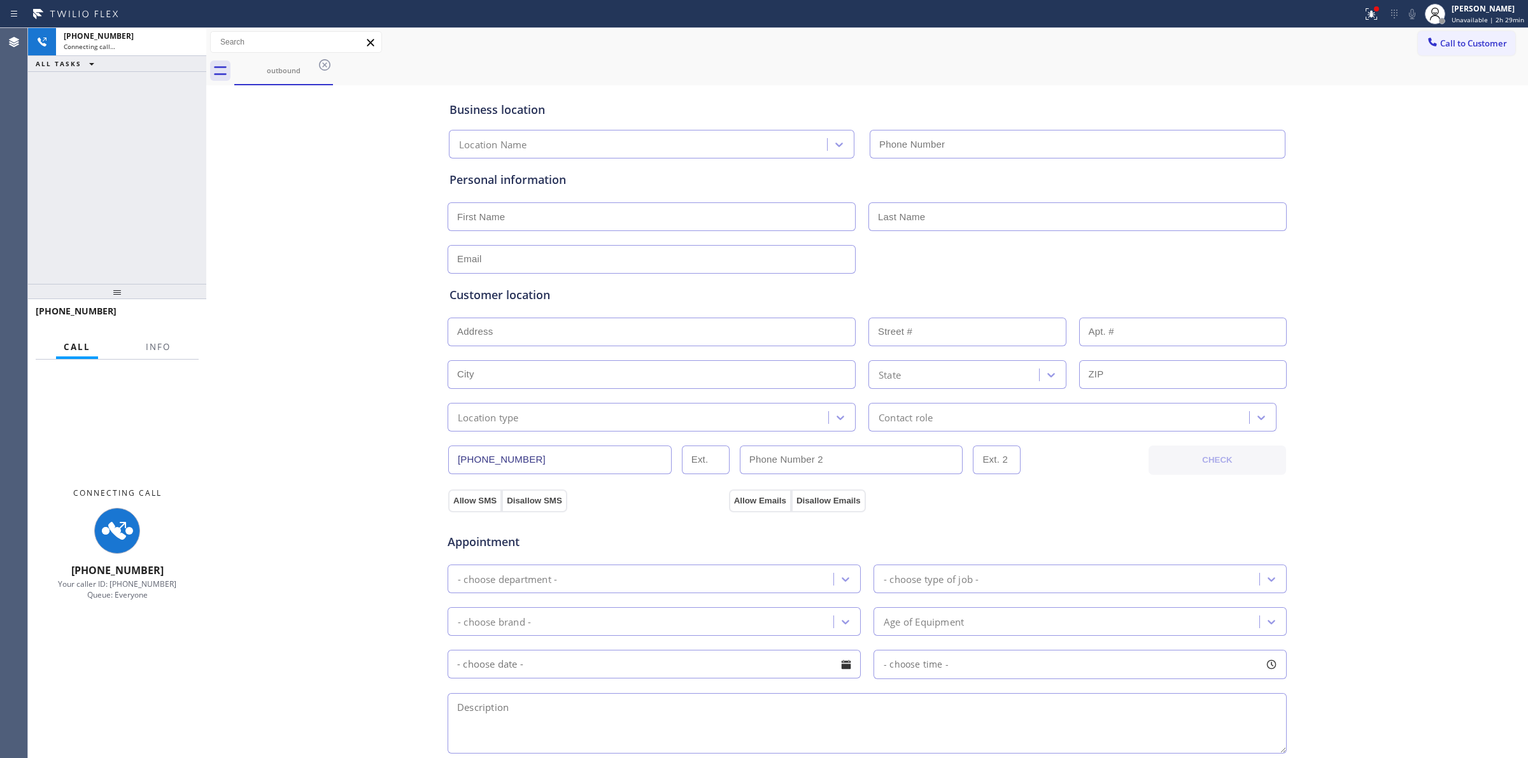
drag, startPoint x: 826, startPoint y: 41, endPoint x: 877, endPoint y: 41, distance: 50.3
click at [826, 41] on div "Call to Customer Outbound call Location Search location Your caller id phone nu…" at bounding box center [867, 42] width 1322 height 22
type input "[PHONE_NUMBER]"
click at [1410, 11] on icon at bounding box center [1411, 13] width 15 height 15
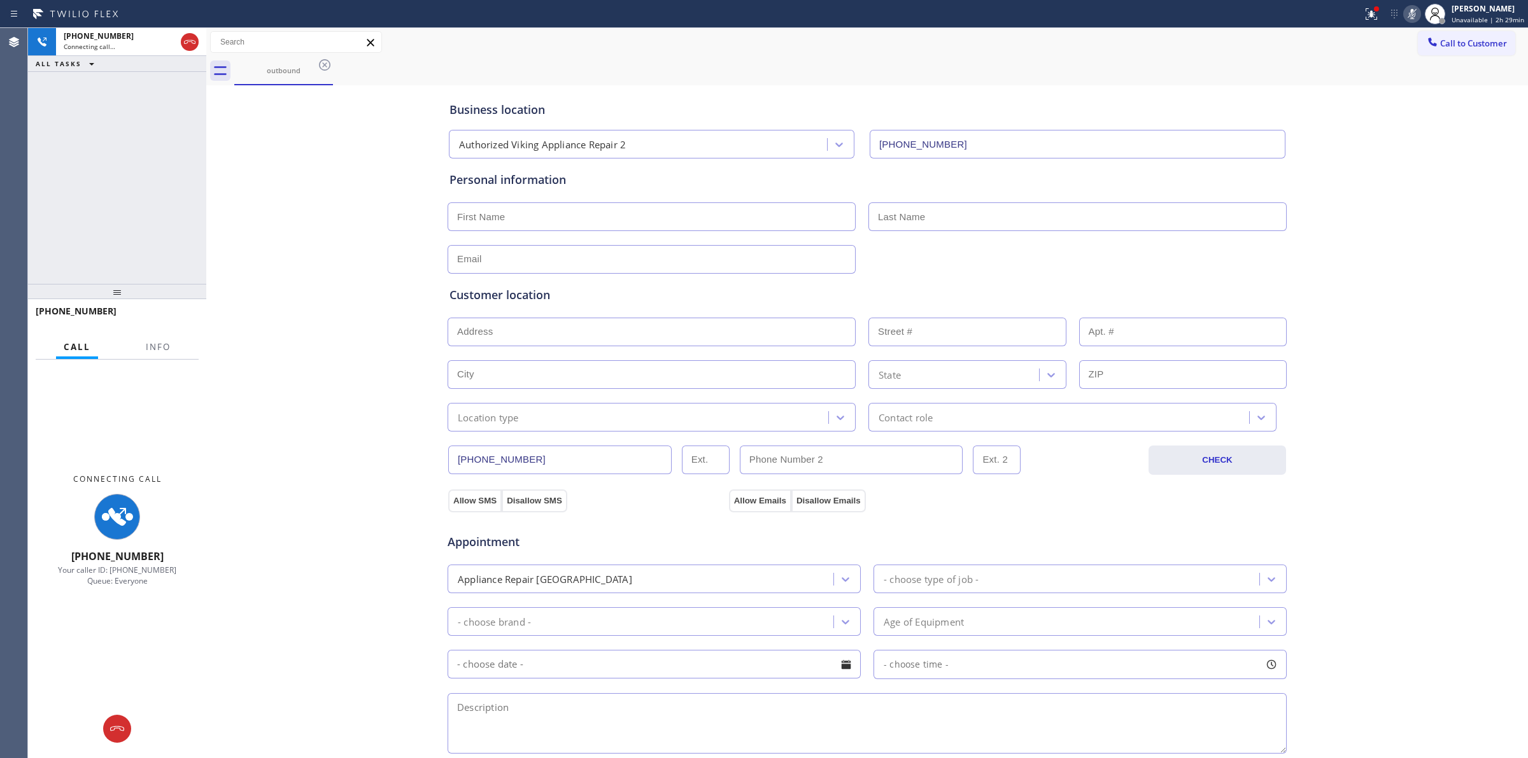
click at [328, 52] on div at bounding box center [296, 42] width 172 height 22
click at [327, 67] on icon at bounding box center [324, 64] width 15 height 15
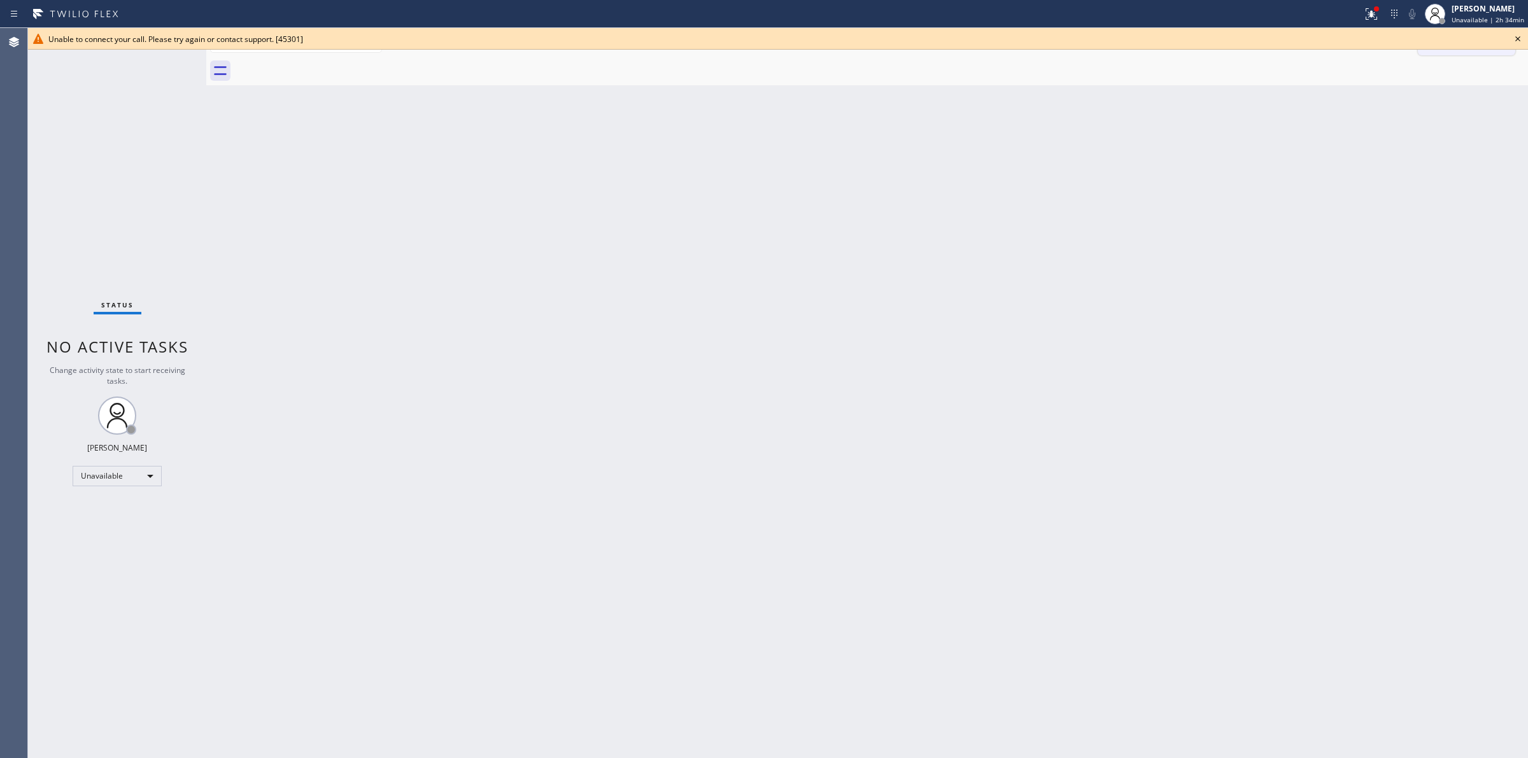
drag, startPoint x: 1519, startPoint y: 36, endPoint x: 1500, endPoint y: 36, distance: 19.1
click at [1516, 36] on icon at bounding box center [1517, 38] width 15 height 15
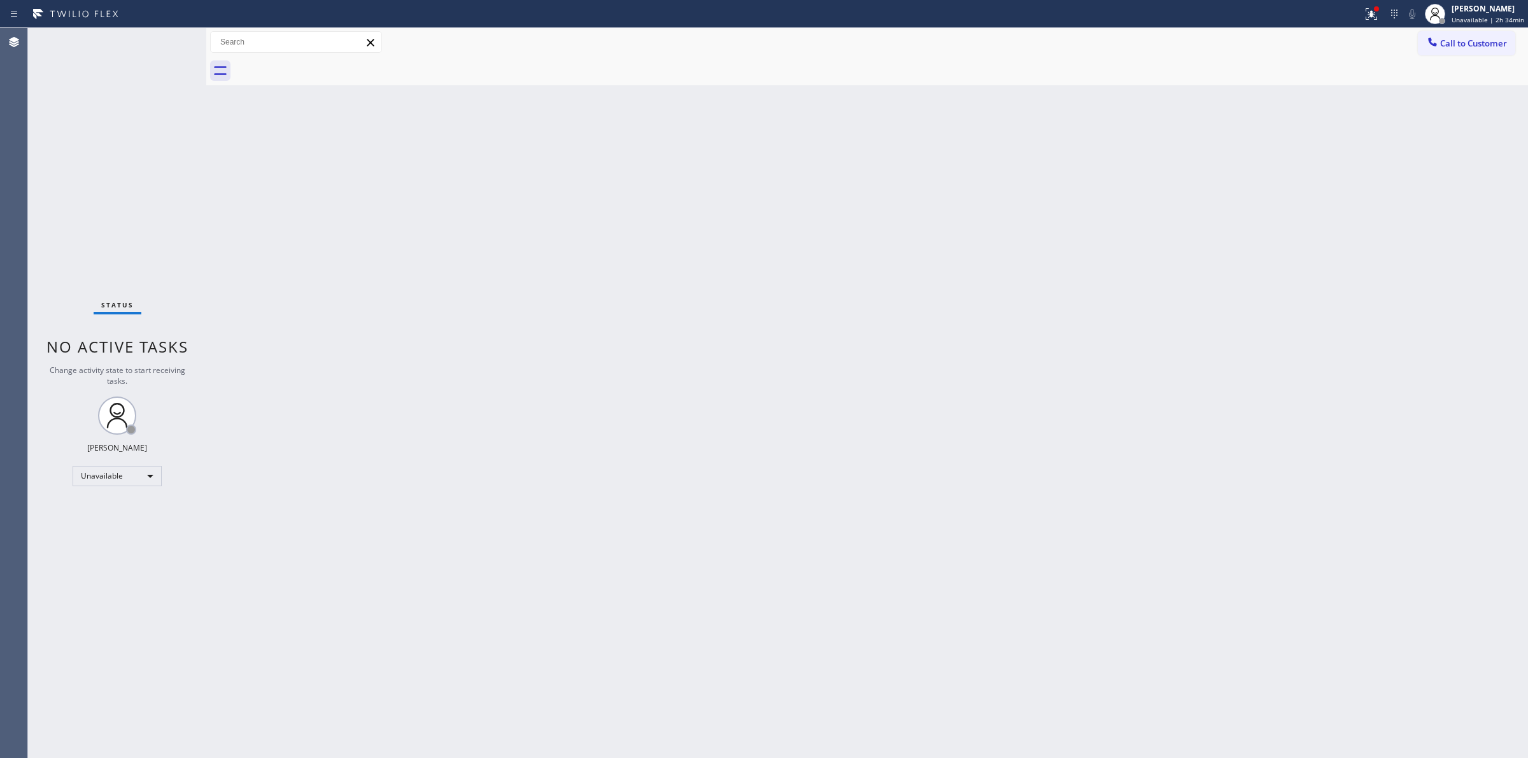
click at [1482, 39] on span "Call to Customer" at bounding box center [1473, 43] width 67 height 11
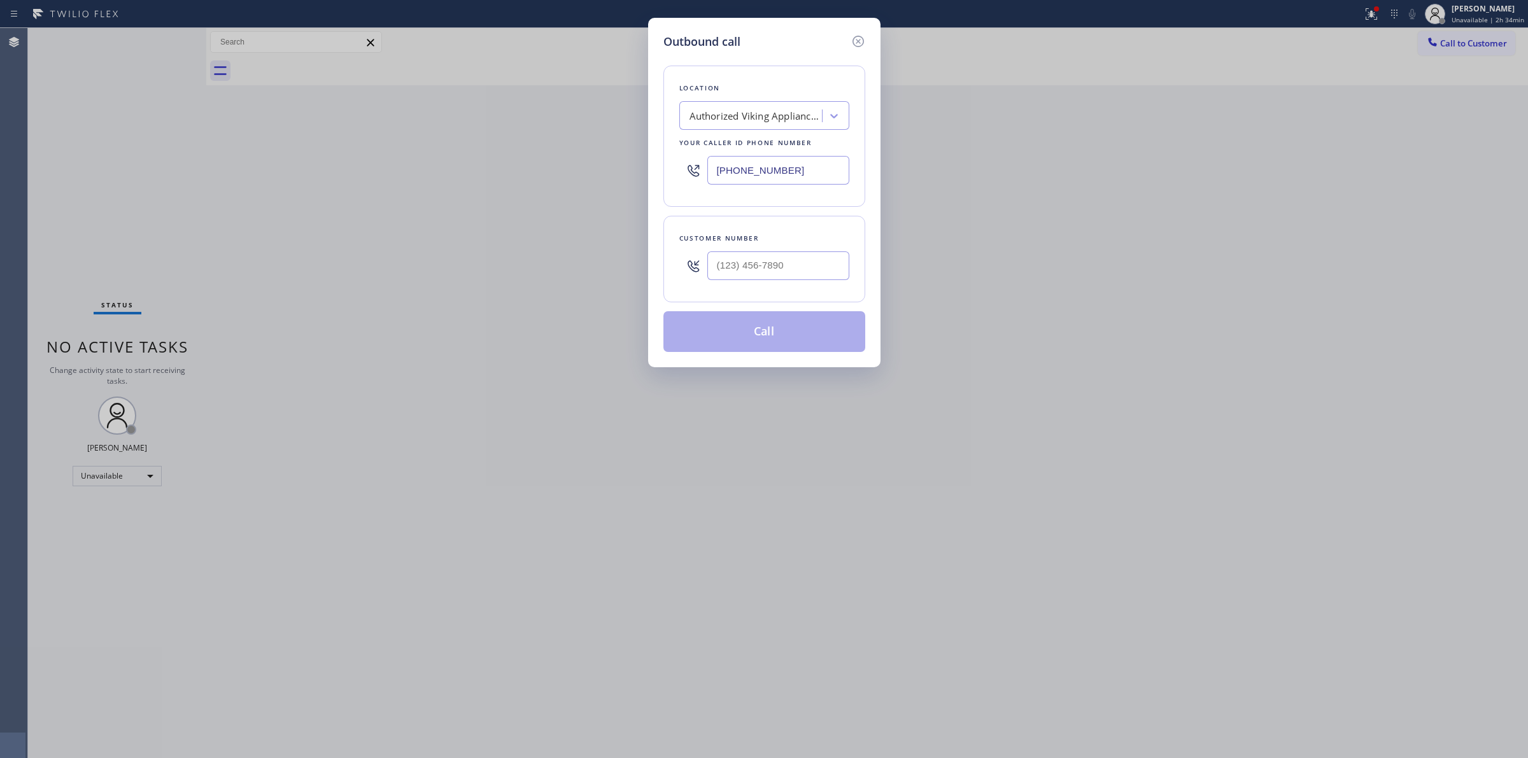
click at [739, 121] on div "Authorized Viking Appliance Repair 2" at bounding box center [756, 116] width 134 height 15
type input "american service alliance"
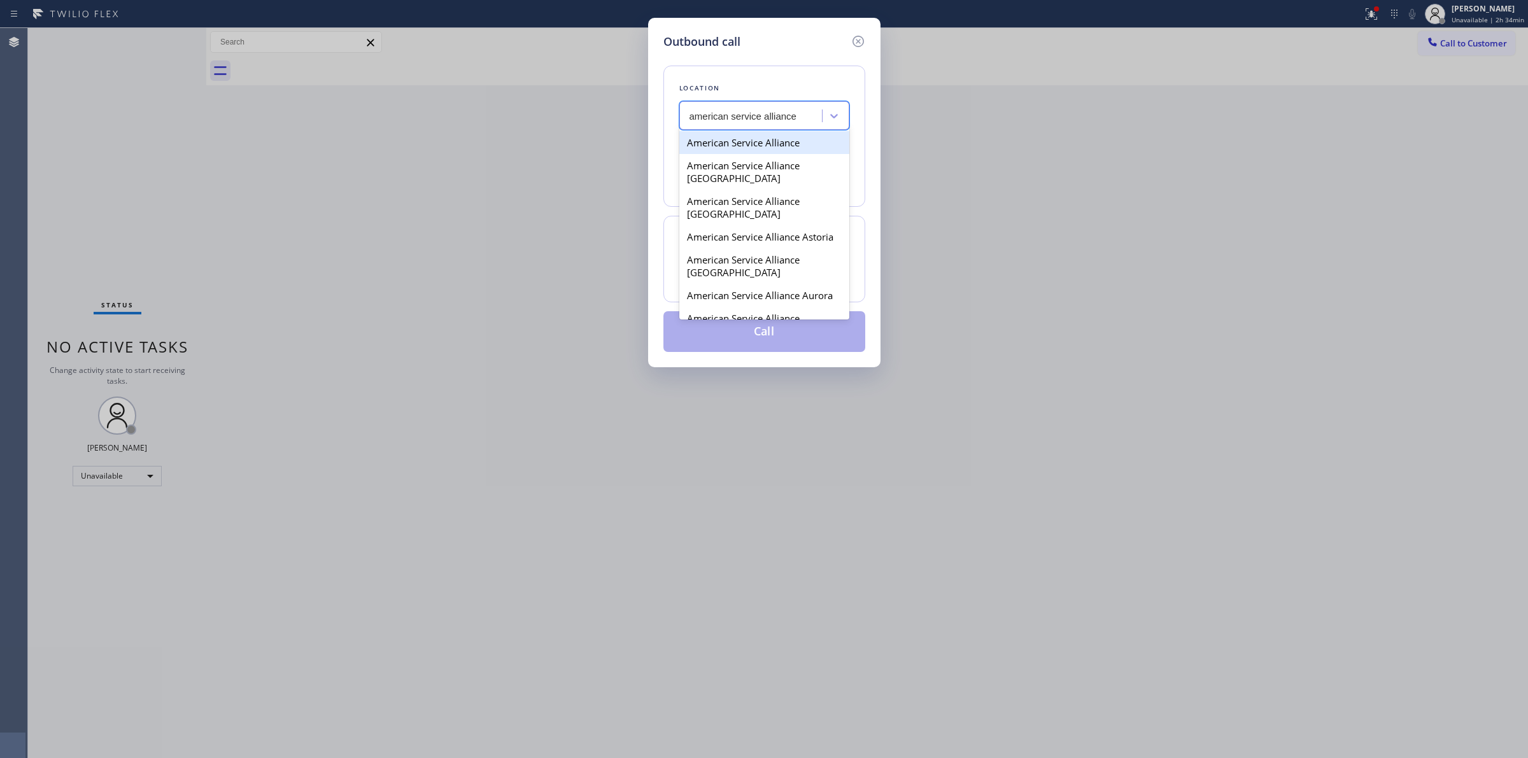
click at [737, 141] on div "American Service Alliance" at bounding box center [764, 142] width 170 height 23
type input "[PHONE_NUMBER]"
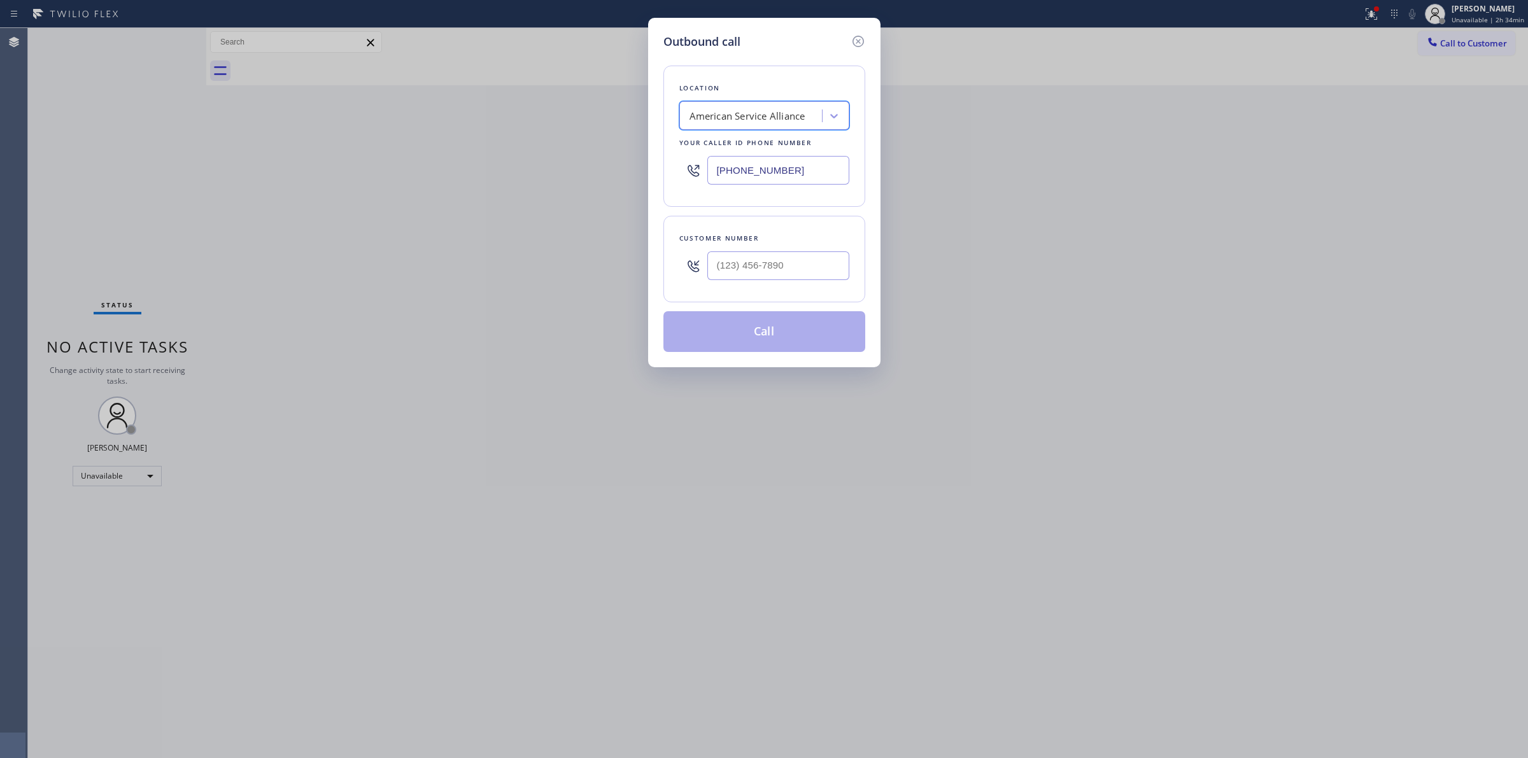
click at [807, 119] on div "American Service Alliance" at bounding box center [752, 116] width 139 height 22
click at [711, 113] on div "American Service Alliance" at bounding box center [747, 116] width 116 height 15
drag, startPoint x: 812, startPoint y: 173, endPoint x: 627, endPoint y: 158, distance: 185.8
click at [627, 158] on div "Outbound call Location American Service Alliance Your caller id phone number [P…" at bounding box center [764, 379] width 1528 height 758
click at [859, 39] on icon at bounding box center [858, 41] width 15 height 15
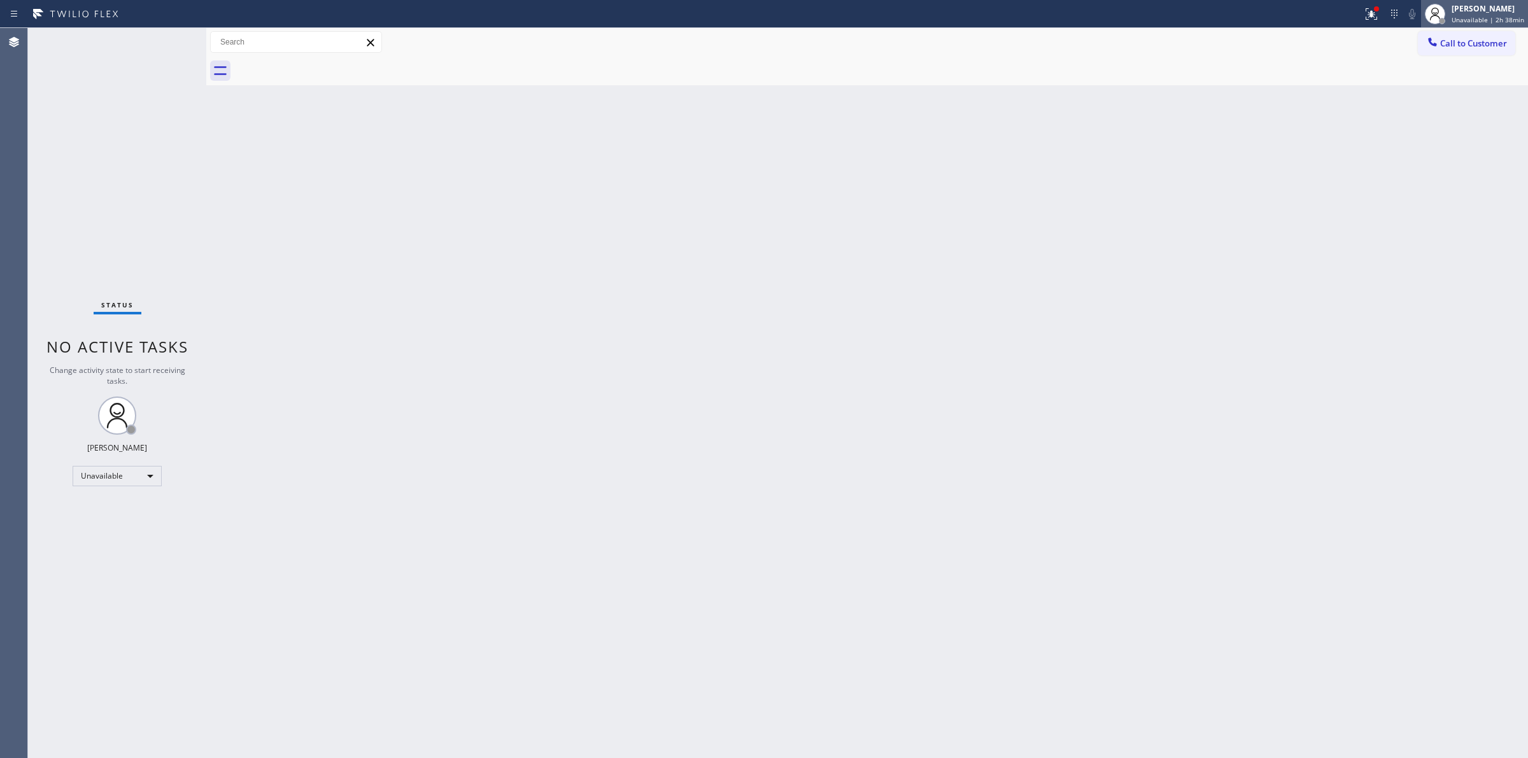
click at [1465, 11] on div "[PERSON_NAME]" at bounding box center [1487, 8] width 73 height 11
click at [1434, 106] on button "Break" at bounding box center [1464, 100] width 127 height 17
